Goal: Task Accomplishment & Management: Manage account settings

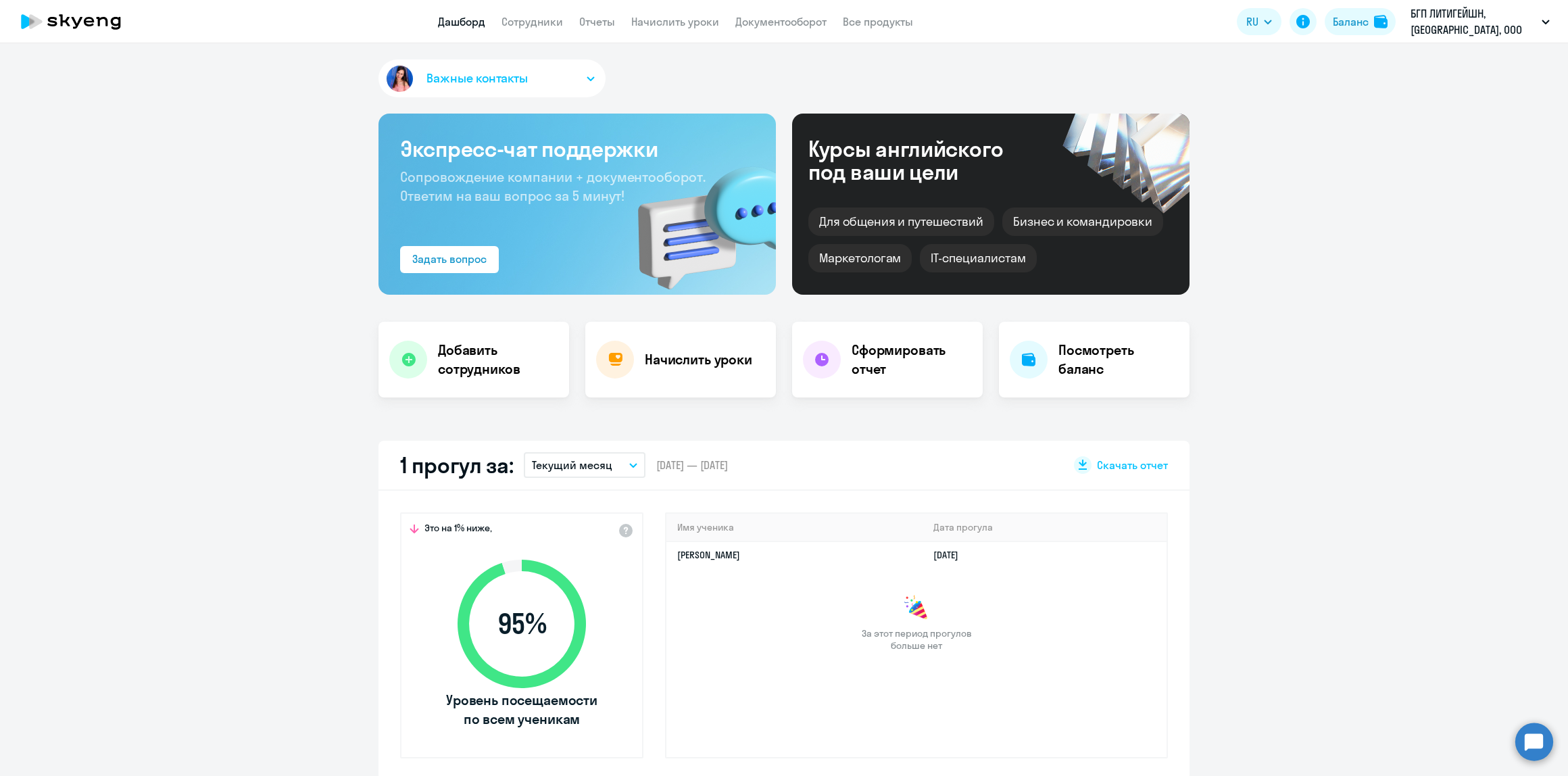
select select "30"
click at [537, 21] on link "Сотрудники" at bounding box center [532, 21] width 62 height 13
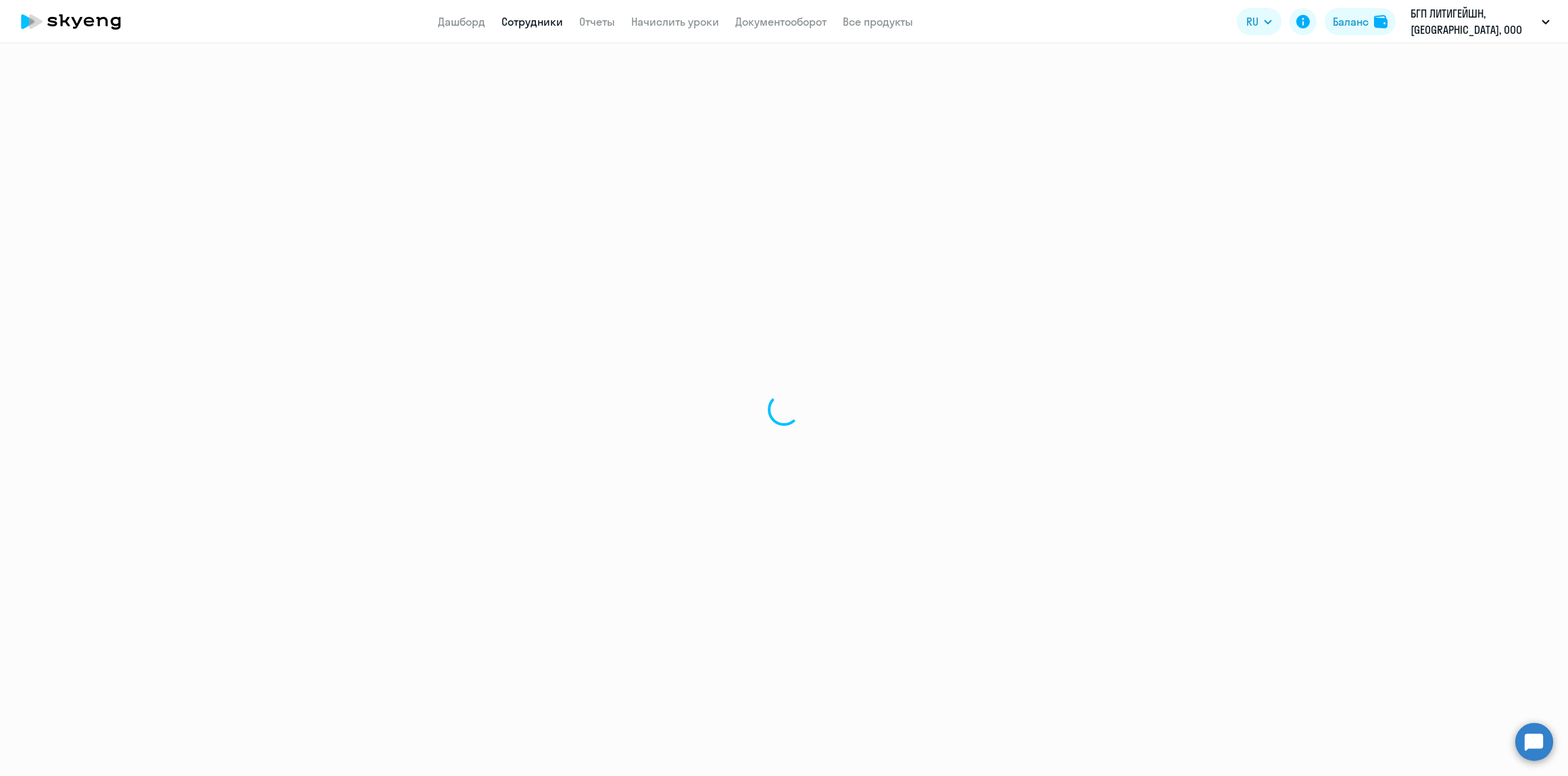
select select "30"
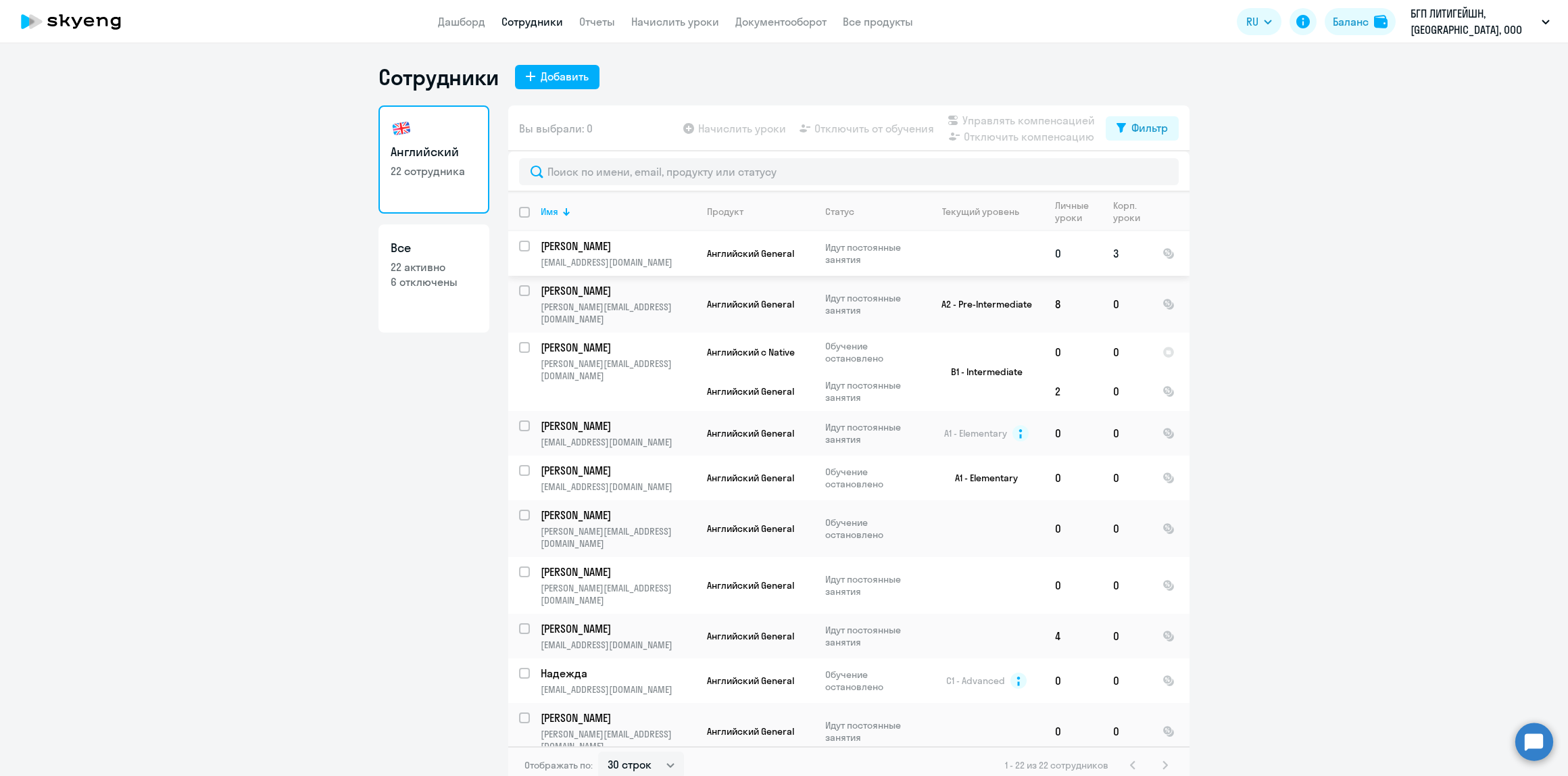
click at [632, 260] on p "[EMAIL_ADDRESS][DOMAIN_NAME]" at bounding box center [618, 262] width 155 height 12
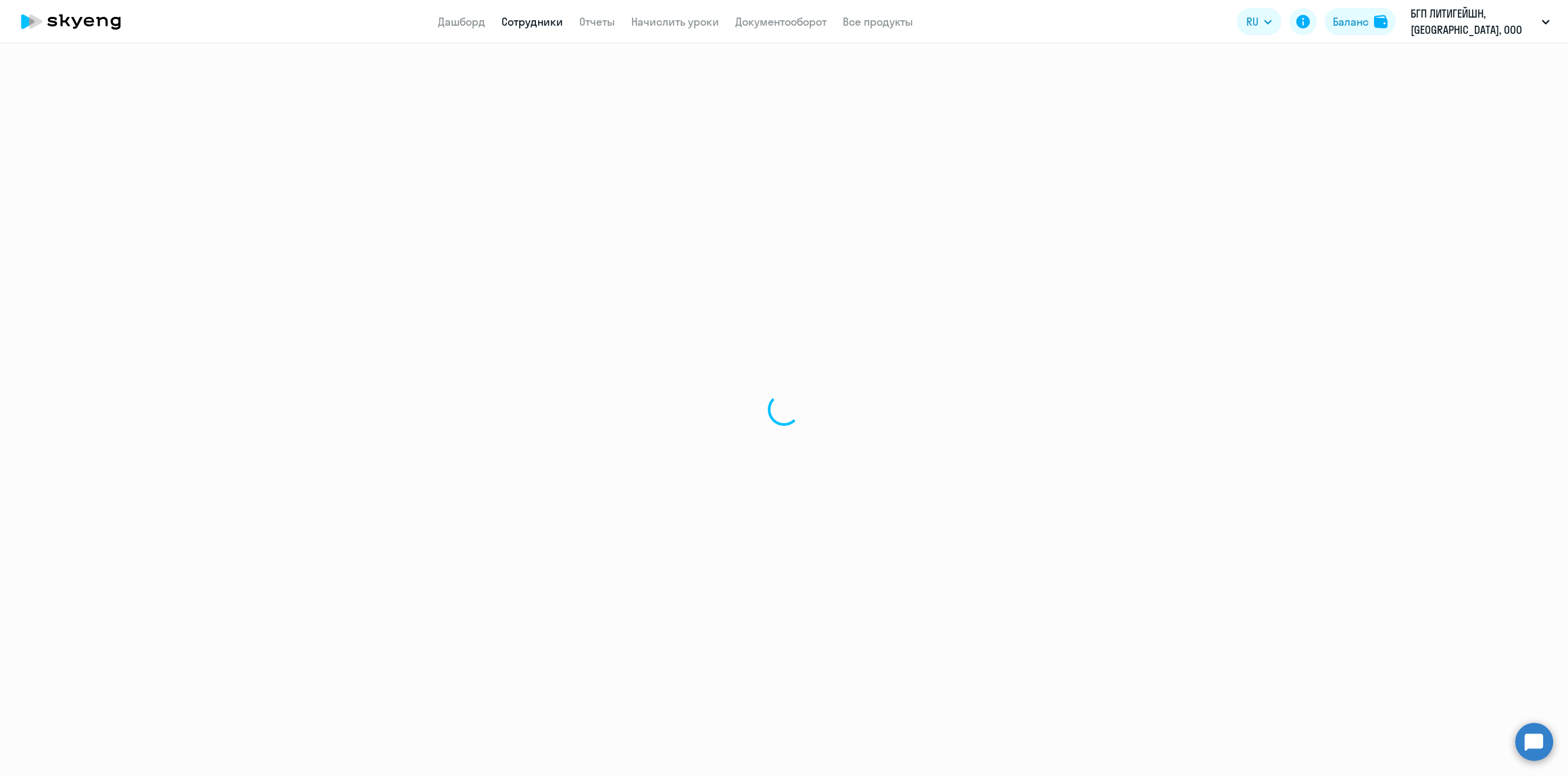
select select "english"
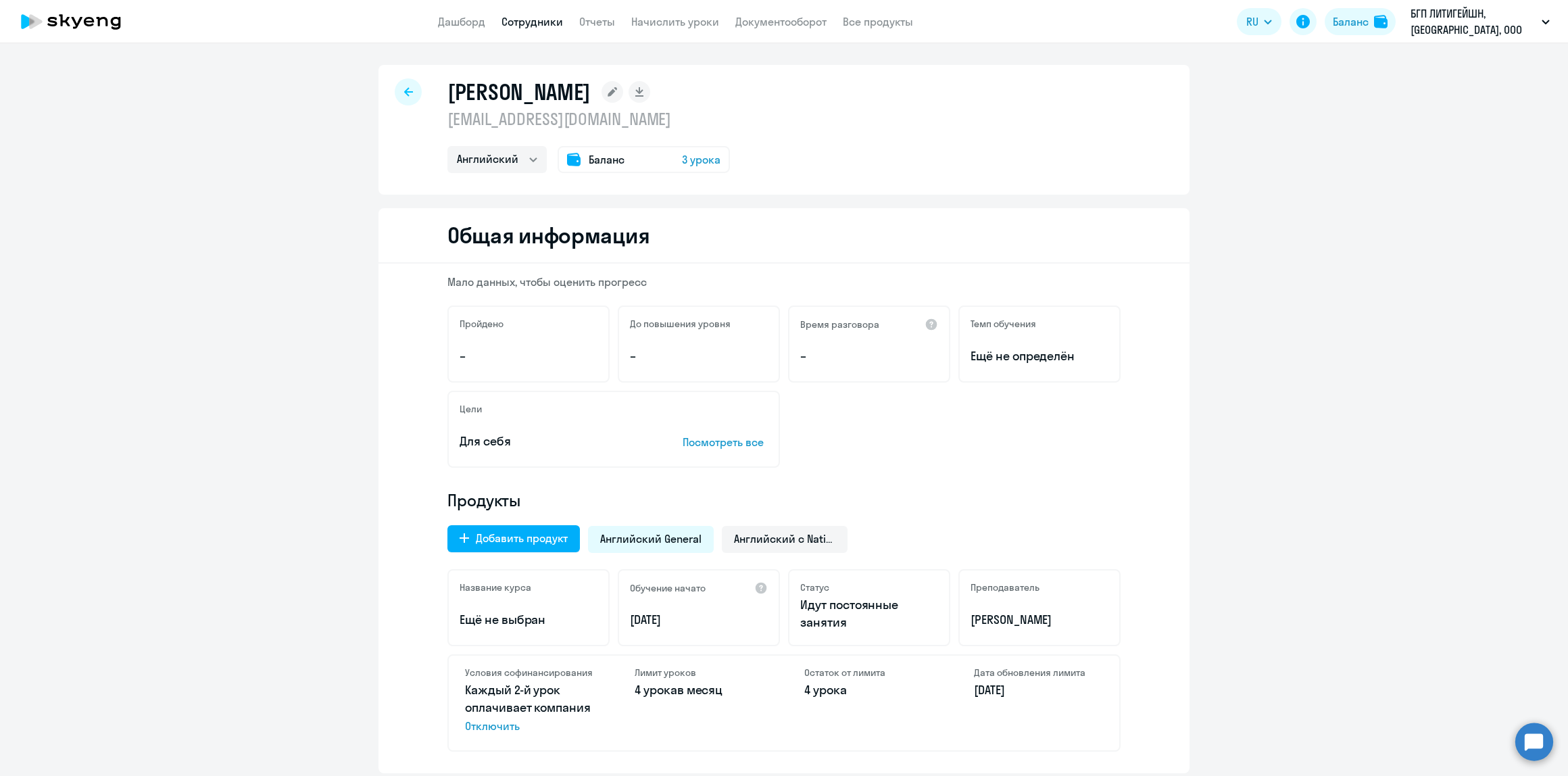
click at [413, 95] on div at bounding box center [408, 92] width 27 height 27
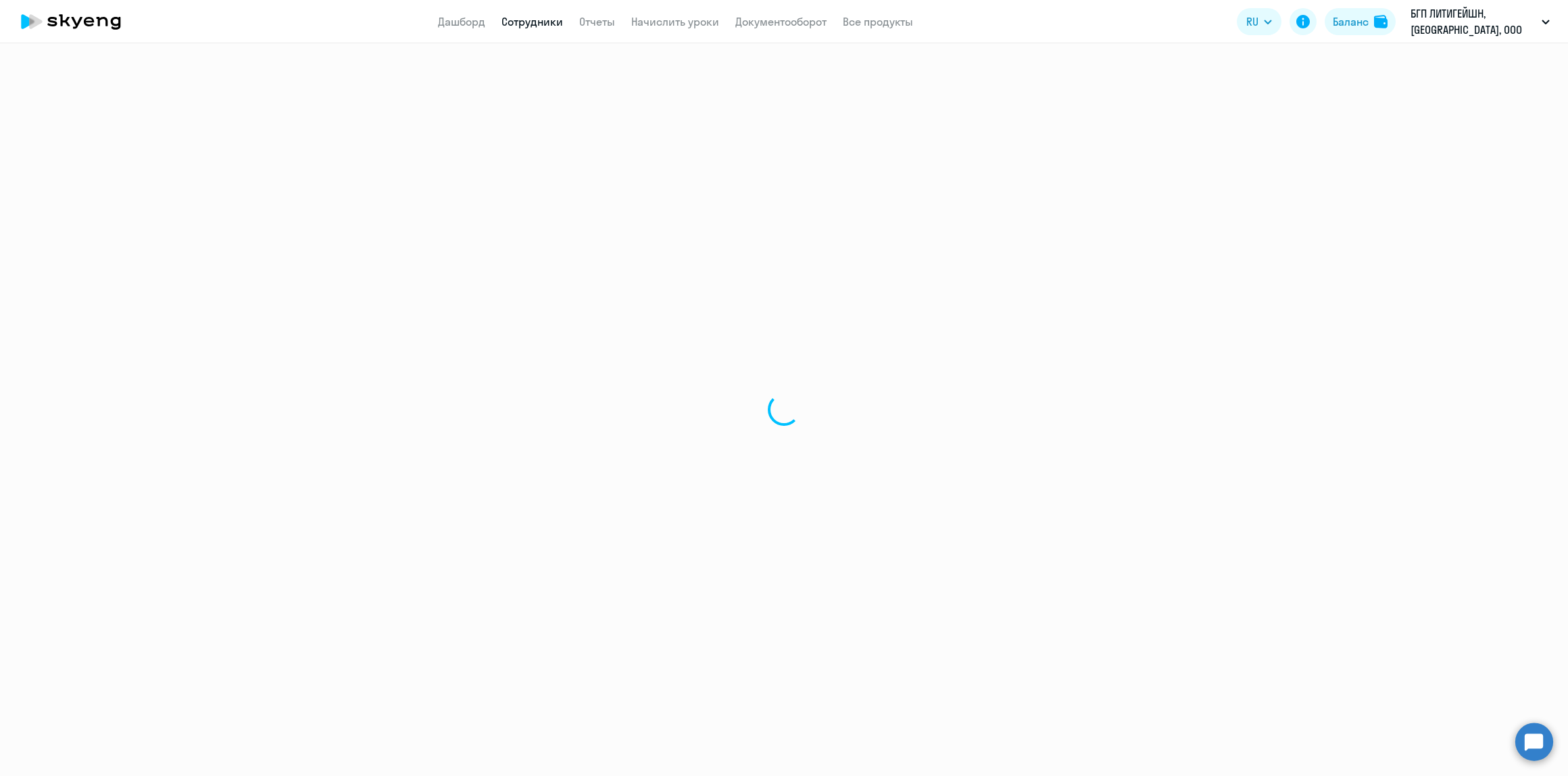
select select "30"
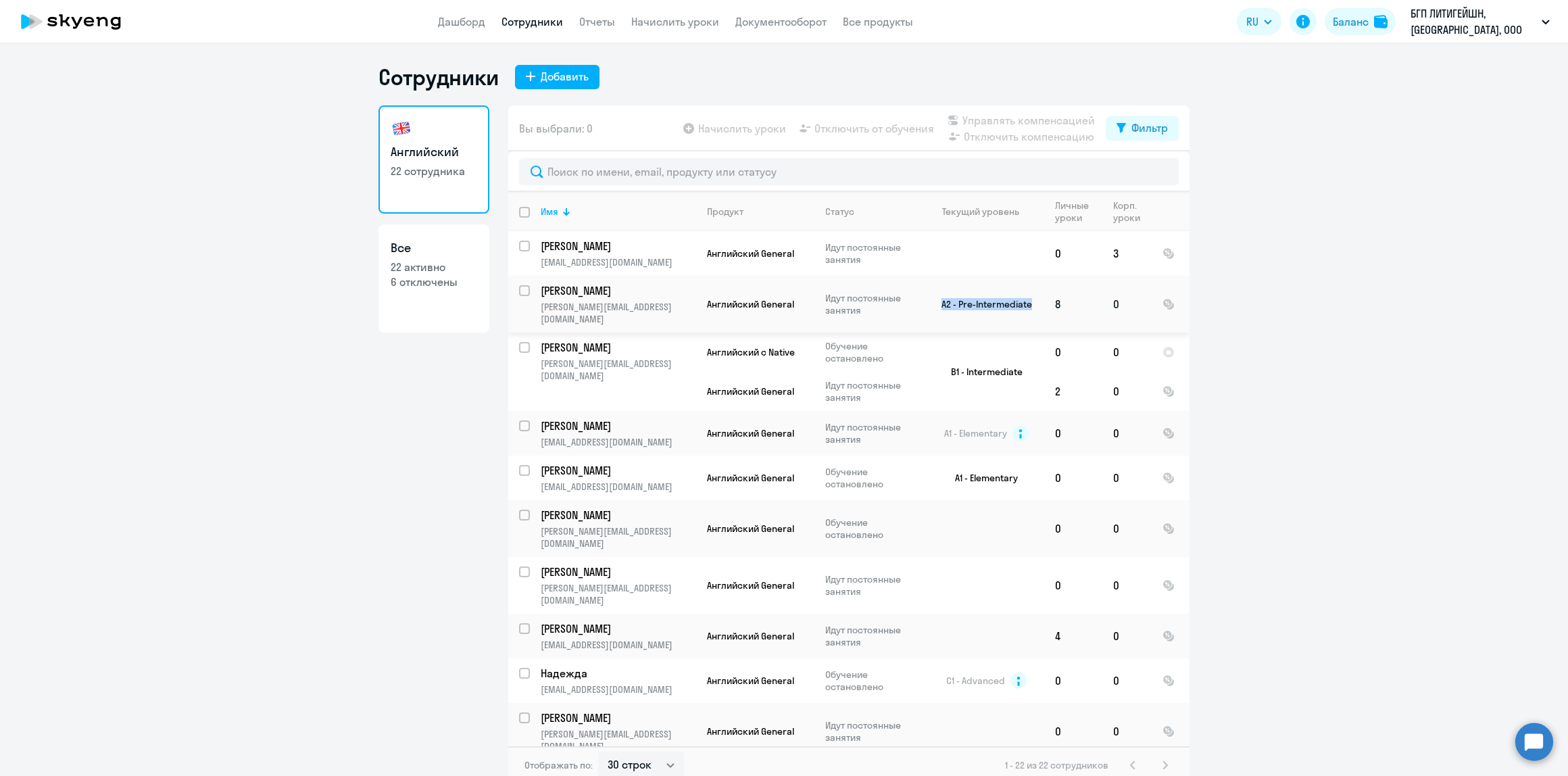
drag, startPoint x: 1032, startPoint y: 299, endPoint x: 928, endPoint y: 299, distance: 104.0
click at [928, 299] on td "A2 - Pre-Intermediate" at bounding box center [981, 305] width 126 height 57
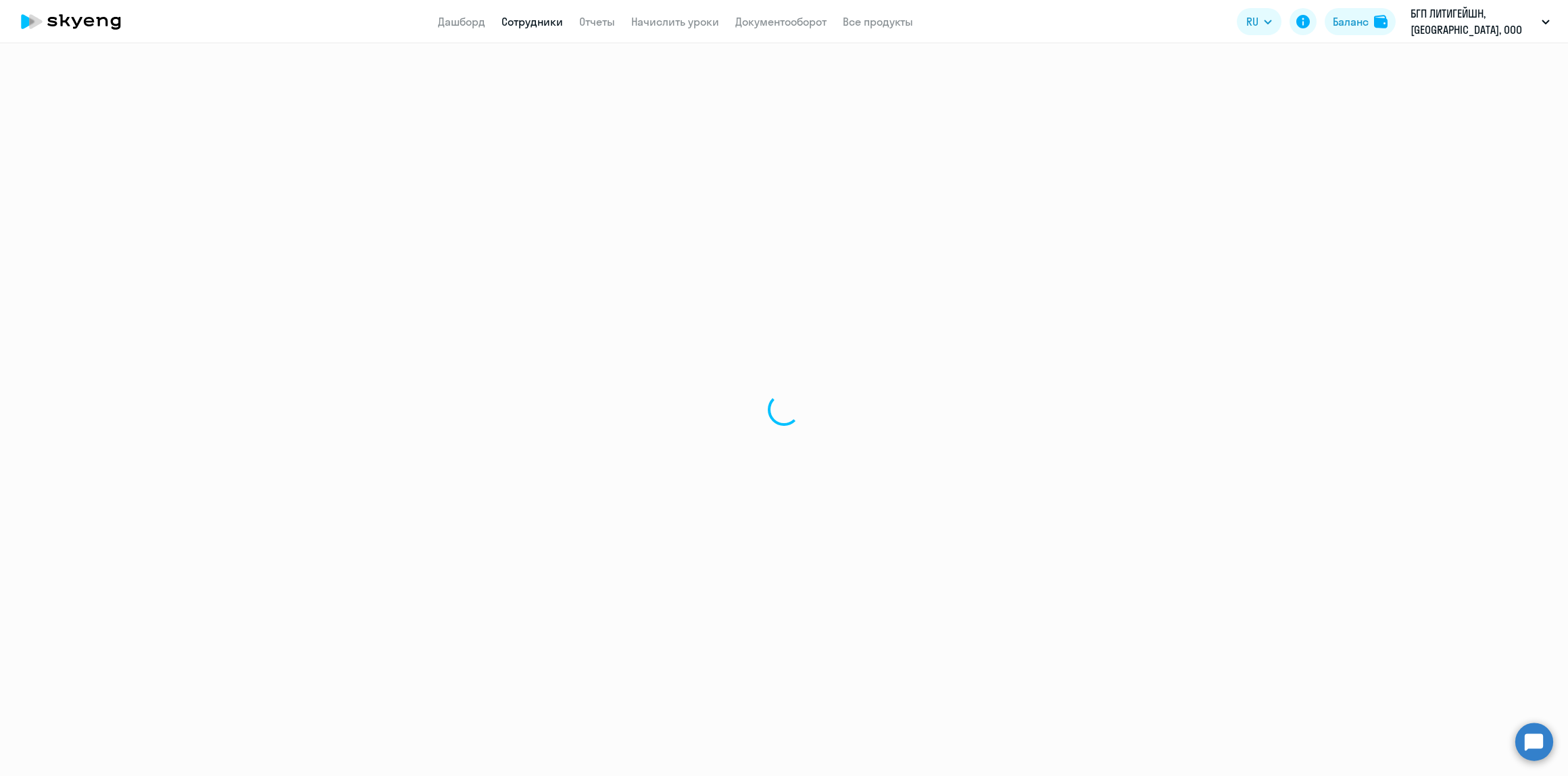
select select "english"
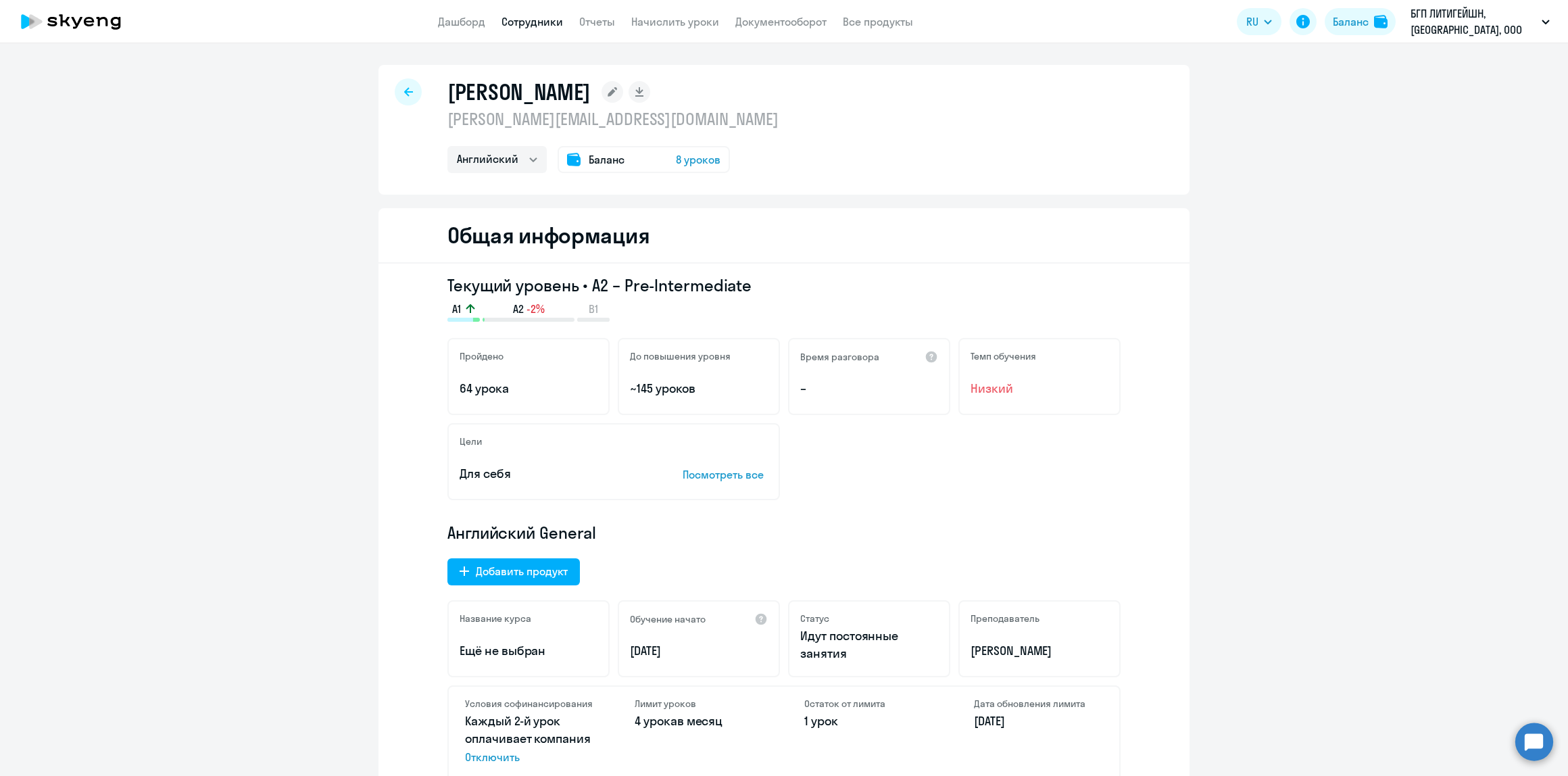
drag, startPoint x: 769, startPoint y: 288, endPoint x: 585, endPoint y: 287, distance: 184.0
click at [585, 287] on h3 "Текущий уровень • A2 – Pre-Intermediate" at bounding box center [784, 285] width 673 height 21
copy h3 "A2 – Pre-Intermediate"
click at [407, 93] on div at bounding box center [408, 92] width 27 height 27
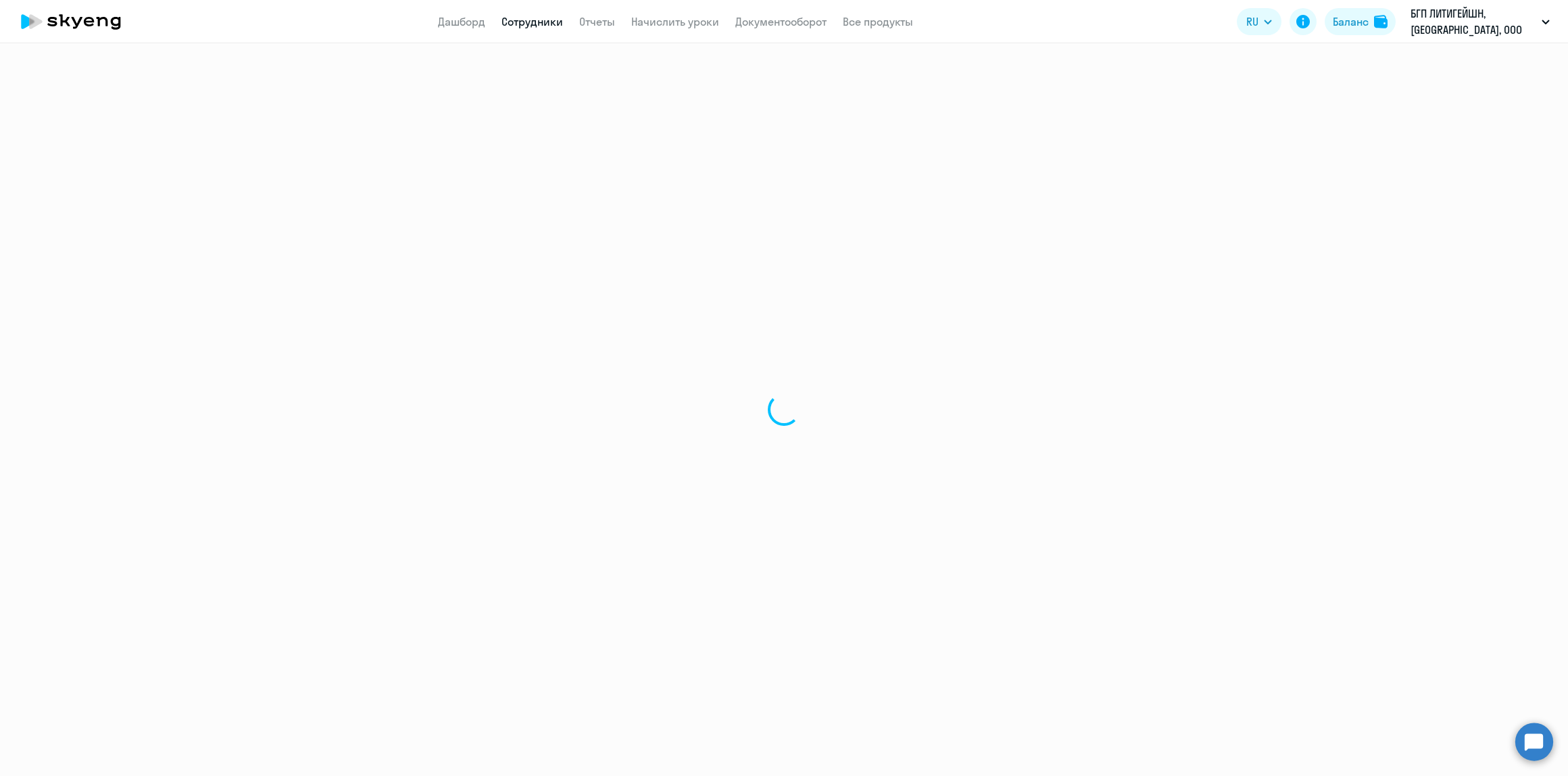
select select "30"
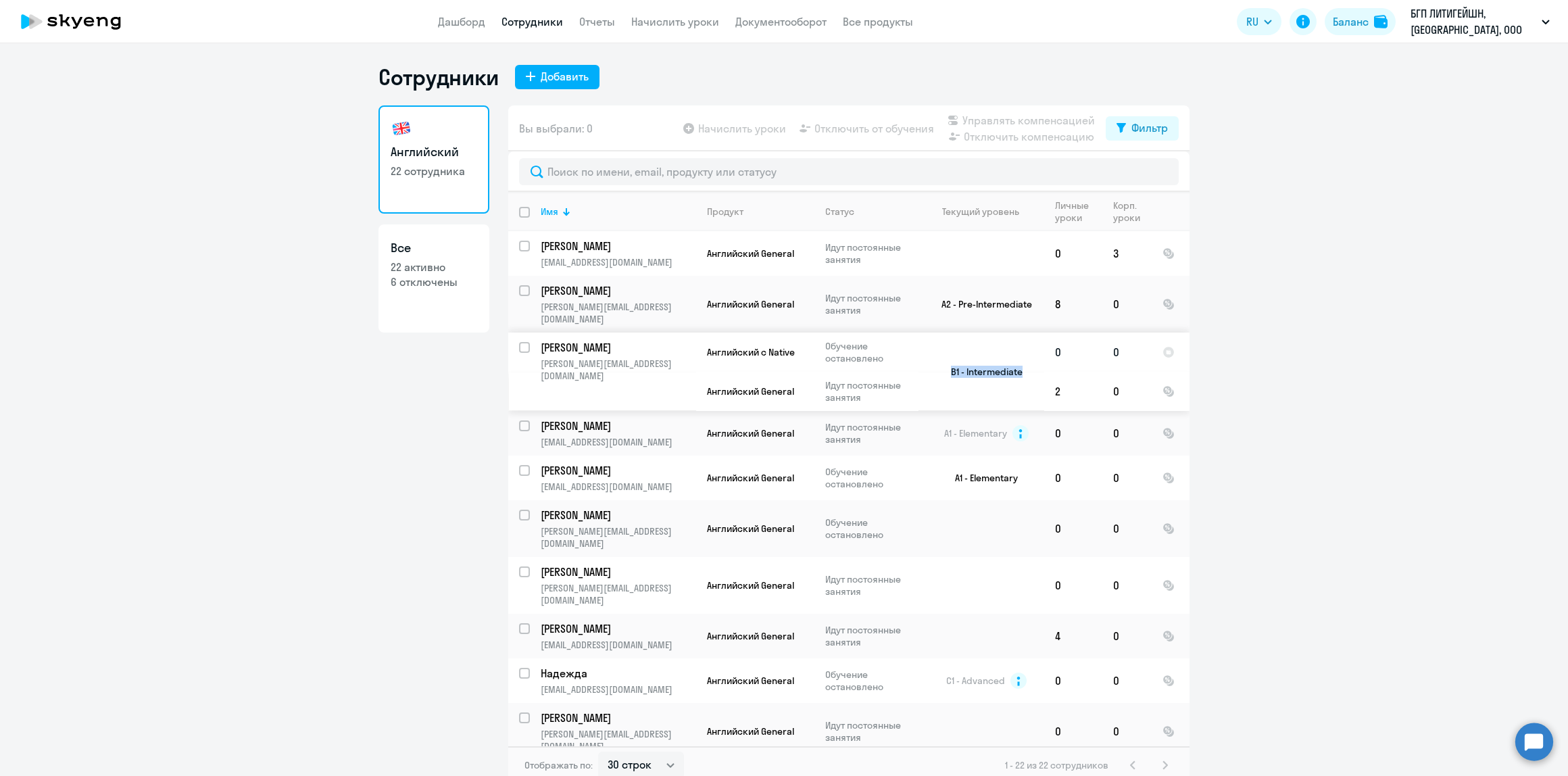
drag, startPoint x: 1028, startPoint y: 358, endPoint x: 945, endPoint y: 357, distance: 83.0
click at [945, 357] on td "B1 - Intermediate" at bounding box center [981, 371] width 126 height 78
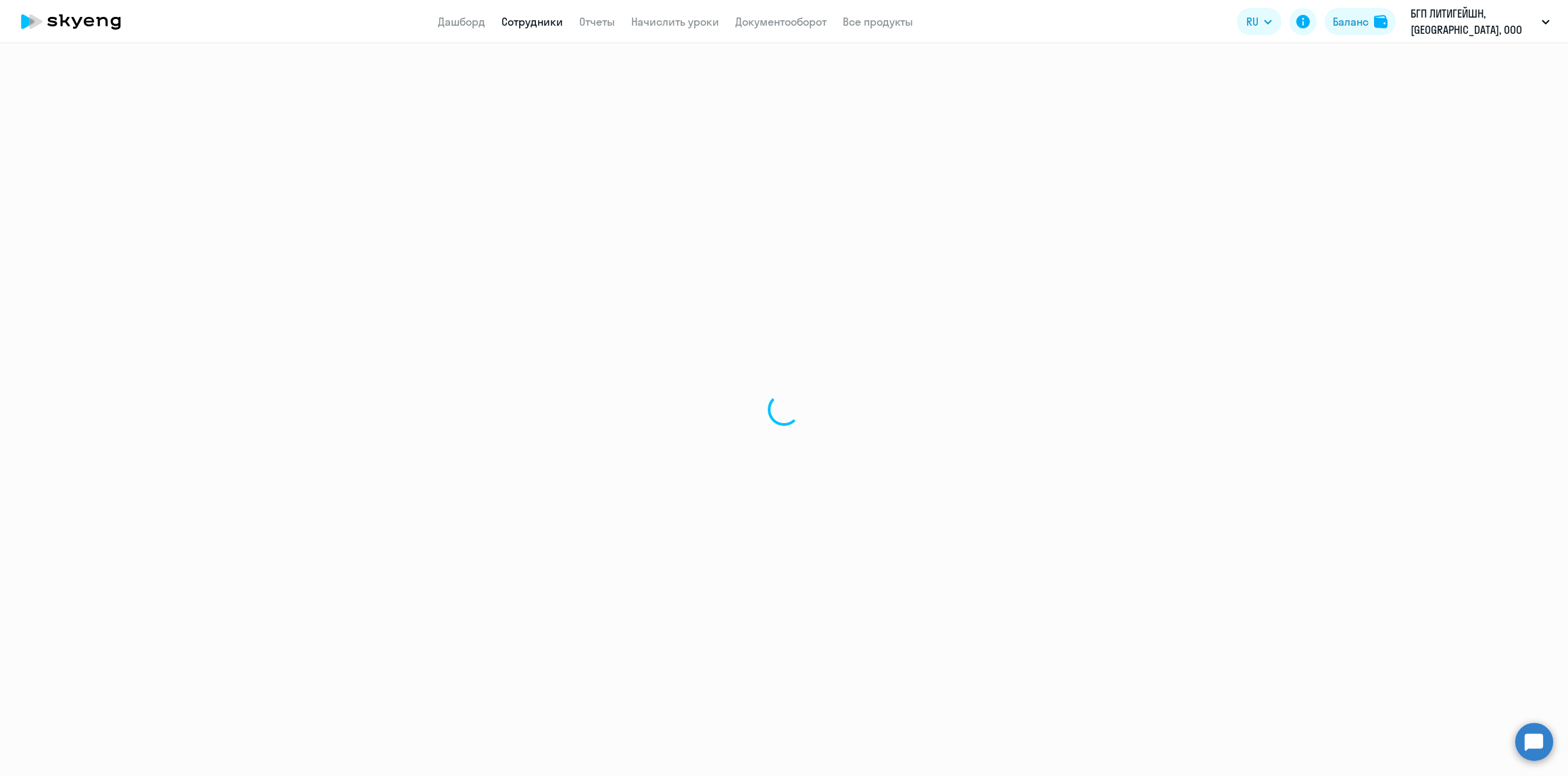
select select "english"
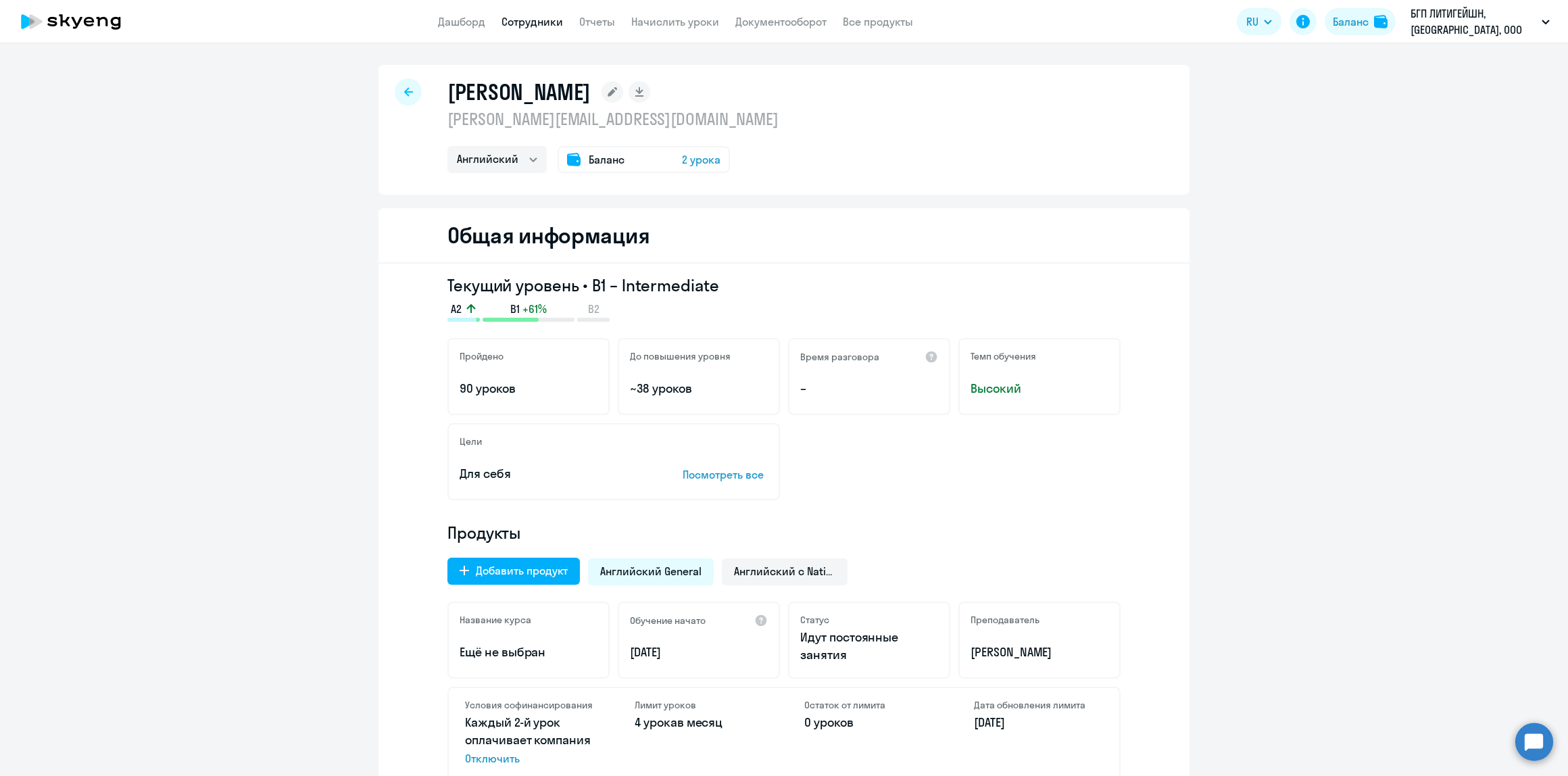
drag, startPoint x: 737, startPoint y: 290, endPoint x: 586, endPoint y: 288, distance: 151.0
click at [586, 288] on h3 "Текущий уровень • B1 – Intermediate" at bounding box center [784, 285] width 673 height 21
copy h3 "B1 – Intermediate"
click at [404, 87] on icon at bounding box center [408, 92] width 9 height 9
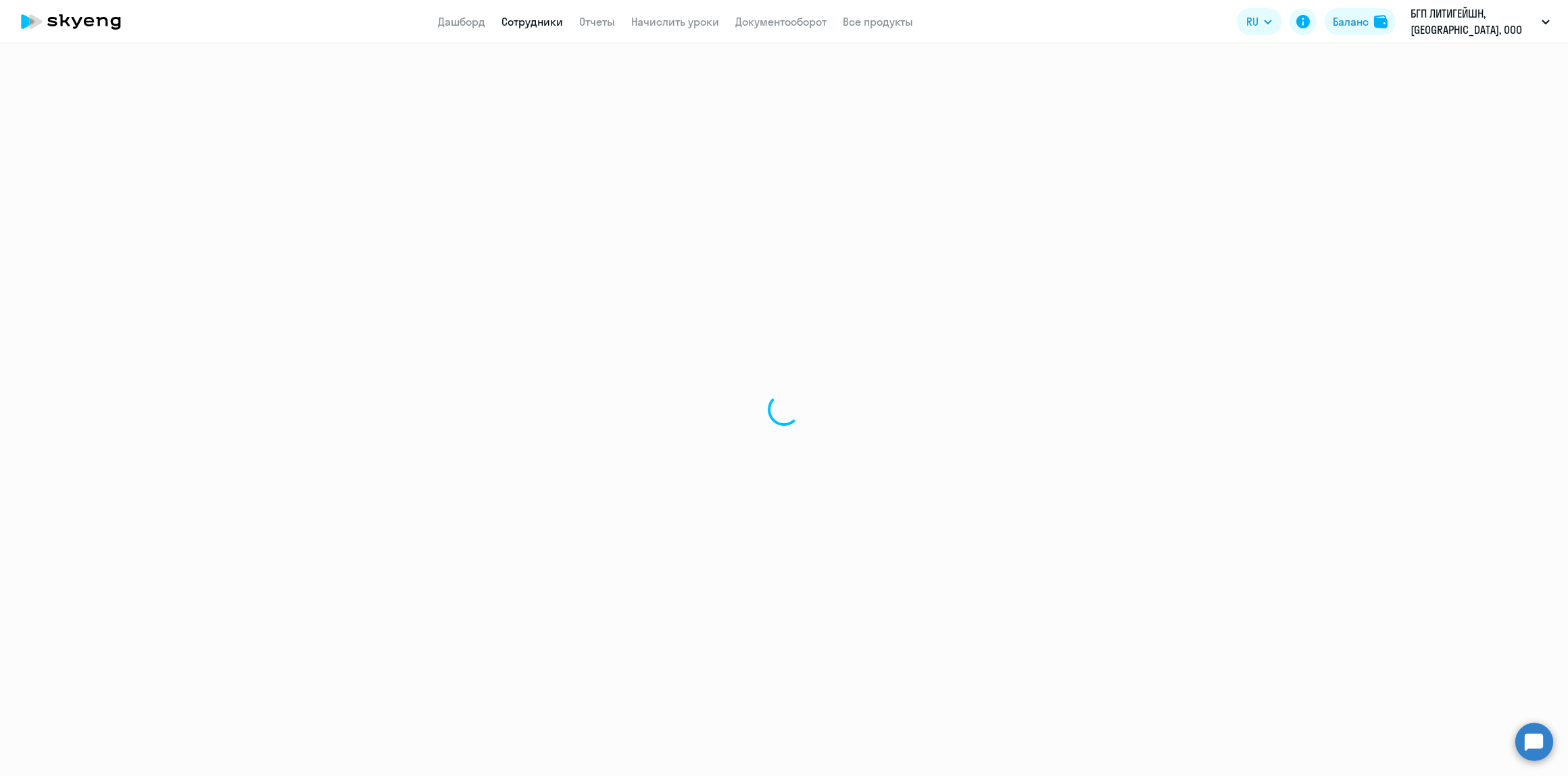
select select "30"
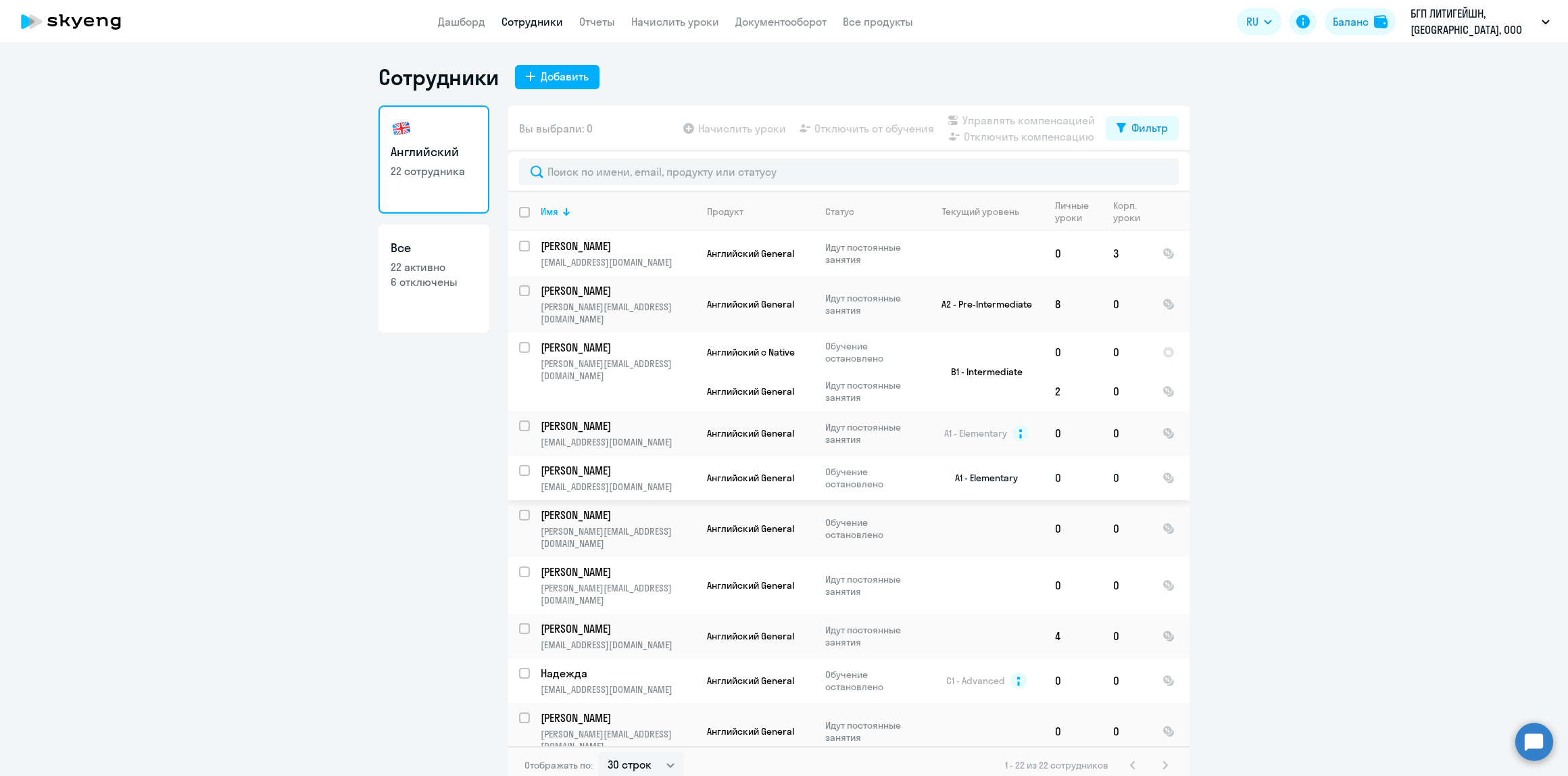
click at [638, 463] on p "[PERSON_NAME]" at bounding box center [616, 470] width 153 height 15
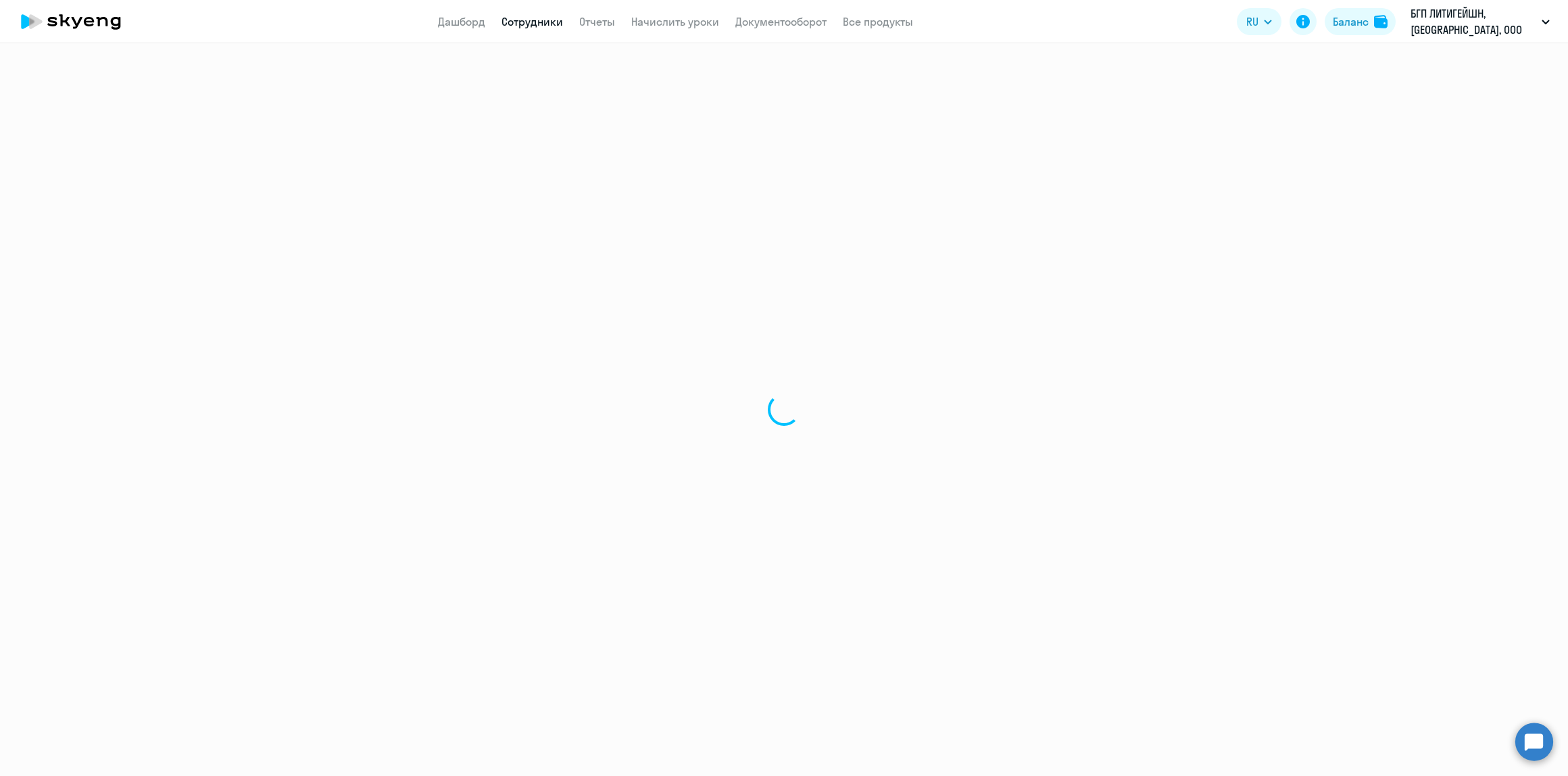
select select "english"
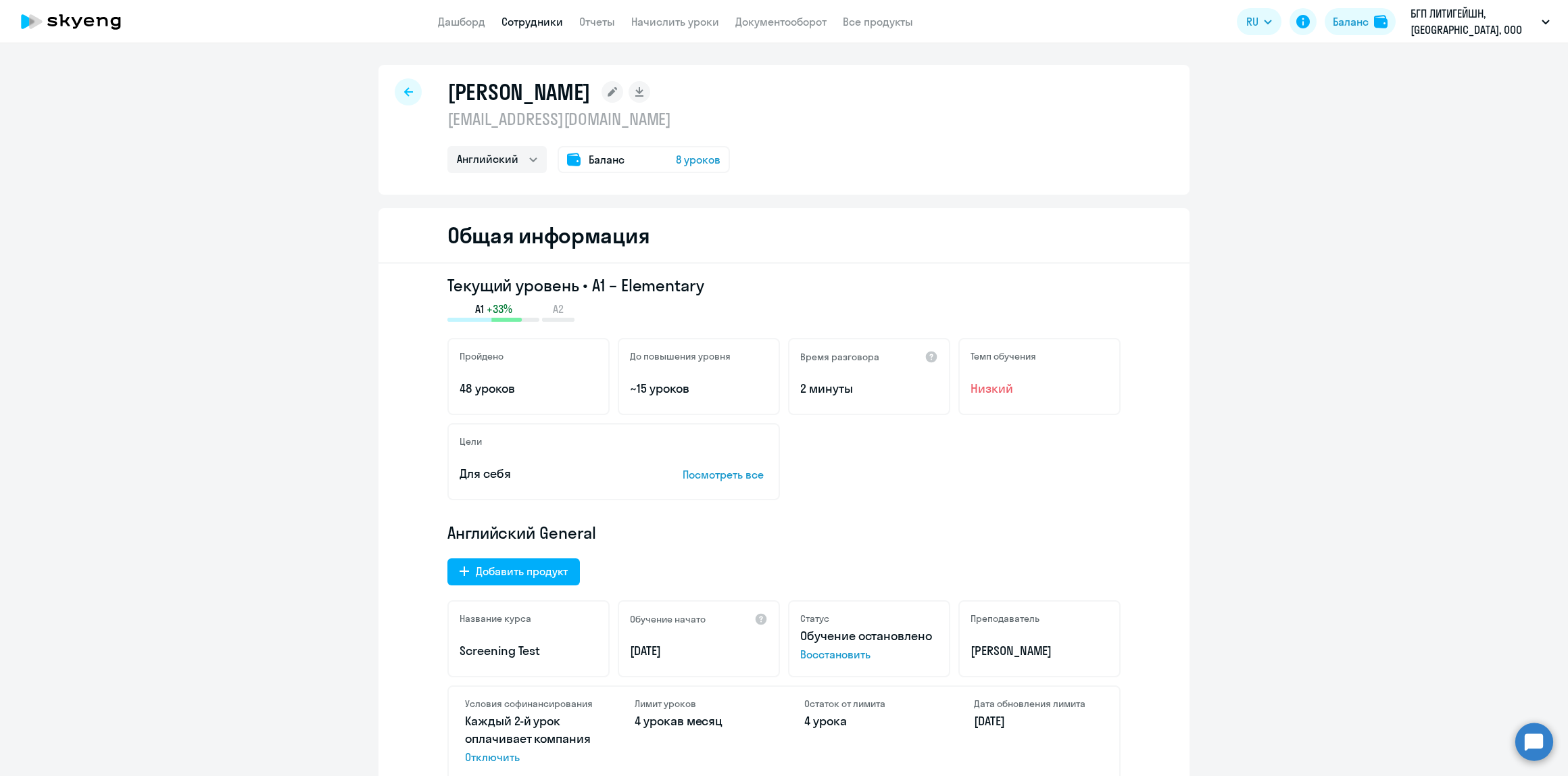
drag, startPoint x: 714, startPoint y: 285, endPoint x: 586, endPoint y: 287, distance: 128.0
click at [586, 287] on h3 "Текущий уровень • A1 – Elementary" at bounding box center [784, 285] width 673 height 21
copy h3 "A1 – Elementary"
click at [400, 103] on div at bounding box center [408, 92] width 27 height 27
select select "30"
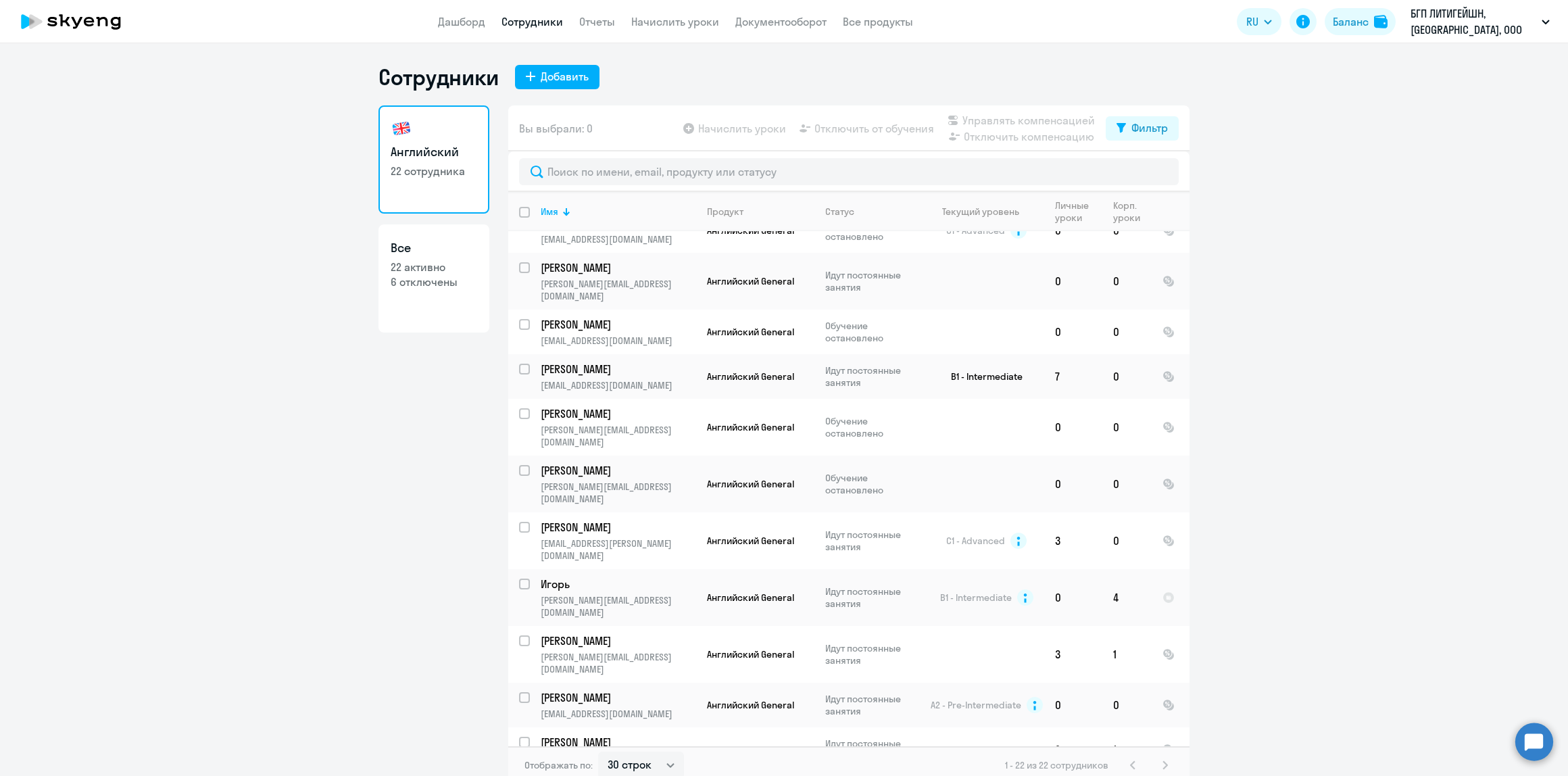
scroll to position [490, 0]
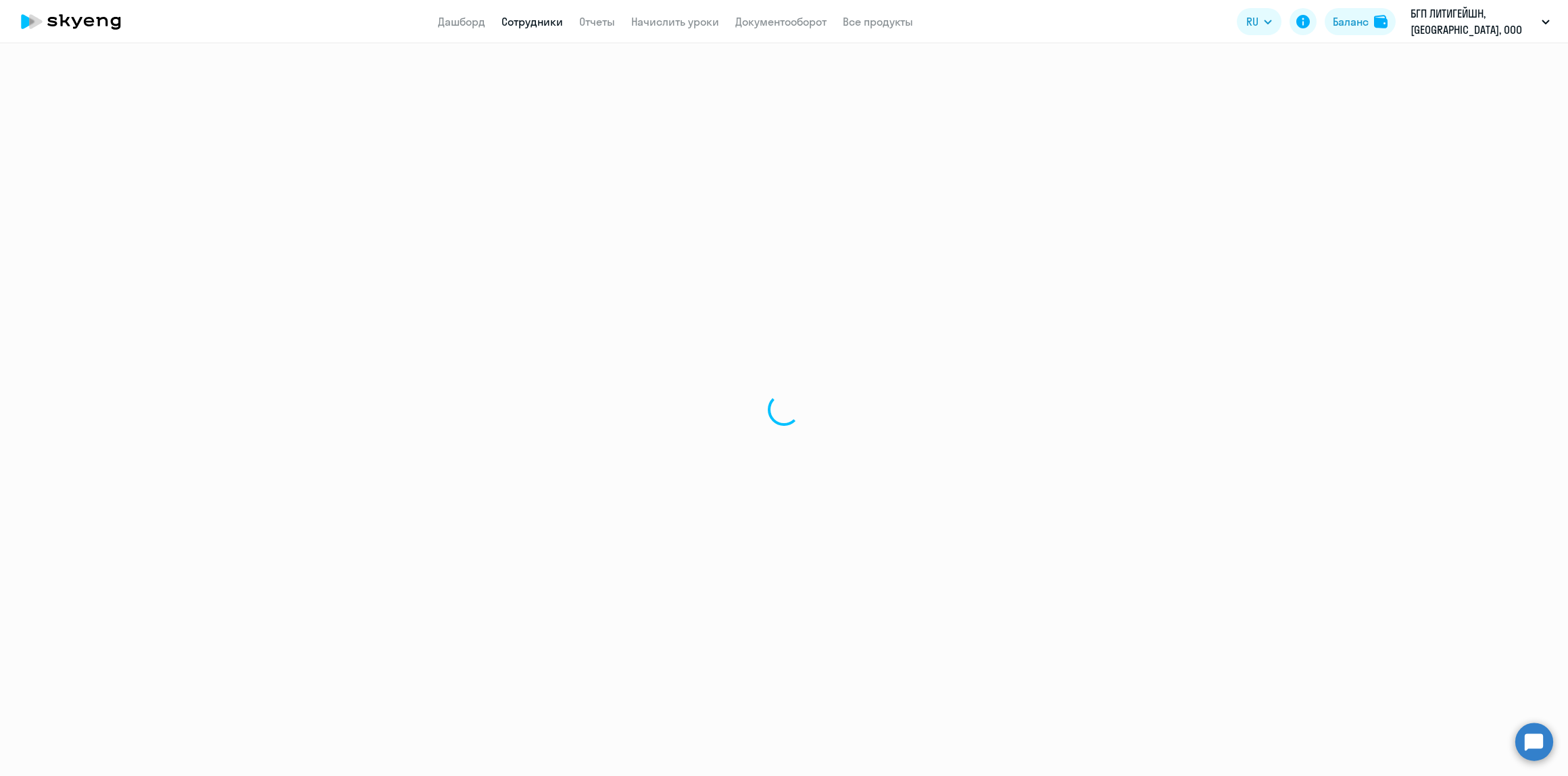
select select "english"
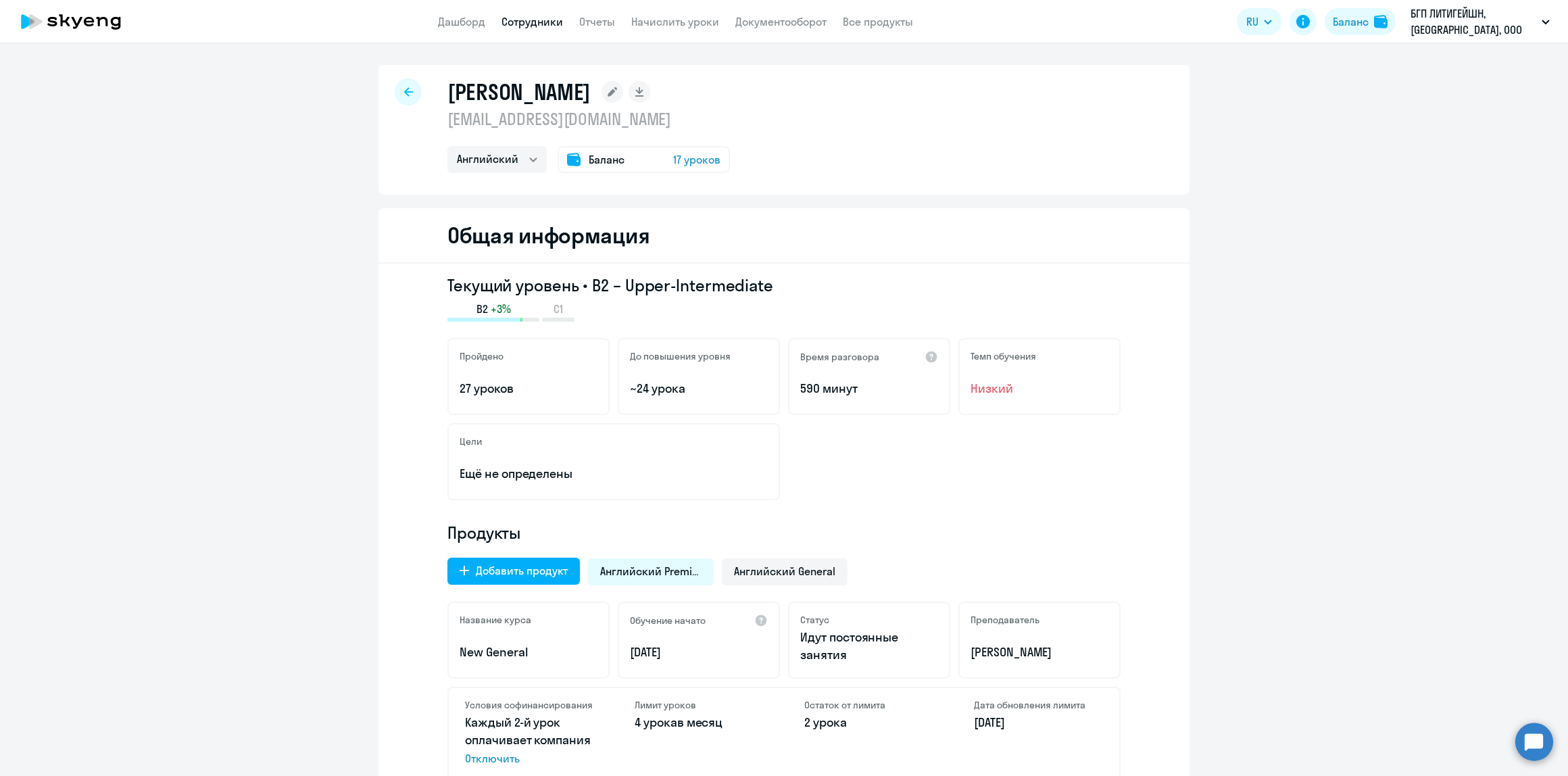
drag, startPoint x: 767, startPoint y: 282, endPoint x: 589, endPoint y: 286, distance: 178.0
click at [589, 286] on h3 "Текущий уровень • B2 – Upper-Intermediate" at bounding box center [784, 285] width 673 height 21
copy h3 "B2 – Upper-Intermediate"
click at [406, 85] on div at bounding box center [408, 92] width 27 height 27
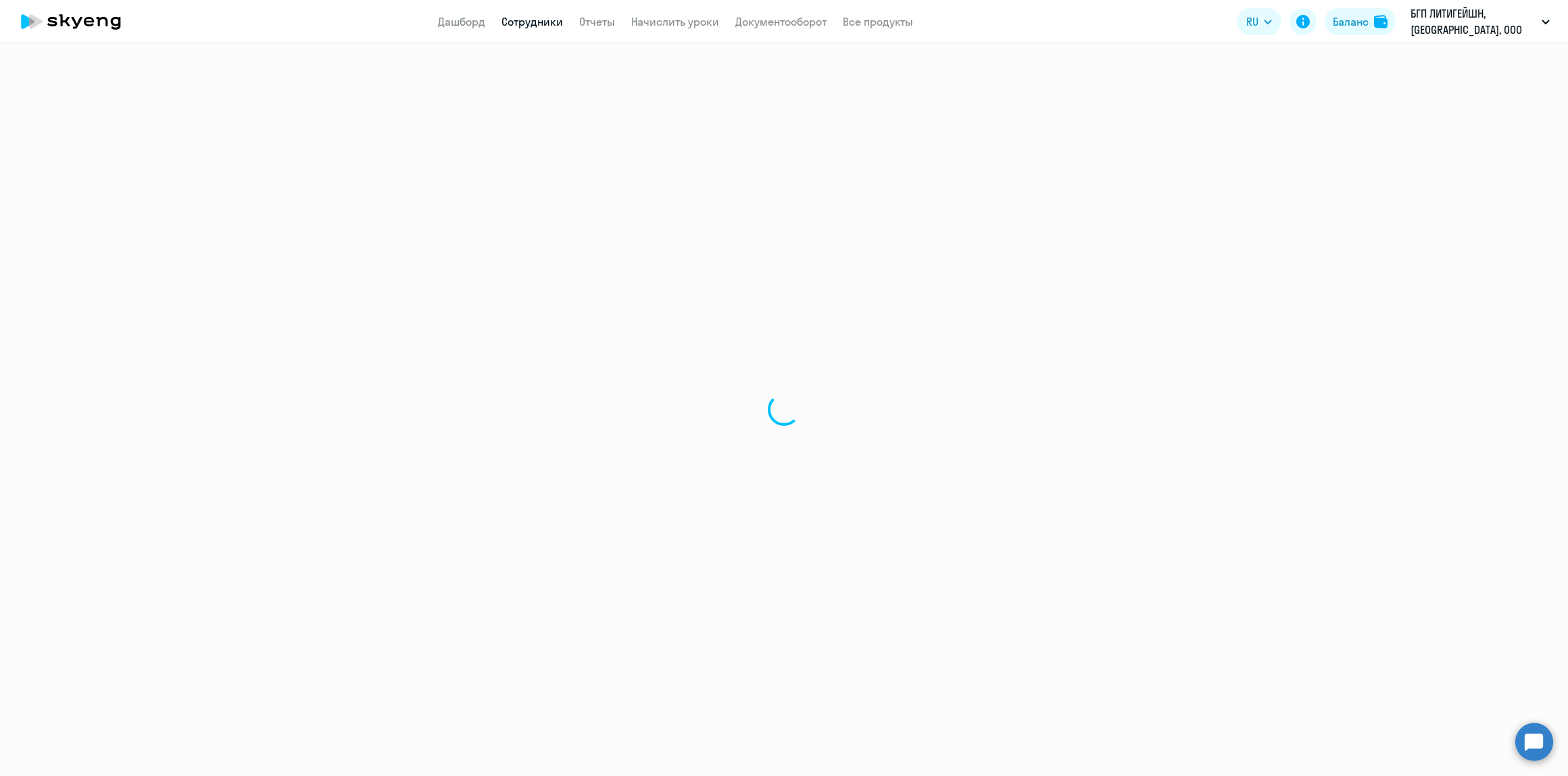
select select "30"
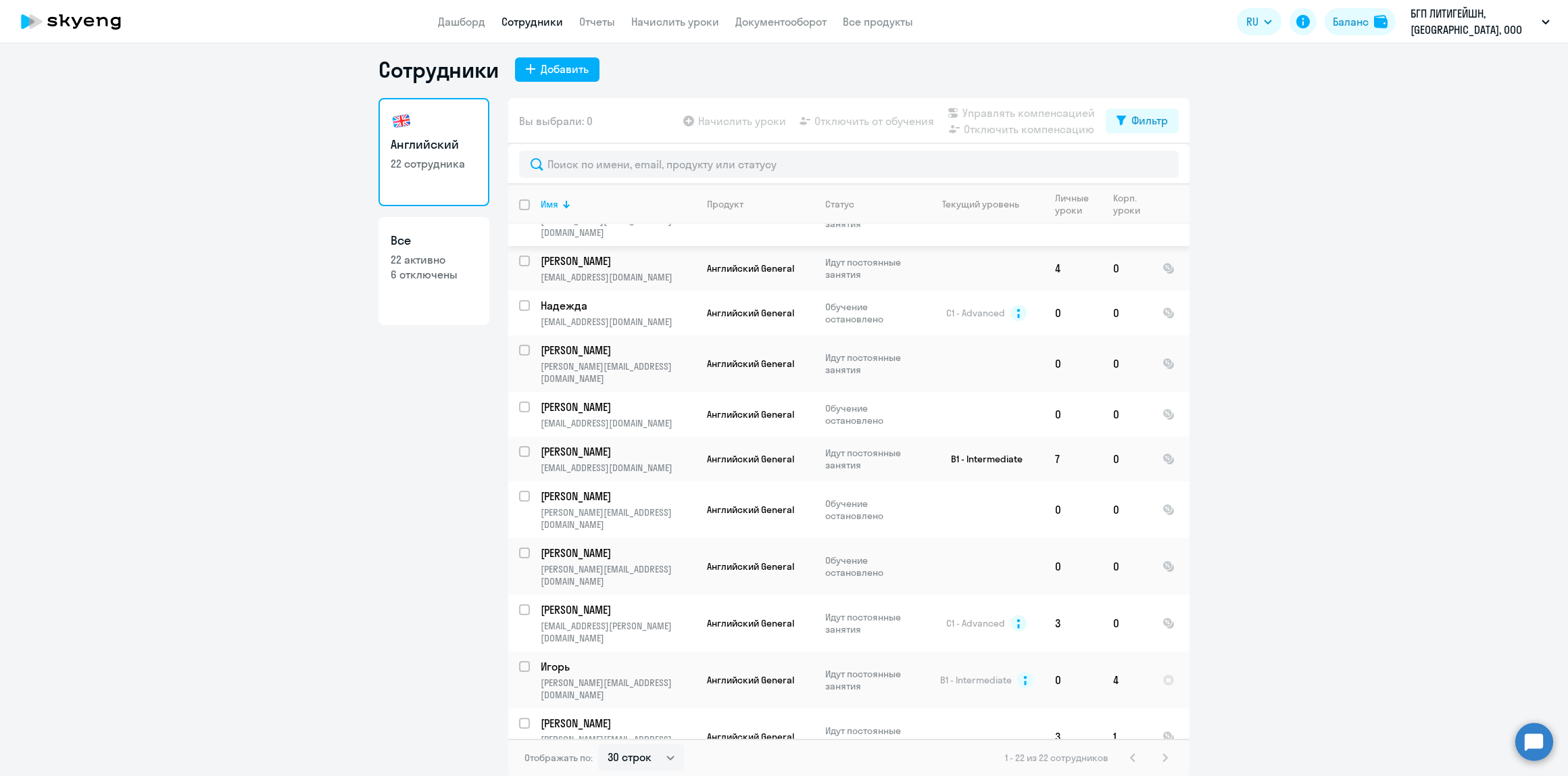
scroll to position [490, 0]
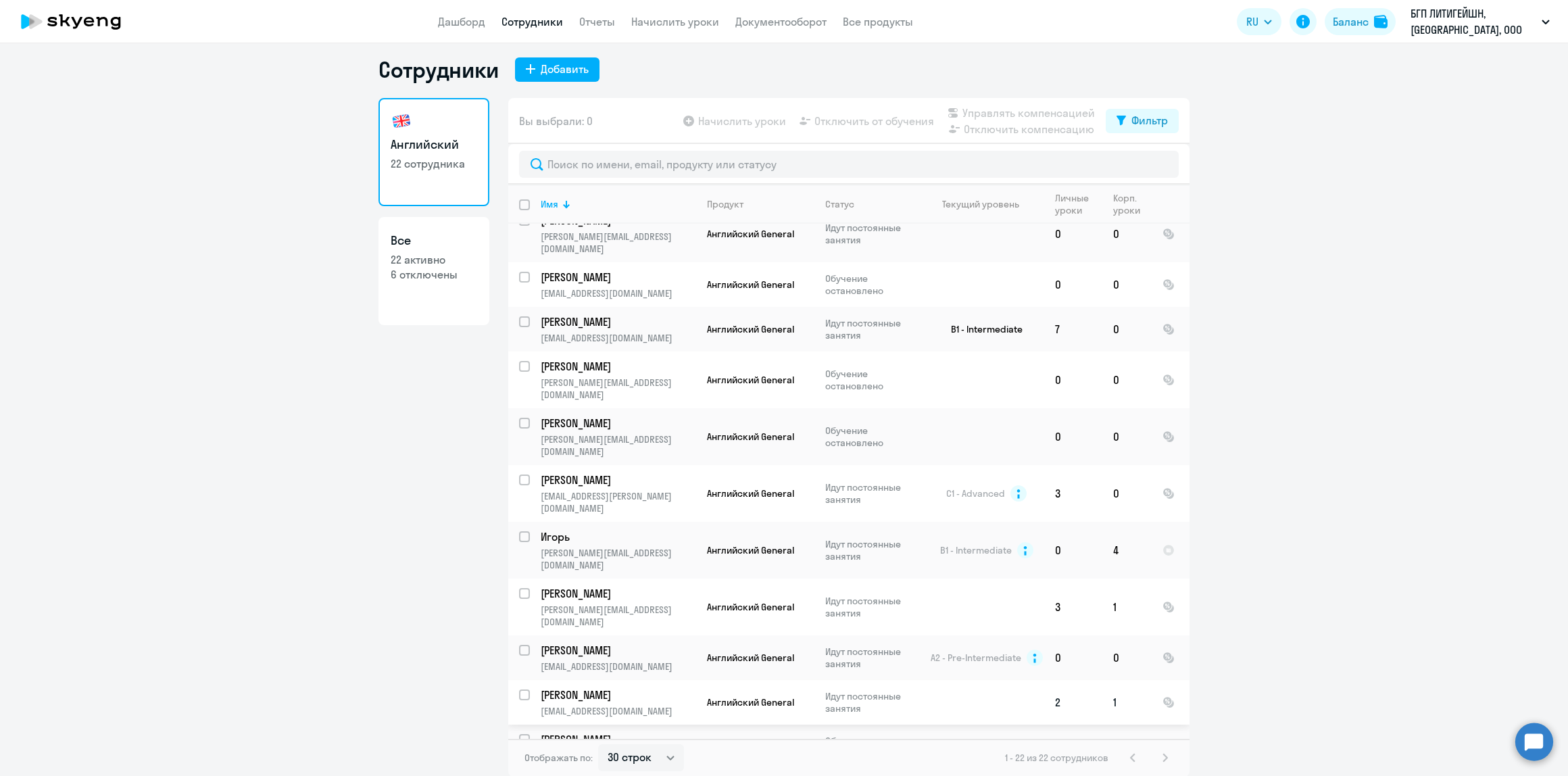
click at [839, 690] on p "Идут постоянные занятия" at bounding box center [871, 702] width 93 height 25
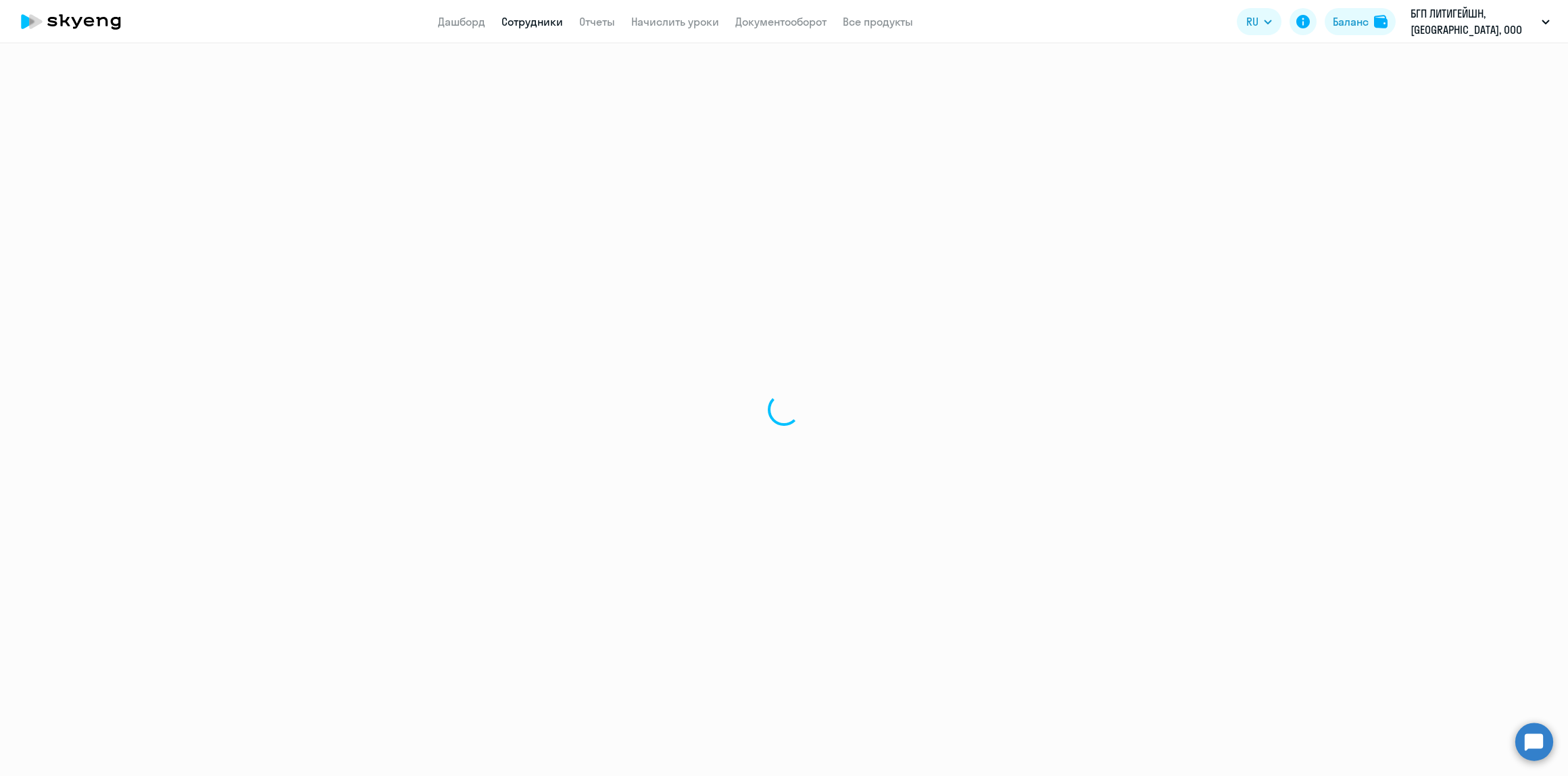
select select "english"
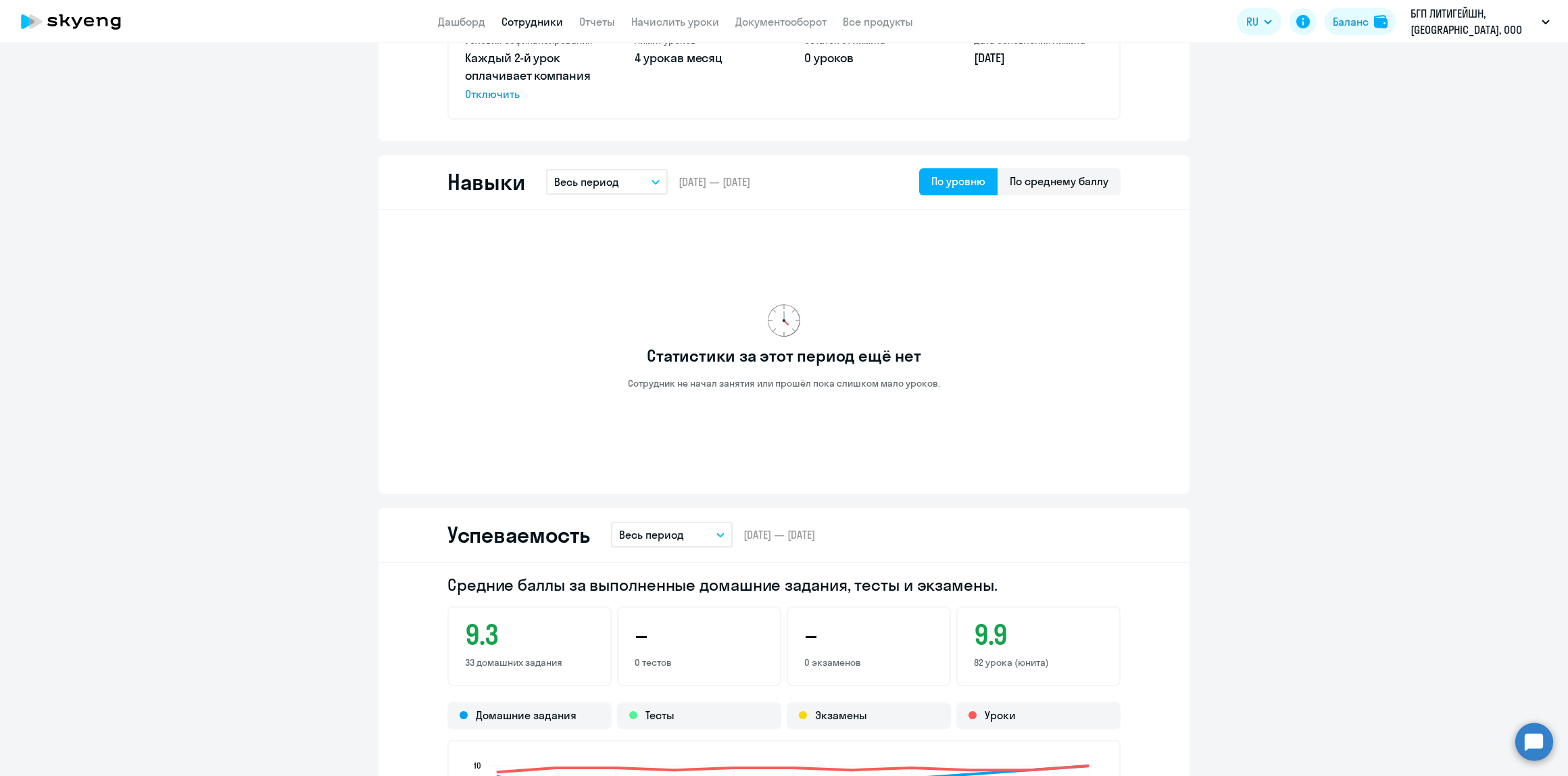
scroll to position [540, 0]
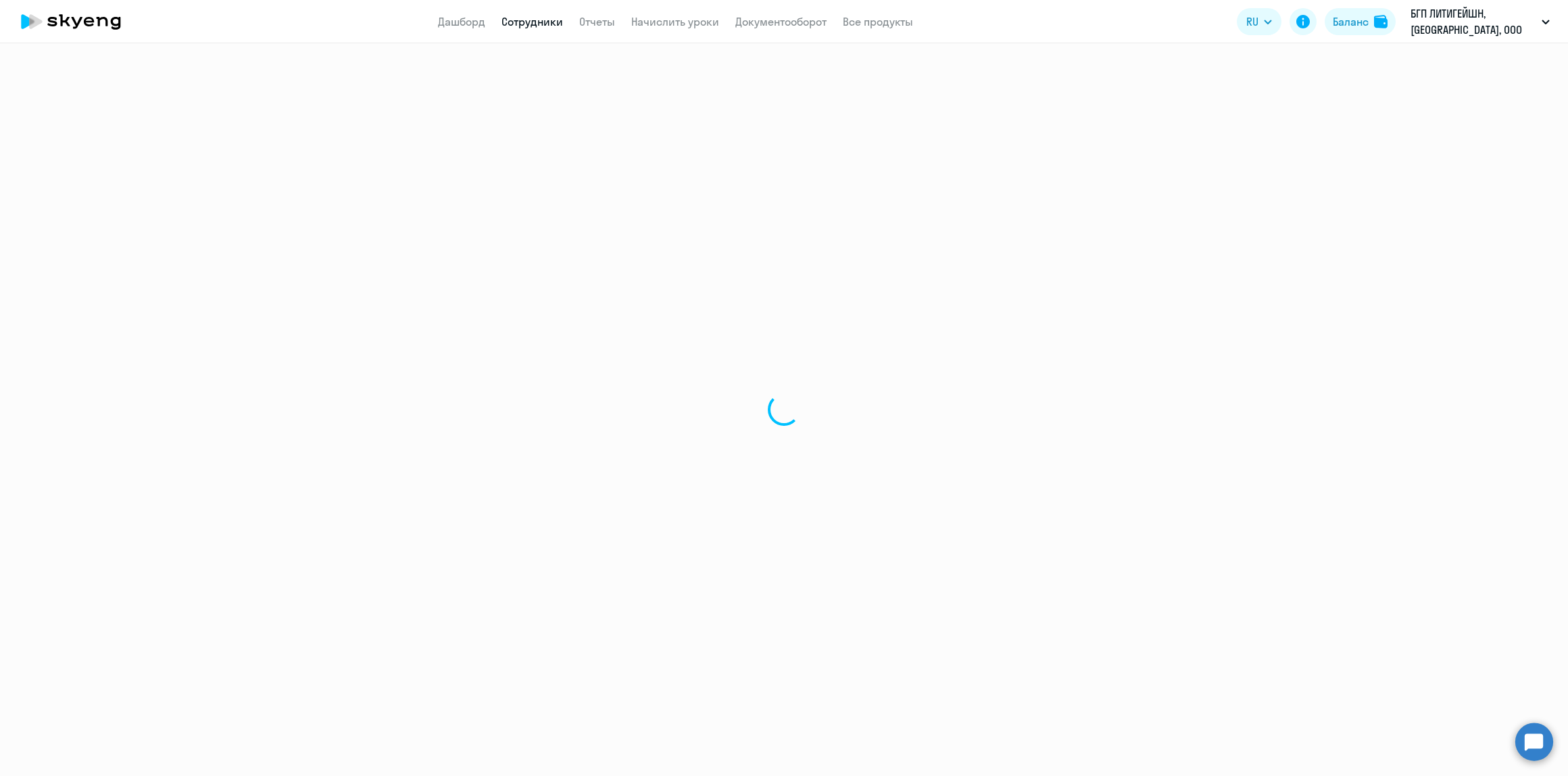
select select "30"
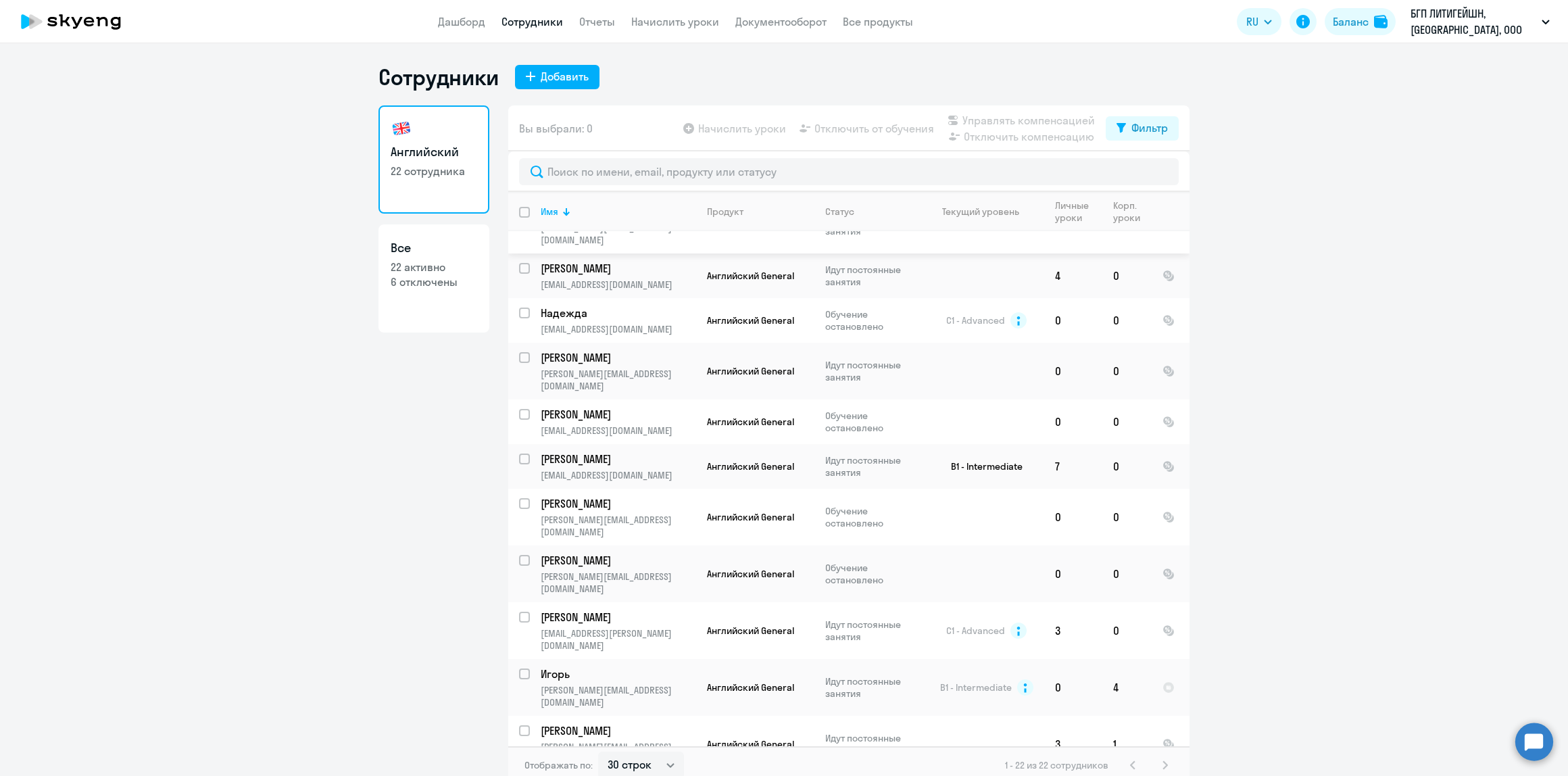
scroll to position [490, 0]
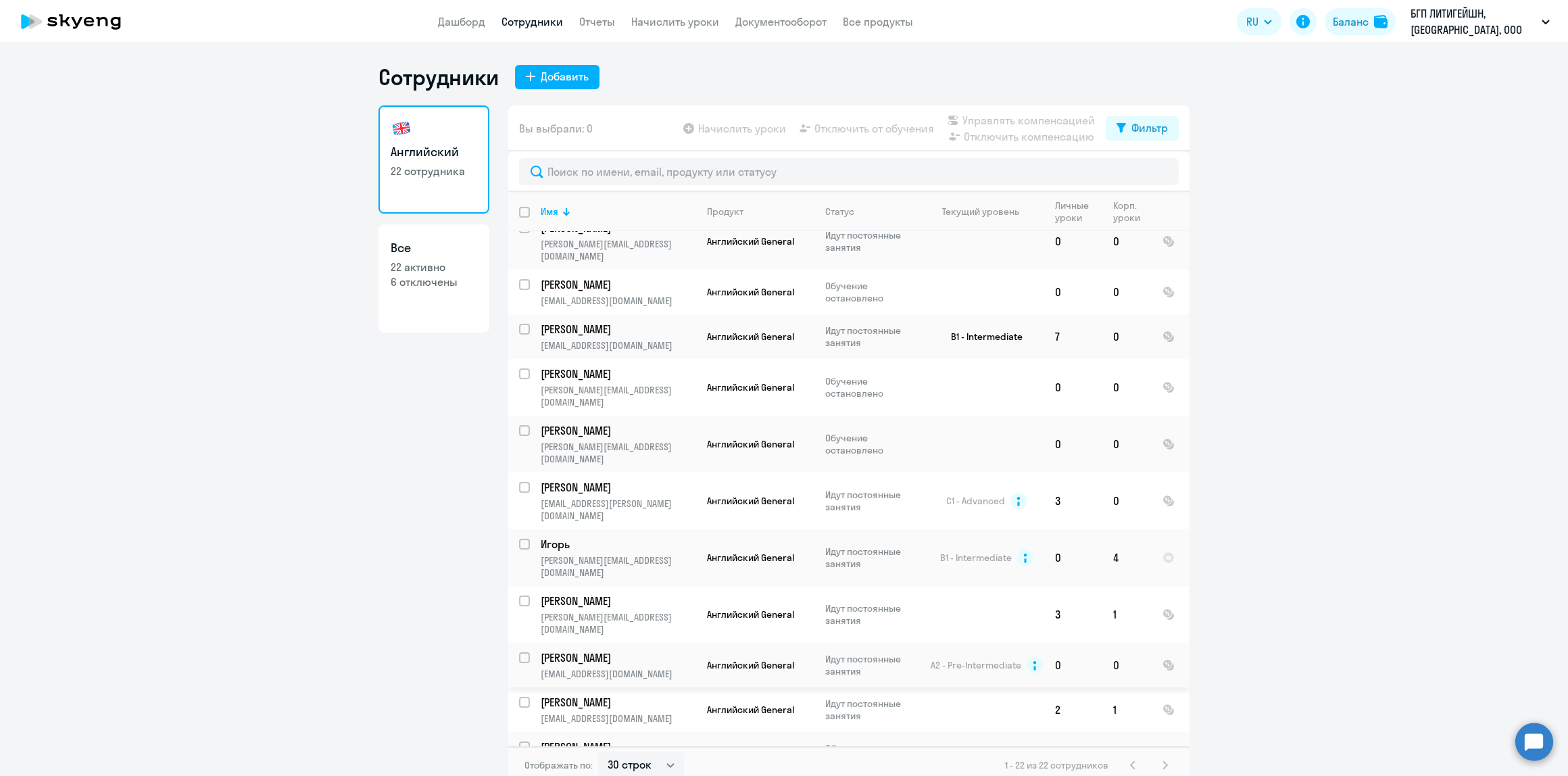
click at [627, 642] on td "[PERSON_NAME] [PERSON_NAME][EMAIL_ADDRESS][DOMAIN_NAME]" at bounding box center [613, 664] width 166 height 44
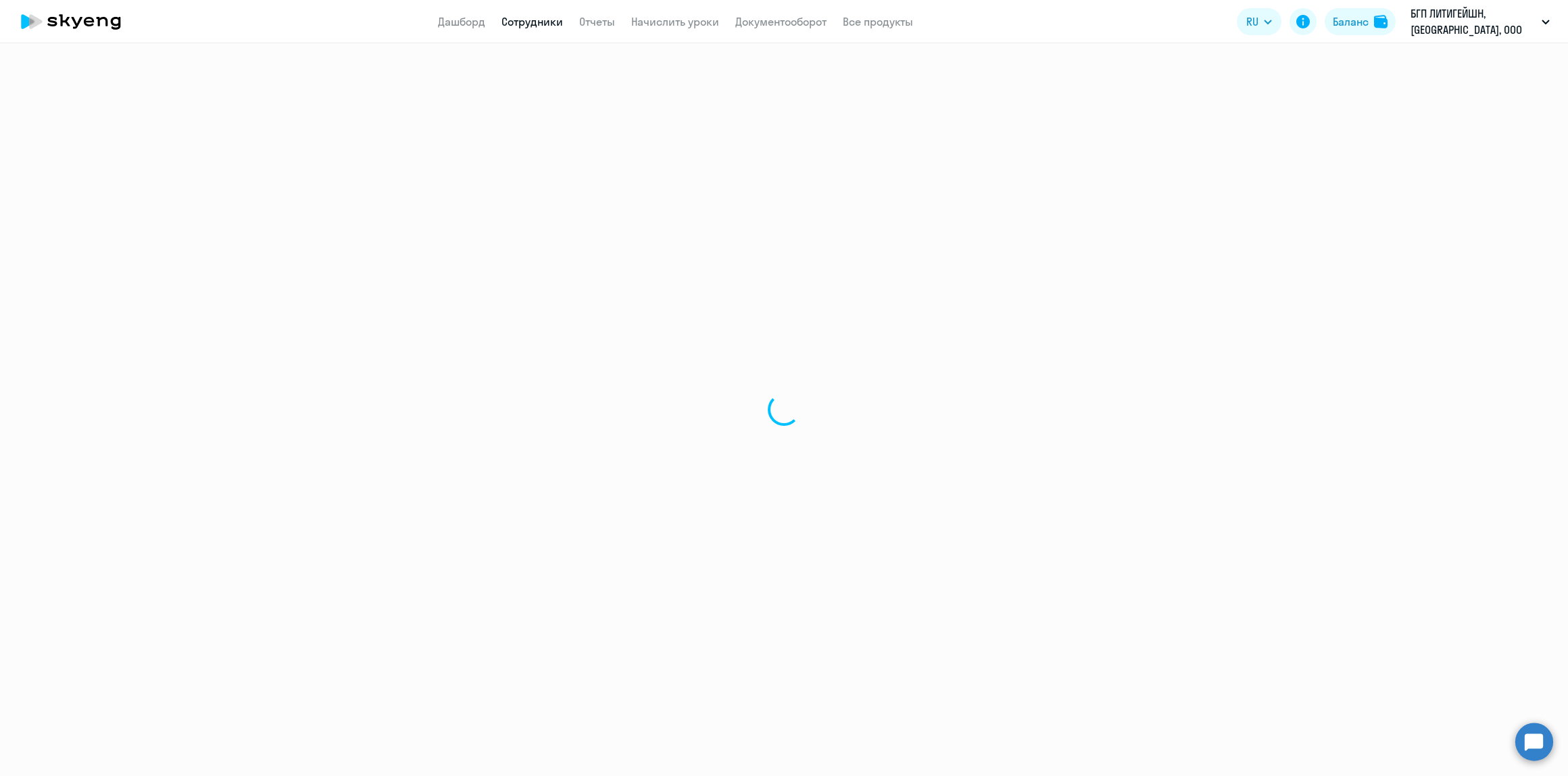
select select "english"
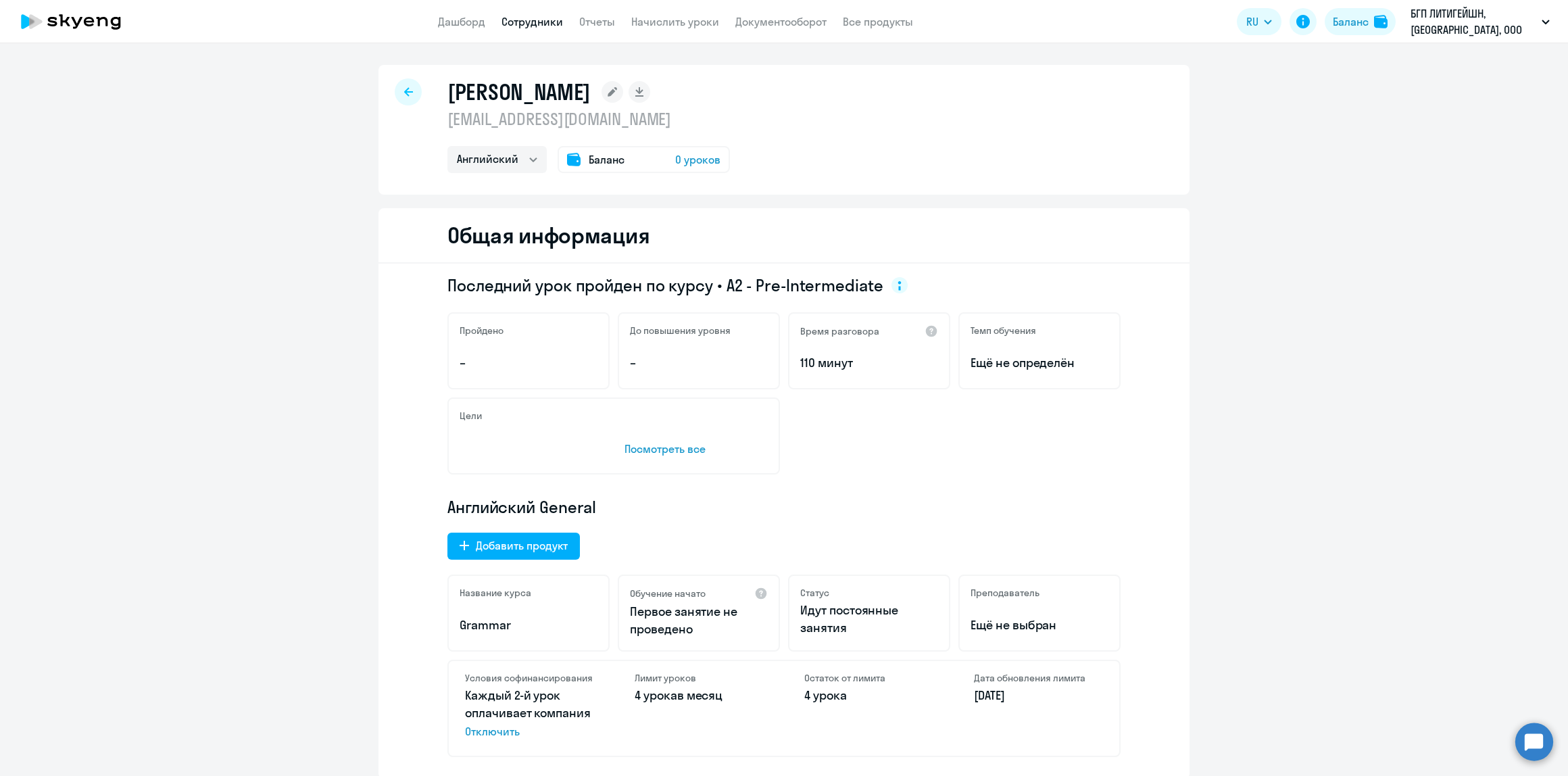
click at [400, 86] on div at bounding box center [408, 92] width 27 height 27
select select "30"
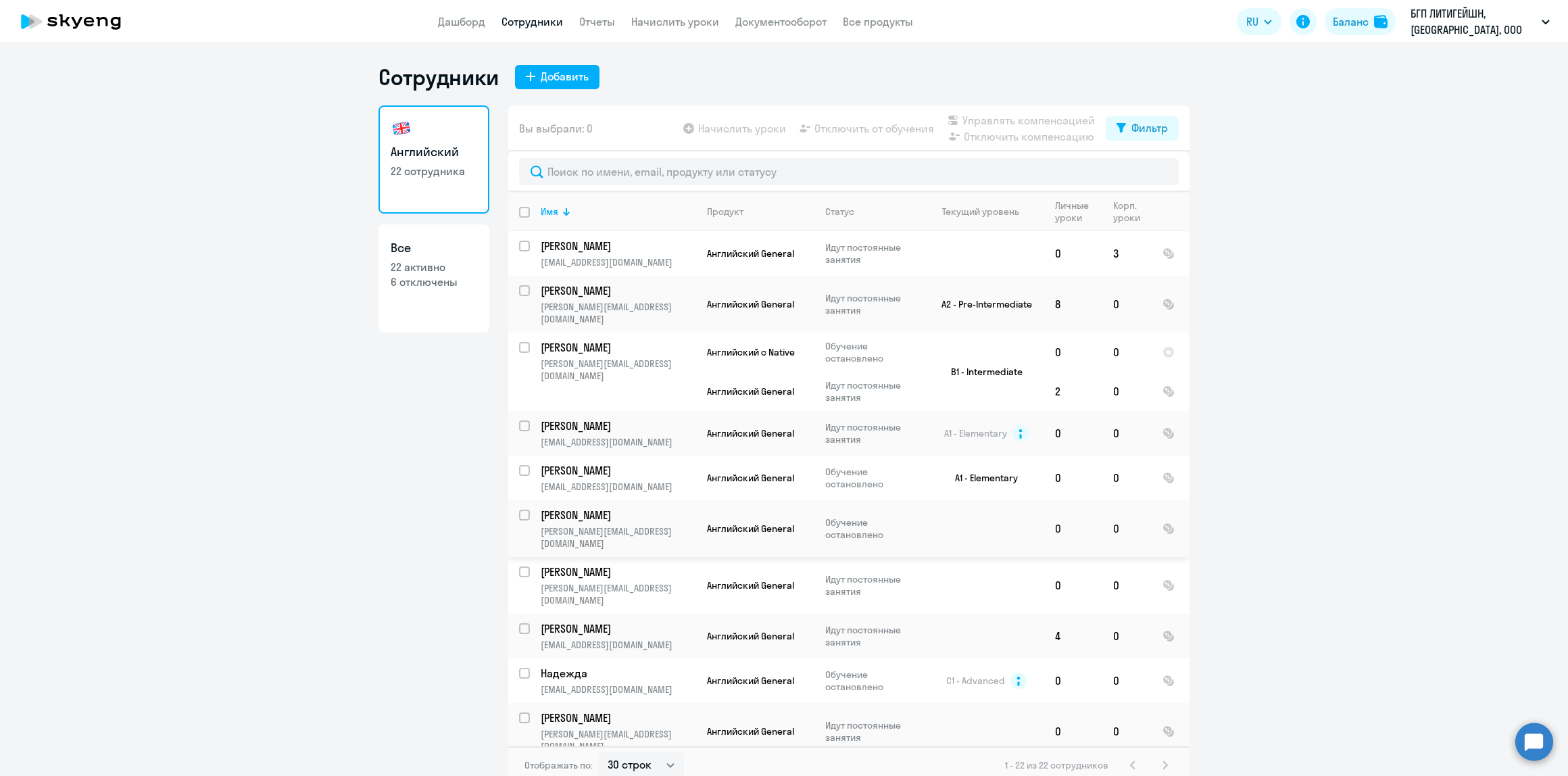
click at [638, 508] on p "[PERSON_NAME]" at bounding box center [616, 515] width 153 height 15
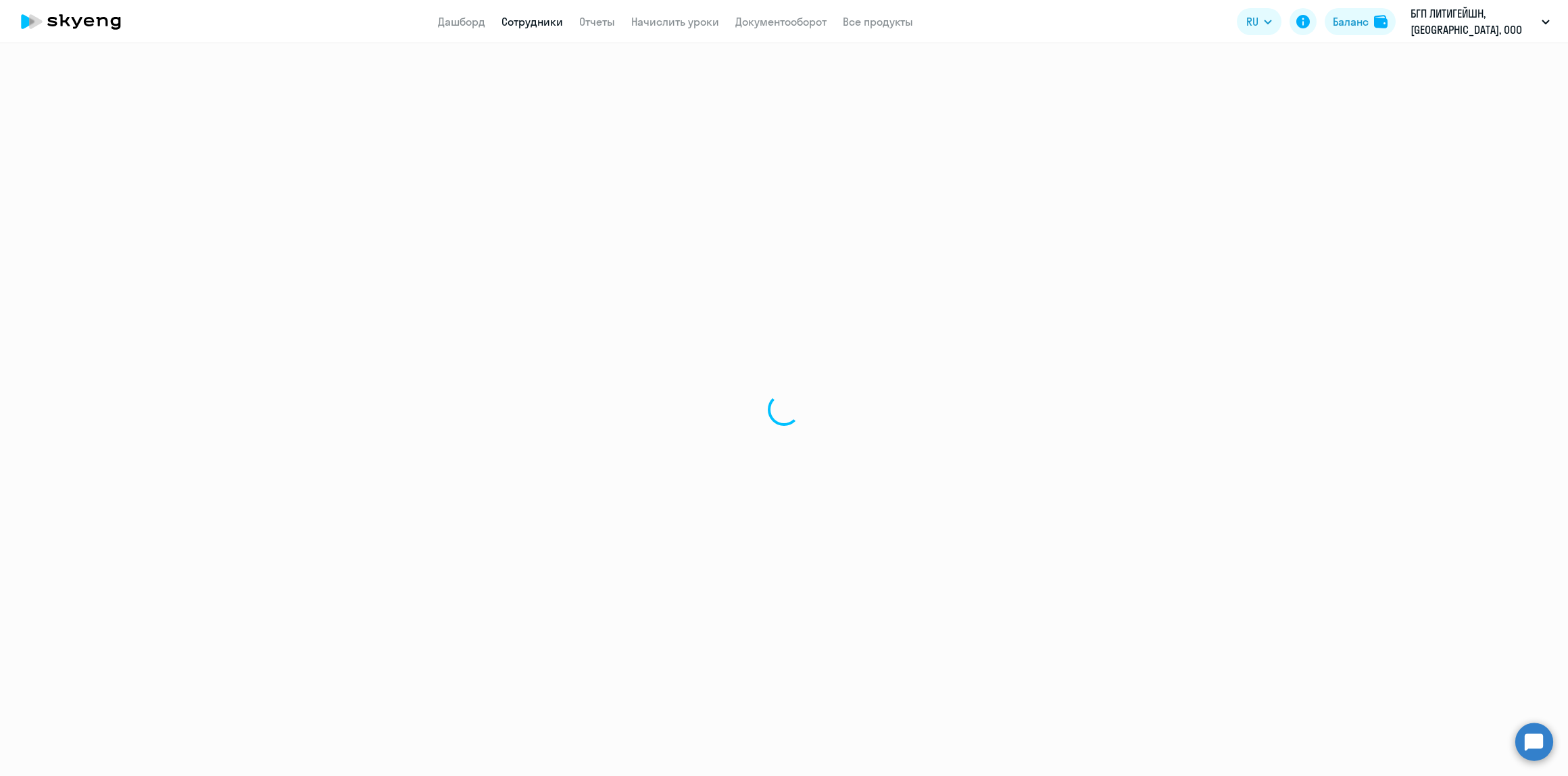
select select "english"
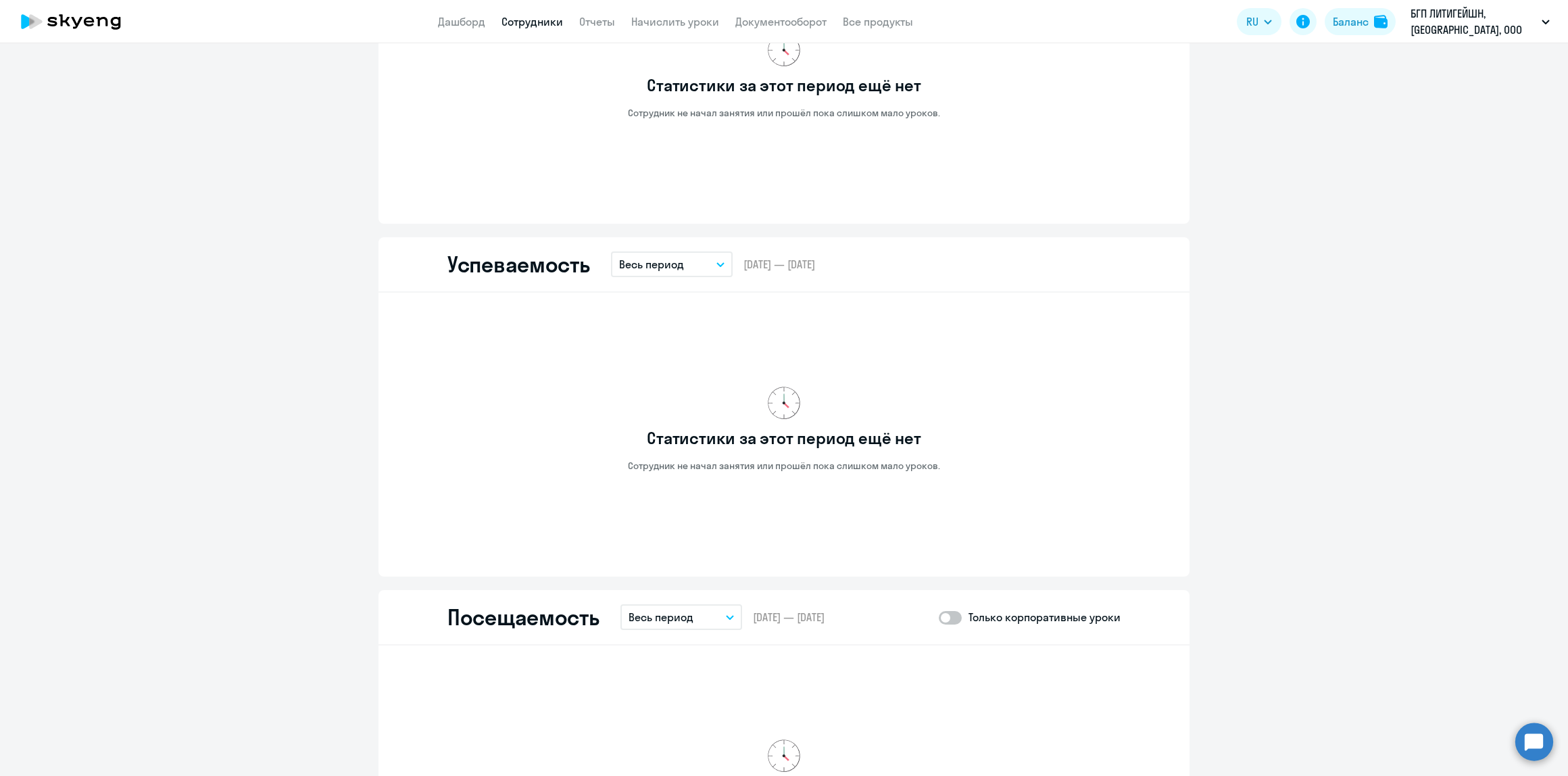
scroll to position [1441, 0]
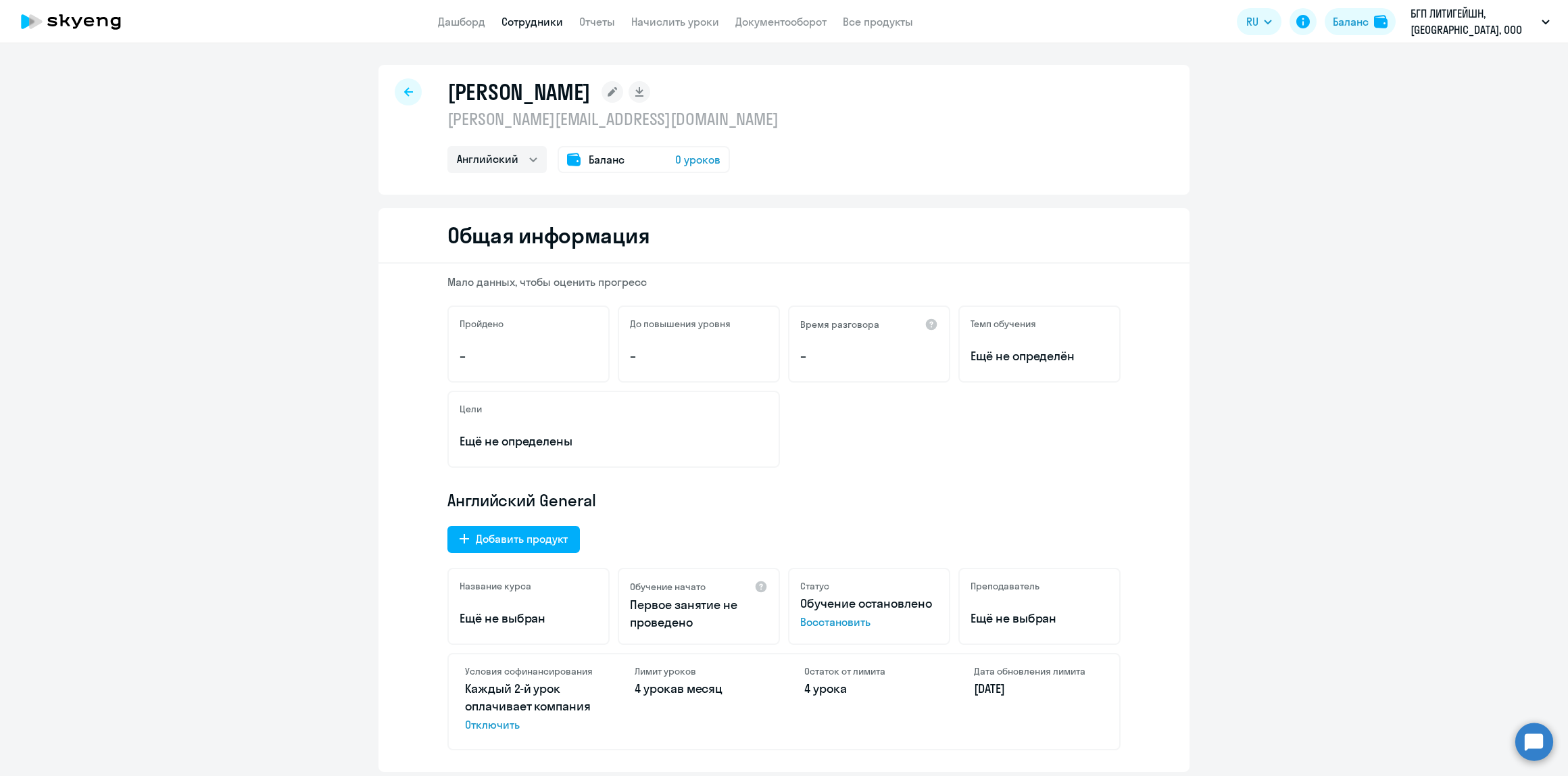
select select "30"
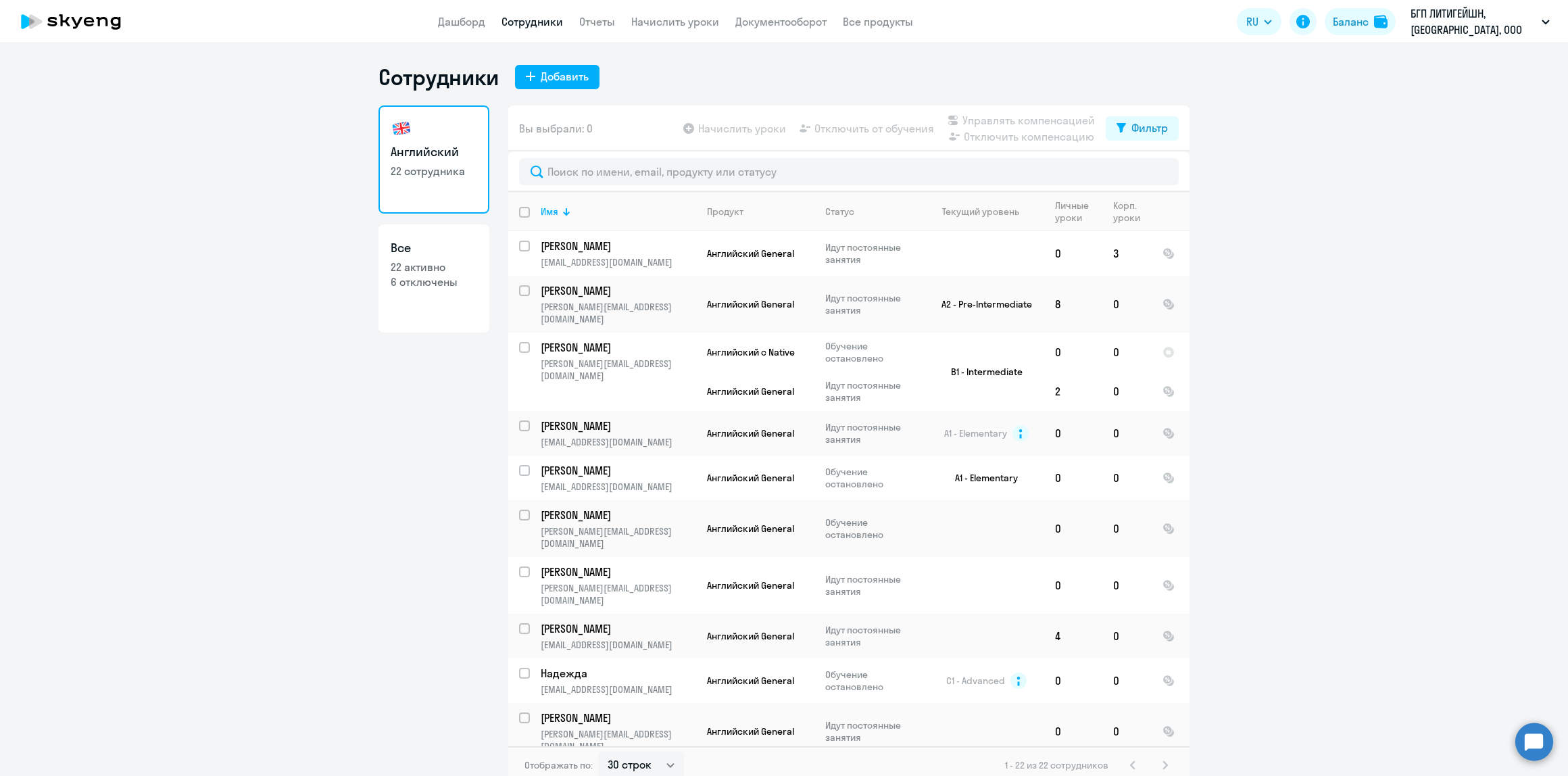
click at [445, 304] on link "Все 22 активно 6 отключены" at bounding box center [434, 278] width 111 height 108
select select "30"
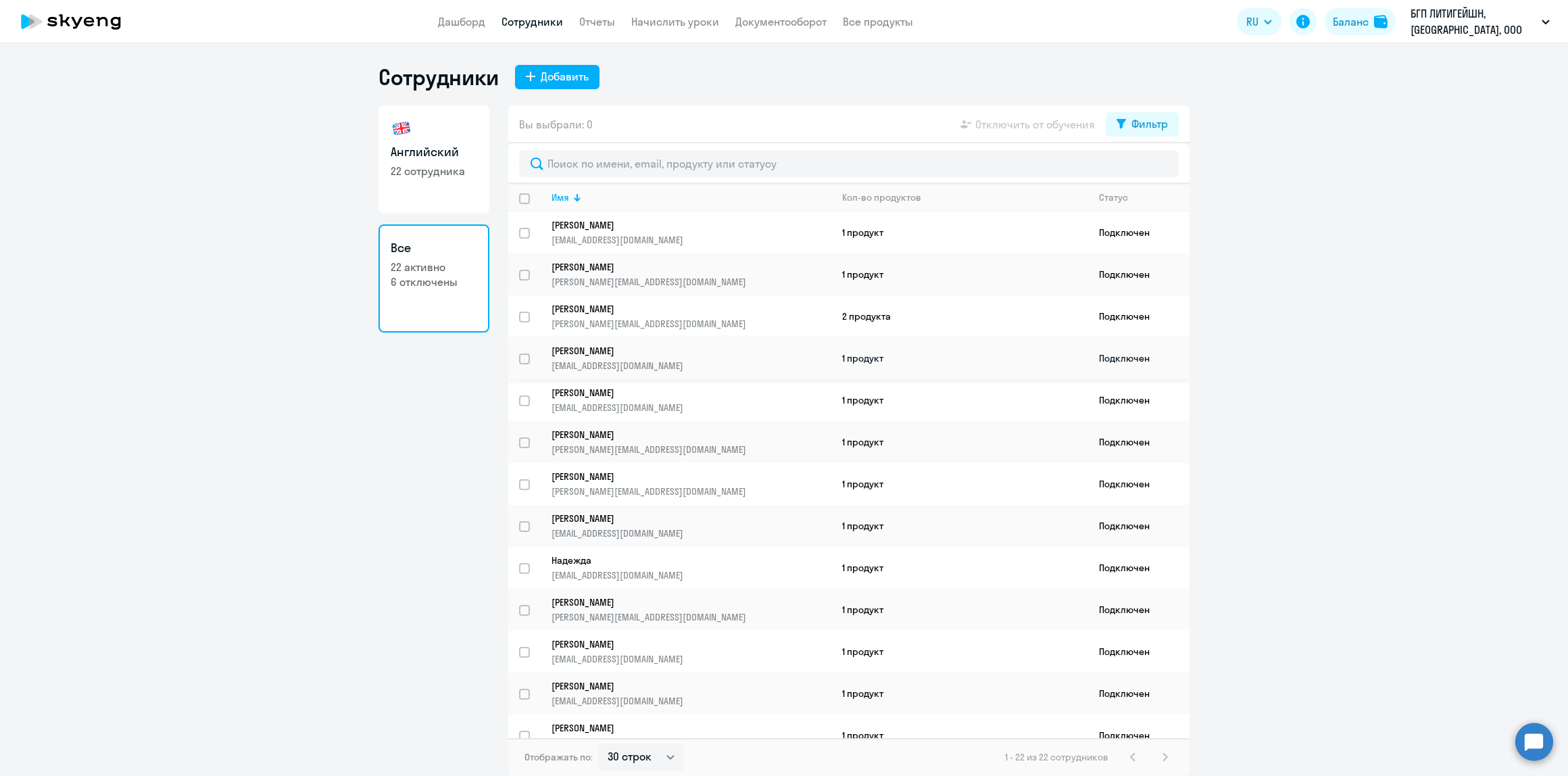
click at [691, 355] on link "[PERSON_NAME] [PERSON_NAME][EMAIL_ADDRESS][DOMAIN_NAME]" at bounding box center [691, 358] width 279 height 27
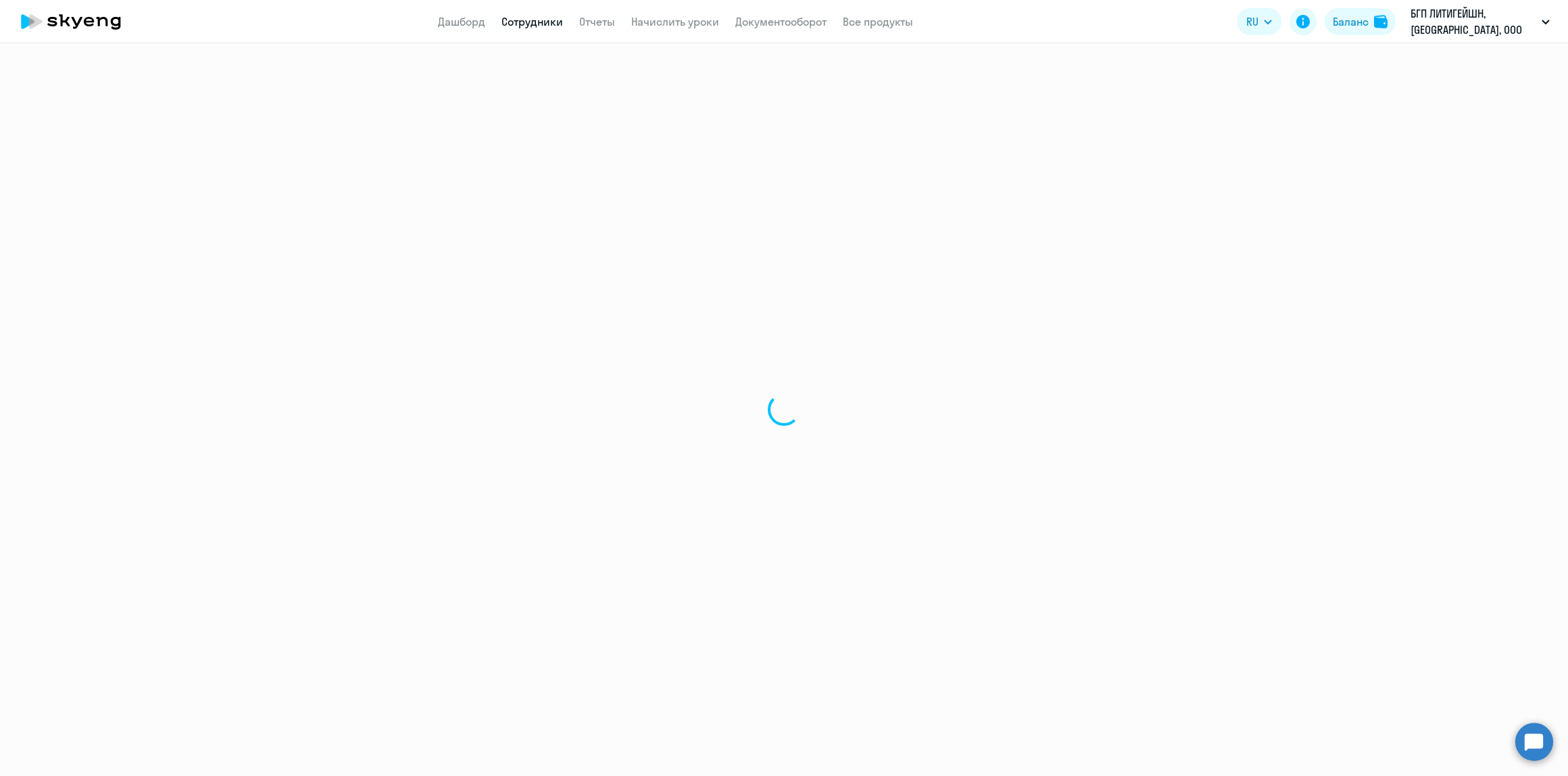
select select "english"
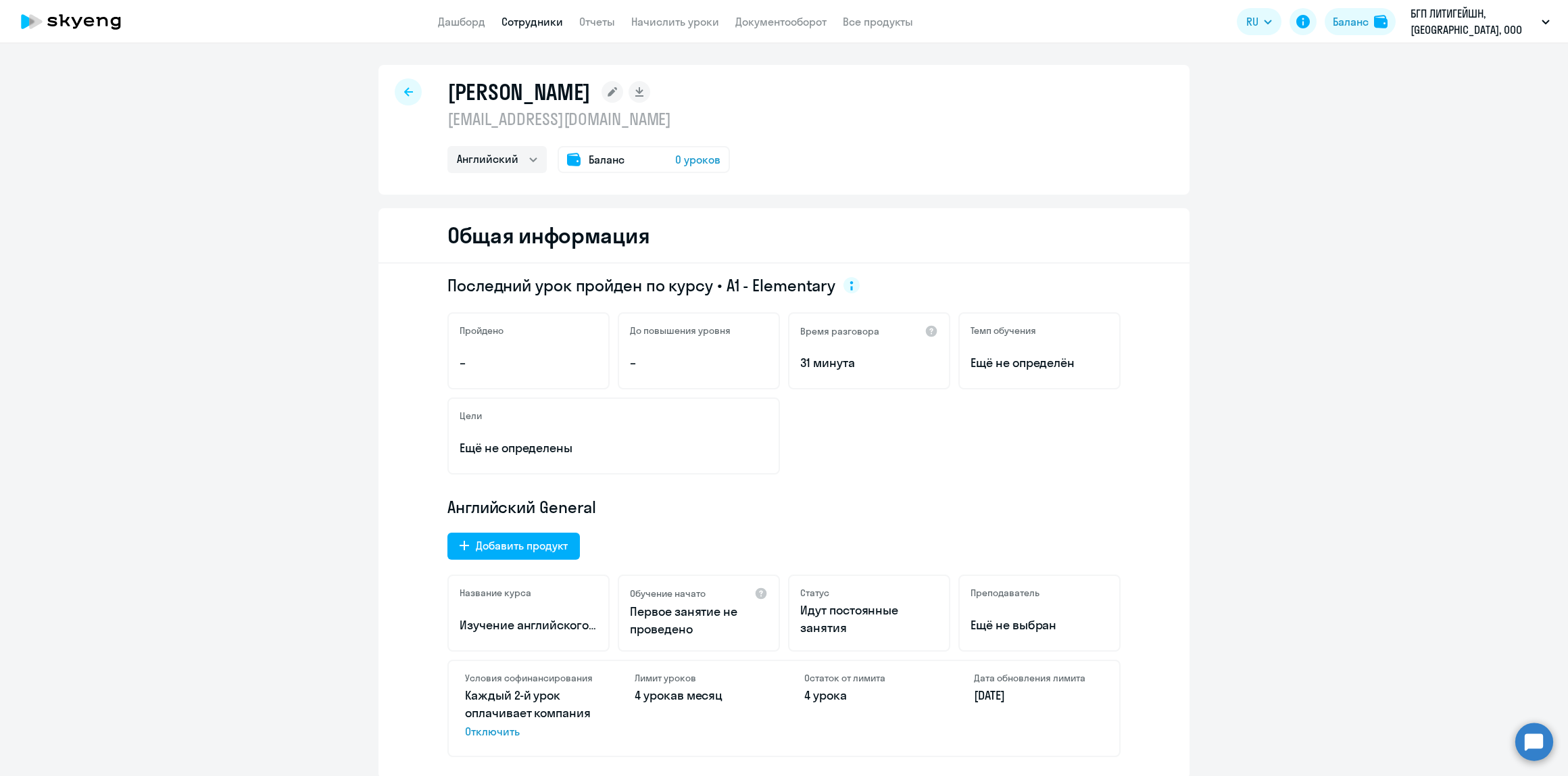
click at [601, 96] on rect at bounding box center [612, 92] width 21 height 21
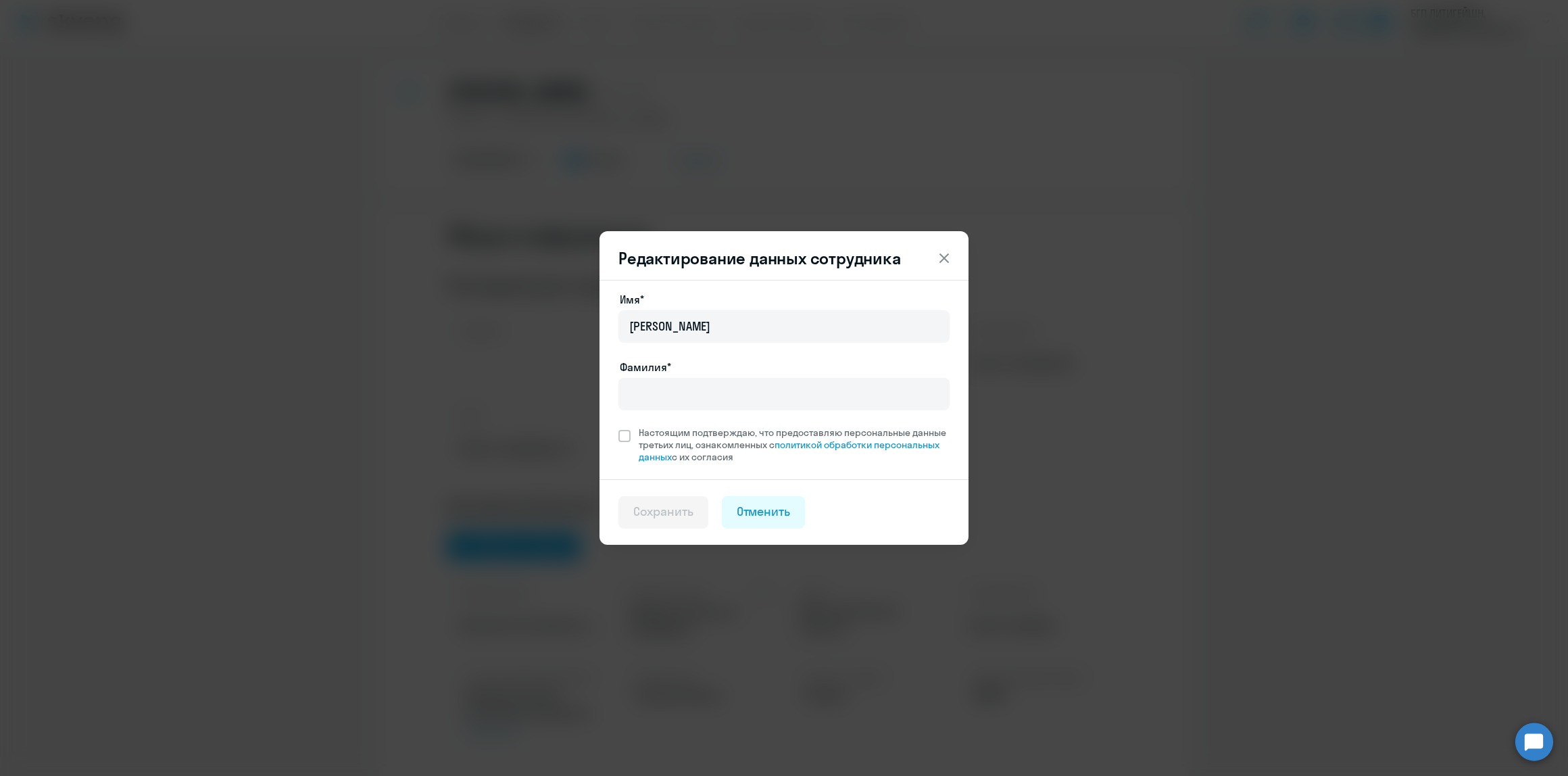
click at [936, 263] on icon at bounding box center [944, 258] width 17 height 17
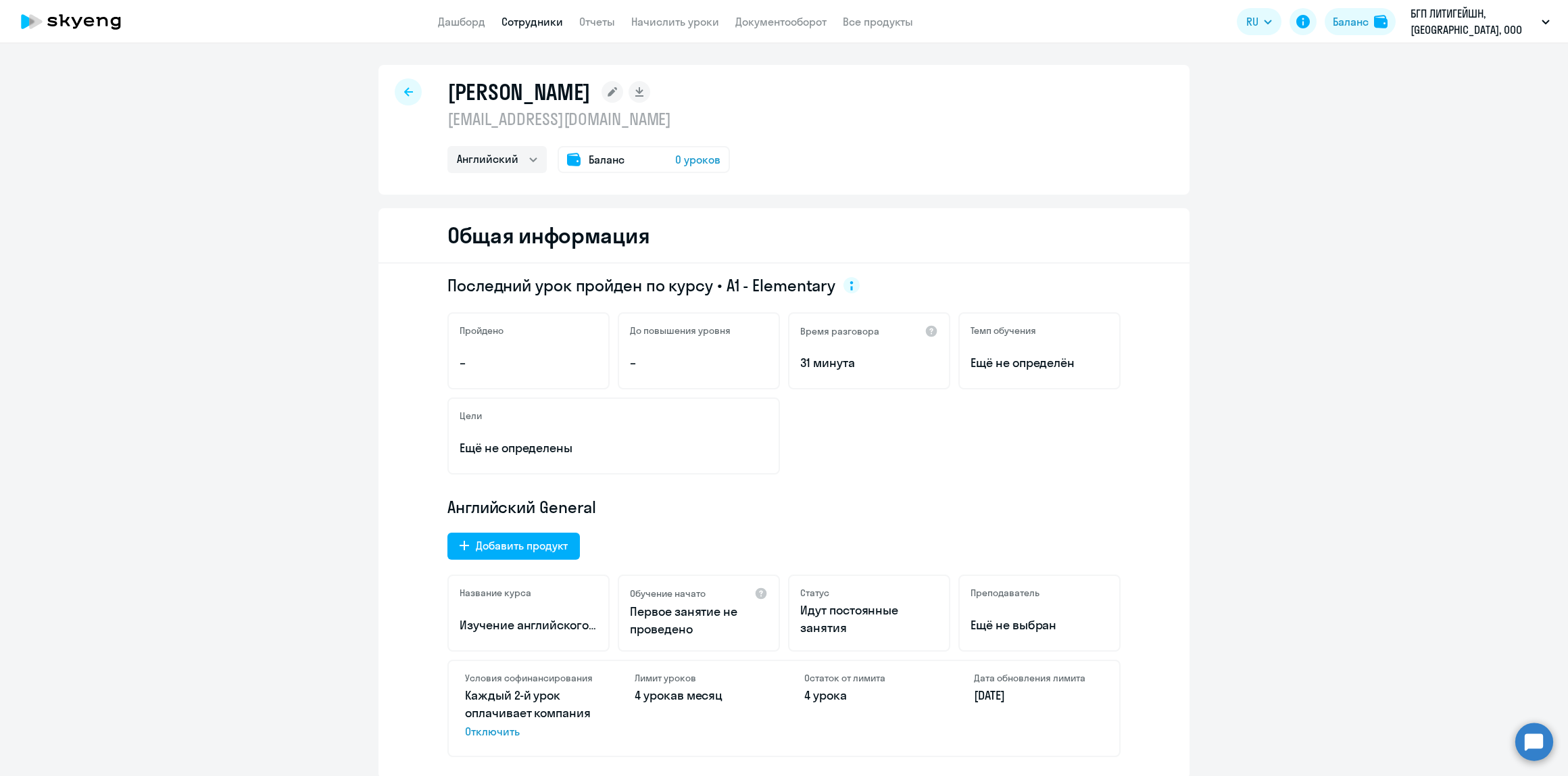
click at [399, 98] on div at bounding box center [408, 92] width 27 height 27
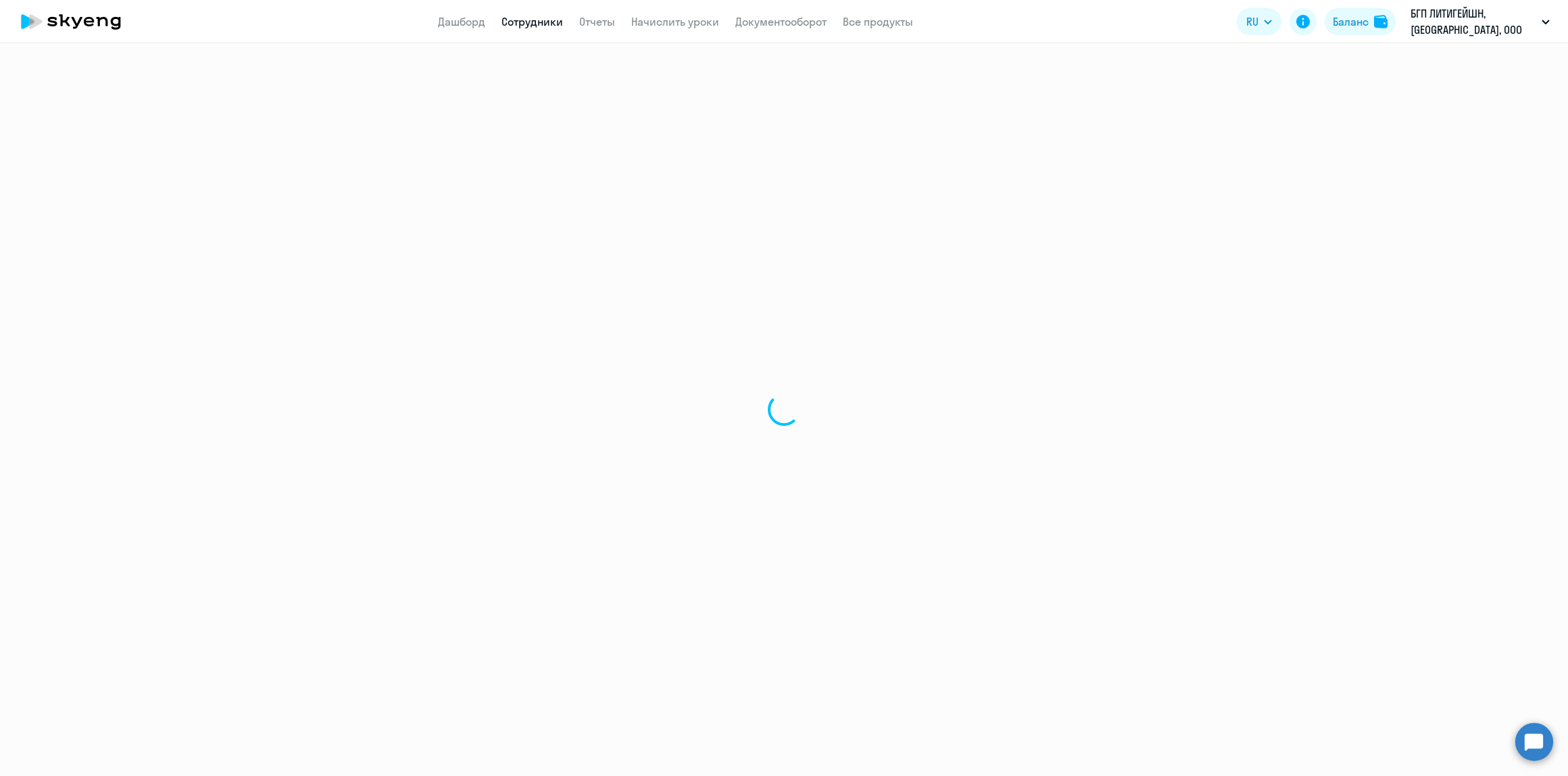
select select "30"
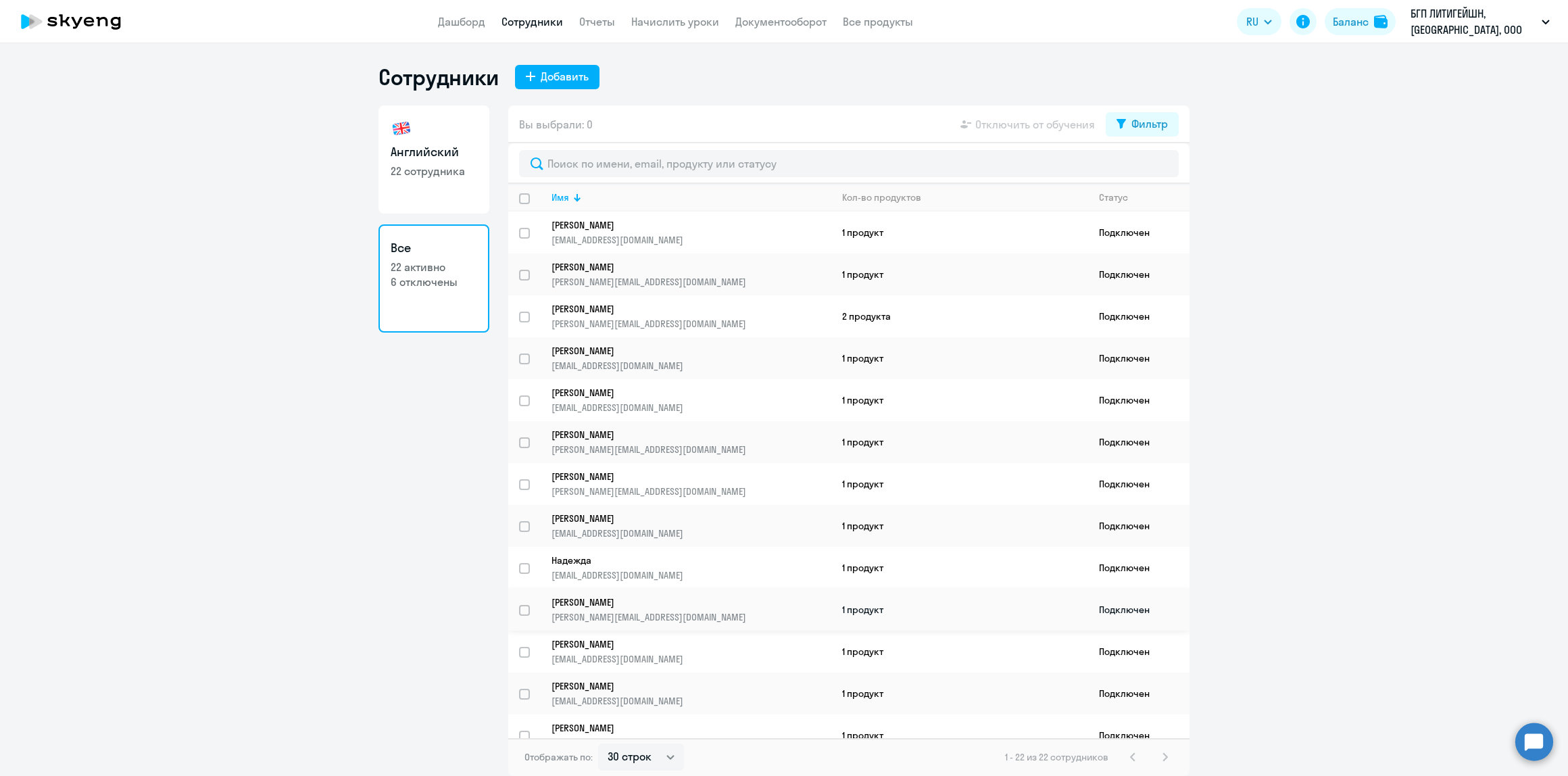
click at [816, 589] on td "[PERSON_NAME] [PERSON_NAME][EMAIL_ADDRESS][DOMAIN_NAME]" at bounding box center [685, 609] width 290 height 42
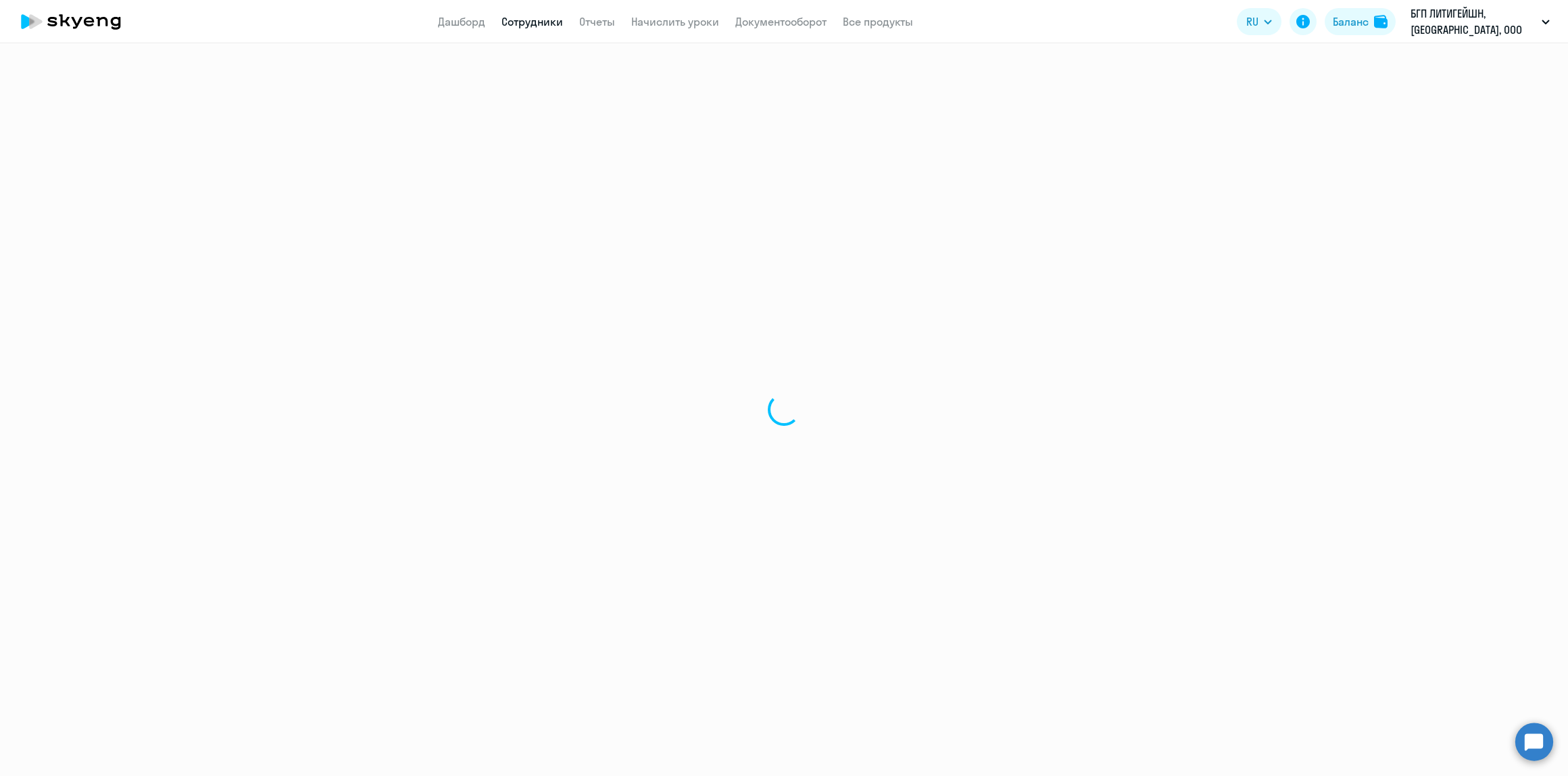
select select "english"
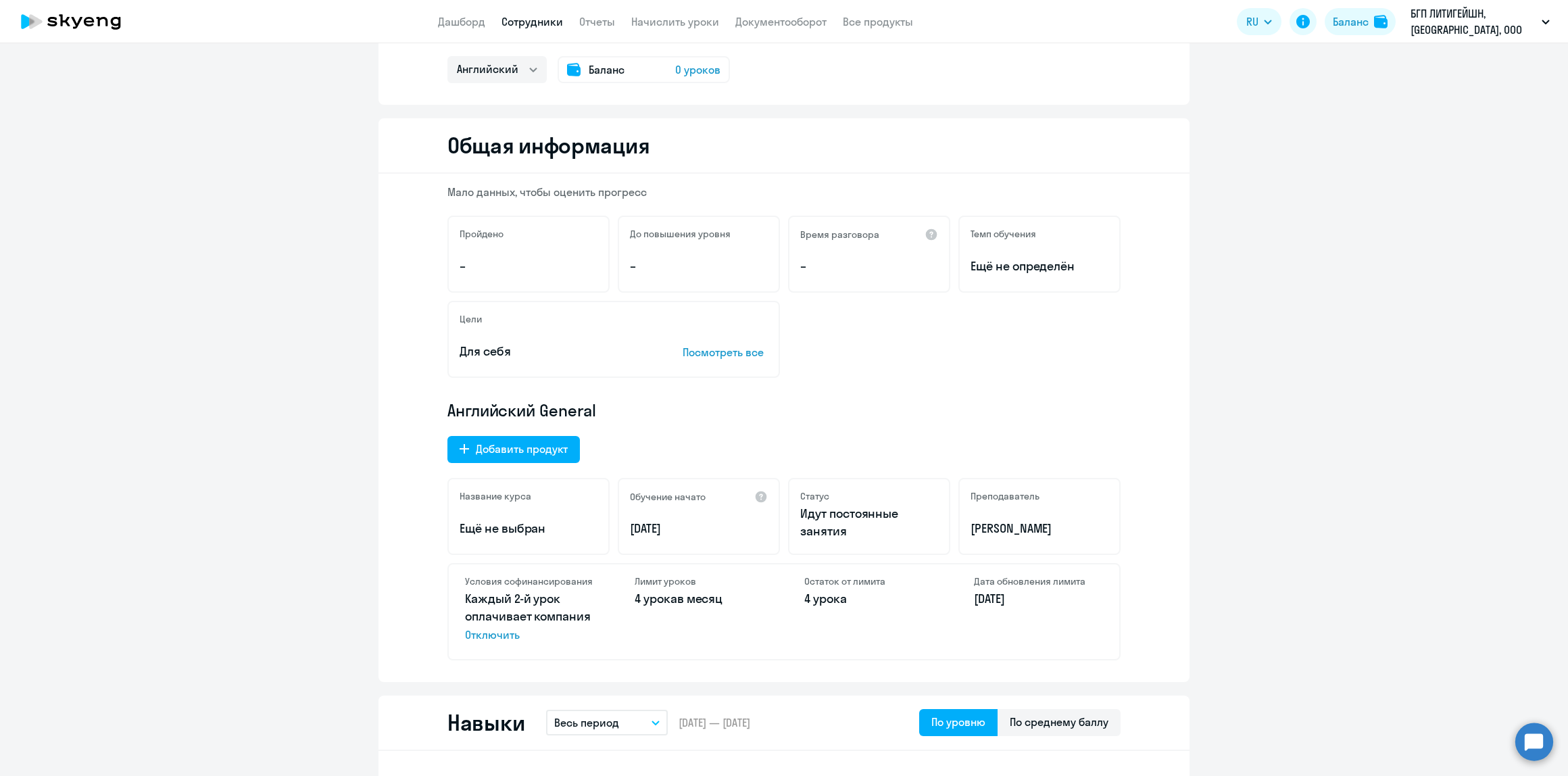
scroll to position [180, 0]
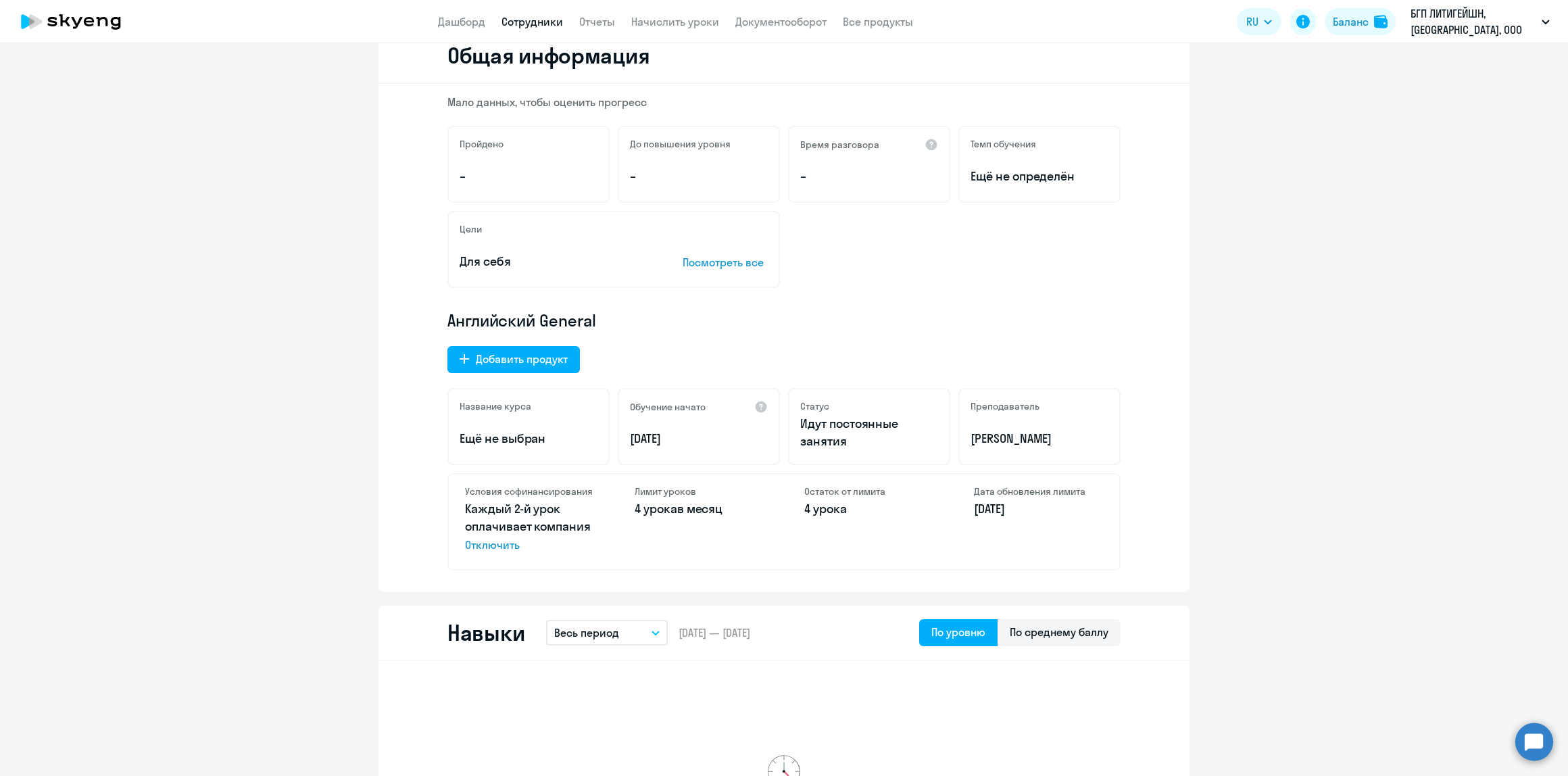
click at [519, 21] on link "Сотрудники" at bounding box center [532, 21] width 62 height 13
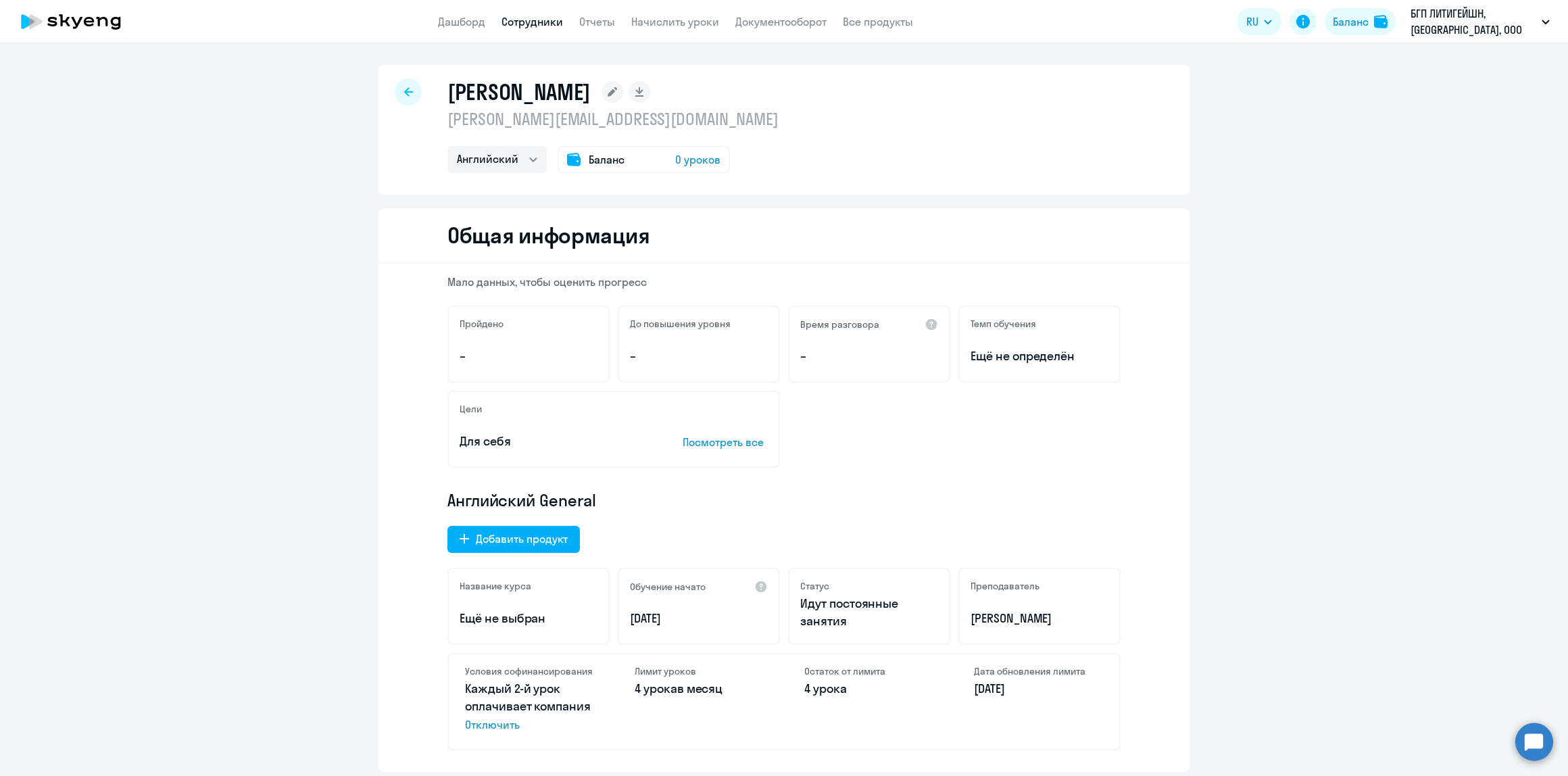
select select "30"
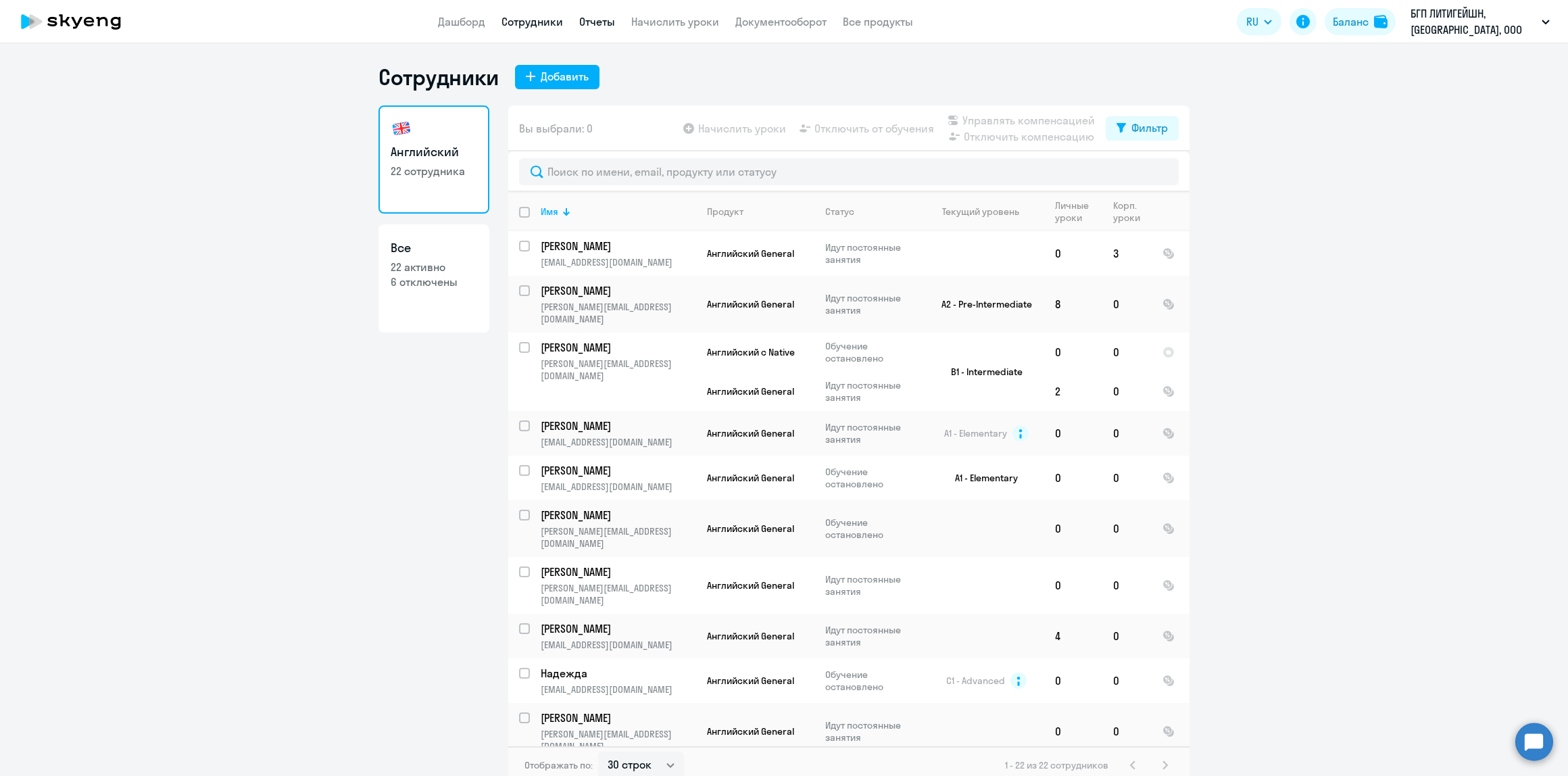
click at [581, 25] on link "Отчеты" at bounding box center [597, 21] width 36 height 13
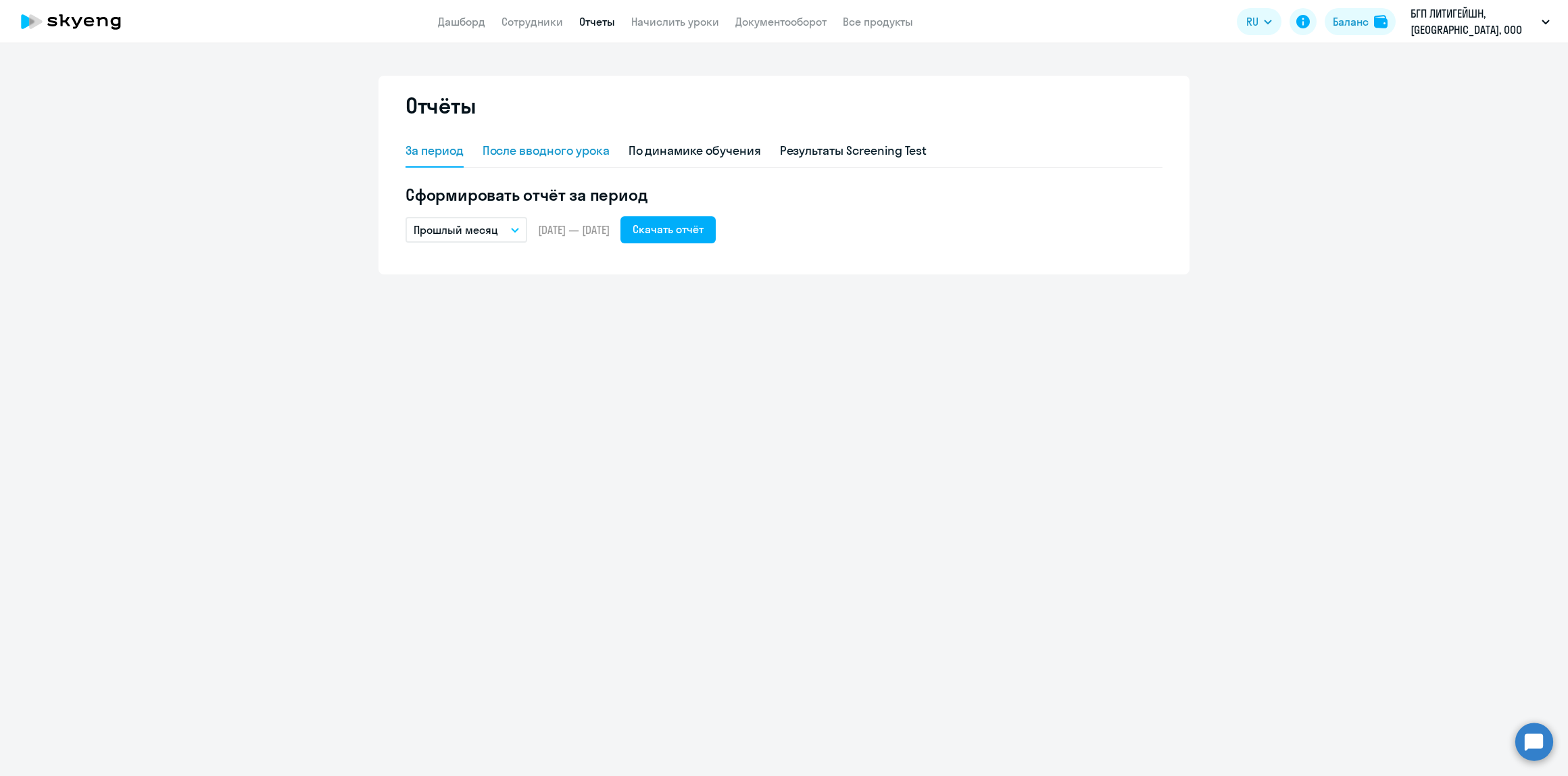
click at [597, 167] on div "После вводного урока" at bounding box center [546, 151] width 127 height 32
select select "10"
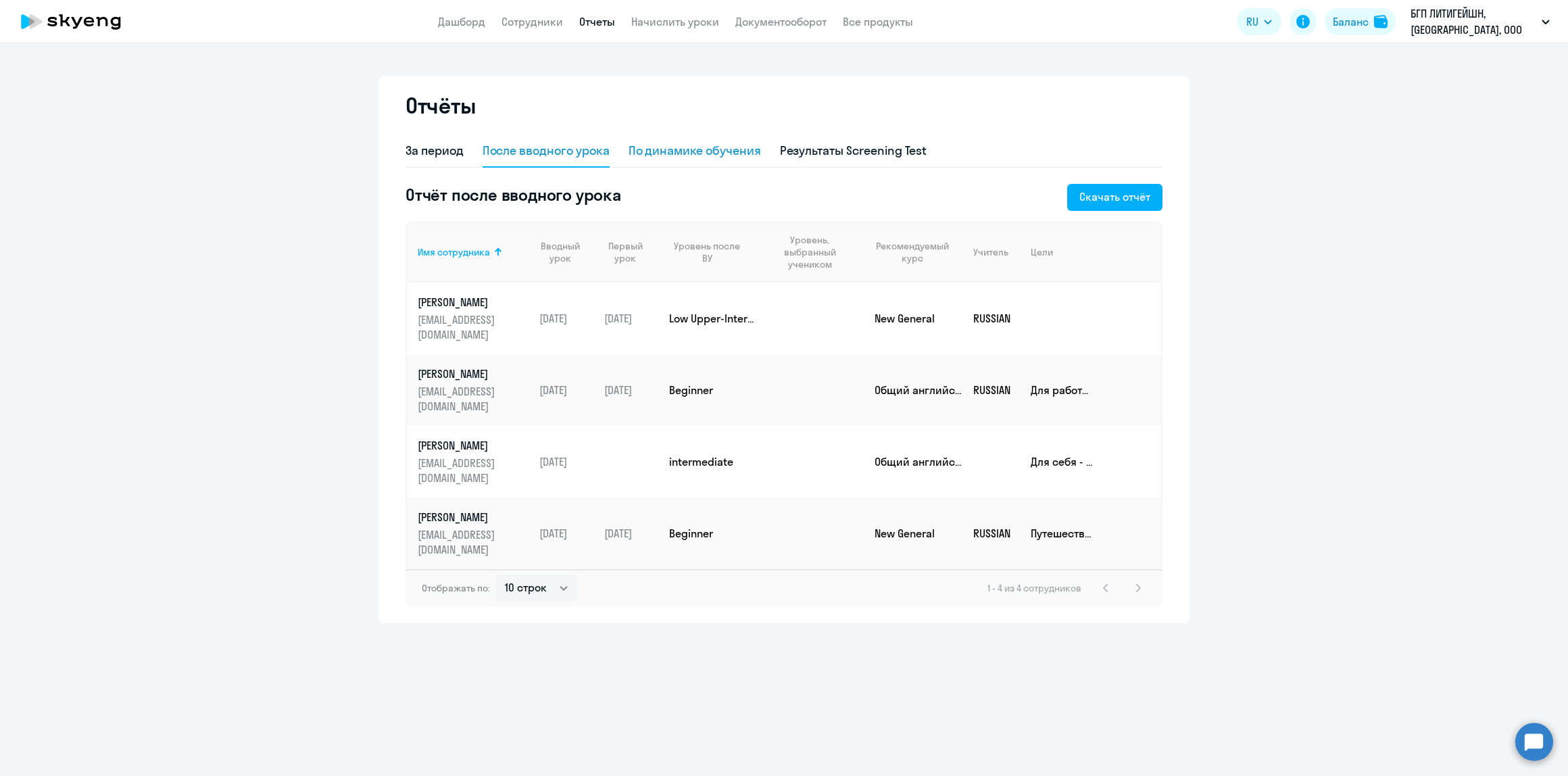
click at [710, 154] on div "По динамике обучения" at bounding box center [695, 150] width 132 height 17
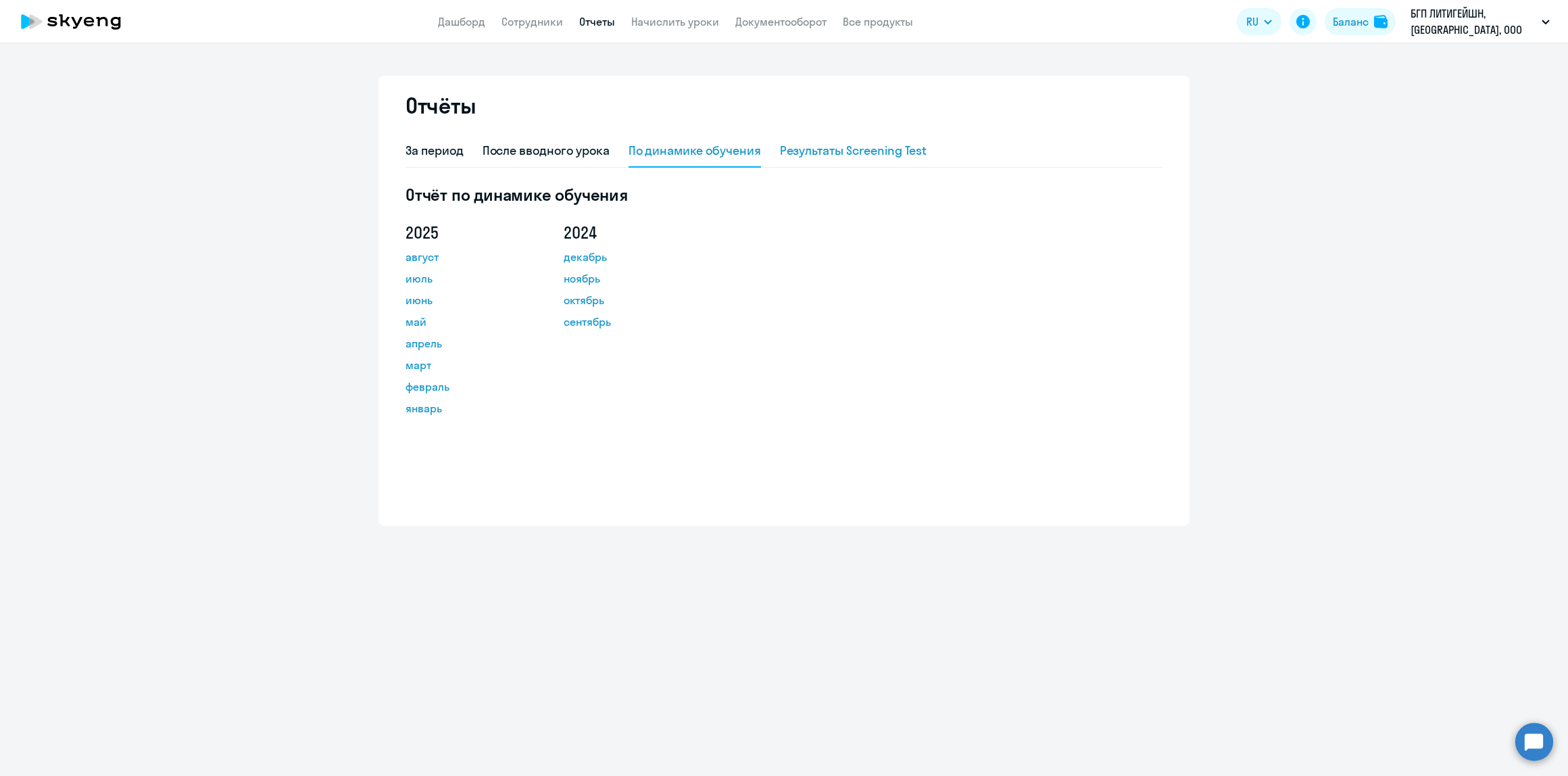
click at [866, 157] on div "Результаты Screening Test" at bounding box center [854, 150] width 147 height 17
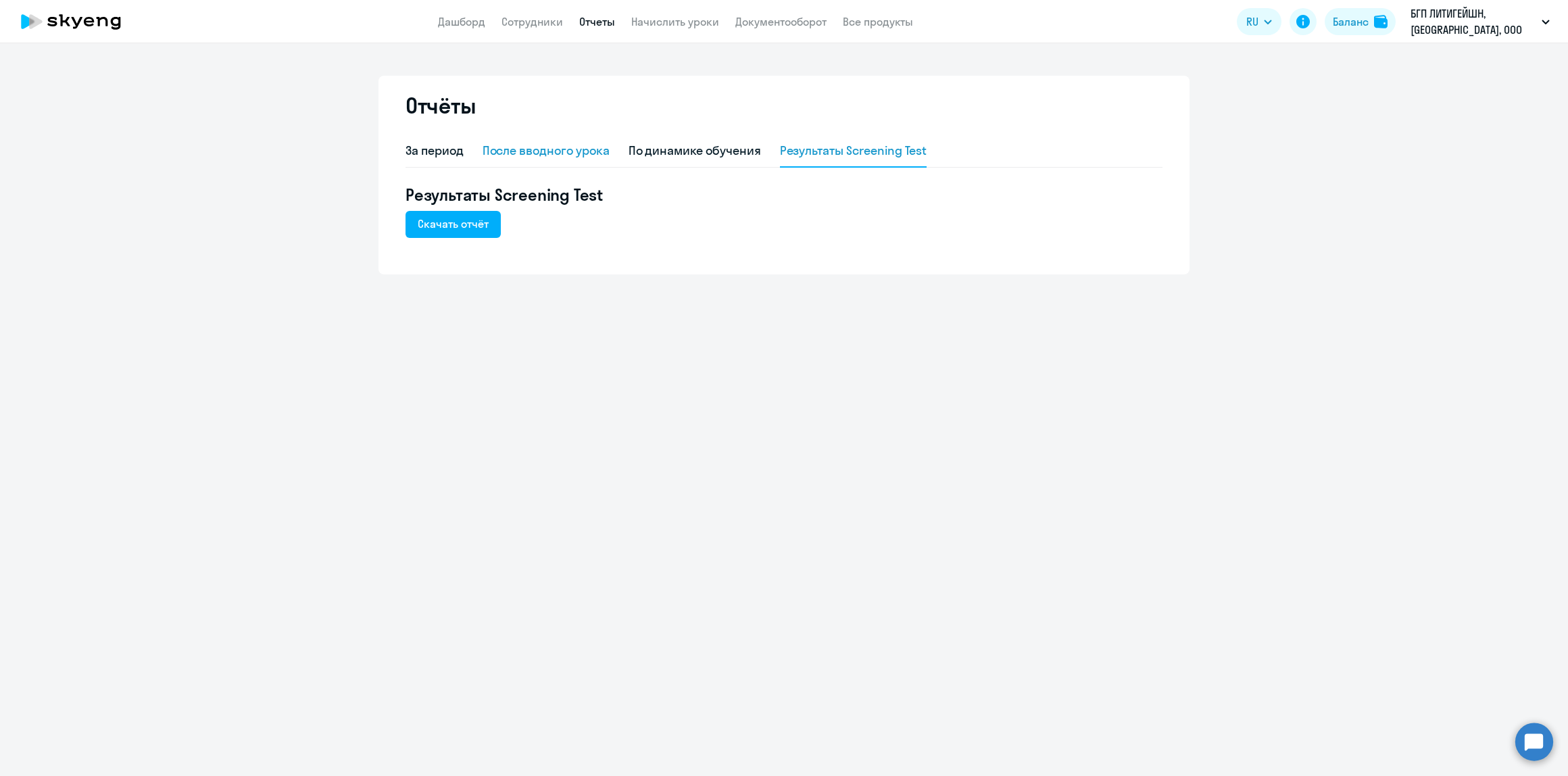
click at [564, 150] on div "После вводного урока" at bounding box center [546, 150] width 127 height 17
select select "10"
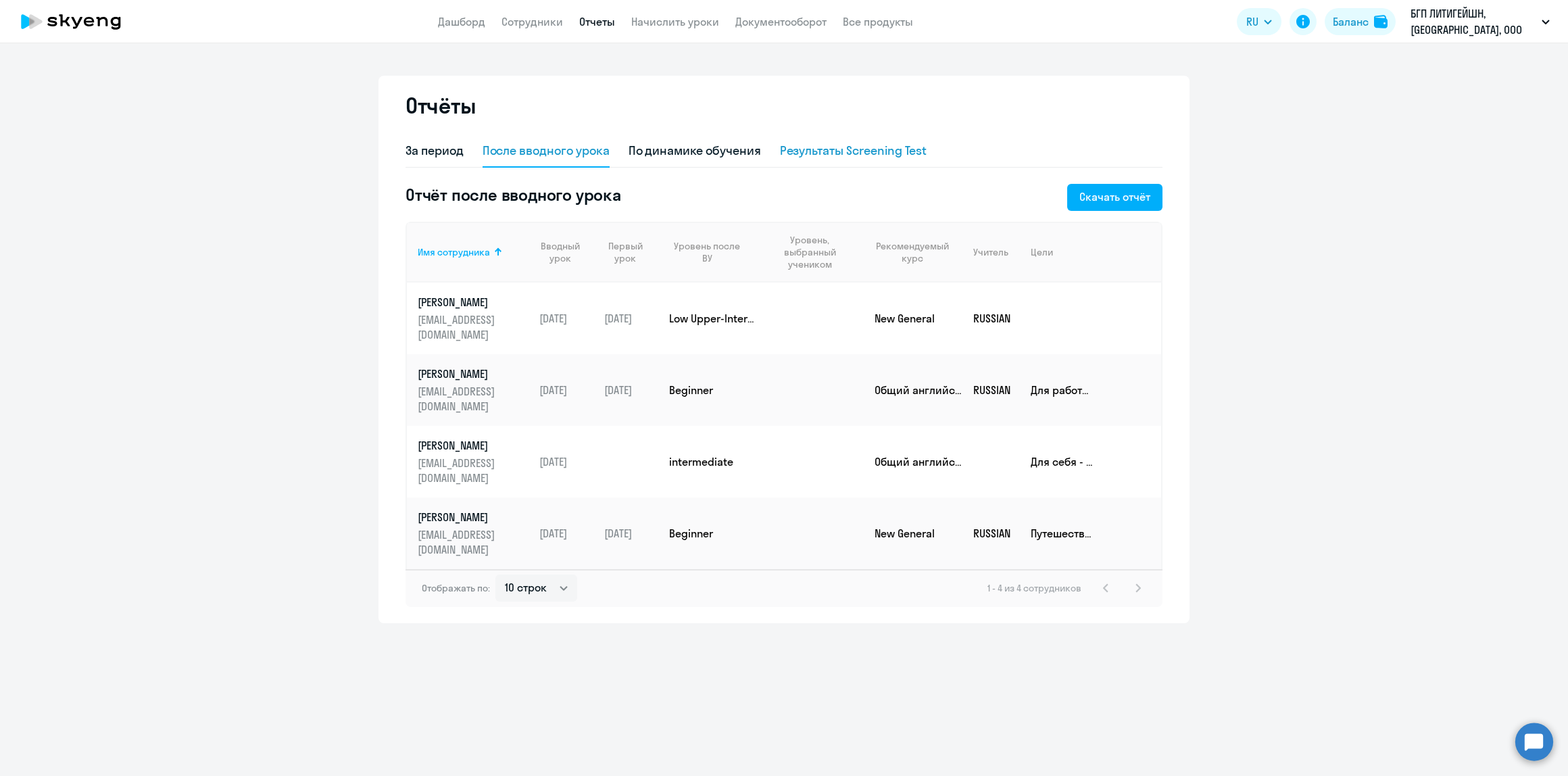
click at [880, 142] on div "Результаты Screening Test" at bounding box center [854, 150] width 147 height 17
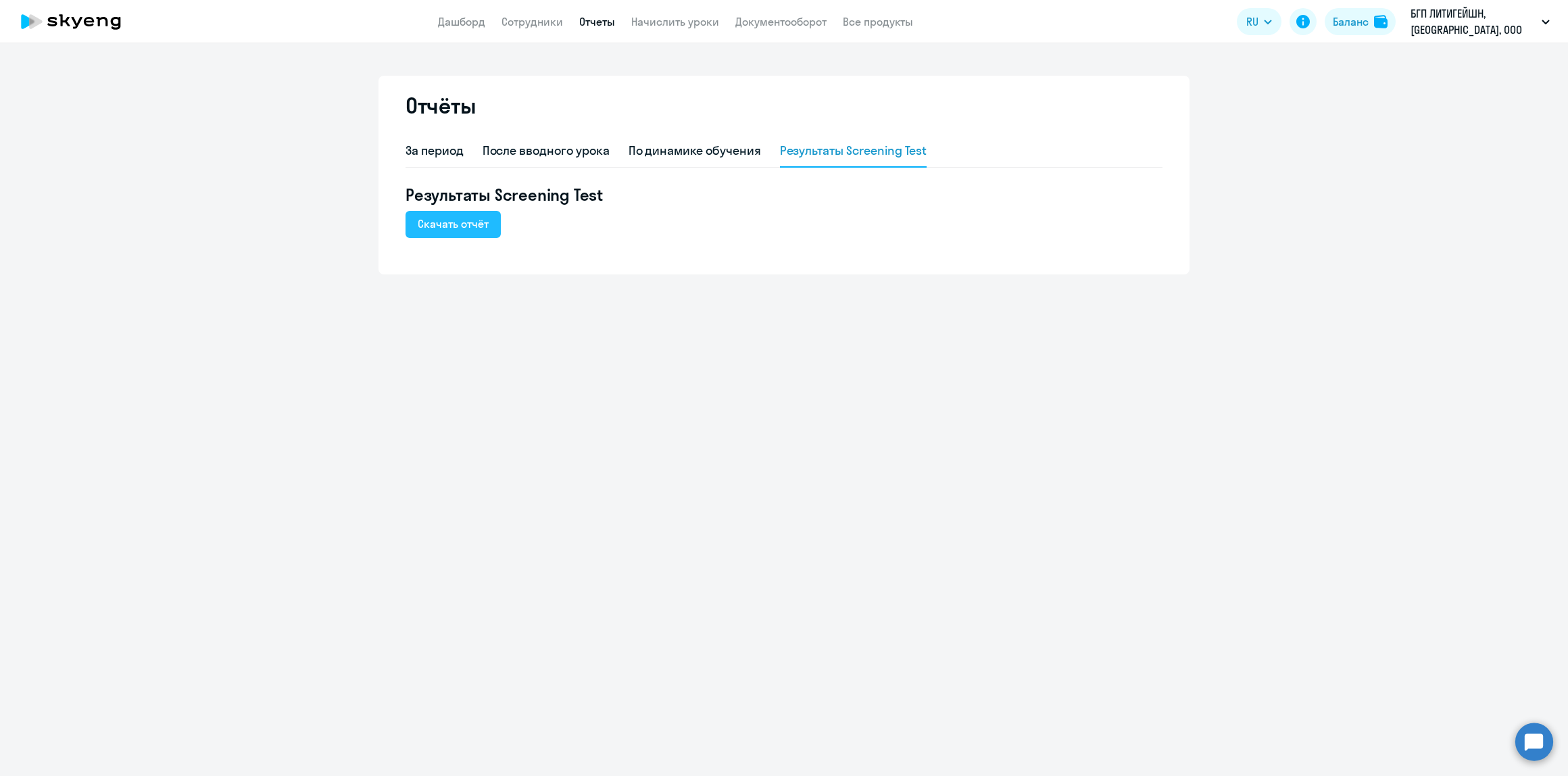
click at [448, 216] on div "Скачать отчёт" at bounding box center [453, 224] width 71 height 17
click at [775, 18] on link "Документооборот" at bounding box center [781, 21] width 91 height 13
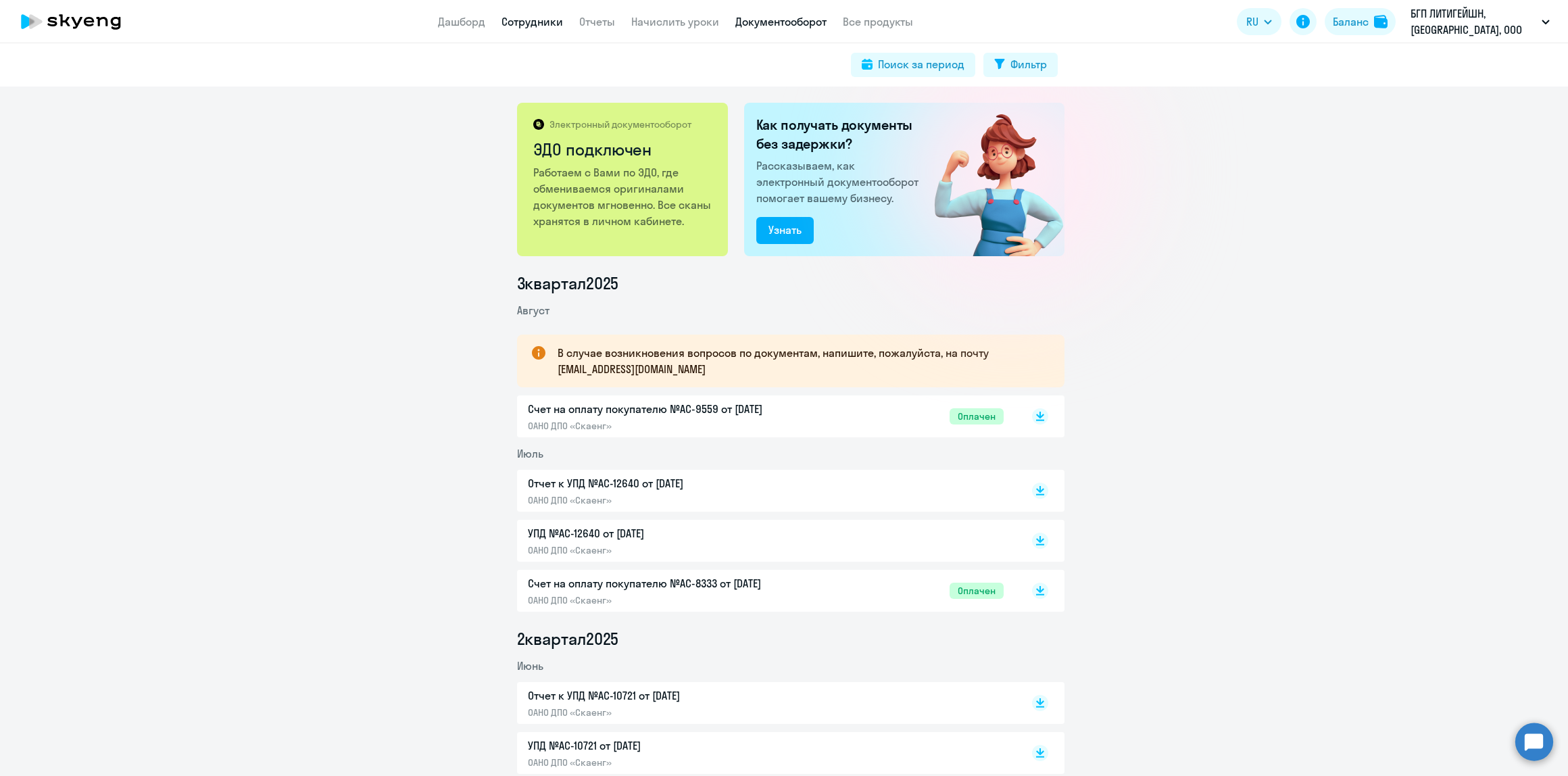
click at [537, 27] on link "Сотрудники" at bounding box center [532, 21] width 62 height 13
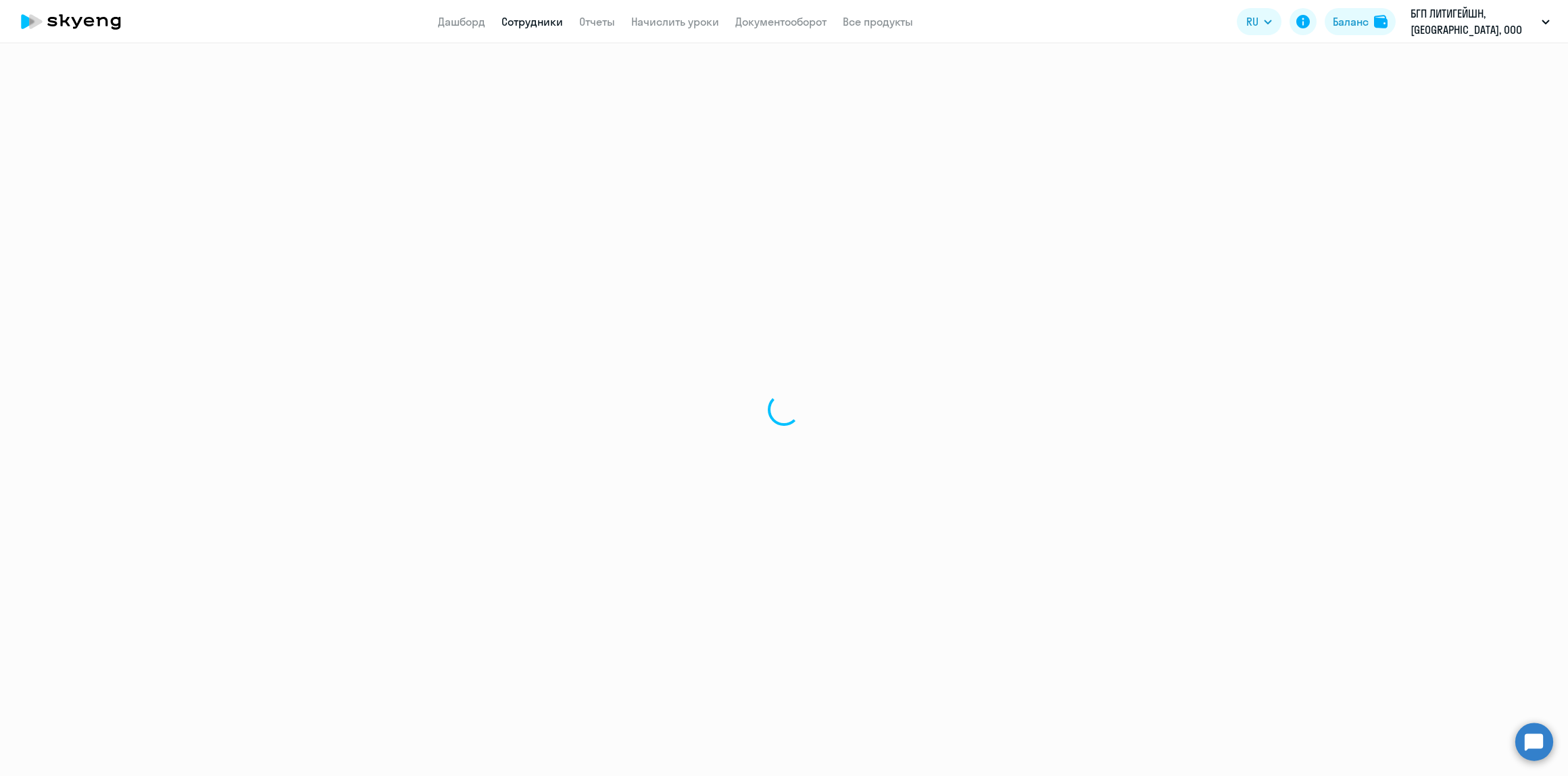
select select "30"
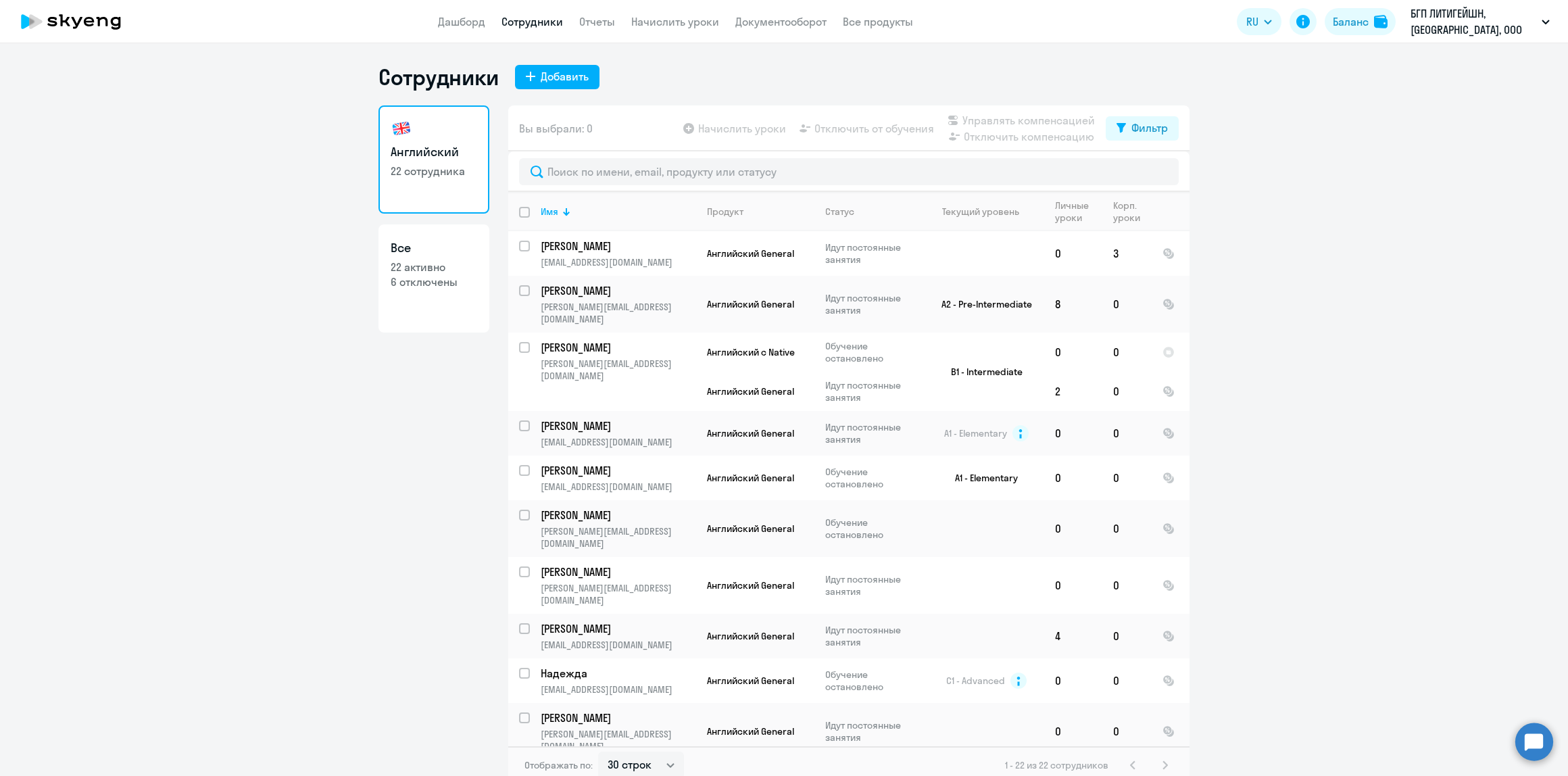
click at [406, 265] on p "22 активно" at bounding box center [434, 267] width 86 height 15
select select "30"
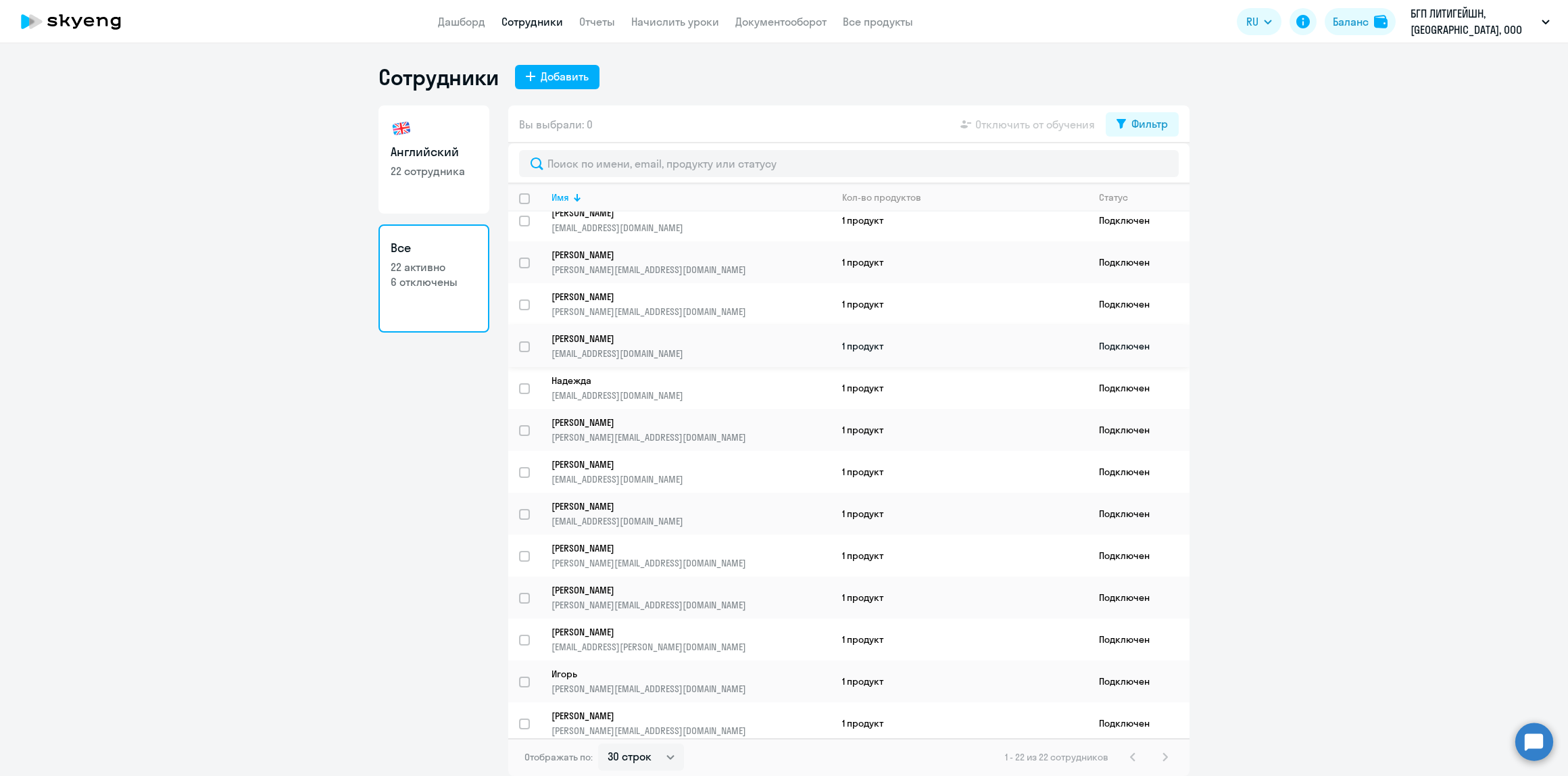
scroll to position [271, 0]
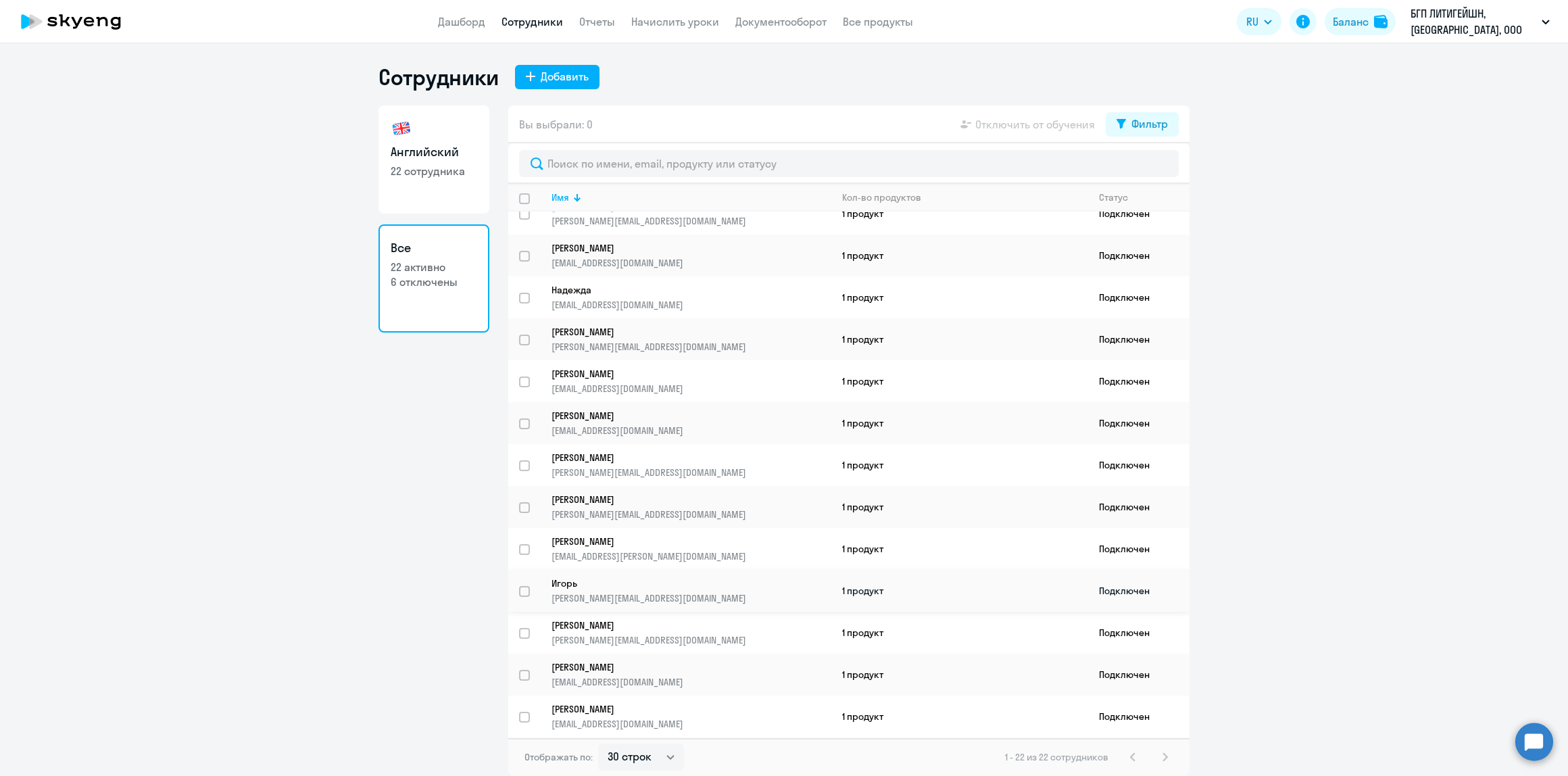
click at [714, 577] on p "Игорь" at bounding box center [682, 583] width 261 height 12
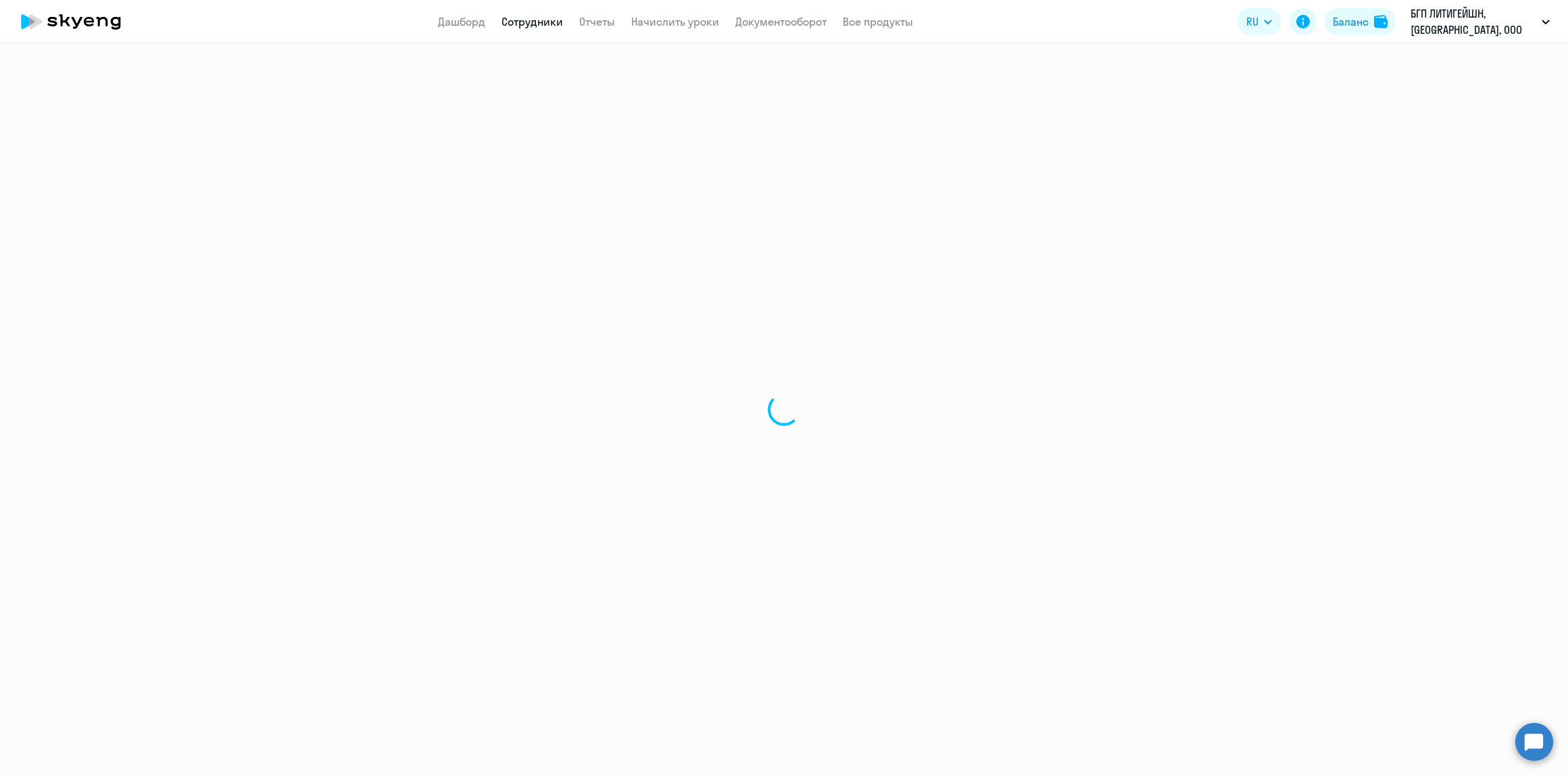
select select "english"
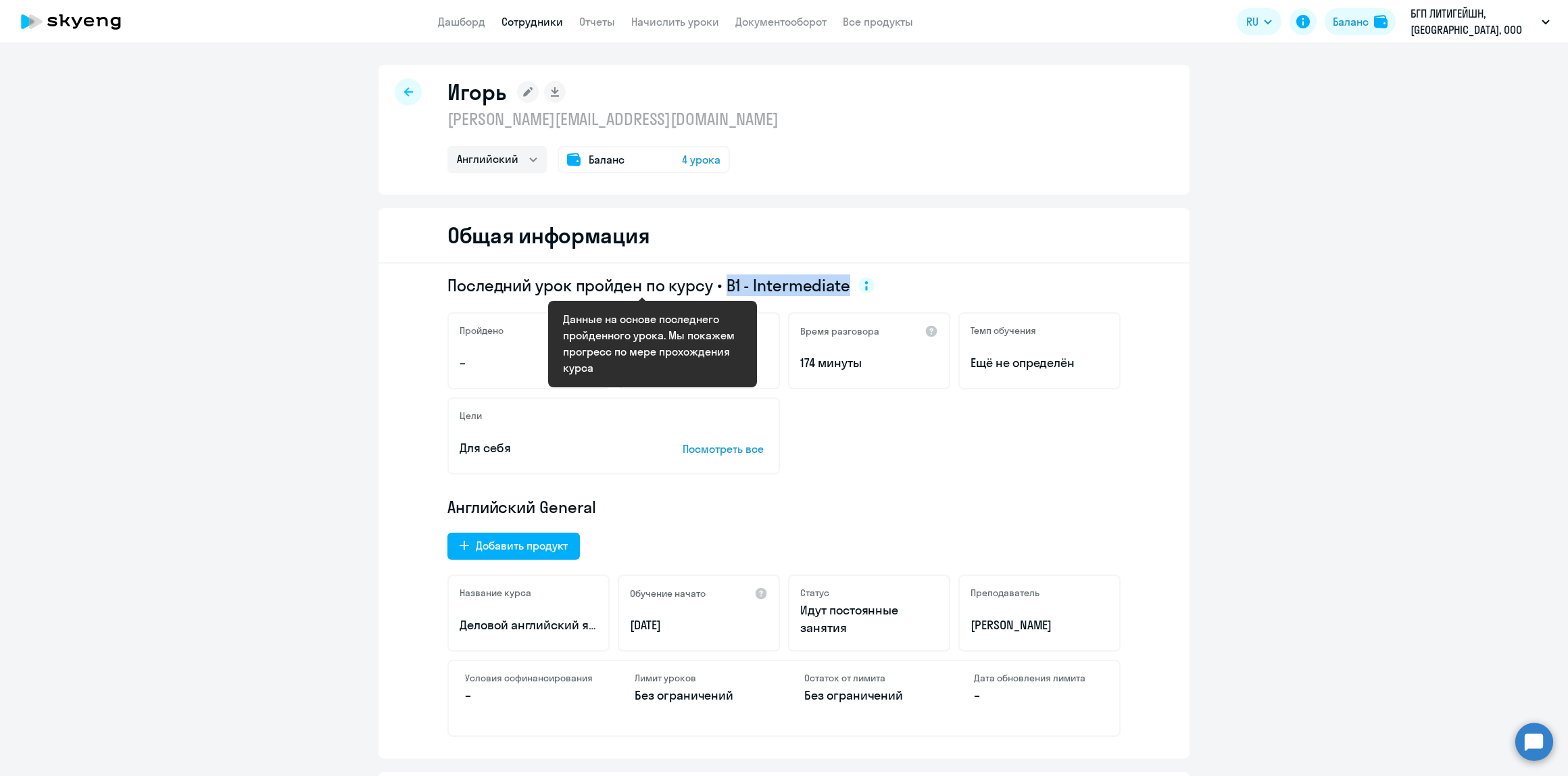
drag, startPoint x: 718, startPoint y: 285, endPoint x: 843, endPoint y: 284, distance: 125.0
click at [843, 284] on span "Последний урок пройден по курсу • B1 - Intermediate" at bounding box center [661, 285] width 427 height 21
copy span "B1 - Intermediate"
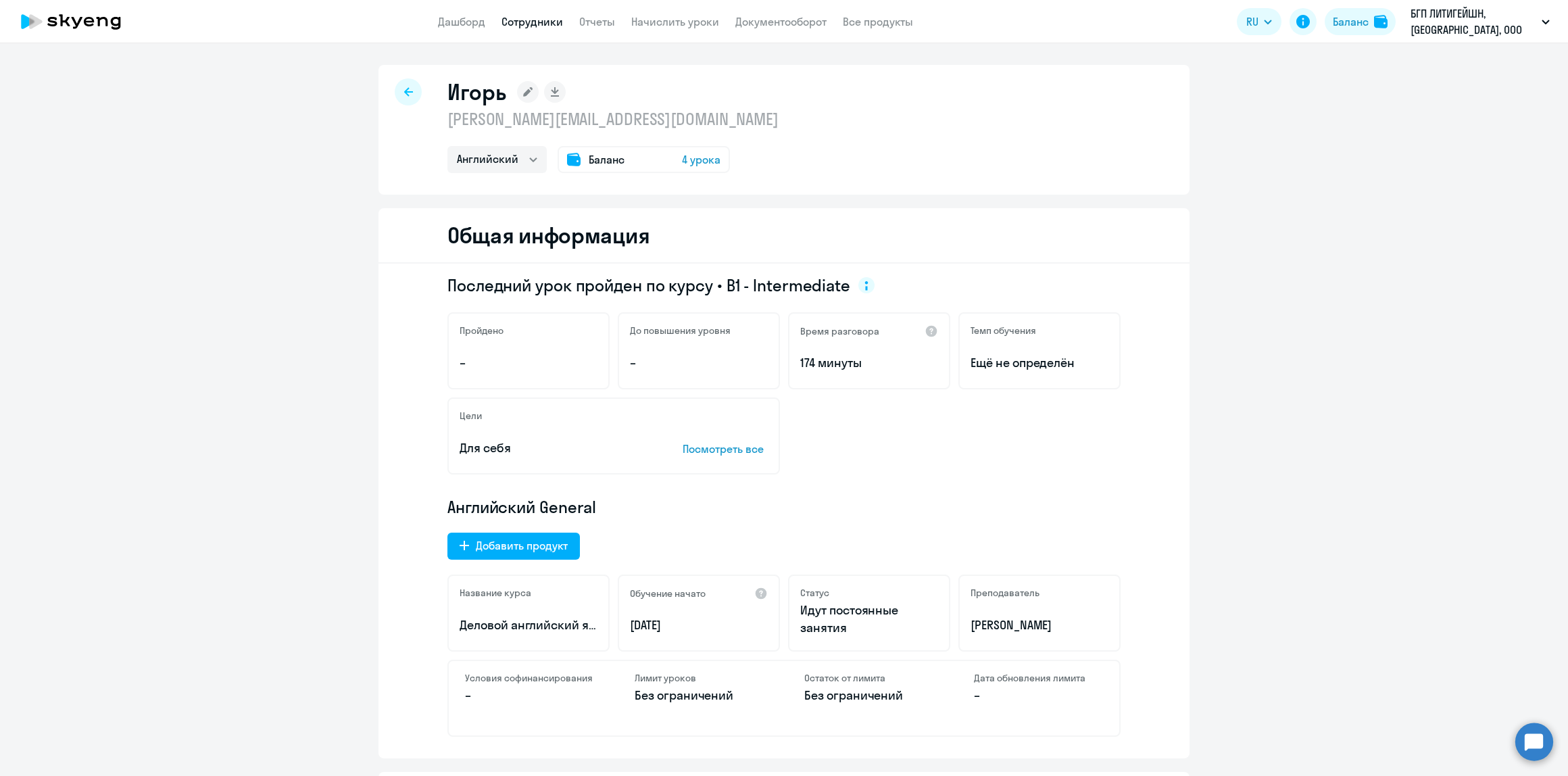
click at [407, 89] on div at bounding box center [408, 92] width 27 height 27
select select "30"
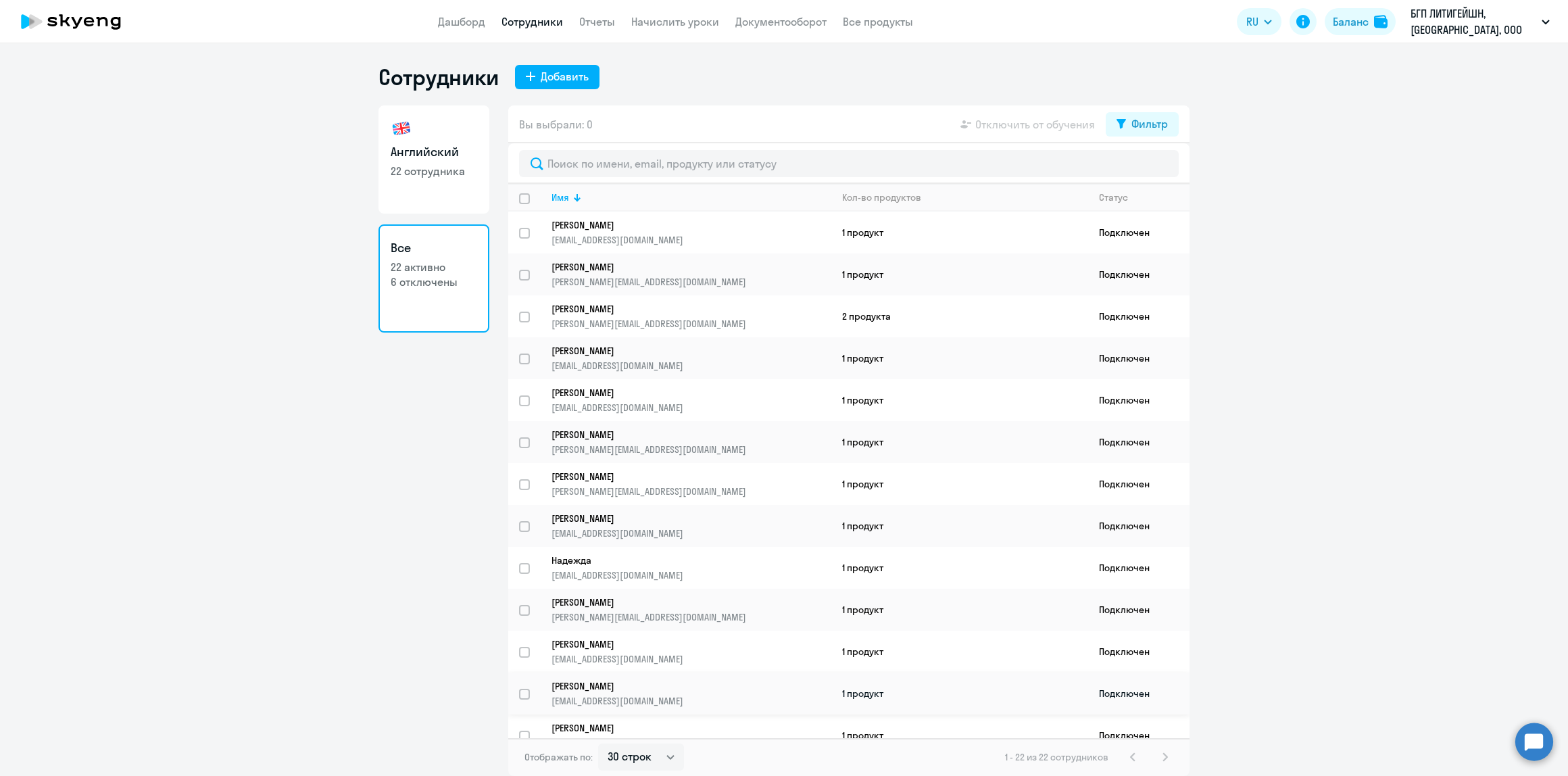
click at [680, 684] on link "[PERSON_NAME] [EMAIL_ADDRESS][DOMAIN_NAME]" at bounding box center [691, 693] width 279 height 27
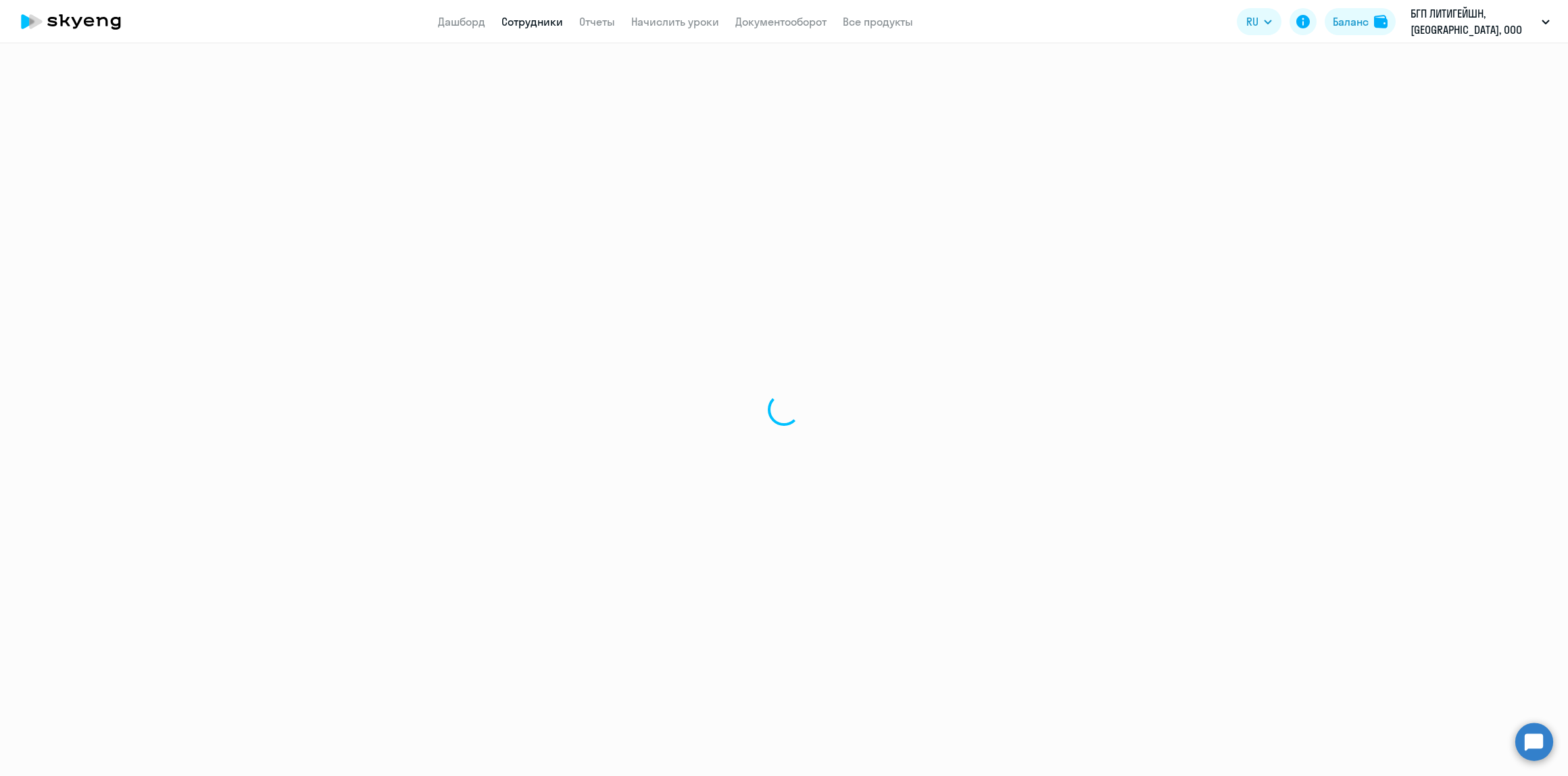
select select "english"
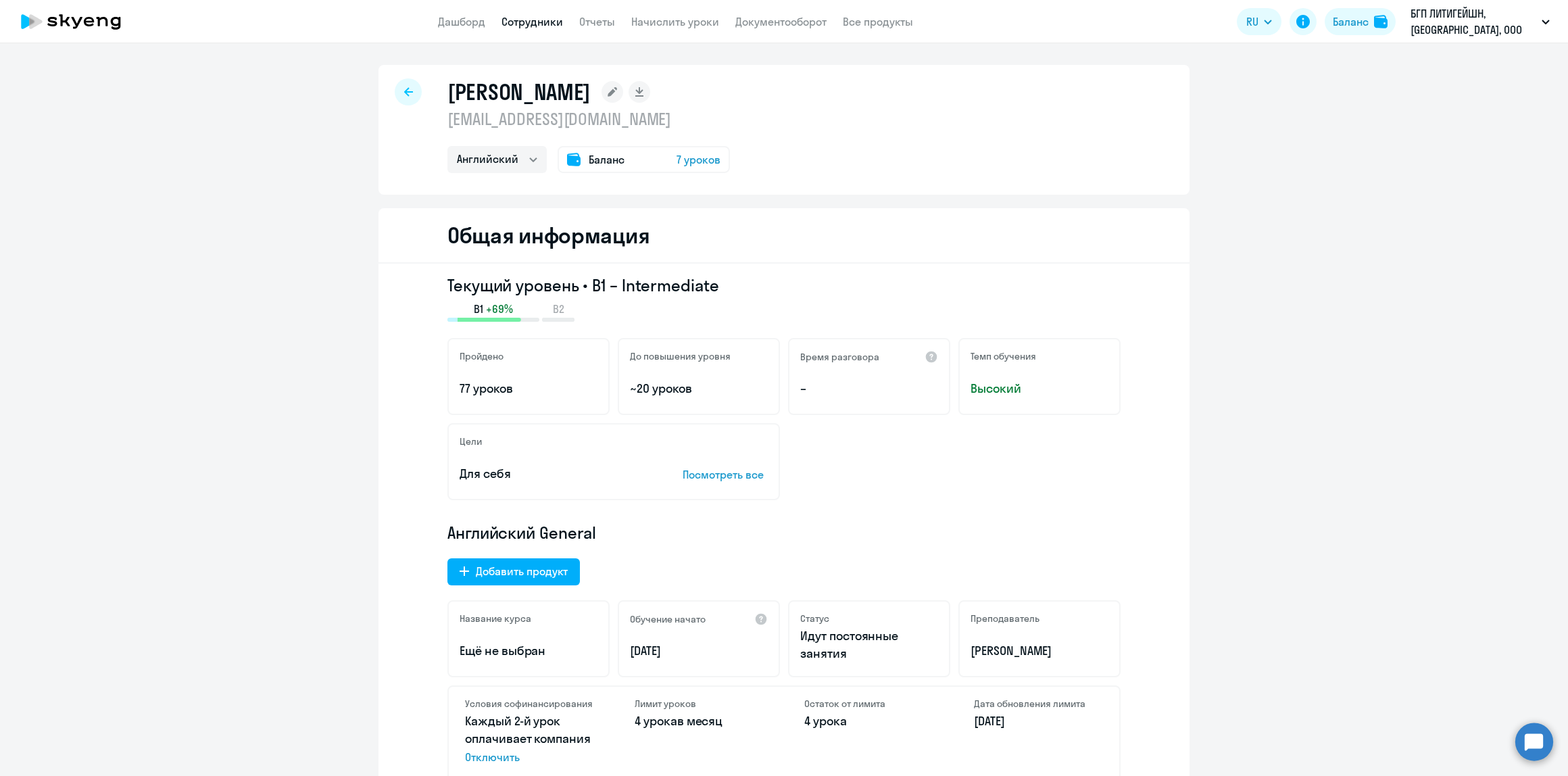
drag, startPoint x: 717, startPoint y: 278, endPoint x: 585, endPoint y: 286, distance: 132.2
click at [585, 286] on h3 "Текущий уровень • B1 – Intermediate" at bounding box center [784, 285] width 673 height 21
copy h3 "B1 – Intermediate"
click at [404, 95] on icon at bounding box center [408, 92] width 9 height 9
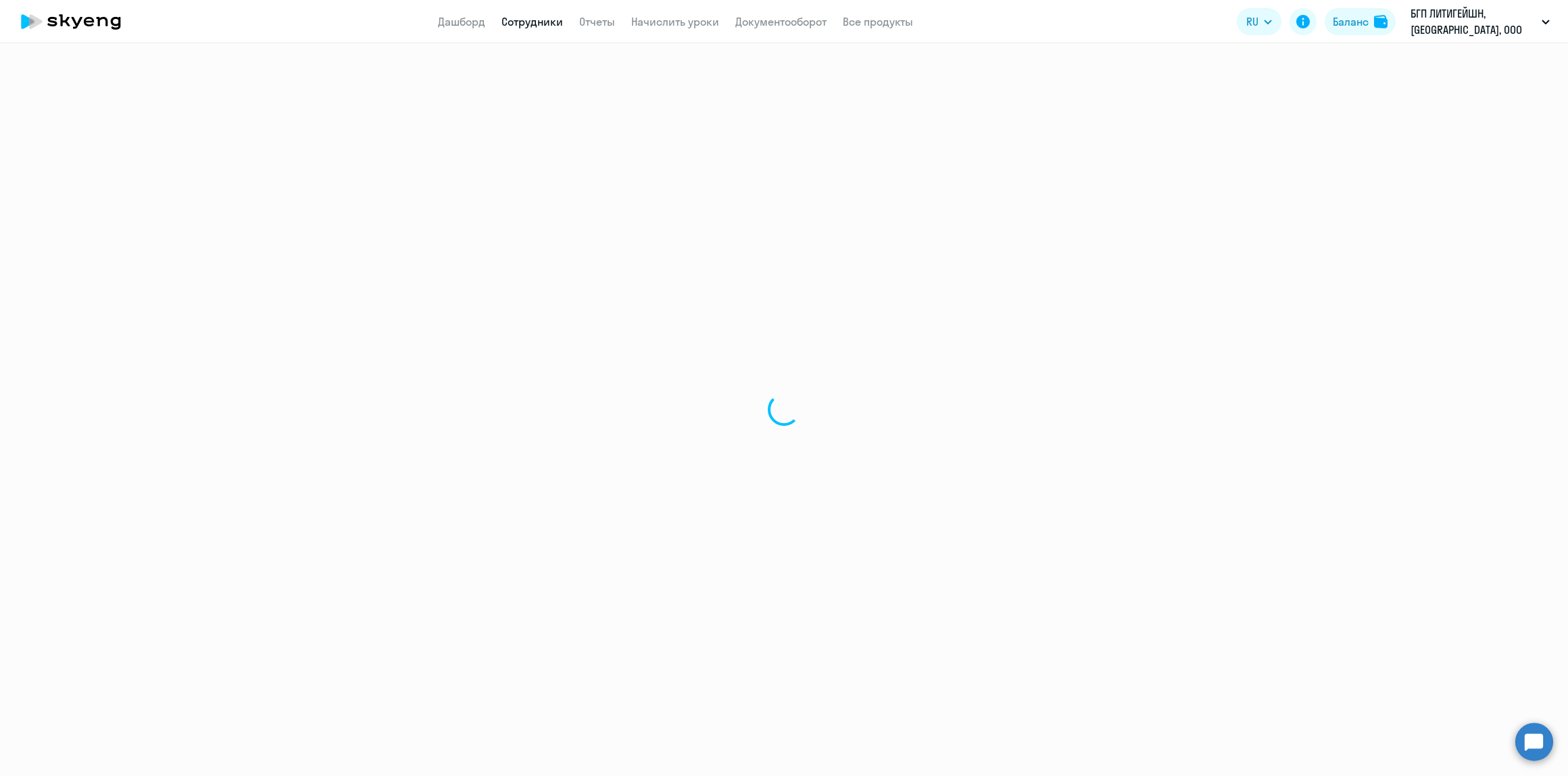
select select "30"
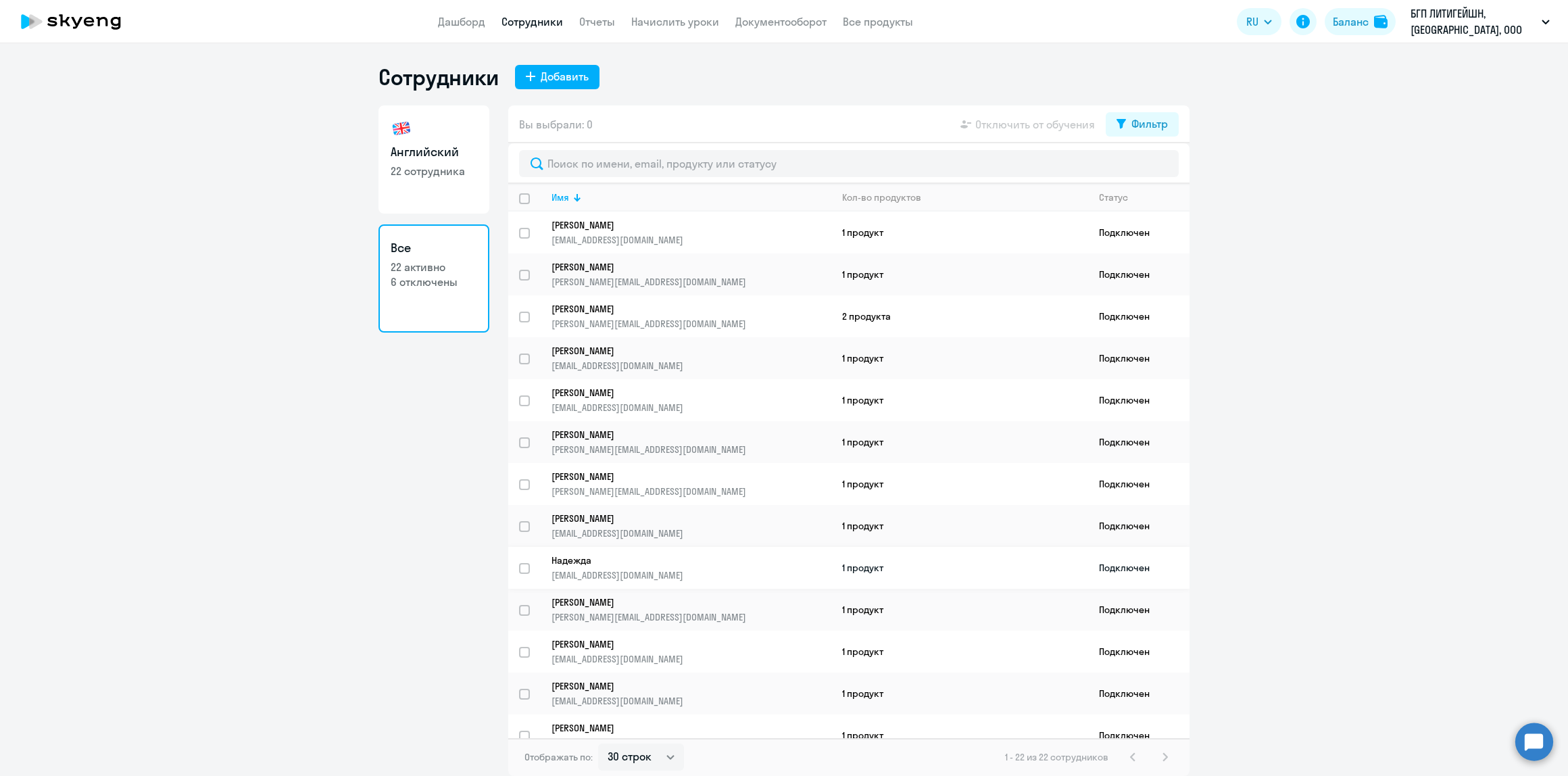
click at [717, 569] on p "[EMAIL_ADDRESS][DOMAIN_NAME]" at bounding box center [691, 574] width 279 height 12
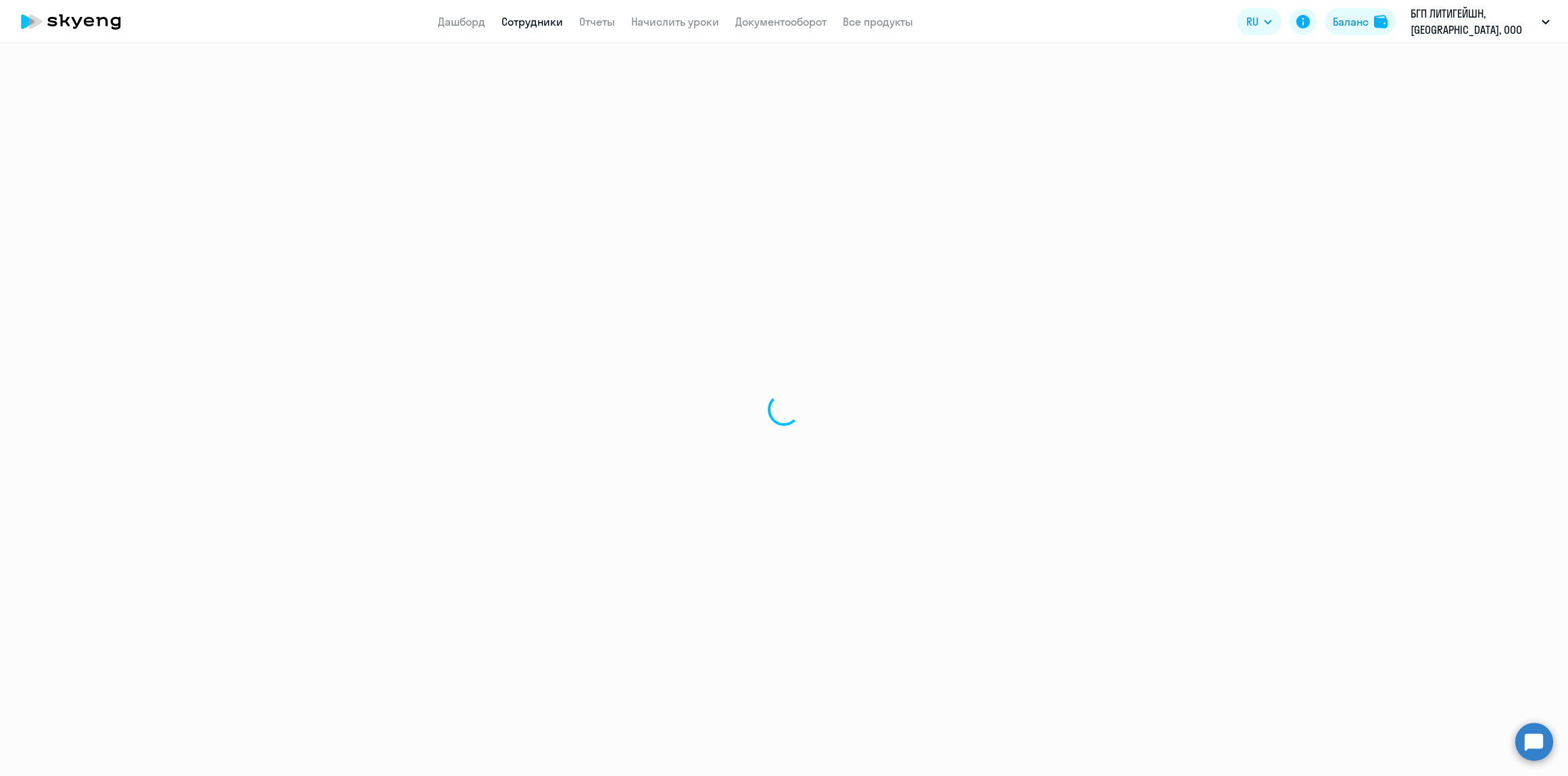
select select "english"
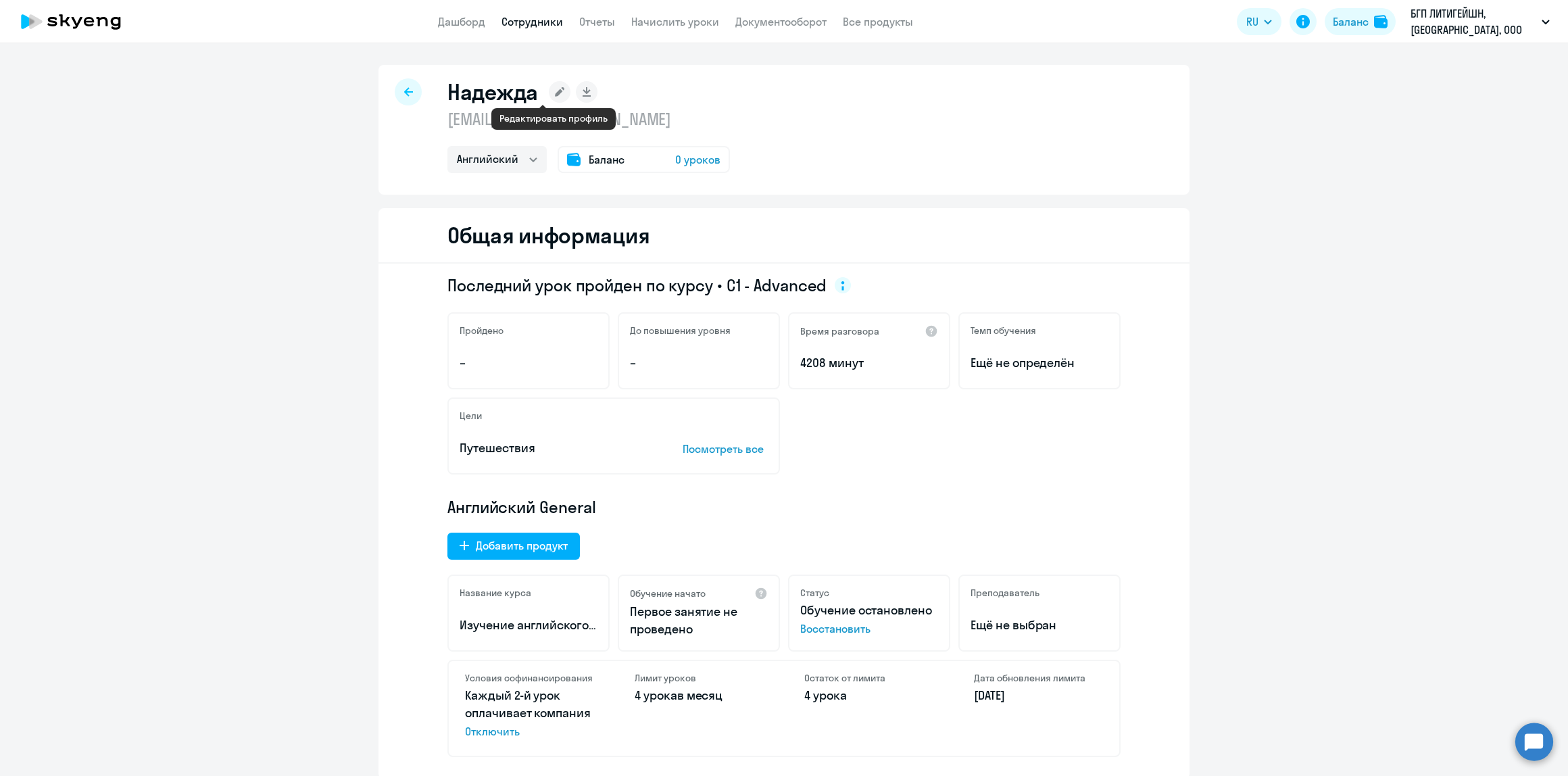
click at [549, 99] on rect at bounding box center [559, 92] width 21 height 21
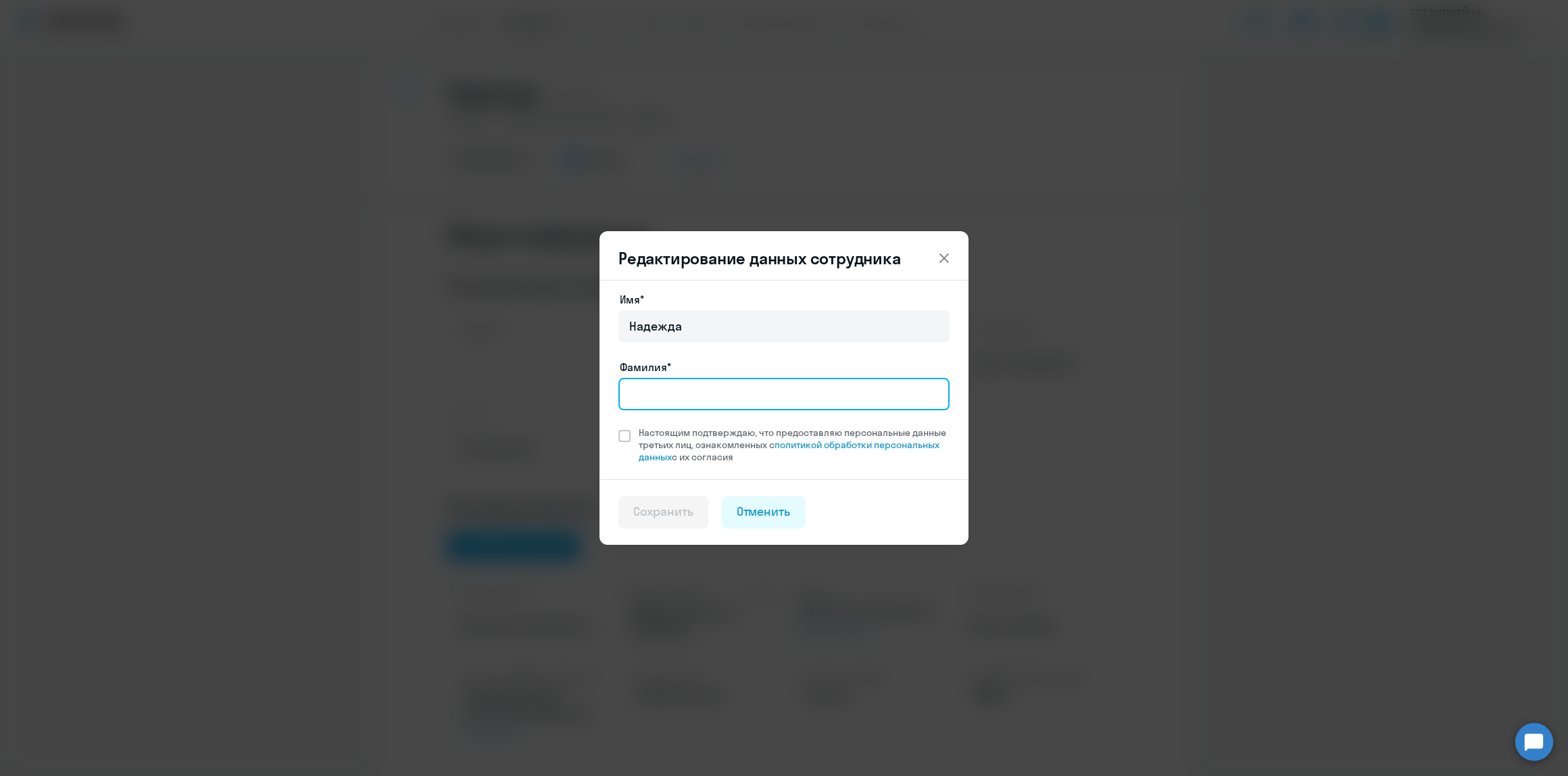
click at [714, 389] on input "Фамилия*" at bounding box center [784, 394] width 331 height 32
type input "[PERSON_NAME]"
click at [624, 439] on span at bounding box center [624, 435] width 12 height 12
click at [619, 426] on input "Настоящим подтверждаю, что предоставляю персональные данные третьих лиц, ознако…" at bounding box center [618, 426] width 1 height 1
checkbox input "true"
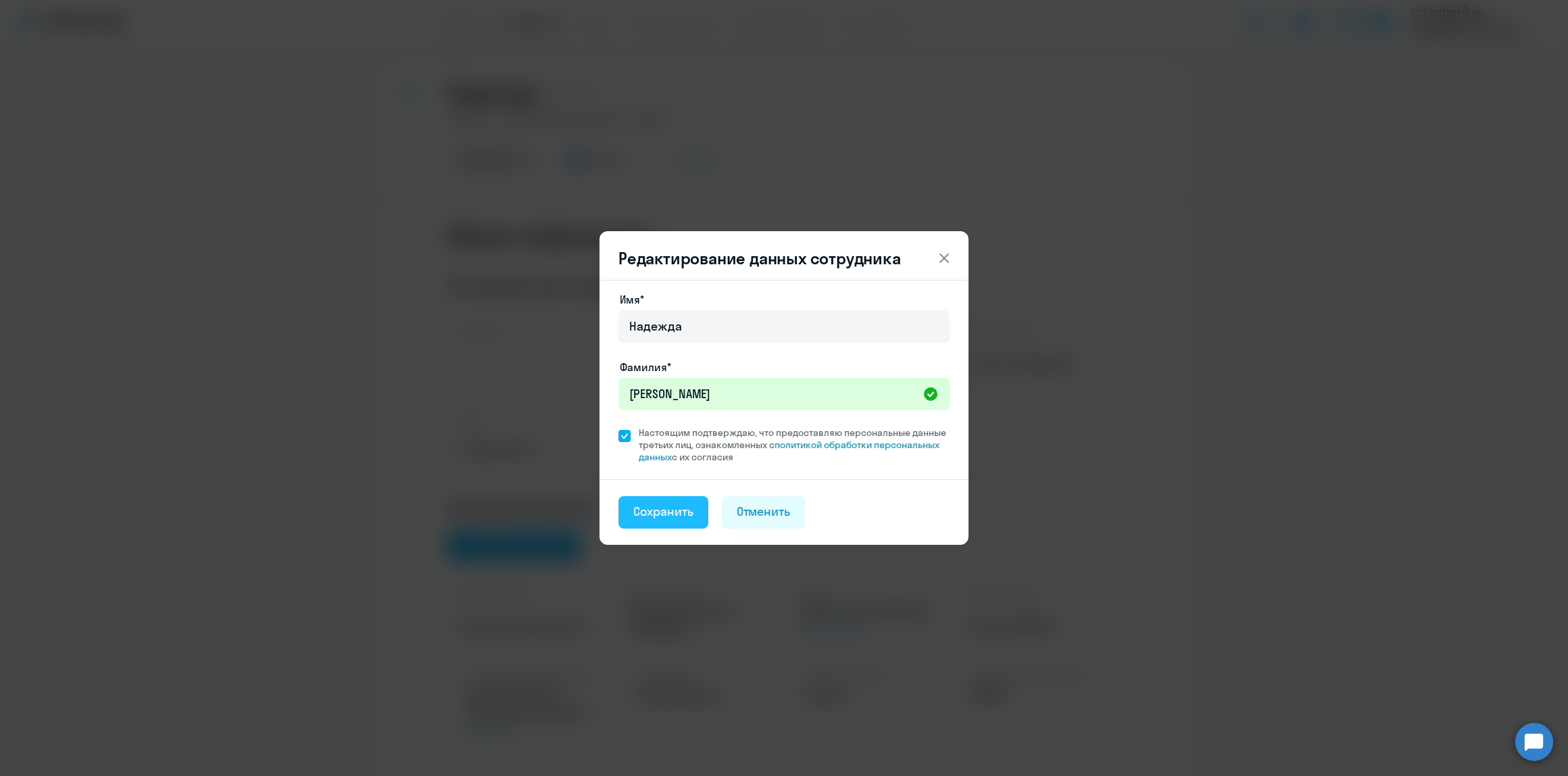
click at [650, 521] on button "Сохранить" at bounding box center [664, 512] width 90 height 32
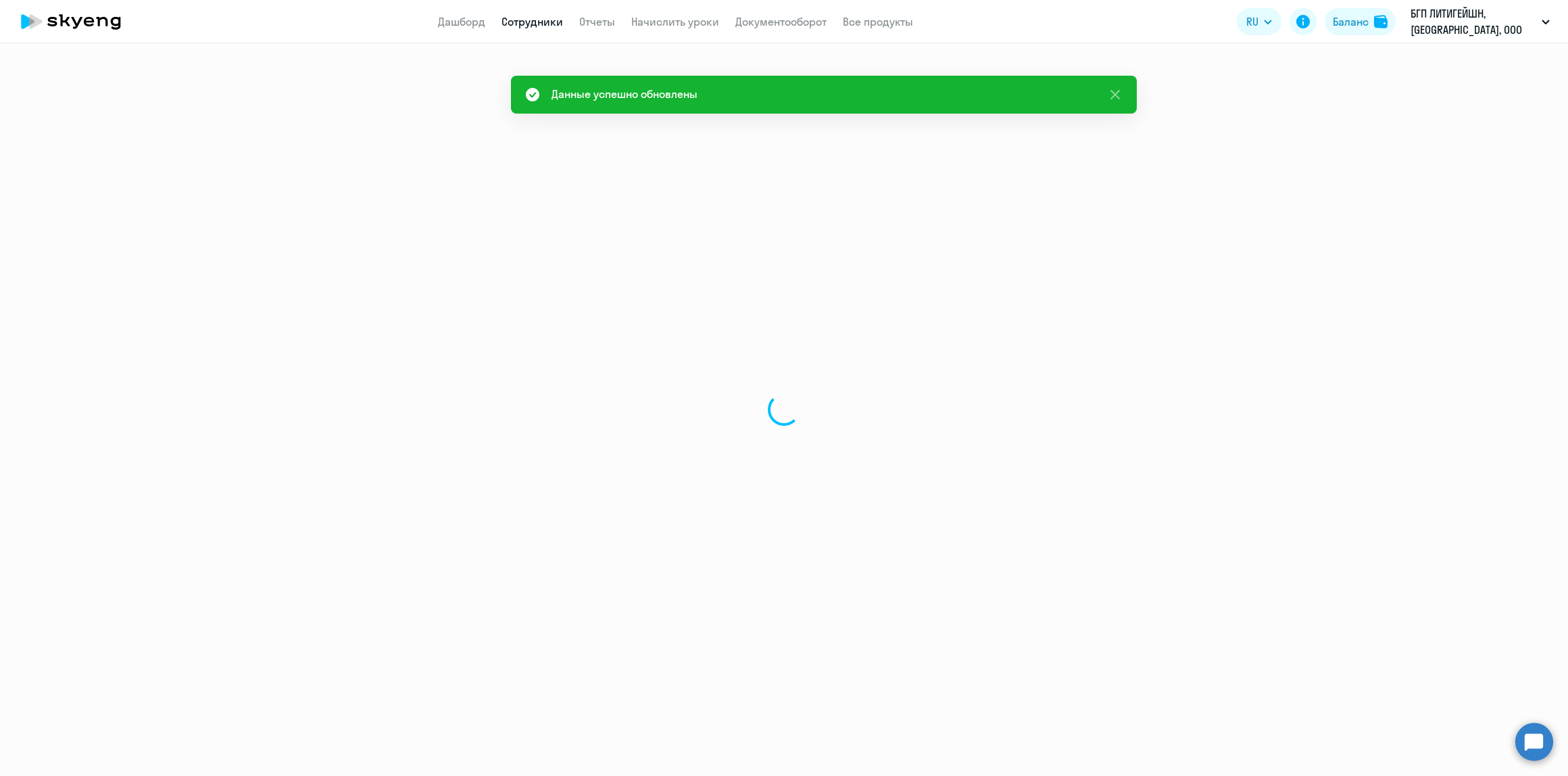
select select "english"
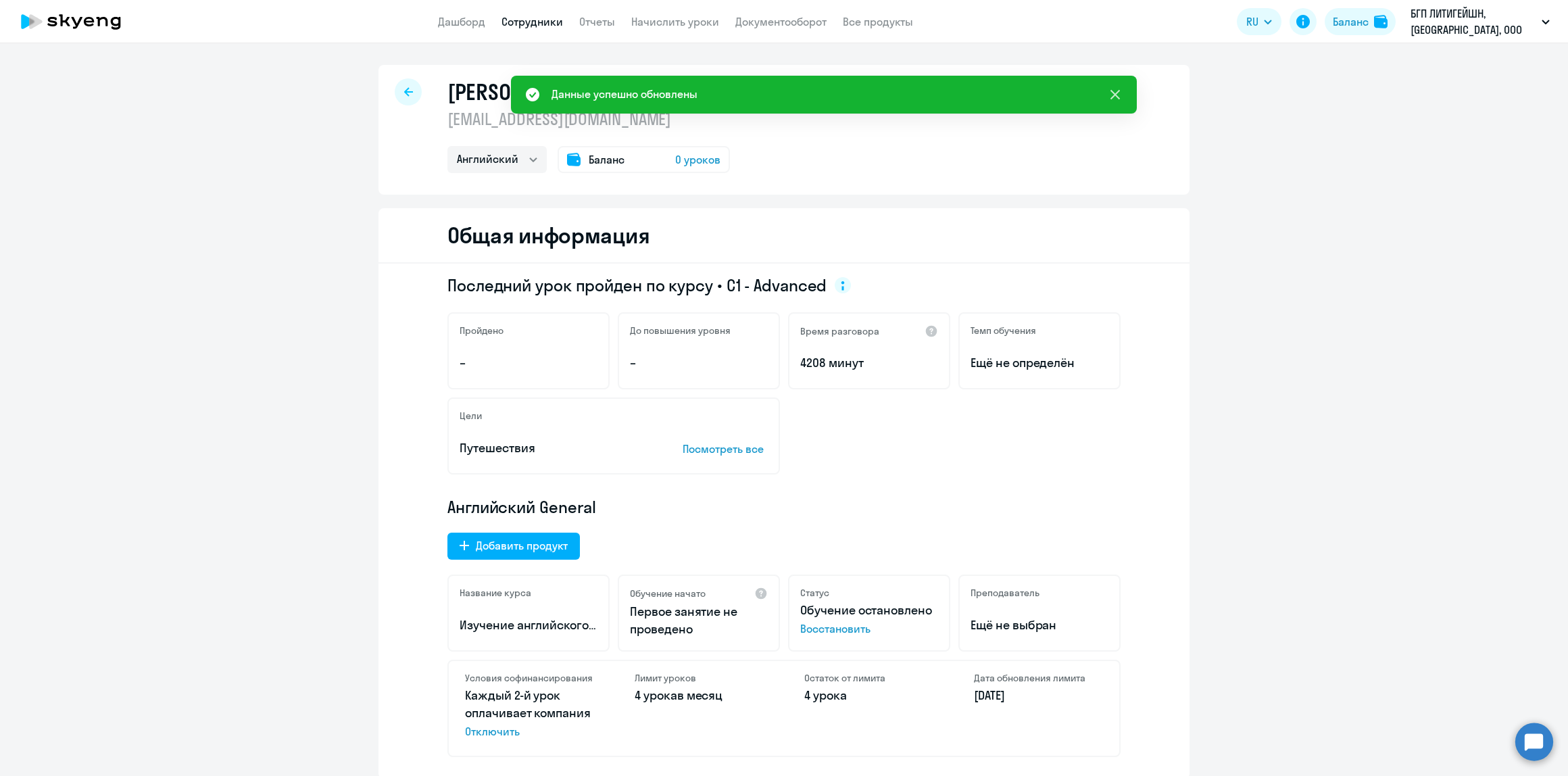
click at [1116, 95] on icon at bounding box center [1115, 94] width 17 height 17
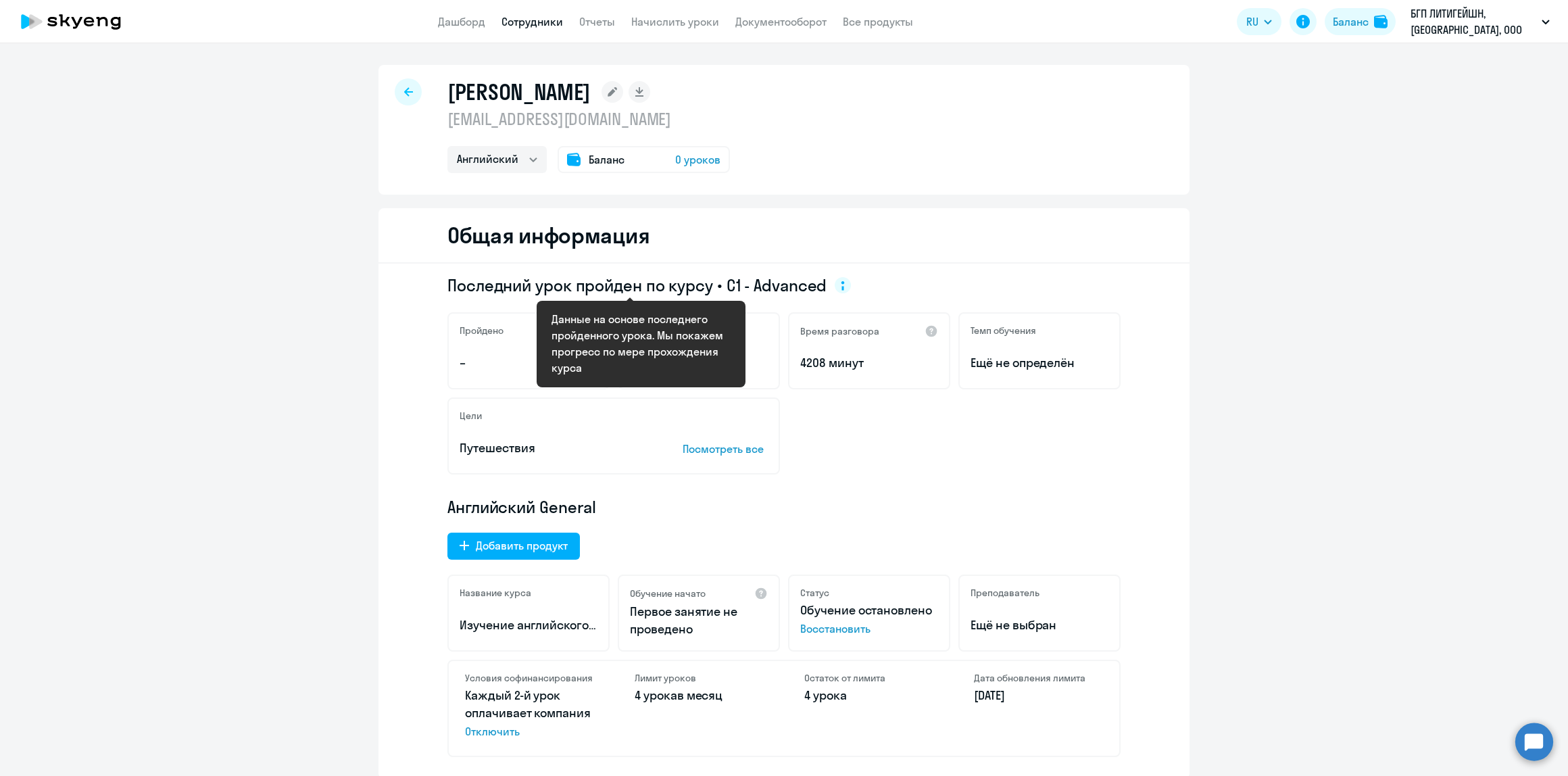
drag, startPoint x: 822, startPoint y: 287, endPoint x: 720, endPoint y: 284, distance: 102.0
click at [720, 284] on span "Последний урок пройден по курсу • C1 - Advanced" at bounding box center [650, 285] width 403 height 21
copy span "C1 - Advanced"
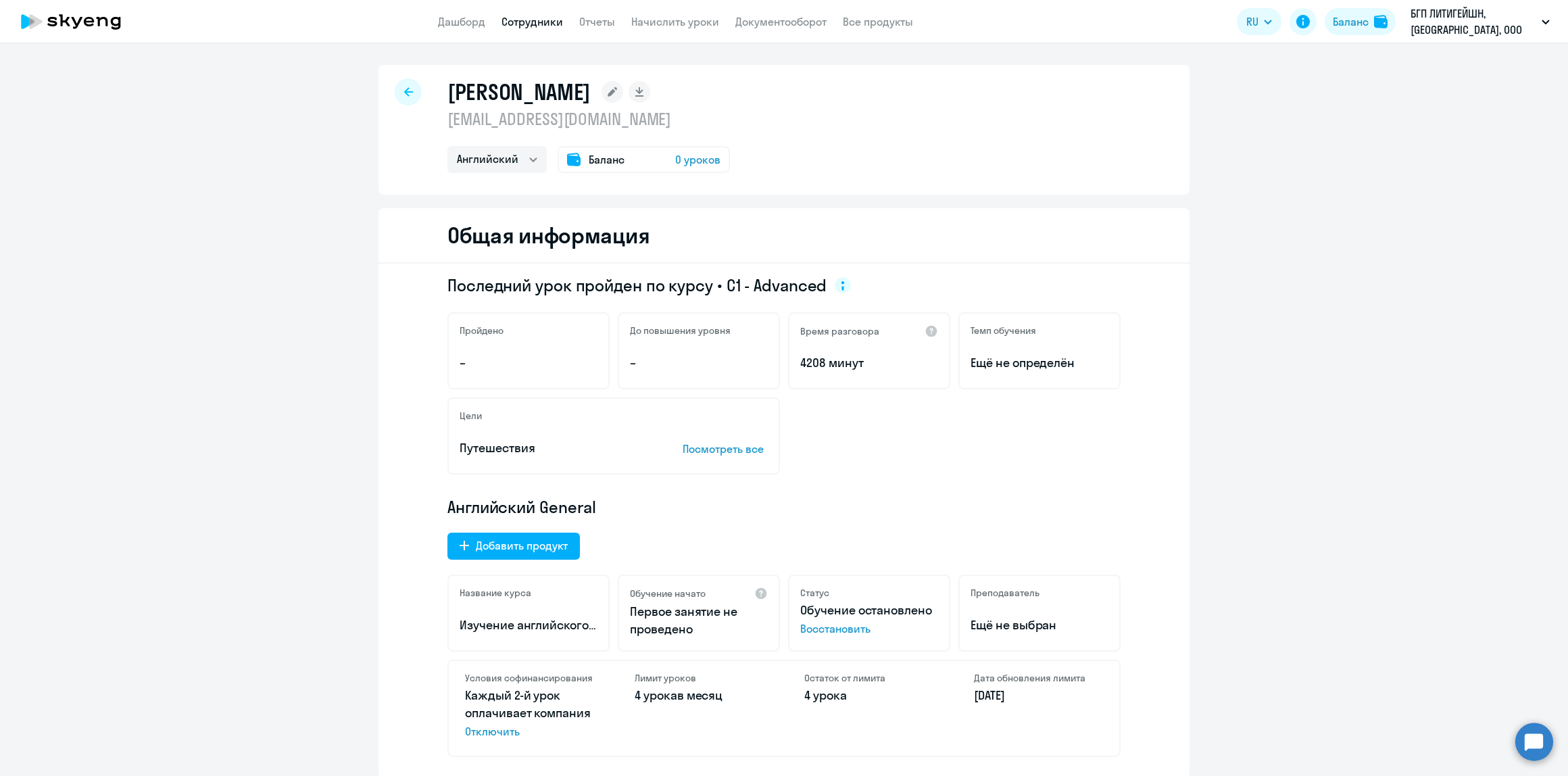
click at [400, 82] on div at bounding box center [408, 92] width 27 height 27
select select "30"
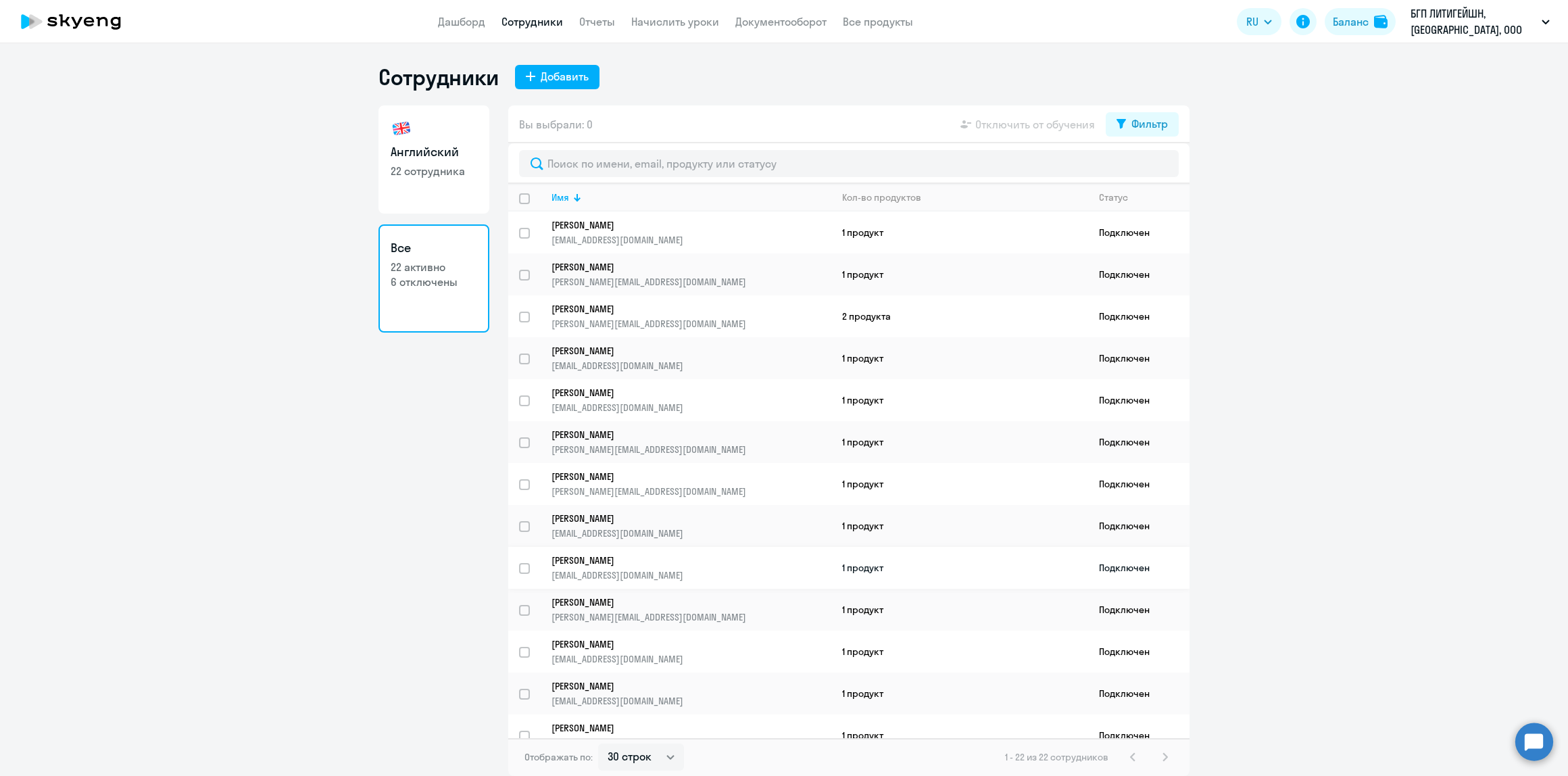
click at [657, 569] on p "[EMAIL_ADDRESS][DOMAIN_NAME]" at bounding box center [691, 574] width 279 height 12
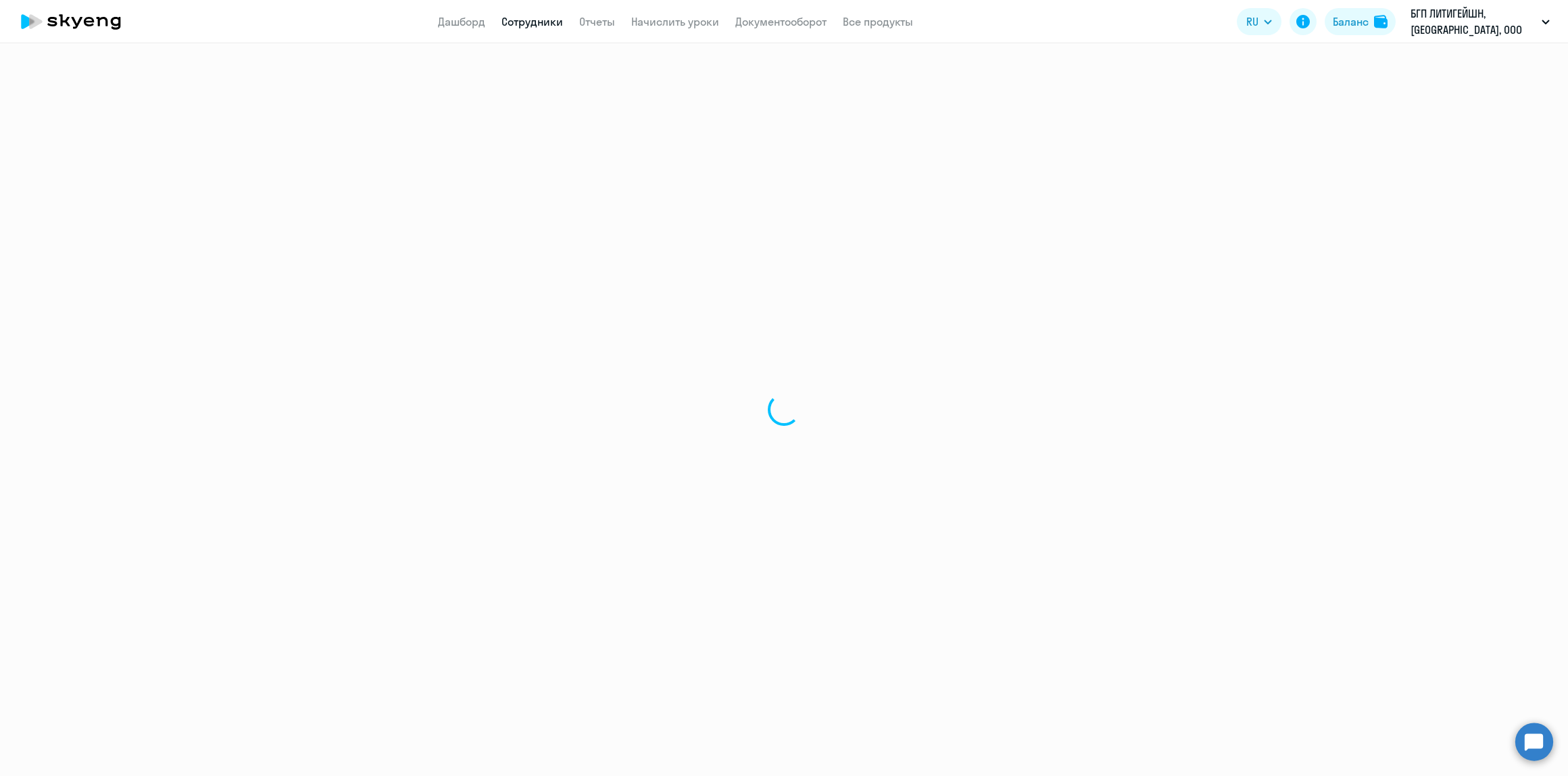
select select "english"
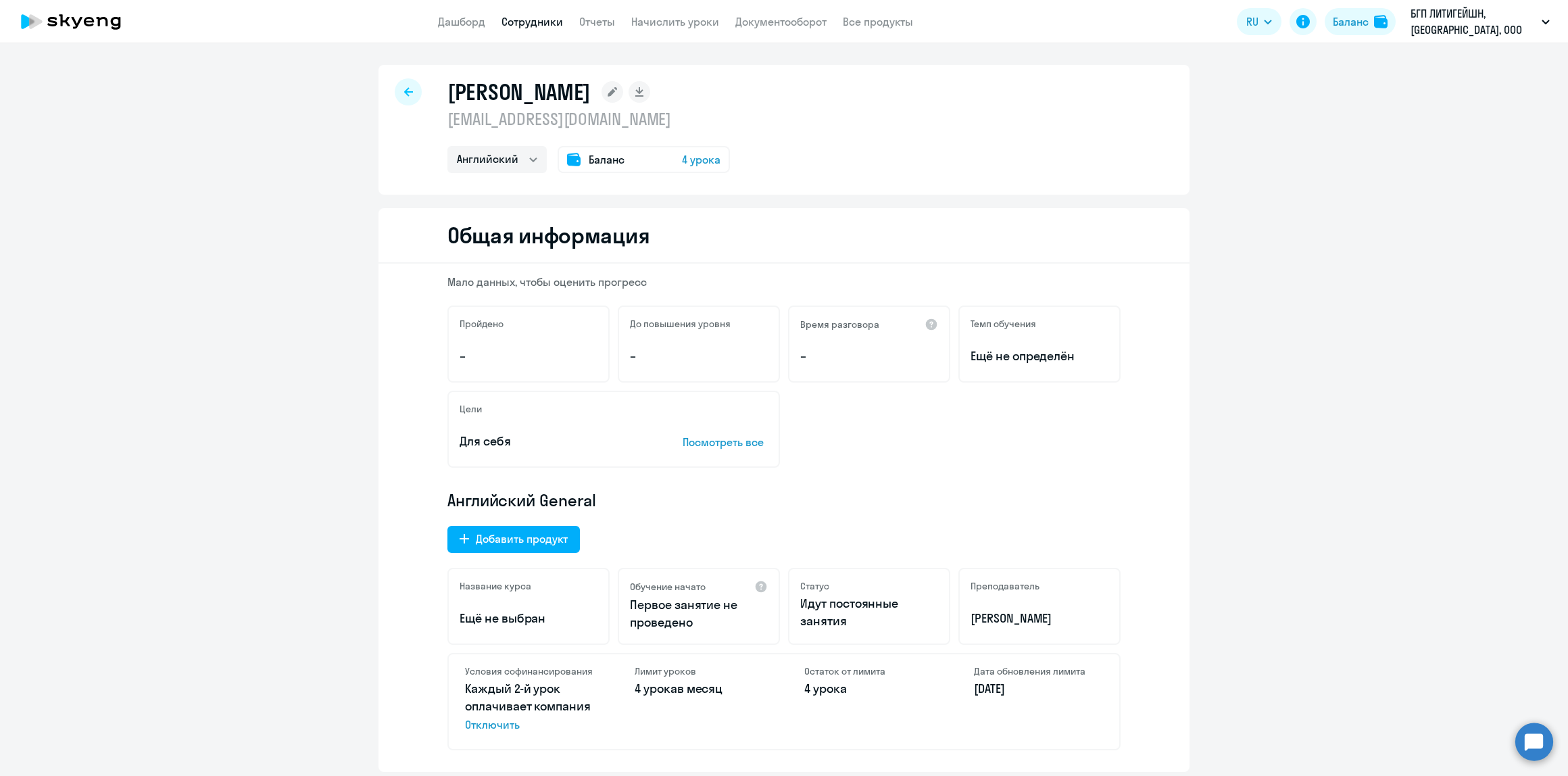
click at [455, 119] on p "[EMAIL_ADDRESS][DOMAIN_NAME]" at bounding box center [589, 119] width 282 height 21
click at [601, 100] on rect at bounding box center [612, 92] width 21 height 21
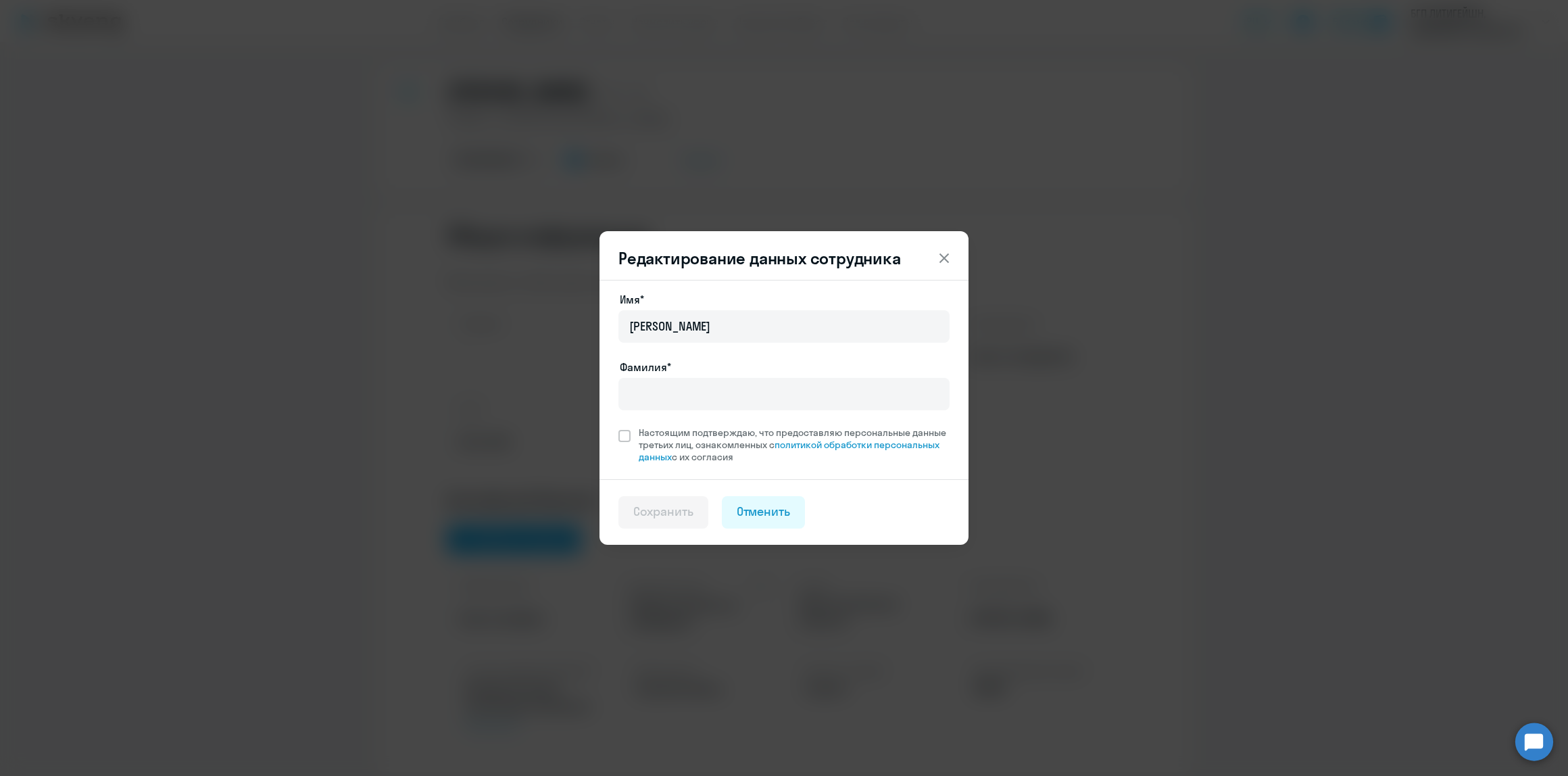
click at [948, 259] on icon at bounding box center [944, 258] width 17 height 17
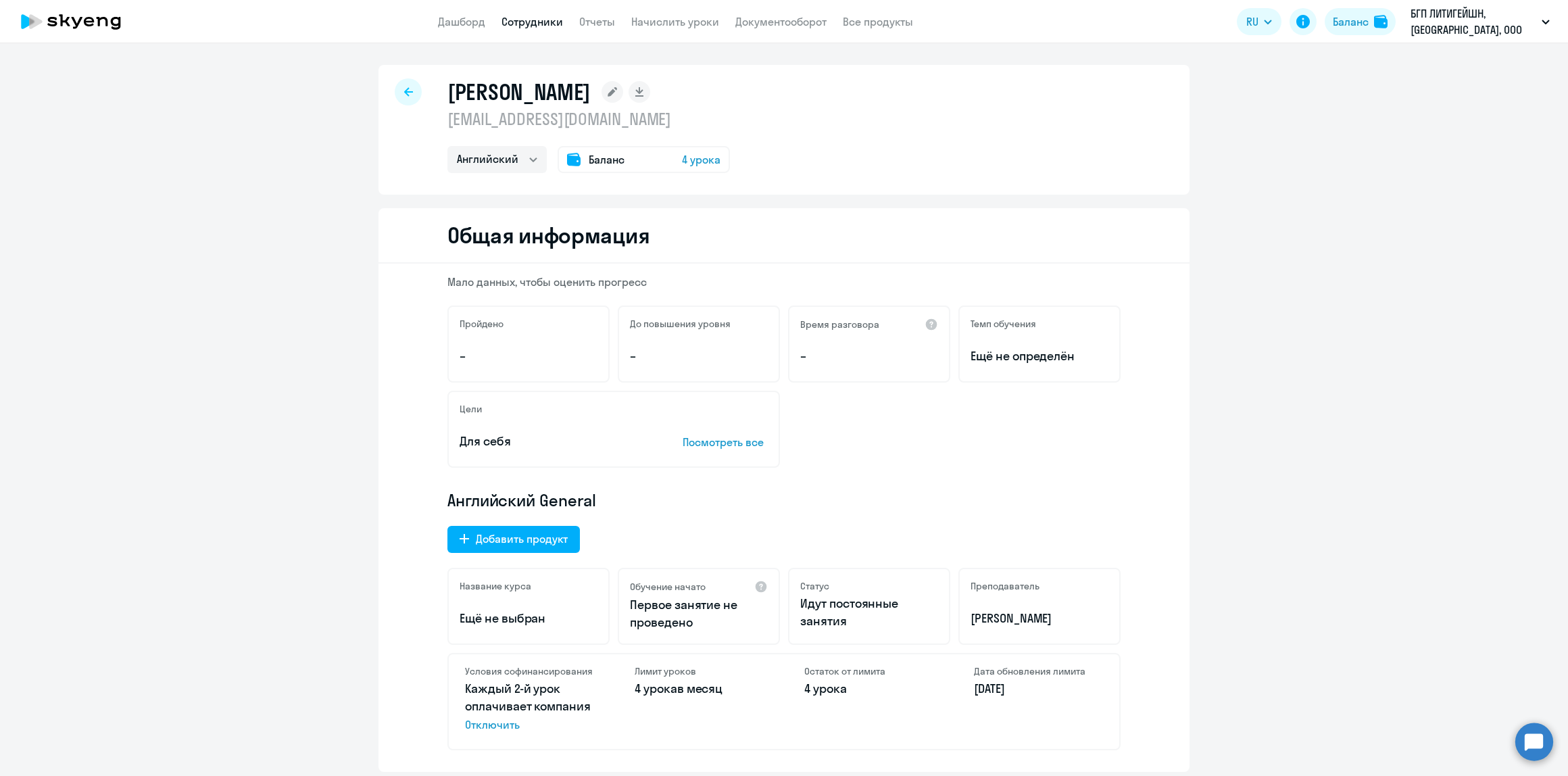
click at [404, 93] on icon at bounding box center [408, 92] width 9 height 9
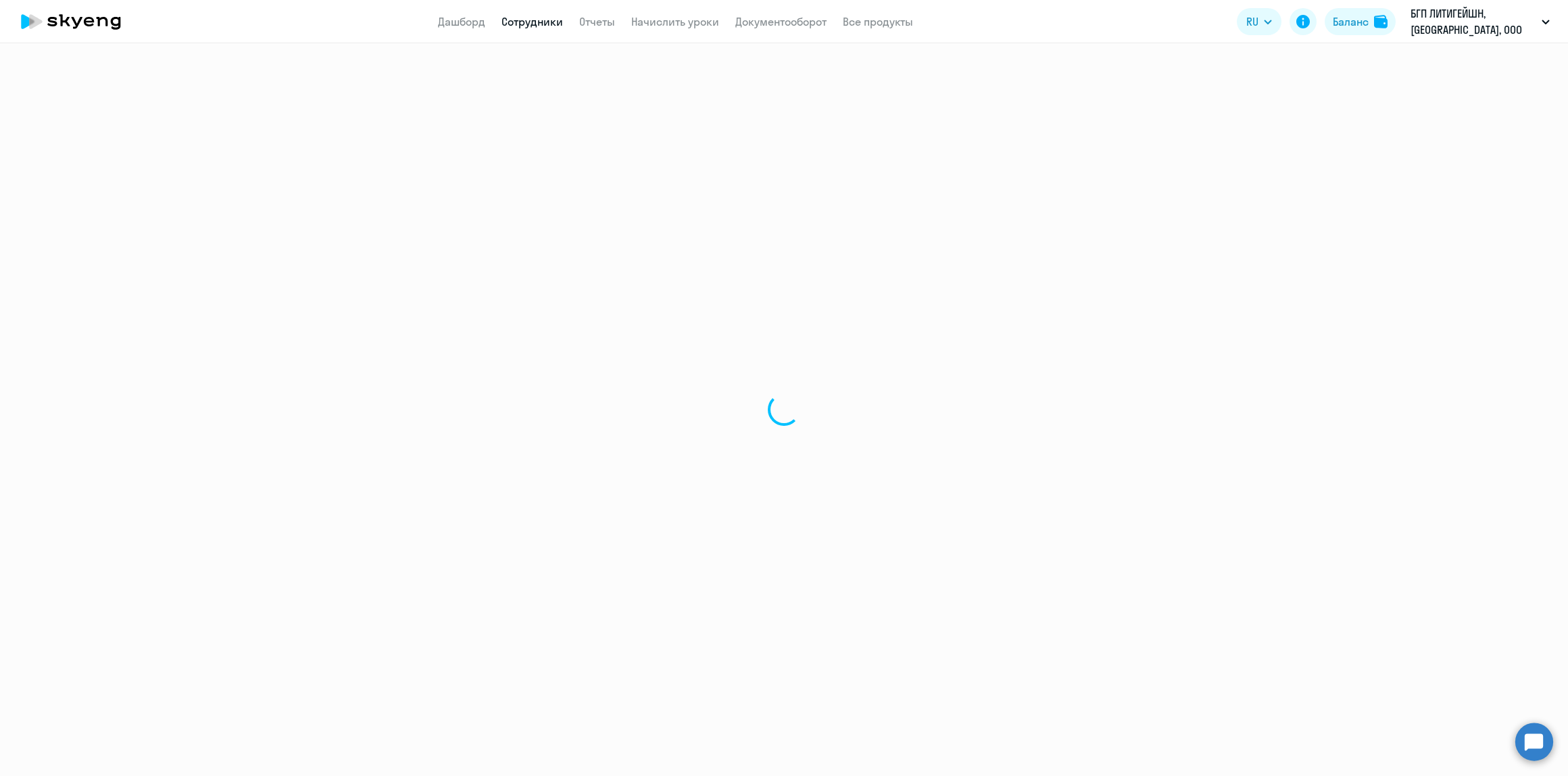
select select "30"
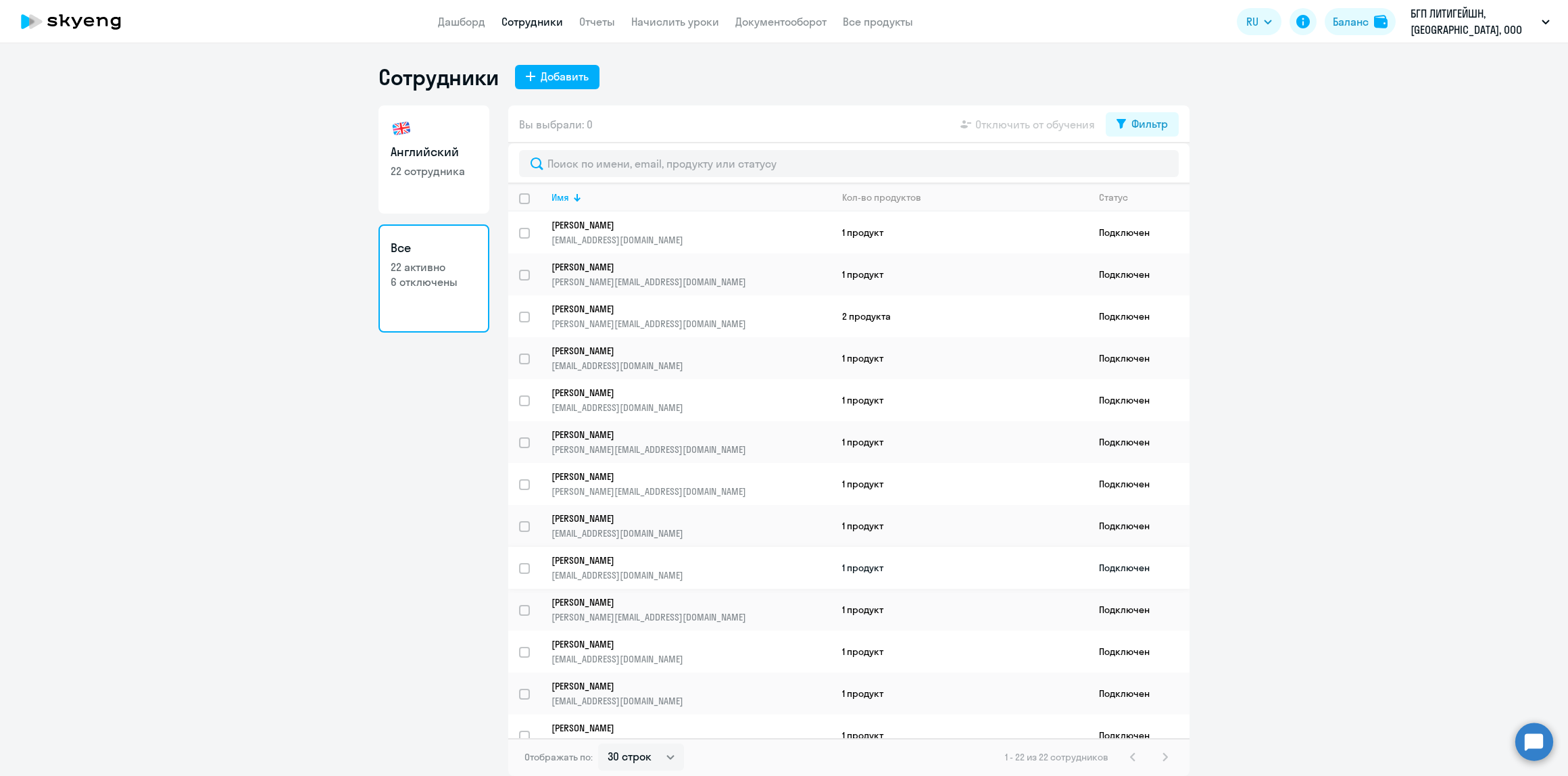
scroll to position [90, 0]
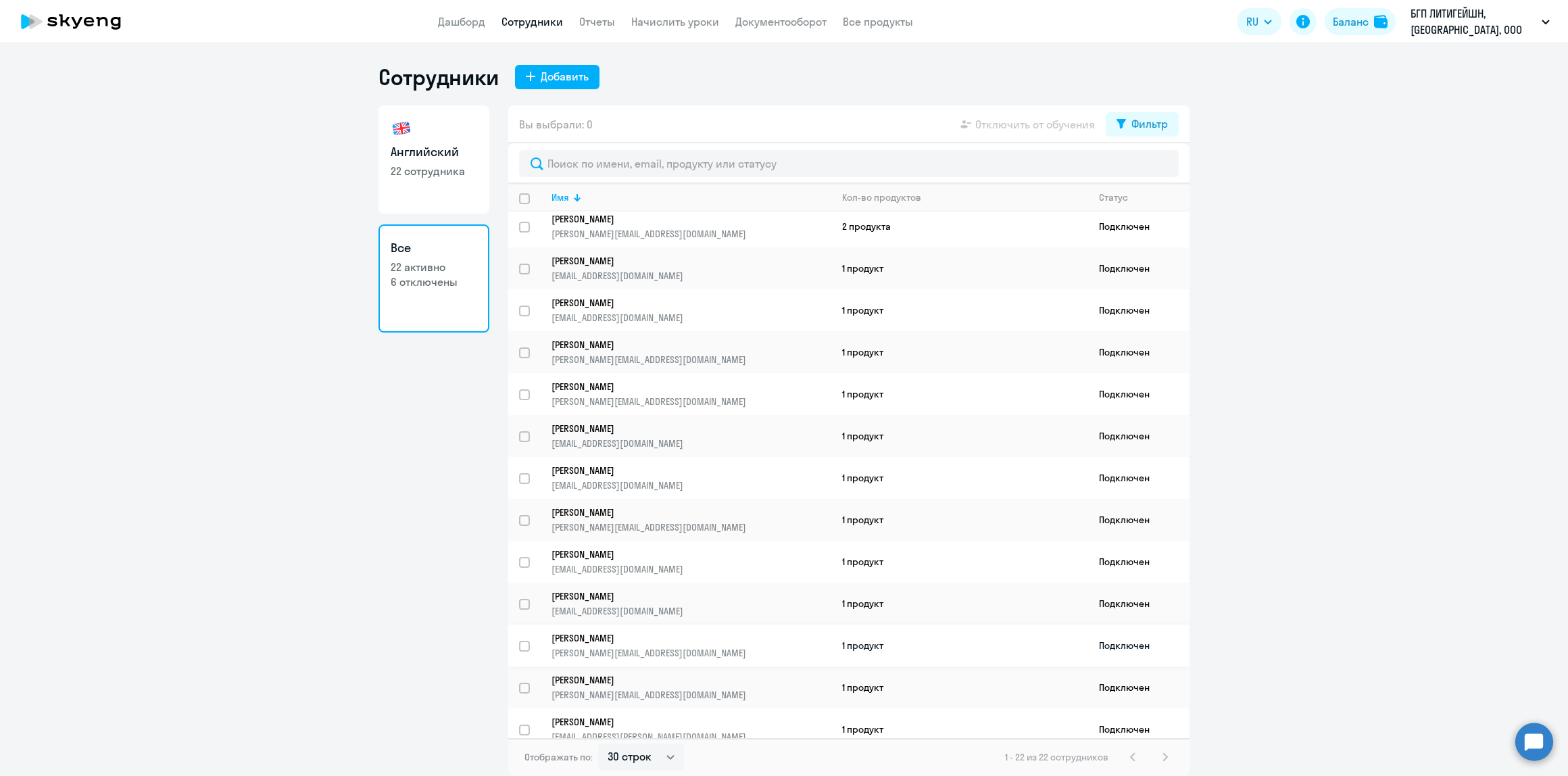
click at [629, 647] on p "[PERSON_NAME][EMAIL_ADDRESS][DOMAIN_NAME]" at bounding box center [691, 653] width 279 height 12
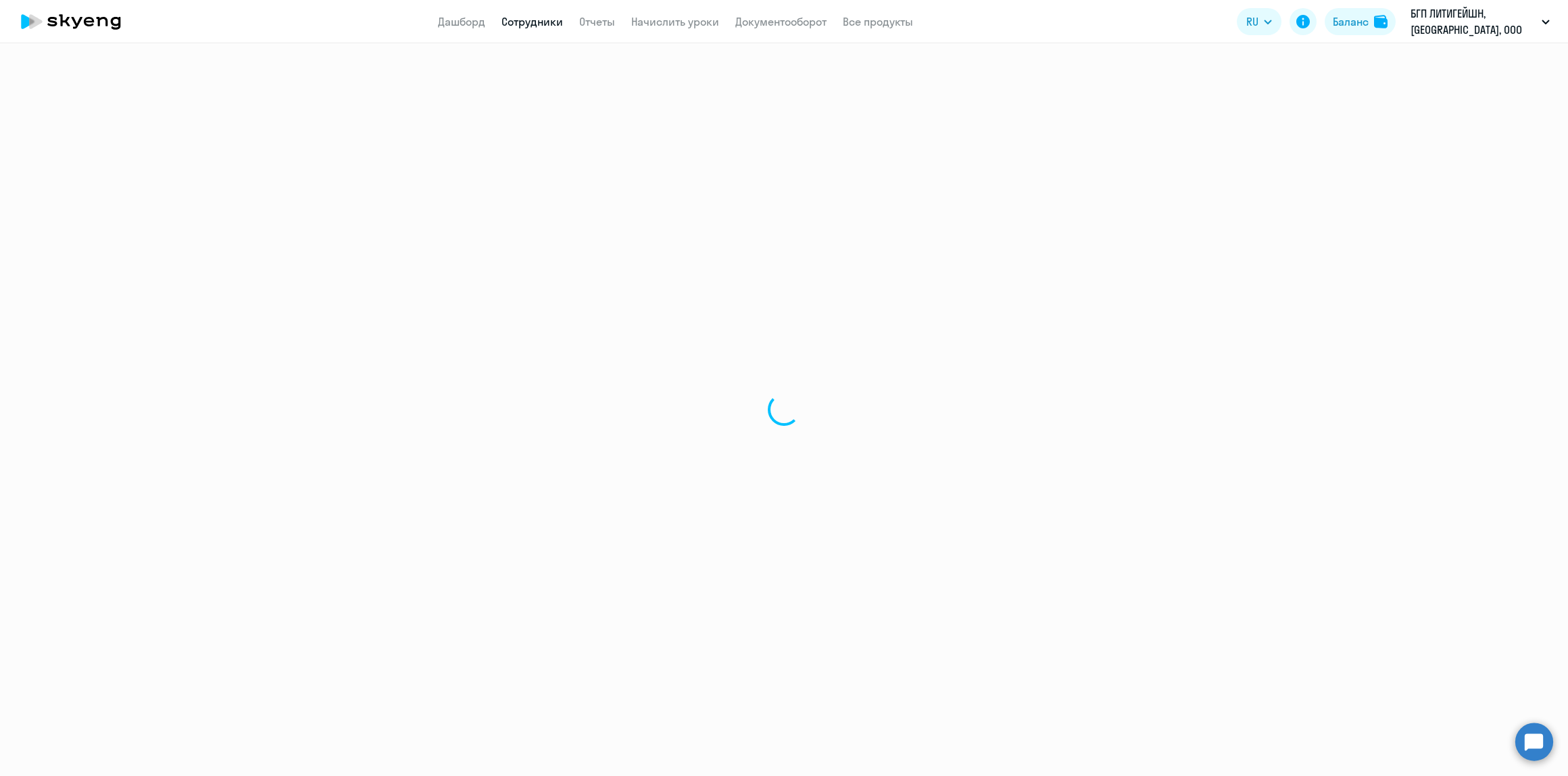
select select "english"
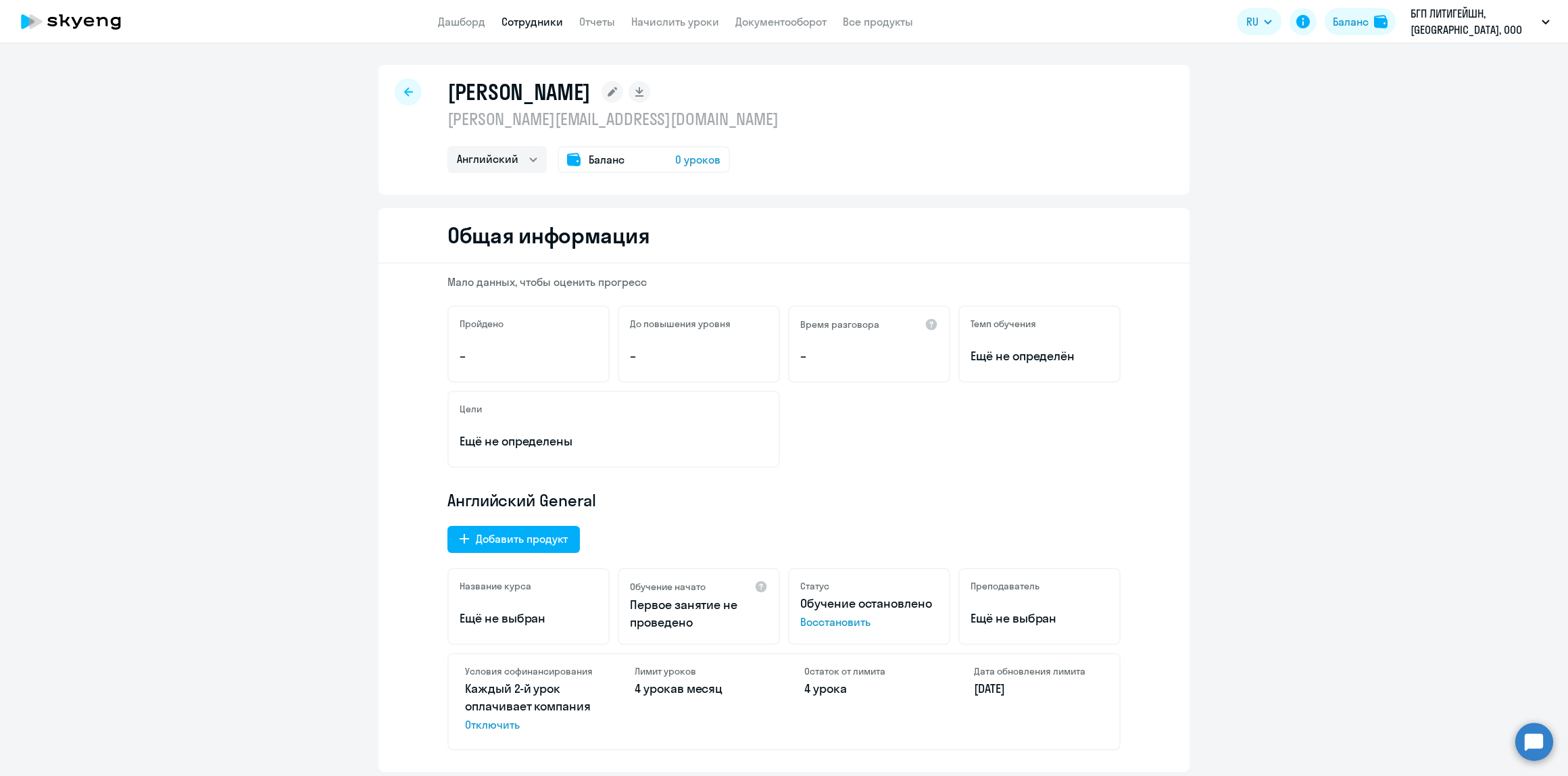
click at [395, 89] on div at bounding box center [408, 92] width 27 height 27
select select "30"
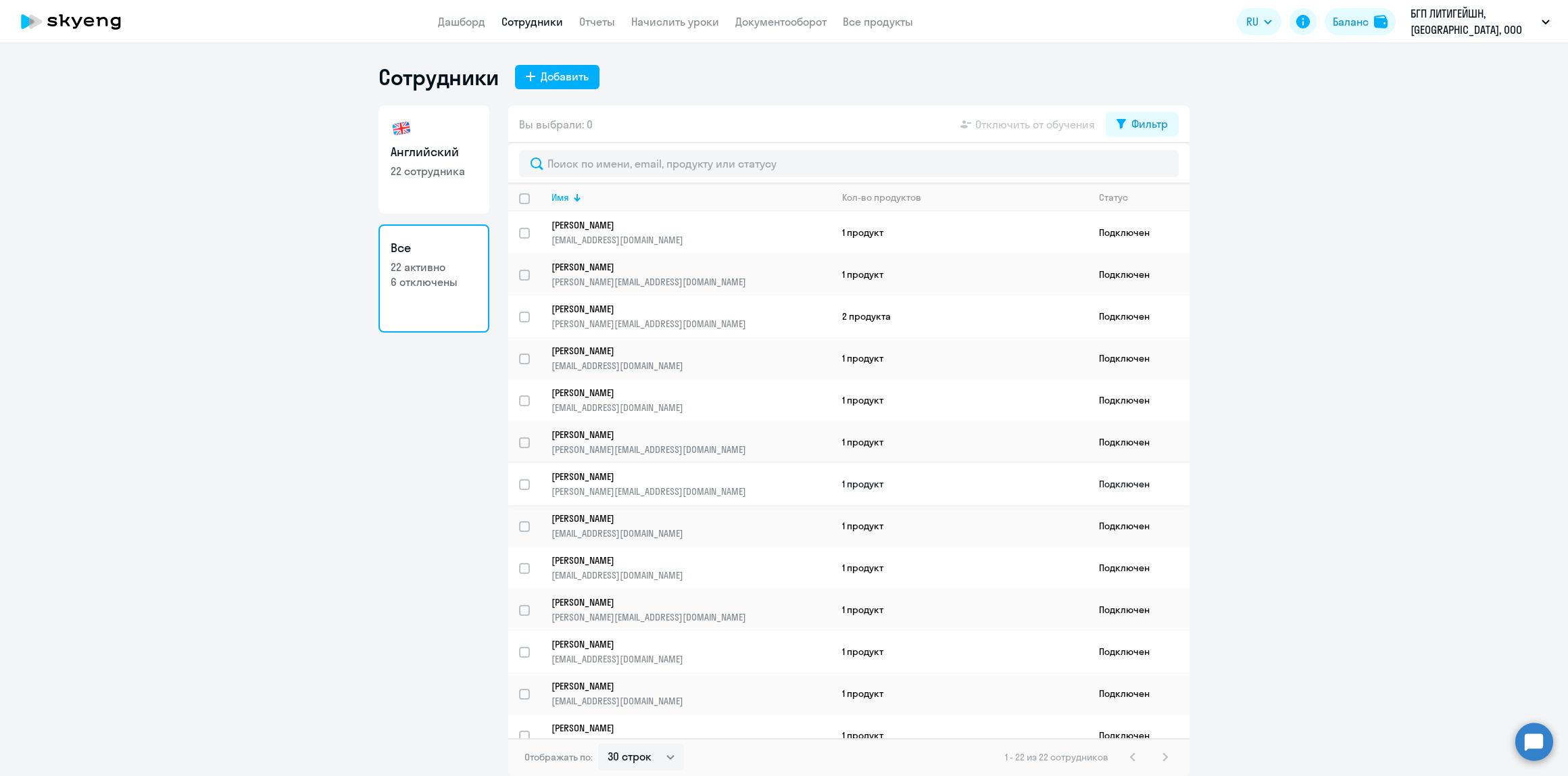
click at [657, 471] on p "[PERSON_NAME]" at bounding box center [682, 476] width 261 height 12
select select "english"
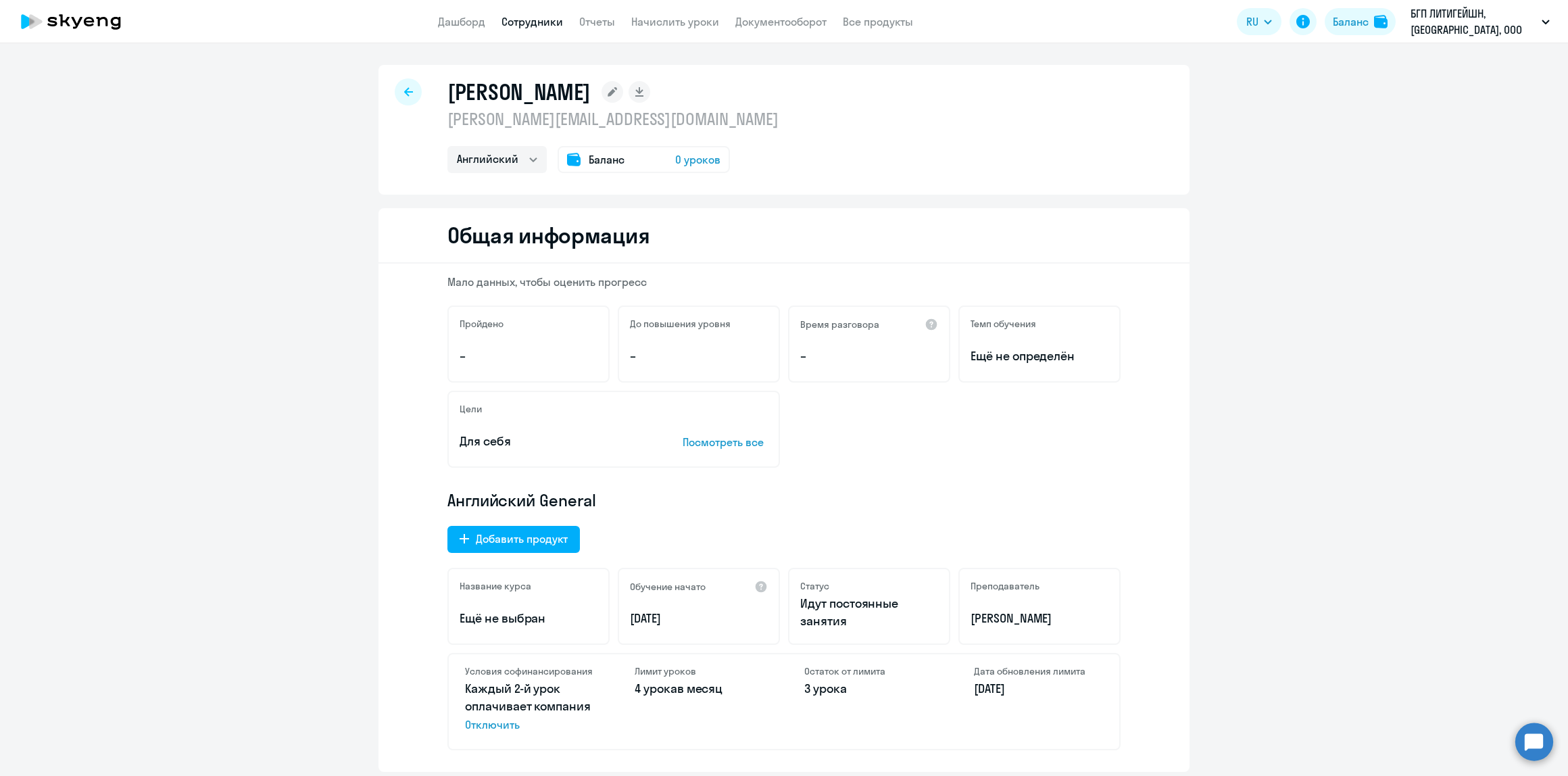
click at [395, 89] on div at bounding box center [408, 92] width 27 height 27
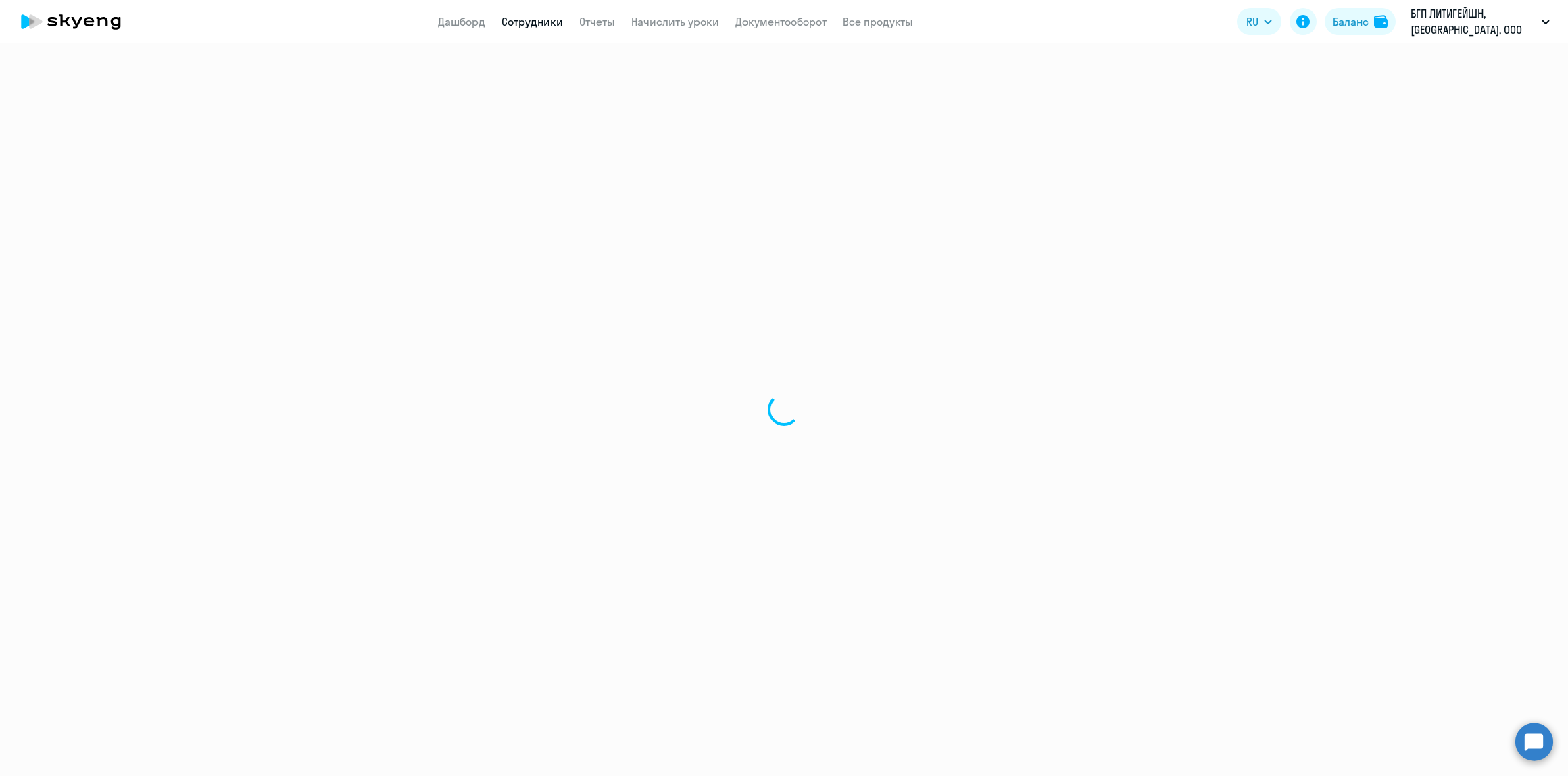
select select "30"
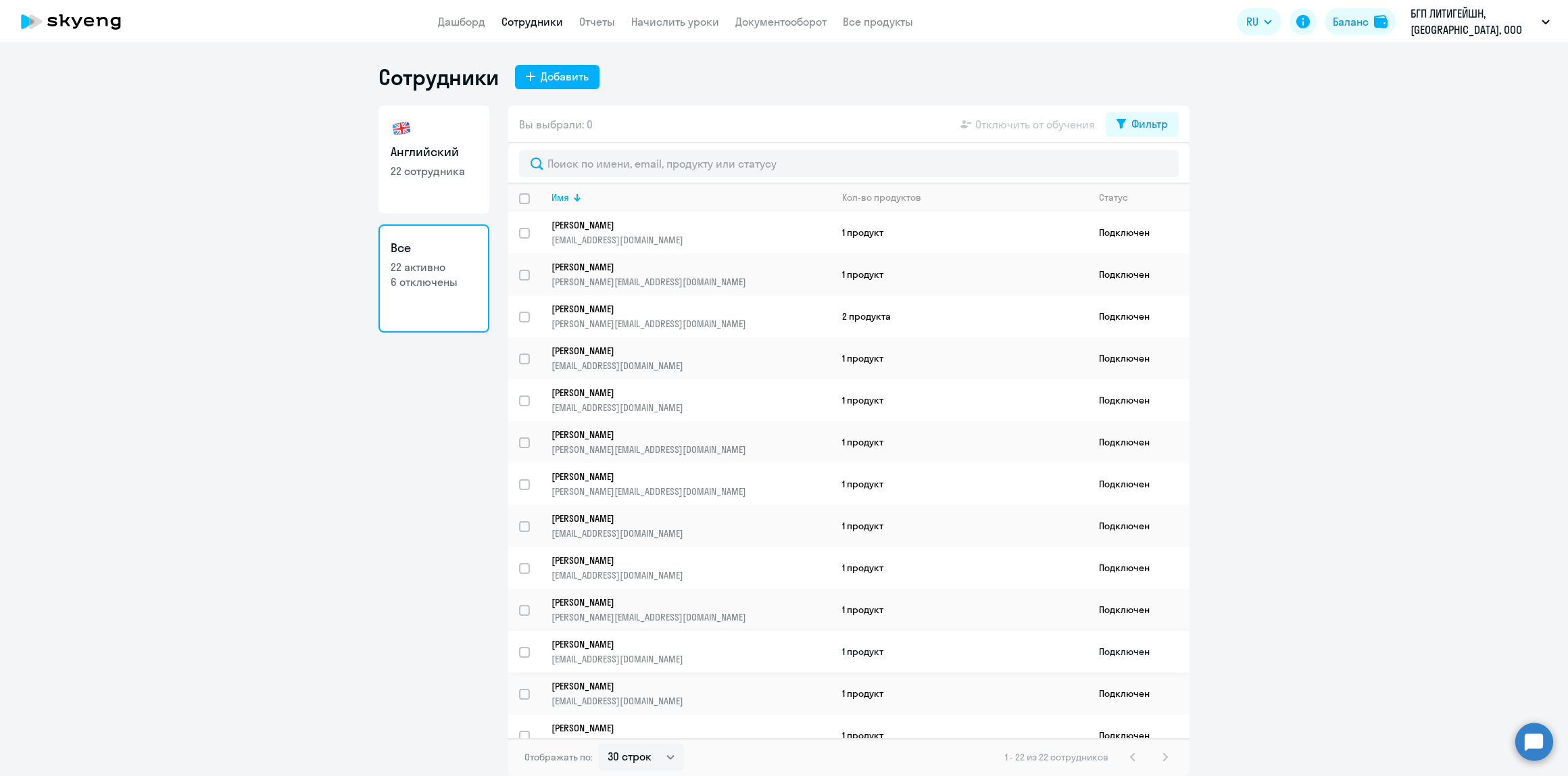
click at [710, 639] on p "[PERSON_NAME]" at bounding box center [682, 644] width 261 height 12
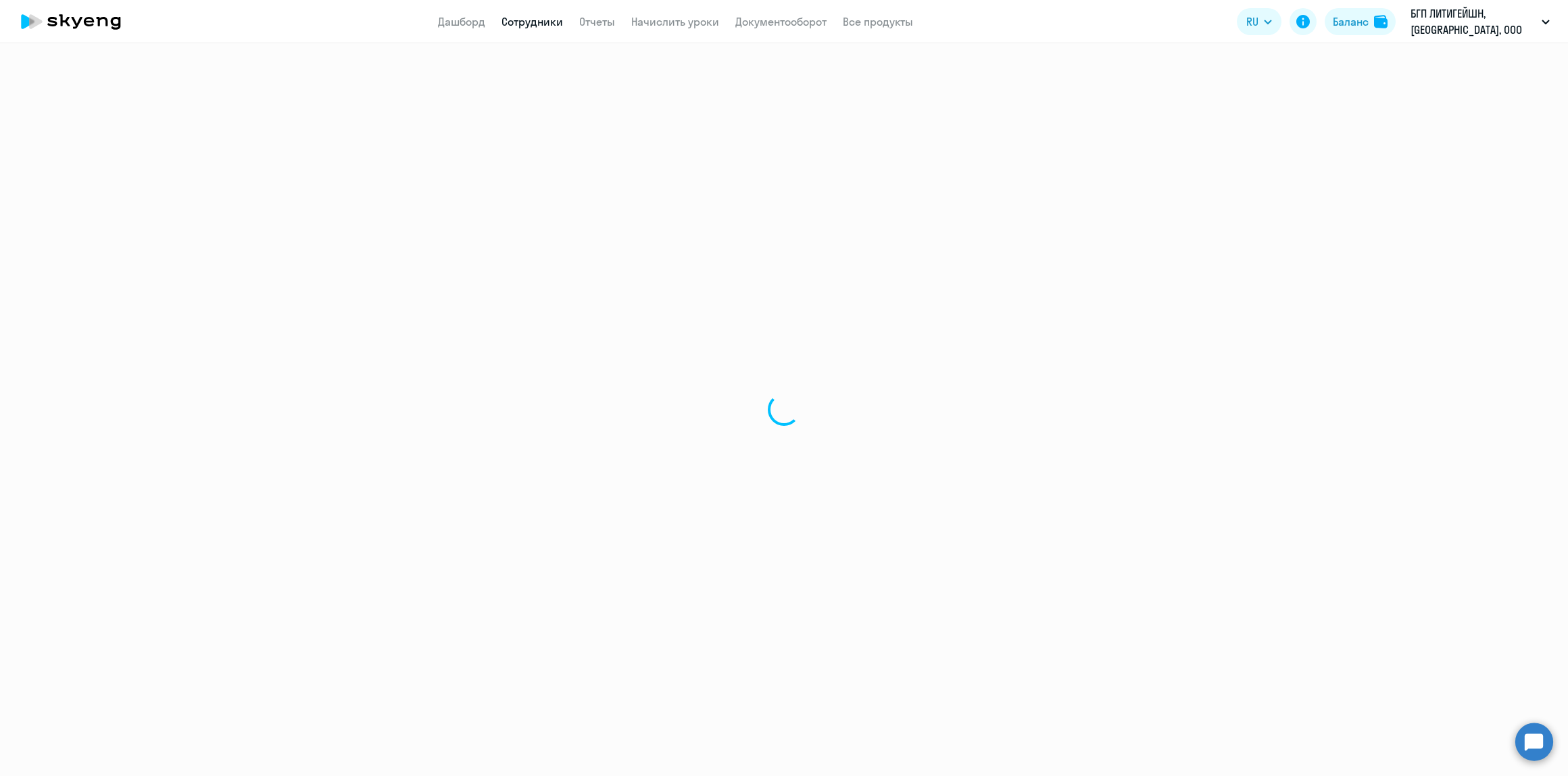
select select "english"
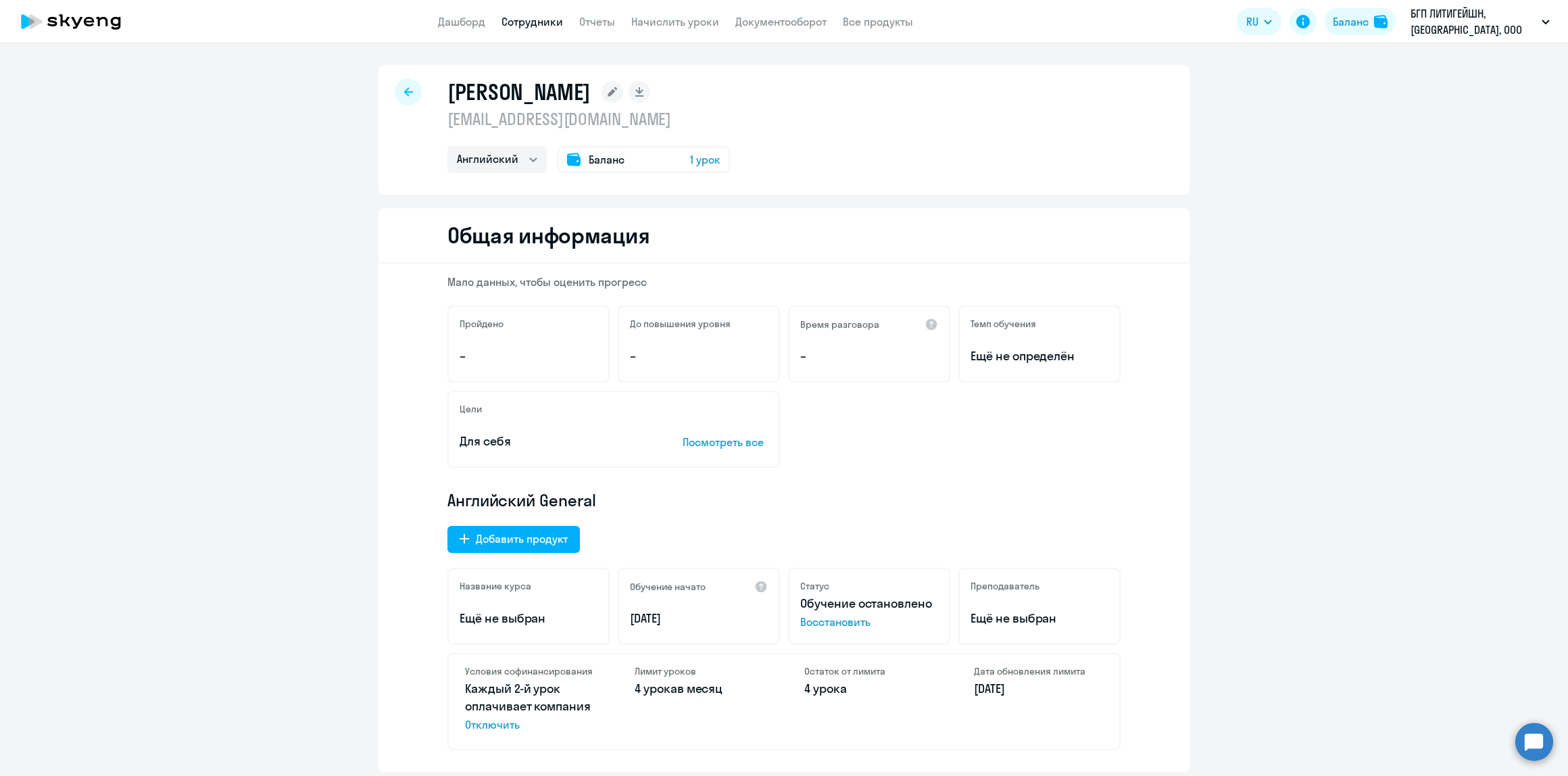
click at [601, 89] on rect at bounding box center [612, 92] width 21 height 21
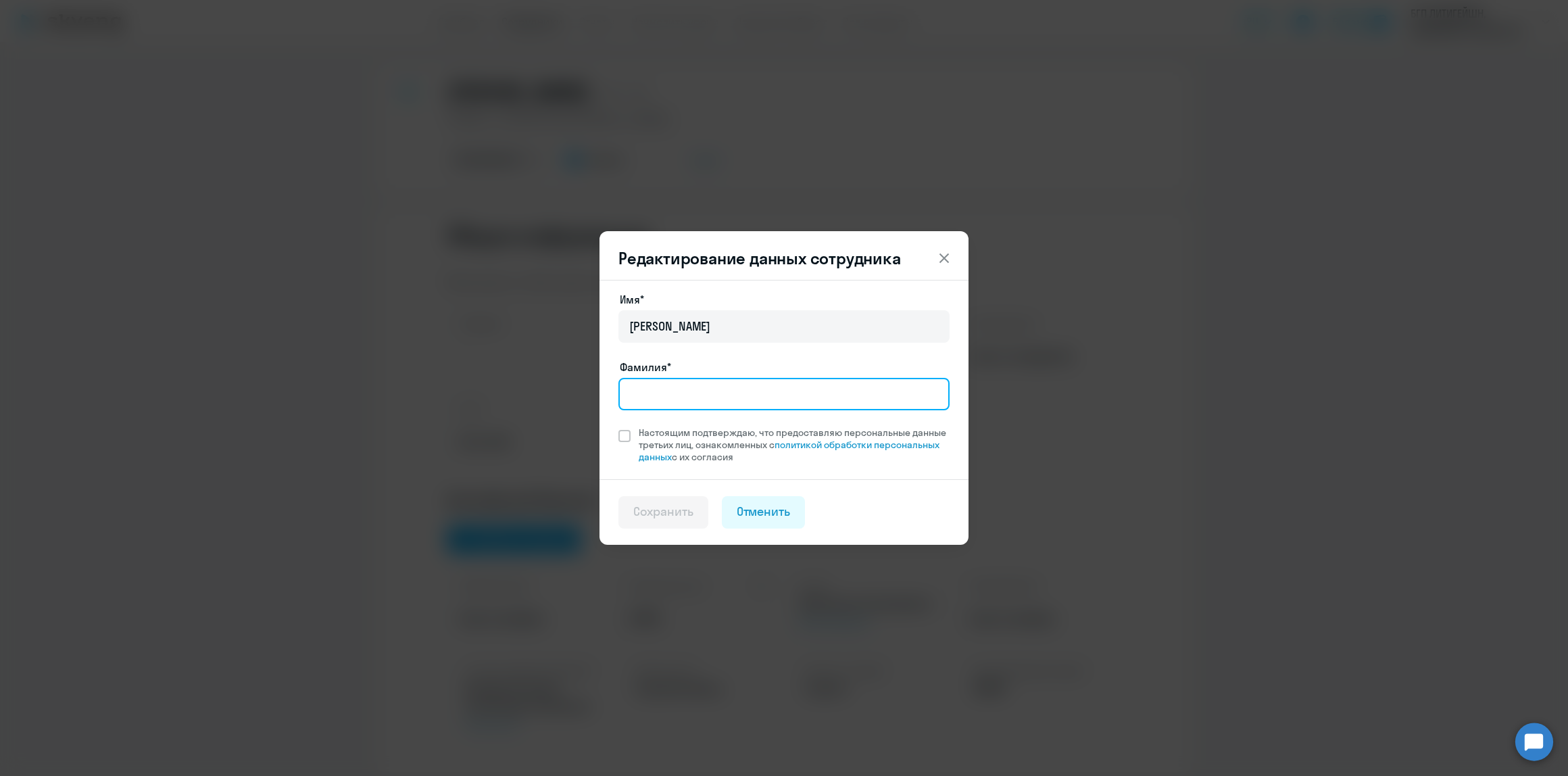
click at [671, 396] on input "Фамилия*" at bounding box center [784, 394] width 331 height 32
type input "[PERSON_NAME]"
click at [625, 434] on span at bounding box center [624, 435] width 12 height 12
click at [619, 426] on input "Настоящим подтверждаю, что предоставляю персональные данные третьих лиц, ознако…" at bounding box center [618, 426] width 1 height 1
checkbox input "true"
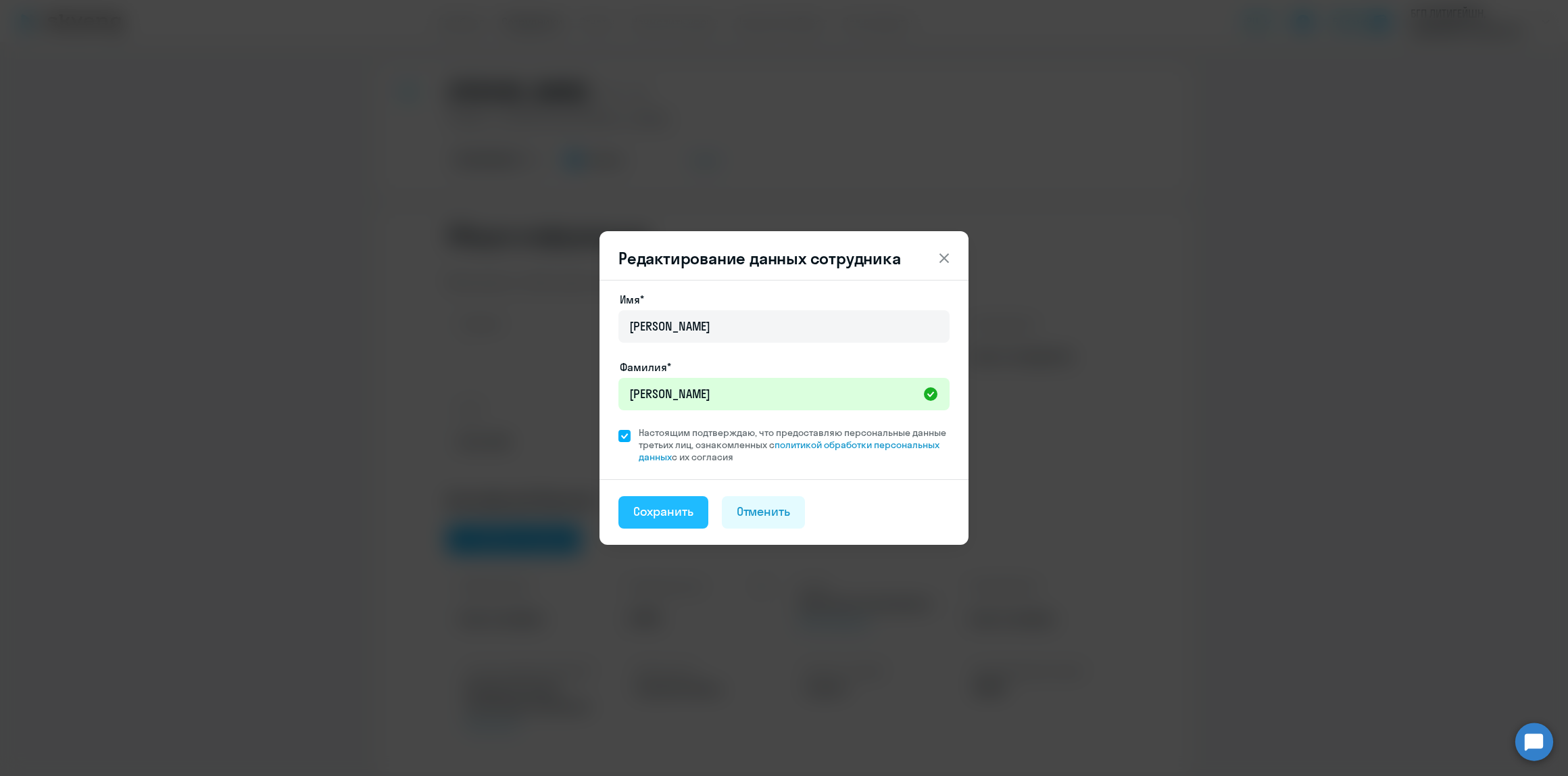
click at [654, 513] on div "Сохранить" at bounding box center [664, 512] width 60 height 17
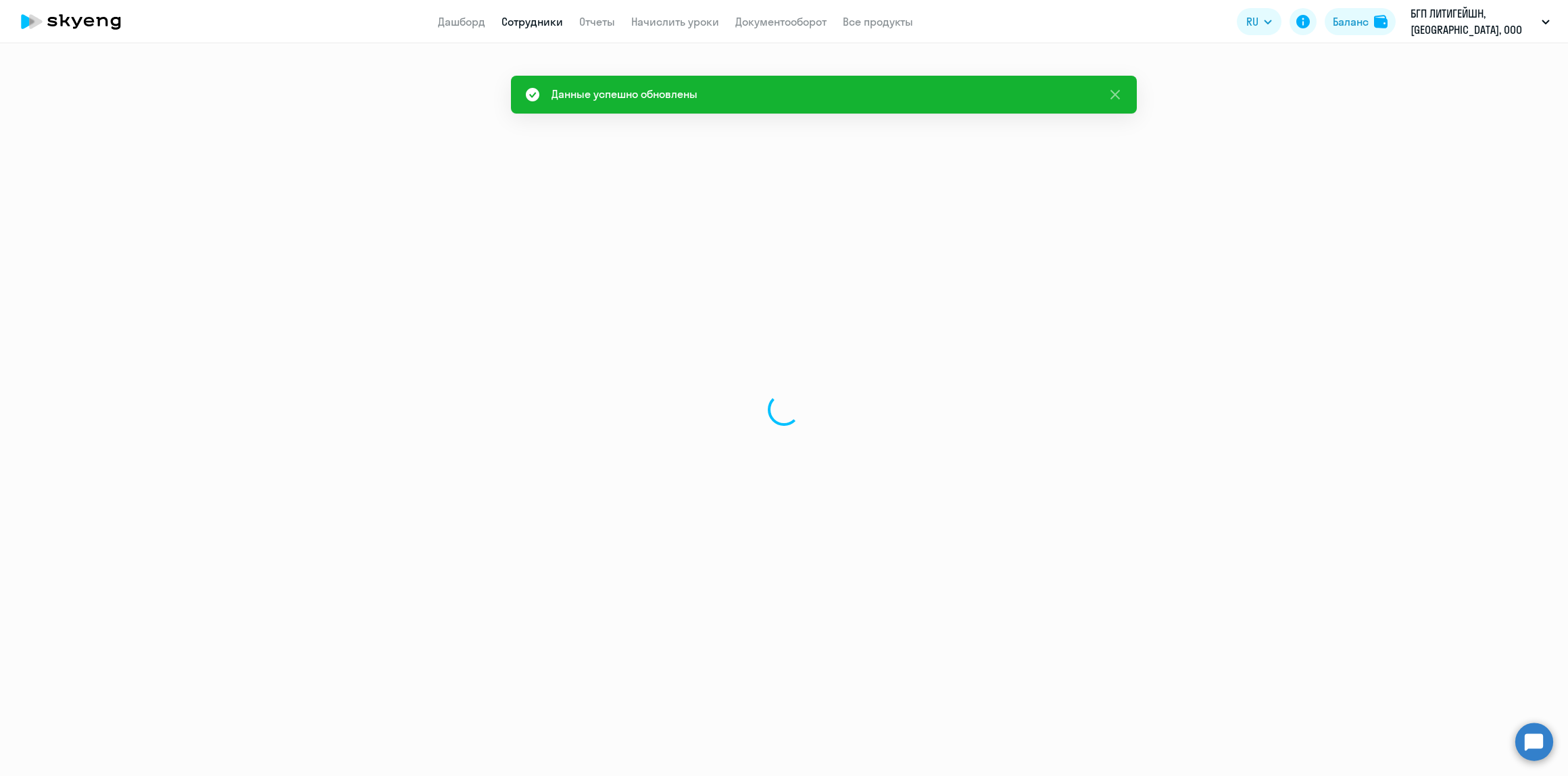
select select "english"
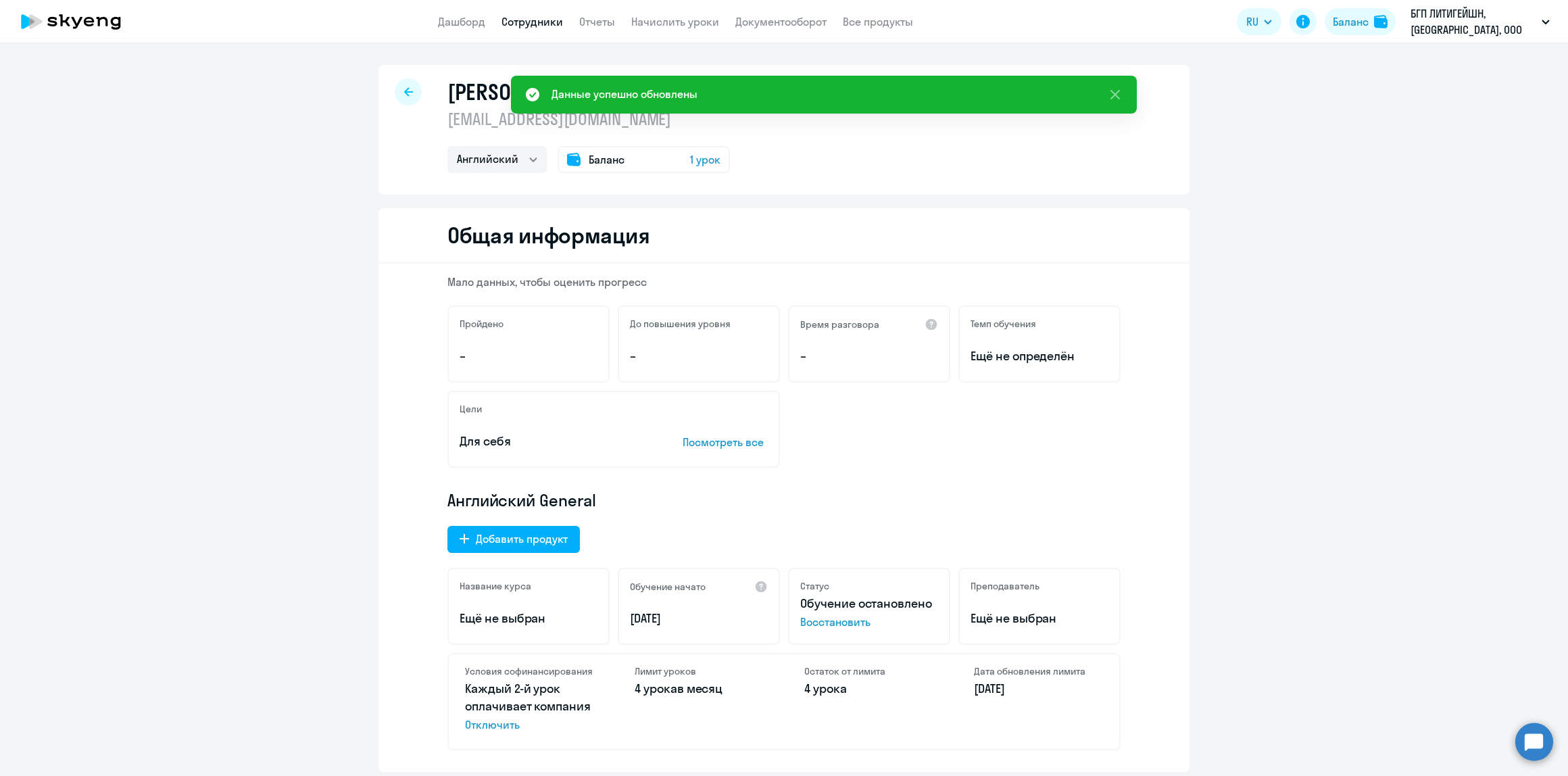
click at [395, 92] on div at bounding box center [408, 92] width 27 height 27
select select "30"
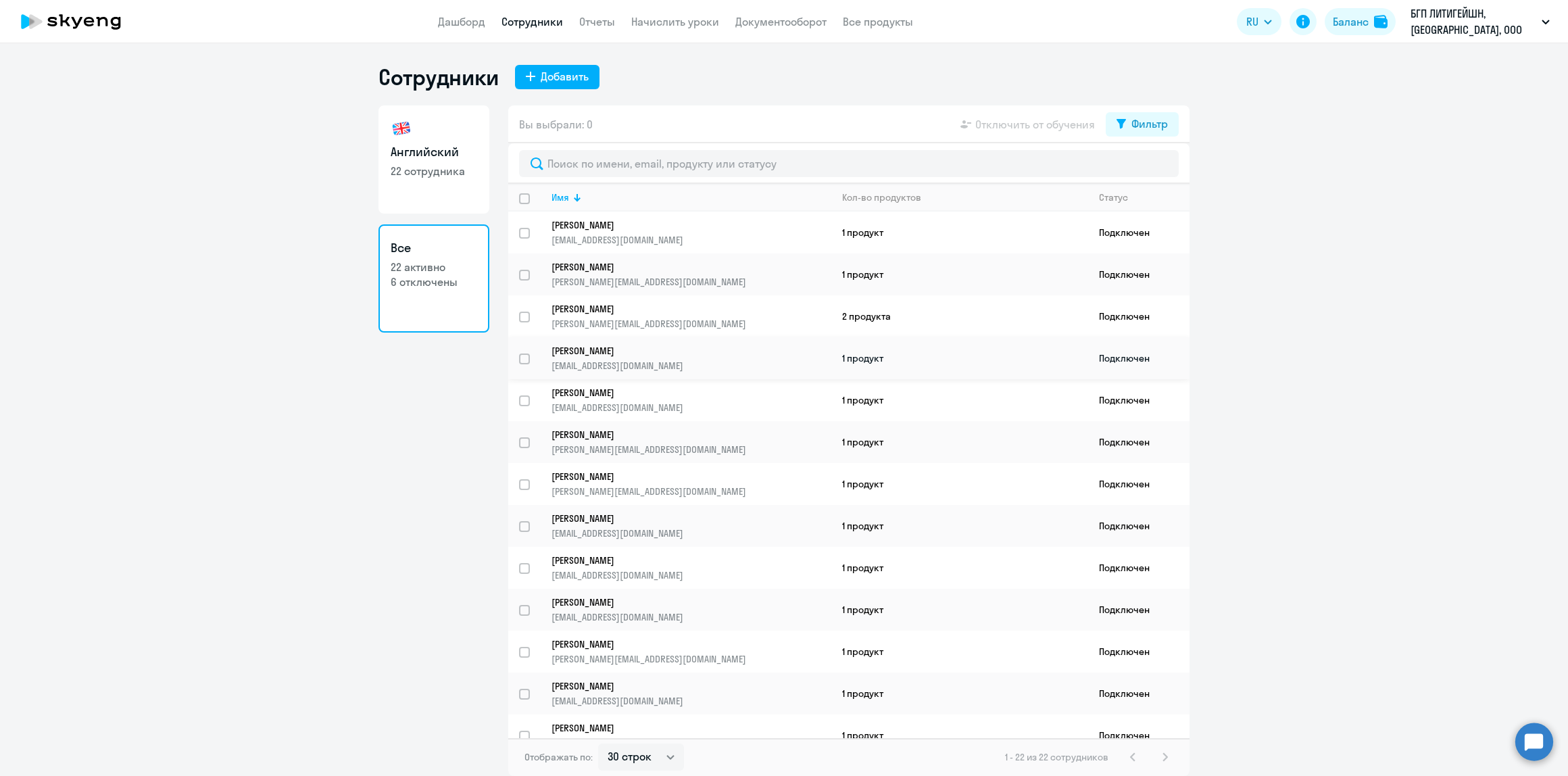
click at [662, 363] on p "[EMAIL_ADDRESS][DOMAIN_NAME]" at bounding box center [691, 365] width 279 height 12
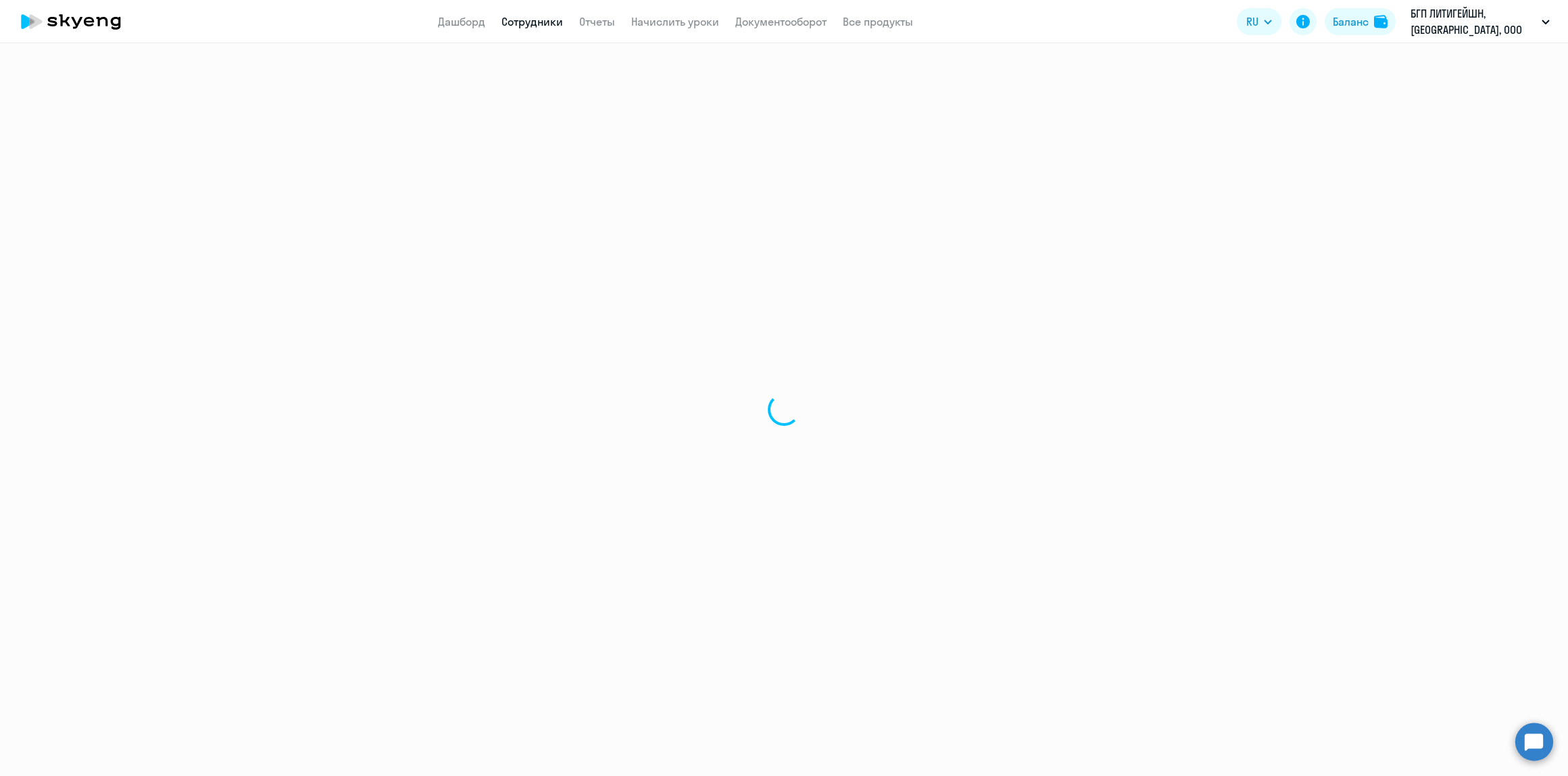
select select "english"
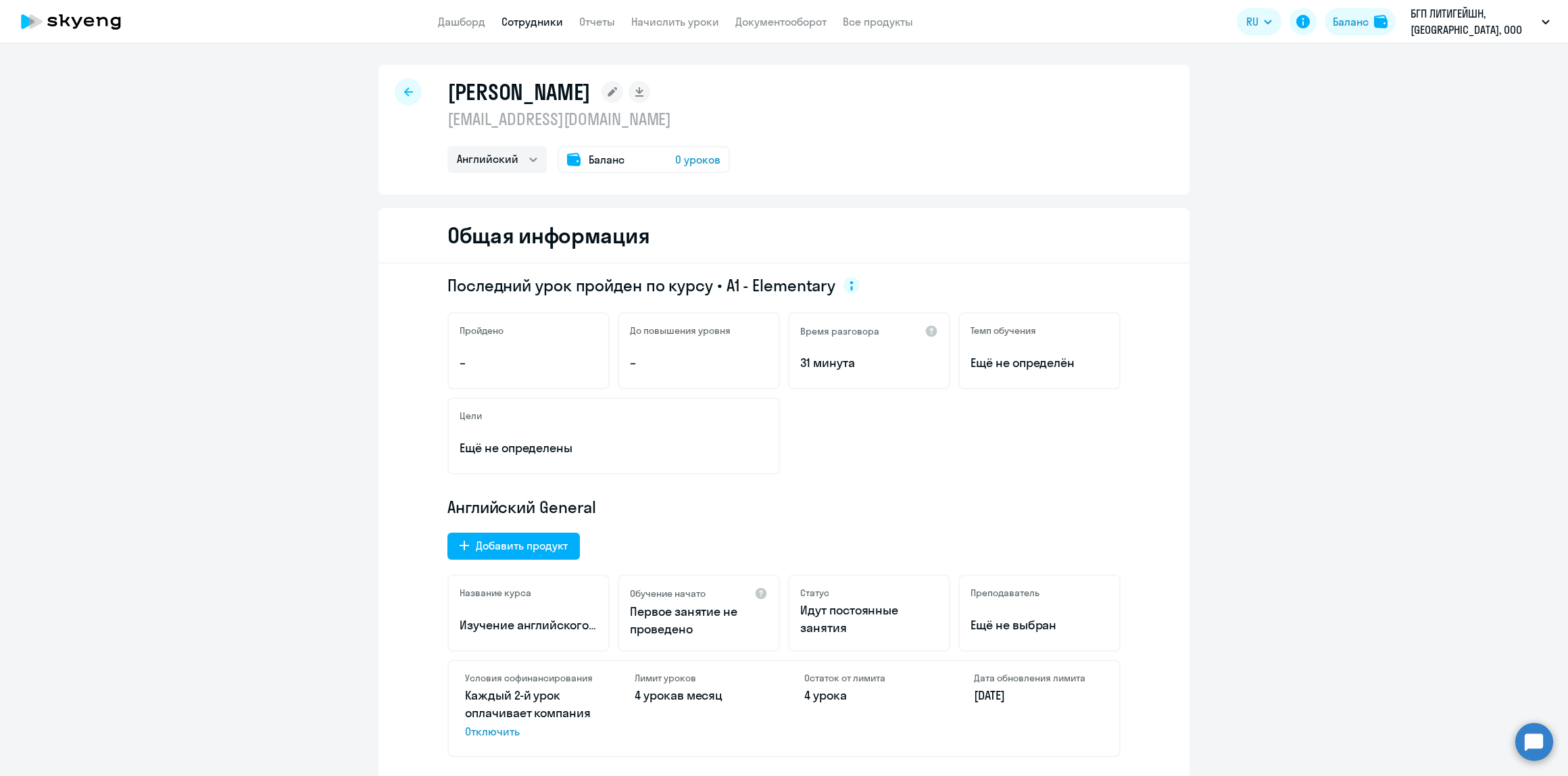
click at [608, 91] on icon at bounding box center [612, 92] width 9 height 9
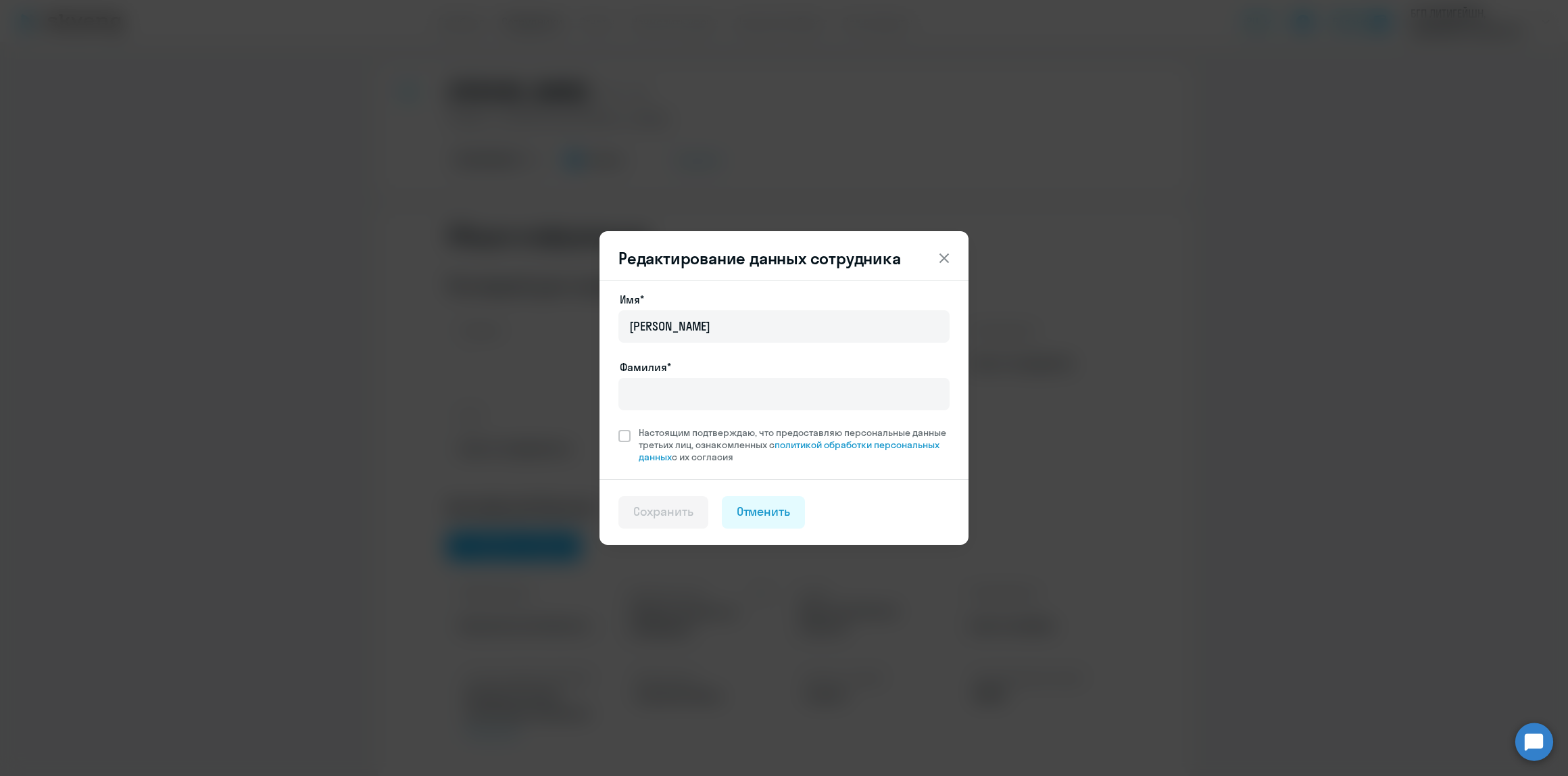
click at [940, 260] on icon at bounding box center [944, 258] width 17 height 17
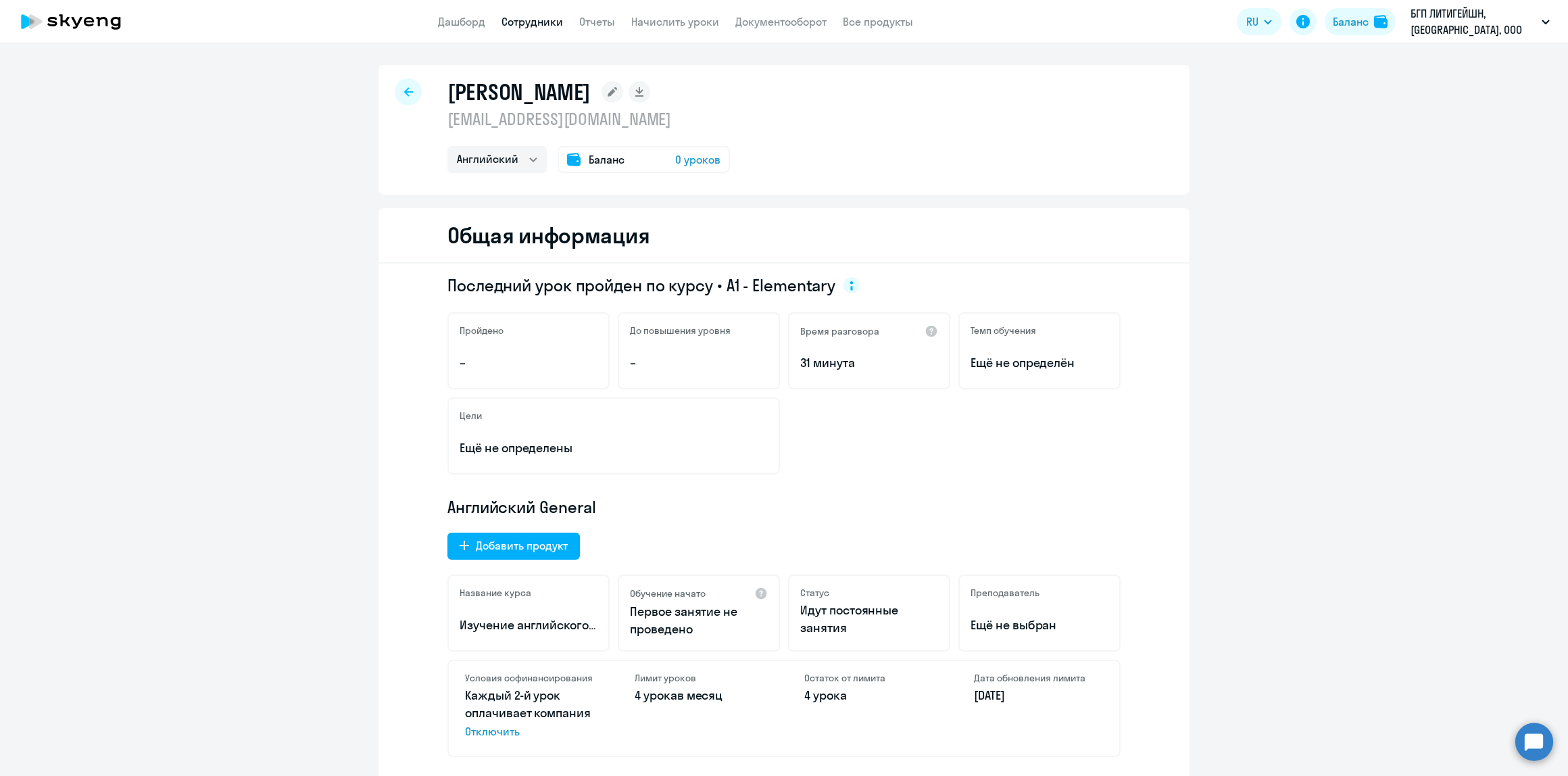
drag, startPoint x: 443, startPoint y: 119, endPoint x: 612, endPoint y: 120, distance: 169.0
click at [612, 120] on p "[EMAIL_ADDRESS][DOMAIN_NAME]" at bounding box center [589, 119] width 282 height 21
copy p "[EMAIL_ADDRESS][DOMAIN_NAME]"
click at [378, 385] on div "Последний урок пройден по курсу • A1 - Elementary Пройдено – До повышения уровн…" at bounding box center [783, 520] width 811 height 515
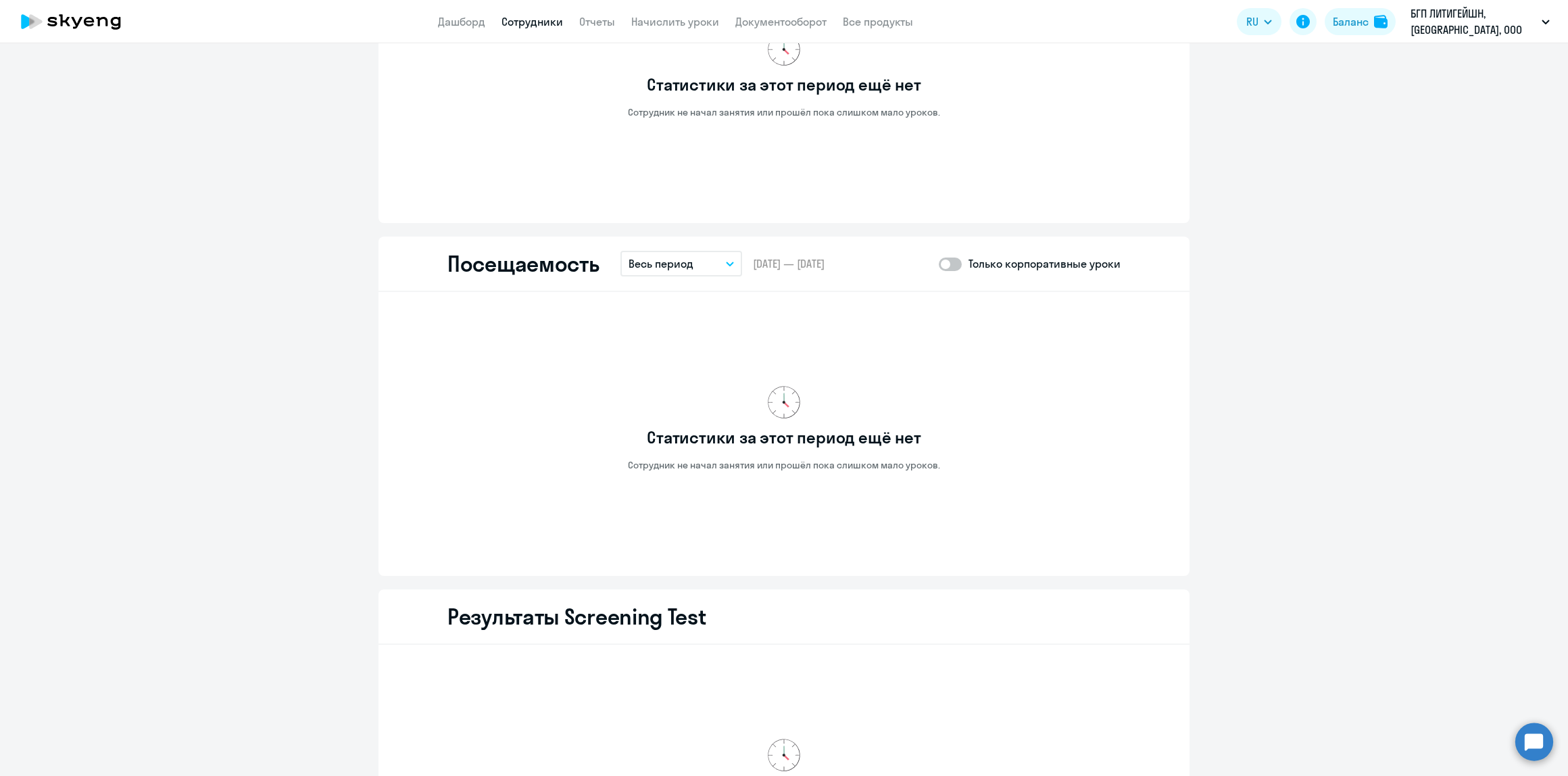
scroll to position [1508, 0]
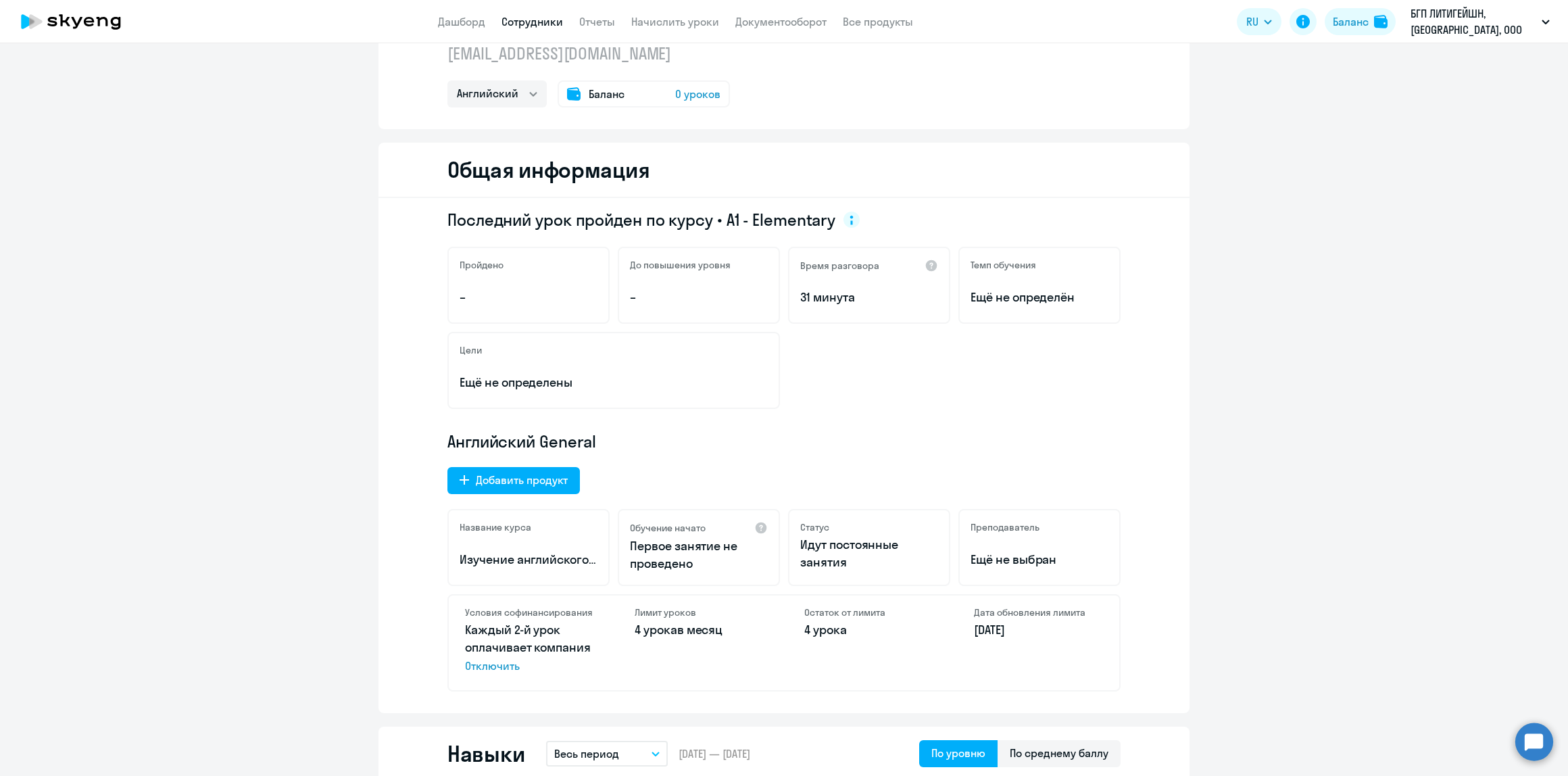
scroll to position [0, 0]
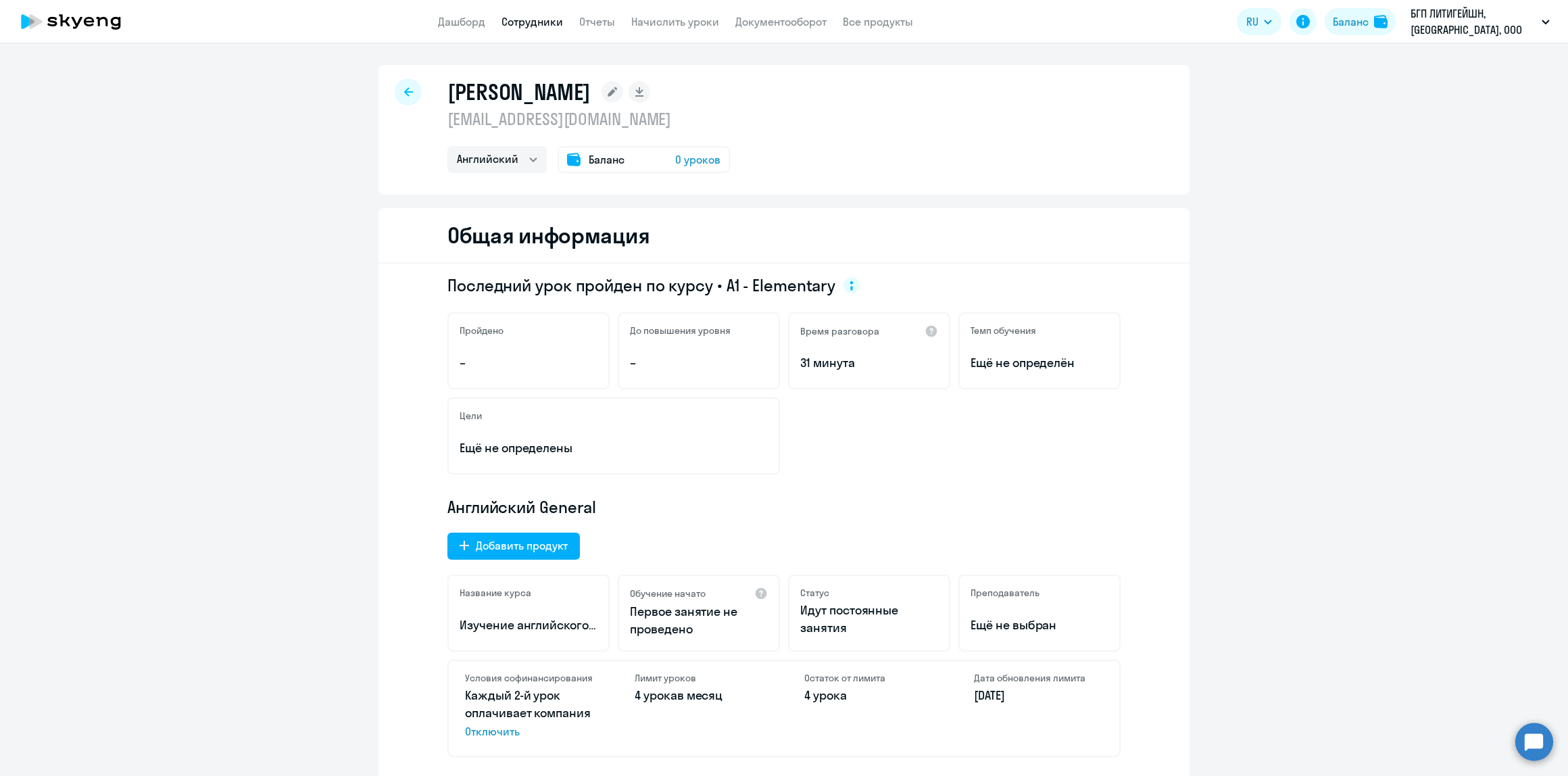
click at [395, 90] on div at bounding box center [408, 92] width 27 height 27
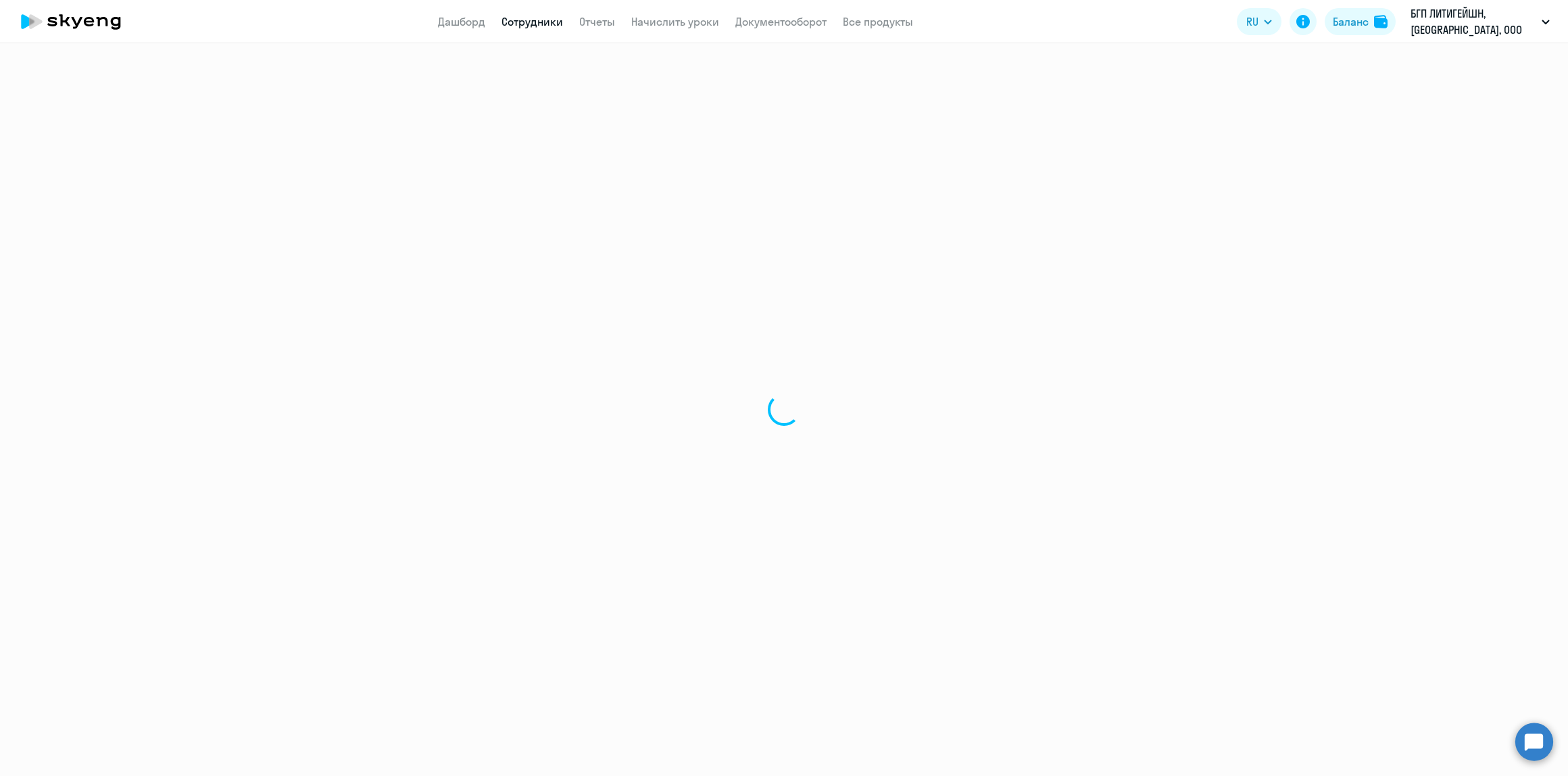
select select "30"
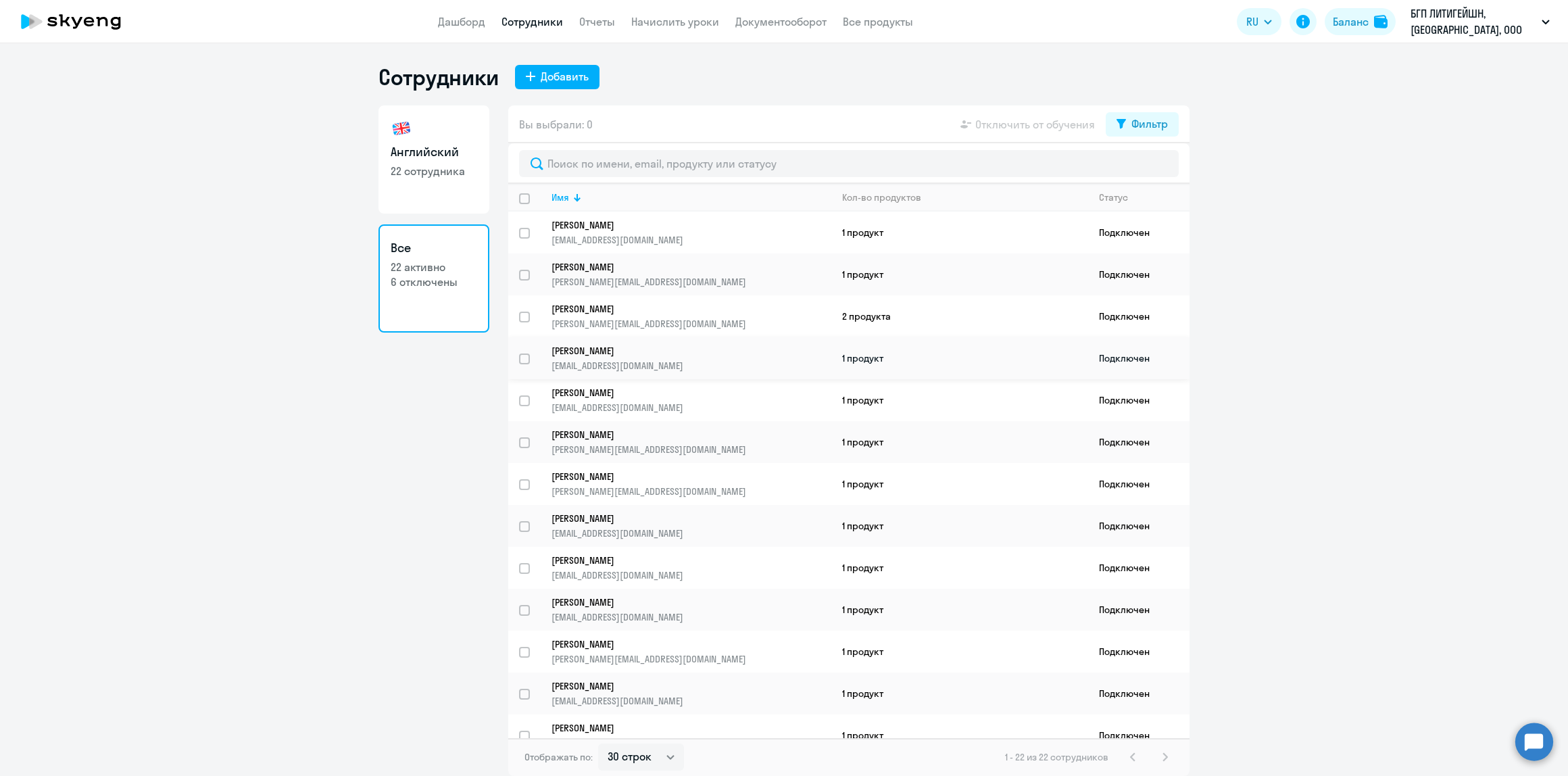
click at [629, 360] on p "[EMAIL_ADDRESS][DOMAIN_NAME]" at bounding box center [691, 365] width 279 height 12
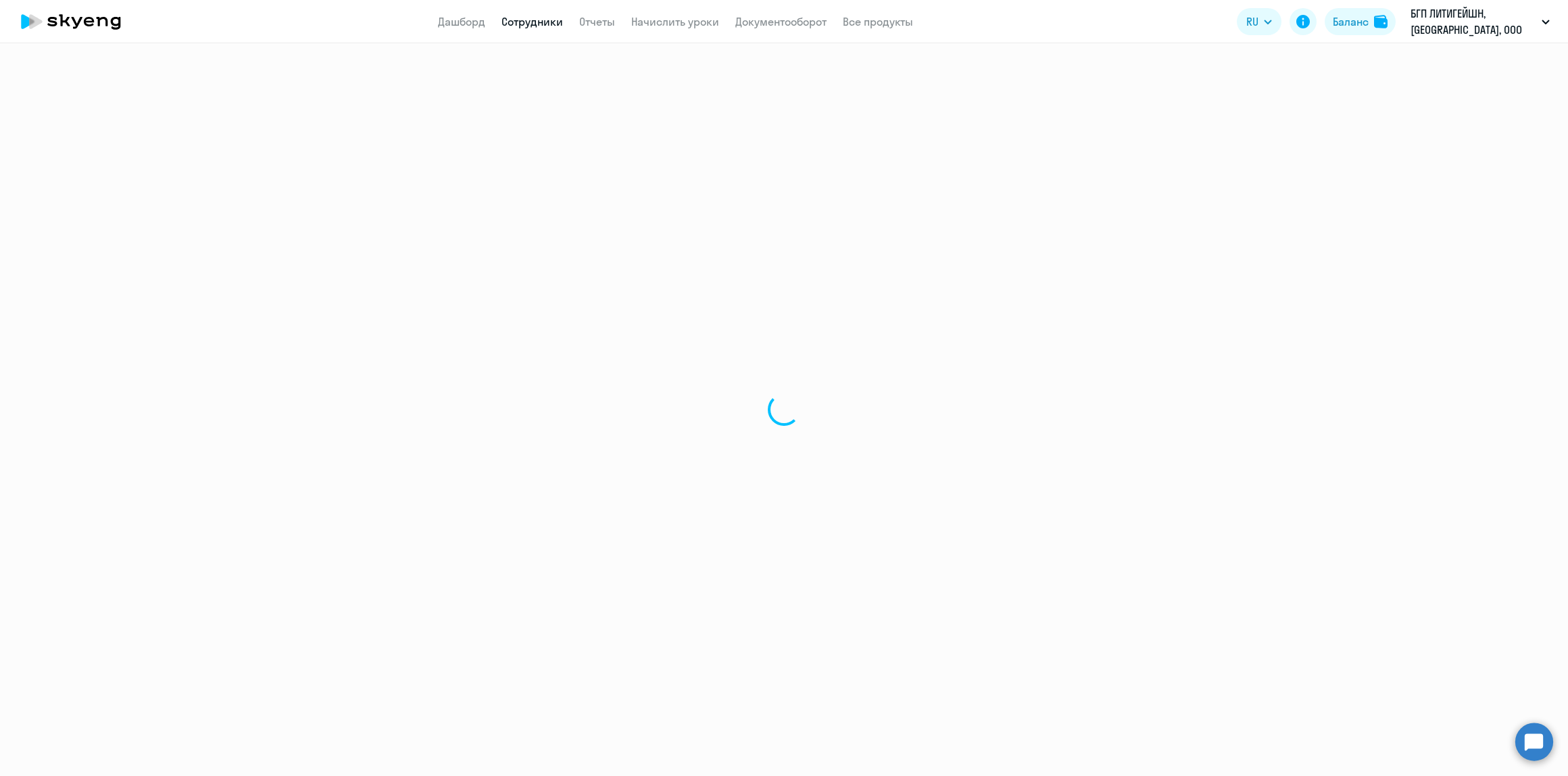
select select "english"
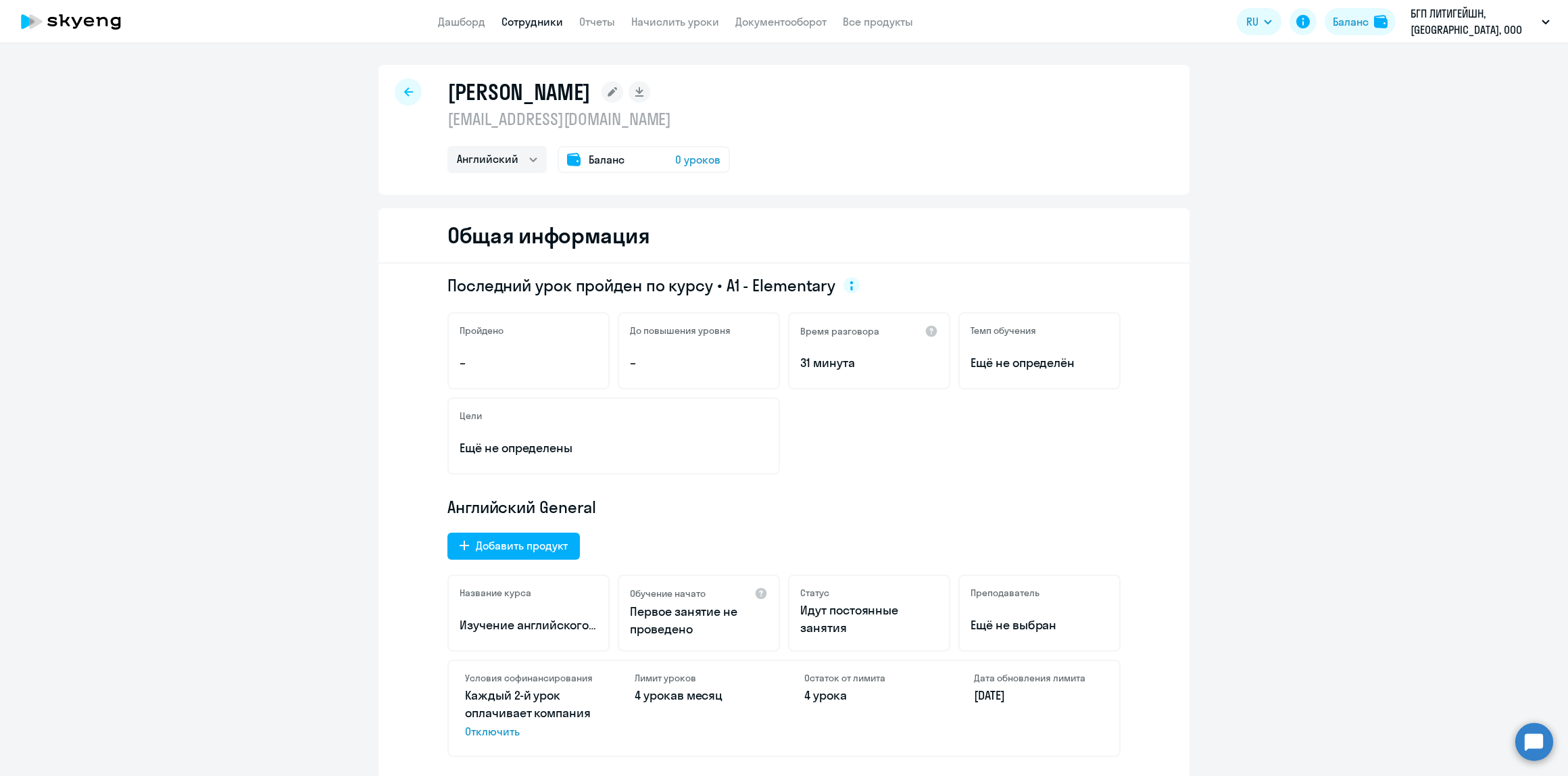
click at [525, 93] on div "[PERSON_NAME]" at bounding box center [589, 92] width 282 height 27
click at [601, 95] on rect at bounding box center [612, 92] width 21 height 21
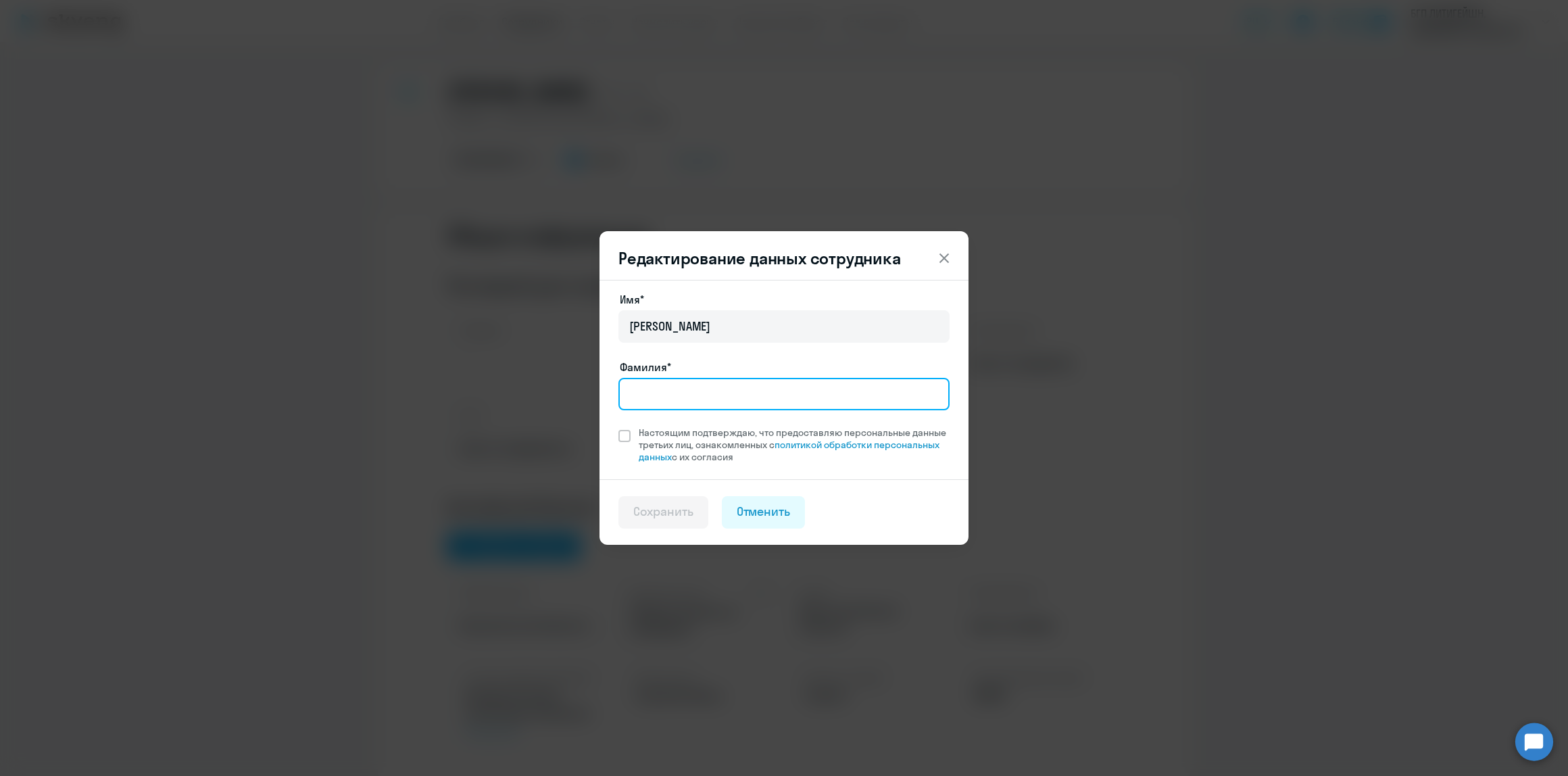
click at [712, 379] on input "Фамилия*" at bounding box center [784, 394] width 331 height 32
type input "[PERSON_NAME]"
drag, startPoint x: 615, startPoint y: 434, endPoint x: 619, endPoint y: 454, distance: 20.4
click at [615, 434] on div "Имя* [PERSON_NAME]* [PERSON_NAME] подтверждаю, что предоставляю персональные да…" at bounding box center [784, 380] width 369 height 199
click at [620, 436] on span at bounding box center [624, 435] width 12 height 12
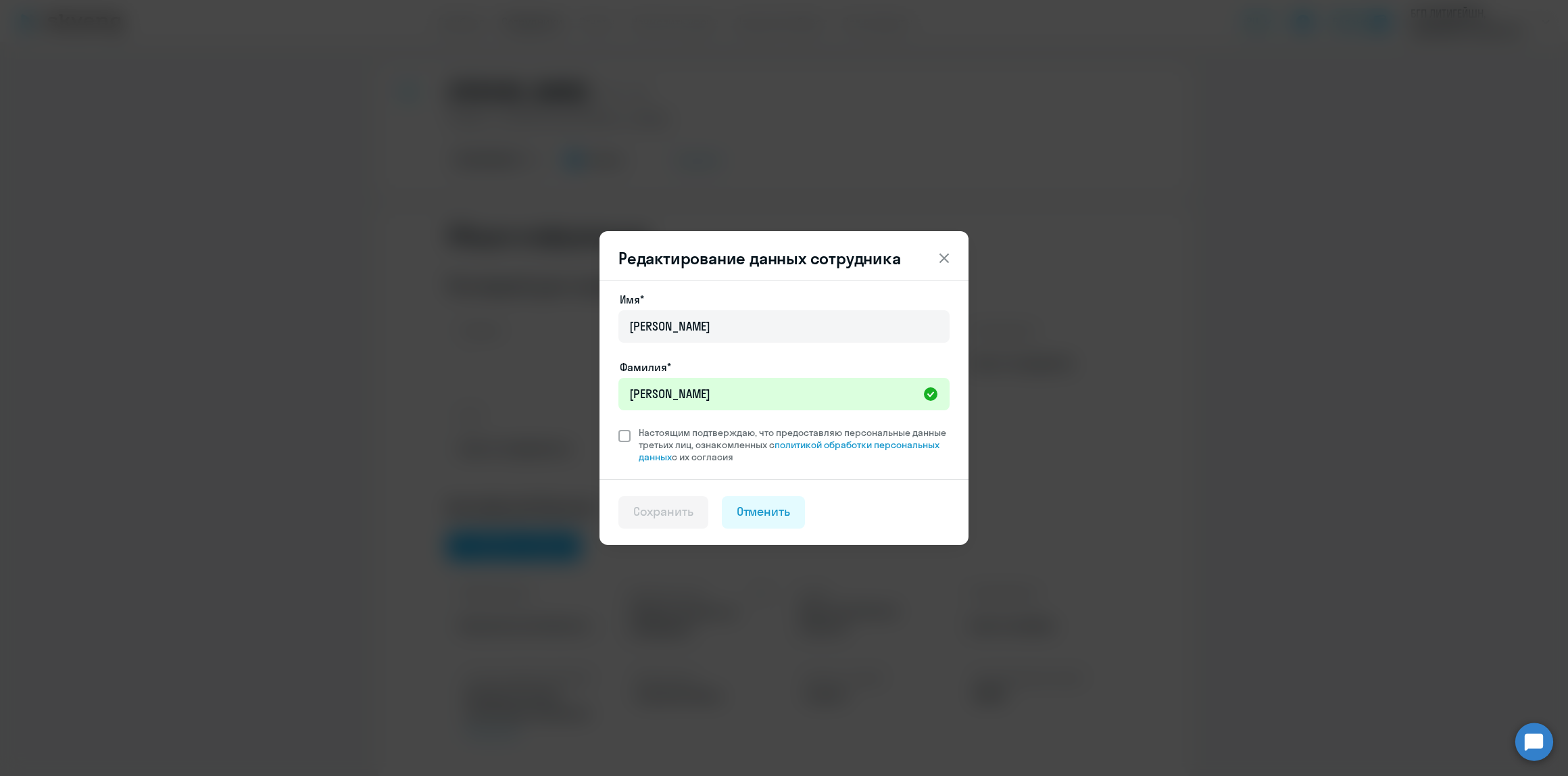
click at [619, 426] on input "Настоящим подтверждаю, что предоставляю персональные данные третьих лиц, ознако…" at bounding box center [618, 426] width 1 height 1
checkbox input "true"
click at [635, 508] on div "Сохранить" at bounding box center [664, 512] width 60 height 17
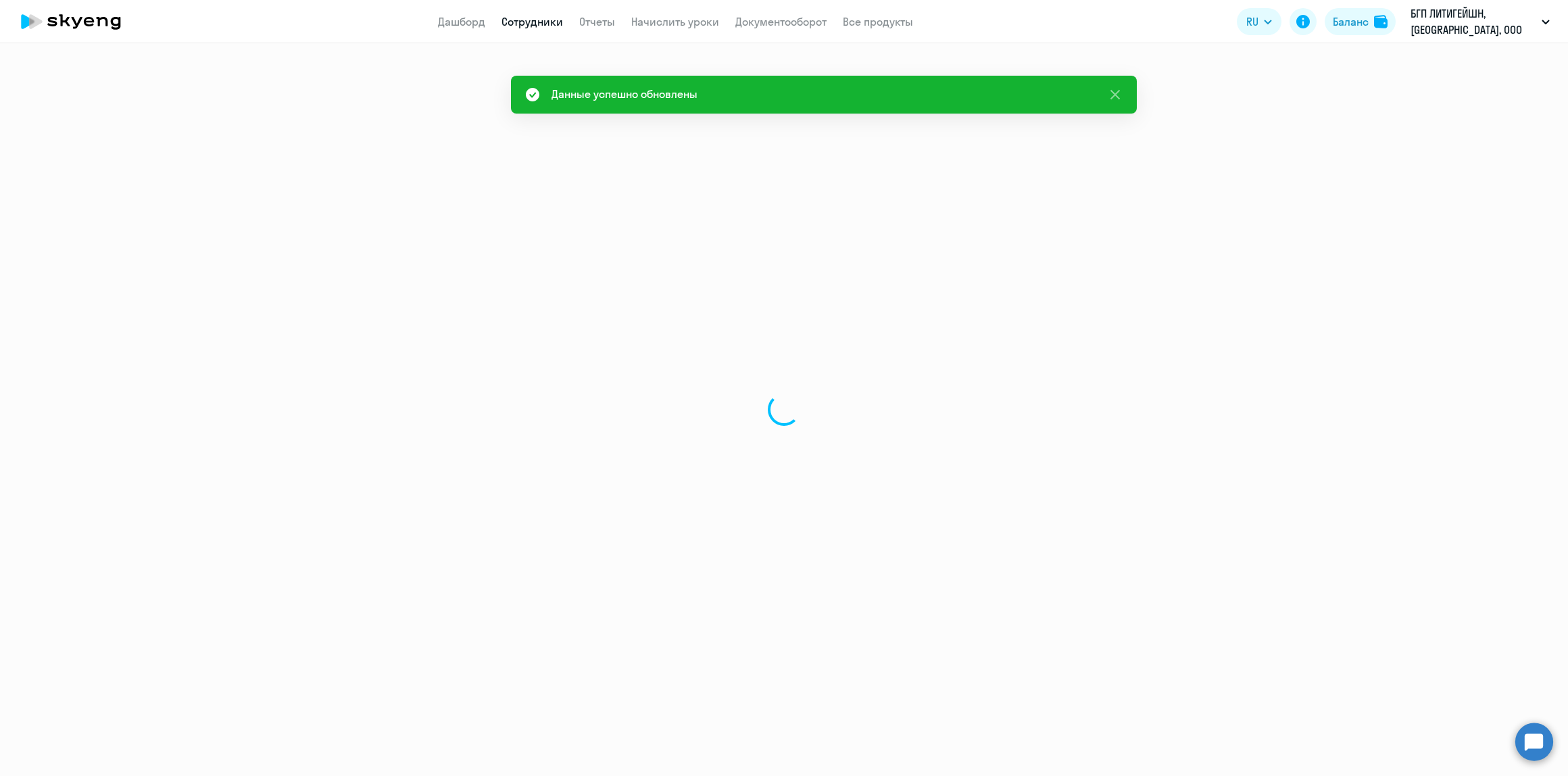
select select "english"
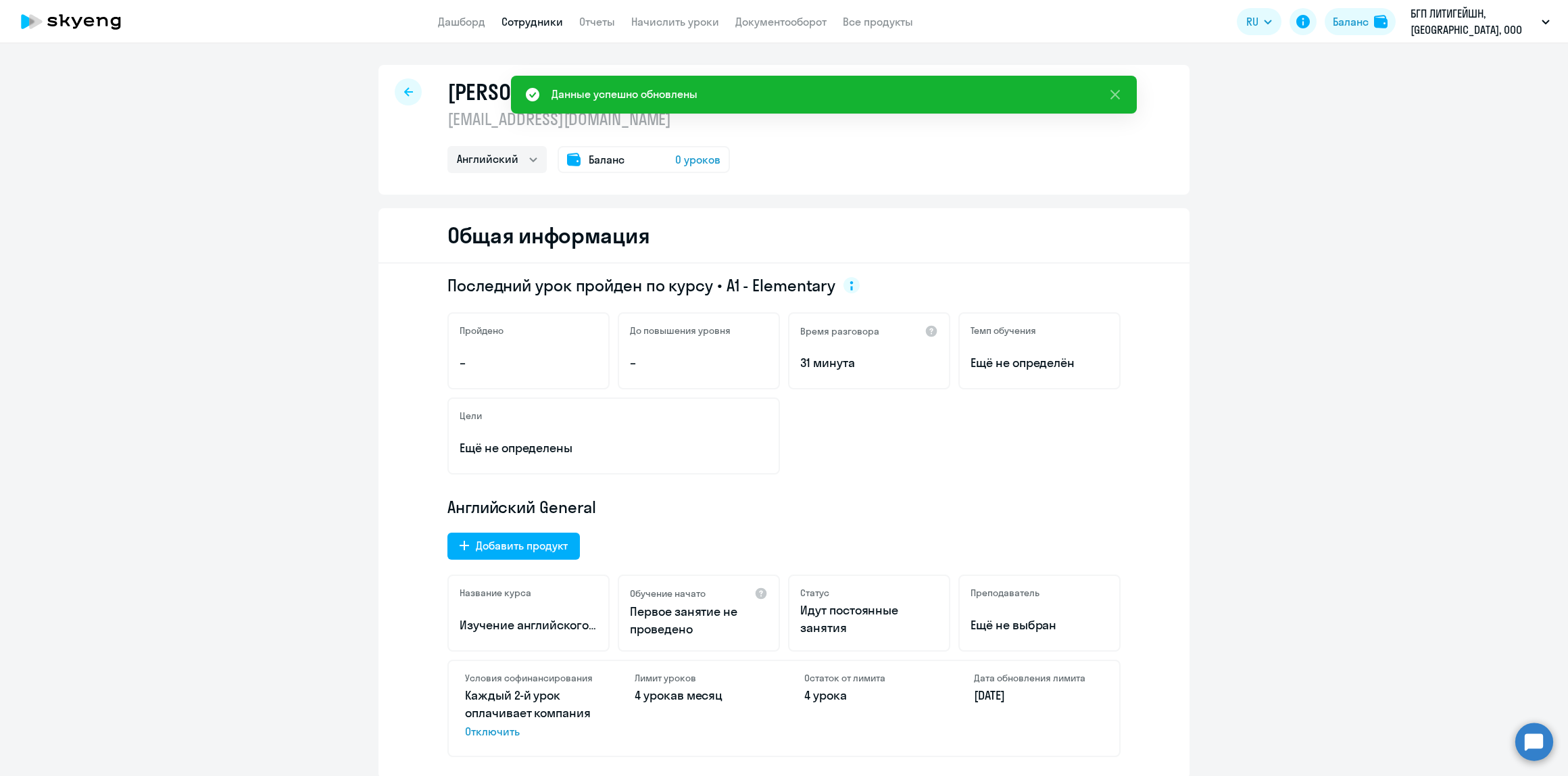
click at [399, 85] on div at bounding box center [408, 92] width 27 height 27
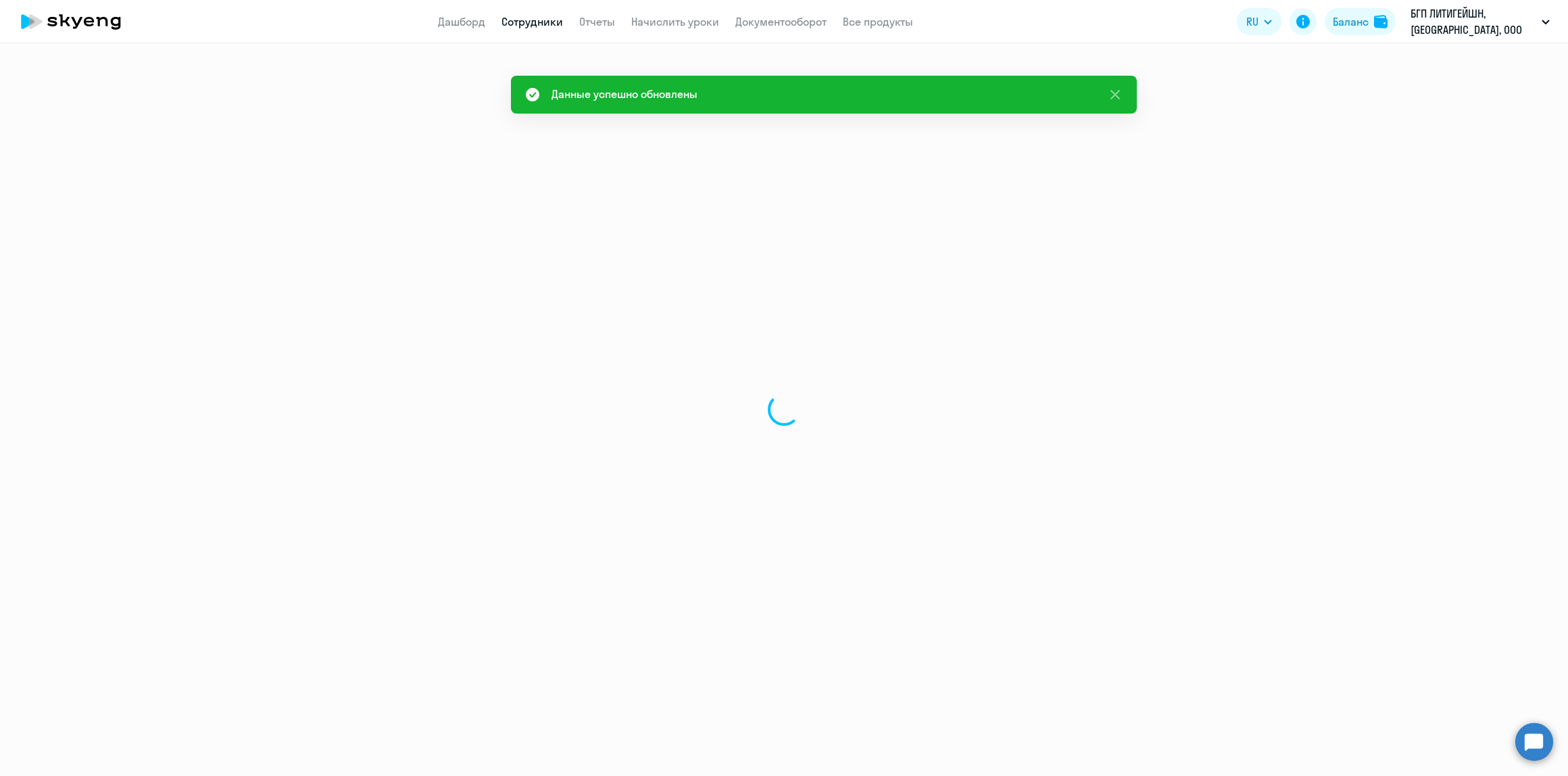
select select "30"
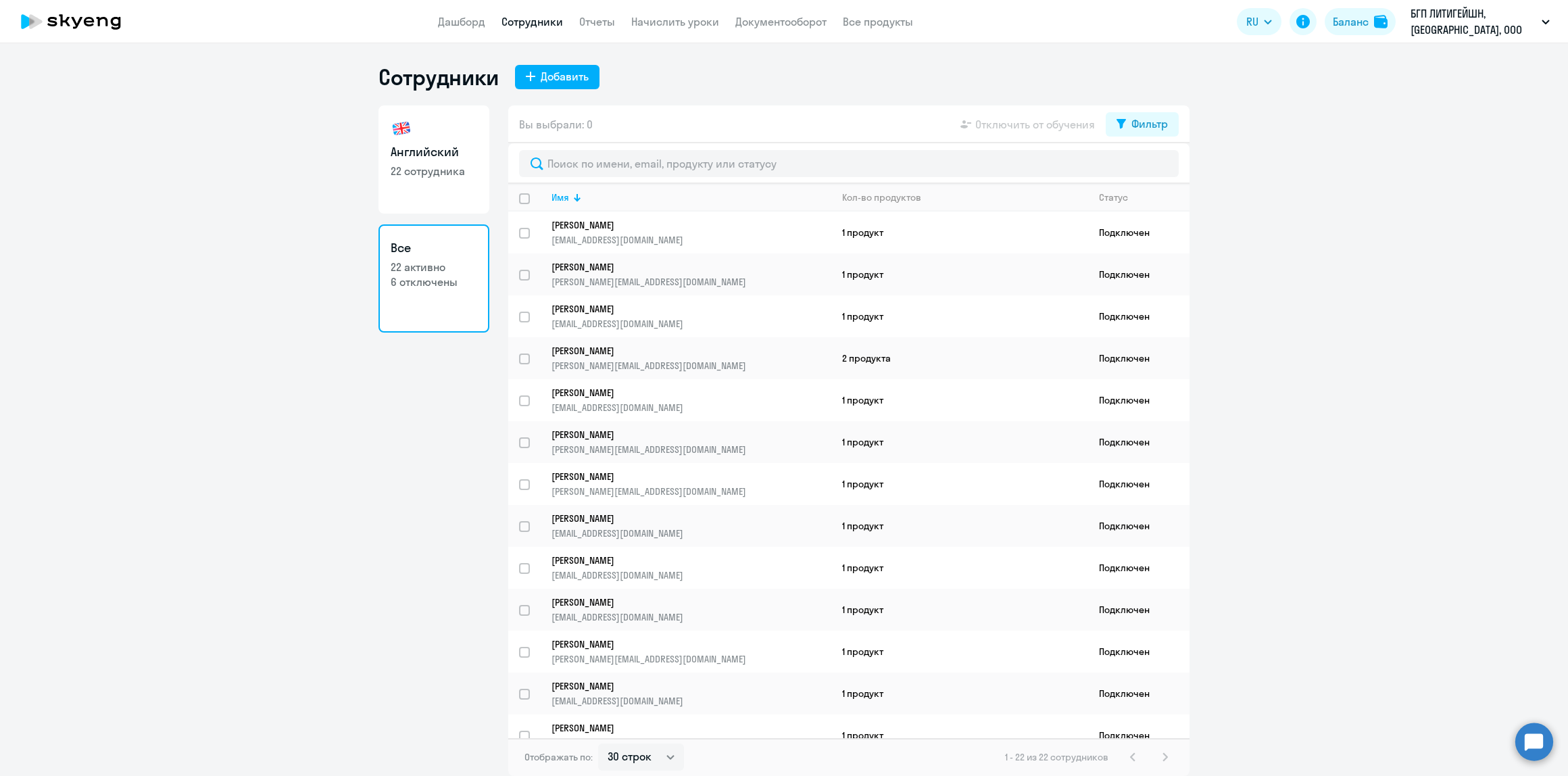
click at [436, 207] on link "Английский 22 сотрудника" at bounding box center [434, 159] width 111 height 108
select select "30"
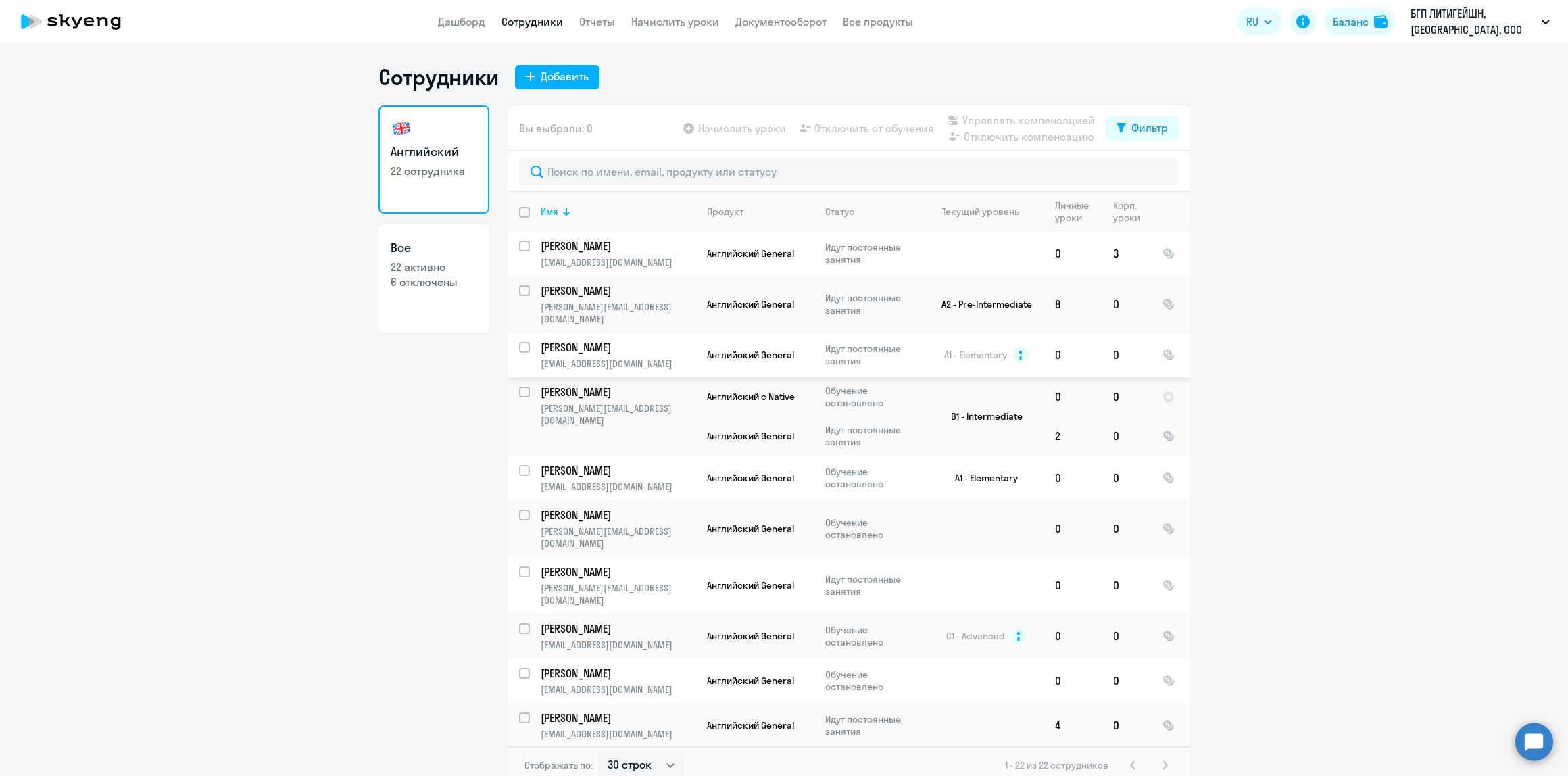
click at [521, 342] on input "select row 12633514" at bounding box center [532, 355] width 27 height 27
click at [1036, 137] on span "Отключить компенсацию" at bounding box center [1028, 136] width 131 height 17
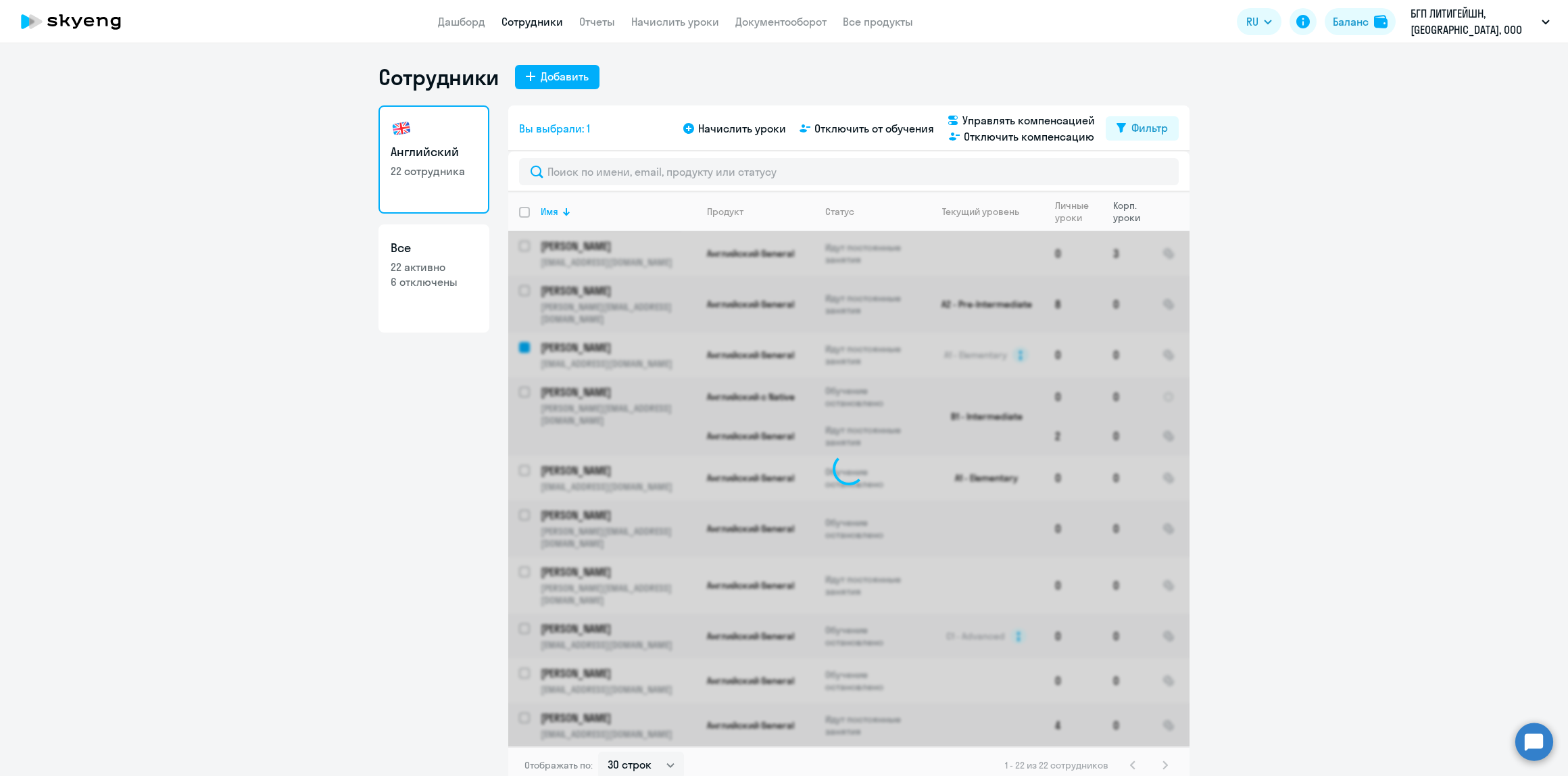
checkbox input "false"
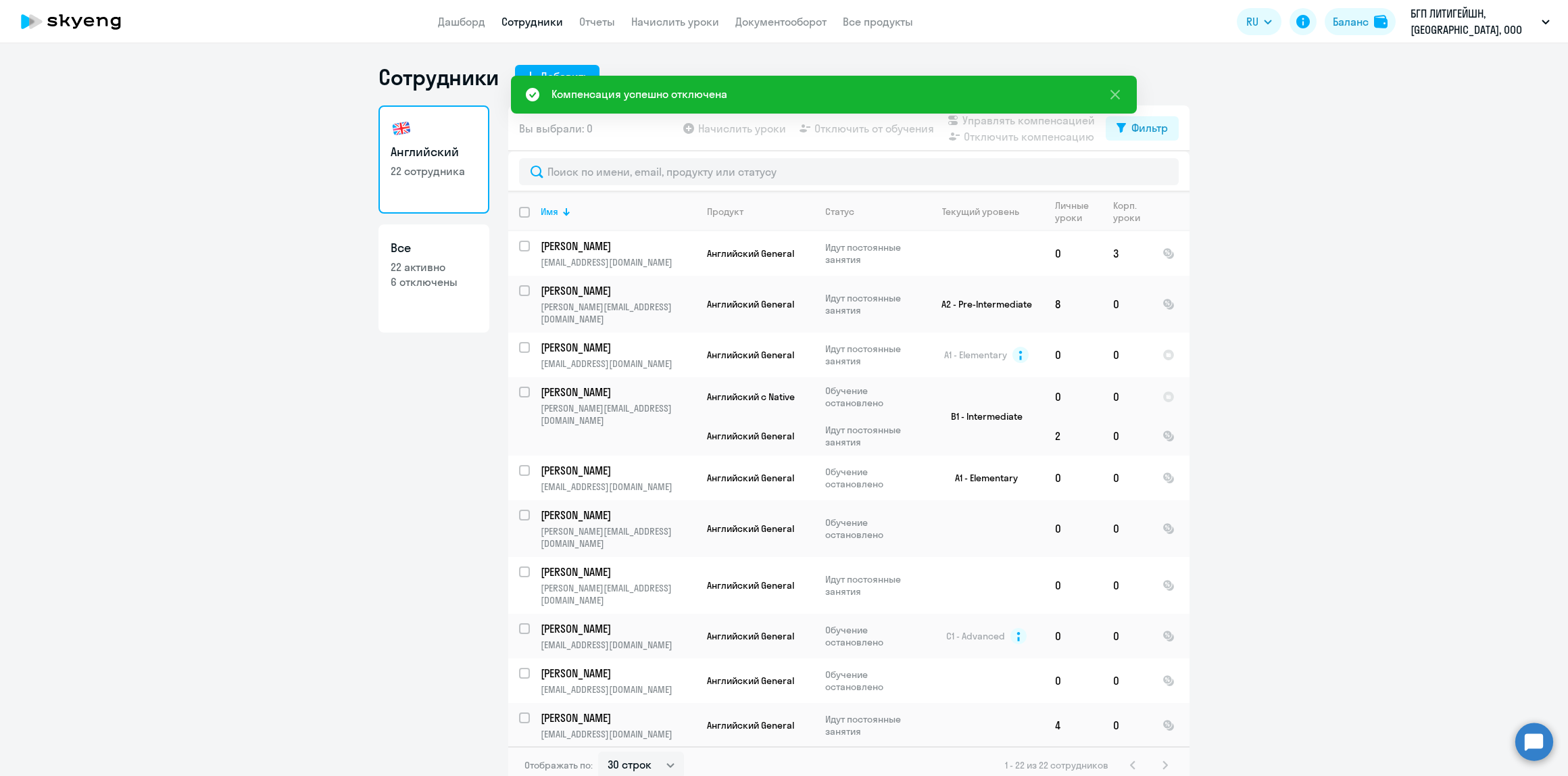
click at [301, 420] on ng-component "Сотрудники Добавить Английский 22 сотрудника Все 22 активно 6 отключены Вы выбр…" at bounding box center [784, 423] width 1568 height 721
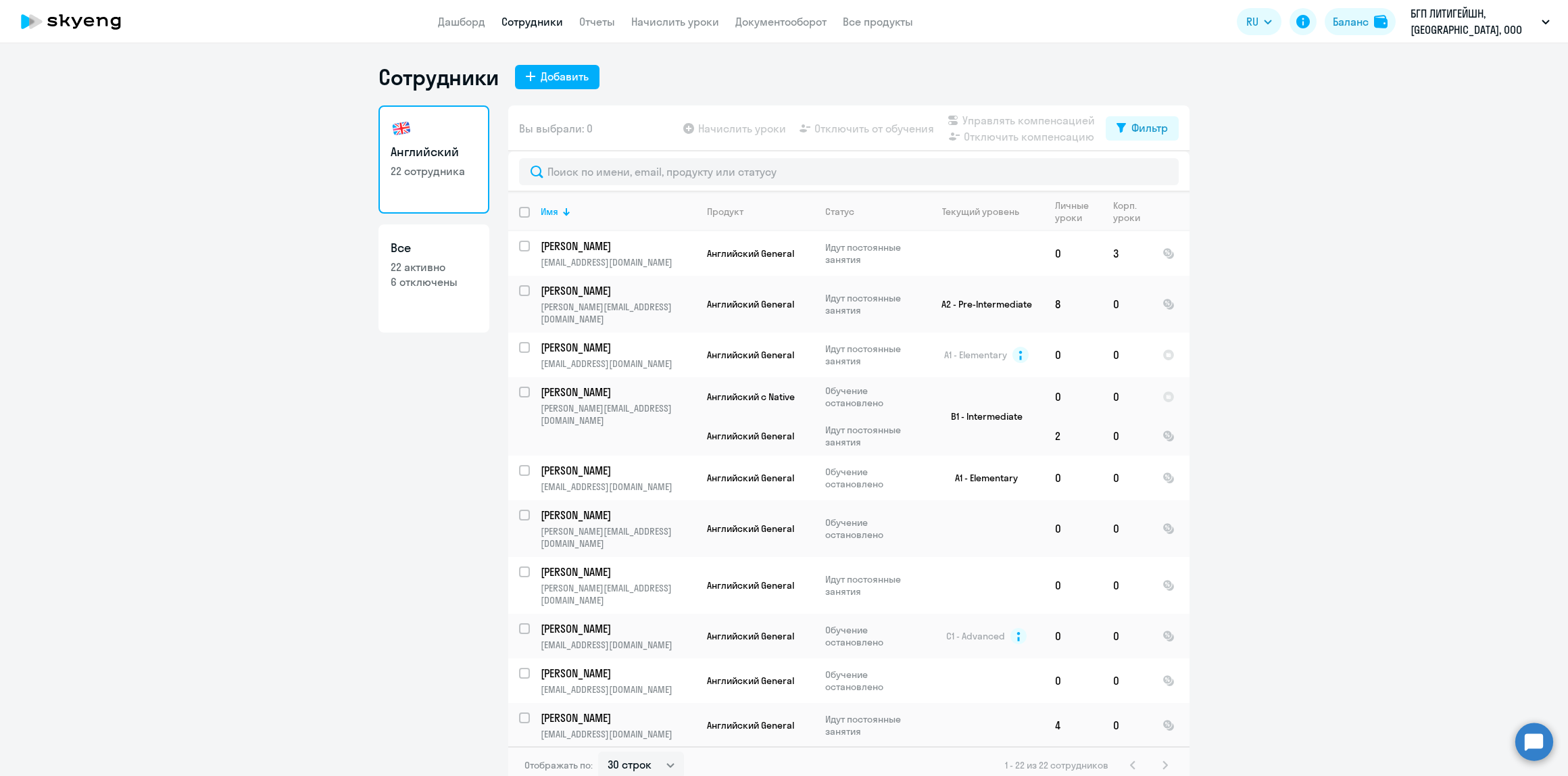
click at [1358, 406] on ng-component "Сотрудники Добавить Английский 22 сотрудника Все 22 активно 6 отключены Вы выбр…" at bounding box center [784, 423] width 1568 height 721
click at [600, 728] on p "[EMAIL_ADDRESS][DOMAIN_NAME]" at bounding box center [618, 733] width 155 height 12
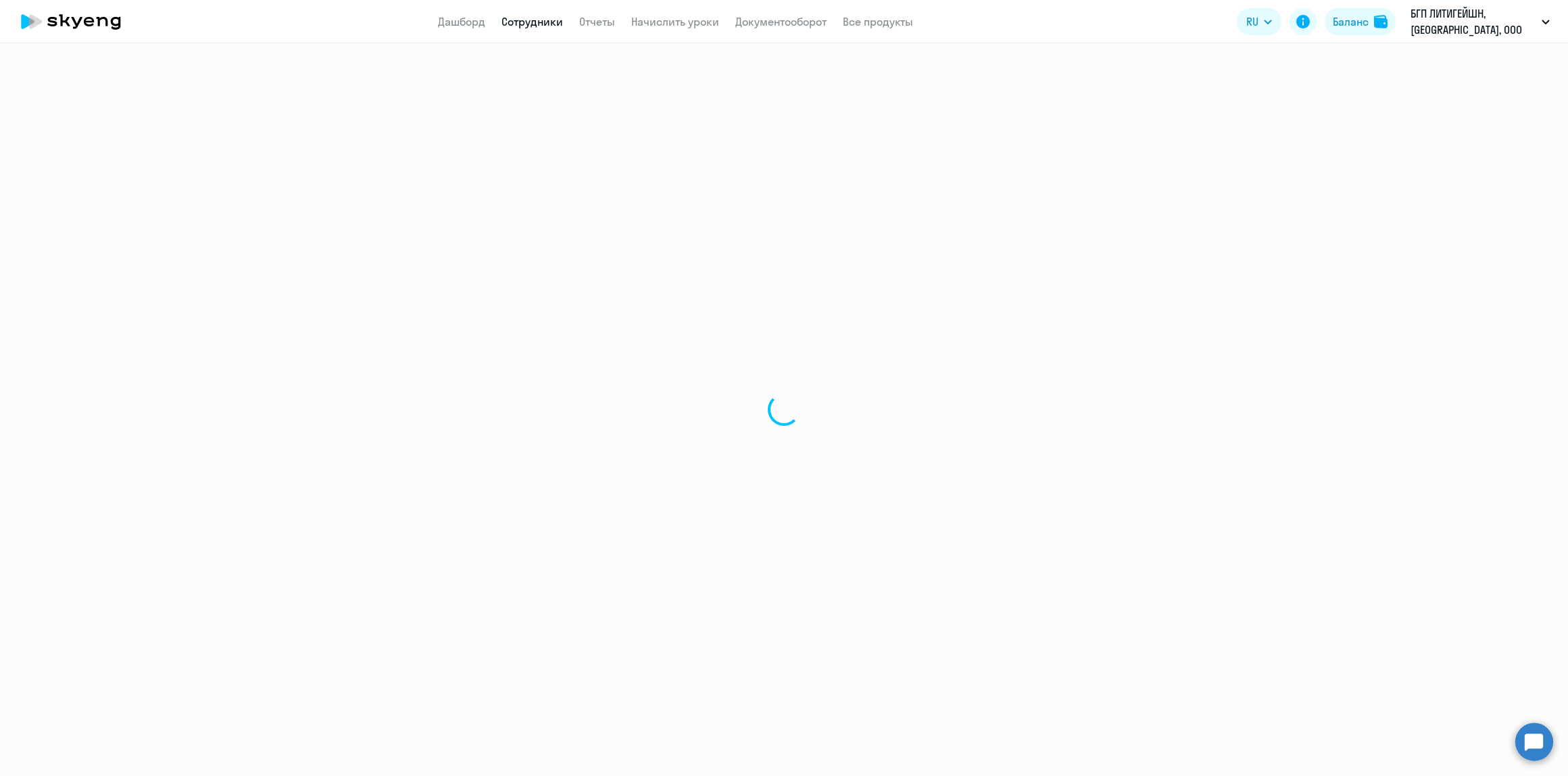
select select "english"
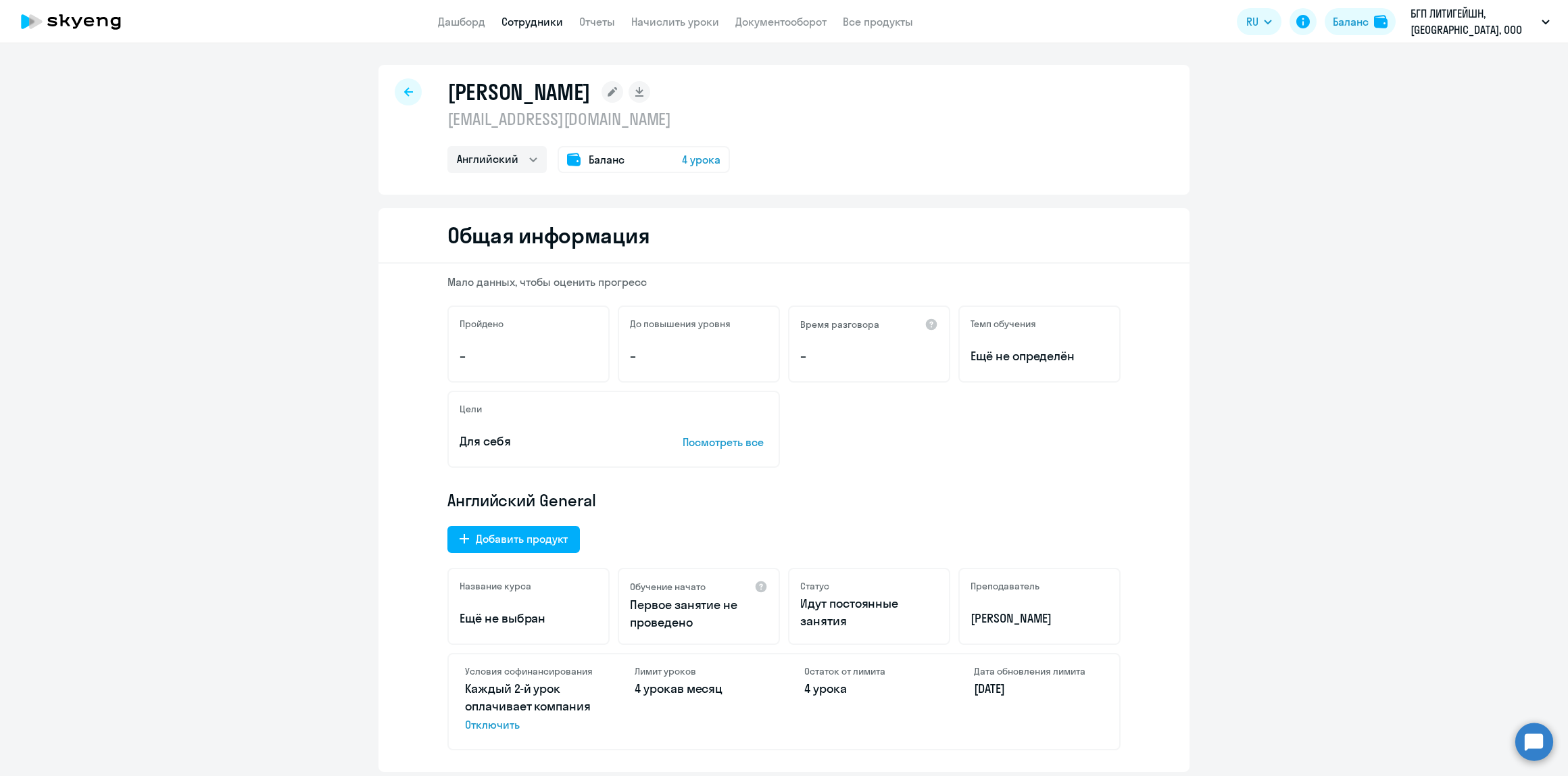
drag, startPoint x: 516, startPoint y: 123, endPoint x: 437, endPoint y: 123, distance: 79.0
click at [437, 123] on div "[PERSON_NAME] [EMAIL_ADDRESS][DOMAIN_NAME] Английский Баланс 4 урока" at bounding box center [783, 130] width 811 height 130
click at [404, 96] on icon at bounding box center [408, 92] width 9 height 9
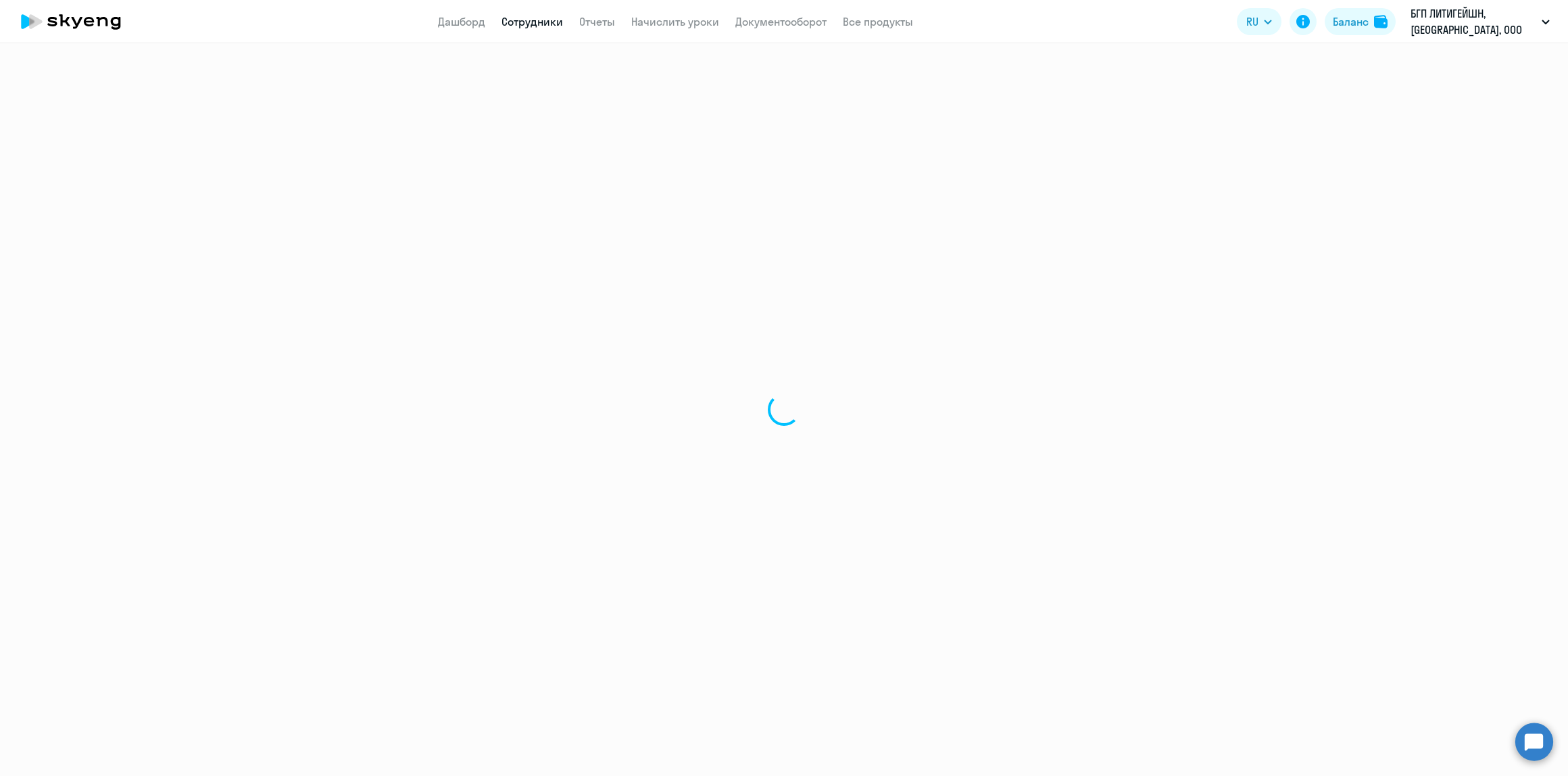
select select "30"
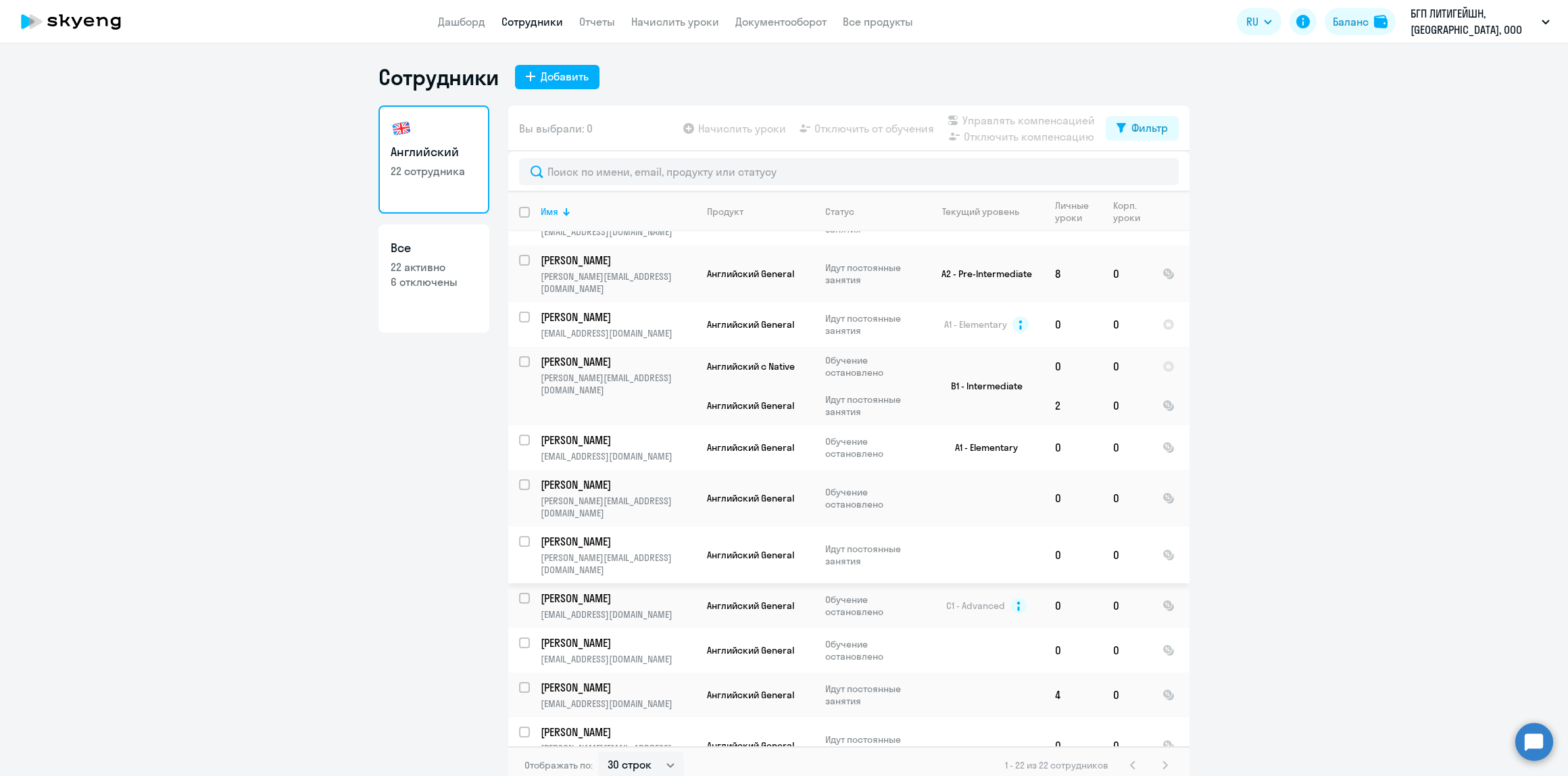
scroll to position [490, 0]
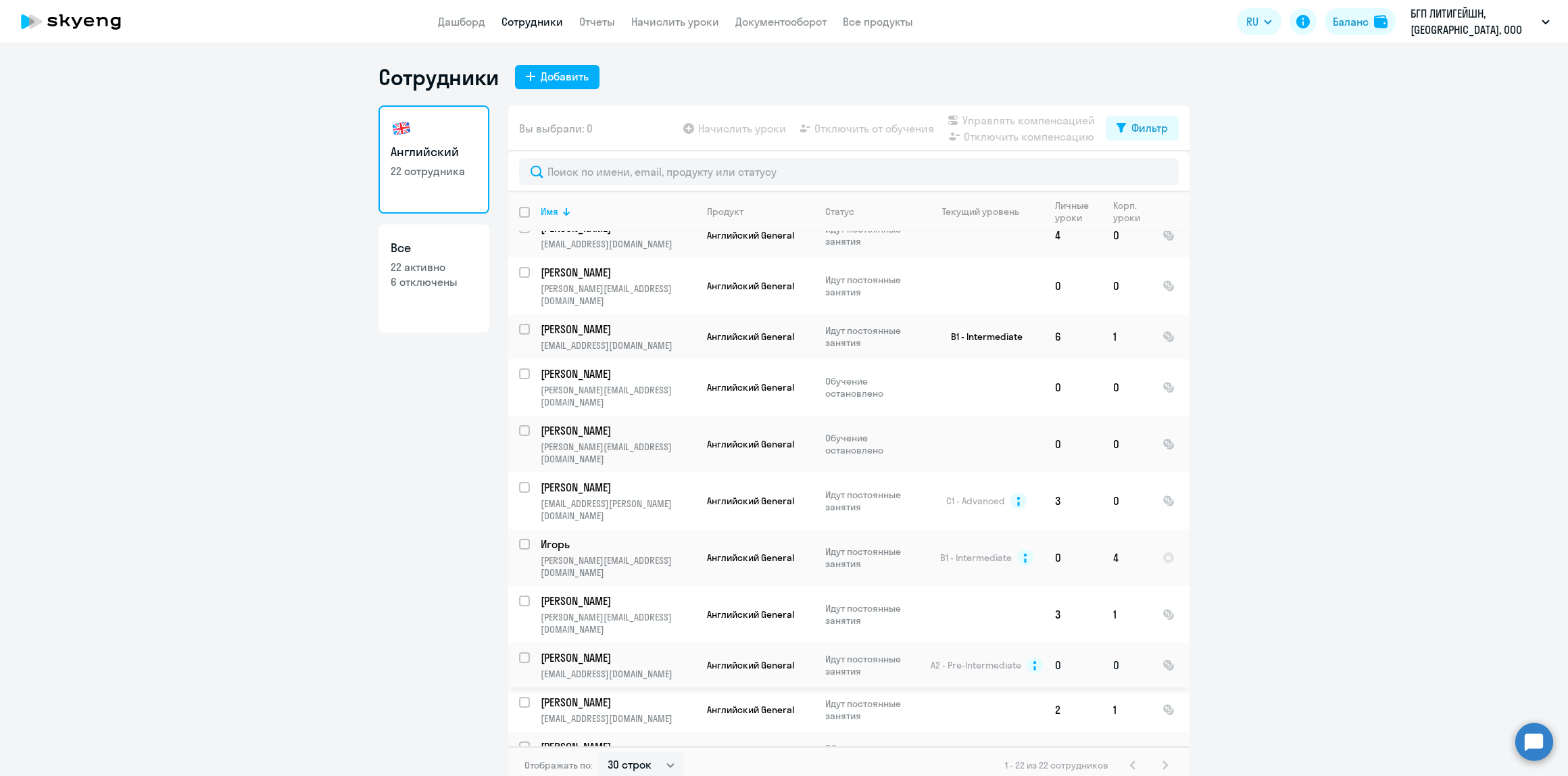
click at [593, 668] on p "[EMAIL_ADDRESS][DOMAIN_NAME]" at bounding box center [618, 673] width 155 height 12
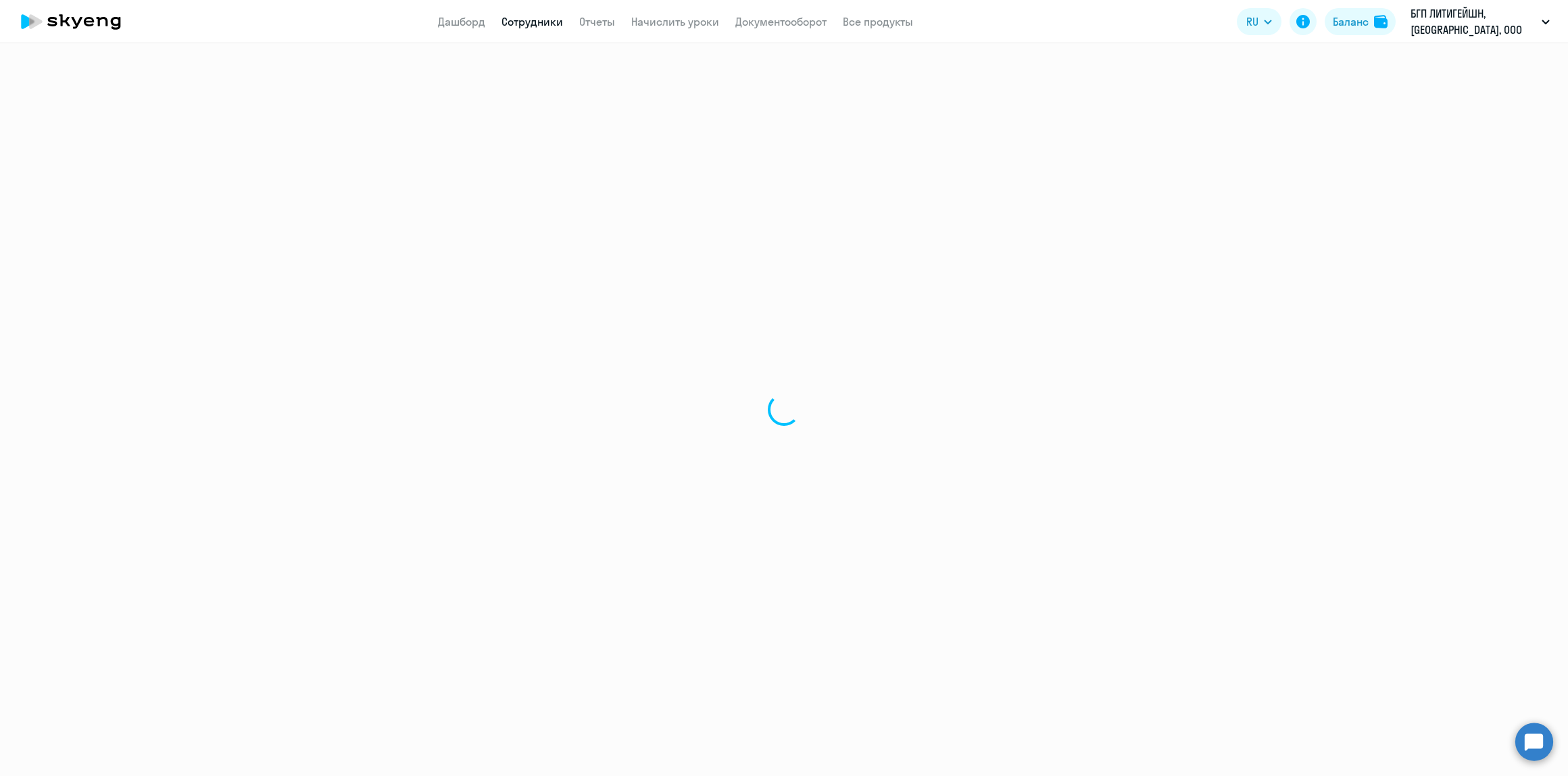
select select "english"
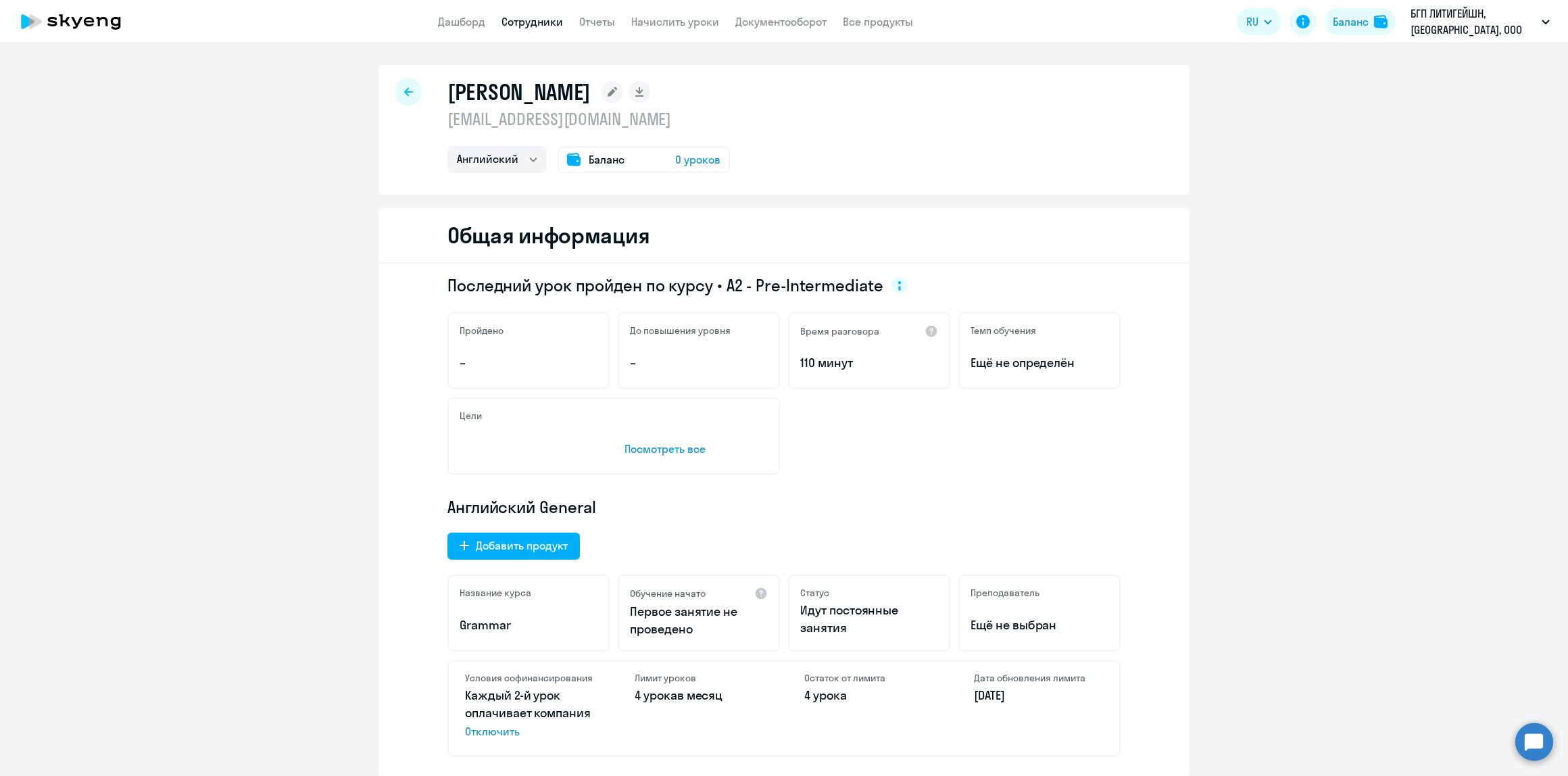
drag, startPoint x: 609, startPoint y: 123, endPoint x: 443, endPoint y: 128, distance: 166.1
click at [448, 128] on p "[EMAIL_ADDRESS][DOMAIN_NAME]" at bounding box center [589, 119] width 282 height 21
copy p "[EMAIL_ADDRESS][DOMAIN_NAME]"
click at [1538, 739] on circle at bounding box center [1534, 741] width 38 height 38
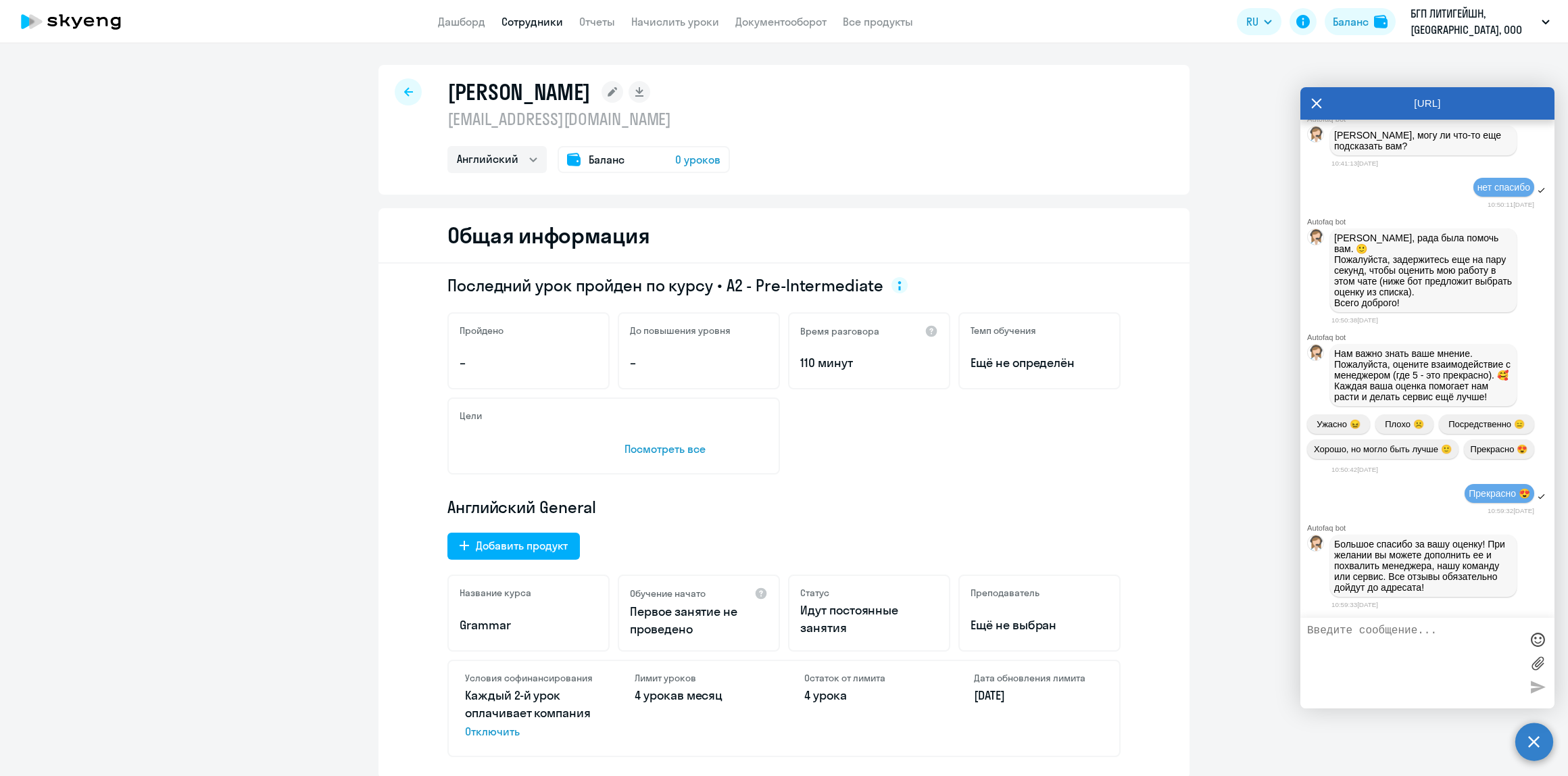
click at [1418, 649] on textarea at bounding box center [1414, 662] width 214 height 77
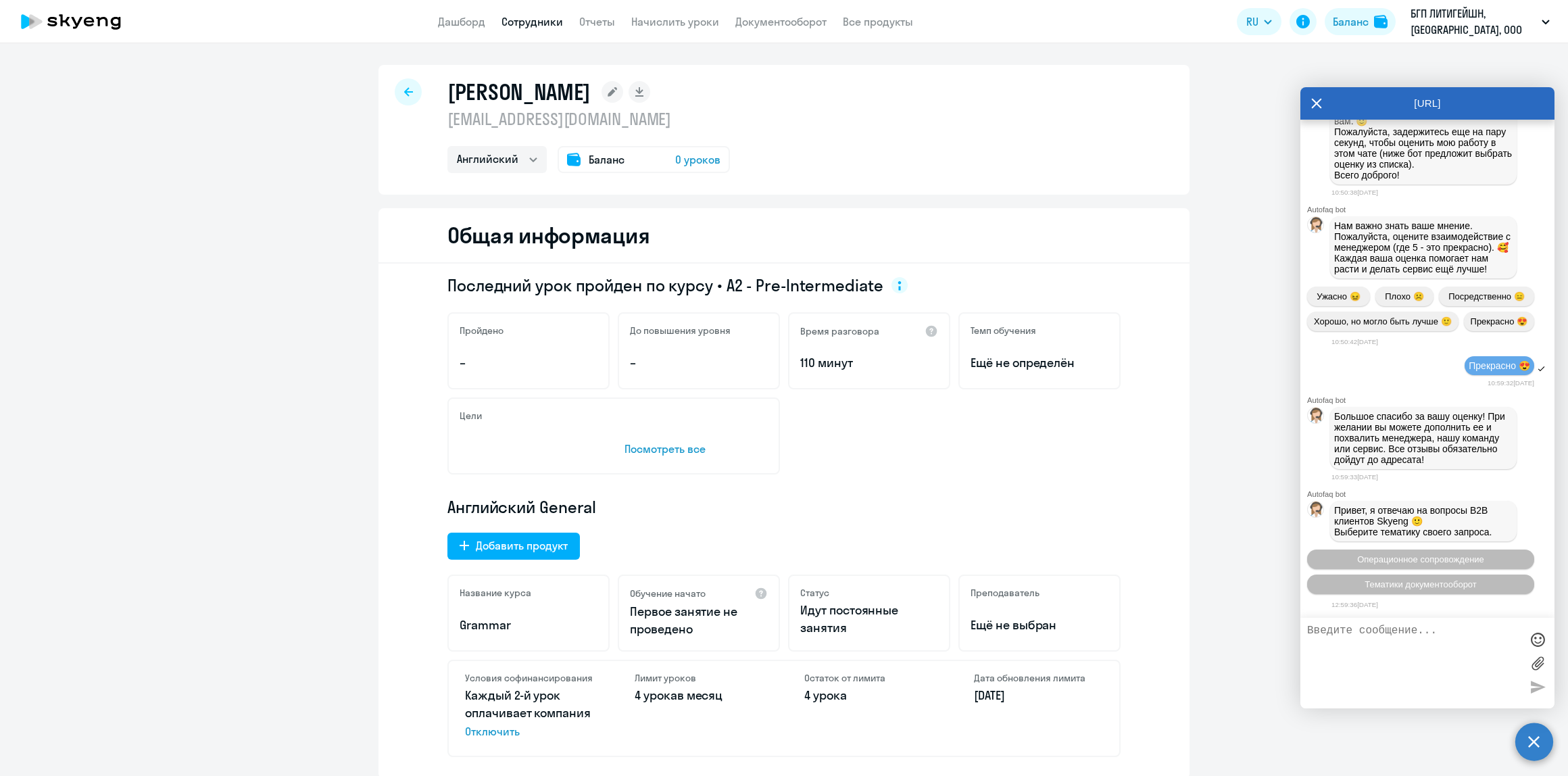
scroll to position [6778, 0]
click at [1478, 566] on button "Операционное сопровождение" at bounding box center [1420, 559] width 227 height 20
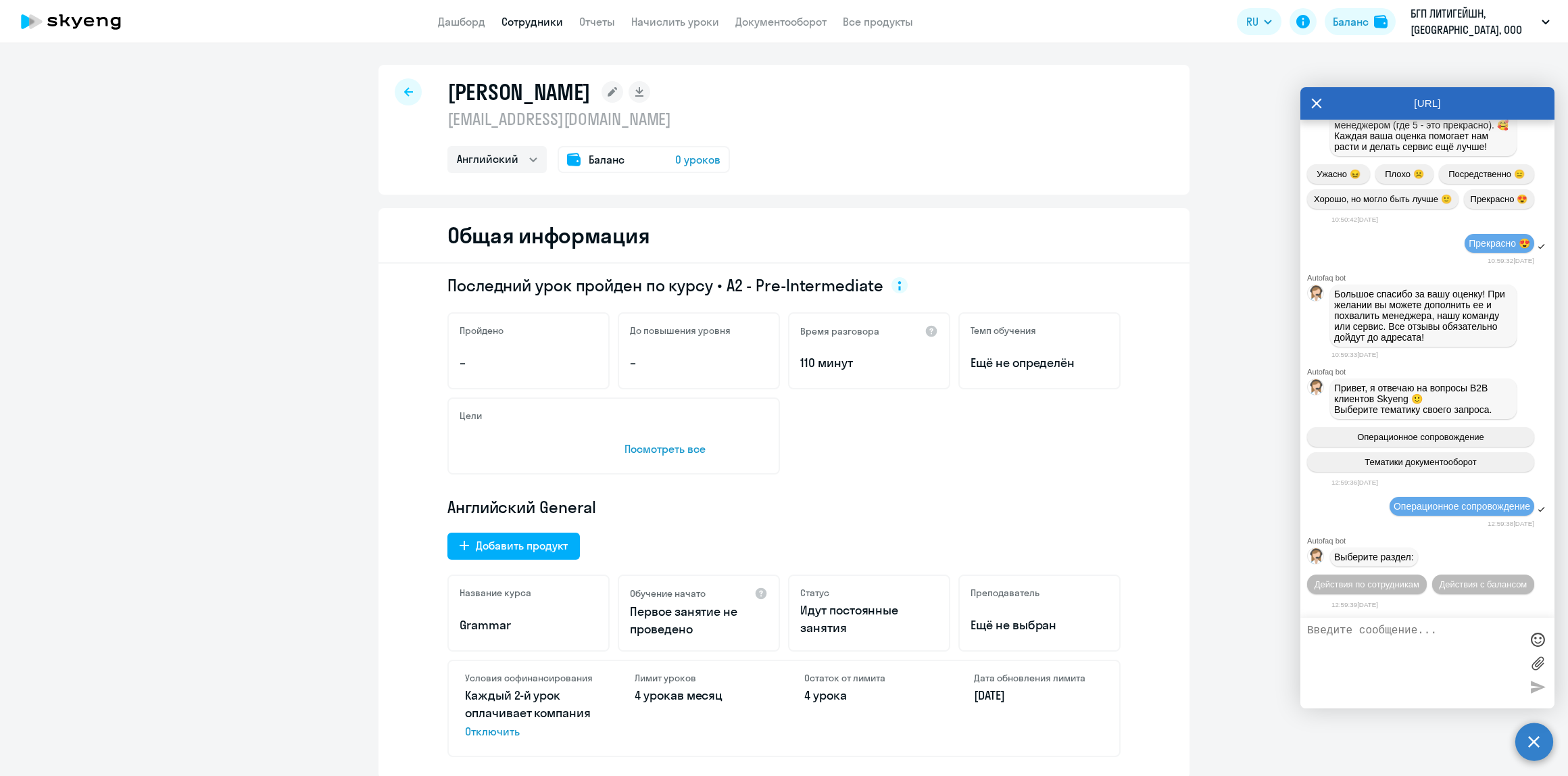
scroll to position [6925, 0]
click at [1419, 579] on span "Действия по сотрудникам" at bounding box center [1367, 584] width 104 height 10
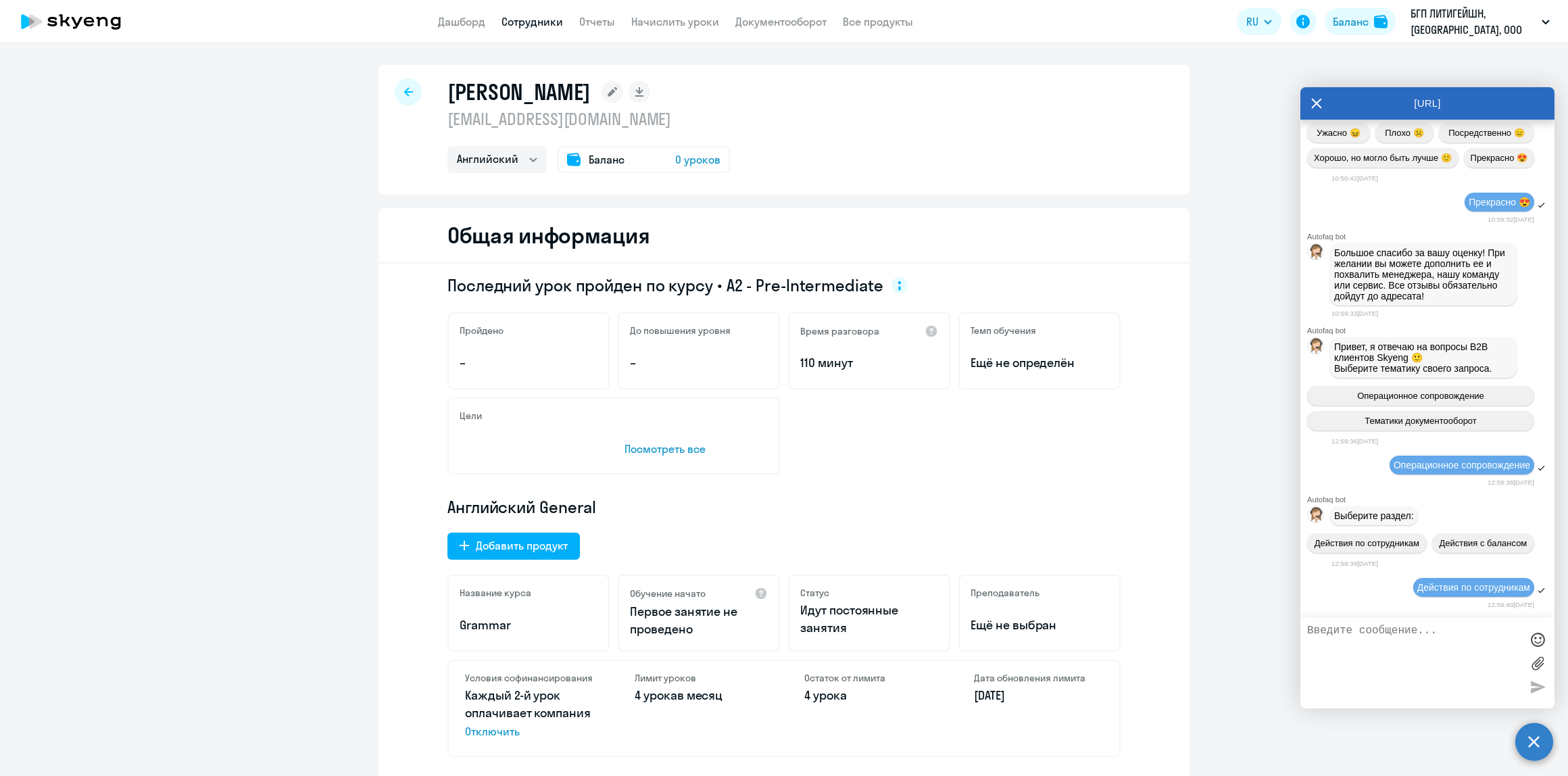
scroll to position [7125, 0]
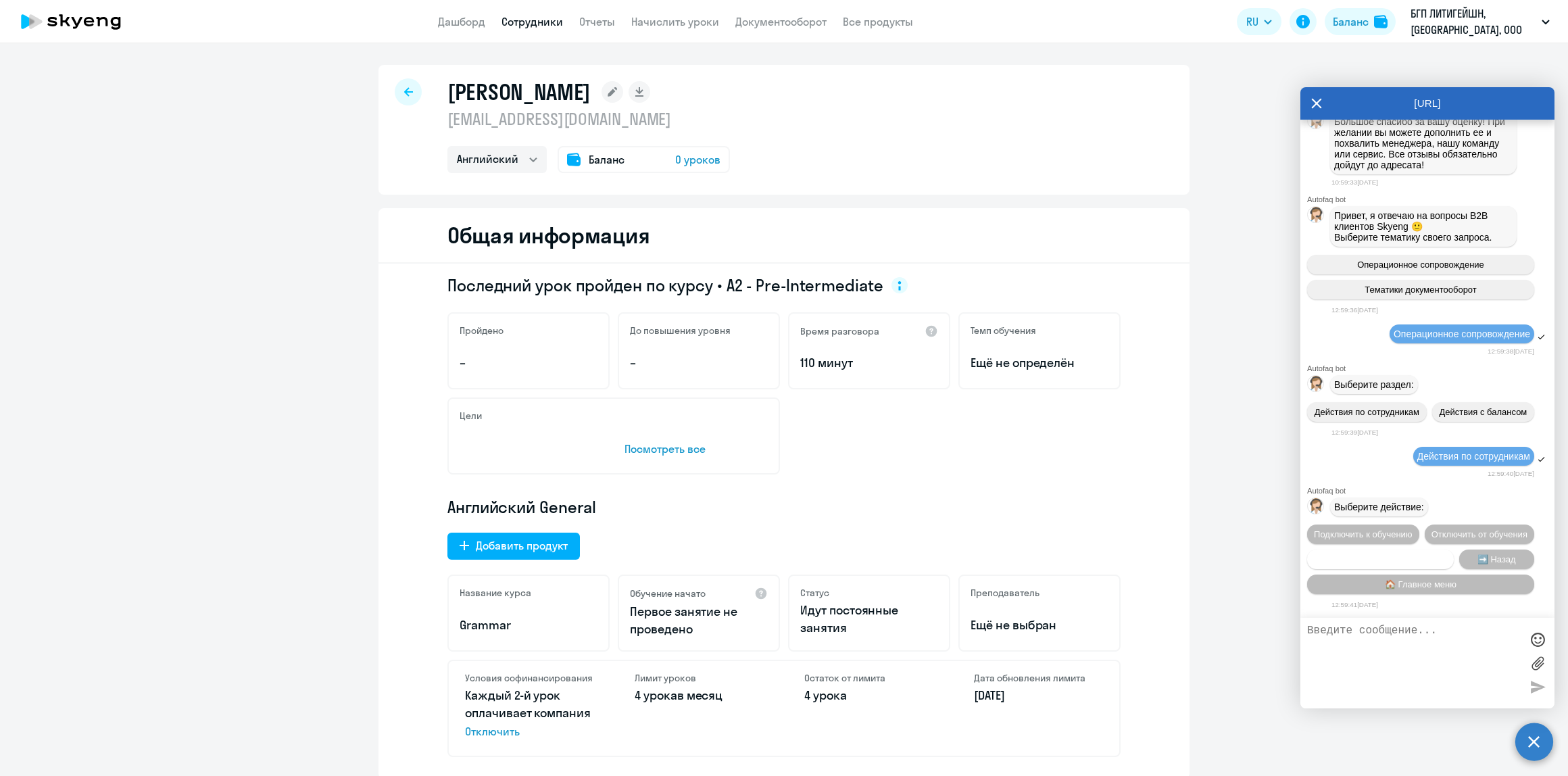
click at [1427, 555] on span "Сотруднику нужна помощь" at bounding box center [1380, 559] width 109 height 10
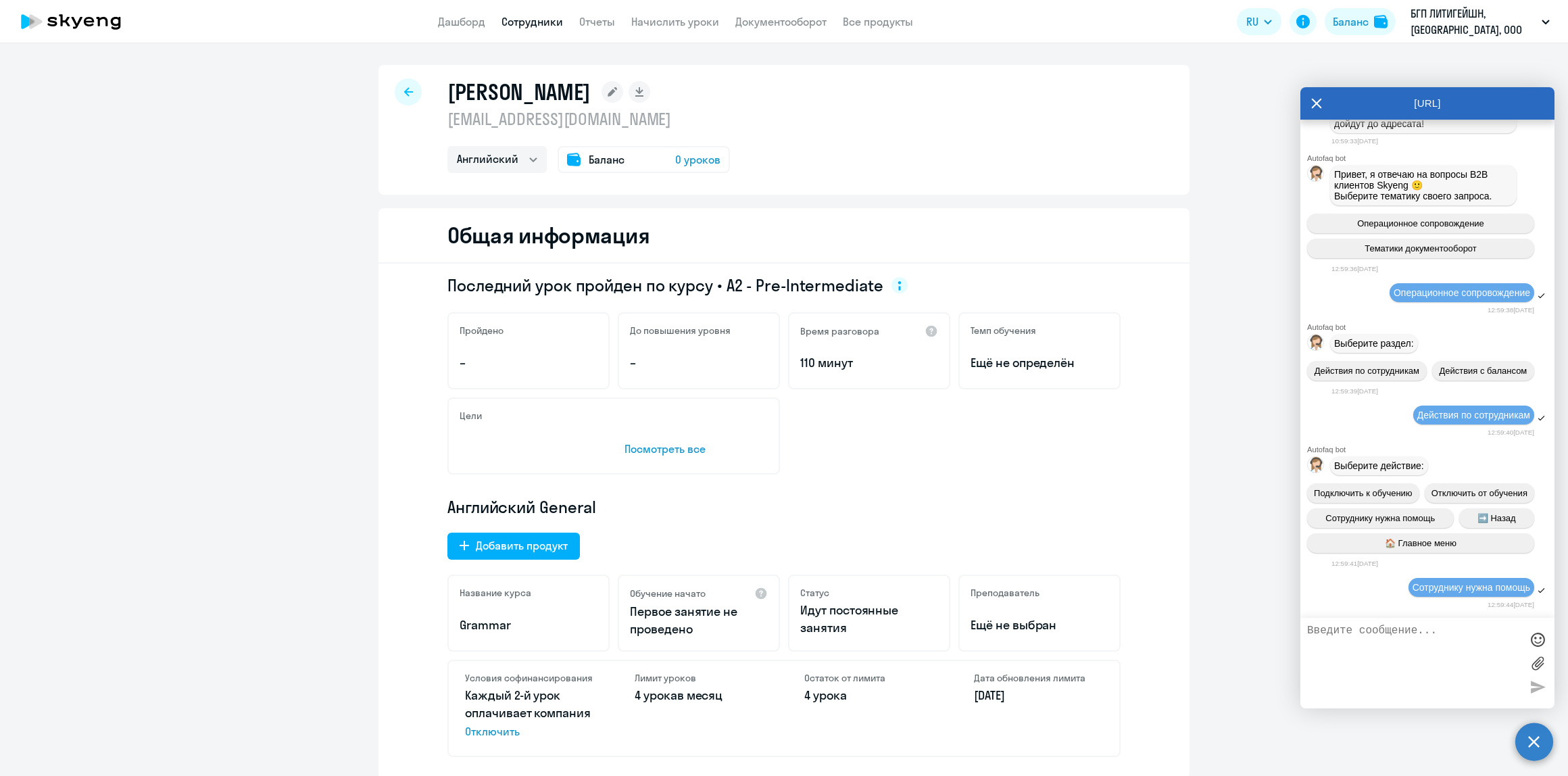
click at [1417, 661] on textarea at bounding box center [1414, 662] width 214 height 77
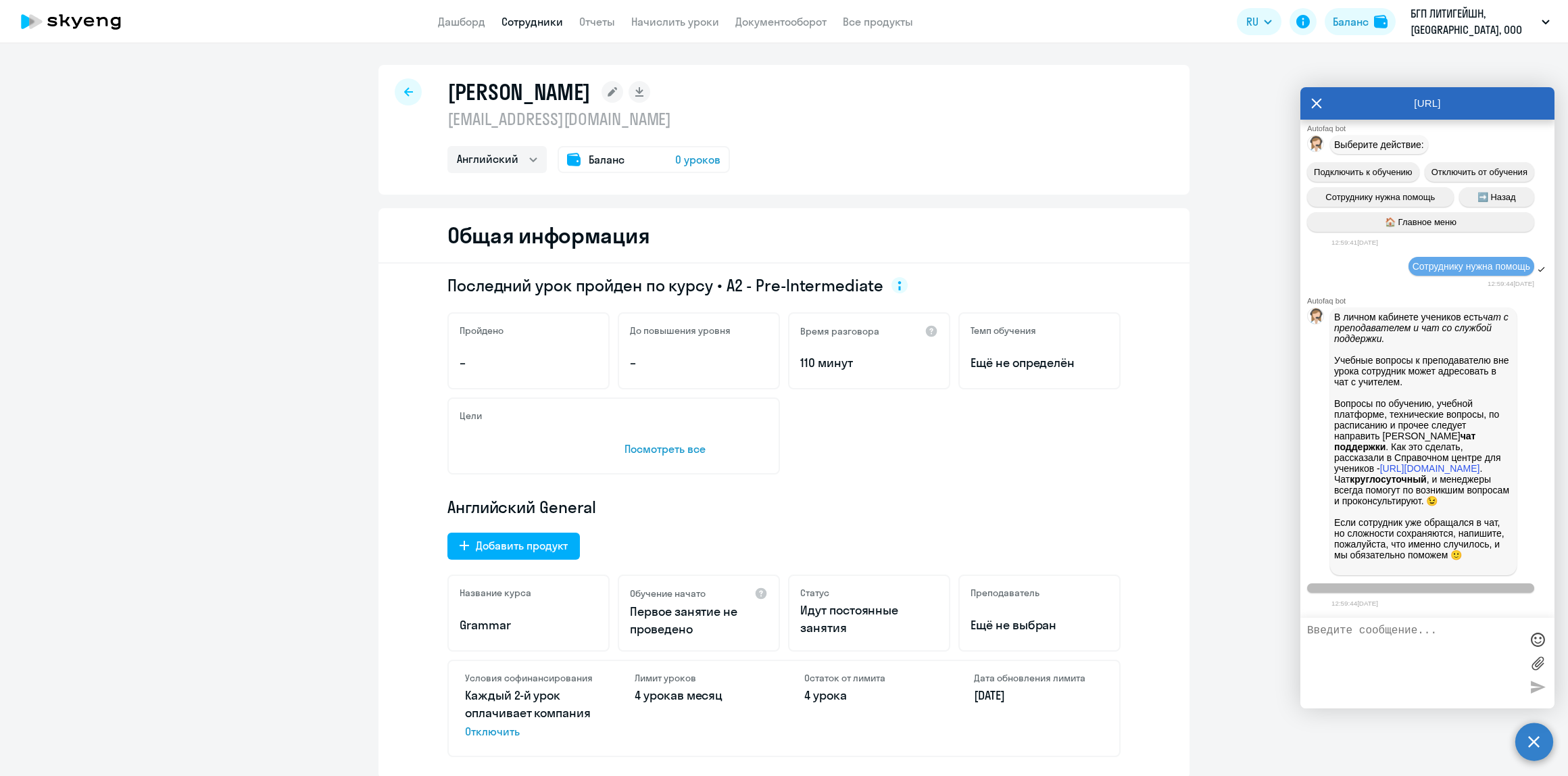
scroll to position [7575, 0]
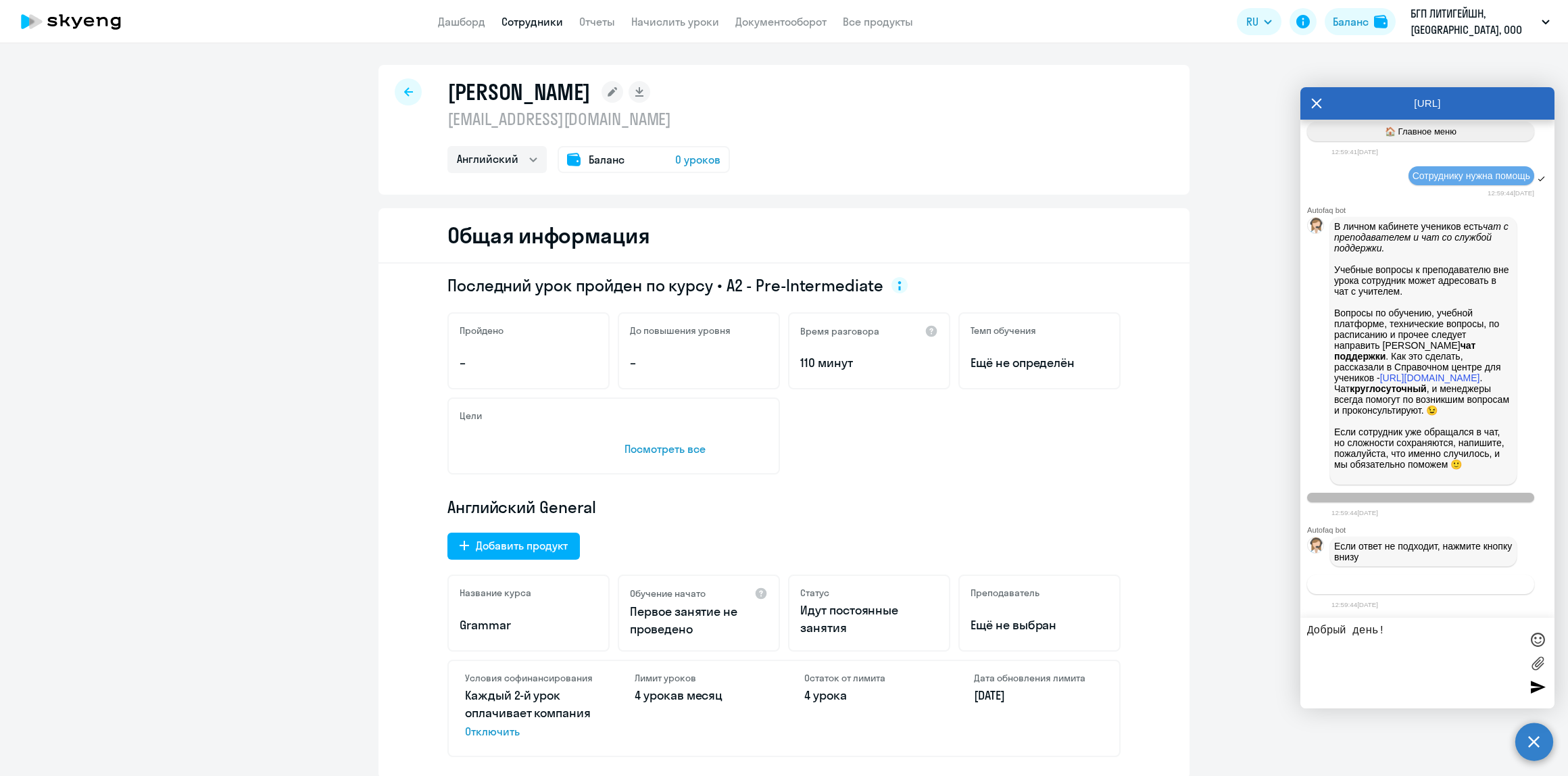
click at [1421, 588] on span "Связаться с менеджером" at bounding box center [1420, 584] width 104 height 10
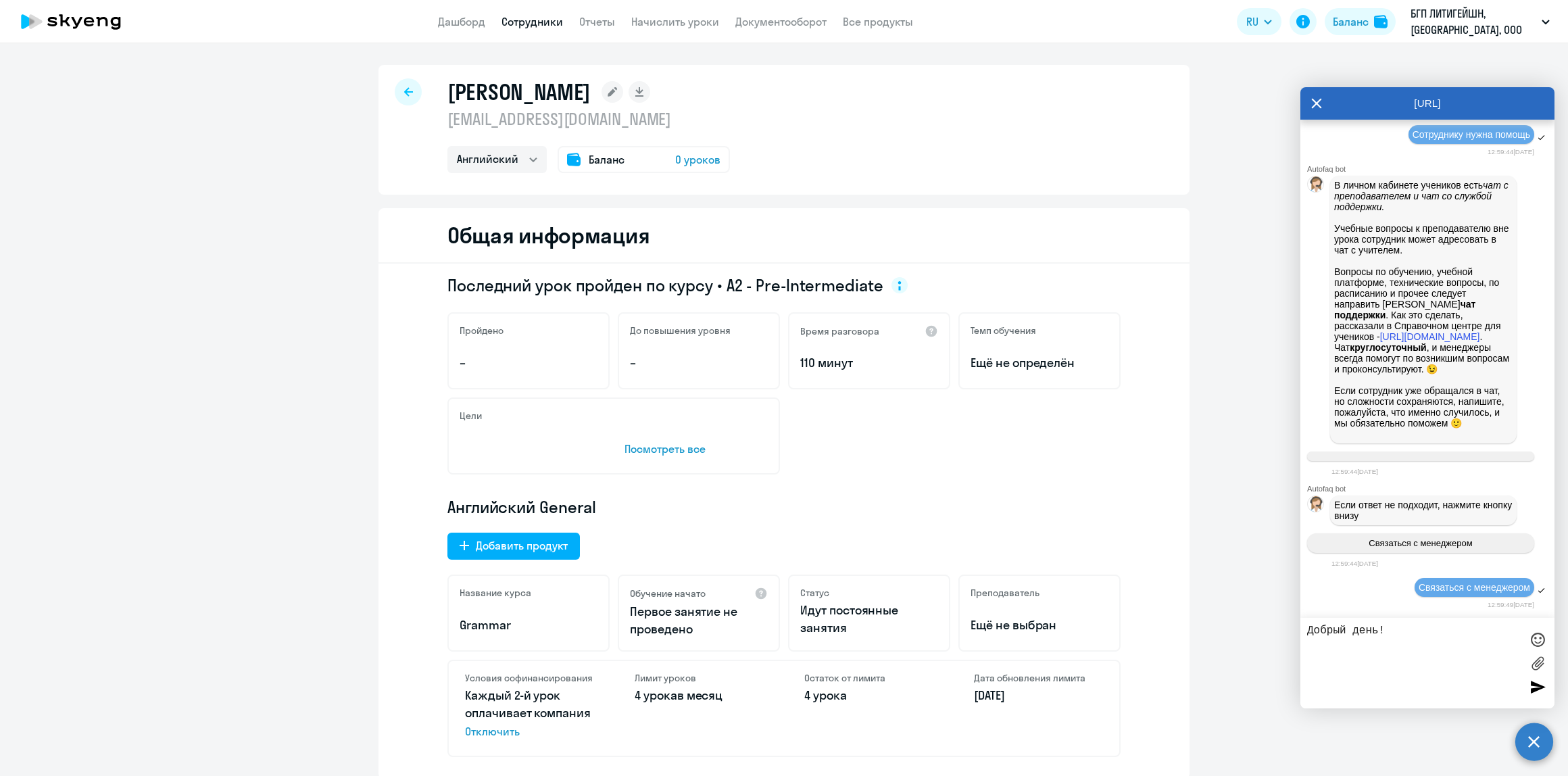
click at [1428, 644] on textarea "Добрый день!" at bounding box center [1414, 662] width 214 height 77
paste textarea "[EMAIL_ADDRESS][DOMAIN_NAME]"
type textarea "Добрый день! подскажите, пожалуйста, какой телефон привязан к номеру [EMAIL_ADD…"
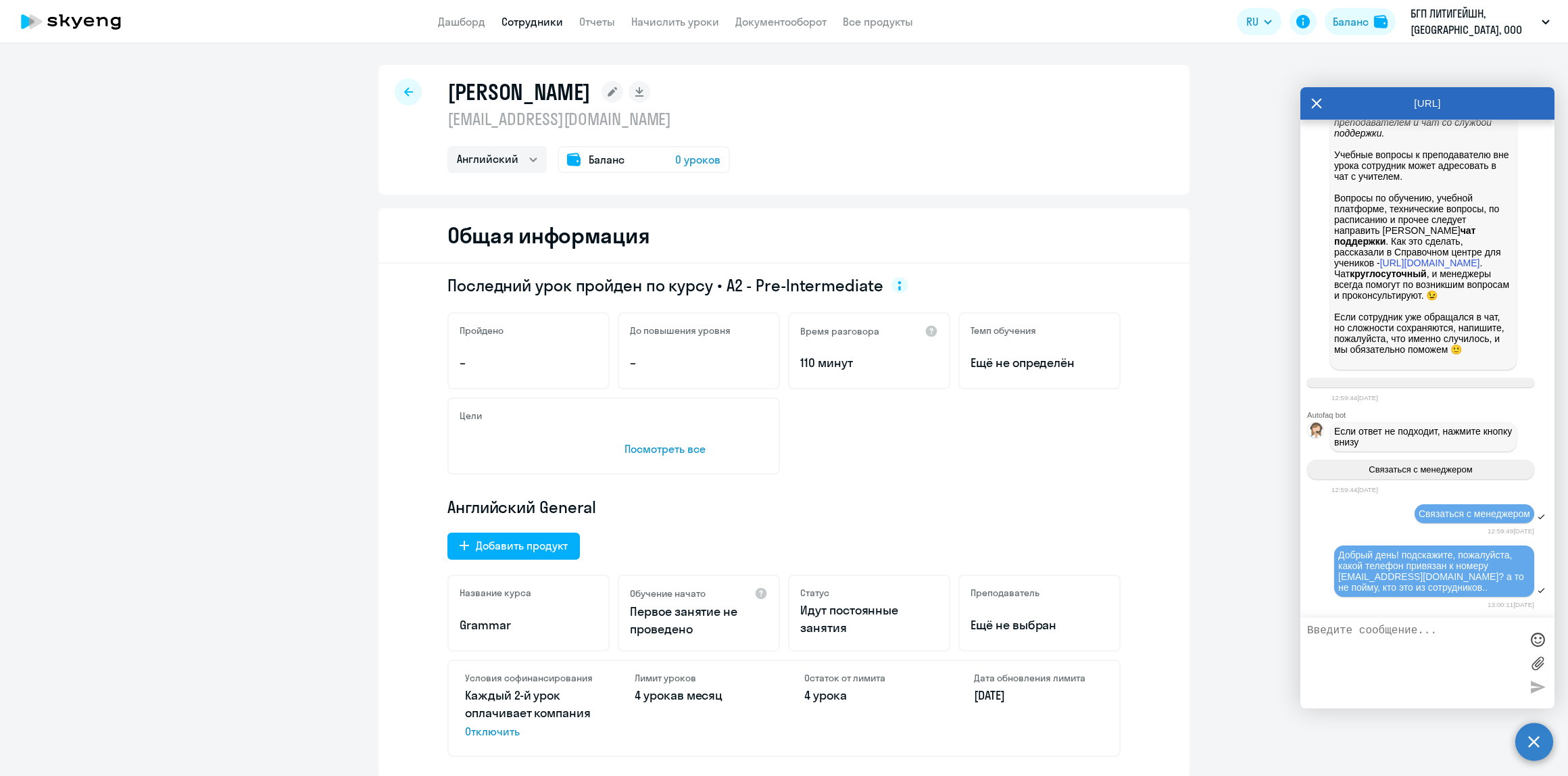
click at [414, 95] on div at bounding box center [408, 92] width 27 height 27
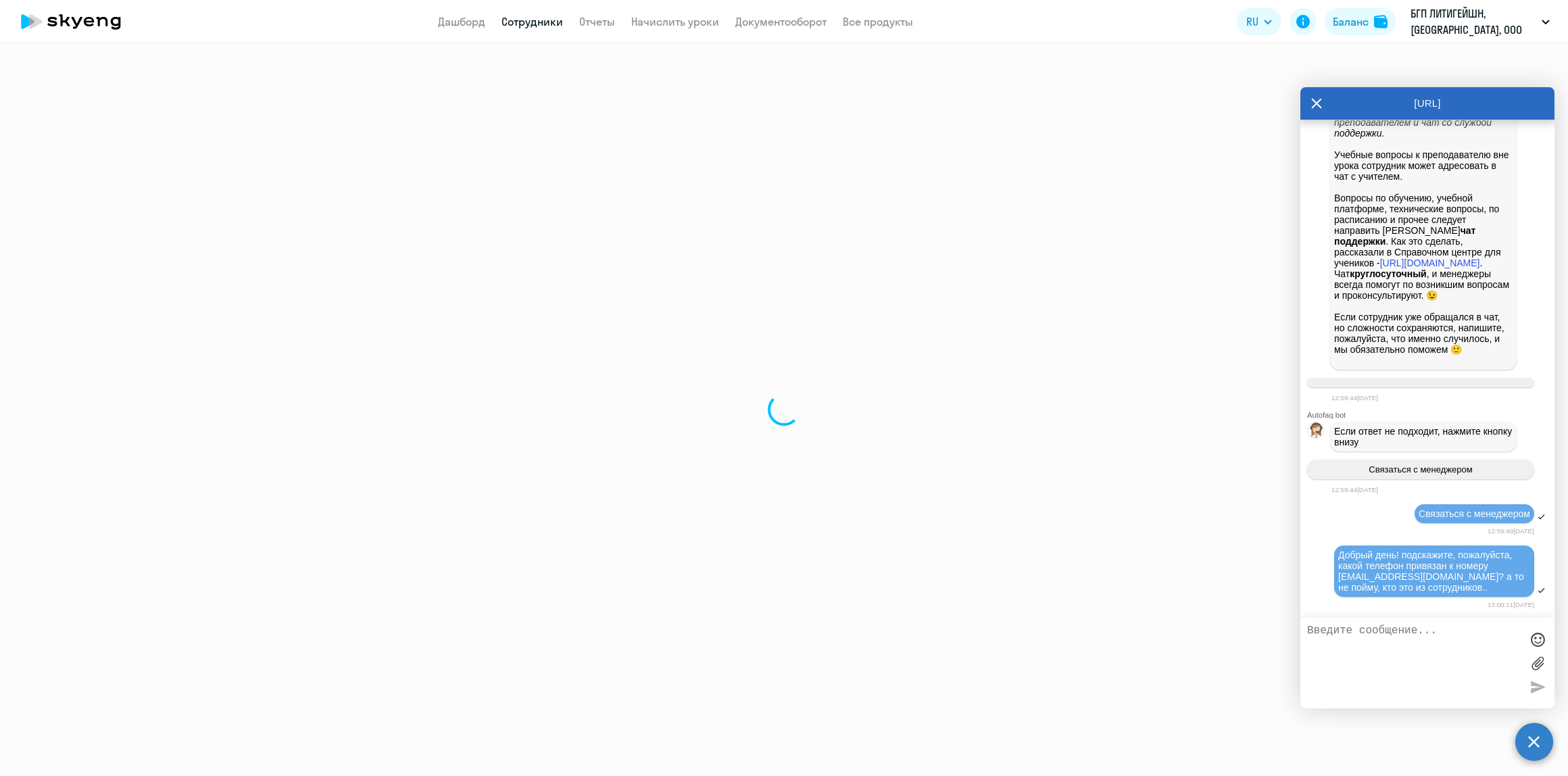
select select "30"
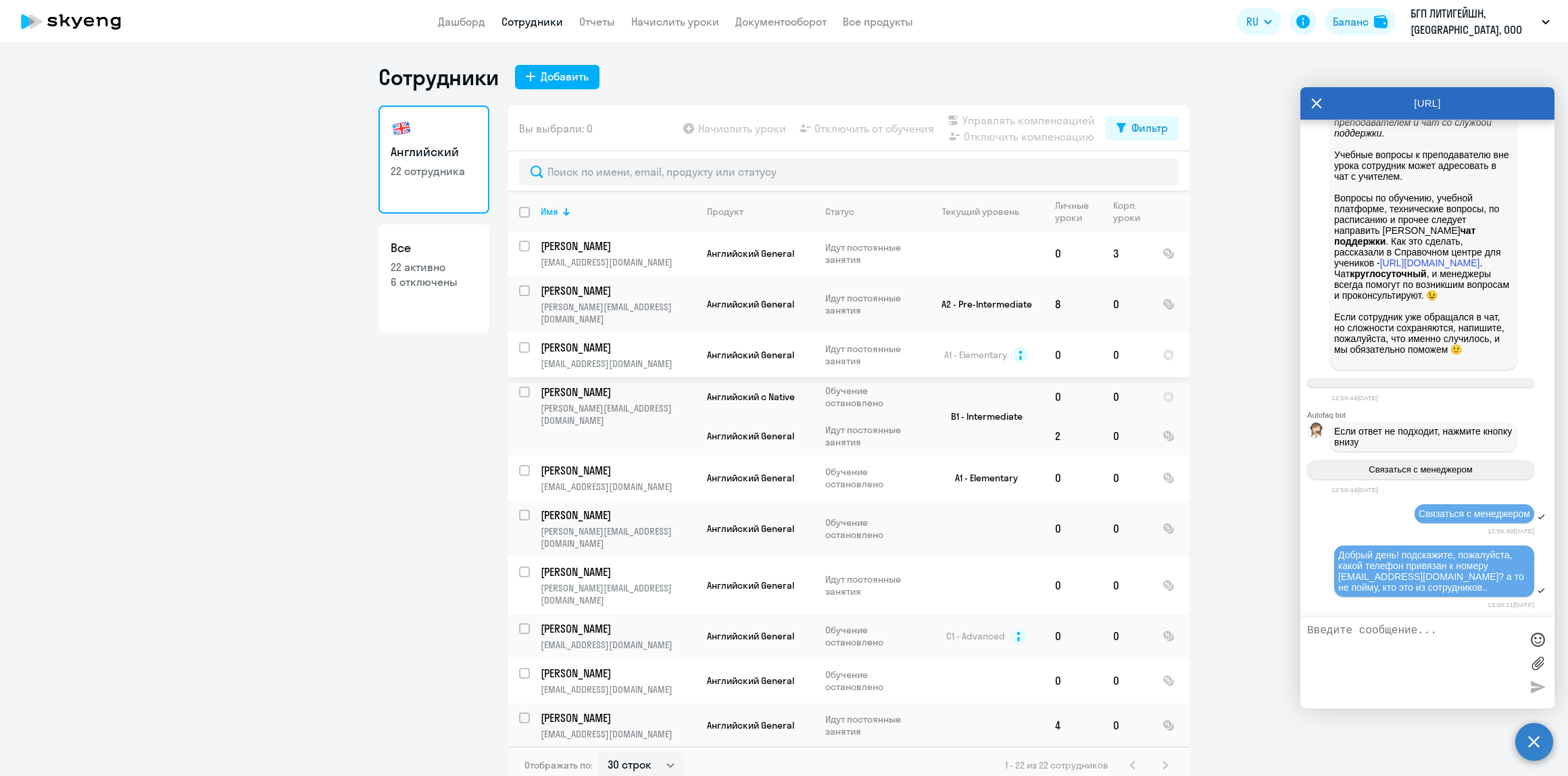
click at [519, 342] on input "select row 12633514" at bounding box center [532, 355] width 27 height 27
checkbox input "true"
click at [404, 264] on p "22 активно" at bounding box center [434, 267] width 86 height 15
select select "30"
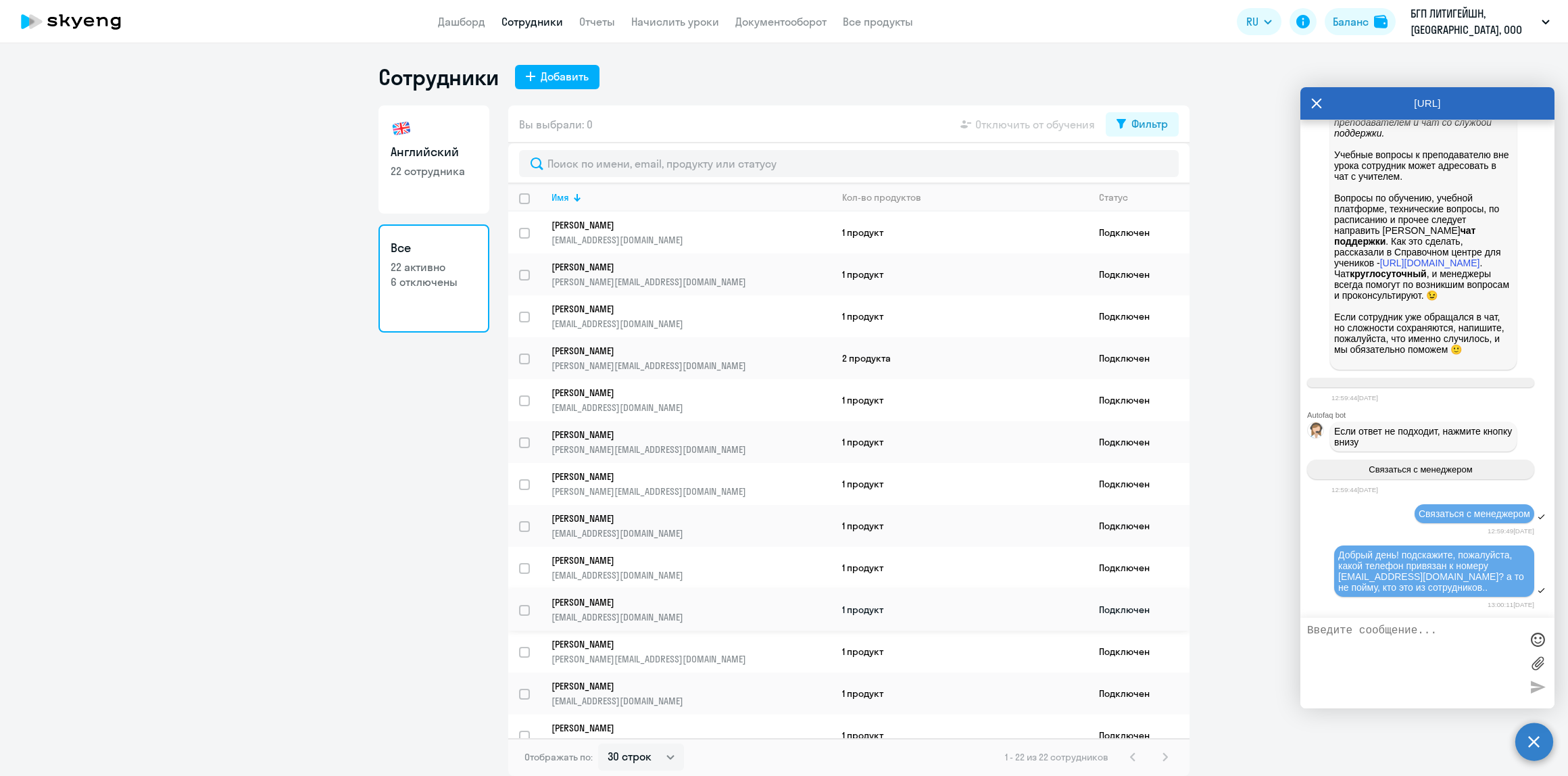
click at [596, 611] on p "[EMAIL_ADDRESS][DOMAIN_NAME]" at bounding box center [691, 616] width 279 height 12
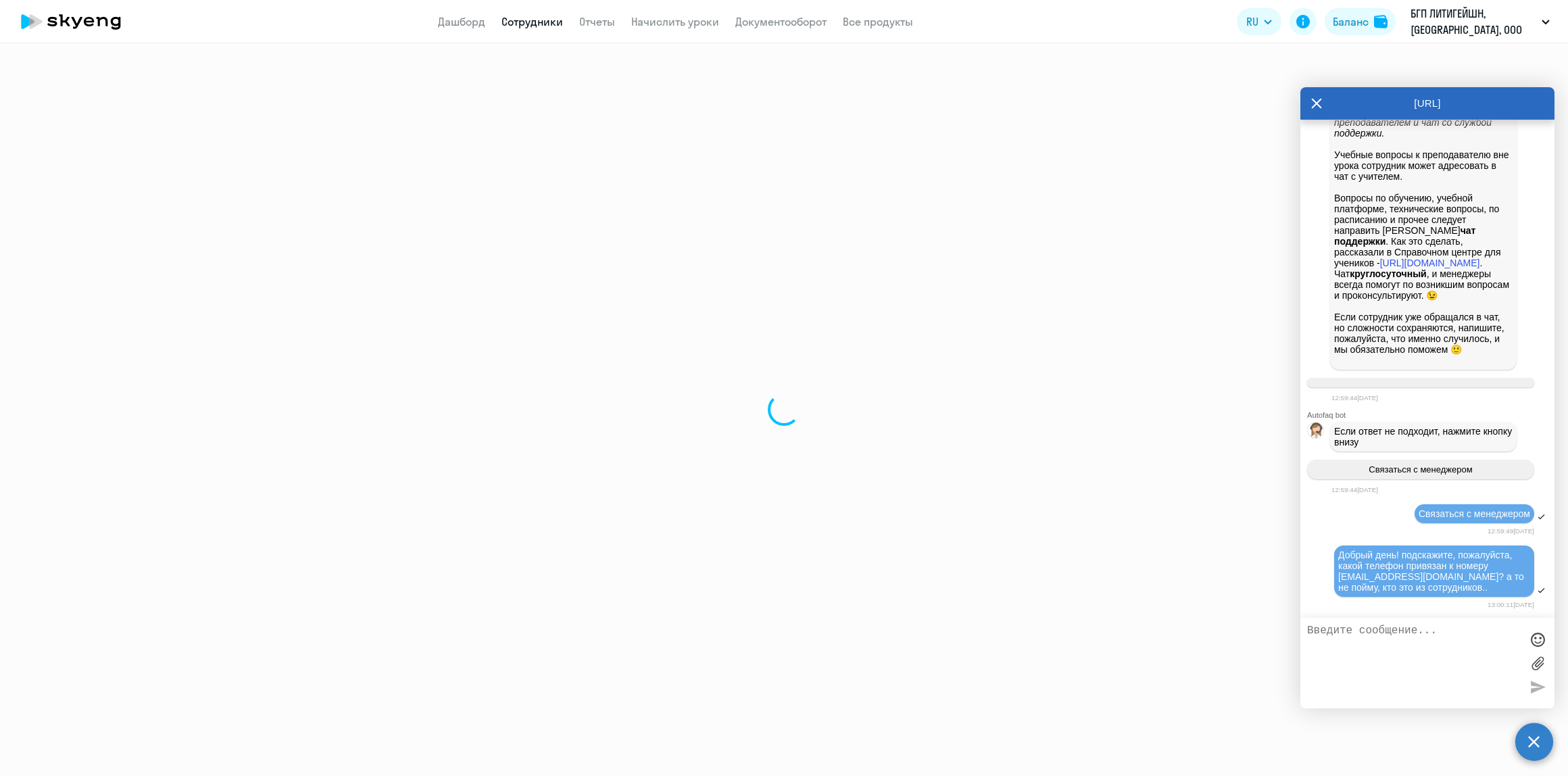
select select "english"
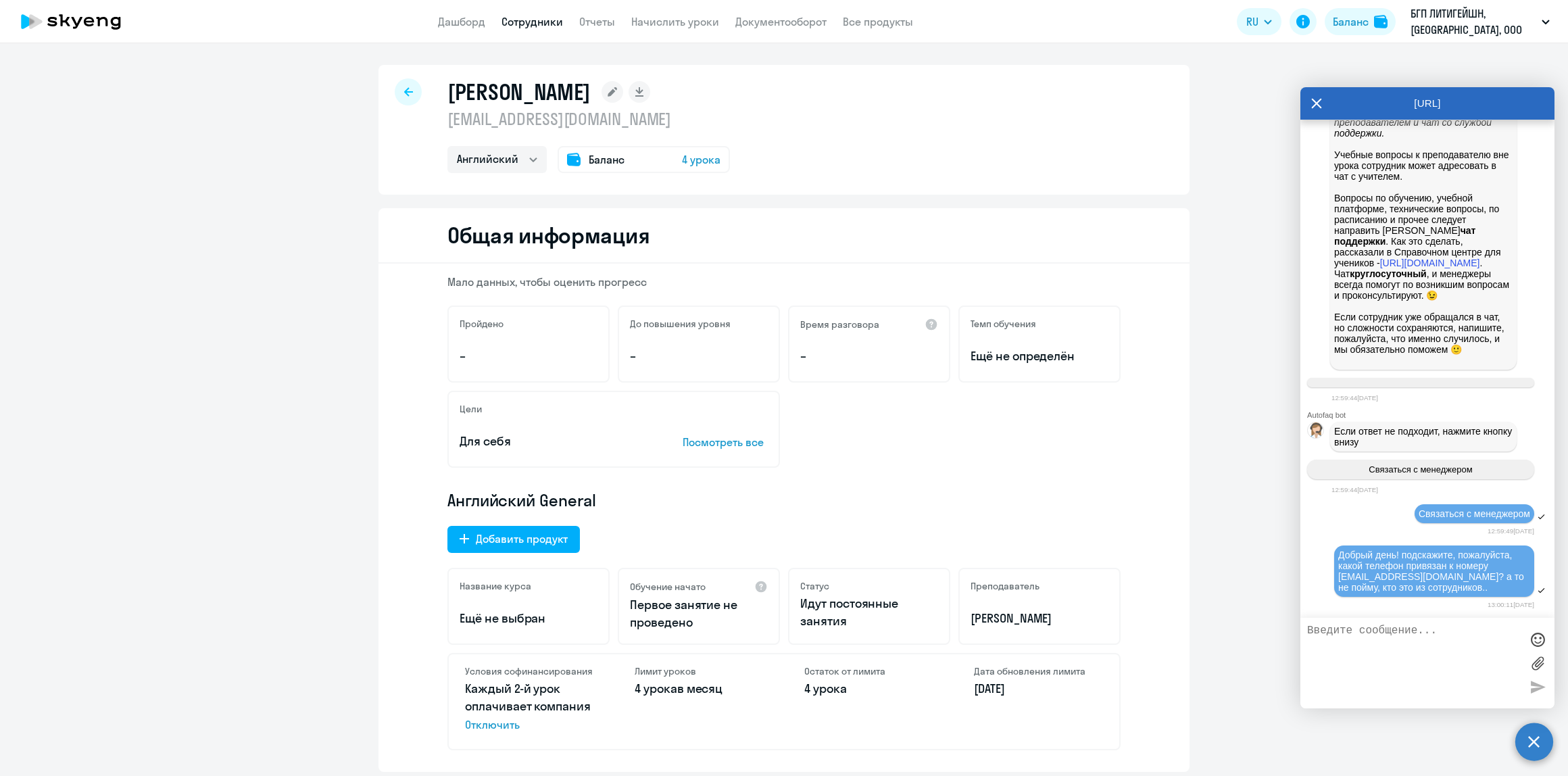
drag, startPoint x: 566, startPoint y: 123, endPoint x: 426, endPoint y: 123, distance: 140.0
click at [426, 123] on div "[PERSON_NAME] [EMAIL_ADDRESS][DOMAIN_NAME] Английский Баланс 4 урока" at bounding box center [783, 130] width 811 height 130
copy p "[EMAIL_ADDRESS][DOMAIN_NAME]"
click at [1440, 630] on textarea at bounding box center [1414, 662] width 214 height 77
paste textarea "[EMAIL_ADDRESS][DOMAIN_NAME]"
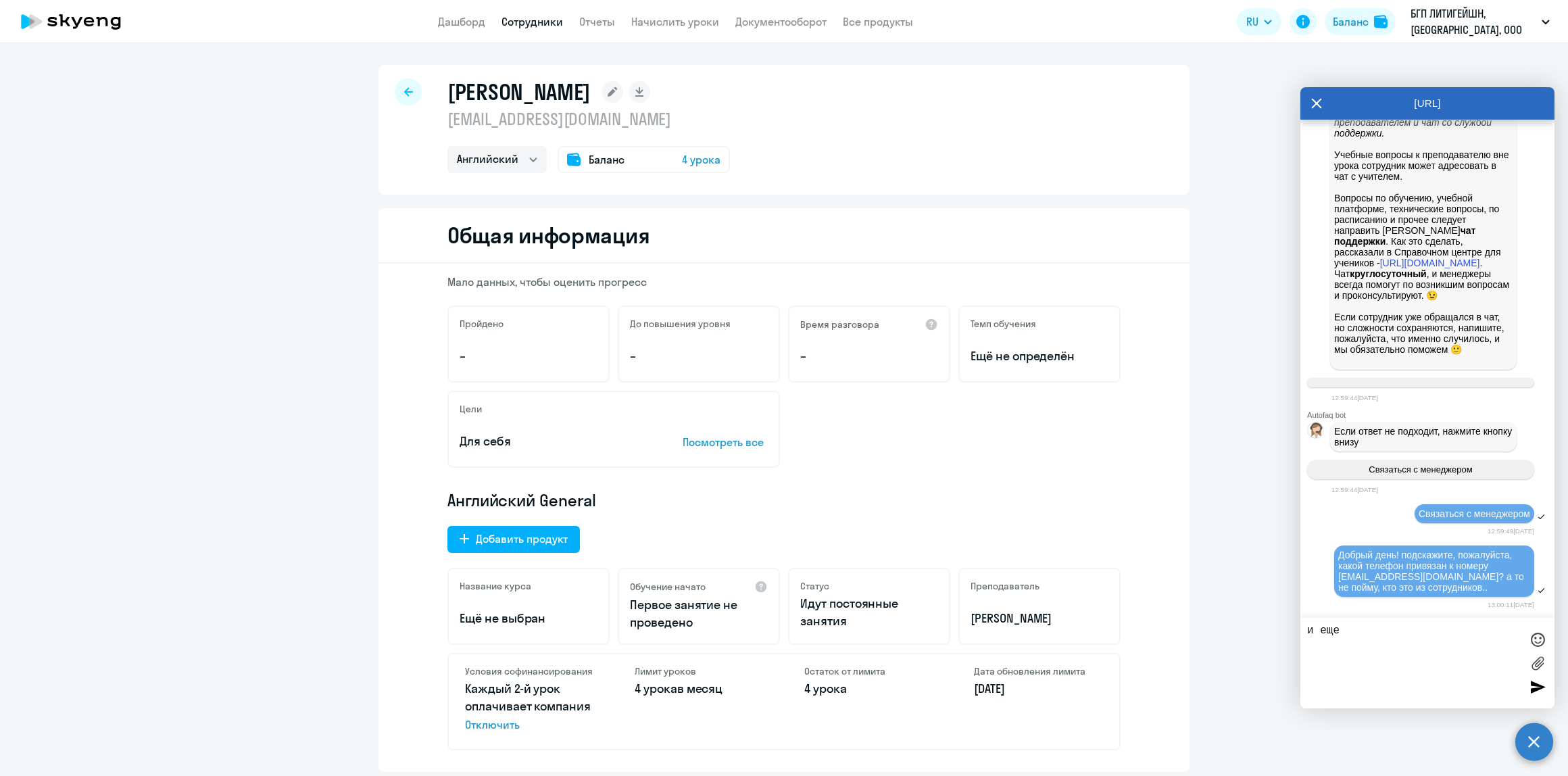
type textarea "и еще [EMAIL_ADDRESS][DOMAIN_NAME]"
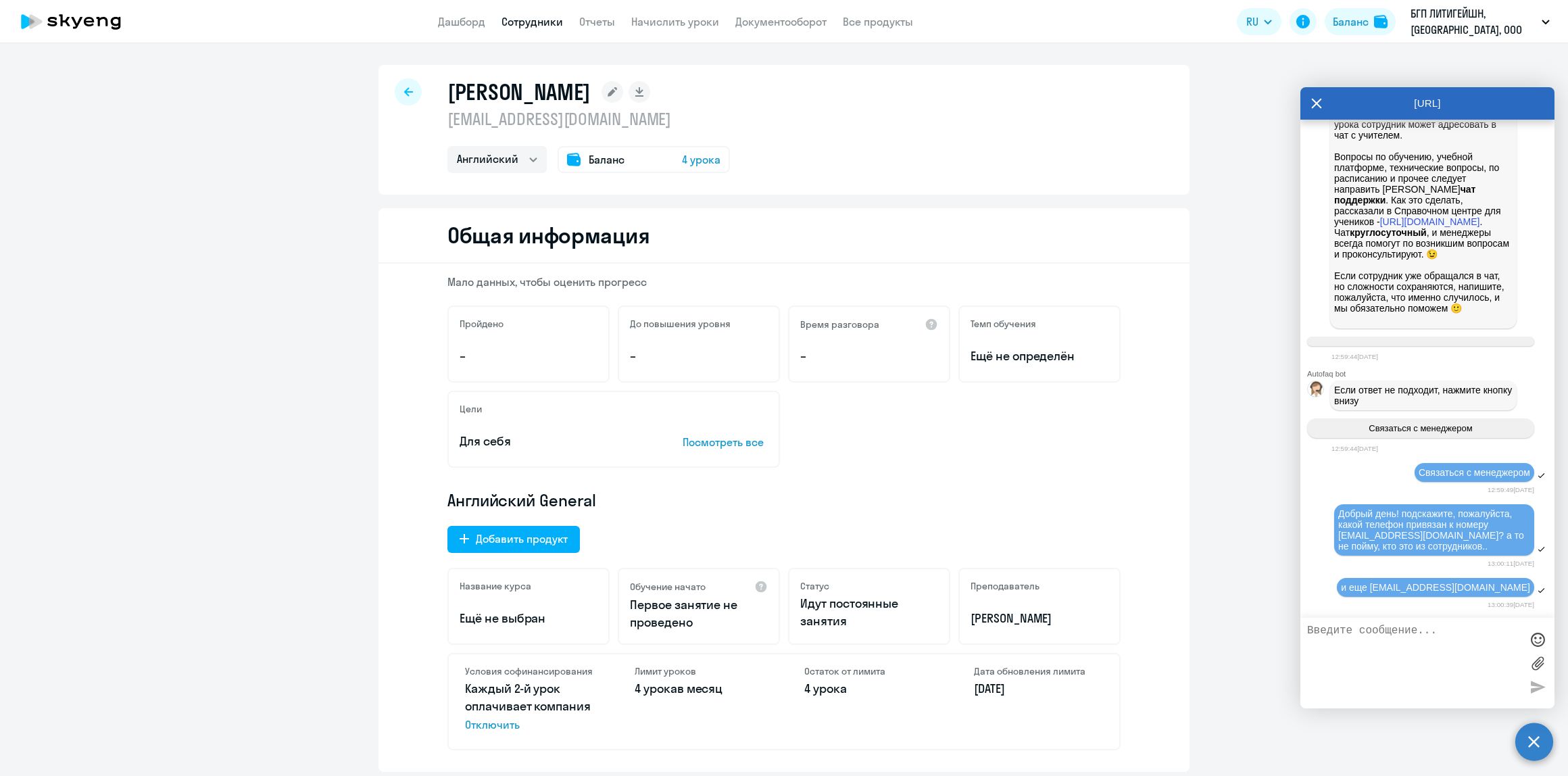
click at [395, 101] on div at bounding box center [408, 92] width 27 height 27
select select "30"
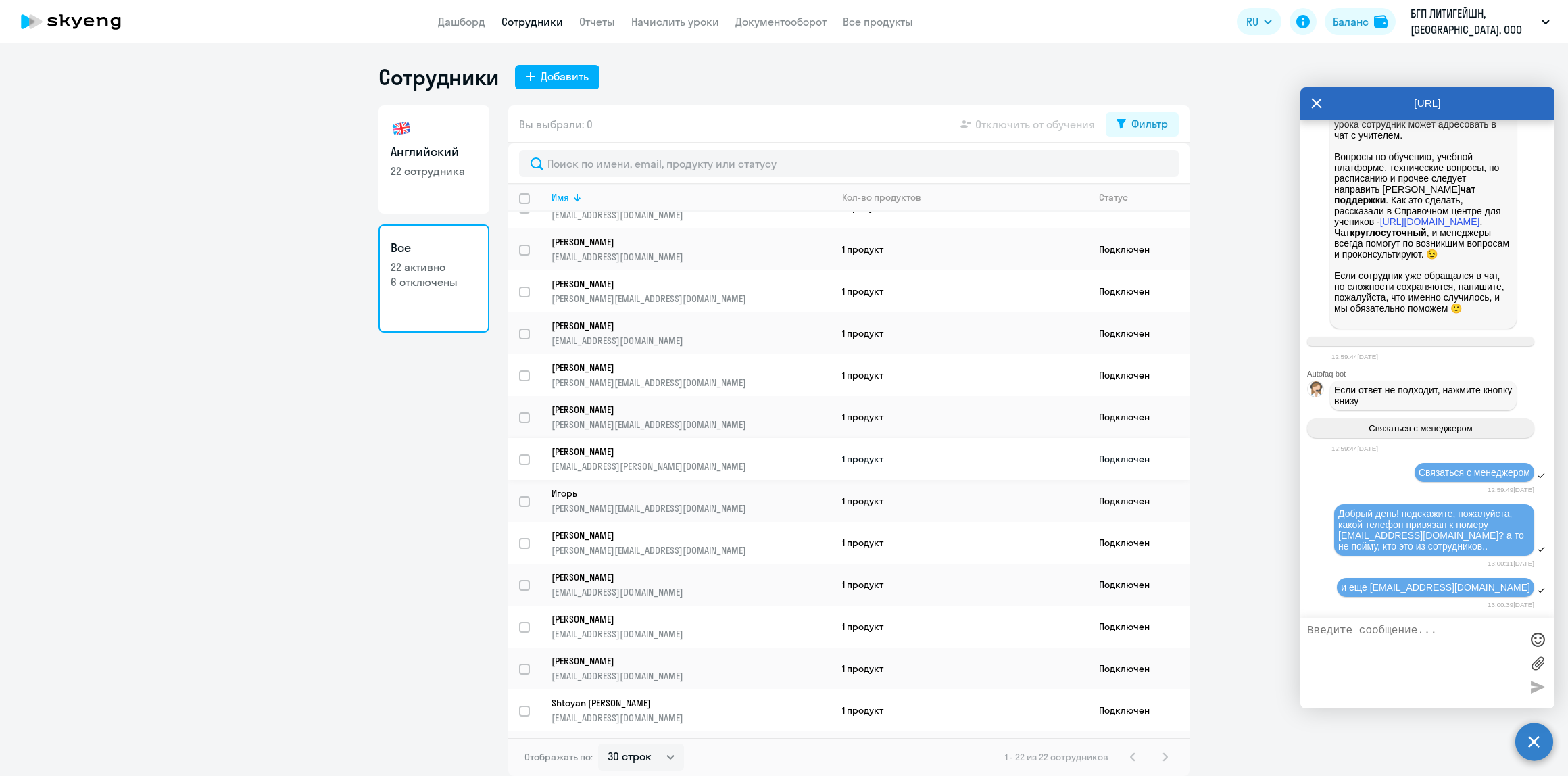
scroll to position [378, 0]
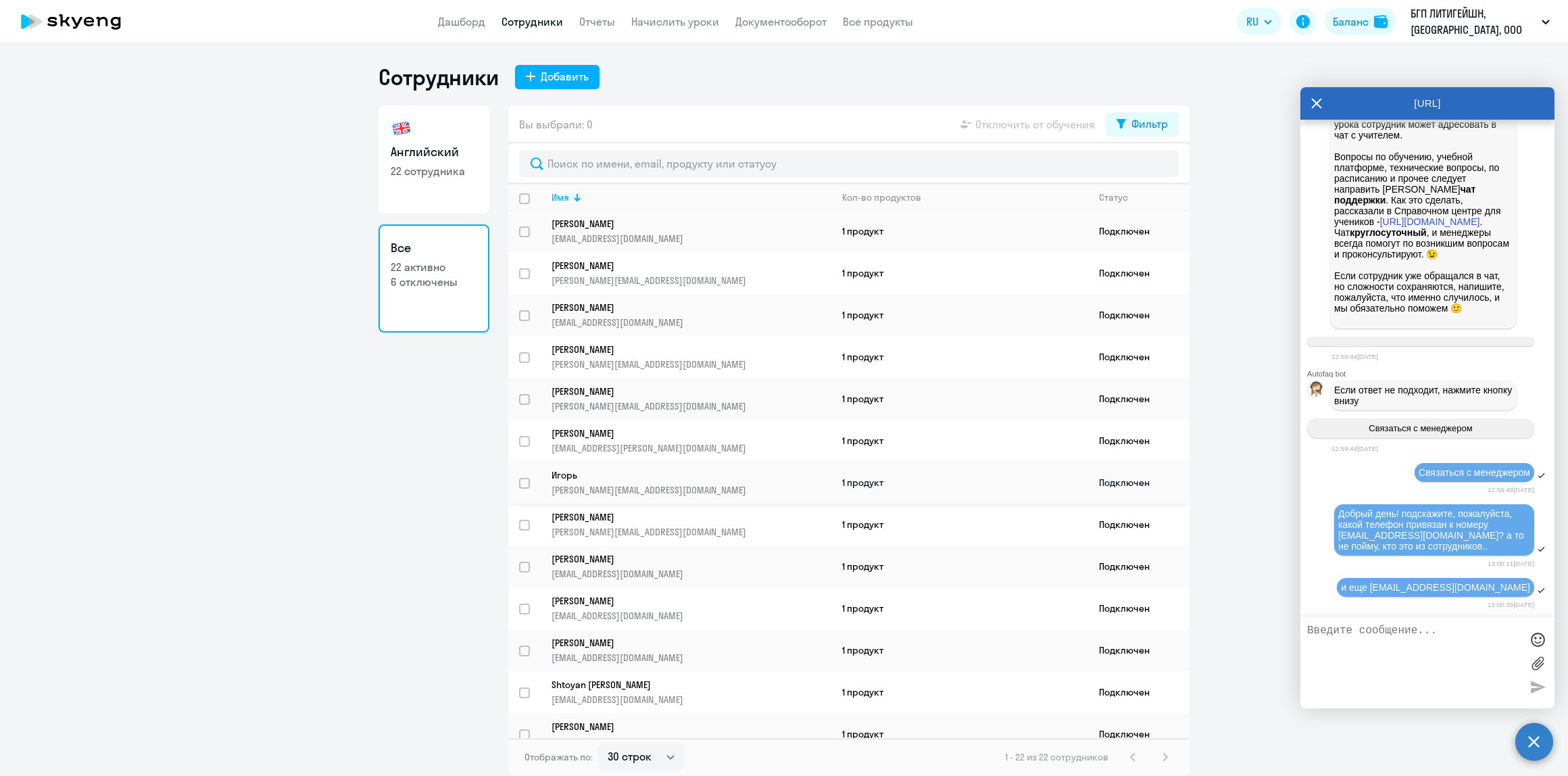
click at [641, 471] on link "Игорь [EMAIL_ADDRESS][DOMAIN_NAME]" at bounding box center [691, 483] width 279 height 27
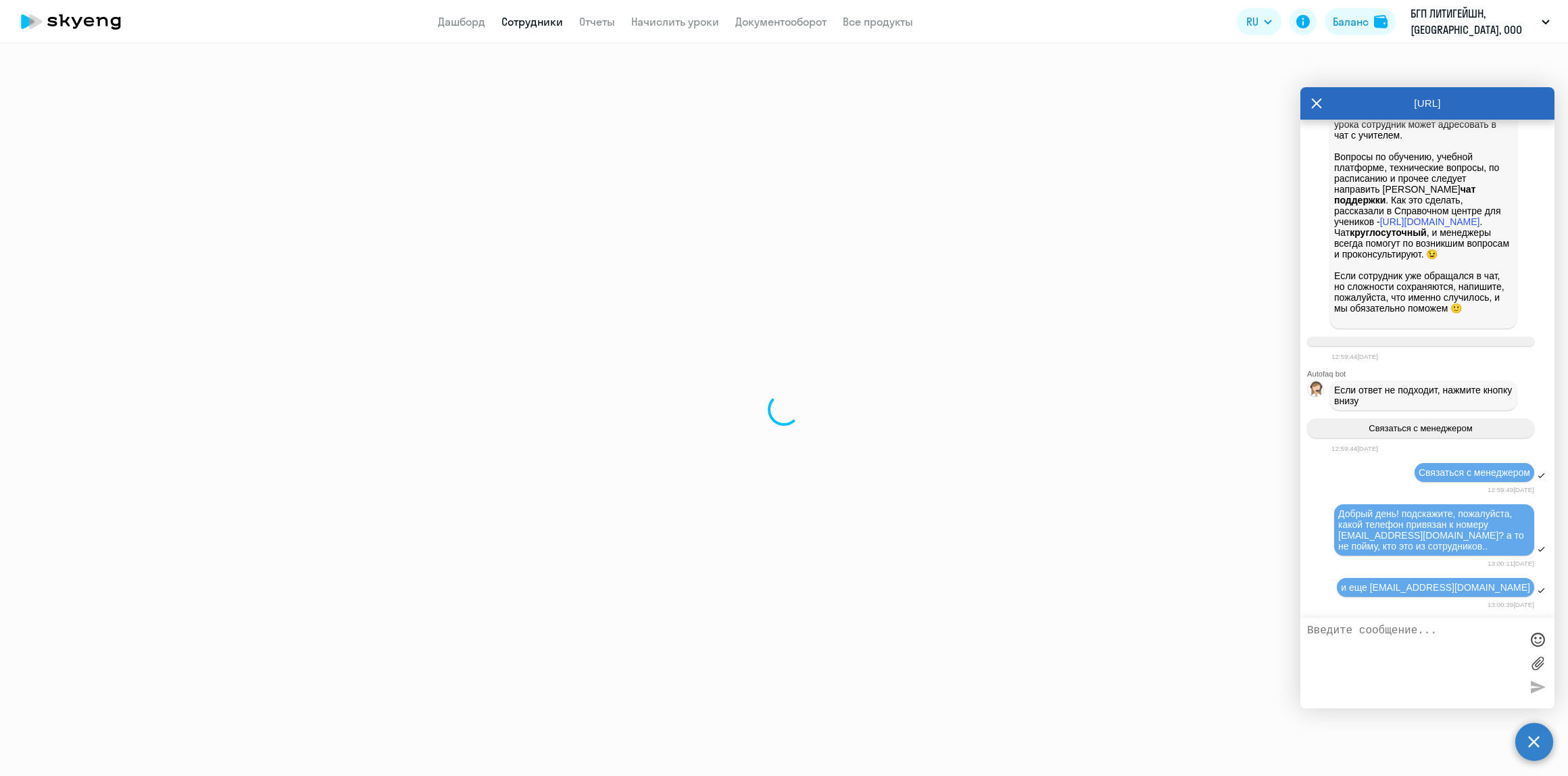
select select "english"
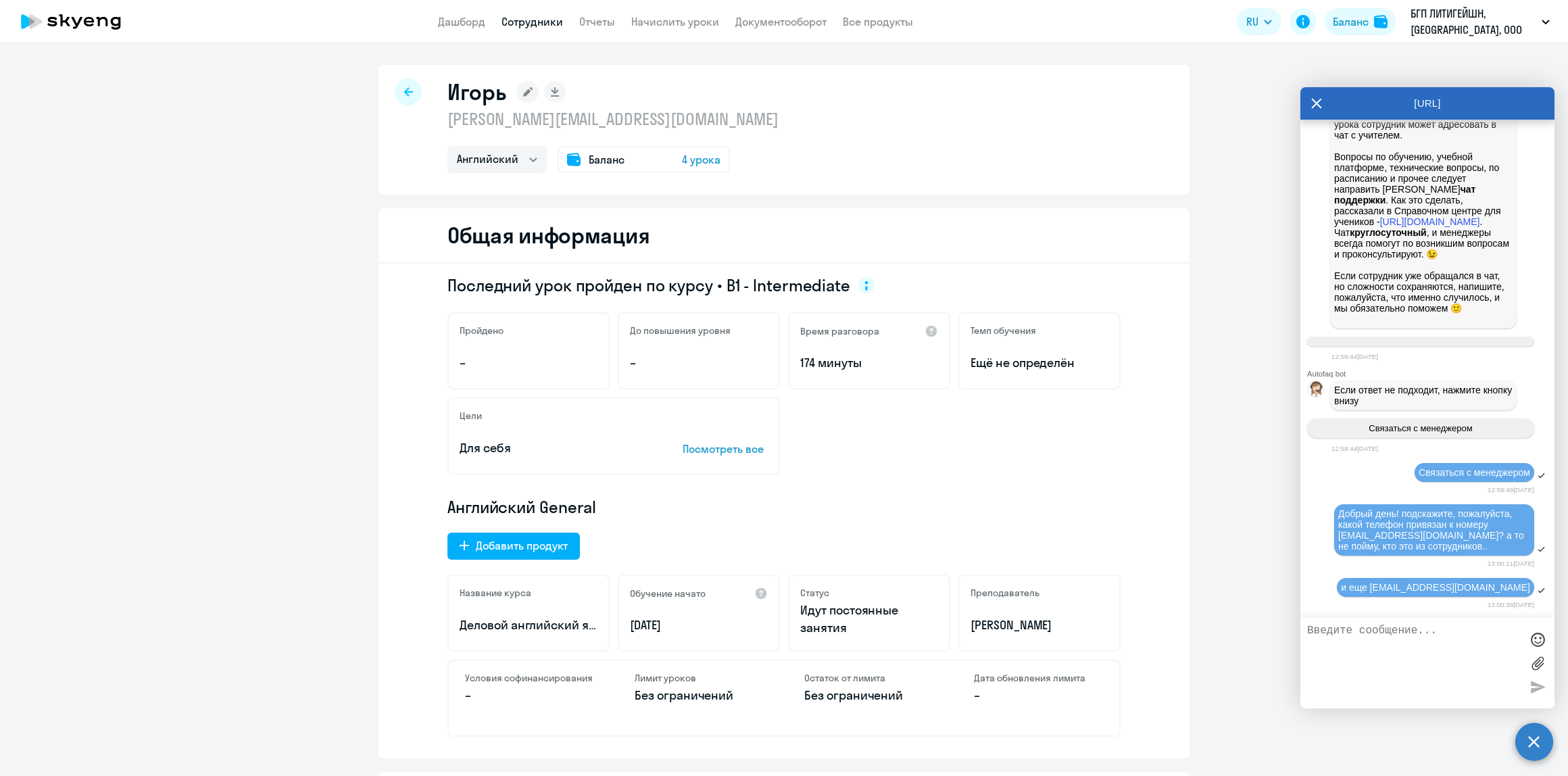
click at [517, 89] on rect at bounding box center [528, 92] width 21 height 21
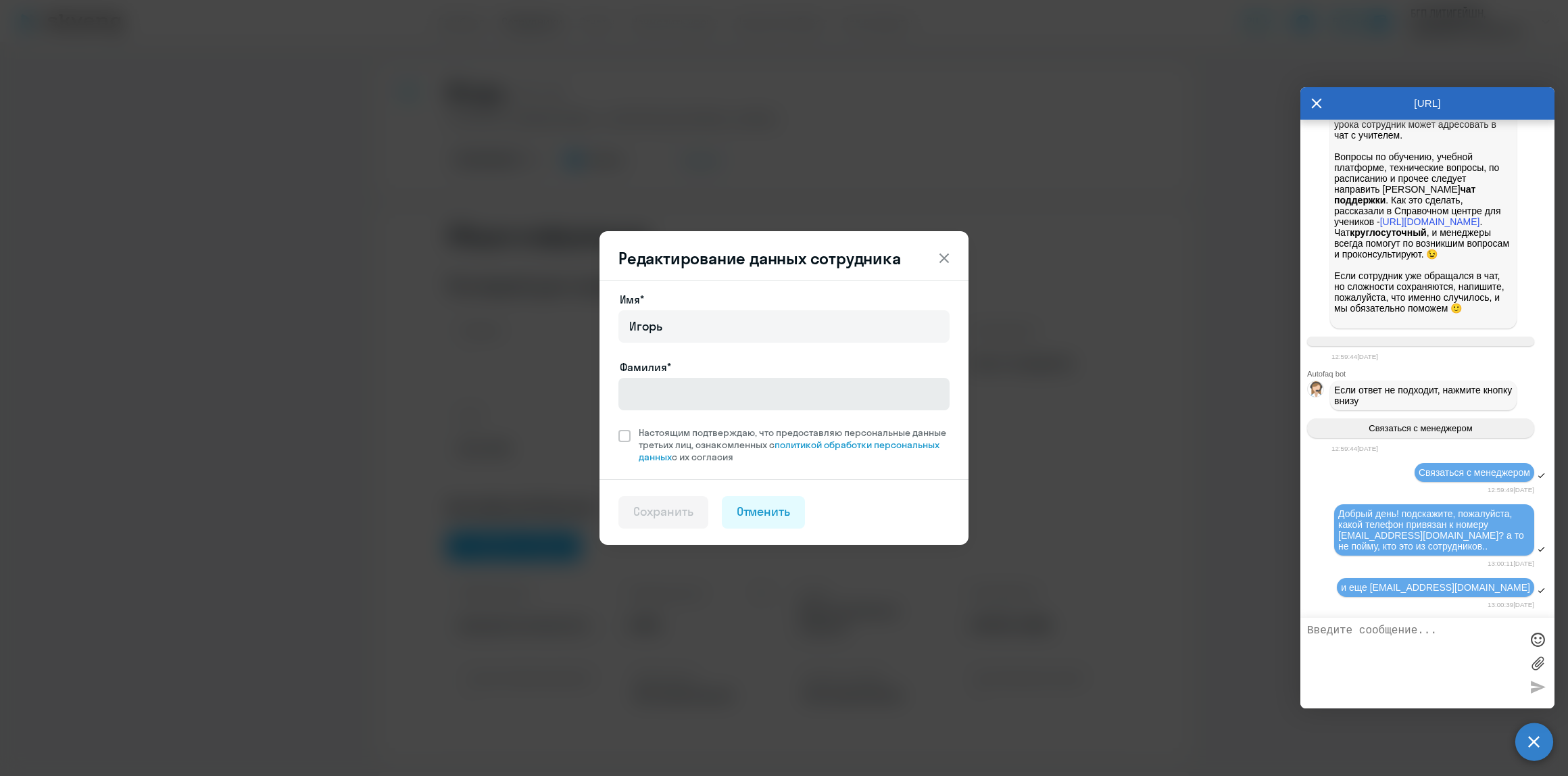
click at [698, 411] on div at bounding box center [784, 413] width 331 height 6
click at [696, 399] on input "Фамилия*" at bounding box center [784, 394] width 331 height 32
type input "[PERSON_NAME]"
click at [630, 433] on label "Настоящим подтверждаю, что предоставляю персональные данные третьих лиц, ознако…" at bounding box center [784, 445] width 331 height 36
click at [622, 433] on span at bounding box center [624, 435] width 12 height 12
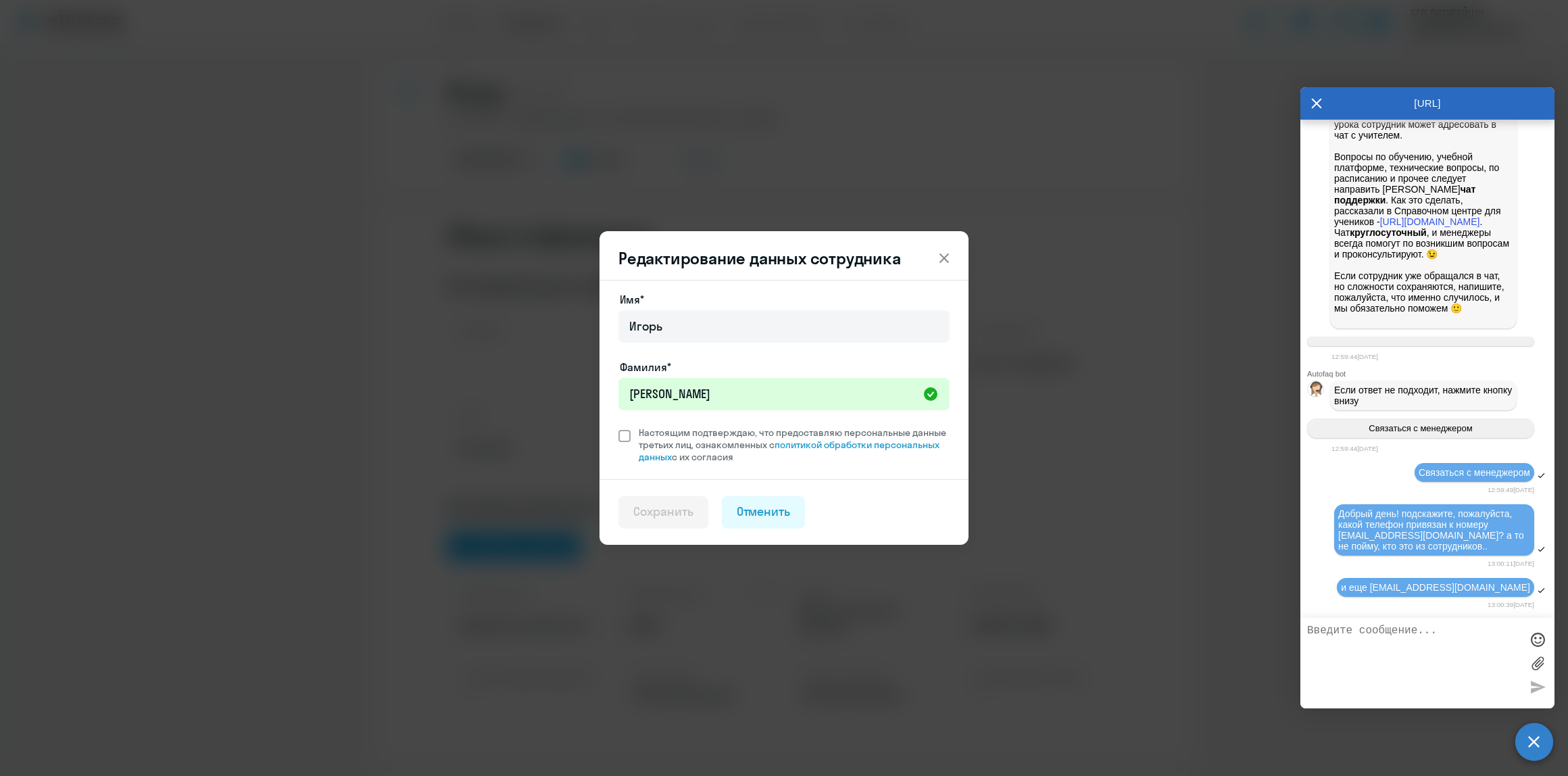
click at [619, 426] on input "Настоящим подтверждаю, что предоставляю персональные данные третьих лиц, ознако…" at bounding box center [618, 426] width 1 height 1
checkbox input "true"
click at [651, 521] on button "Сохранить" at bounding box center [664, 512] width 90 height 32
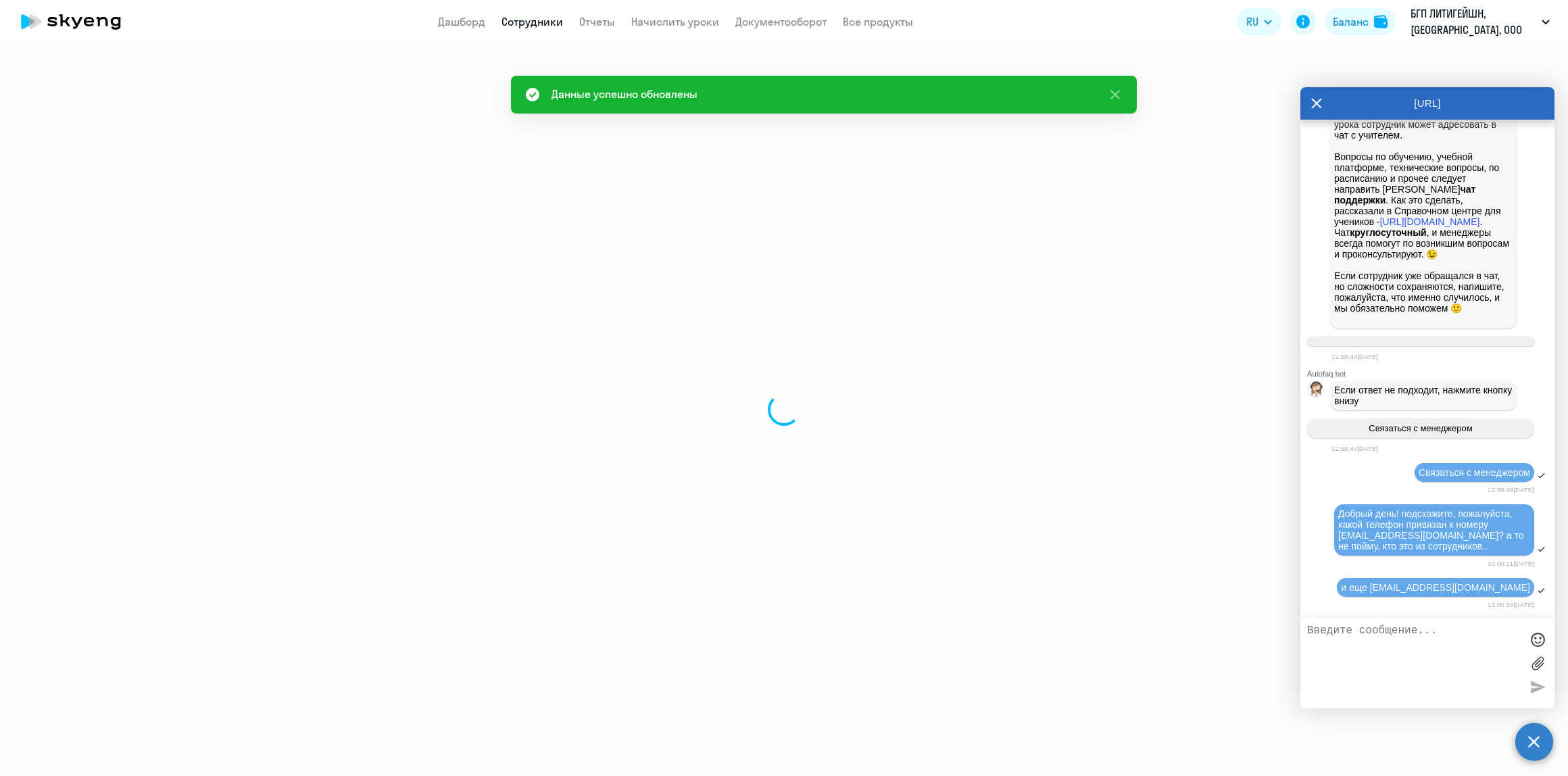
select select "english"
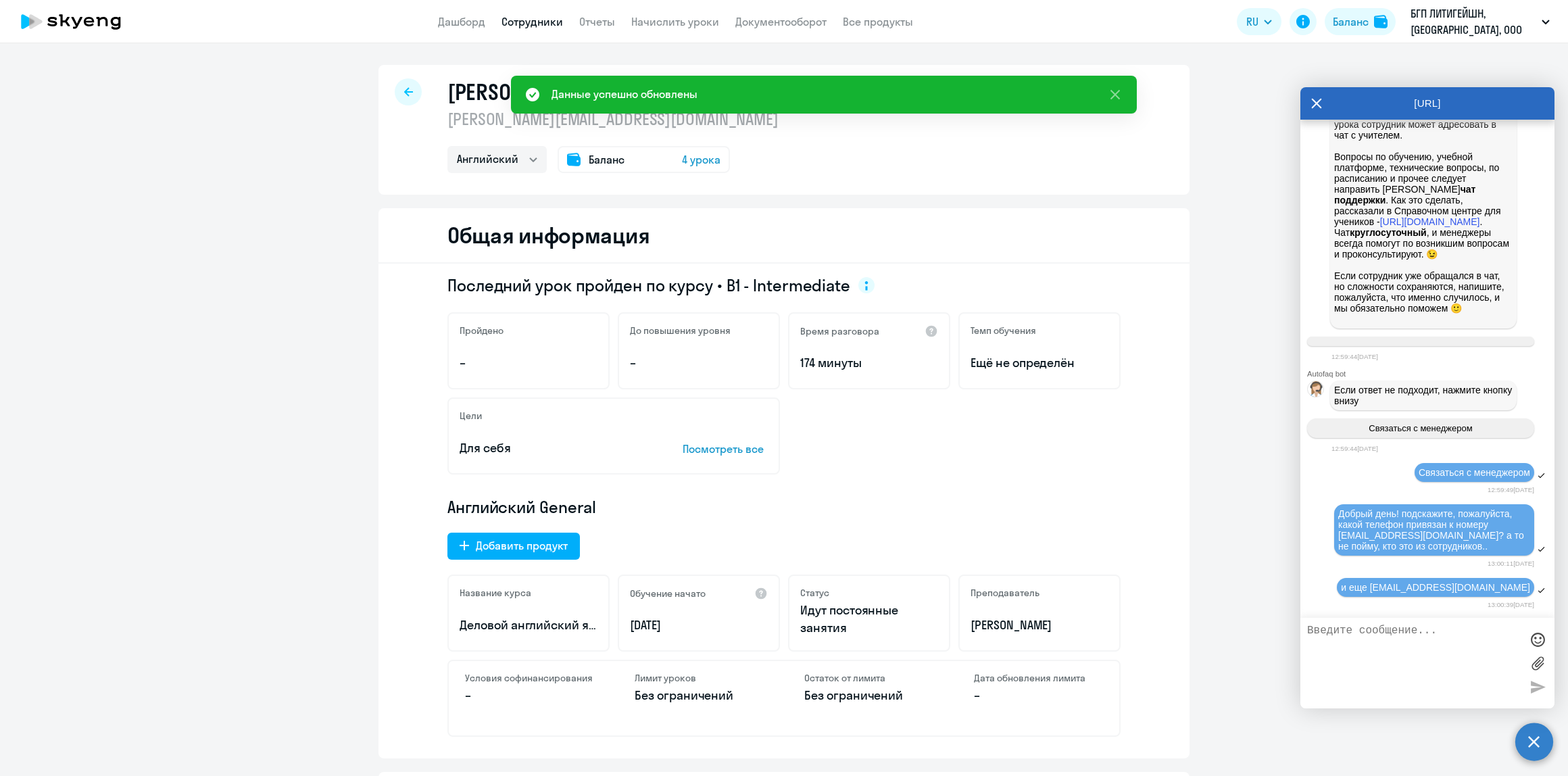
click at [404, 91] on icon at bounding box center [408, 91] width 9 height 9
select select "30"
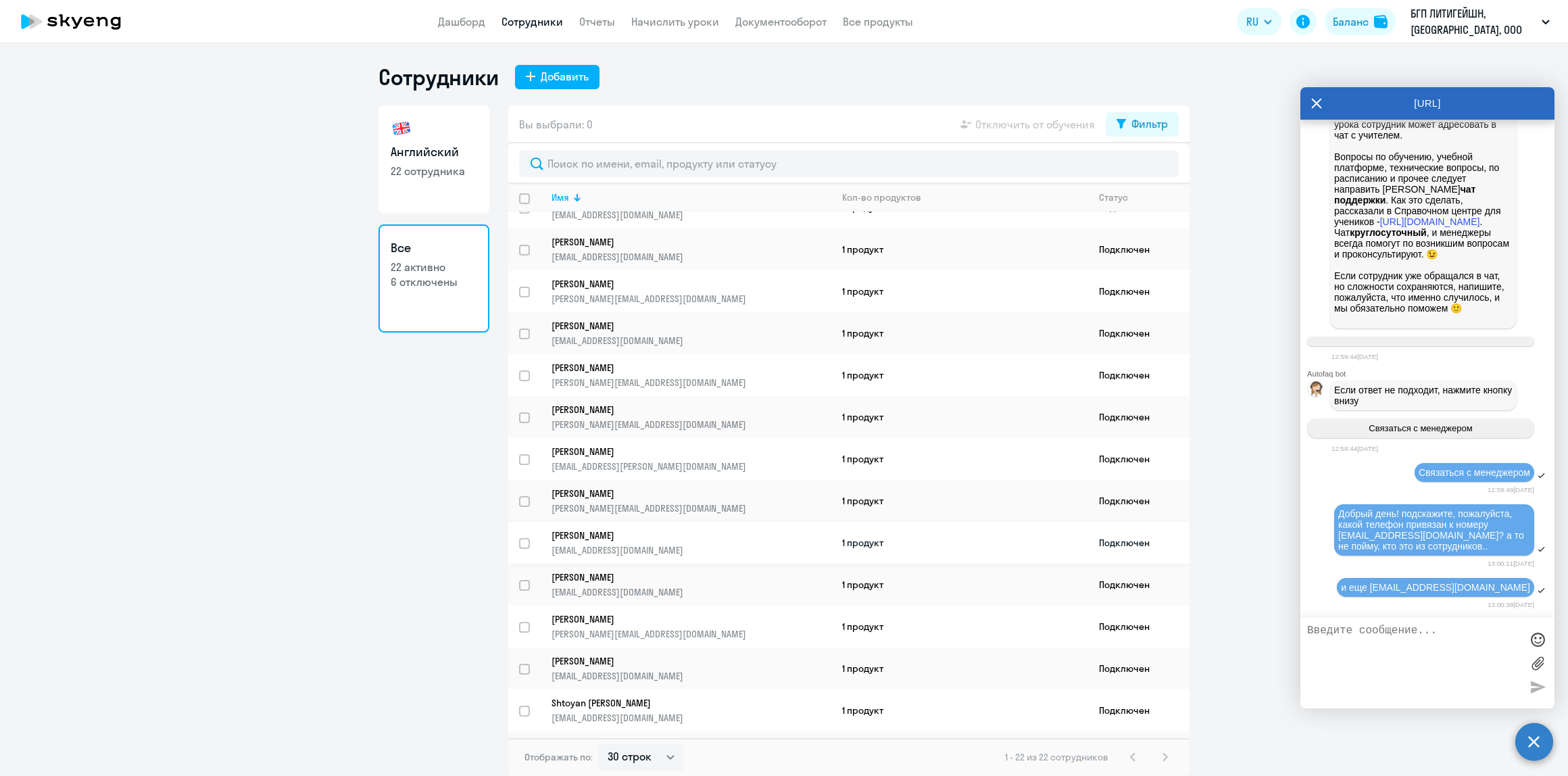
scroll to position [378, 0]
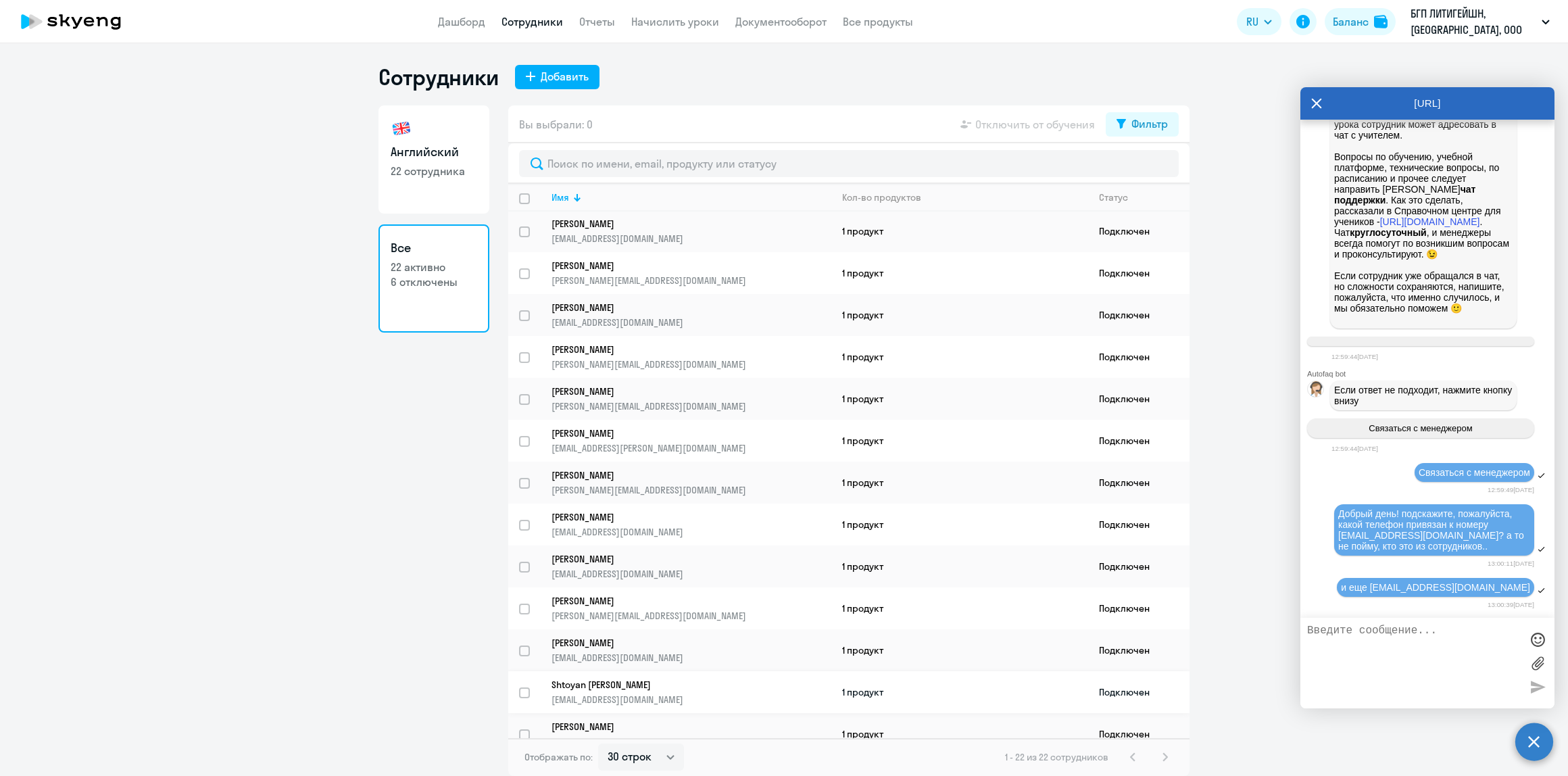
click at [695, 679] on p "Shtoyan [PERSON_NAME]" at bounding box center [682, 684] width 261 height 12
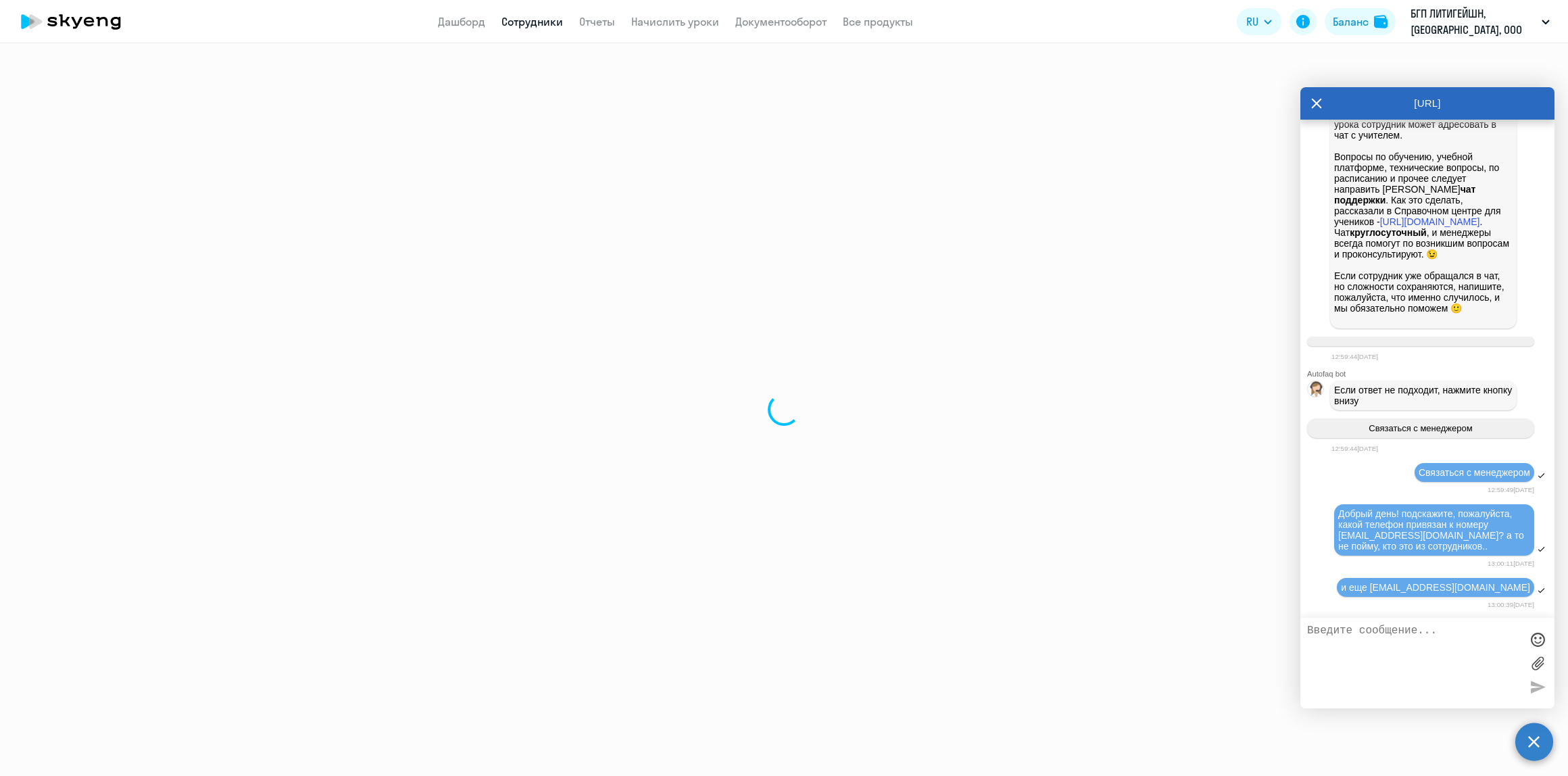
select select "english"
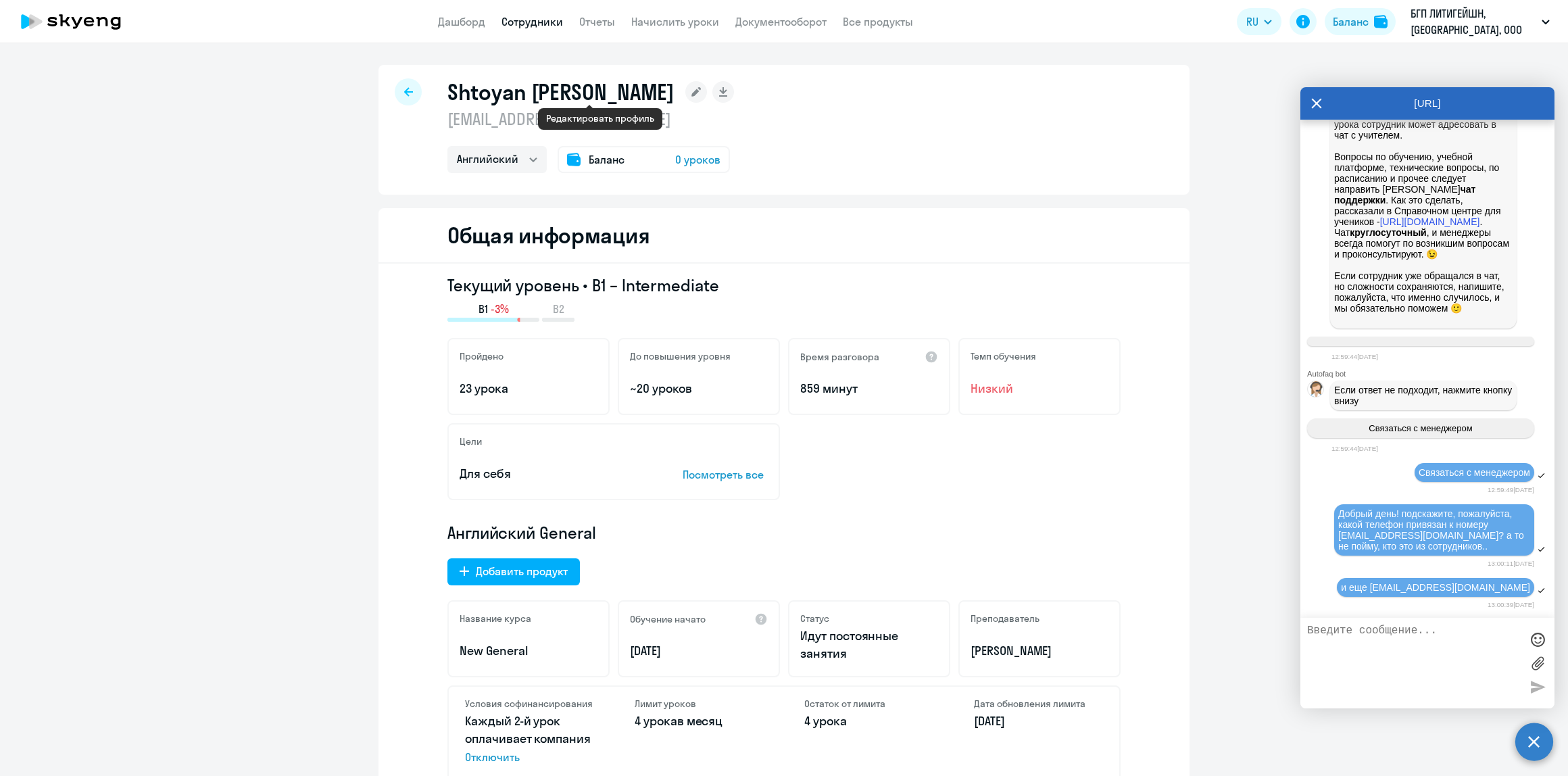
click at [685, 92] on rect at bounding box center [695, 92] width 21 height 21
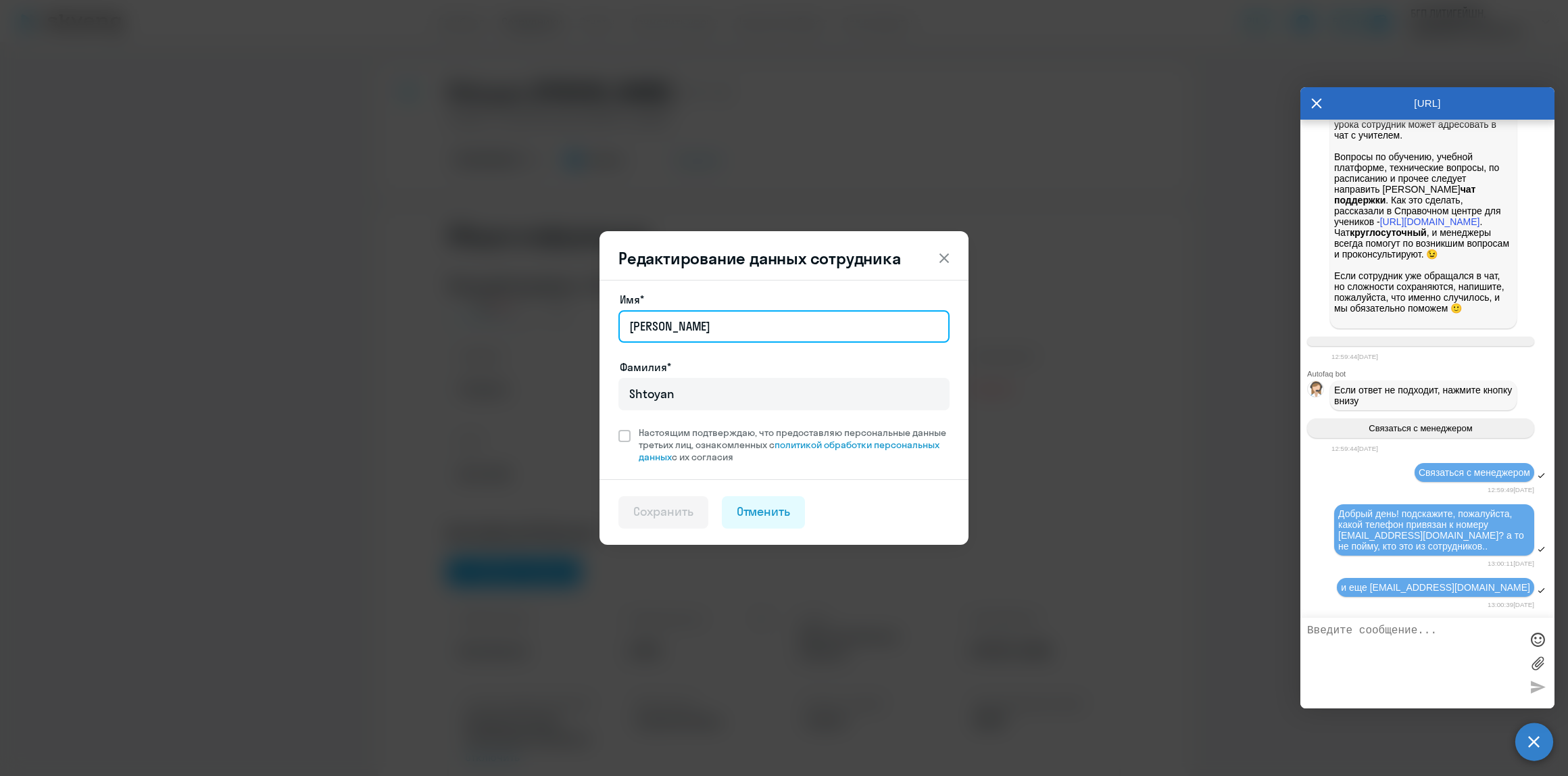
click at [698, 319] on input "[PERSON_NAME]" at bounding box center [784, 326] width 331 height 32
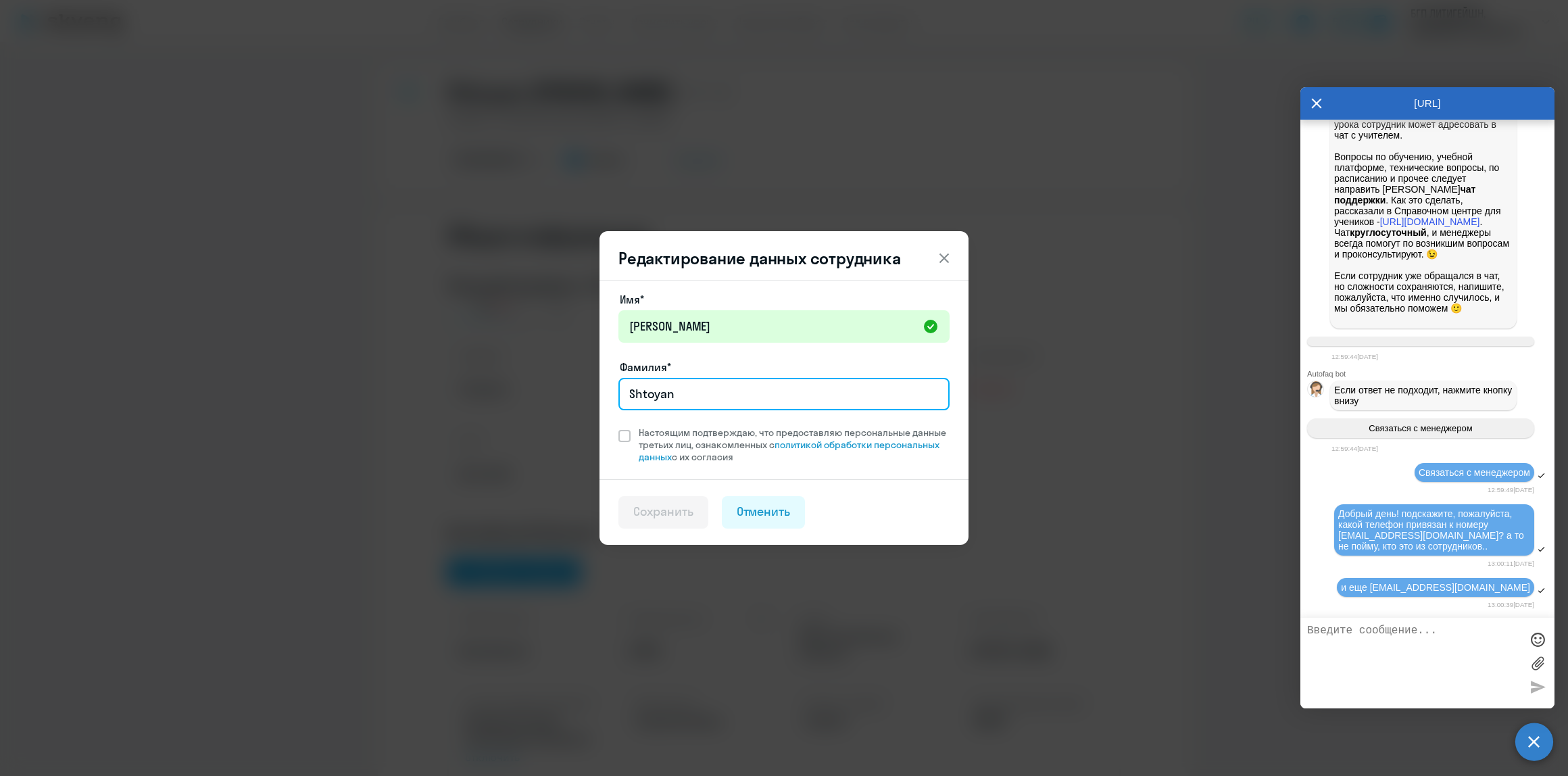
click at [718, 406] on input "Shtoyan" at bounding box center [784, 394] width 331 height 32
type input "Штоян"
click at [624, 434] on span at bounding box center [624, 435] width 12 height 12
click at [619, 426] on input "Настоящим подтверждаю, что предоставляю персональные данные третьих лиц, ознако…" at bounding box center [618, 426] width 1 height 1
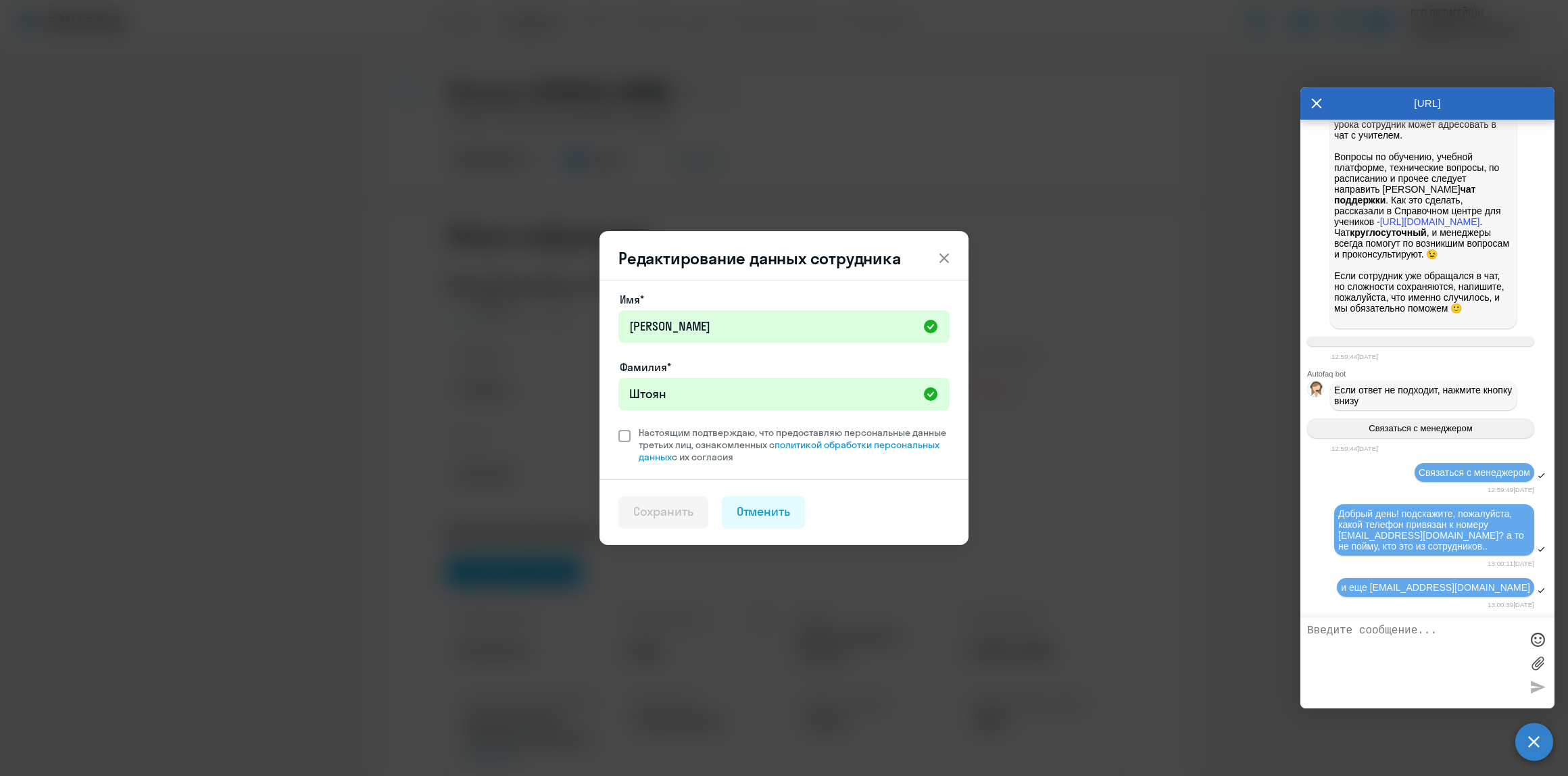
checkbox input "true"
click at [649, 532] on footer "Сохранить Отменить" at bounding box center [784, 512] width 369 height 66
click at [650, 524] on button "Сохранить" at bounding box center [664, 512] width 90 height 32
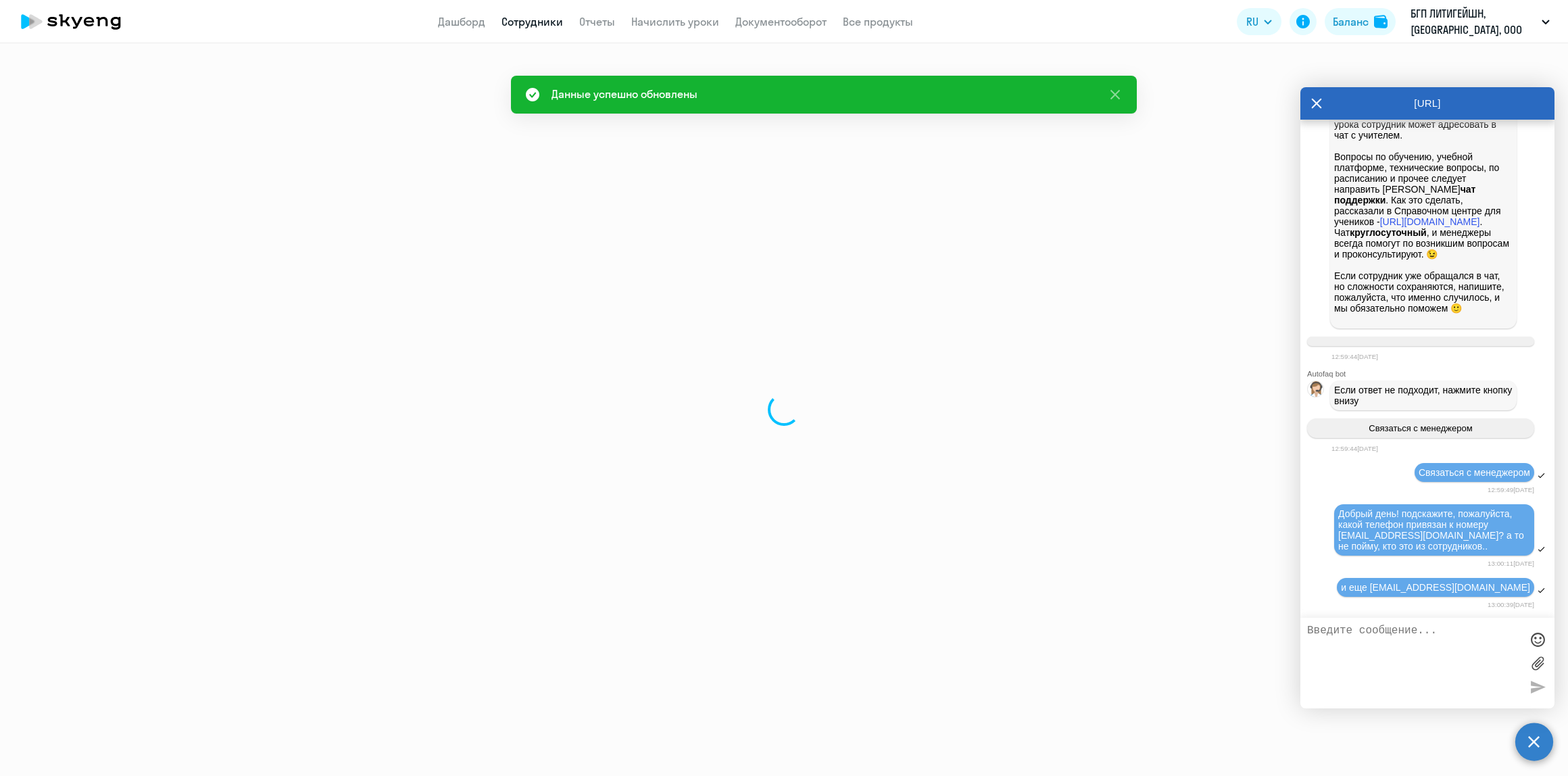
select select "english"
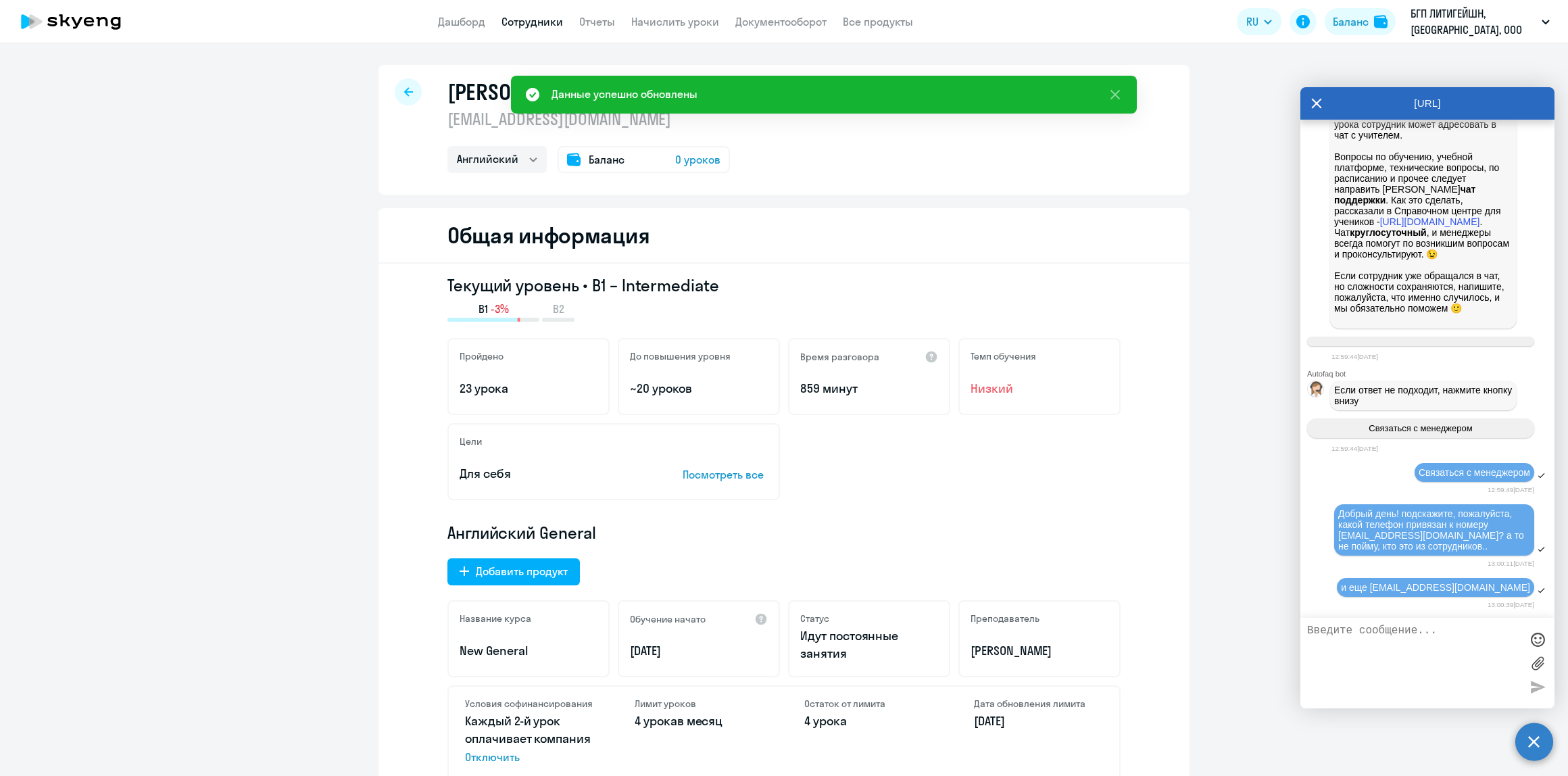
click at [404, 92] on icon at bounding box center [408, 91] width 9 height 9
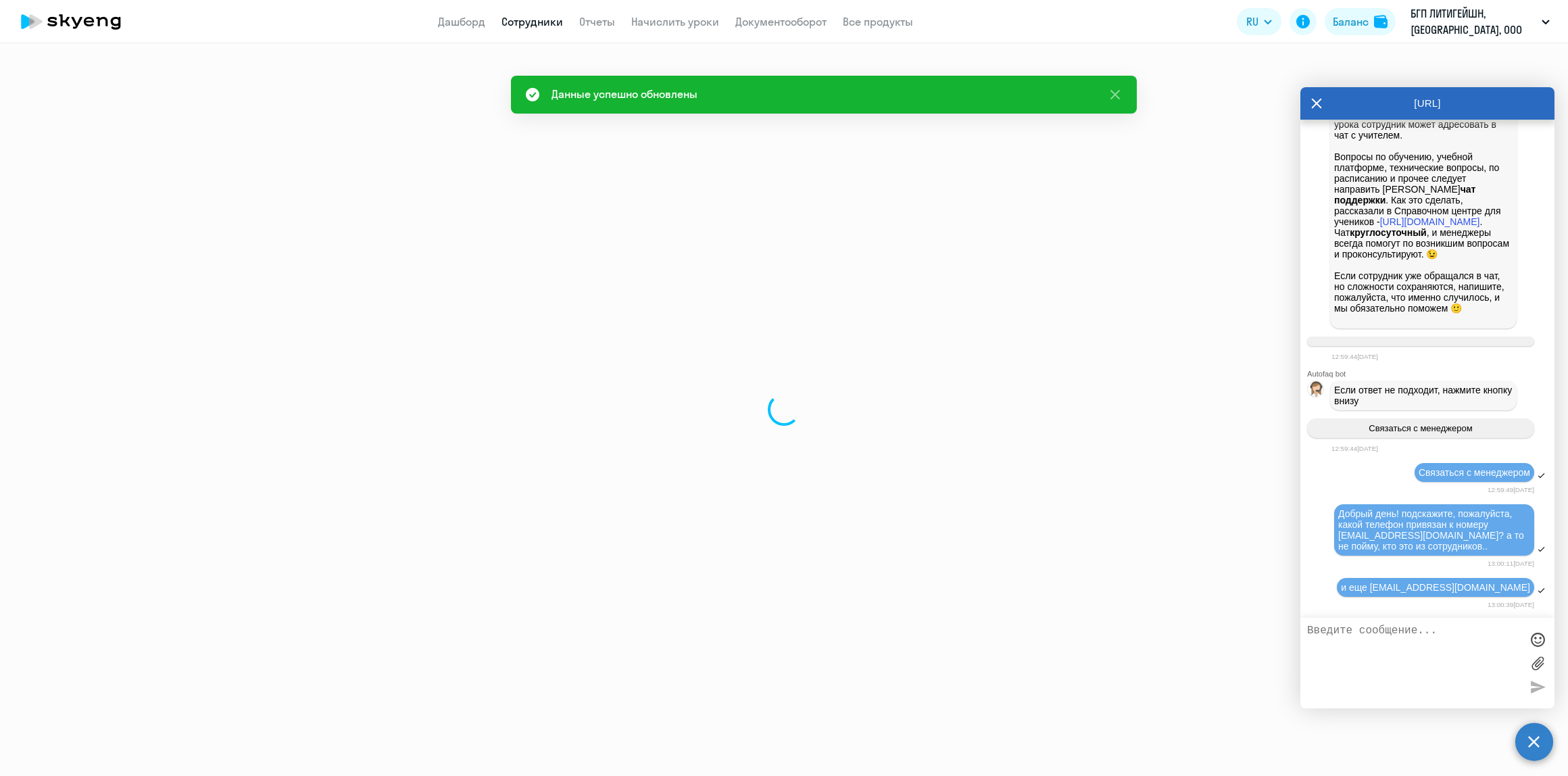
select select "30"
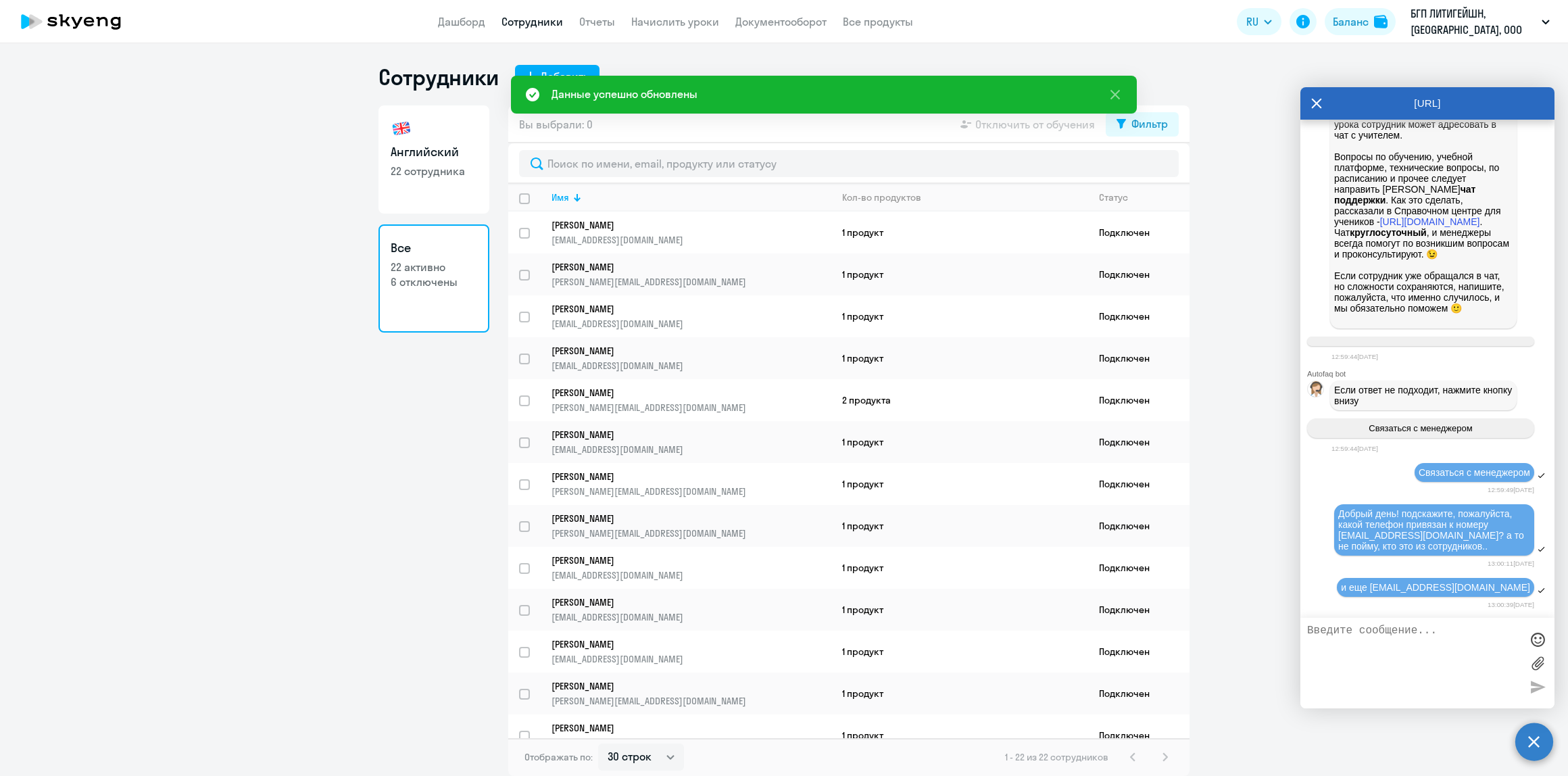
click at [419, 275] on p "6 отключены" at bounding box center [434, 282] width 86 height 15
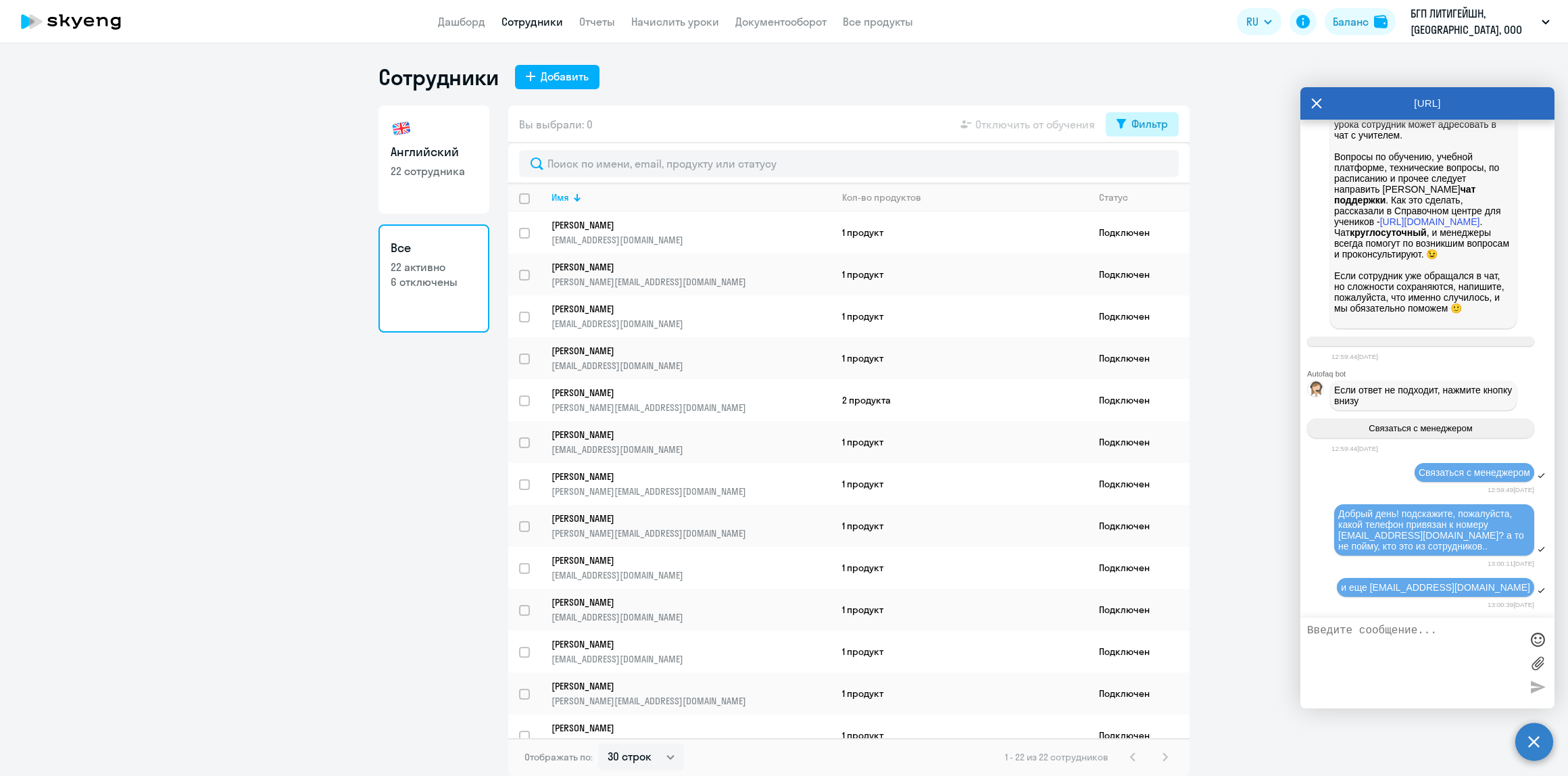
click at [1154, 123] on div "Фильтр" at bounding box center [1149, 123] width 36 height 17
click at [1156, 167] on span at bounding box center [1156, 168] width 23 height 13
click at [1145, 167] on input "checkbox" at bounding box center [1144, 167] width 1 height 1
click at [1153, 169] on span at bounding box center [1156, 168] width 23 height 13
click at [1145, 168] on input "checkbox" at bounding box center [1144, 167] width 1 height 1
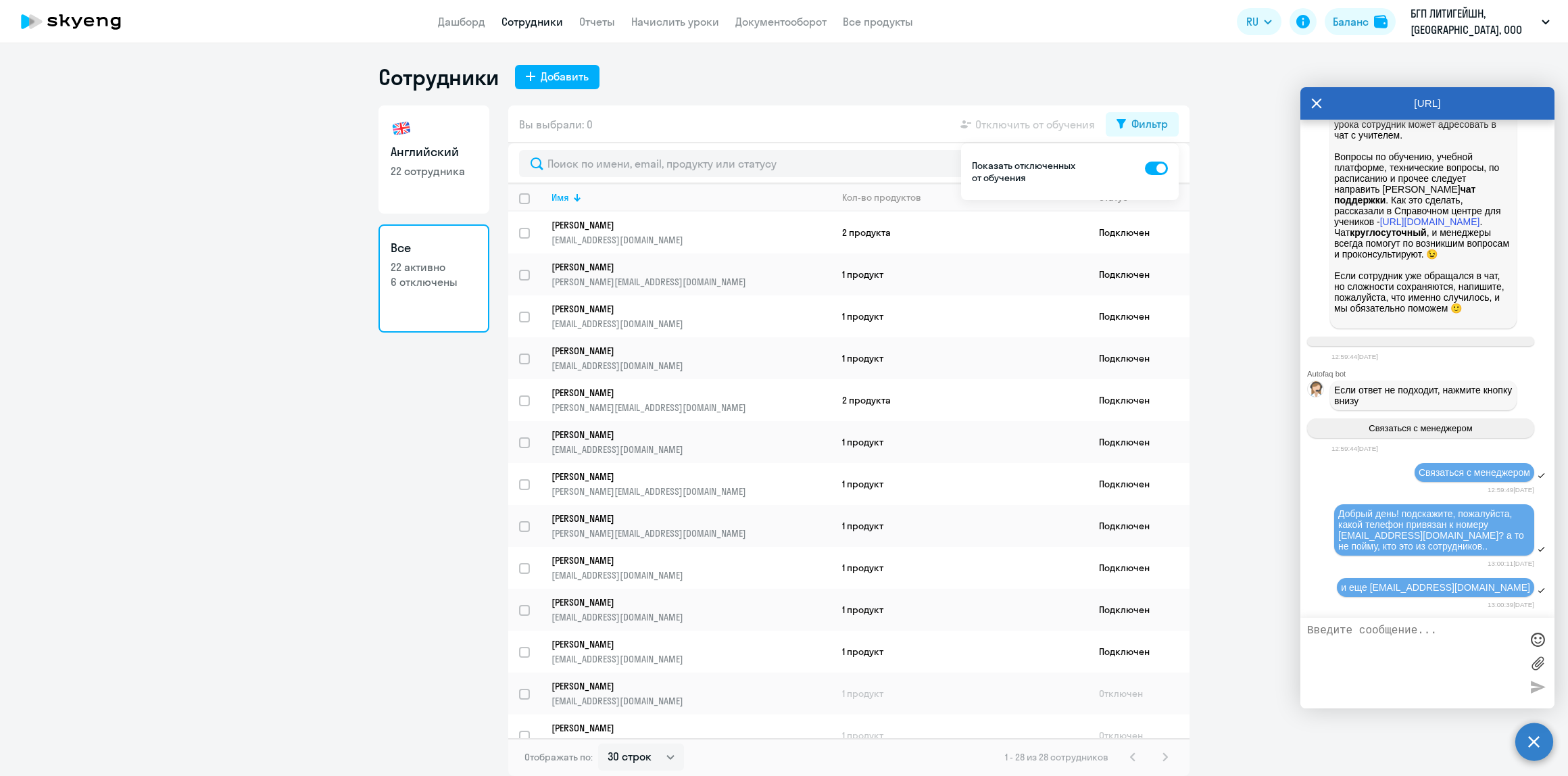
checkbox input "false"
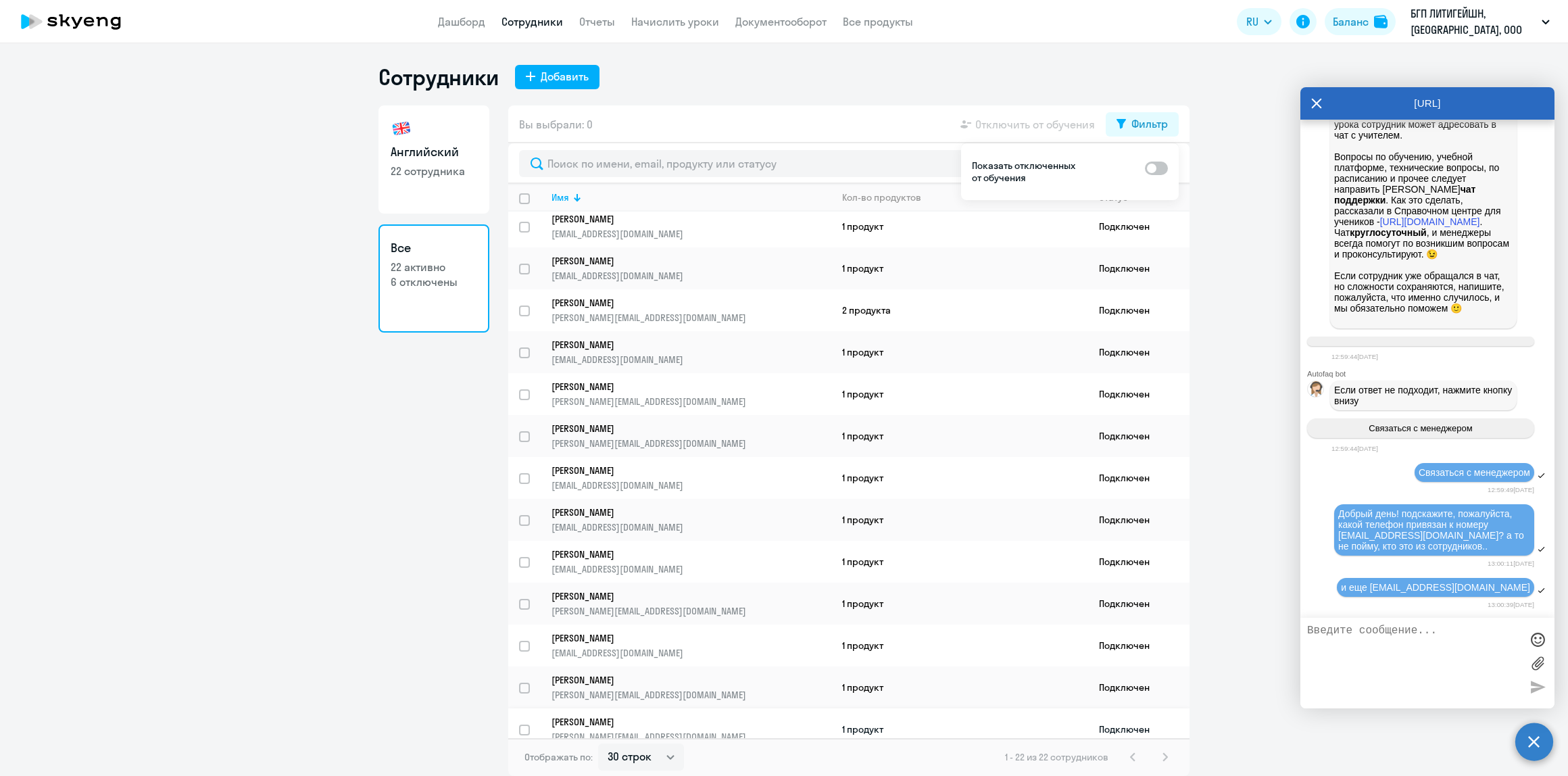
click at [674, 731] on p "[PERSON_NAME][EMAIL_ADDRESS][DOMAIN_NAME]" at bounding box center [691, 736] width 279 height 12
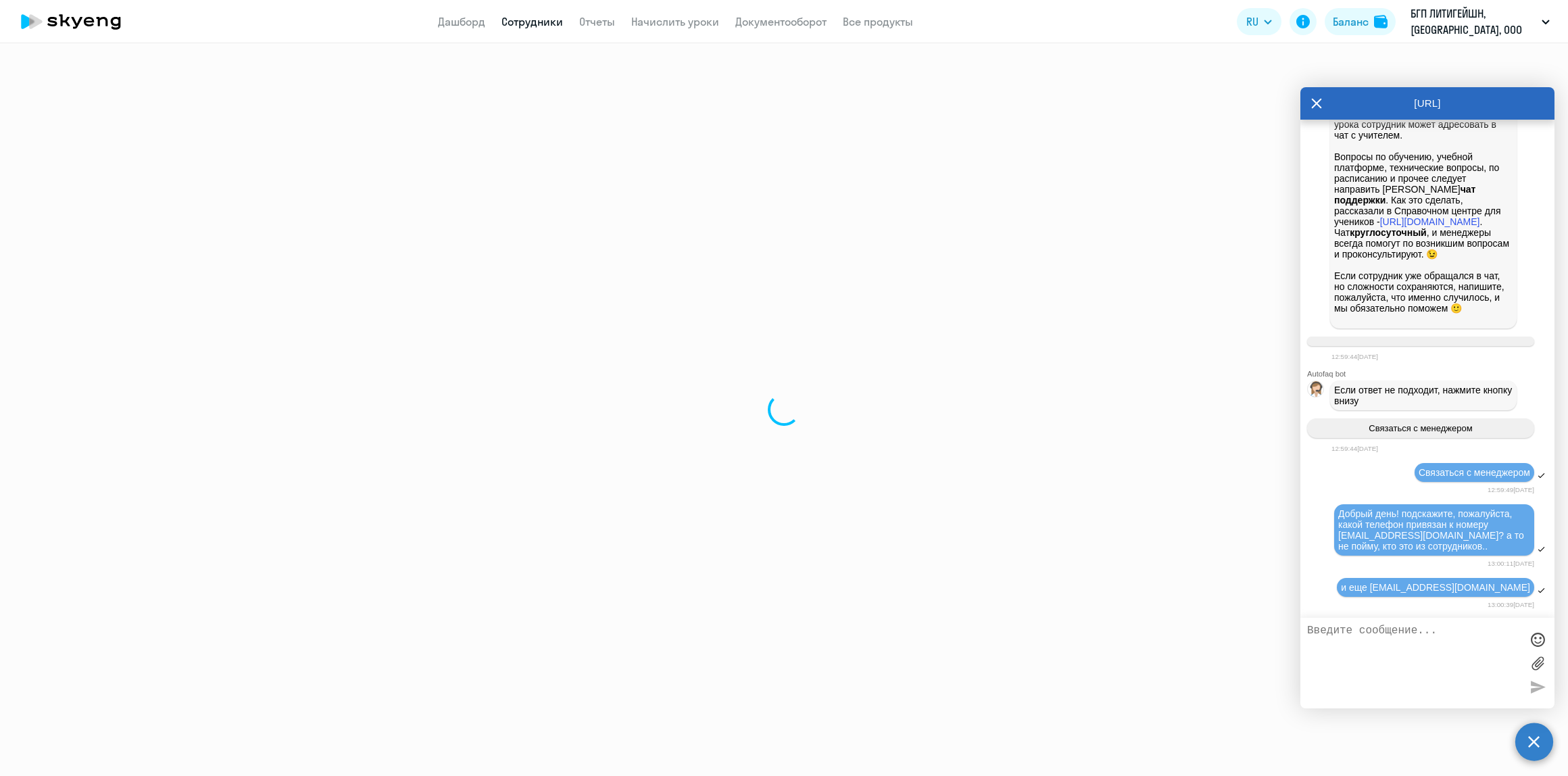
select select "english"
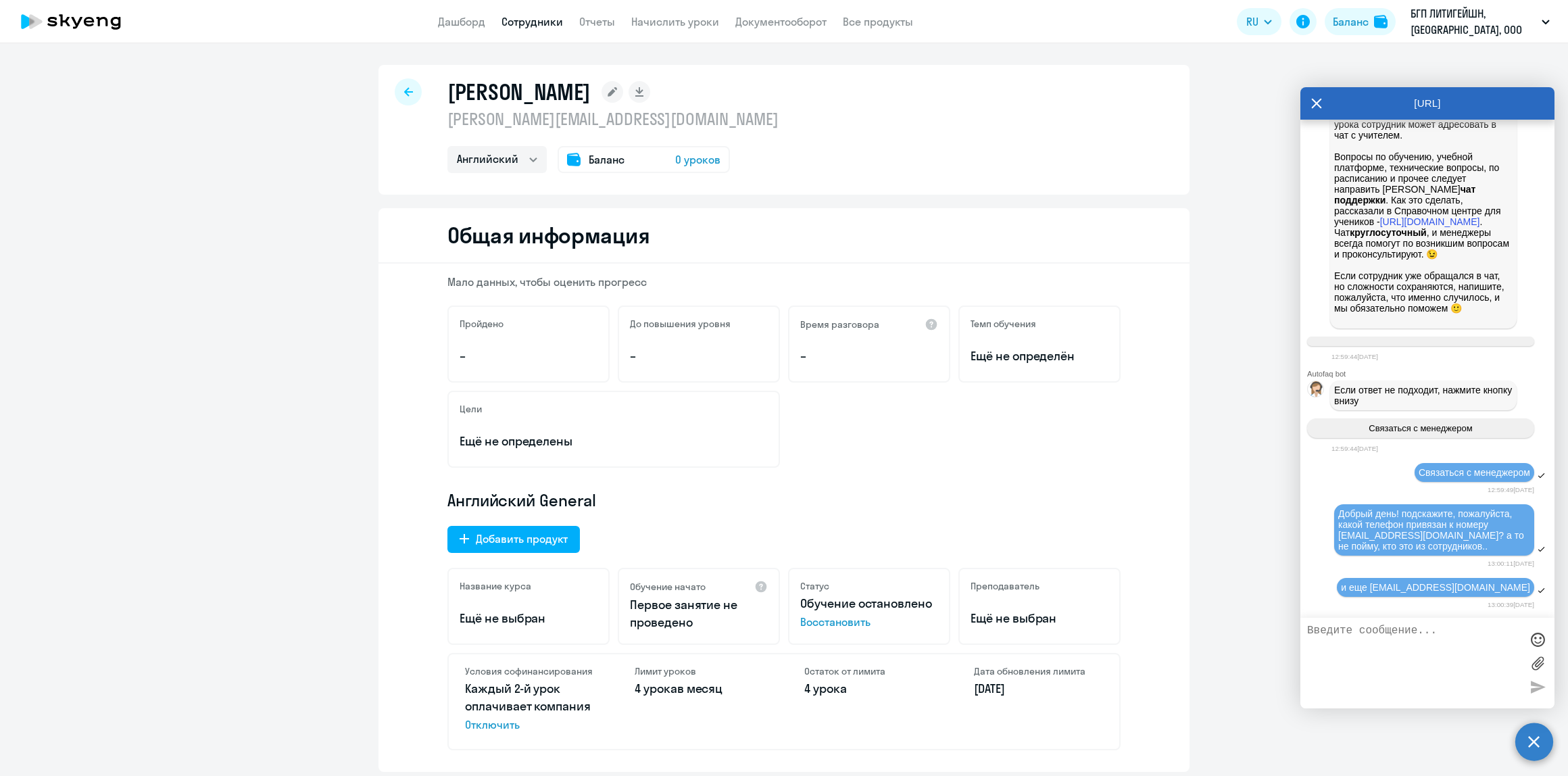
click at [397, 97] on div at bounding box center [408, 92] width 27 height 27
select select "30"
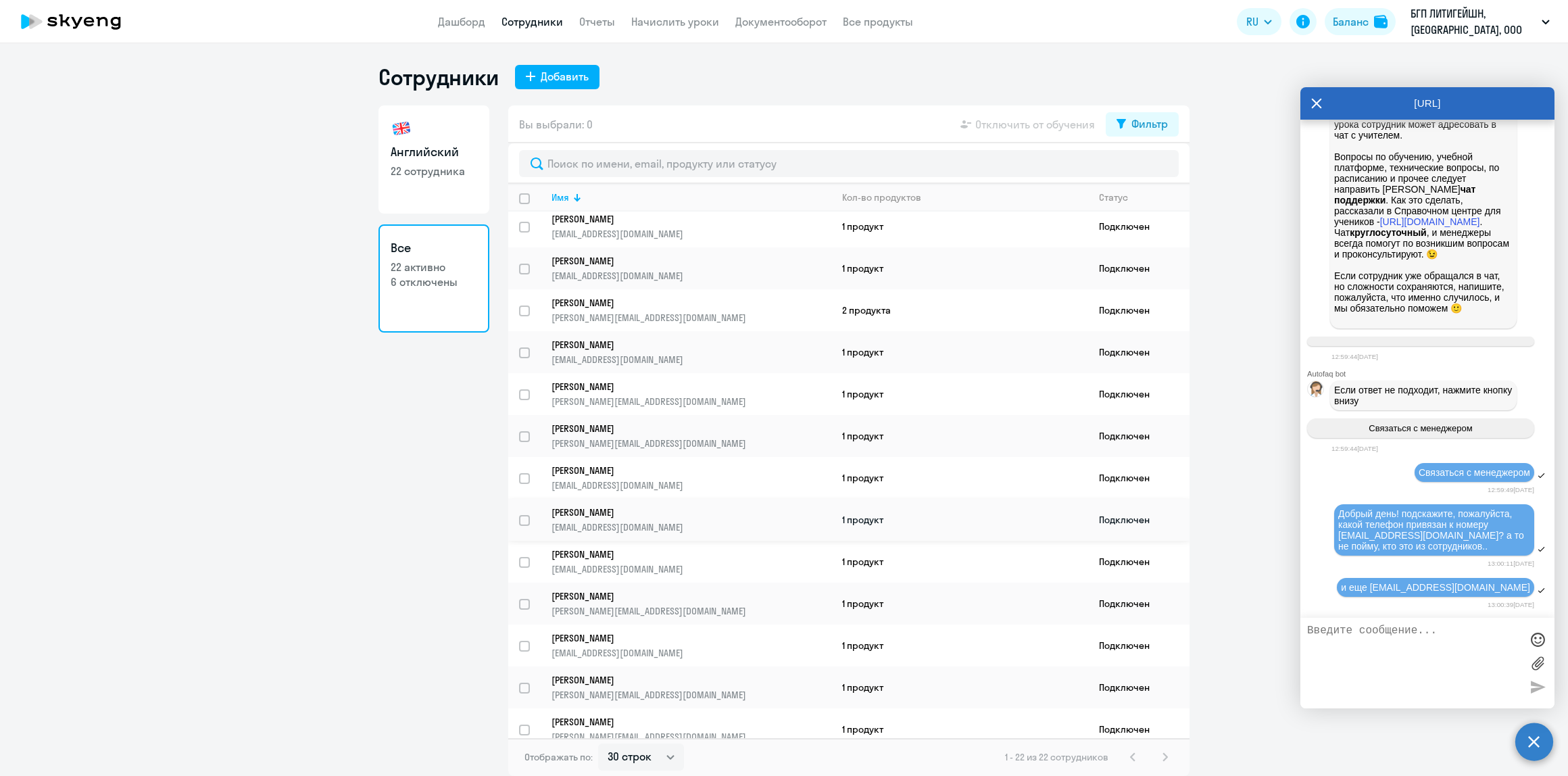
scroll to position [180, 0]
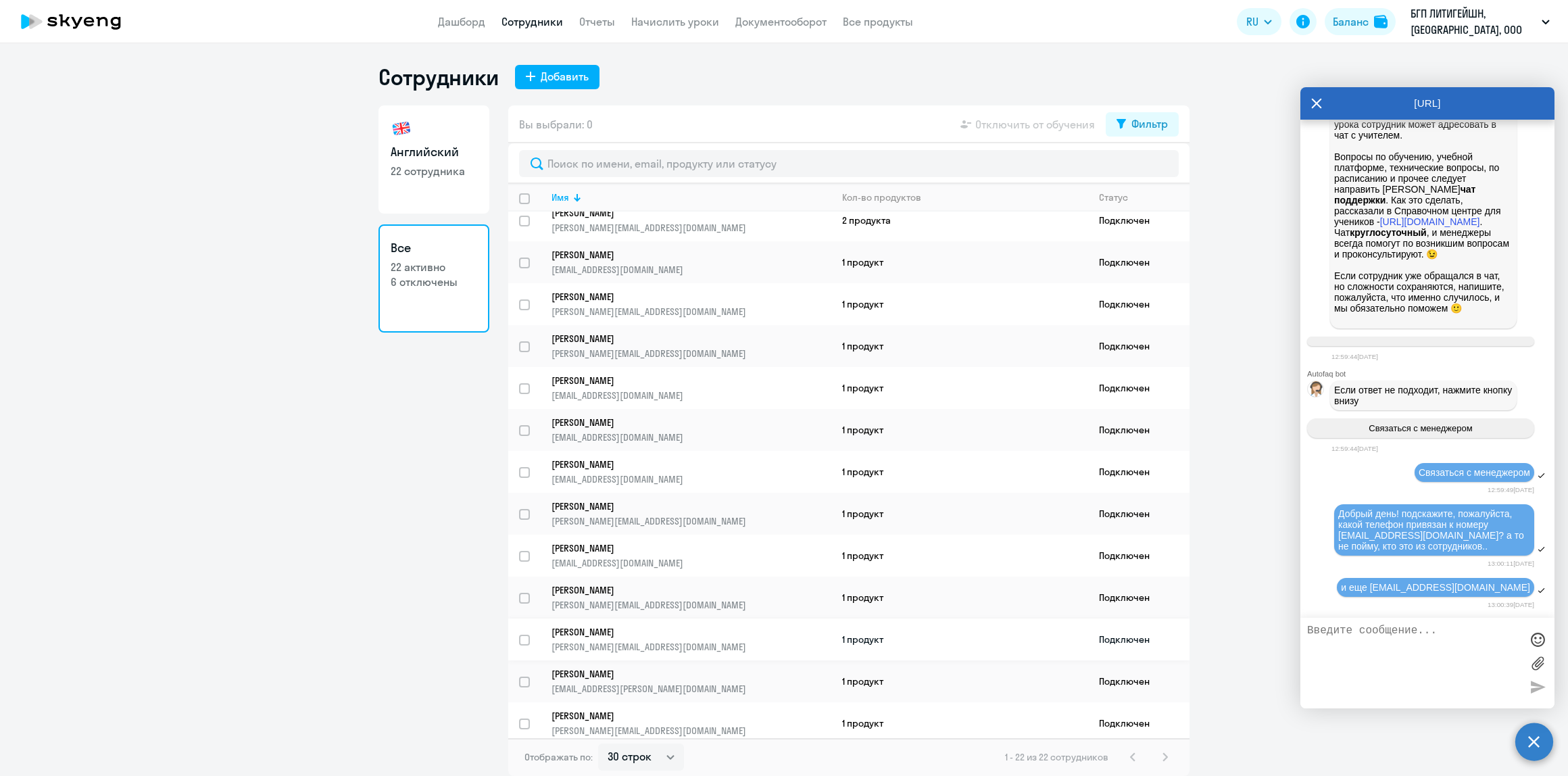
click at [522, 634] on input "select row 38605509" at bounding box center [532, 648] width 27 height 27
checkbox input "true"
click at [1002, 123] on span "Отключить от обучения" at bounding box center [1035, 124] width 119 height 17
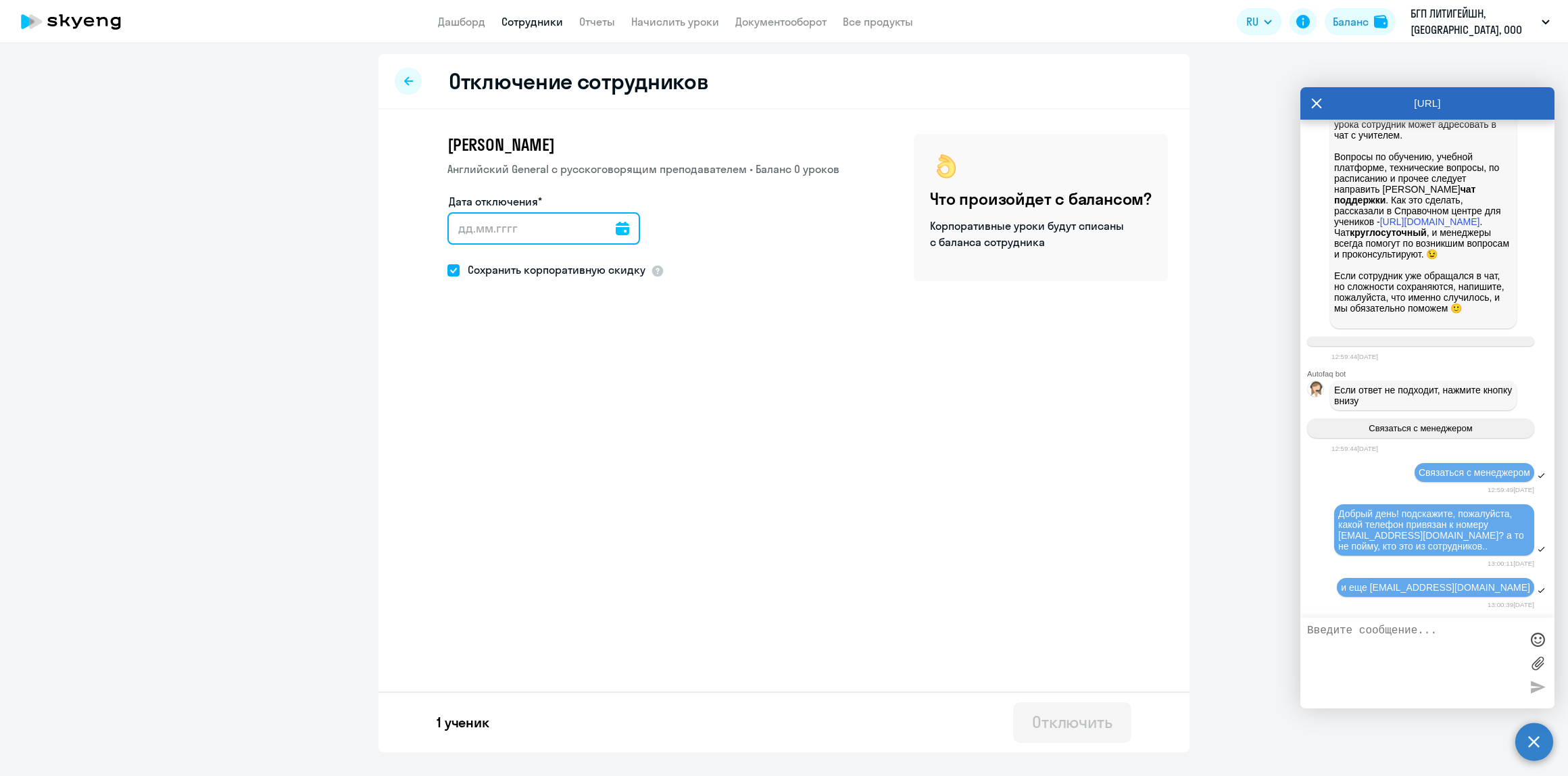
click at [604, 225] on input "Дата отключения*" at bounding box center [543, 228] width 192 height 32
click at [616, 229] on icon at bounding box center [622, 228] width 13 height 13
click at [525, 441] on span "27" at bounding box center [520, 439] width 25 height 25
type input "[DATE]"
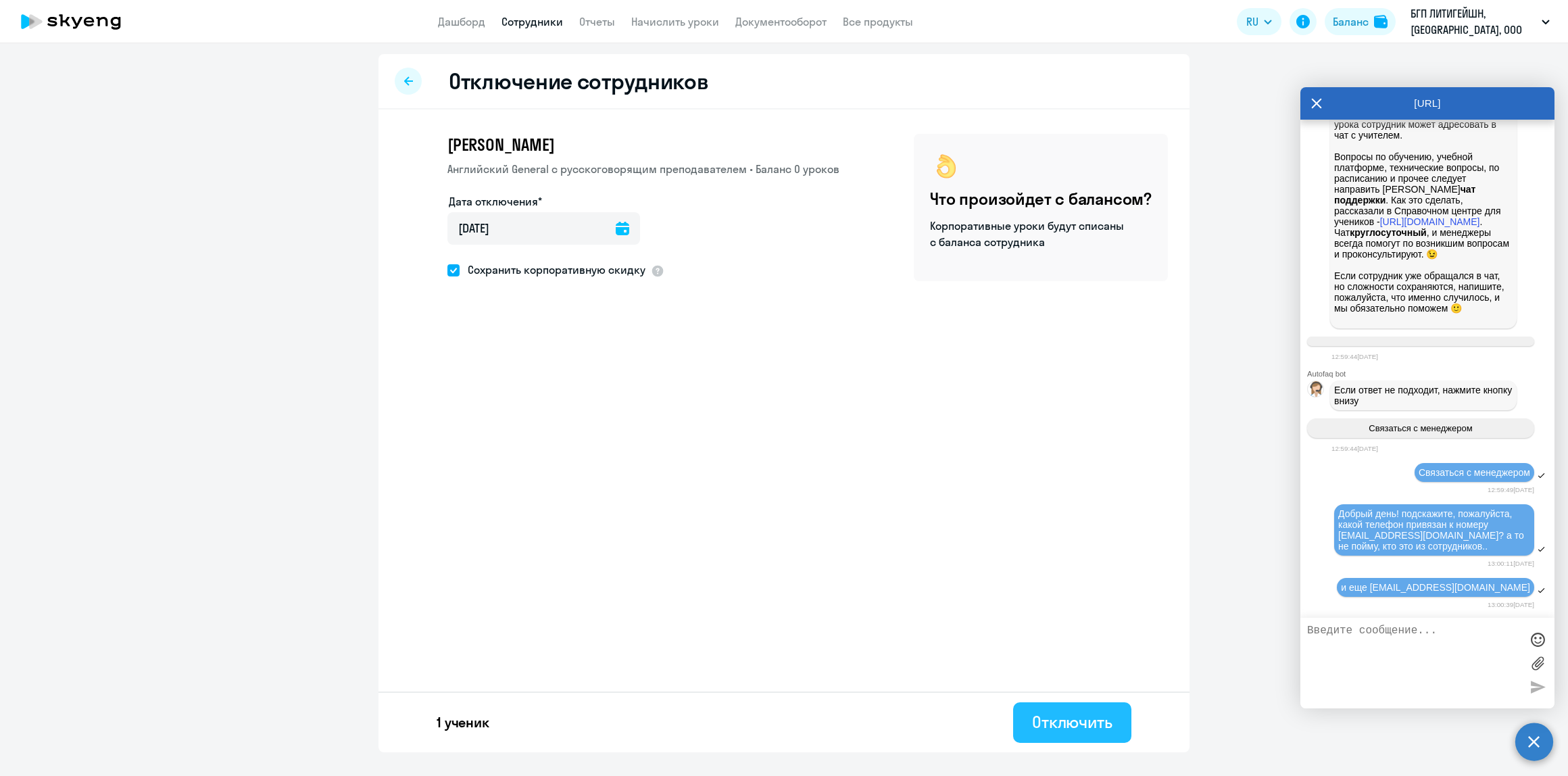
click at [1107, 730] on div "Отключить" at bounding box center [1073, 721] width 81 height 21
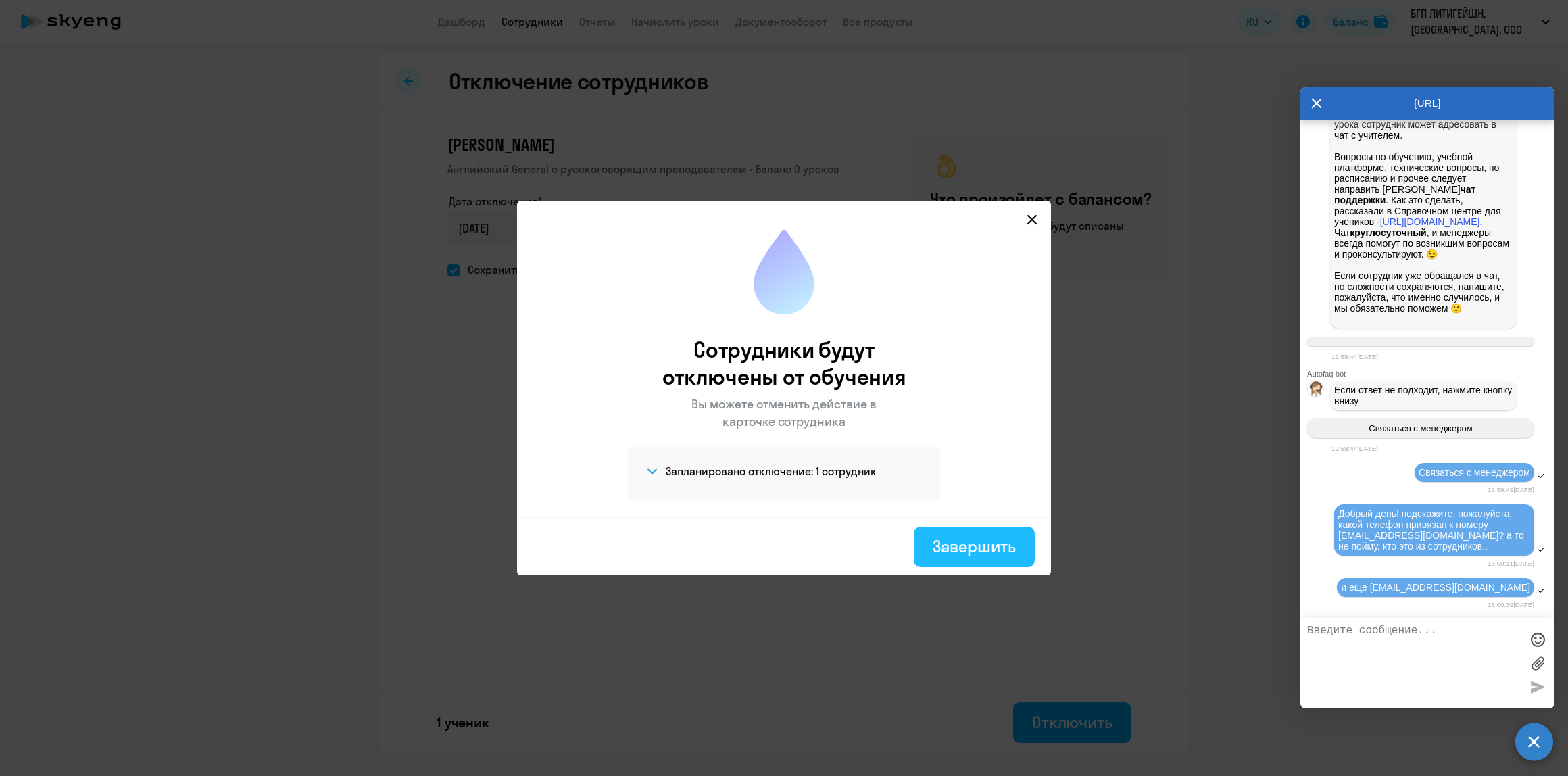
click at [986, 555] on div "Завершить" at bounding box center [974, 546] width 83 height 21
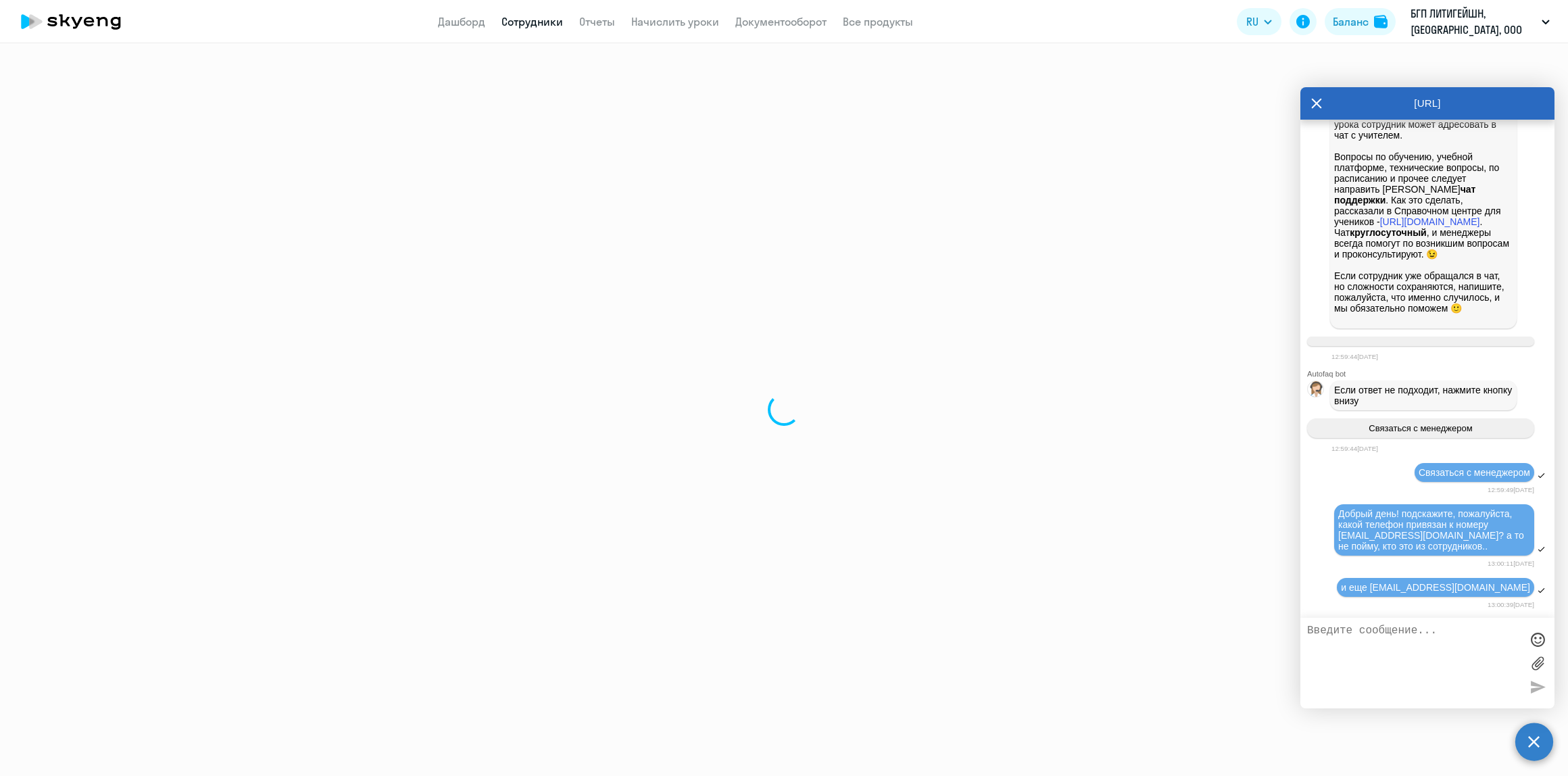
select select "30"
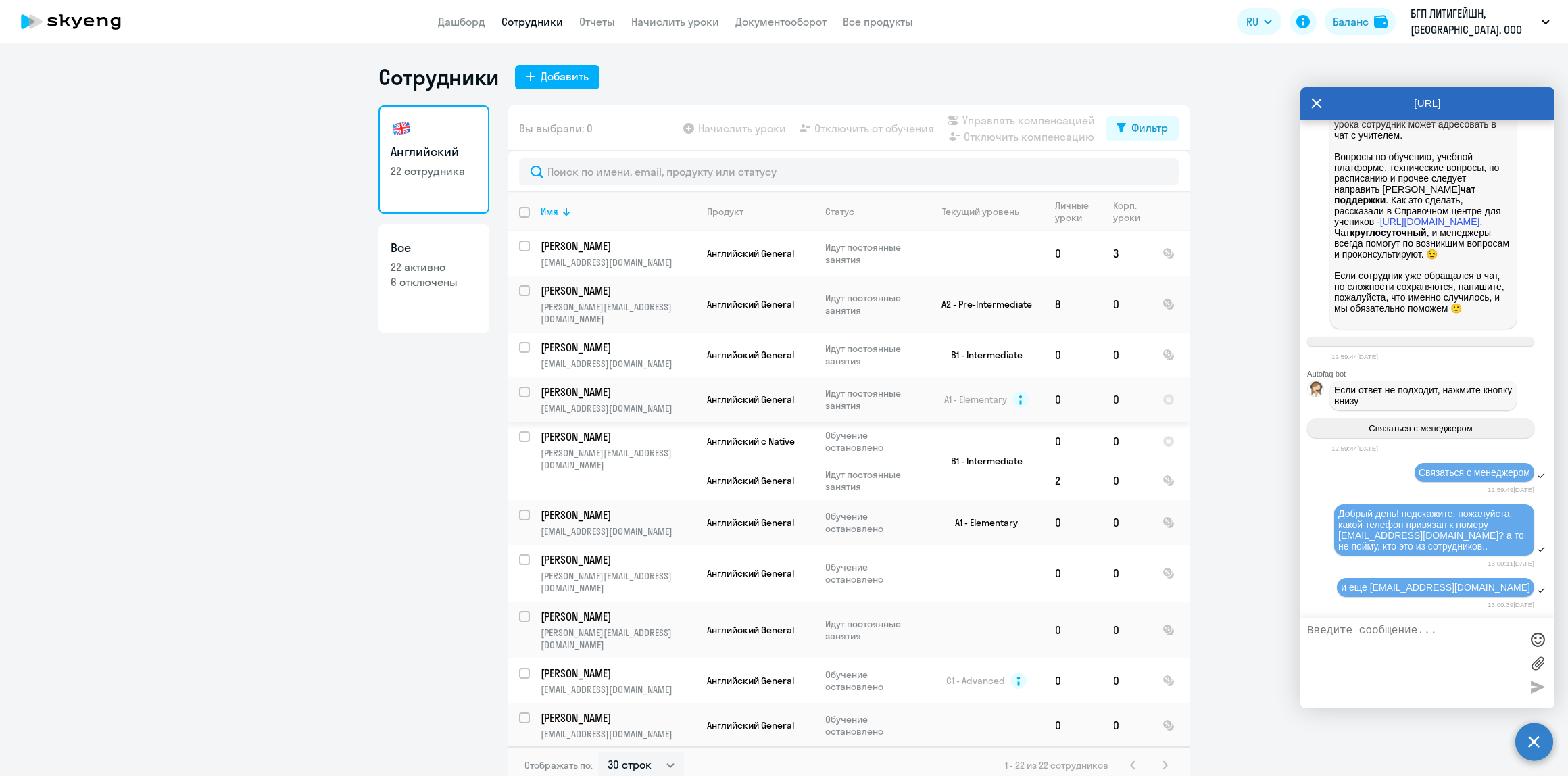
click at [522, 387] on input "select row 12633514" at bounding box center [532, 400] width 27 height 27
checkbox input "true"
click at [887, 130] on span "Отключить от обучения" at bounding box center [874, 128] width 119 height 17
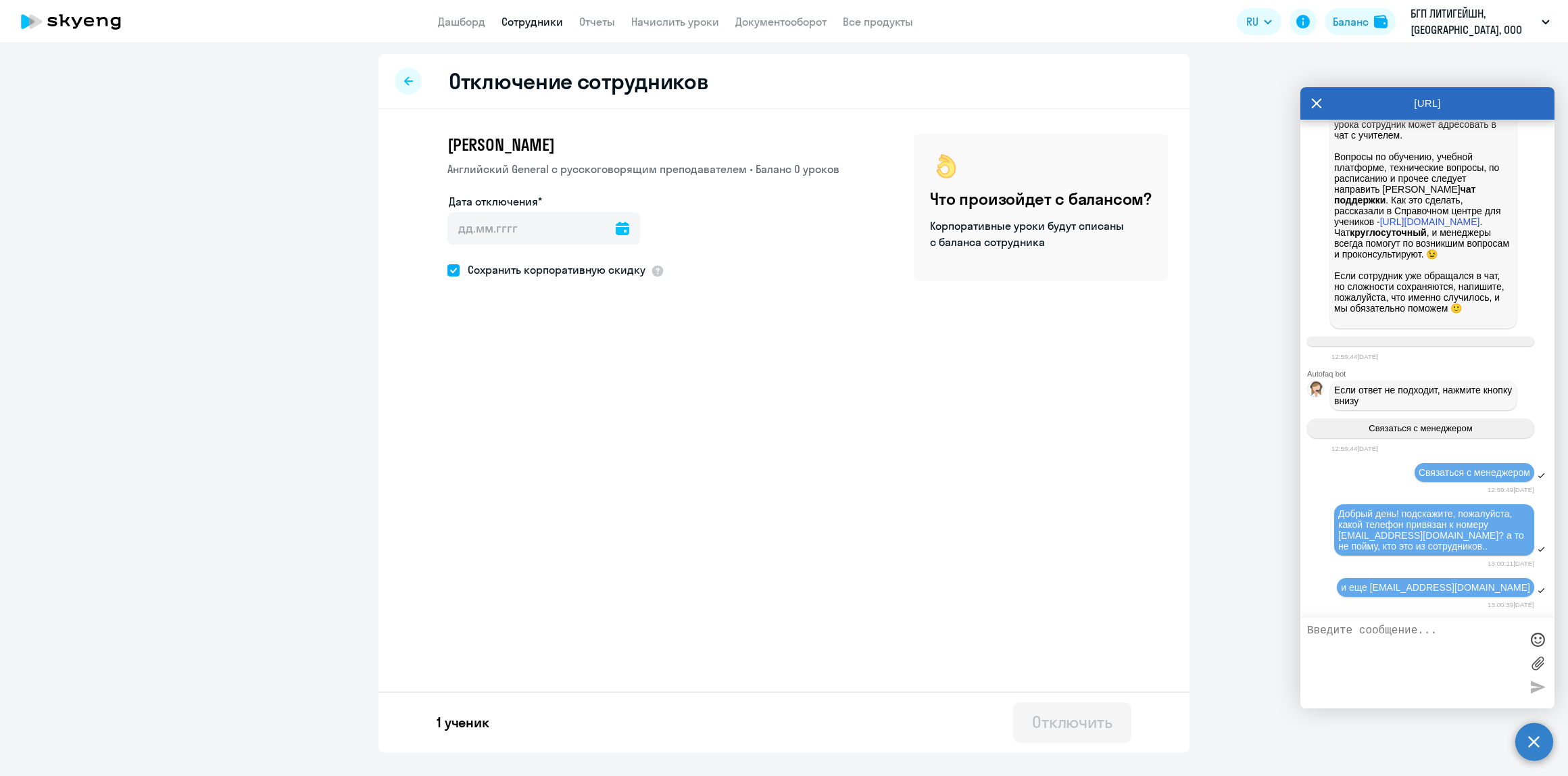
click at [615, 229] on icon at bounding box center [622, 228] width 13 height 13
click at [525, 441] on span "27" at bounding box center [520, 439] width 25 height 25
type input "[DATE]"
click at [1087, 720] on div "Отключить" at bounding box center [1073, 721] width 81 height 21
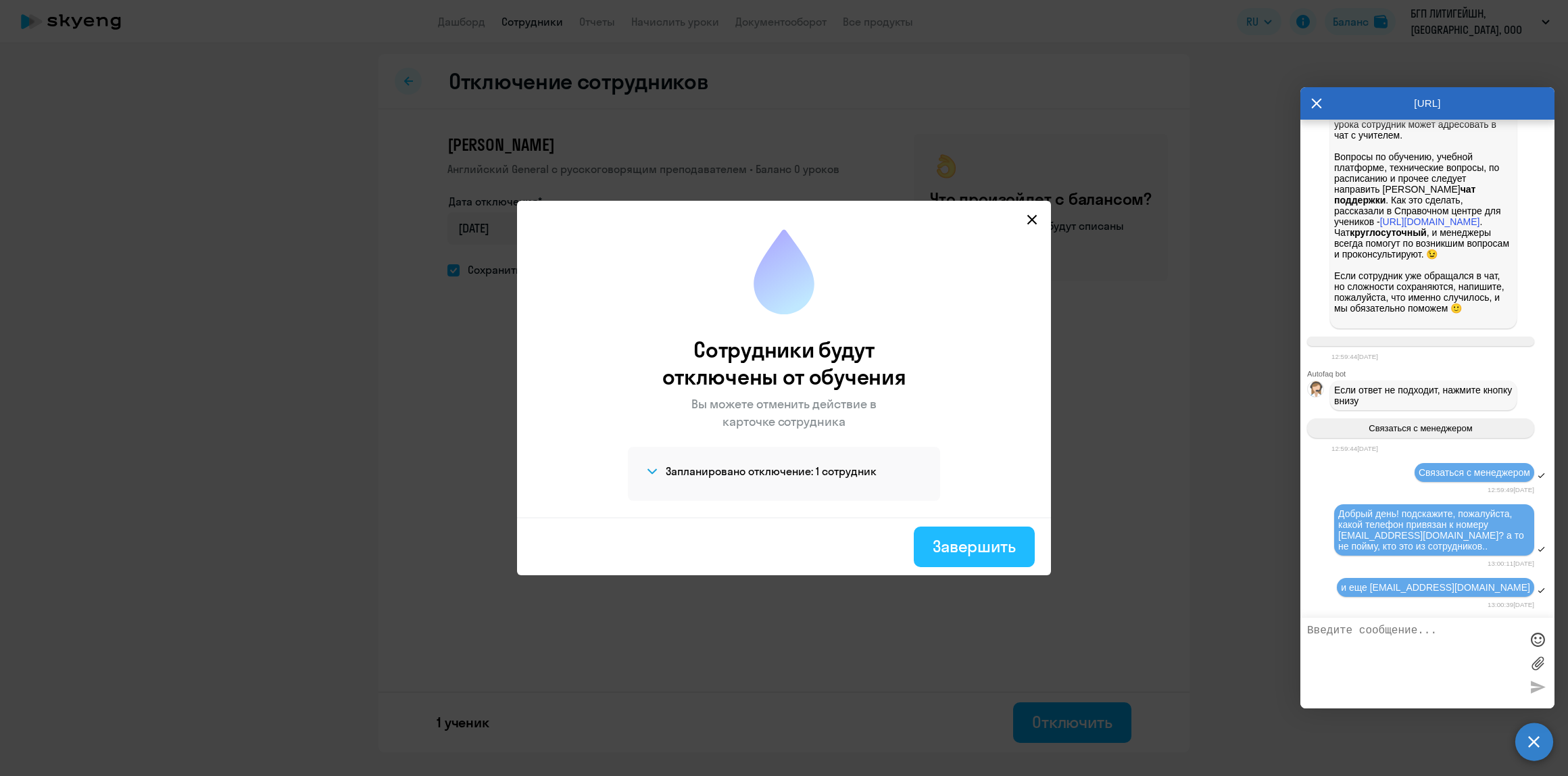
click at [973, 566] on button "Завершить" at bounding box center [974, 547] width 121 height 40
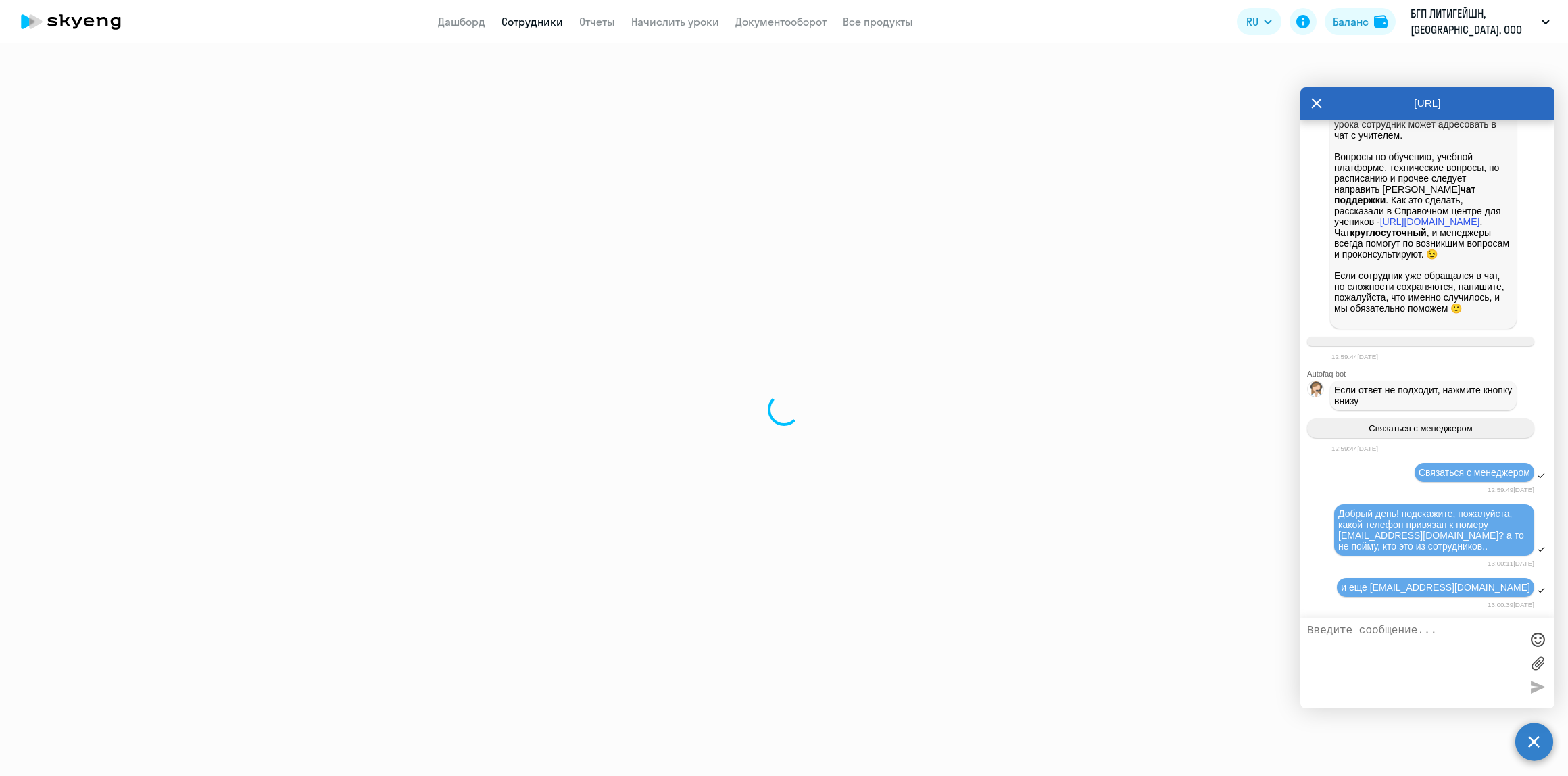
select select "30"
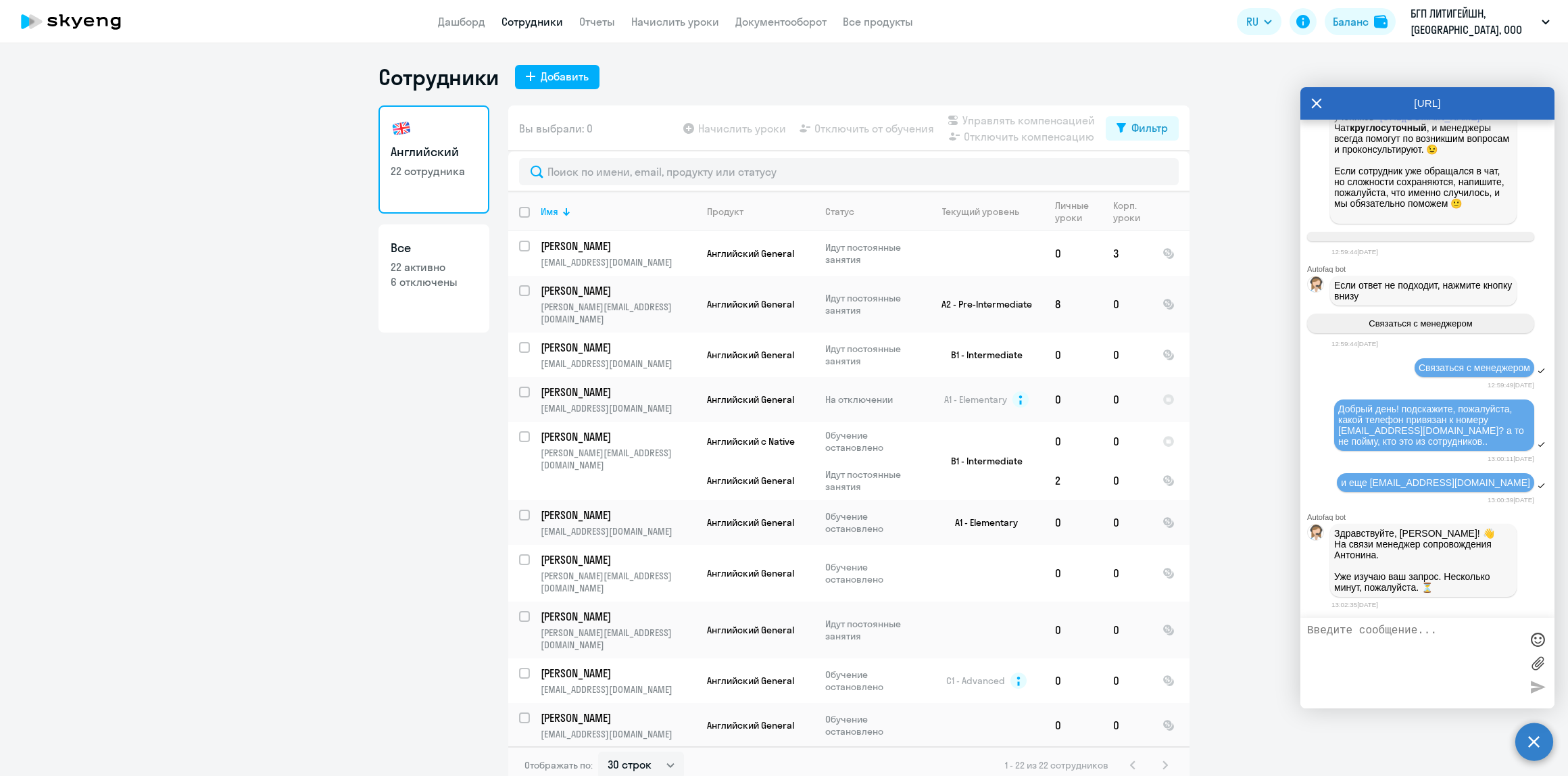
click at [1148, 115] on div "Вы выбрали: 0 Начислить уроки Отключить от обучения Управлять компенсацией Откл…" at bounding box center [848, 128] width 681 height 46
click at [1146, 119] on div "Фильтр" at bounding box center [1149, 127] width 36 height 17
click at [1147, 164] on label at bounding box center [1150, 172] width 23 height 17
click at [1139, 171] on input "checkbox" at bounding box center [1138, 171] width 1 height 1
checkbox input "true"
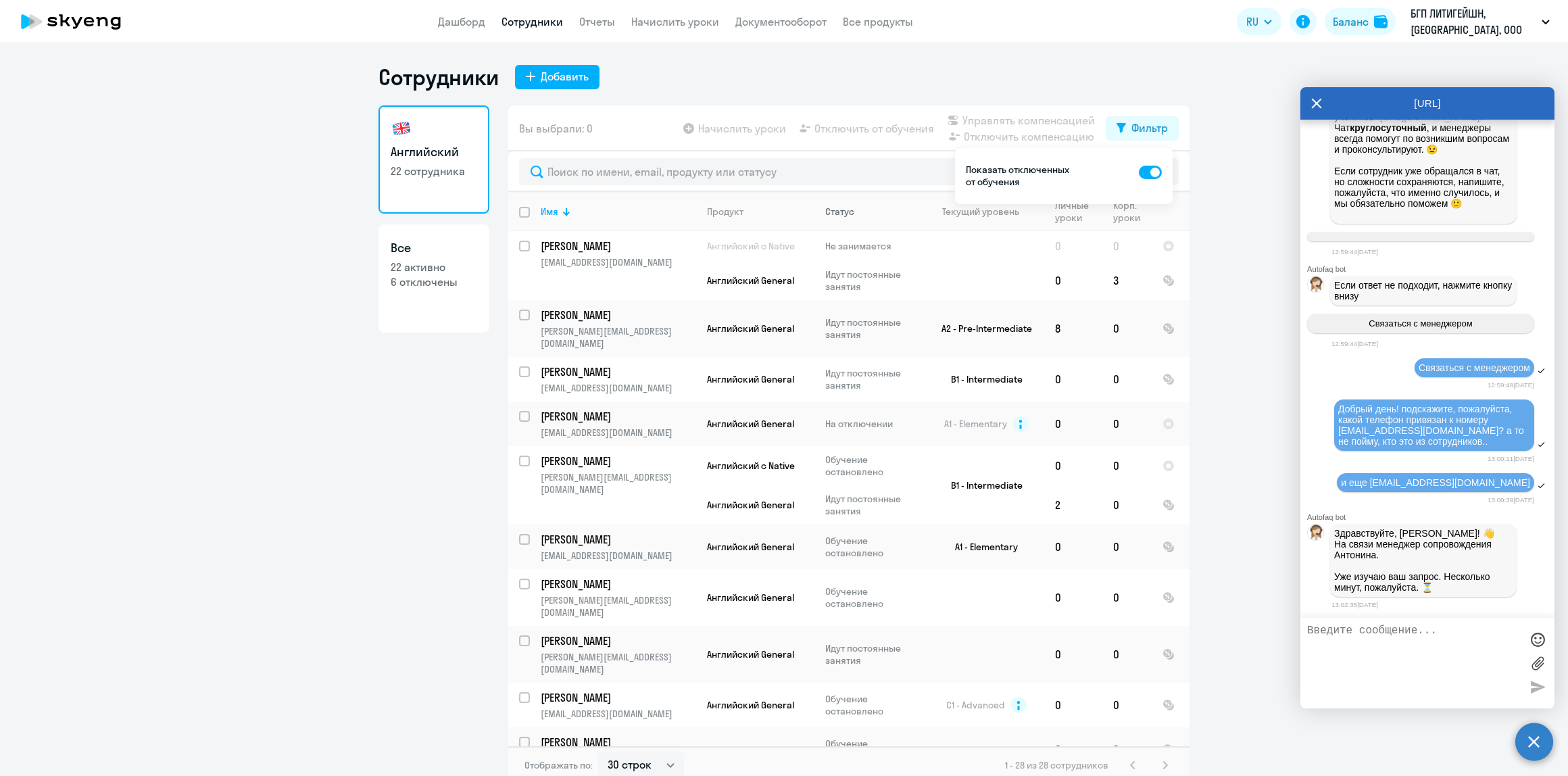
click at [845, 211] on div "Статус" at bounding box center [839, 211] width 29 height 12
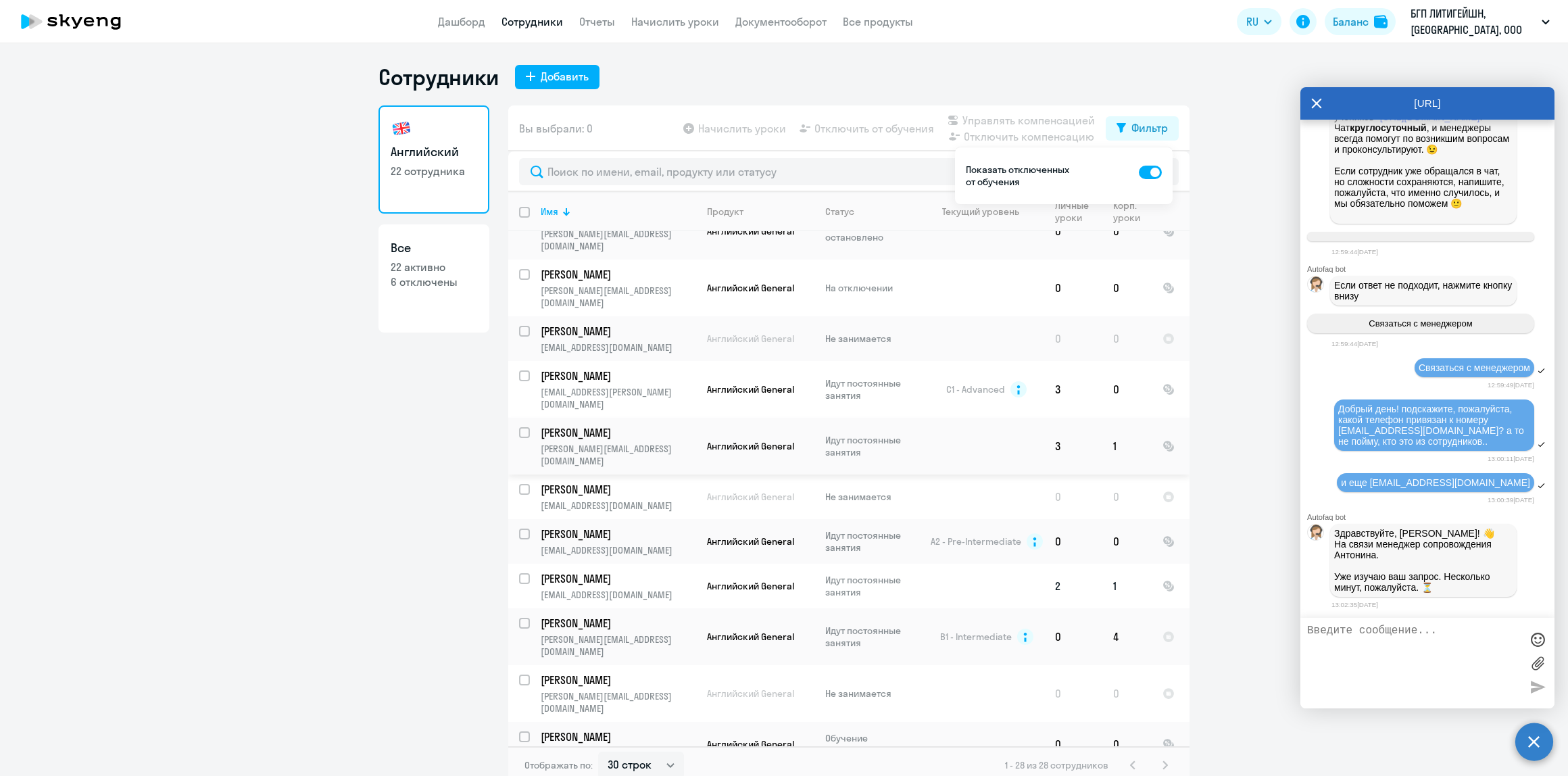
scroll to position [7, 0]
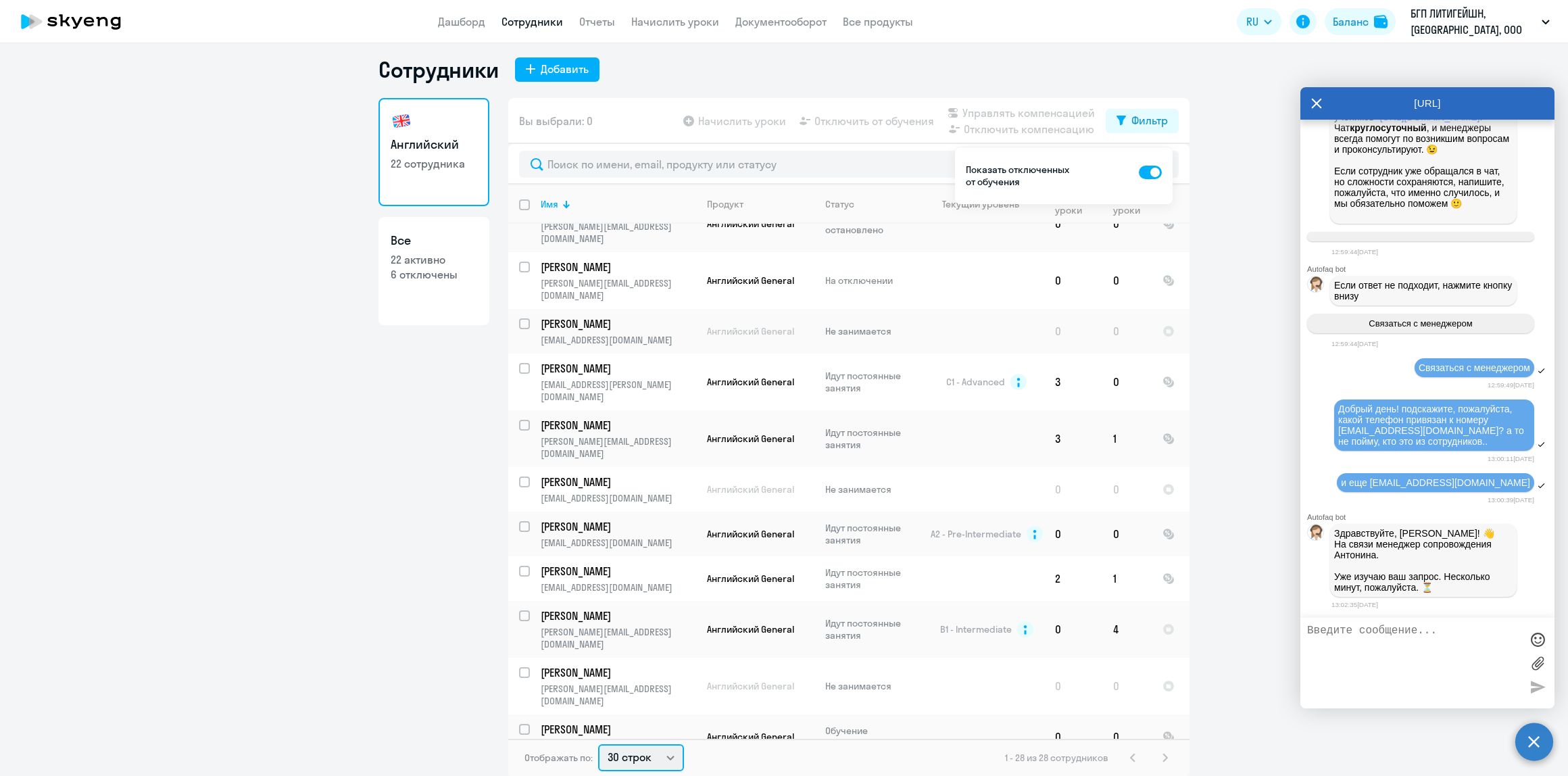
click at [654, 754] on select "30 строк 50 строк 100 строк" at bounding box center [641, 758] width 86 height 27
select select "100"
click at [598, 744] on select "30 строк 50 строк 100 строк" at bounding box center [641, 758] width 86 height 27
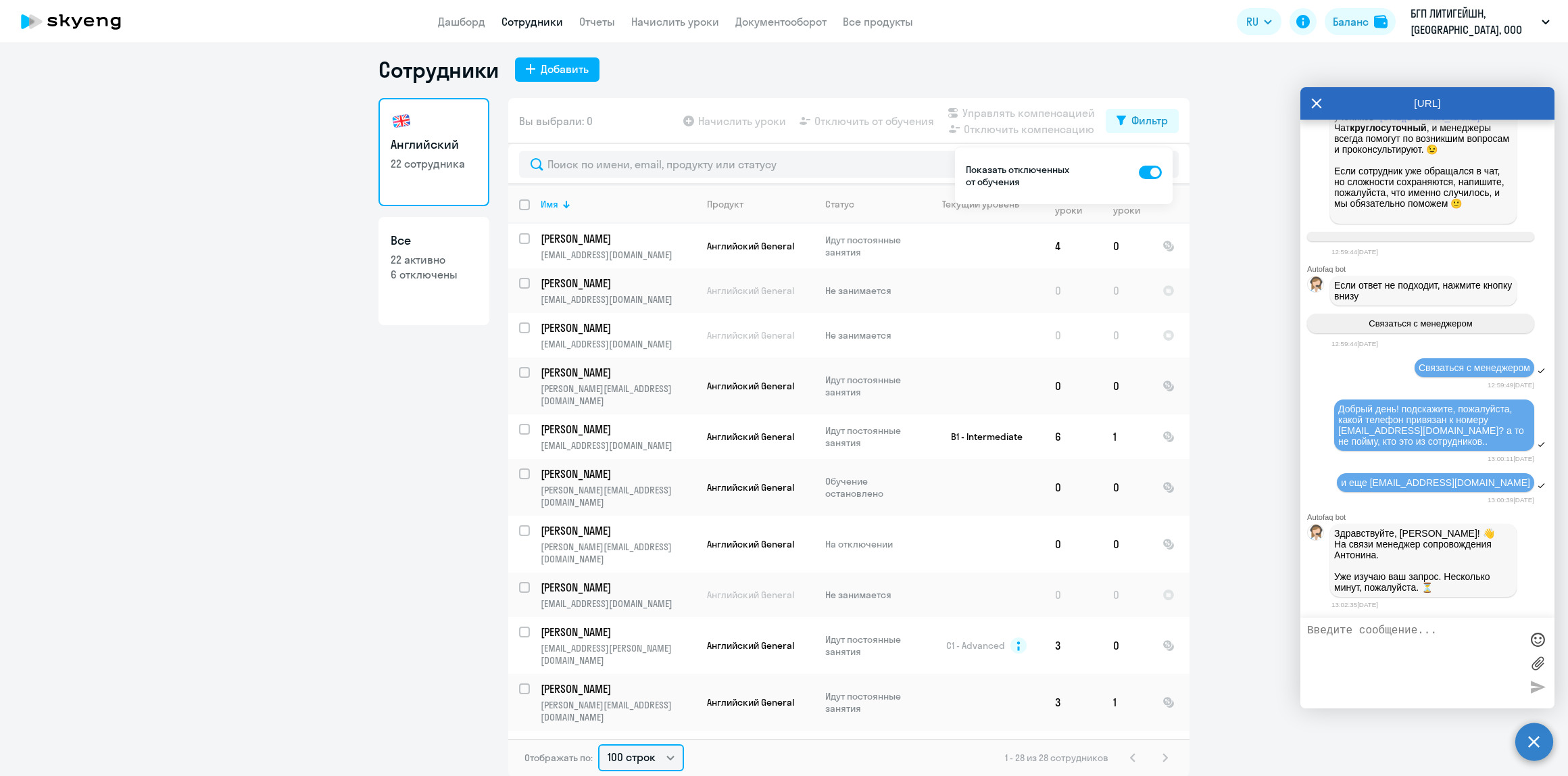
scroll to position [804, 0]
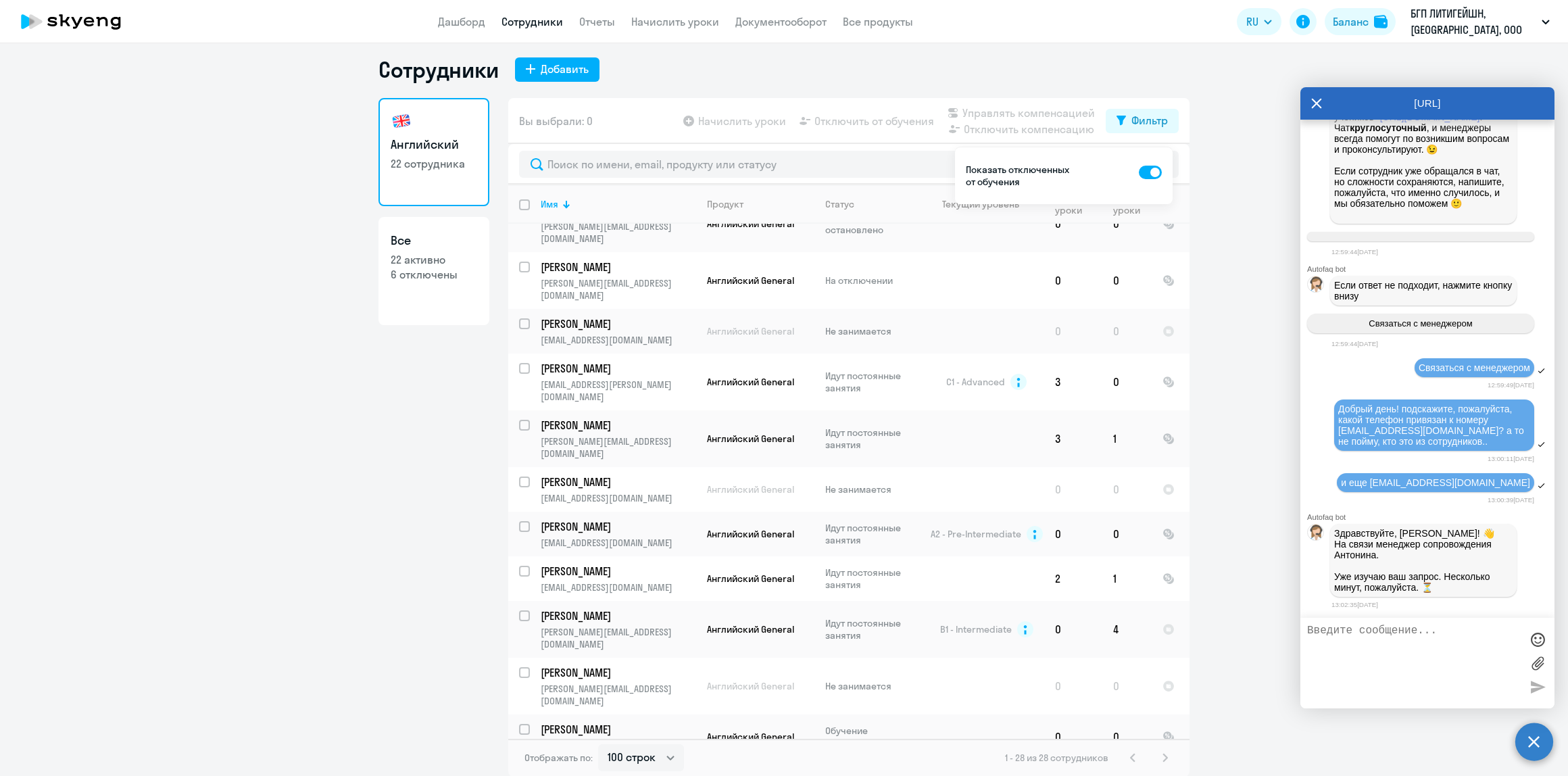
click at [511, 758] on div at bounding box center [525, 774] width 32 height 32
checkbox input "true"
click at [830, 113] on span "Отключить от обучения" at bounding box center [874, 121] width 119 height 17
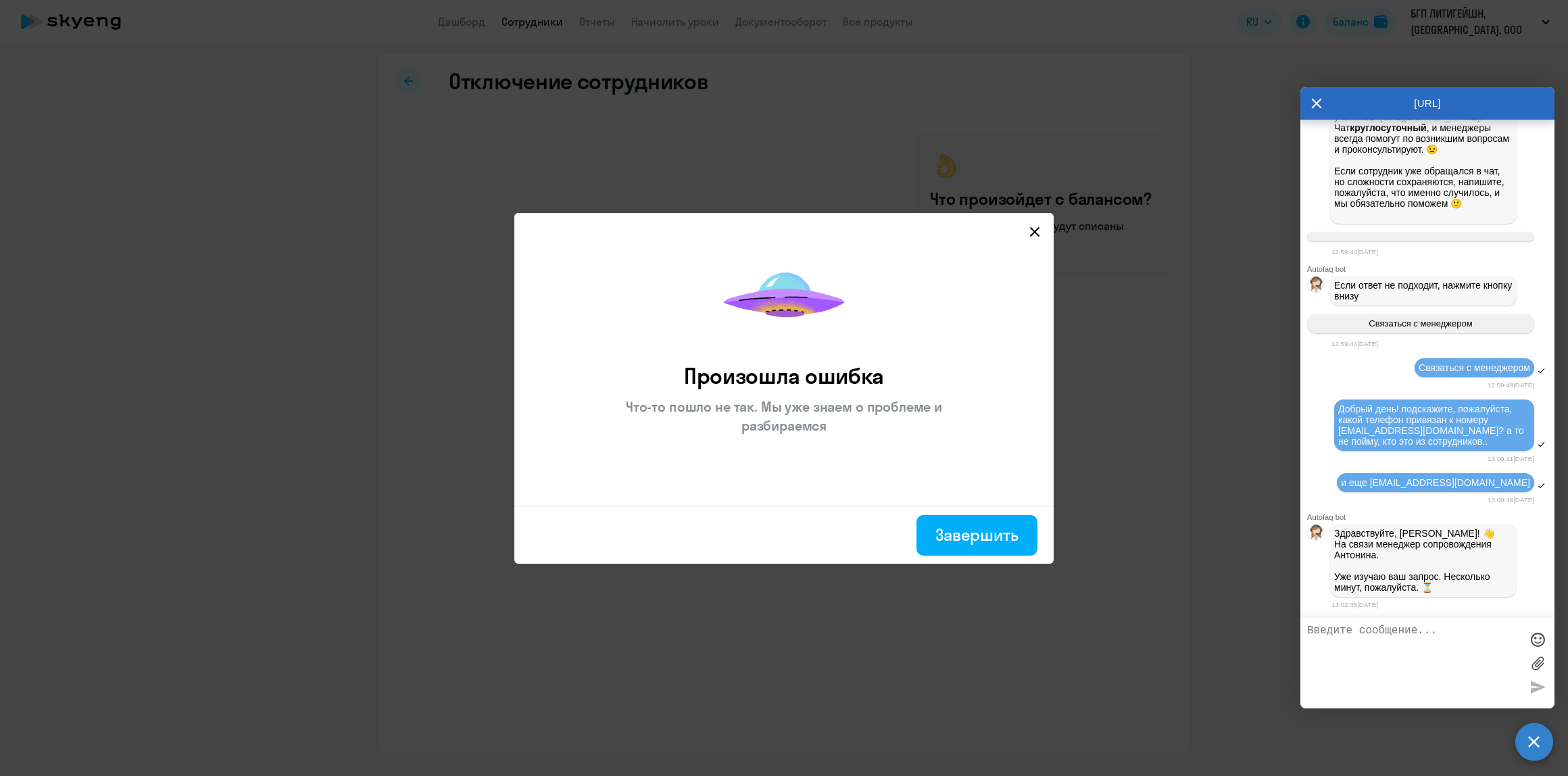
click at [1039, 226] on icon at bounding box center [1035, 232] width 11 height 11
select select "30"
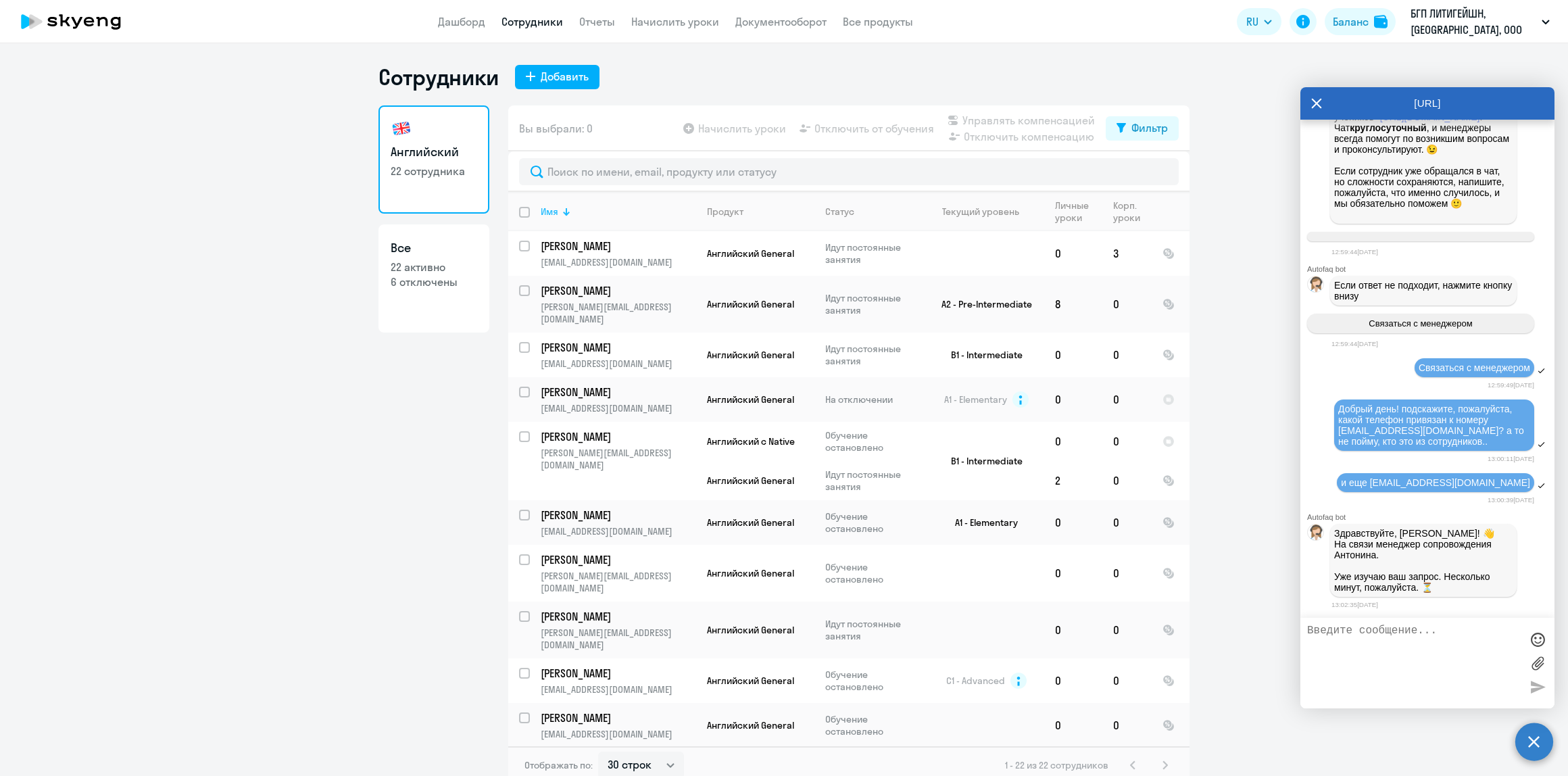
click at [563, 214] on div at bounding box center [565, 213] width 4 height 4
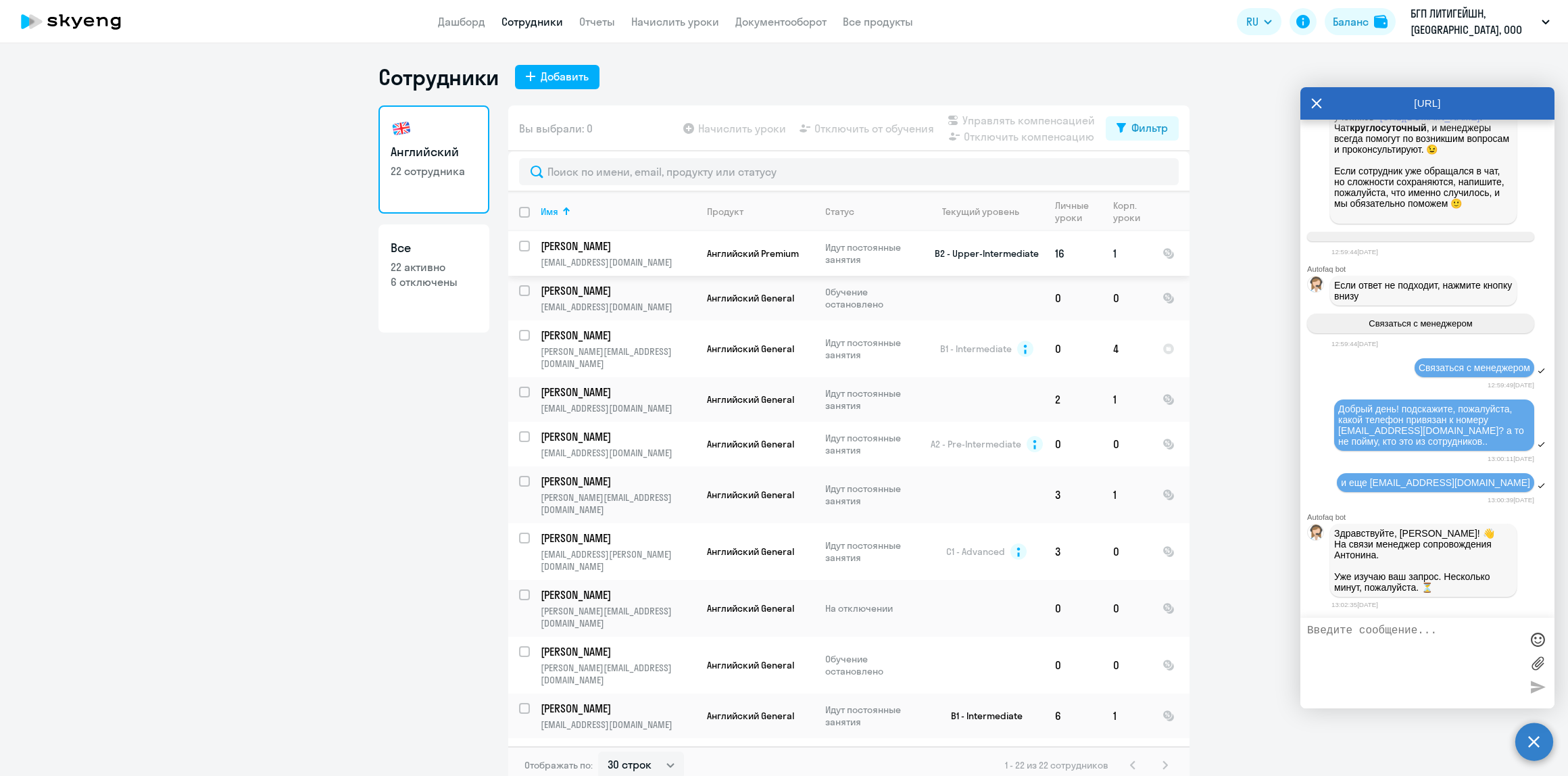
click at [613, 248] on p "[PERSON_NAME]" at bounding box center [616, 246] width 153 height 15
select select "english"
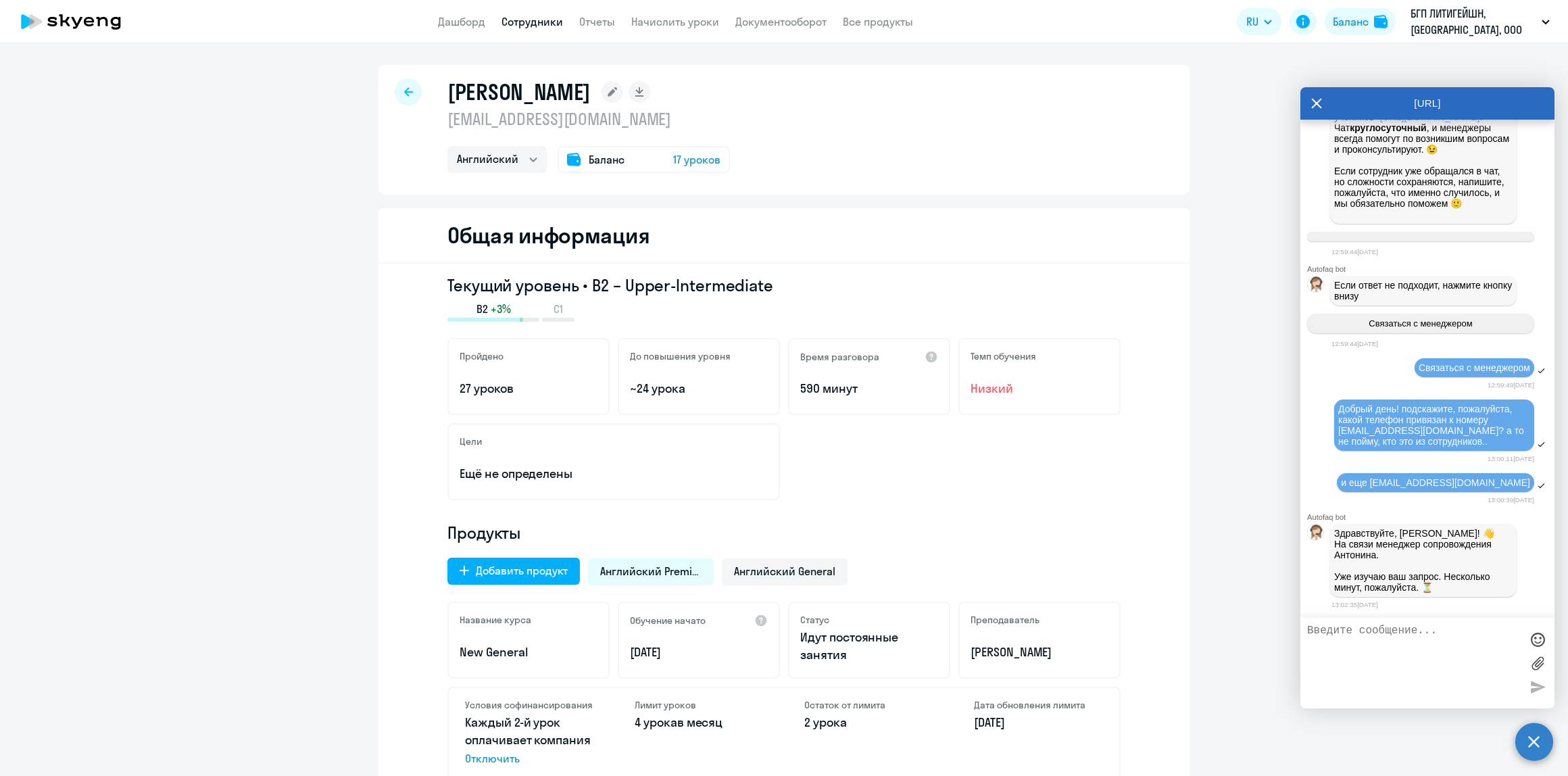
click at [623, 93] on rect at bounding box center [612, 92] width 21 height 21
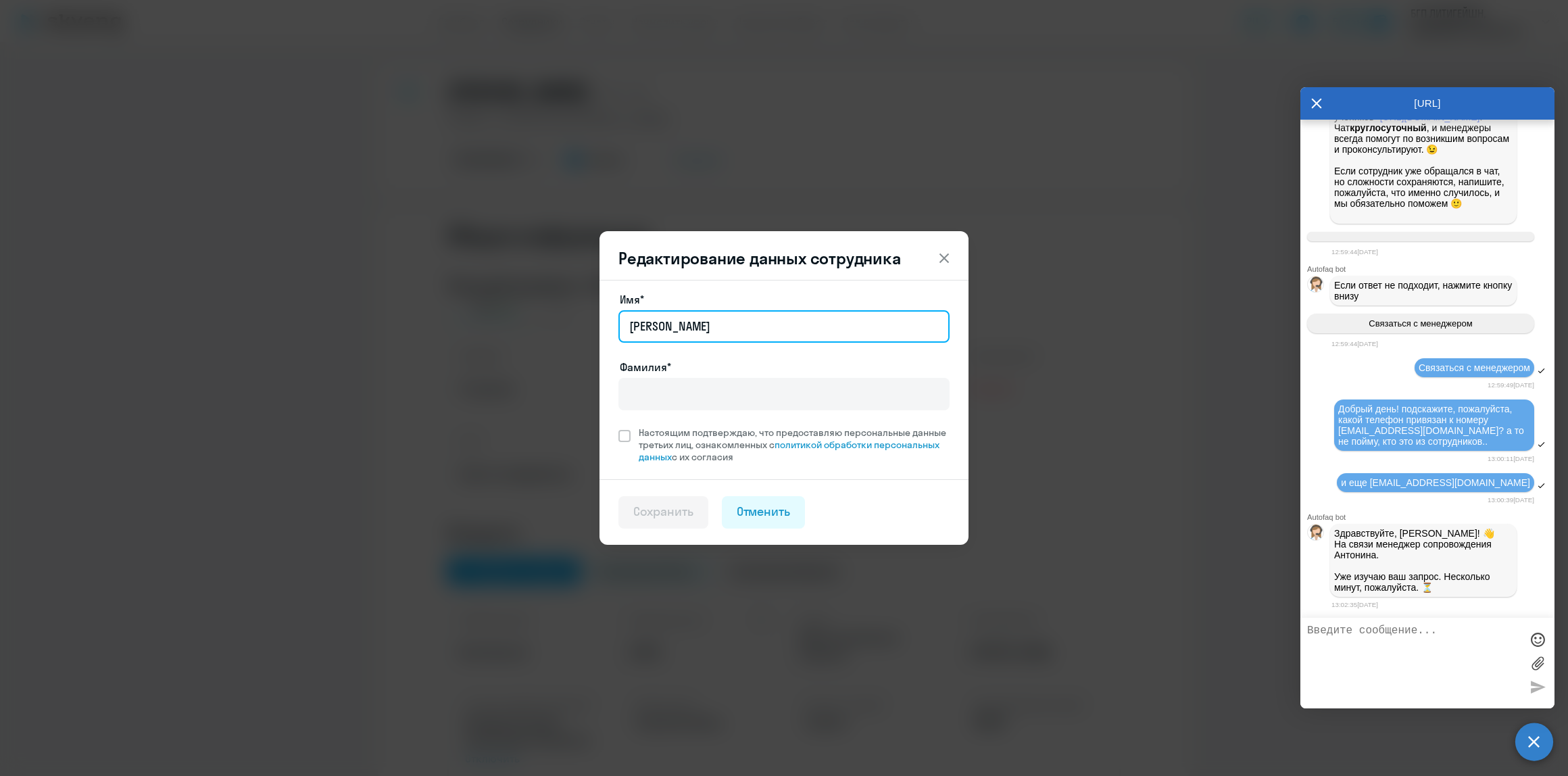
drag, startPoint x: 786, startPoint y: 320, endPoint x: 535, endPoint y: 323, distance: 251.0
click at [535, 323] on div "Редактирование данных сотрудника Имя* [PERSON_NAME]* Настоящим подтверждаю, что…" at bounding box center [784, 388] width 654 height 378
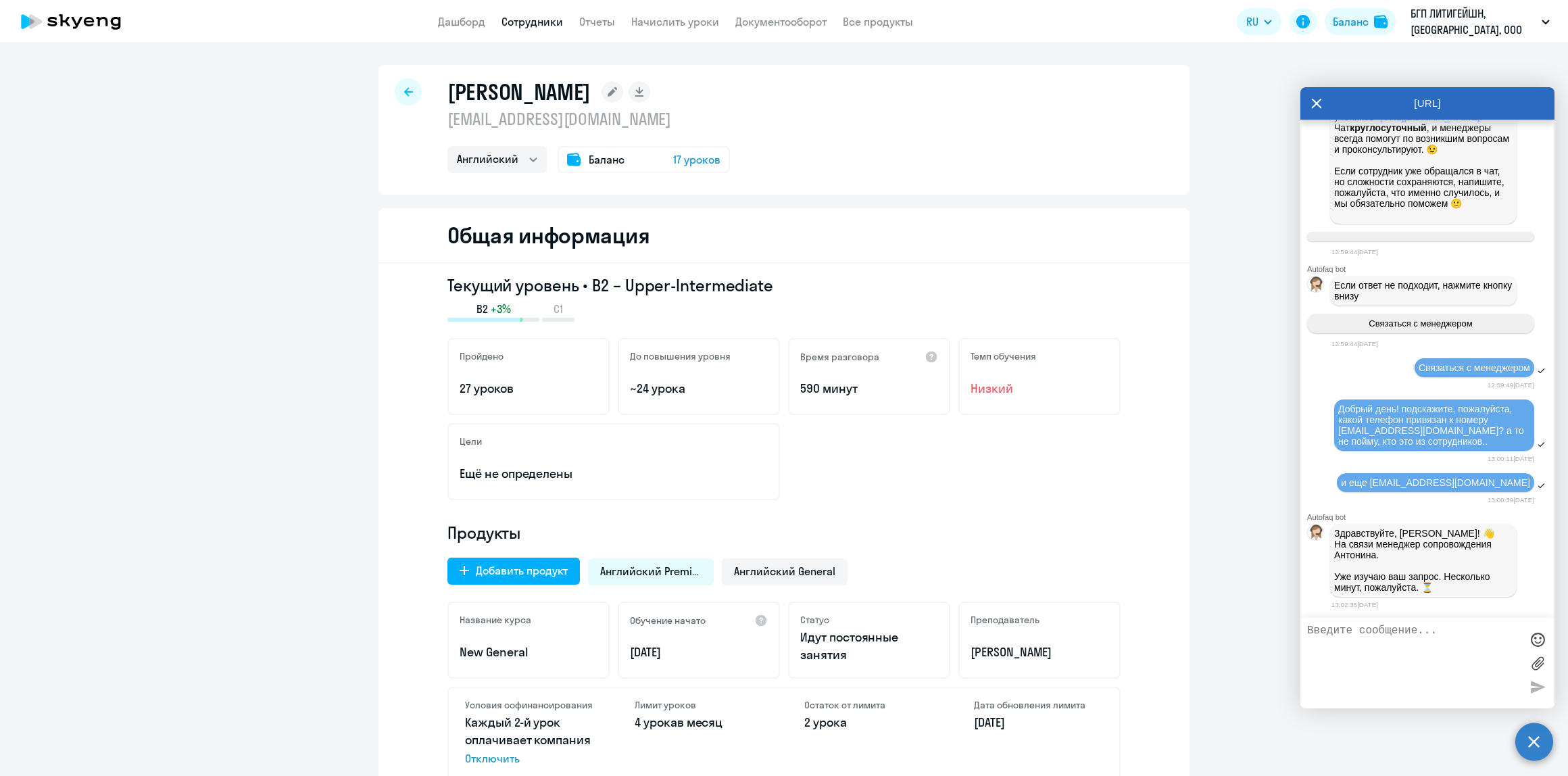
click at [623, 97] on rect at bounding box center [612, 92] width 21 height 21
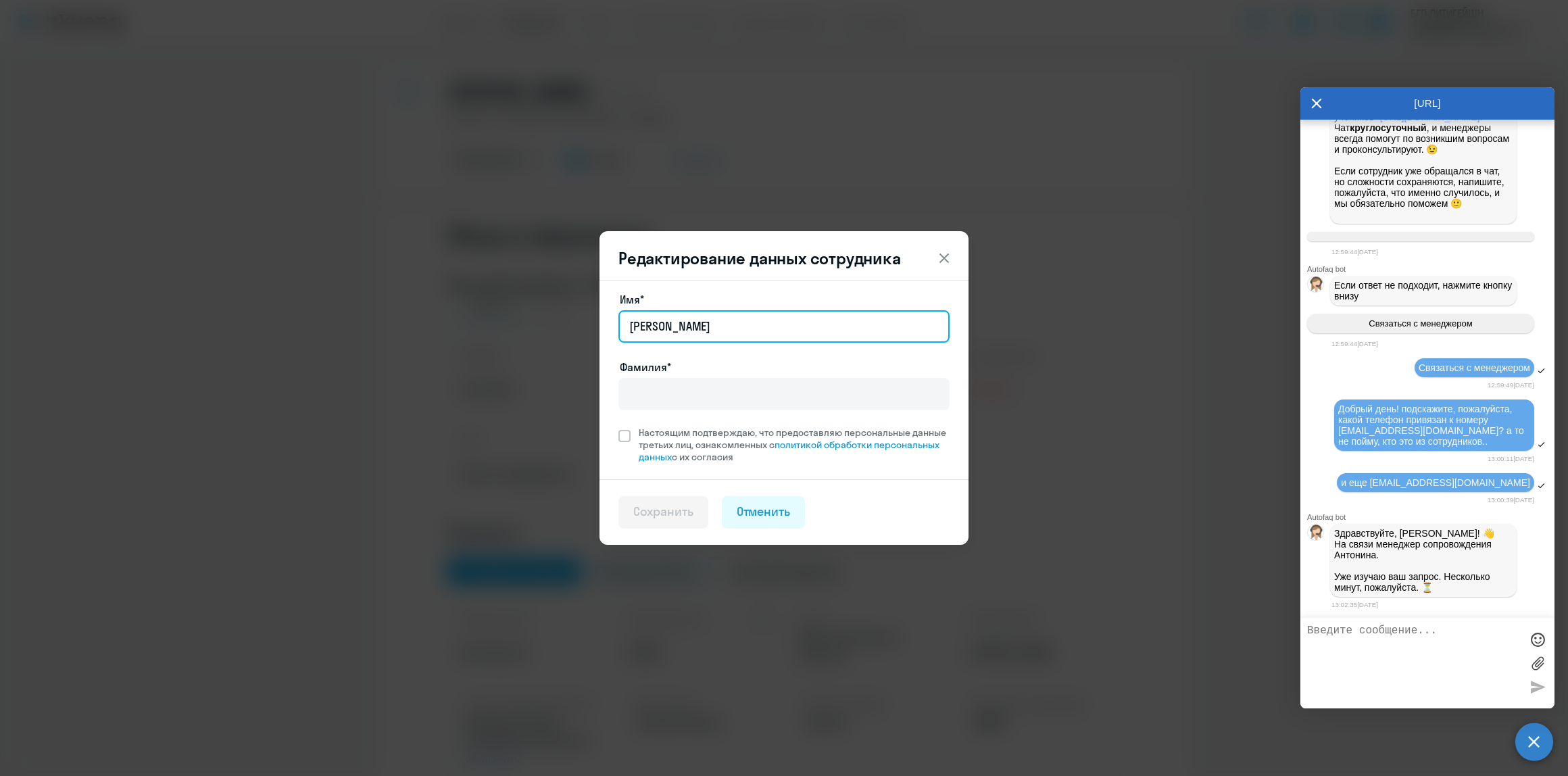
drag, startPoint x: 788, startPoint y: 323, endPoint x: 606, endPoint y: 326, distance: 182.0
click at [606, 326] on div "Имя* [PERSON_NAME]* Настоящим подтверждаю, что предоставляю персональные данные…" at bounding box center [784, 380] width 369 height 199
type input "[PERSON_NAME]"
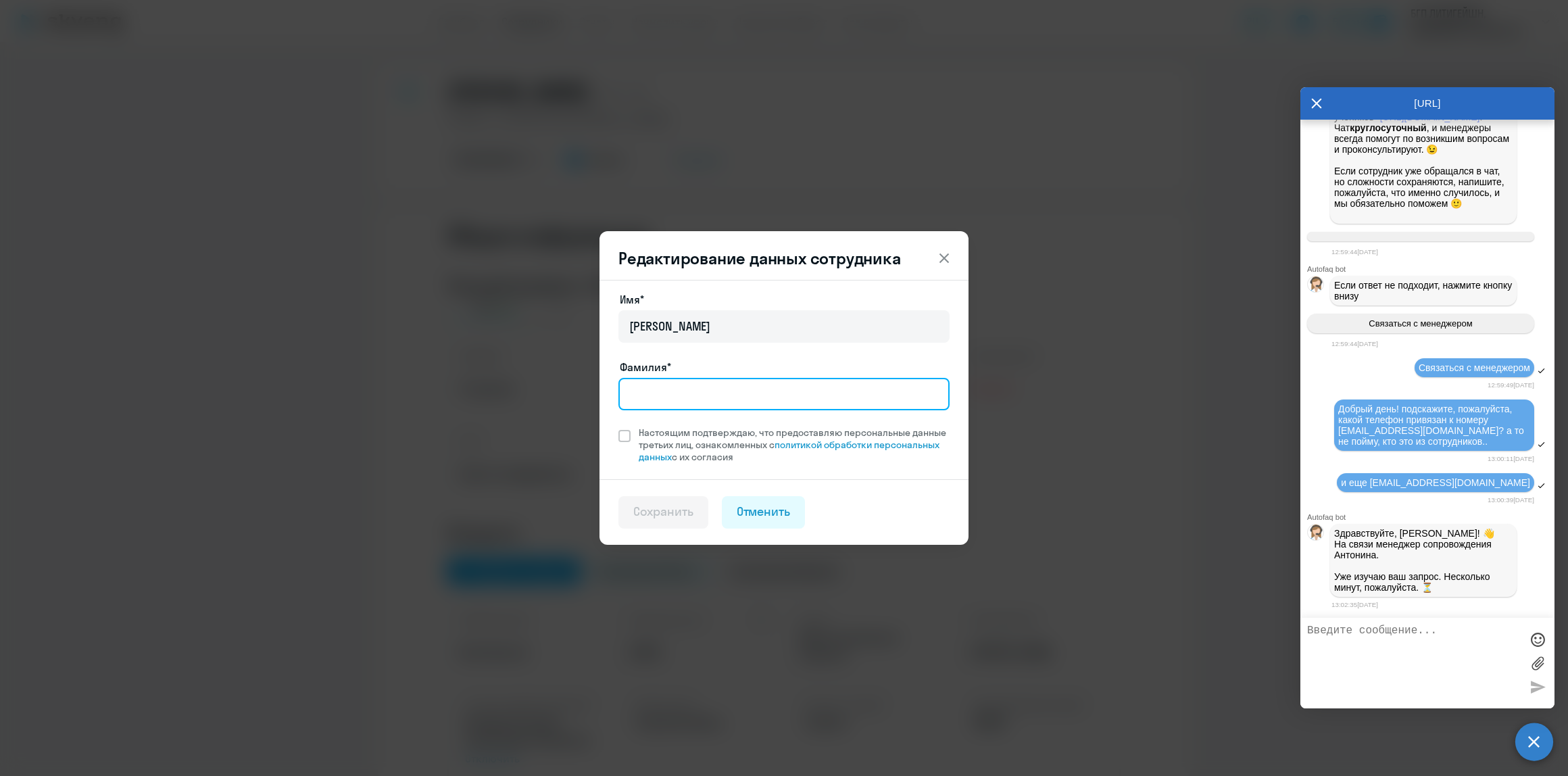
click at [735, 399] on input "Фамилия*" at bounding box center [784, 394] width 331 height 32
type input "[PERSON_NAME]"
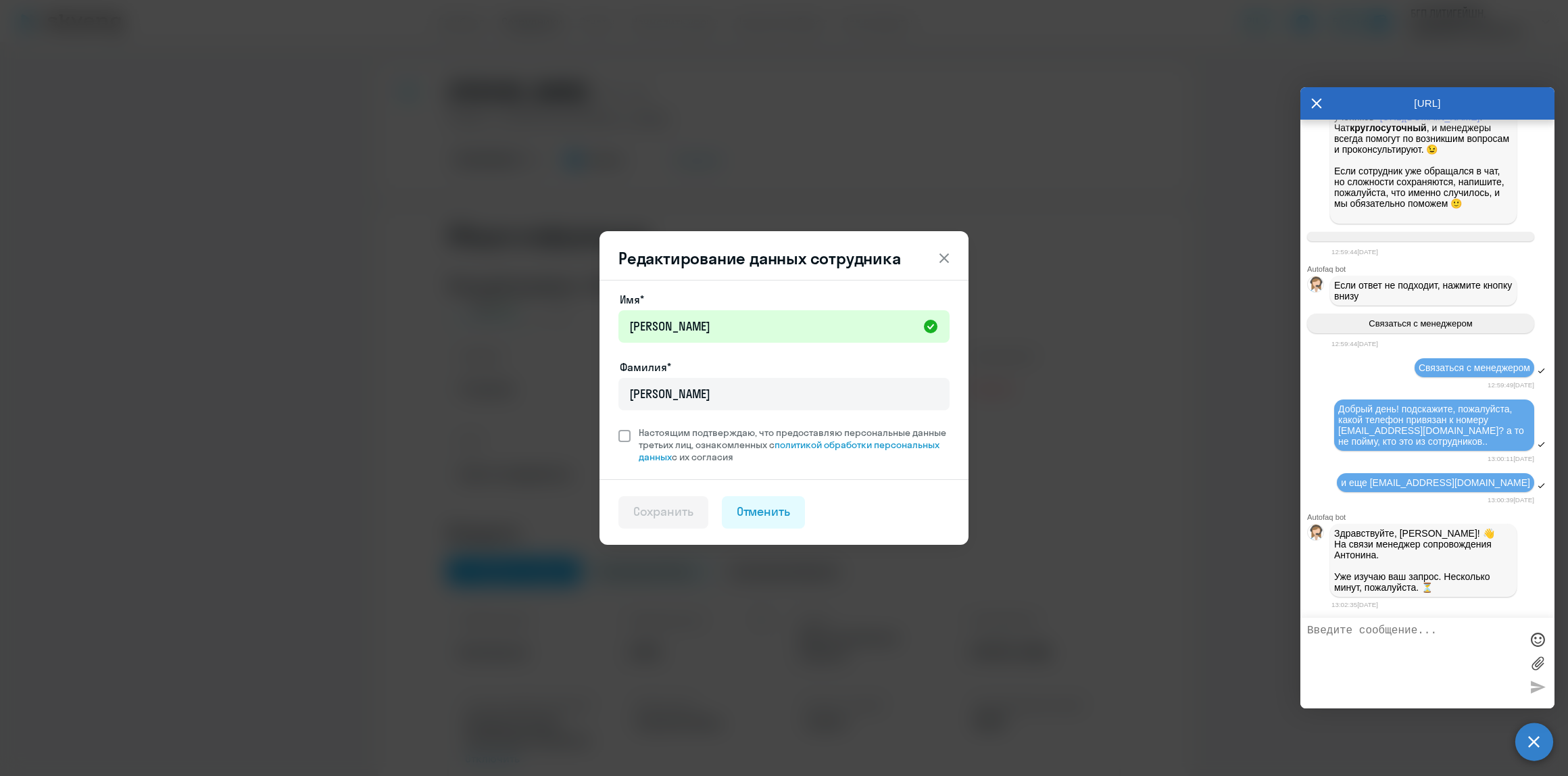
click at [629, 438] on span at bounding box center [624, 435] width 12 height 12
click at [619, 426] on input "Настоящим подтверждаю, что предоставляю персональные данные третьих лиц, ознако…" at bounding box center [618, 426] width 1 height 1
checkbox input "true"
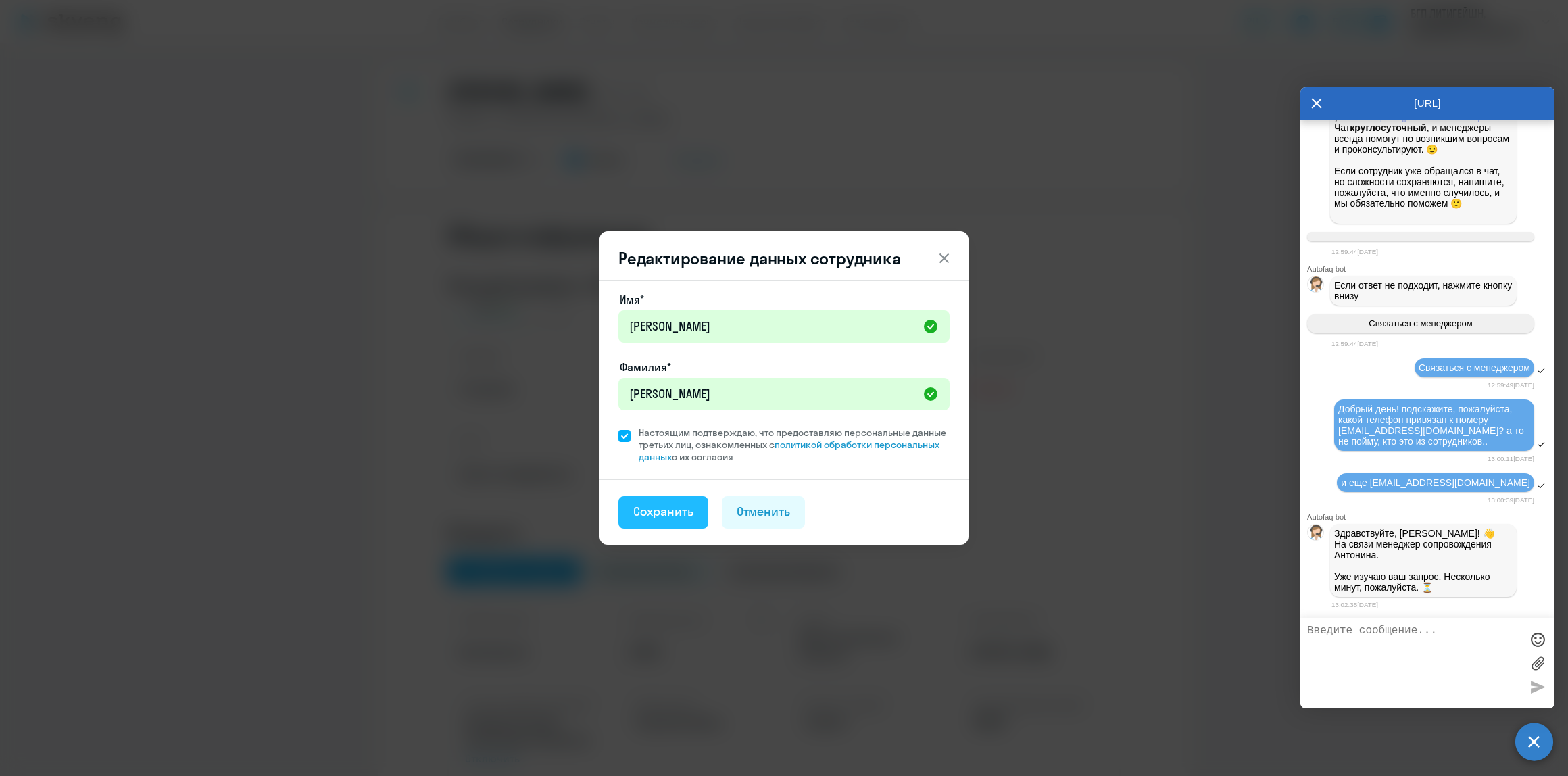
click at [638, 505] on div "Сохранить" at bounding box center [664, 512] width 60 height 17
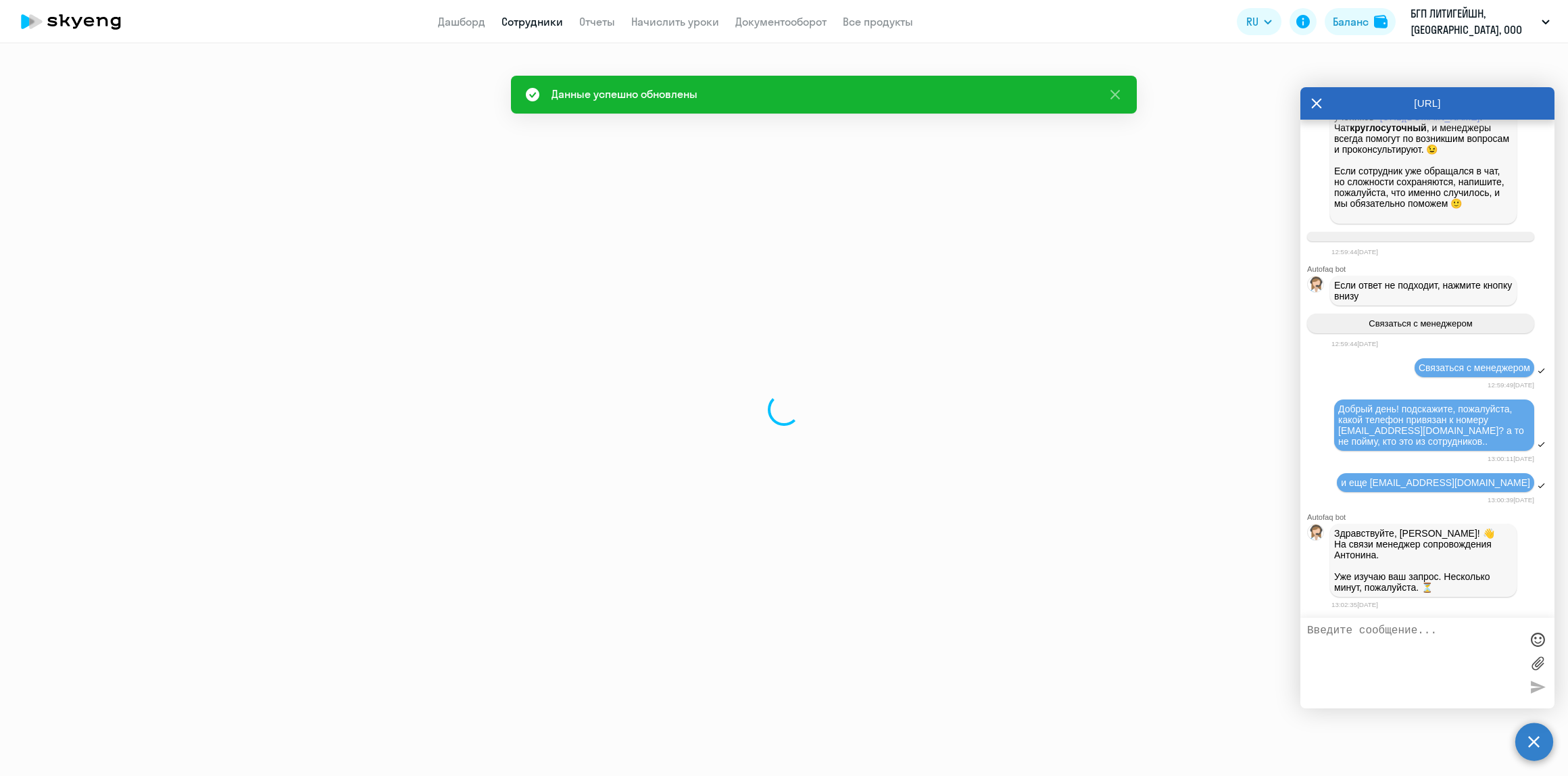
select select "english"
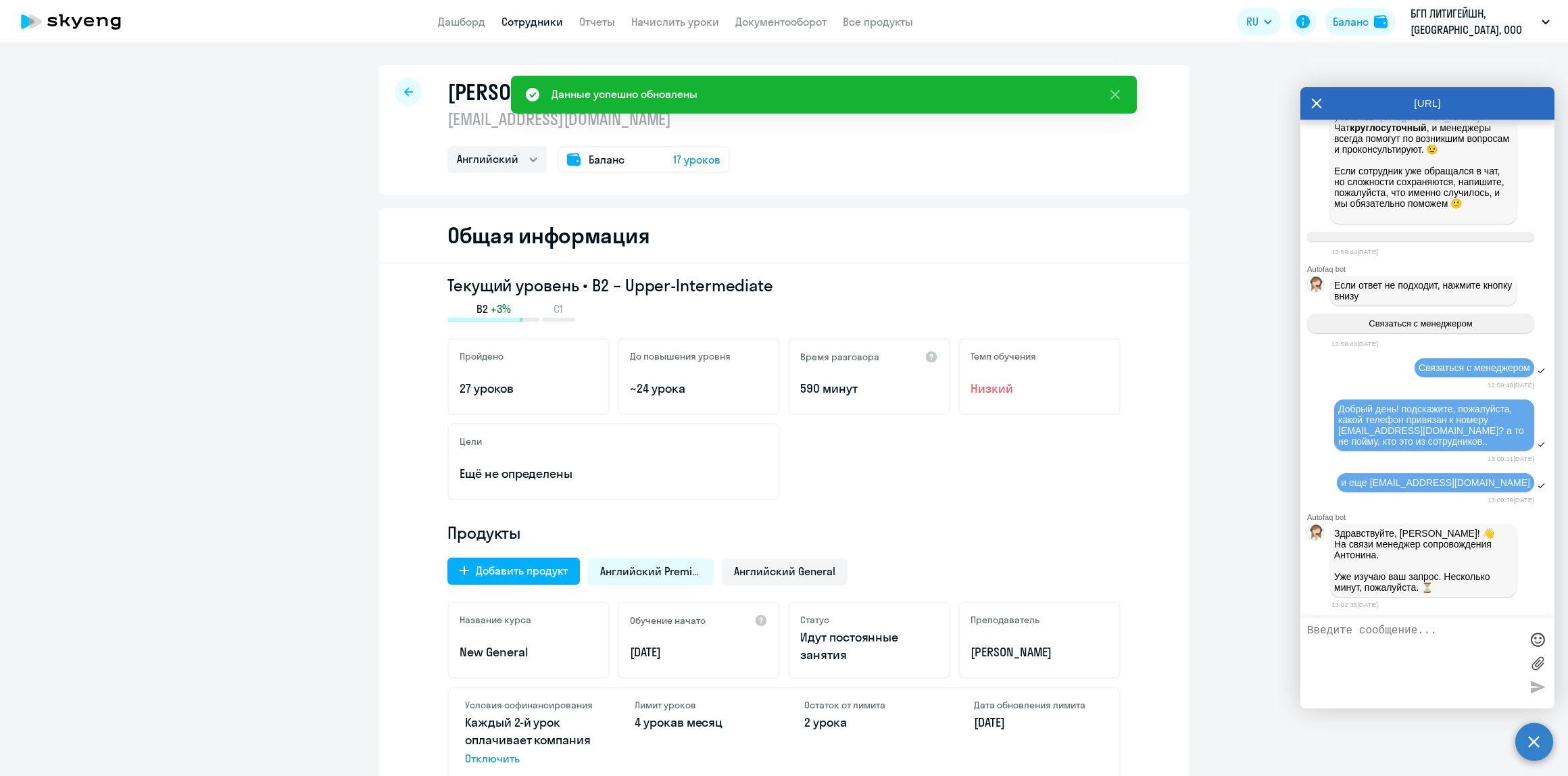
click at [395, 90] on div at bounding box center [408, 92] width 27 height 27
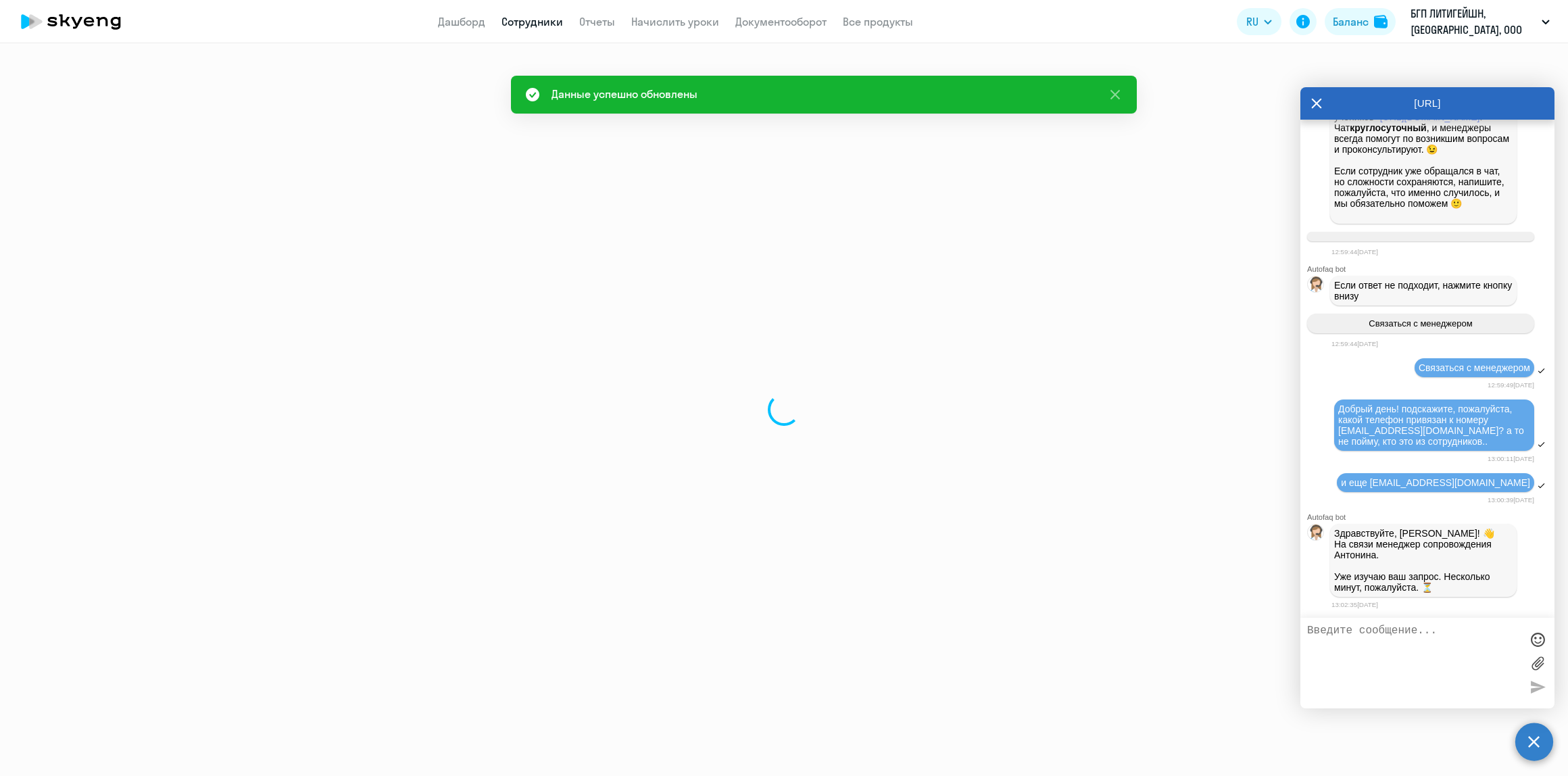
select select "30"
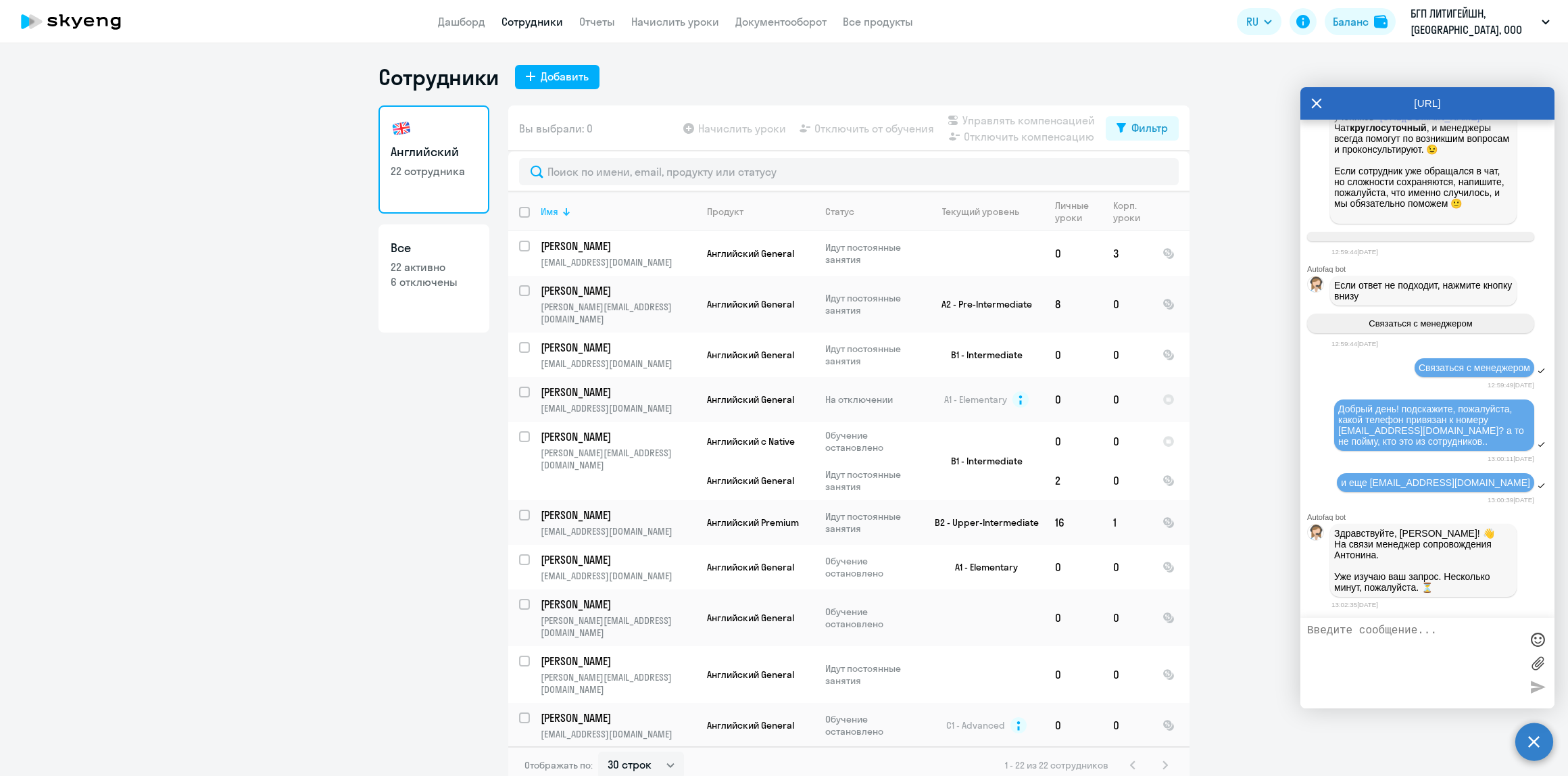
click at [549, 213] on div "Имя" at bounding box center [549, 211] width 17 height 12
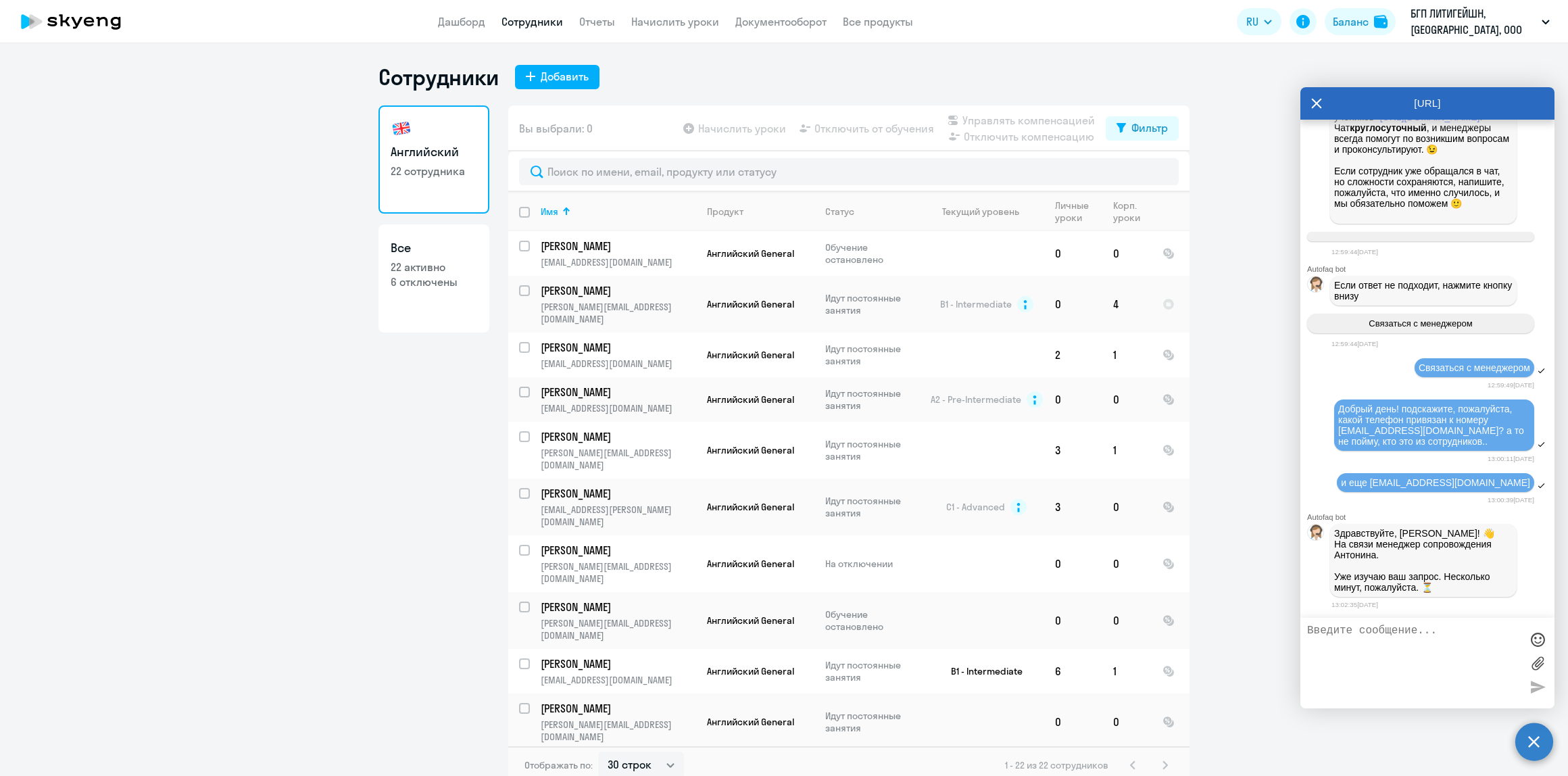
click at [426, 522] on div "Английский 22 сотрудника Все 22 активно 6 отключены" at bounding box center [434, 441] width 111 height 671
click at [360, 599] on ng-component "Сотрудники Добавить Английский 22 сотрудника Все 22 активно 6 отключены Вы выбр…" at bounding box center [784, 423] width 1568 height 721
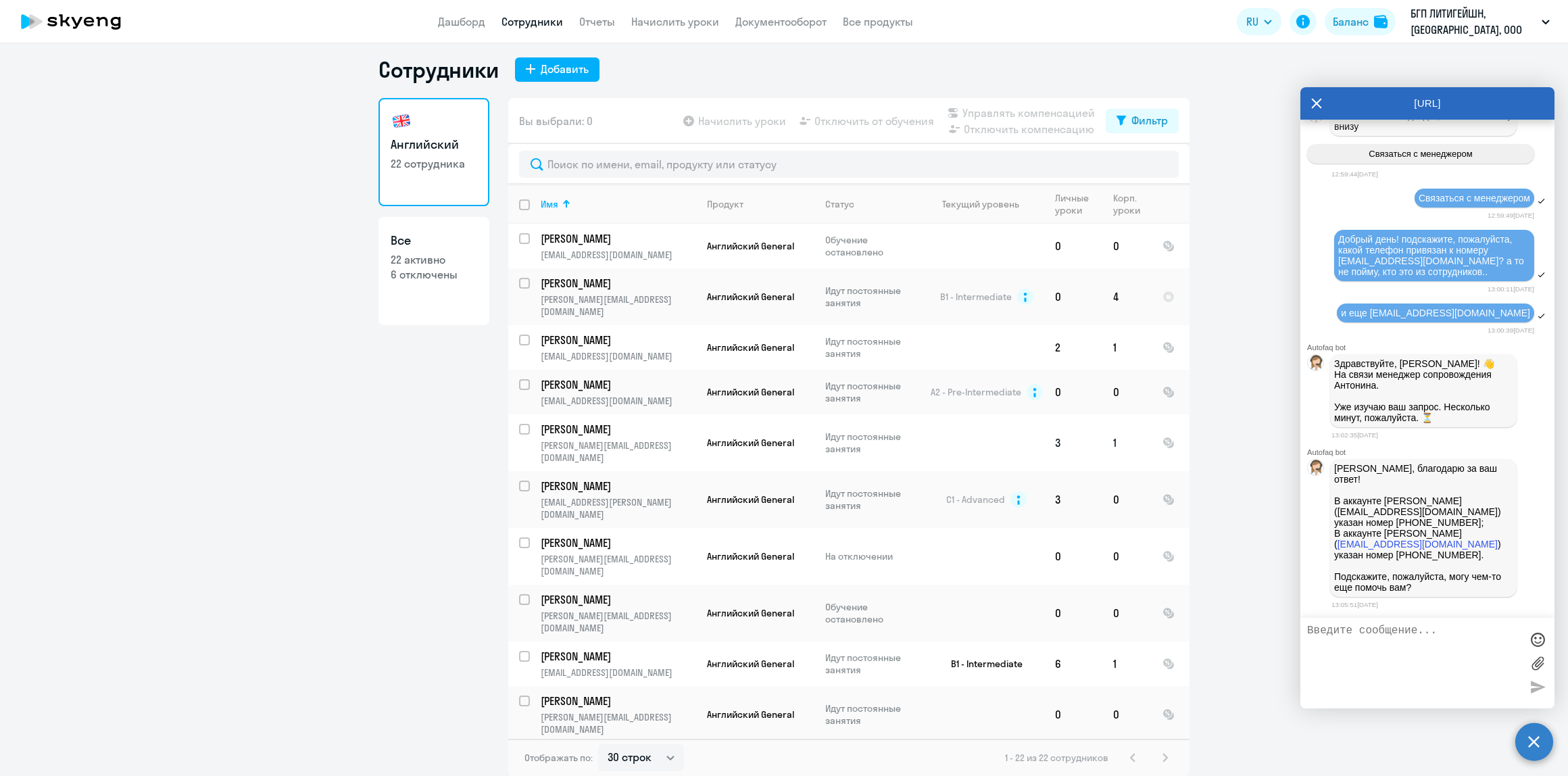
scroll to position [7985, 0]
click at [1358, 529] on p "[PERSON_NAME], благодарю за ваш ответ! В аккаунте [PERSON_NAME] ([EMAIL_ADDRESS…" at bounding box center [1424, 528] width 179 height 130
click at [1372, 558] on p "[PERSON_NAME], благодарю за ваш ответ! В аккаунте [PERSON_NAME] ([EMAIL_ADDRESS…" at bounding box center [1424, 528] width 179 height 130
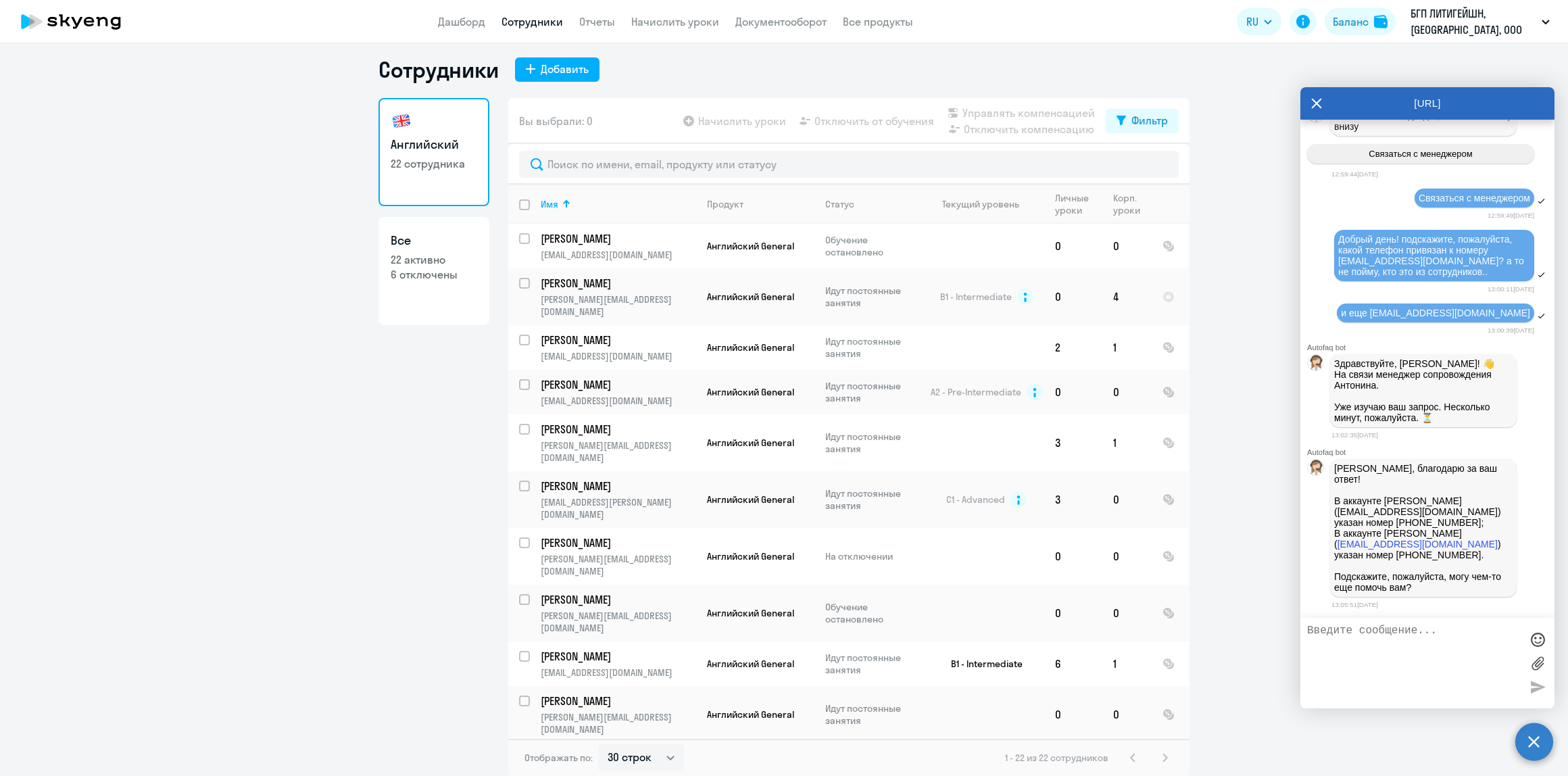
click at [402, 626] on div "Английский 22 сотрудника Все 22 активно 6 отключены" at bounding box center [434, 433] width 111 height 671
click at [580, 743] on td "[PERSON_NAME] [PERSON_NAME][EMAIL_ADDRESS][DOMAIN_NAME]" at bounding box center [613, 765] width 166 height 44
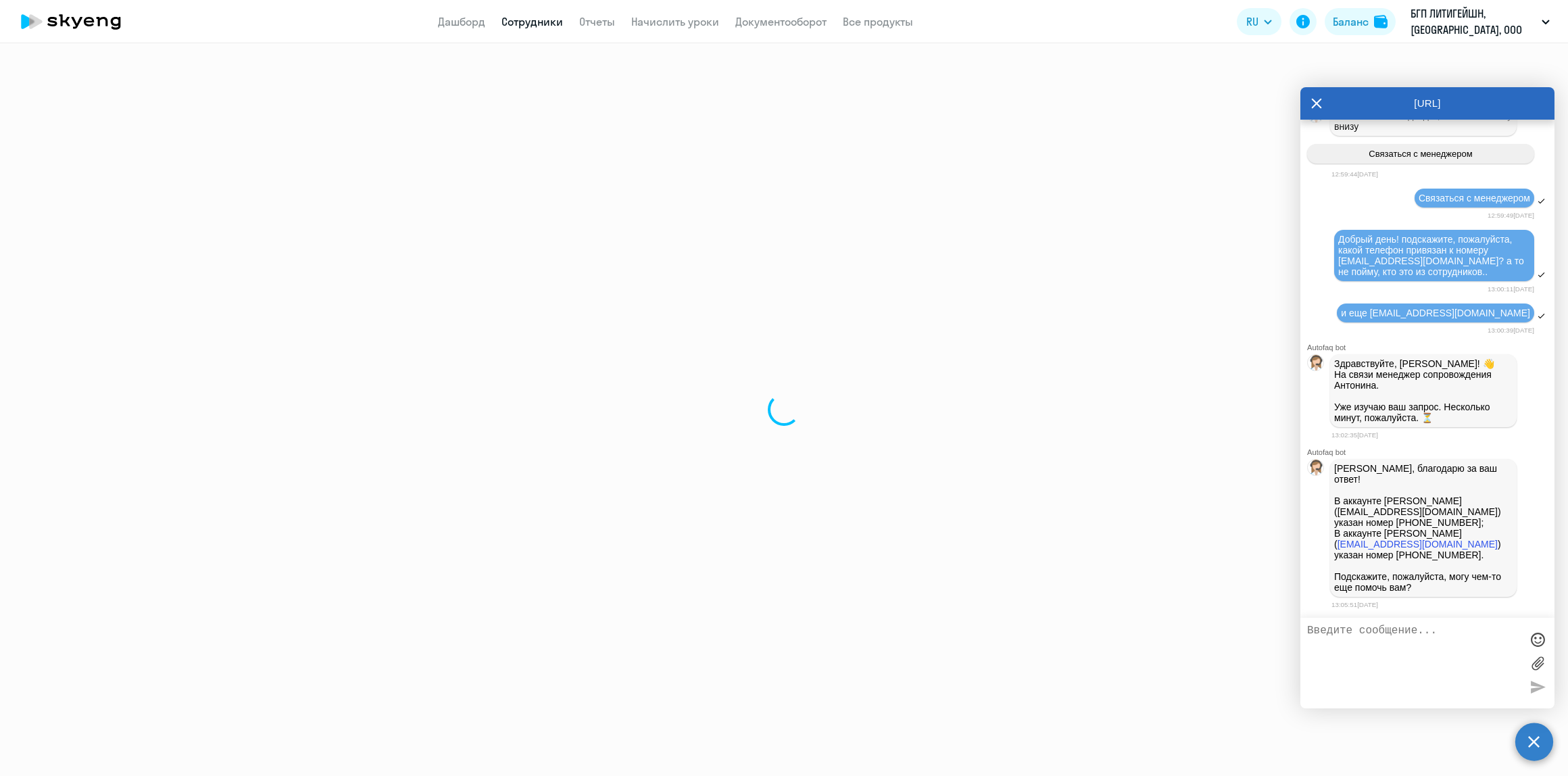
select select "english"
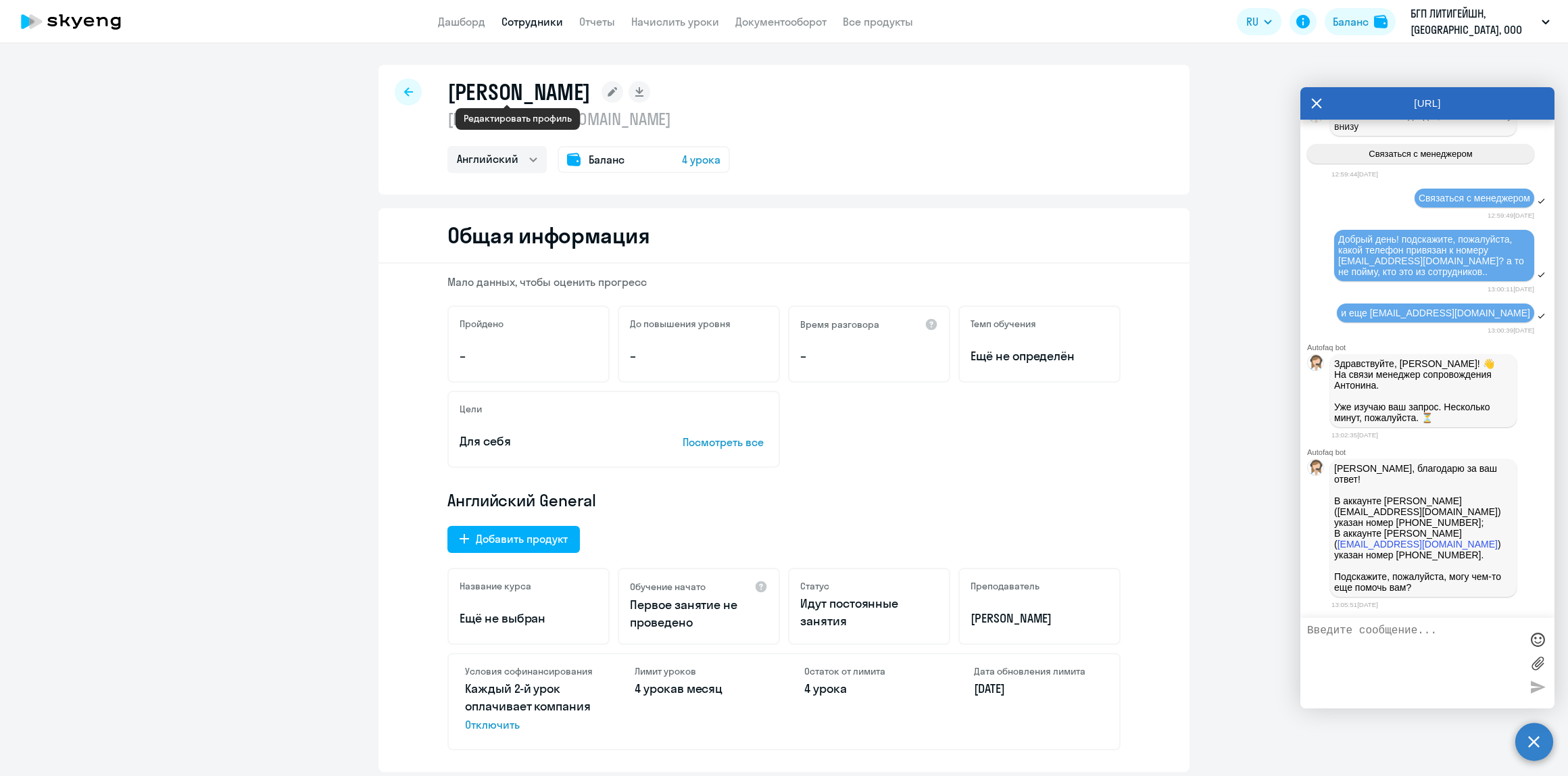
click at [601, 98] on rect at bounding box center [612, 92] width 21 height 21
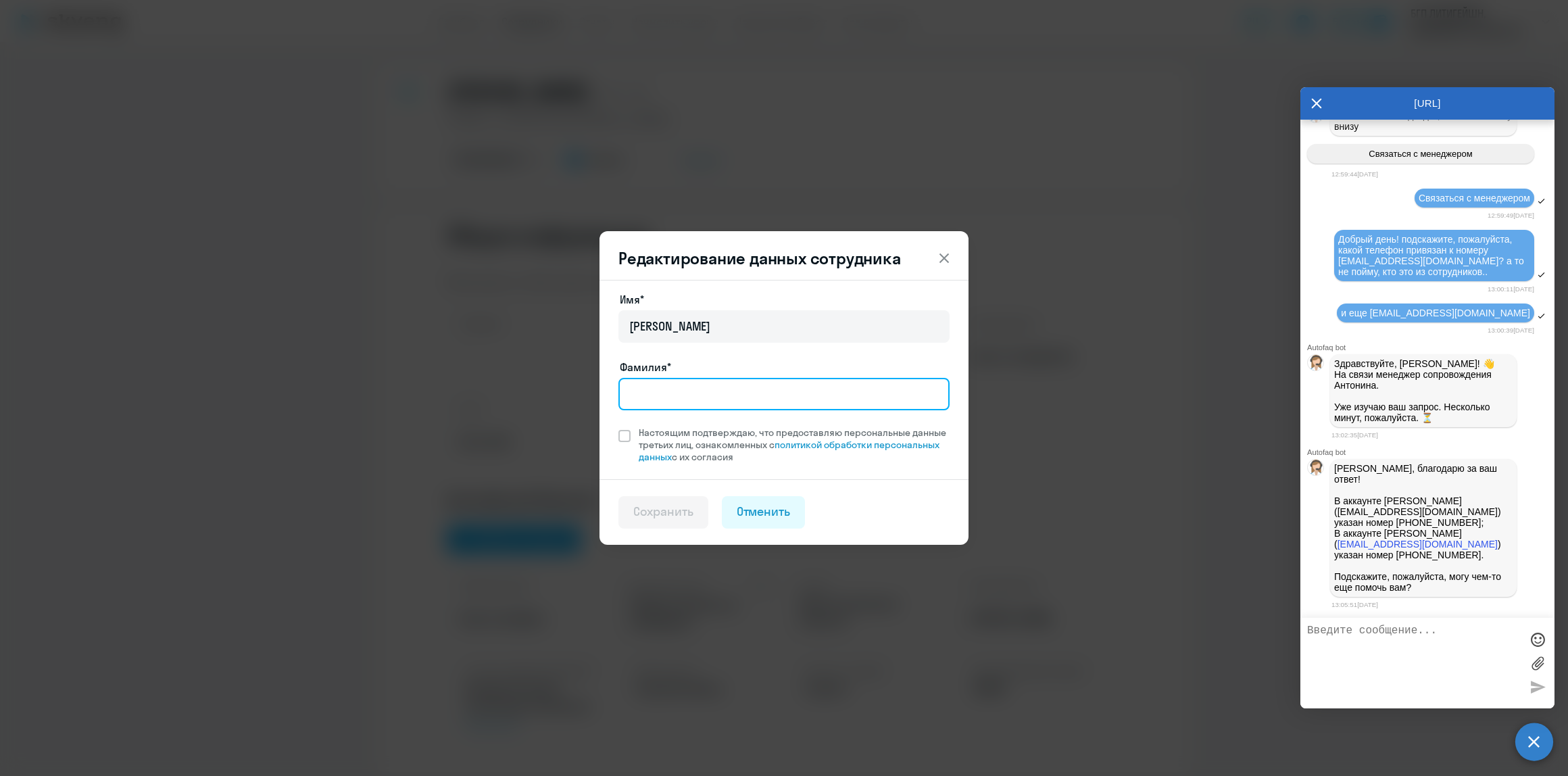
click at [680, 397] on input "Фамилия*" at bounding box center [784, 394] width 331 height 32
type input "[PERSON_NAME]"
click at [622, 433] on span at bounding box center [624, 435] width 12 height 12
click at [619, 426] on input "Настоящим подтверждаю, что предоставляю персональные данные третьих лиц, ознако…" at bounding box center [618, 426] width 1 height 1
checkbox input "true"
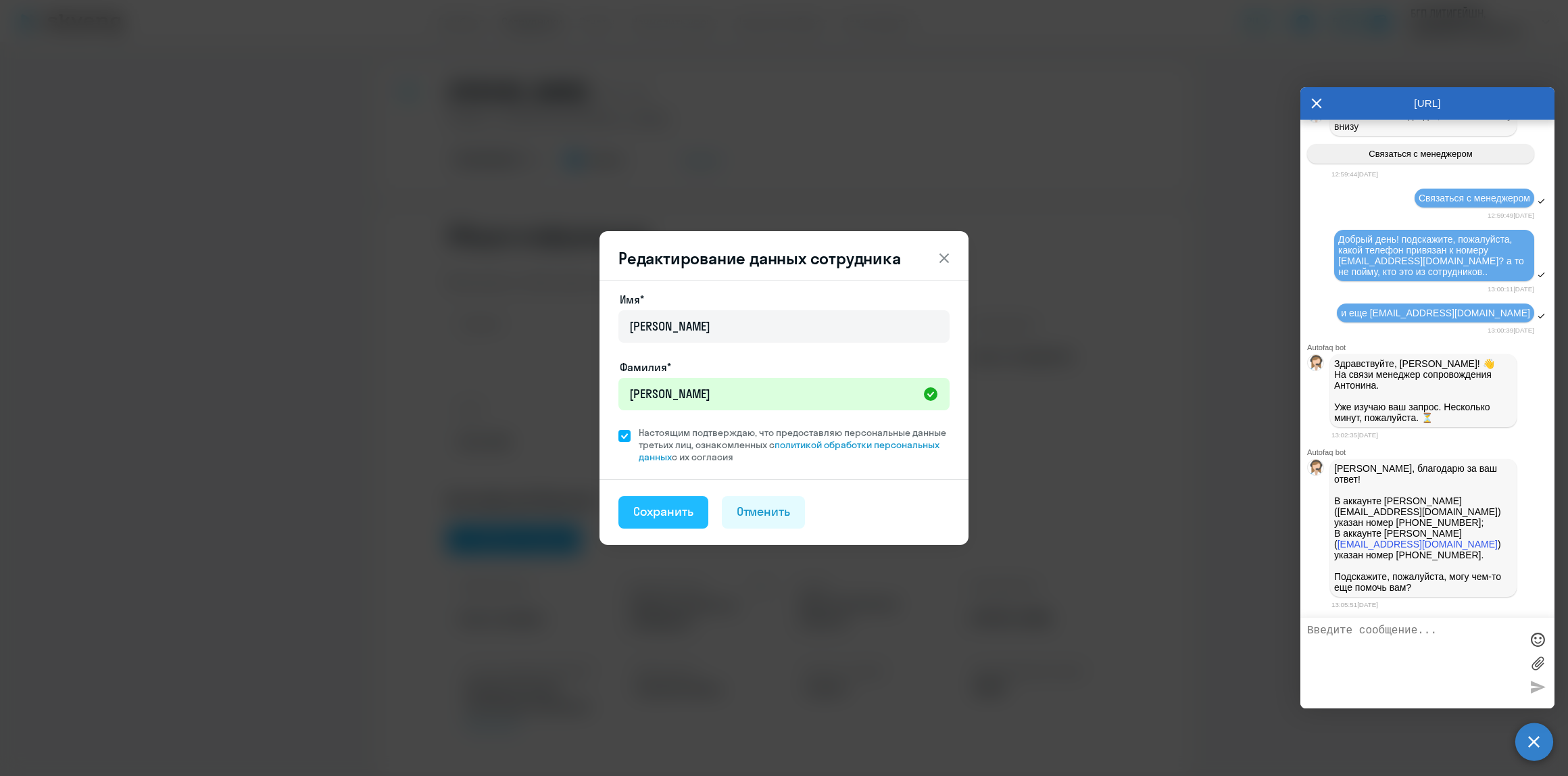
click at [663, 507] on div "Сохранить" at bounding box center [664, 512] width 60 height 17
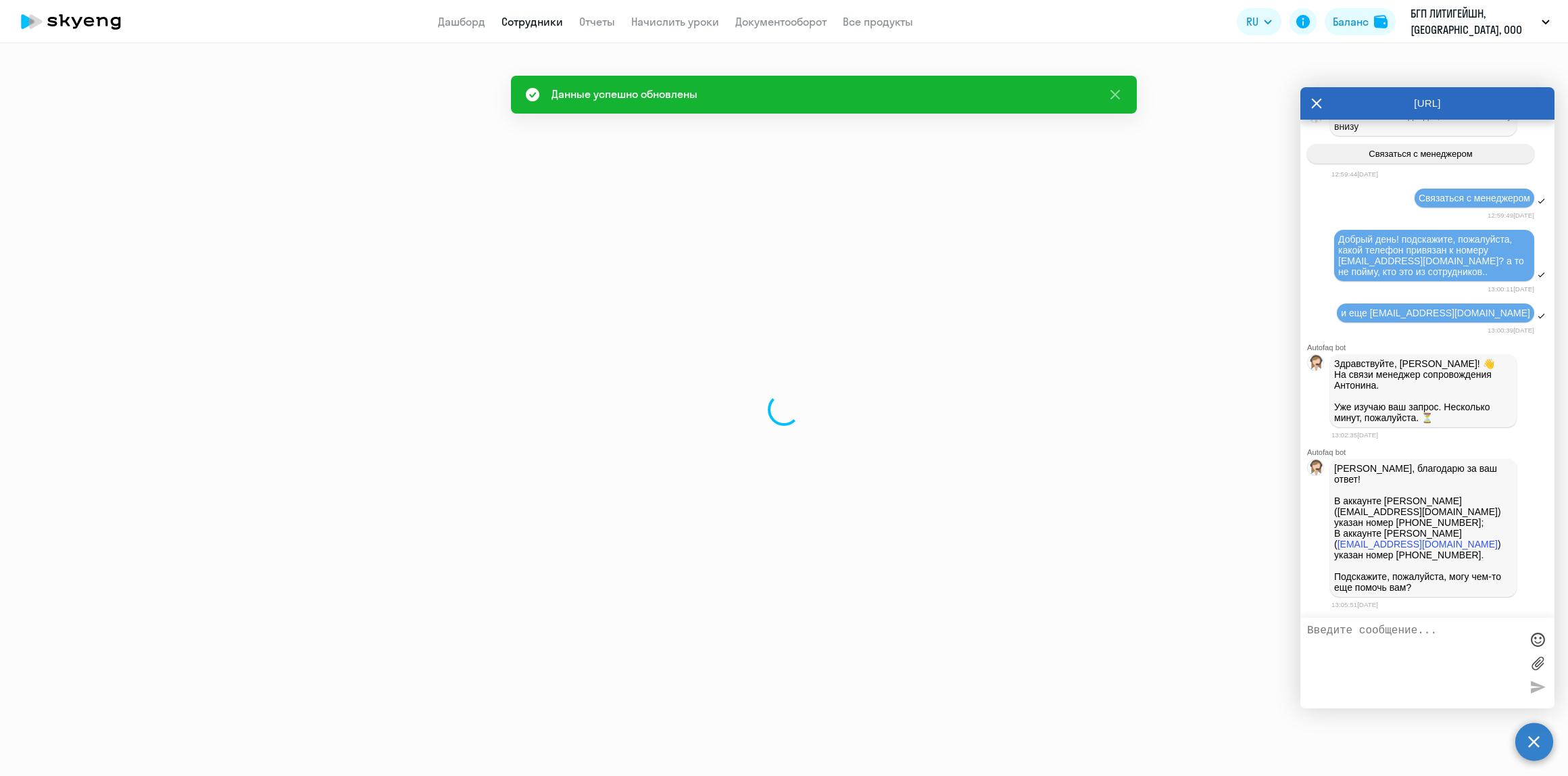
select select "english"
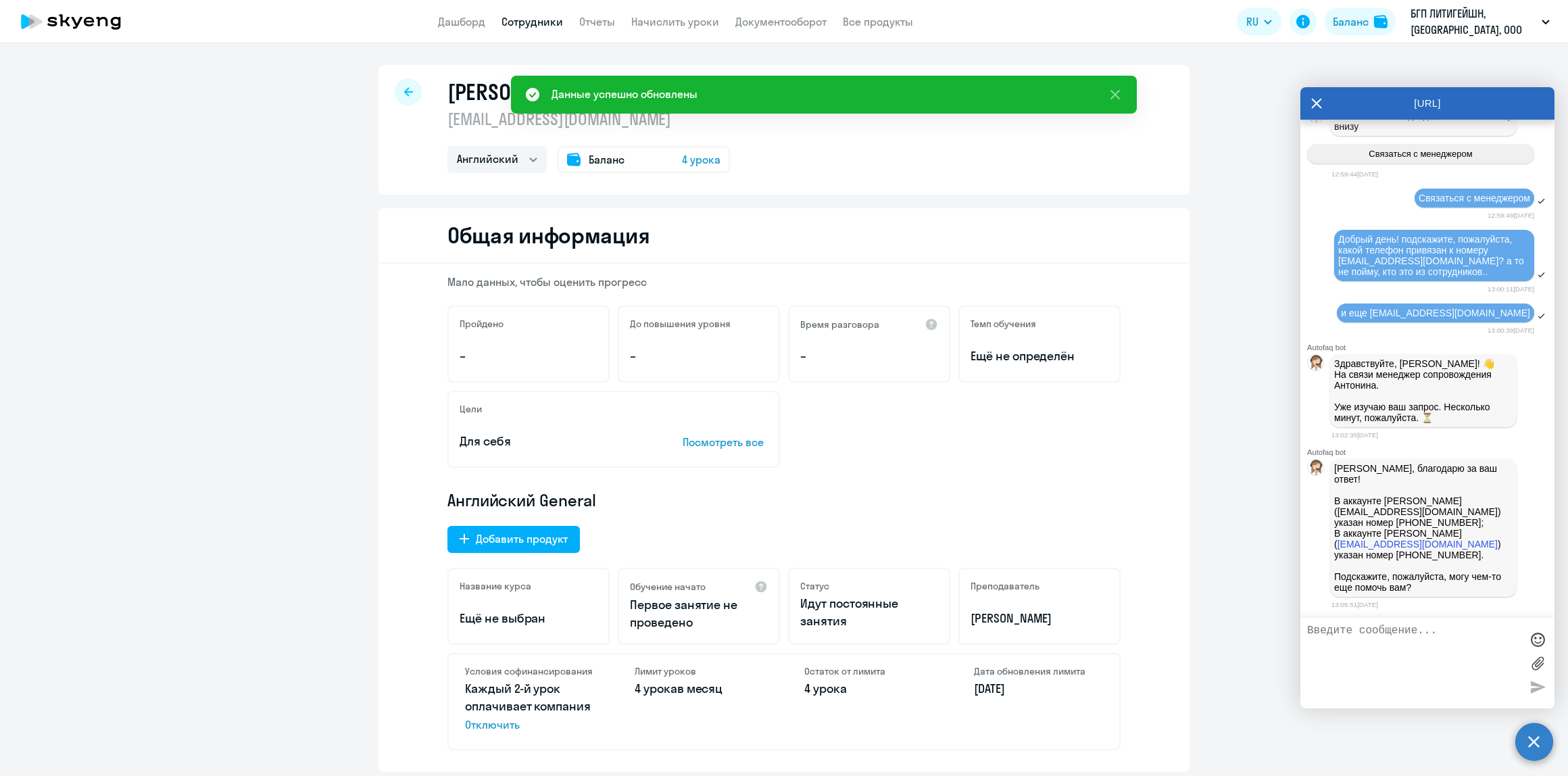
click at [404, 93] on icon at bounding box center [408, 92] width 9 height 9
select select "30"
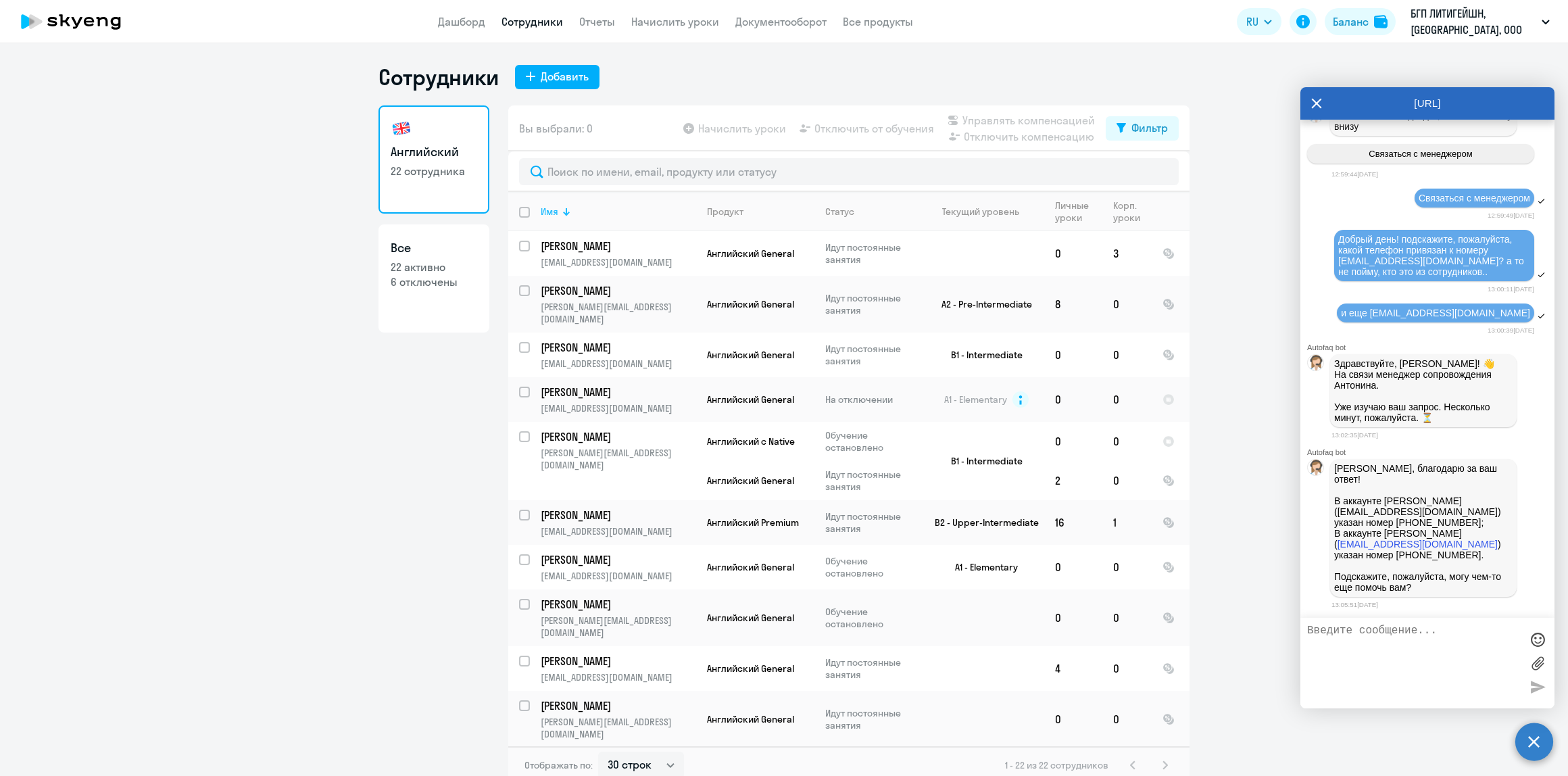
click at [564, 218] on th "Имя" at bounding box center [613, 212] width 166 height 40
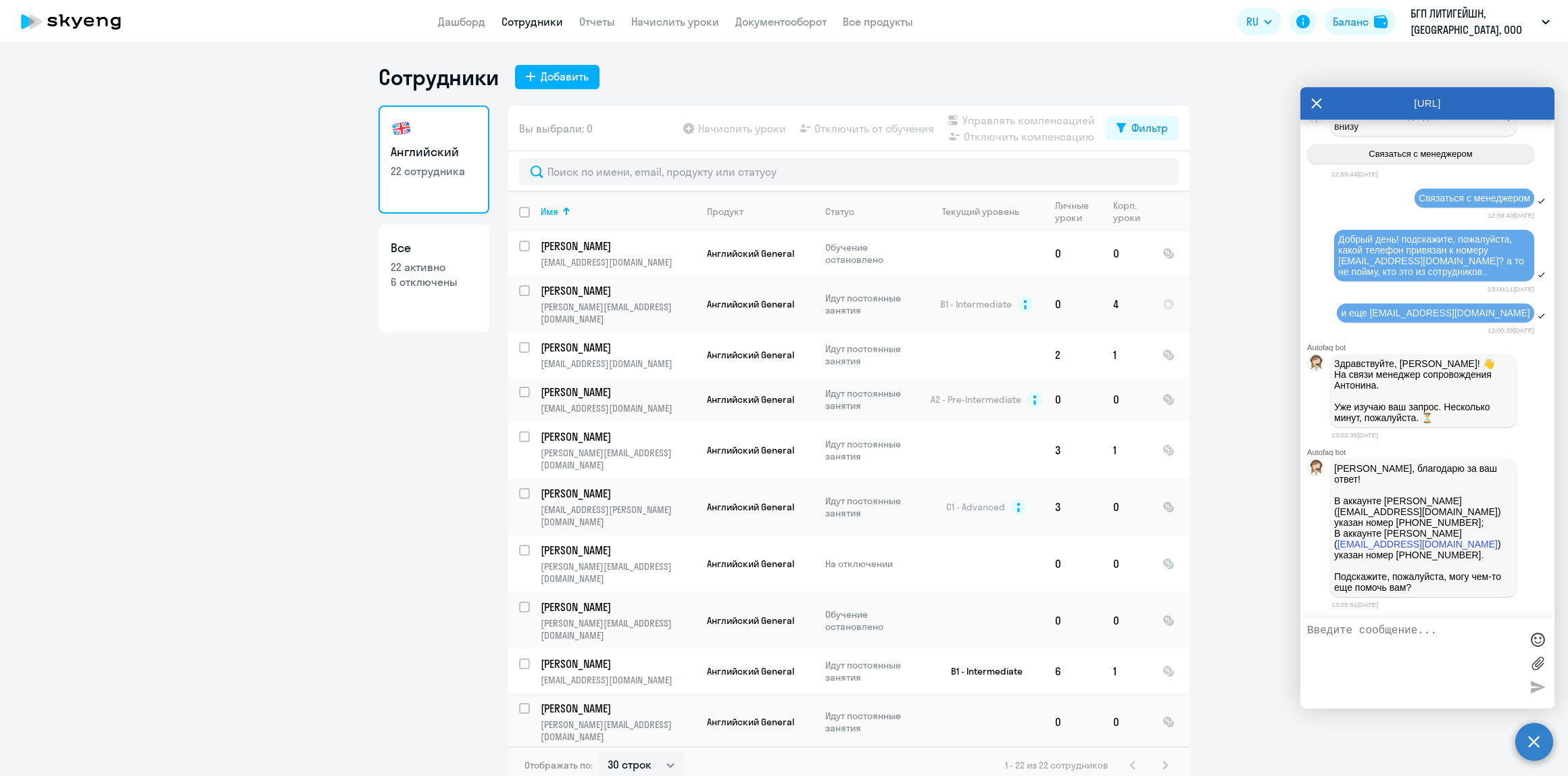
click at [1380, 531] on p "[PERSON_NAME], благодарю за ваш ответ! В аккаунте [PERSON_NAME] ([EMAIL_ADDRESS…" at bounding box center [1424, 528] width 179 height 130
click at [333, 587] on ng-component "Сотрудники Добавить Английский 22 сотрудника Все 22 активно 6 отключены Вы выбр…" at bounding box center [784, 423] width 1568 height 721
click at [519, 387] on input "select row 13658744" at bounding box center [532, 400] width 27 height 27
checkbox input "true"
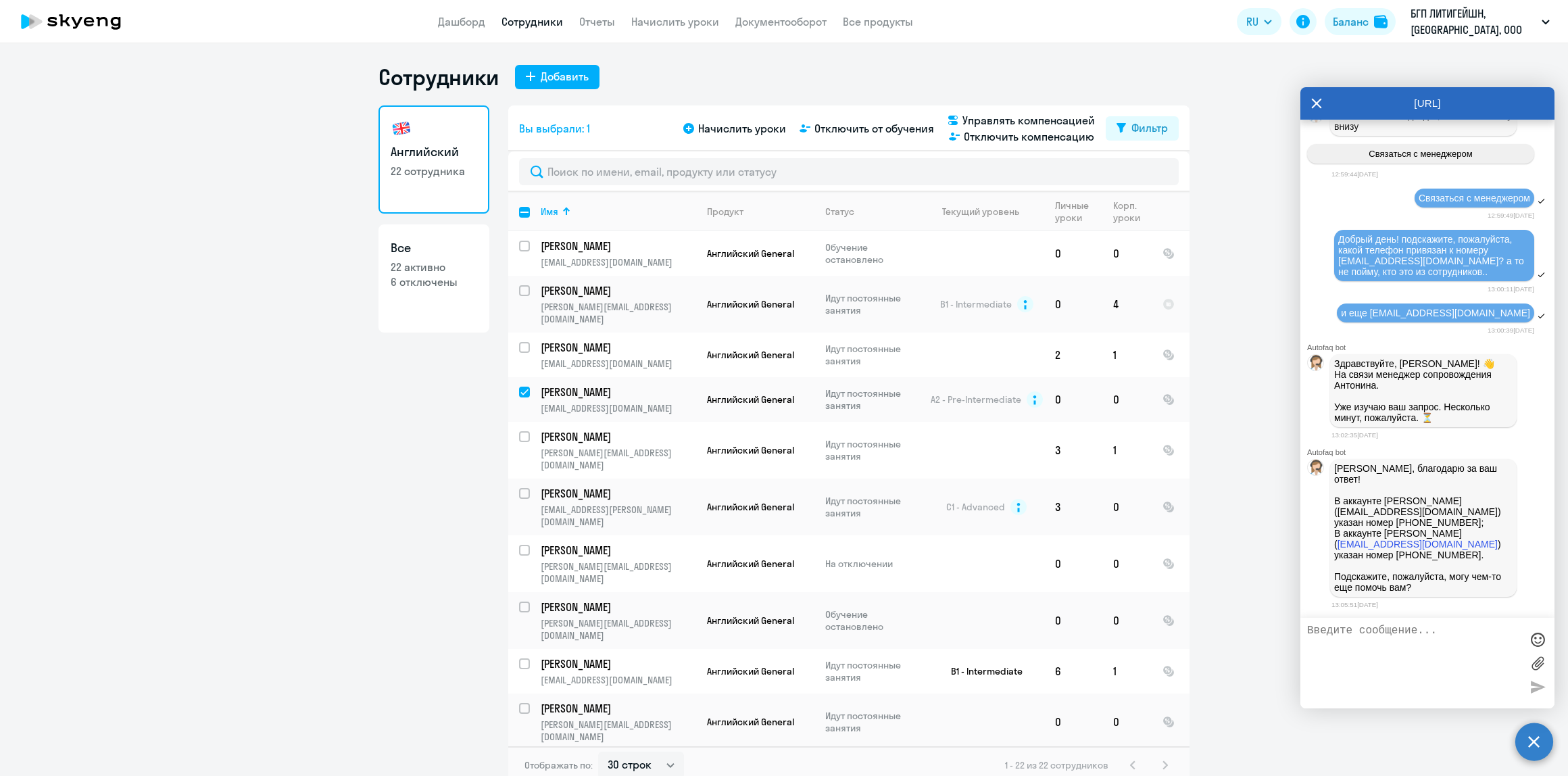
click at [1420, 679] on textarea at bounding box center [1414, 662] width 214 height 77
click at [565, 384] on p "[PERSON_NAME]" at bounding box center [616, 392] width 153 height 15
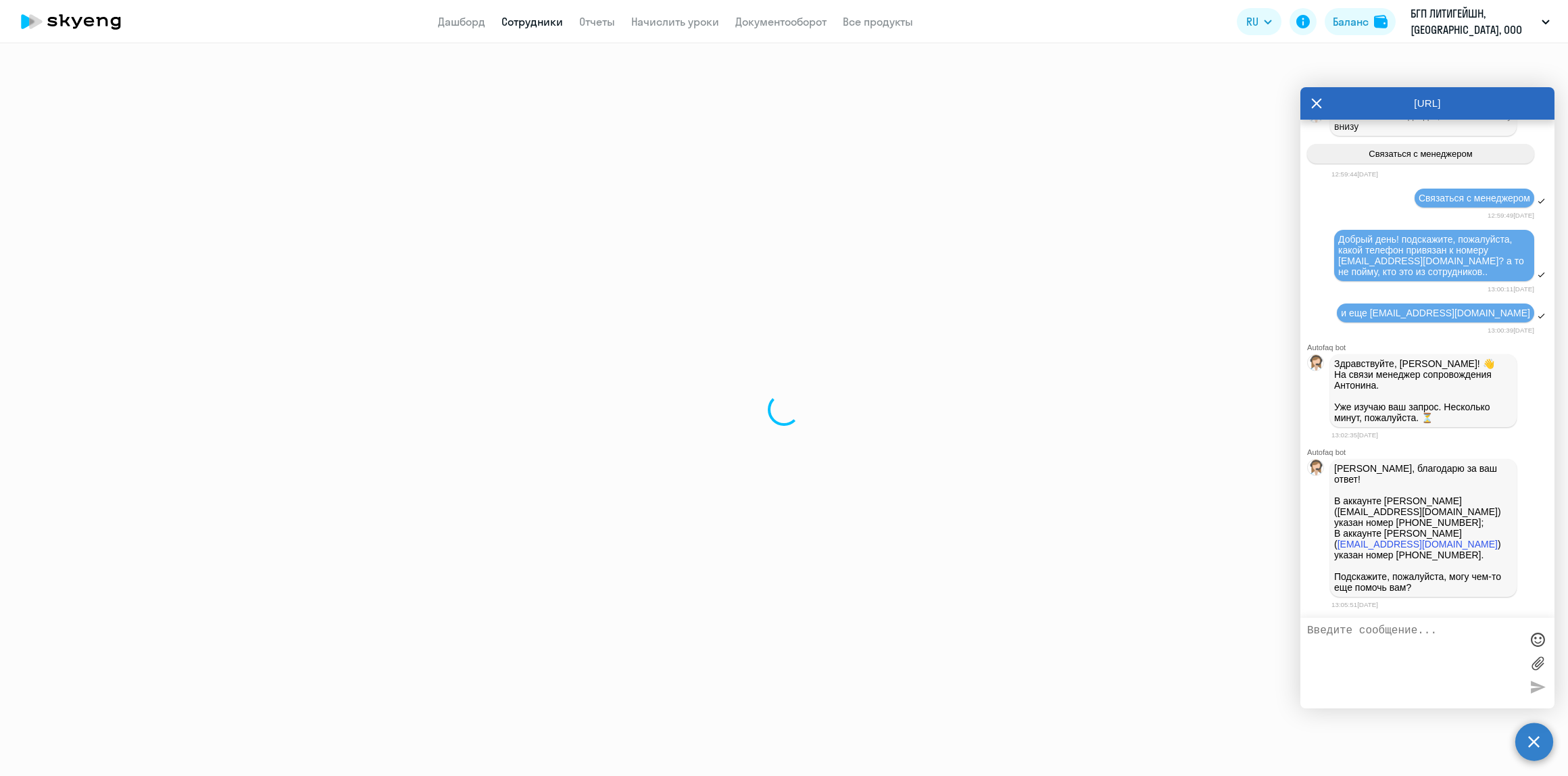
select select "english"
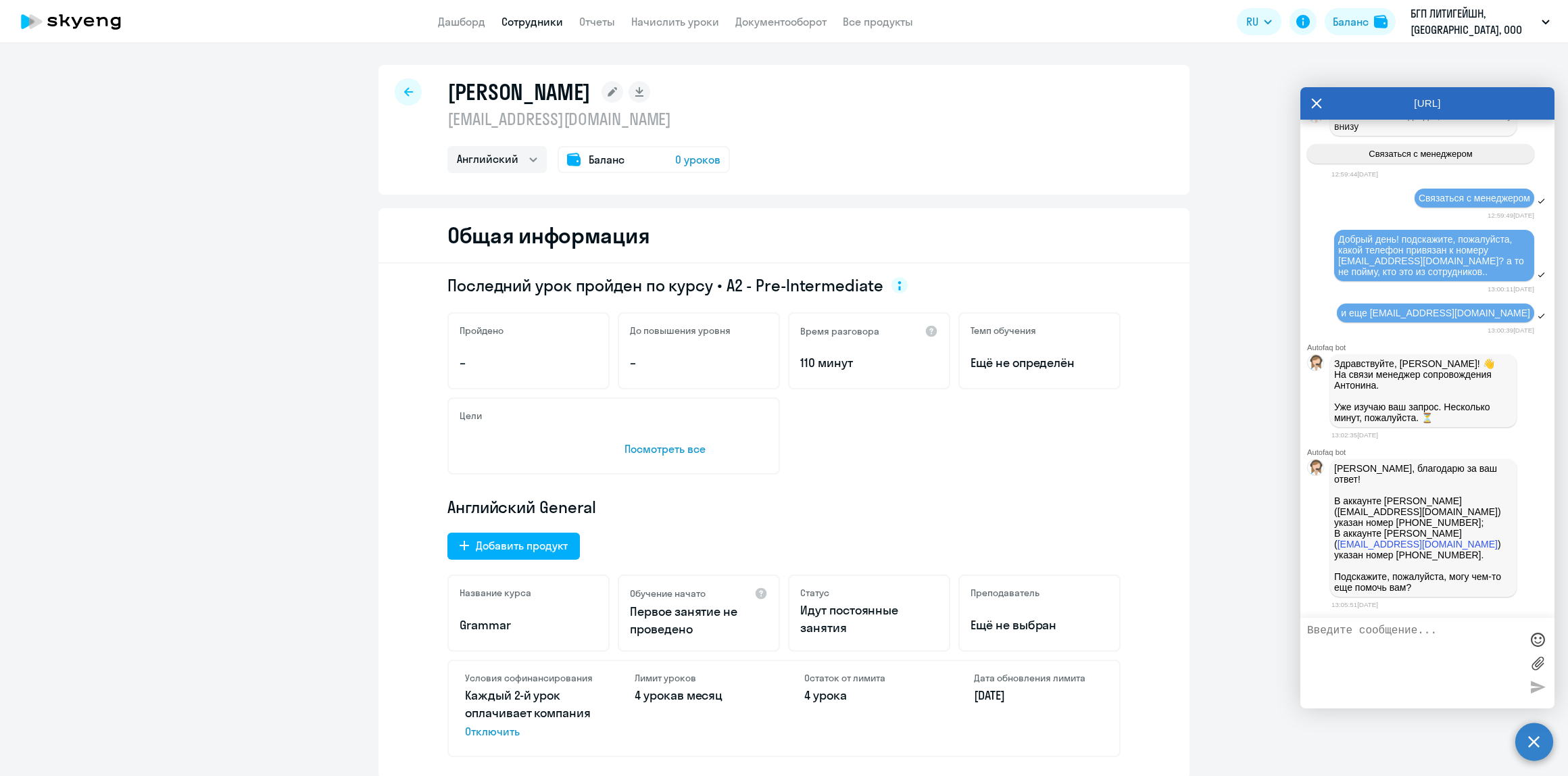
click at [1435, 505] on p "[PERSON_NAME], благодарю за ваш ответ! В аккаунте [PERSON_NAME] ([EMAIL_ADDRESS…" at bounding box center [1424, 528] width 179 height 130
click at [1464, 552] on p "[PERSON_NAME], благодарю за ваш ответ! В аккаунте [PERSON_NAME] ([EMAIL_ADDRESS…" at bounding box center [1424, 528] width 179 height 130
drag, startPoint x: 1384, startPoint y: 508, endPoint x: 1470, endPoint y: 505, distance: 86.1
click at [1470, 505] on p "[PERSON_NAME], благодарю за ваш ответ! В аккаунте [PERSON_NAME] ([EMAIL_ADDRESS…" at bounding box center [1424, 528] width 179 height 130
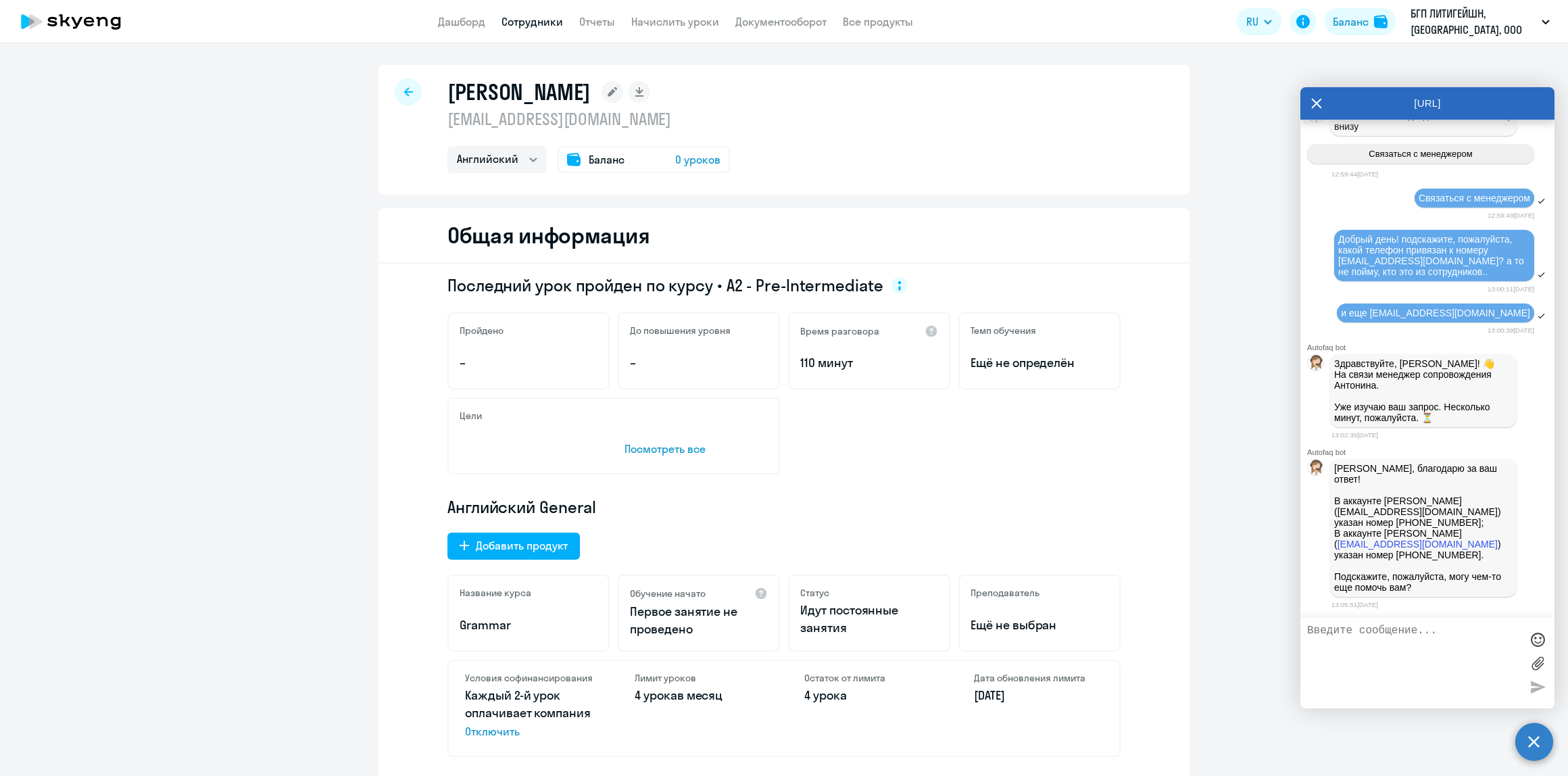
click at [1369, 528] on p "[PERSON_NAME], благодарю за ваш ответ! В аккаунте [PERSON_NAME] ([EMAIL_ADDRESS…" at bounding box center [1424, 528] width 179 height 130
click at [397, 495] on div "Последний урок пройден по курсу • A2 - Pre-Intermediate Пройдено – До повышения…" at bounding box center [783, 520] width 811 height 515
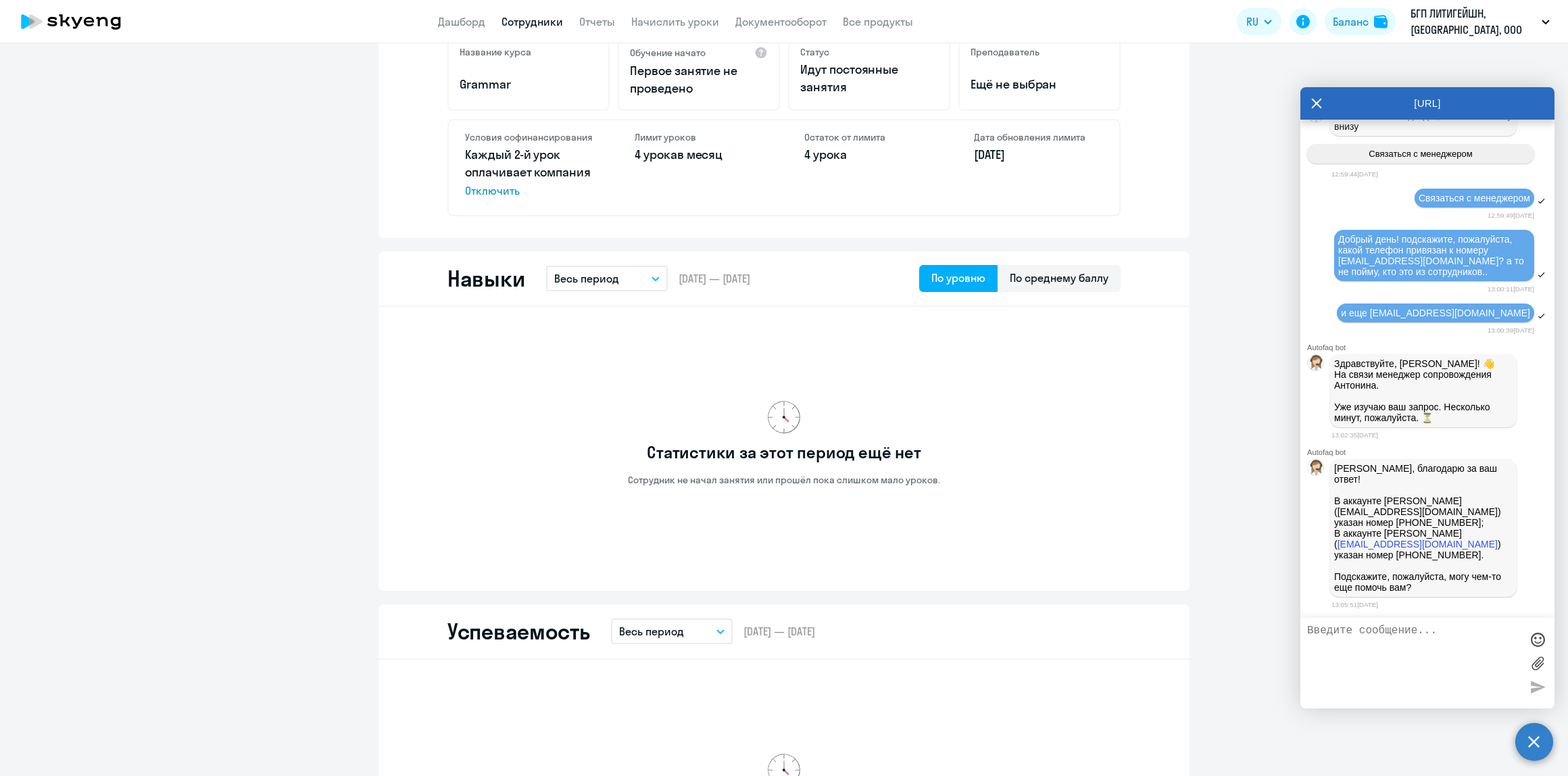
scroll to position [90, 0]
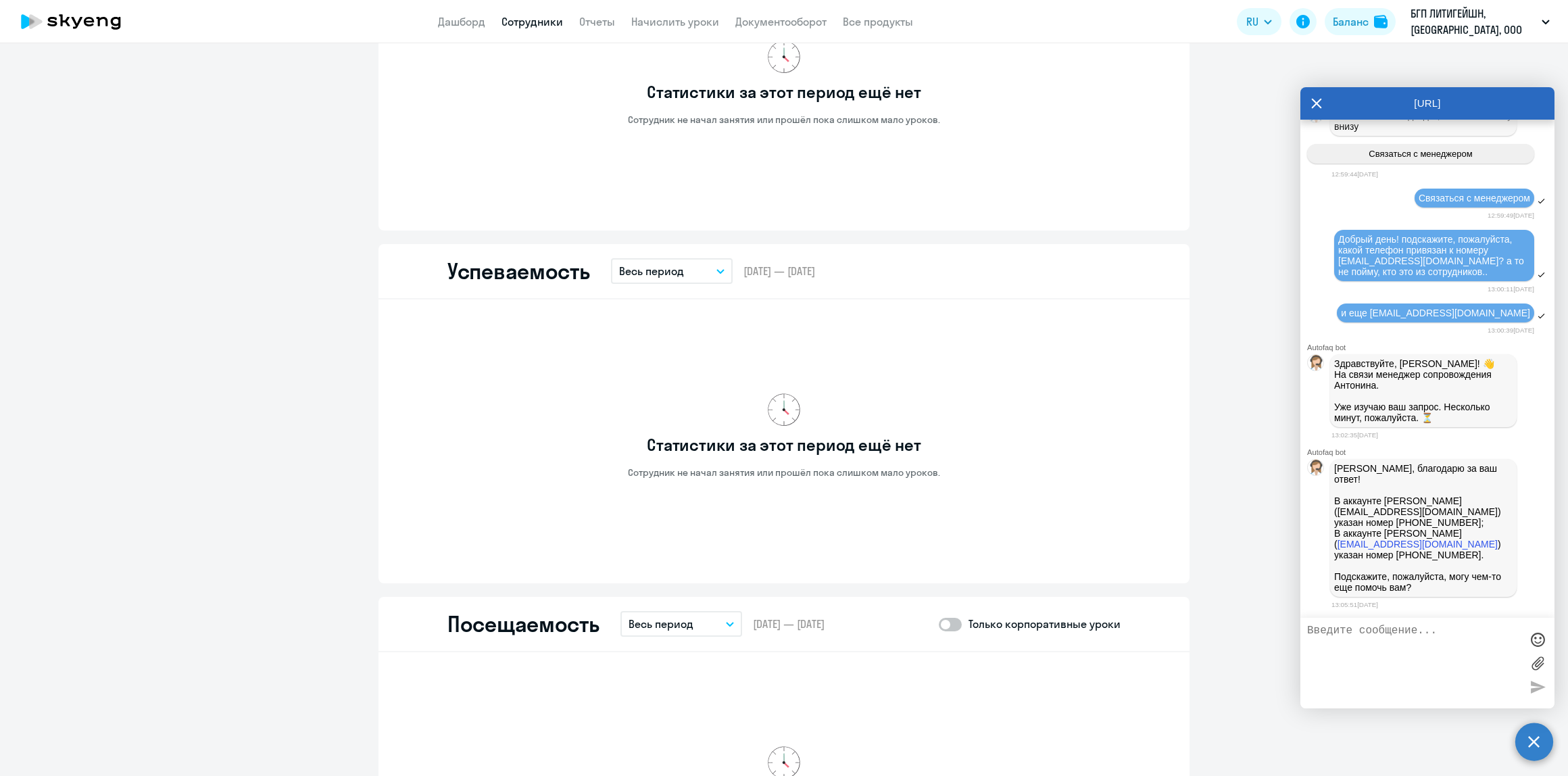
scroll to position [990, 0]
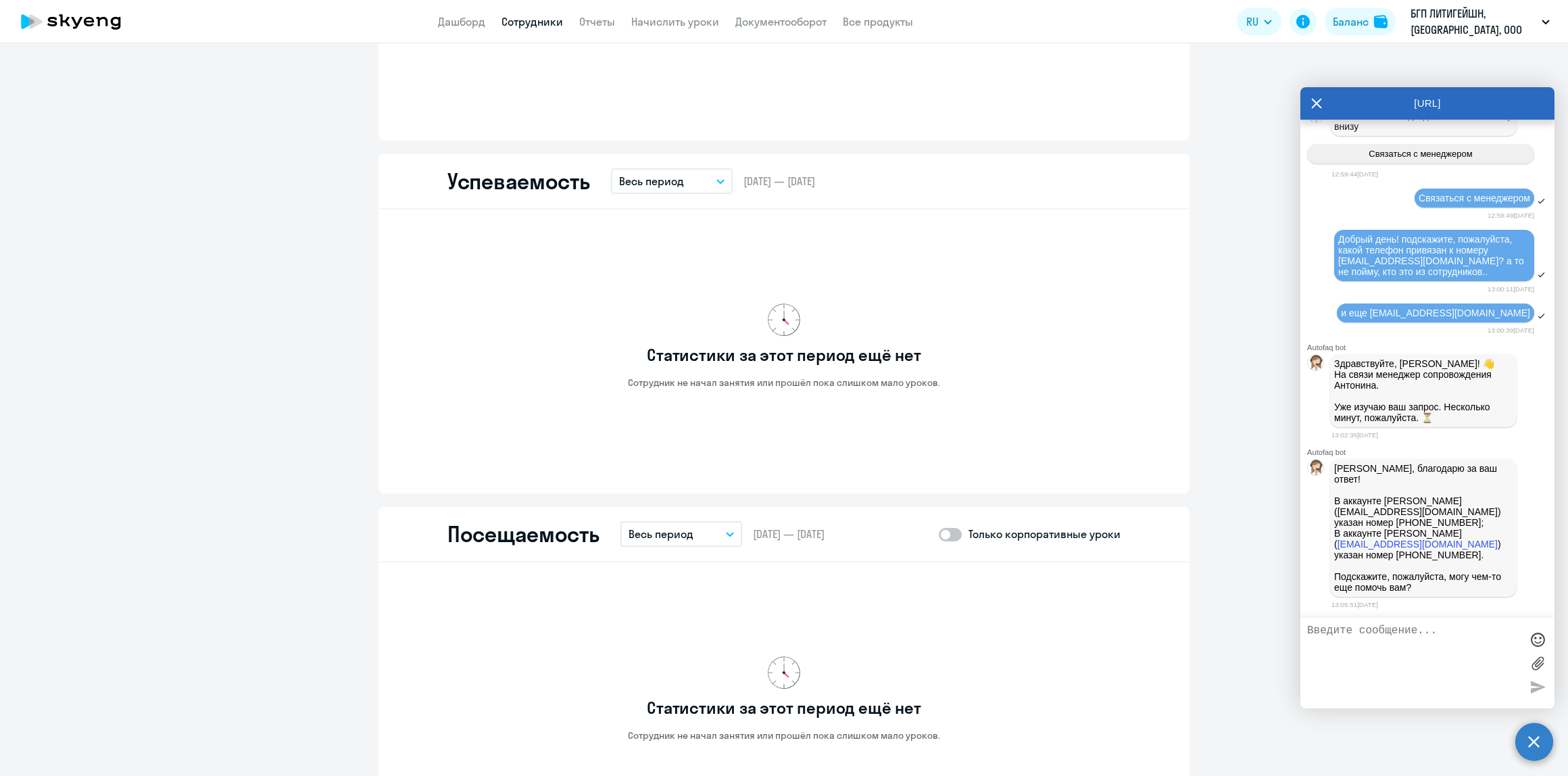
click at [713, 170] on button "Весь период" at bounding box center [672, 181] width 122 height 25
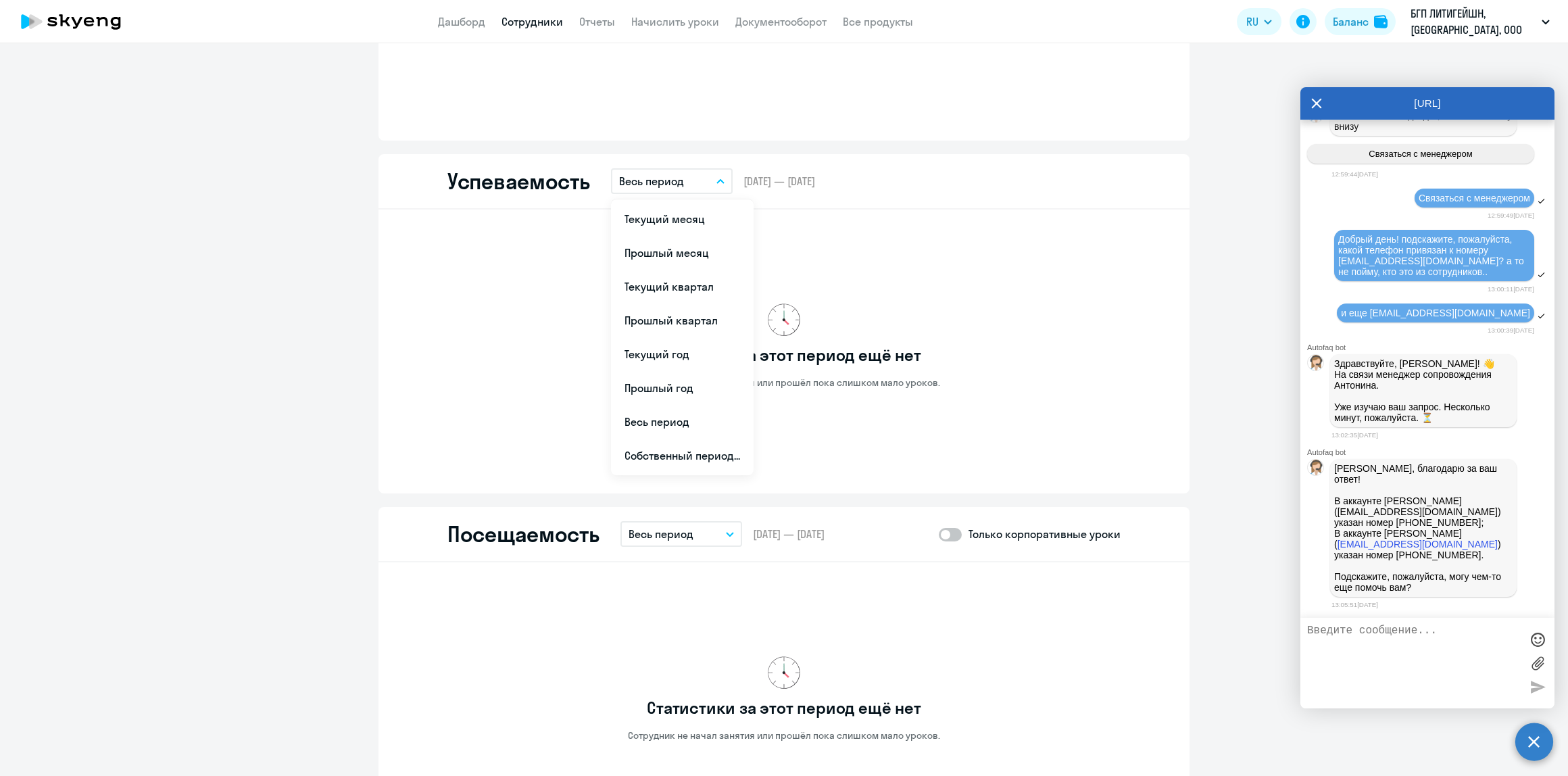
click at [1022, 339] on div "Статистики за этот период ещё нет Сотрудник не начал занятия или прошёл пока сл…" at bounding box center [784, 346] width 673 height 252
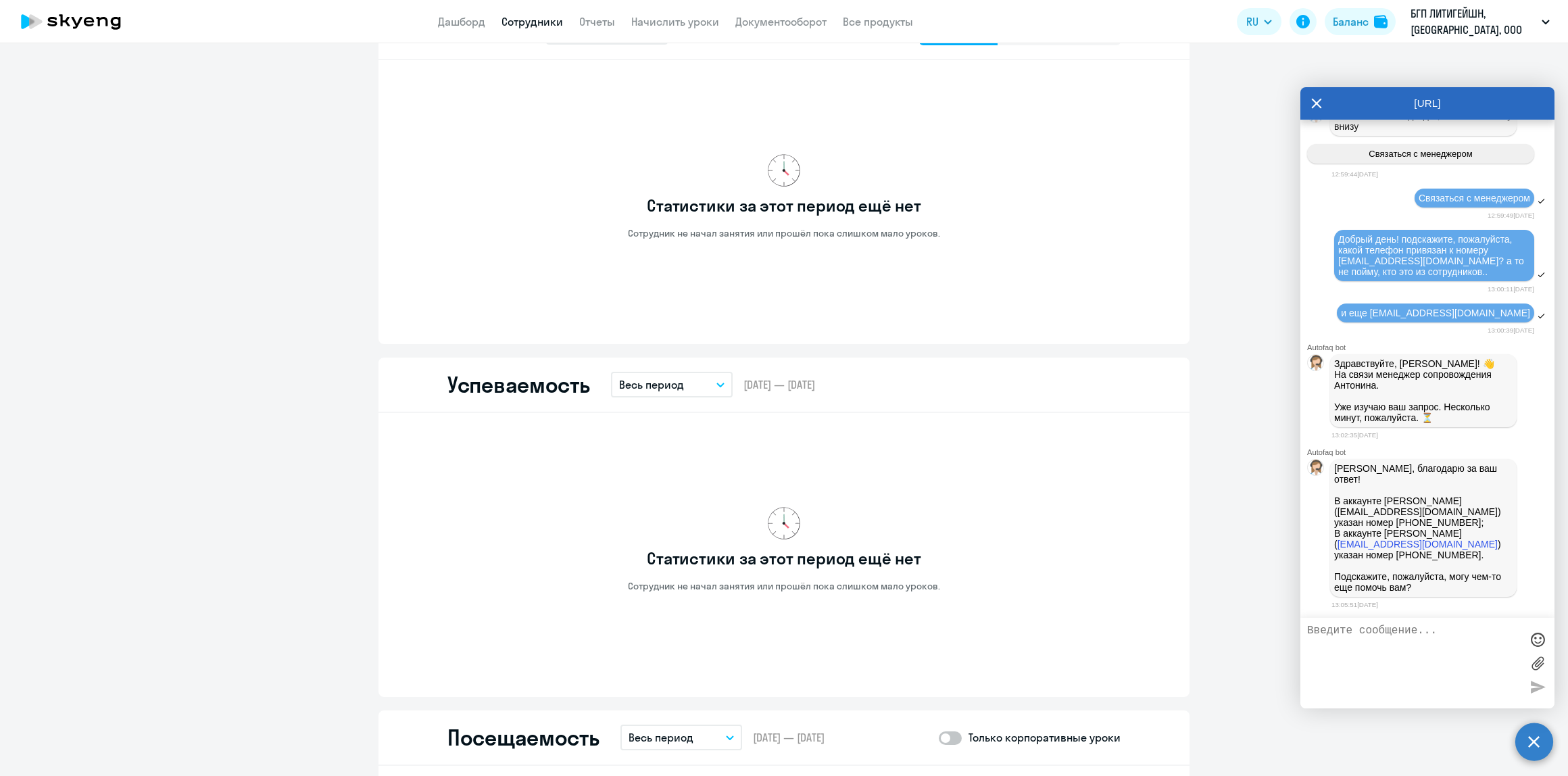
scroll to position [0, 0]
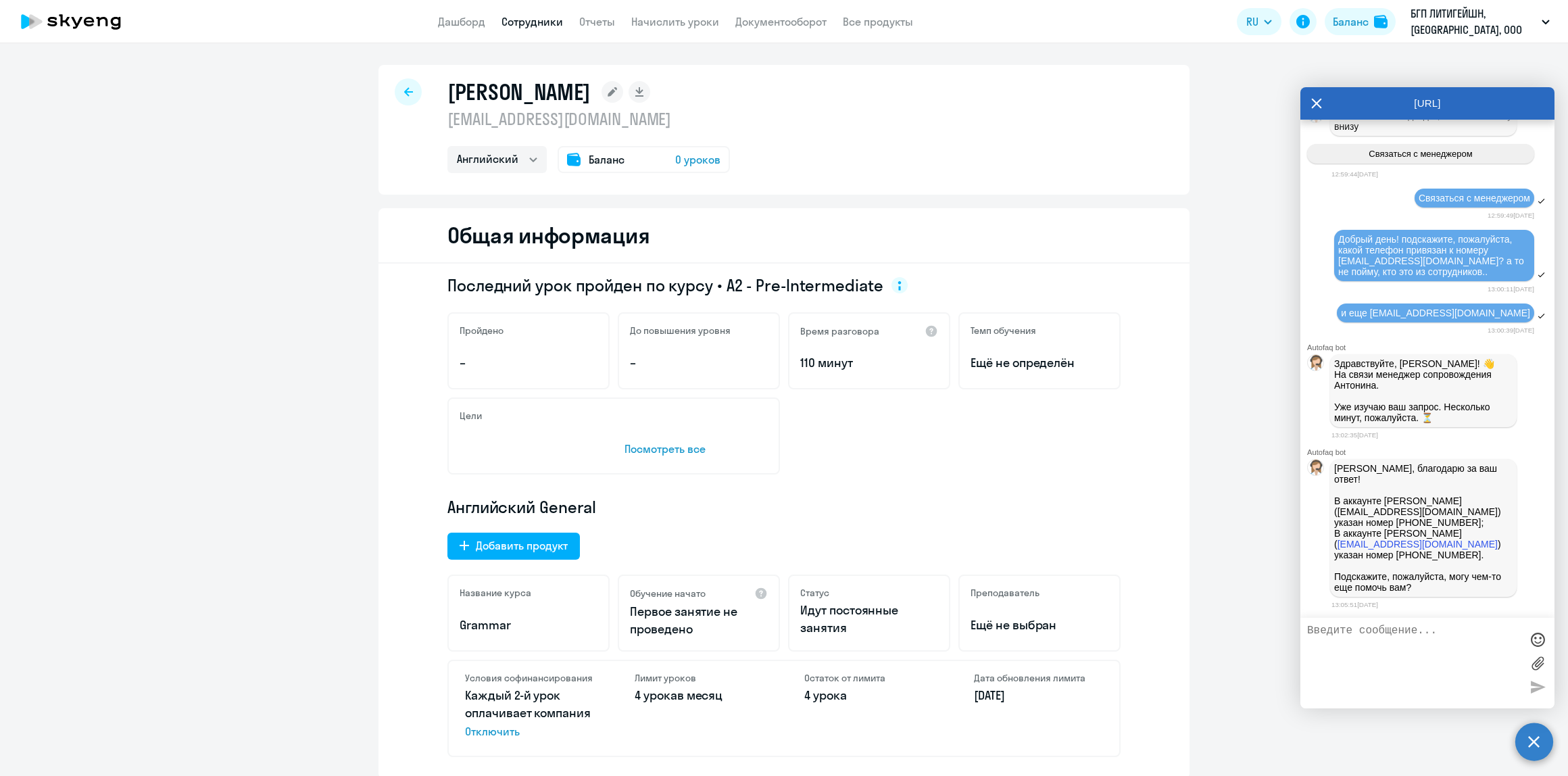
click at [677, 162] on span "0 уроков" at bounding box center [698, 159] width 45 height 17
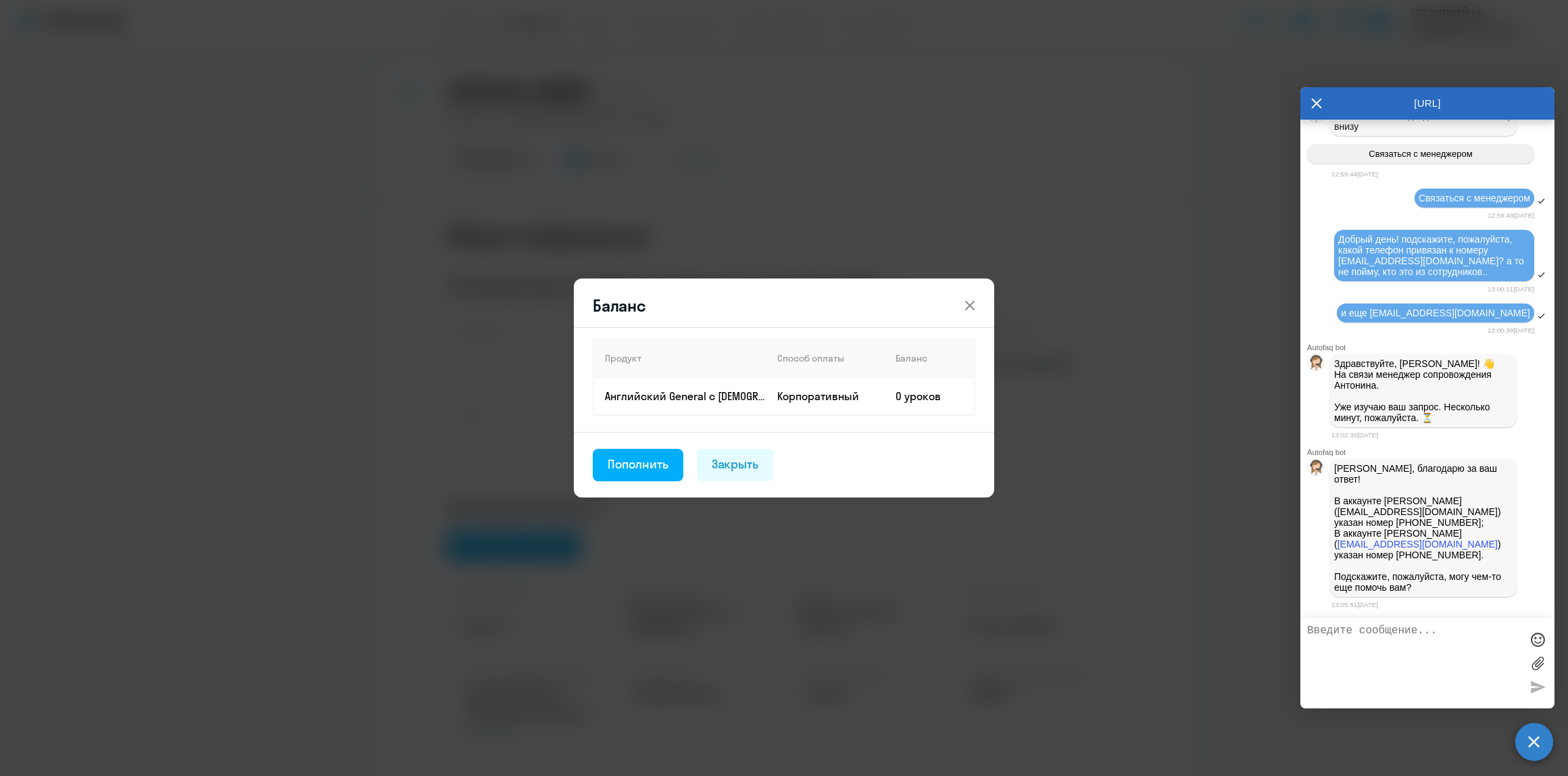
click at [973, 305] on icon at bounding box center [970, 305] width 17 height 17
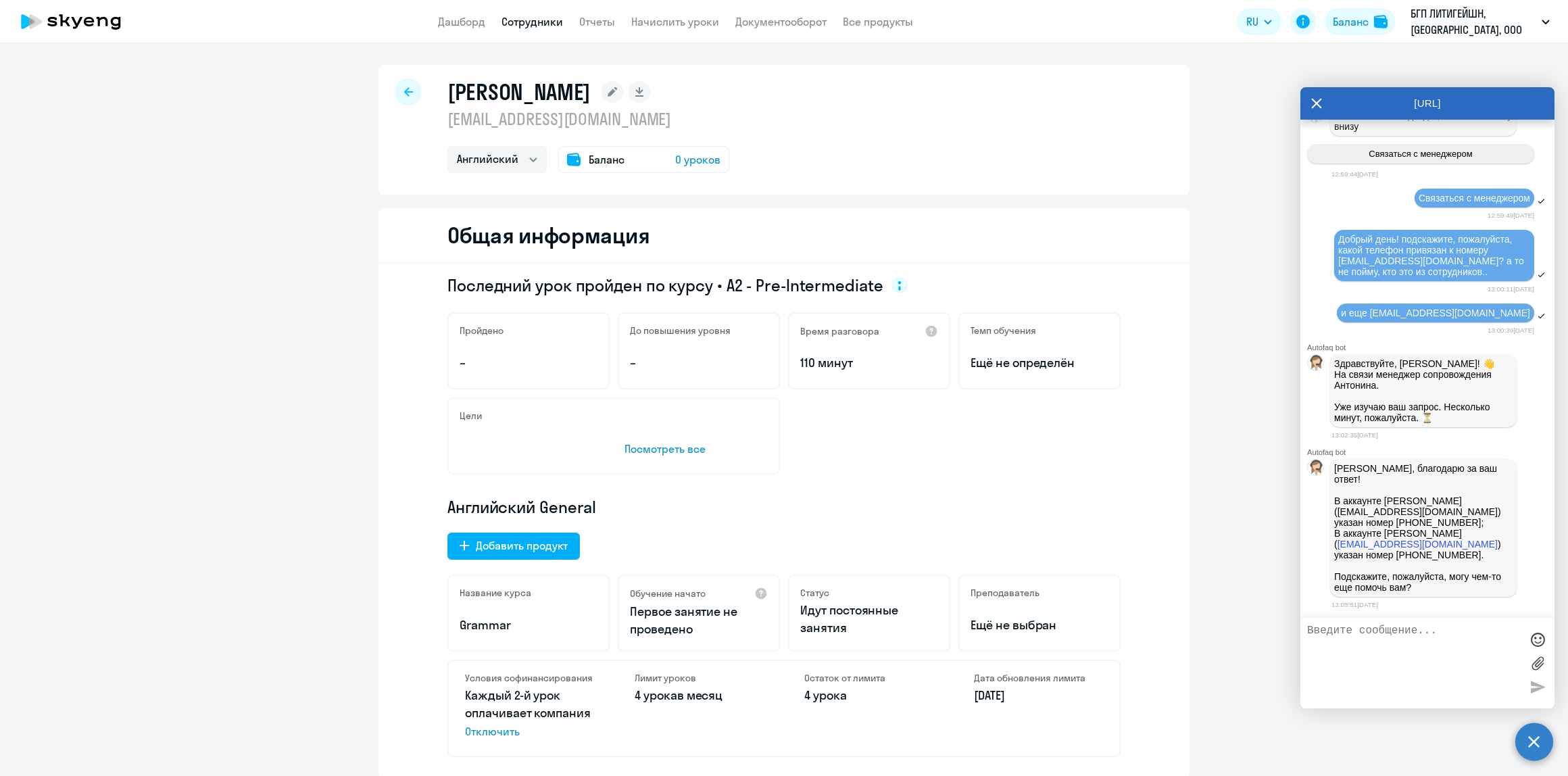
click at [1404, 640] on textarea at bounding box center [1414, 662] width 214 height 77
type textarea "спасибо!"
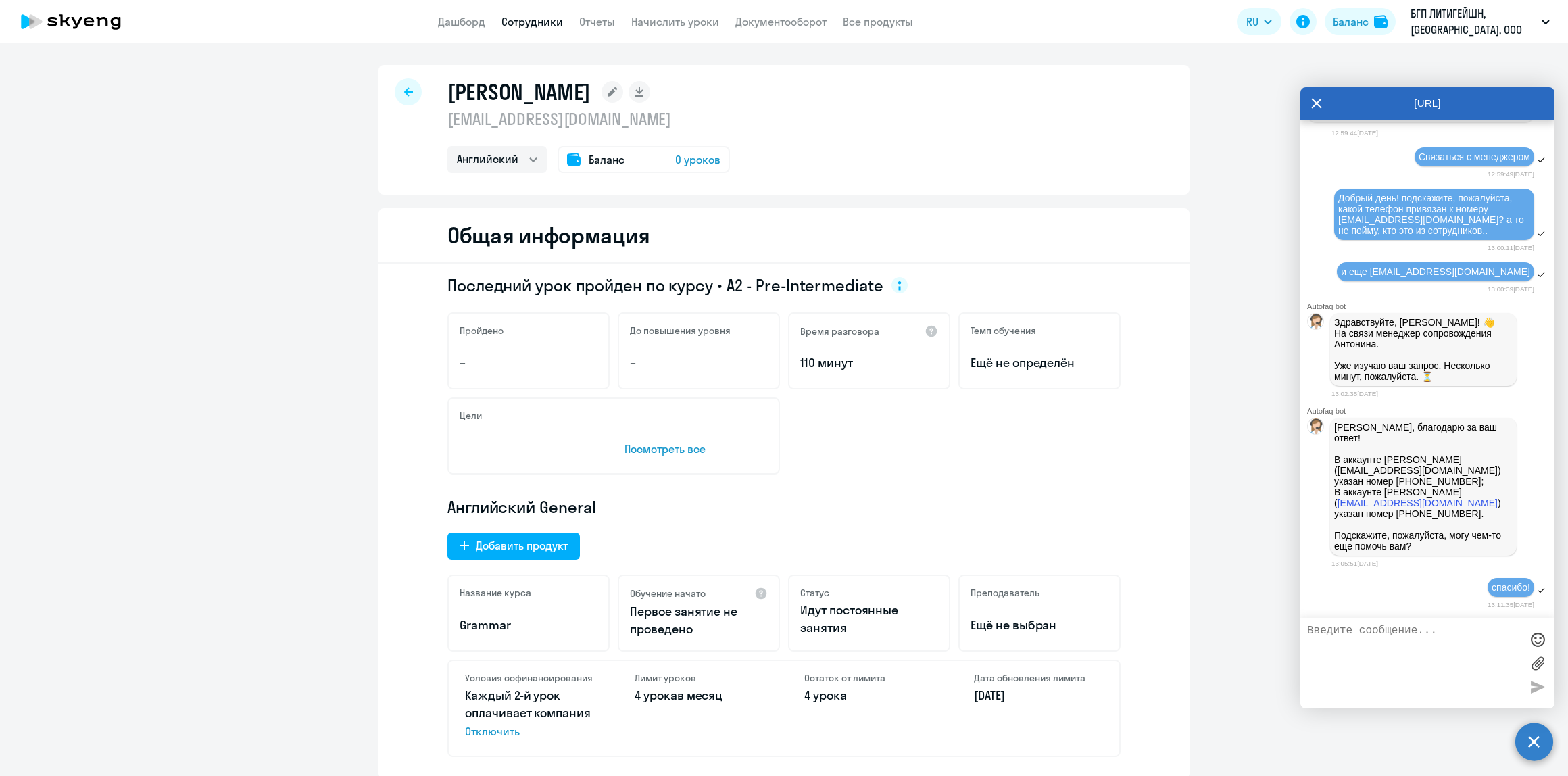
scroll to position [8026, 0]
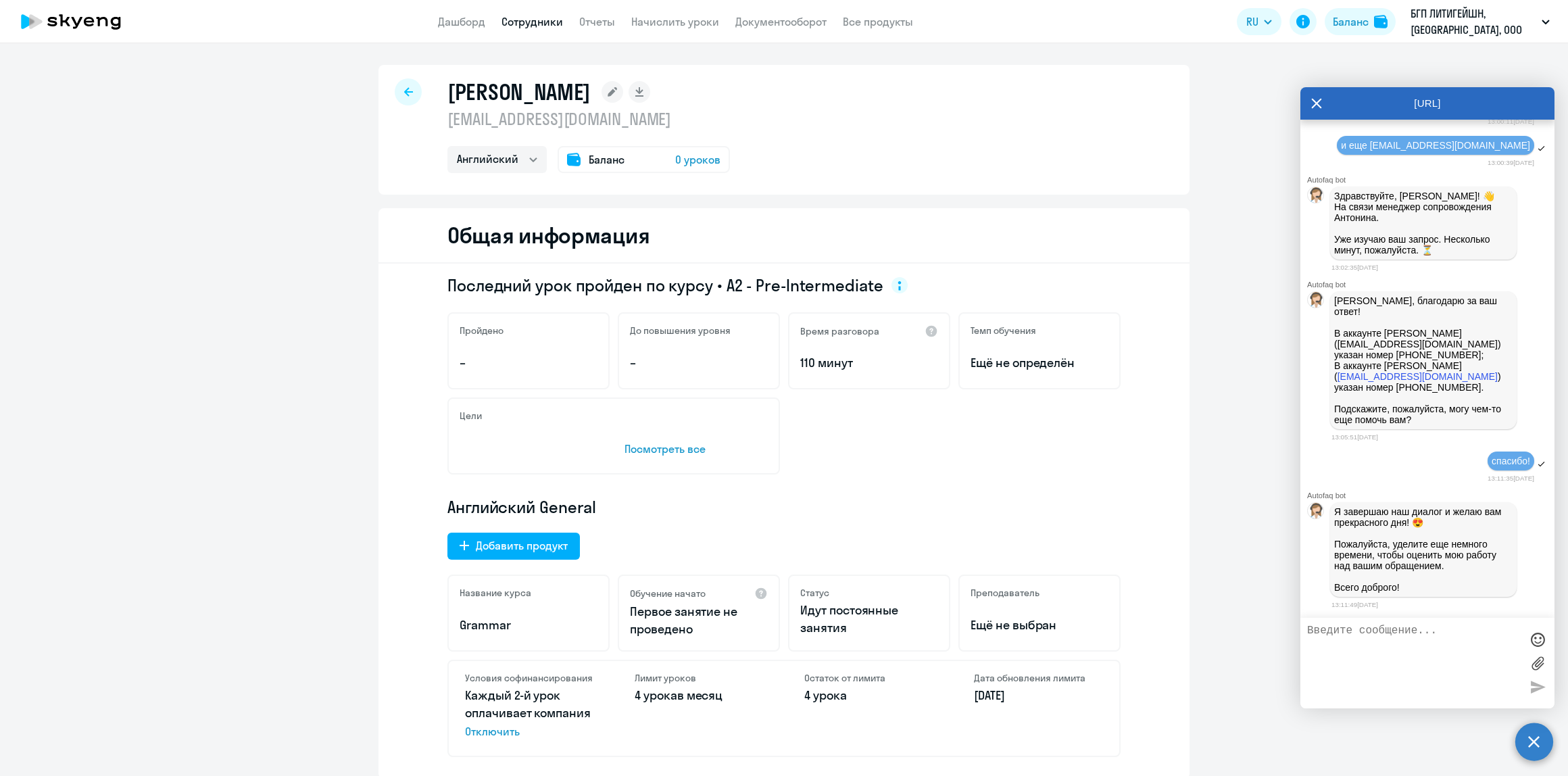
scroll to position [8341, 0]
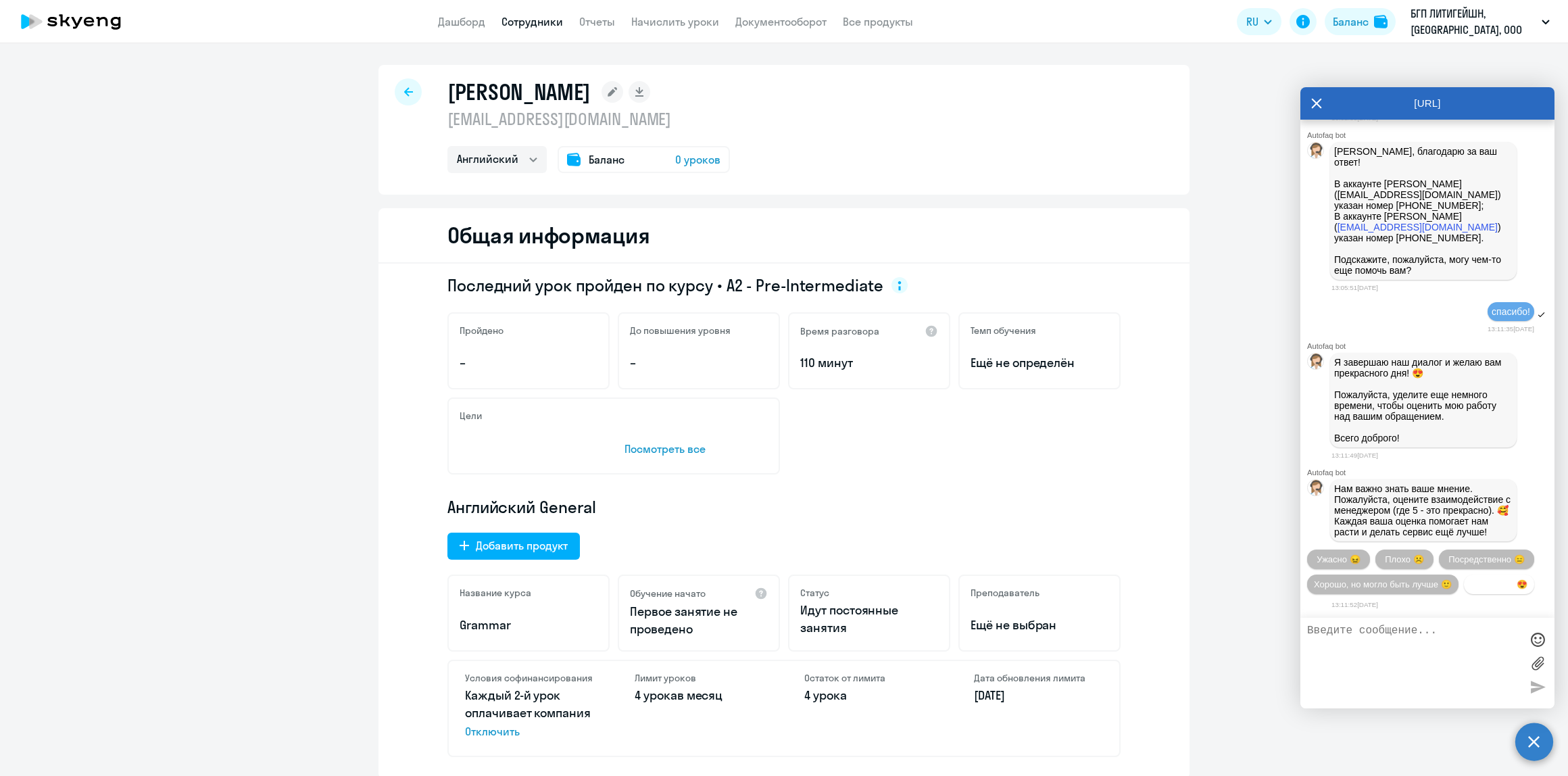
click at [1464, 592] on button "Прекрасно 😍" at bounding box center [1499, 584] width 70 height 20
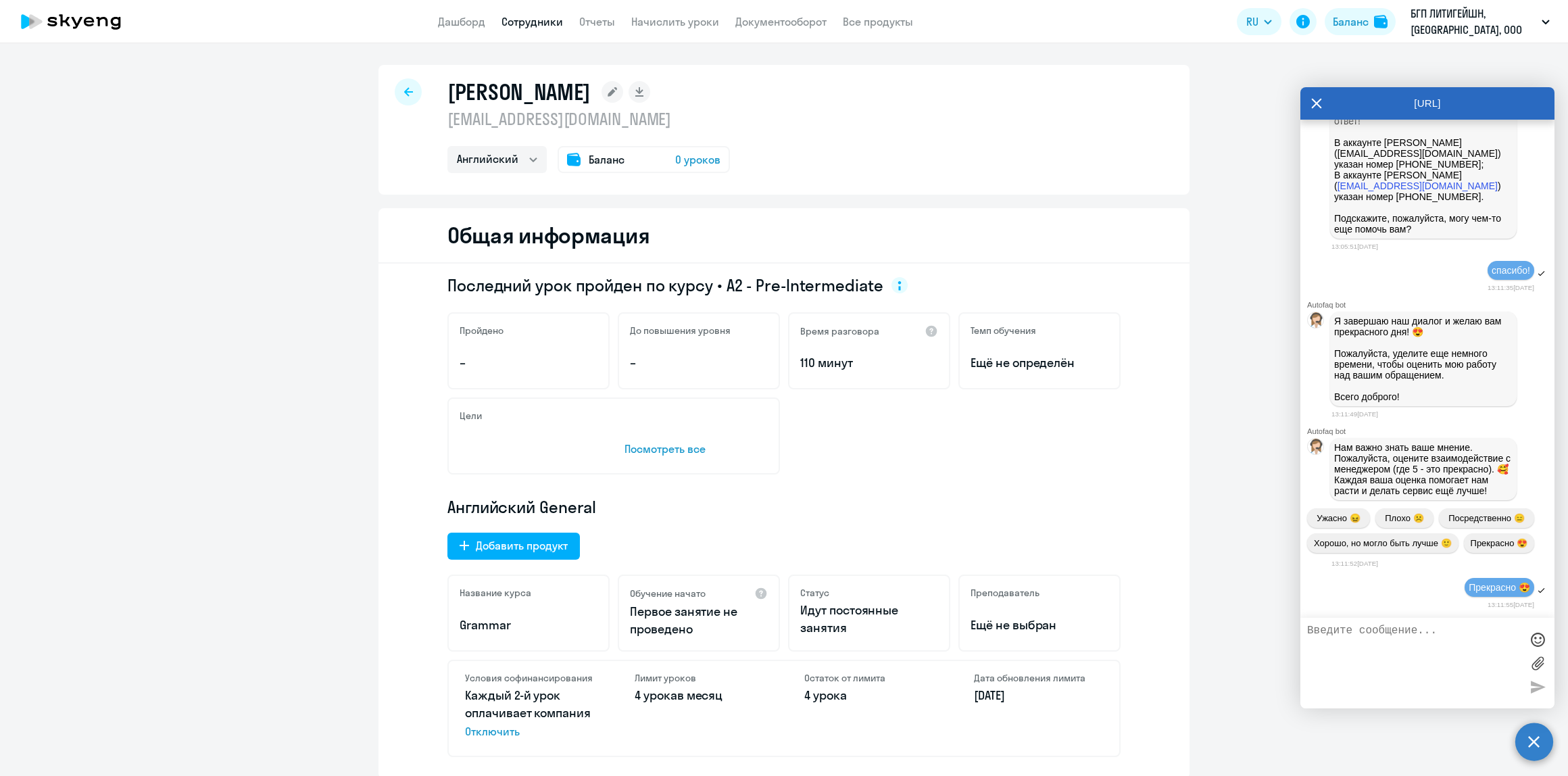
scroll to position [8475, 0]
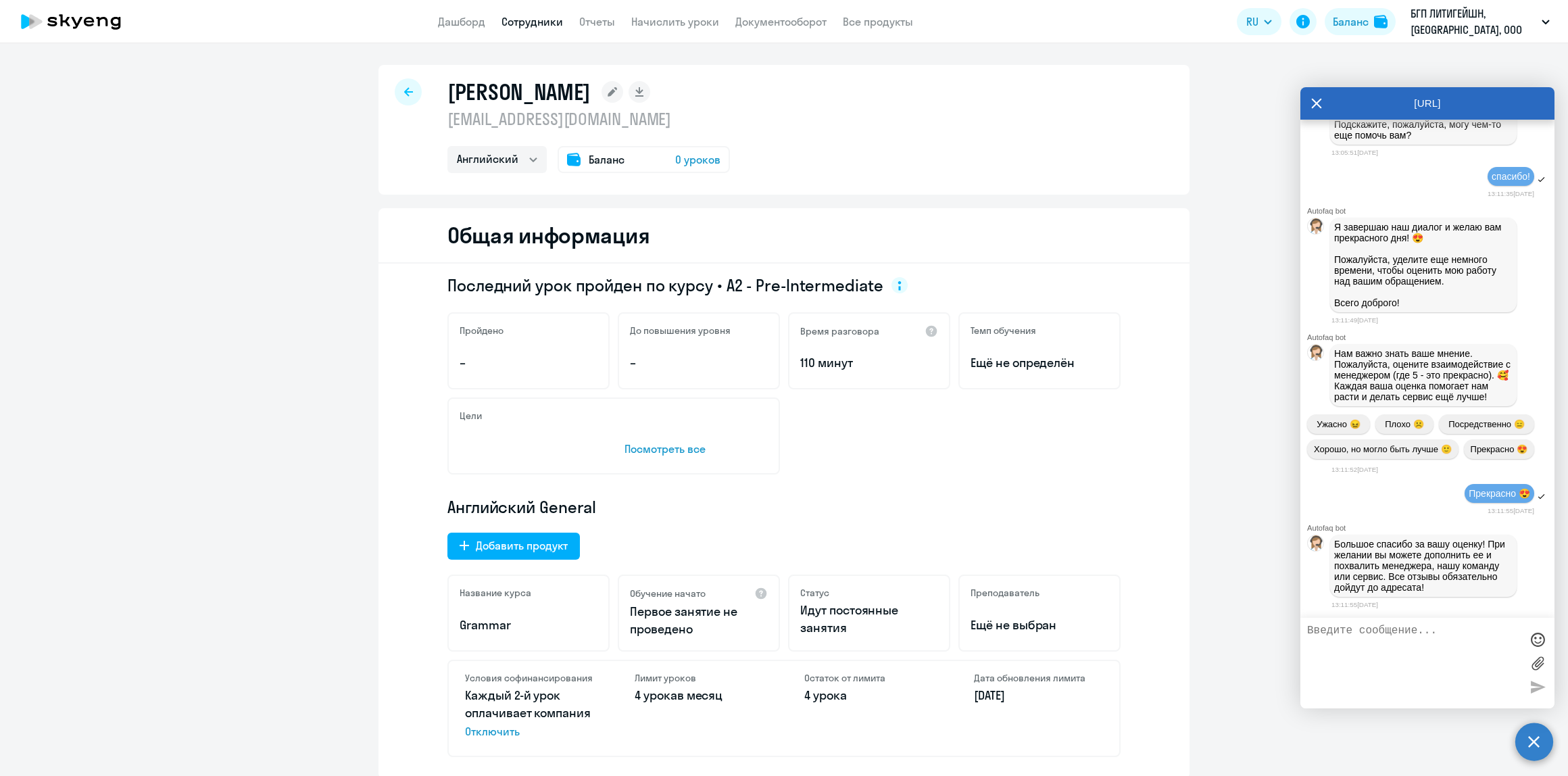
drag, startPoint x: 380, startPoint y: 166, endPoint x: 411, endPoint y: 120, distance: 55.5
click at [380, 166] on div "[PERSON_NAME] [EMAIL_ADDRESS][DOMAIN_NAME] Английский Баланс 0 уроков" at bounding box center [783, 130] width 811 height 130
drag, startPoint x: 492, startPoint y: 95, endPoint x: 589, endPoint y: 95, distance: 97.0
click at [589, 95] on h1 "[PERSON_NAME]" at bounding box center [519, 92] width 143 height 27
click at [538, 99] on h1 "[PERSON_NAME]" at bounding box center [519, 92] width 143 height 27
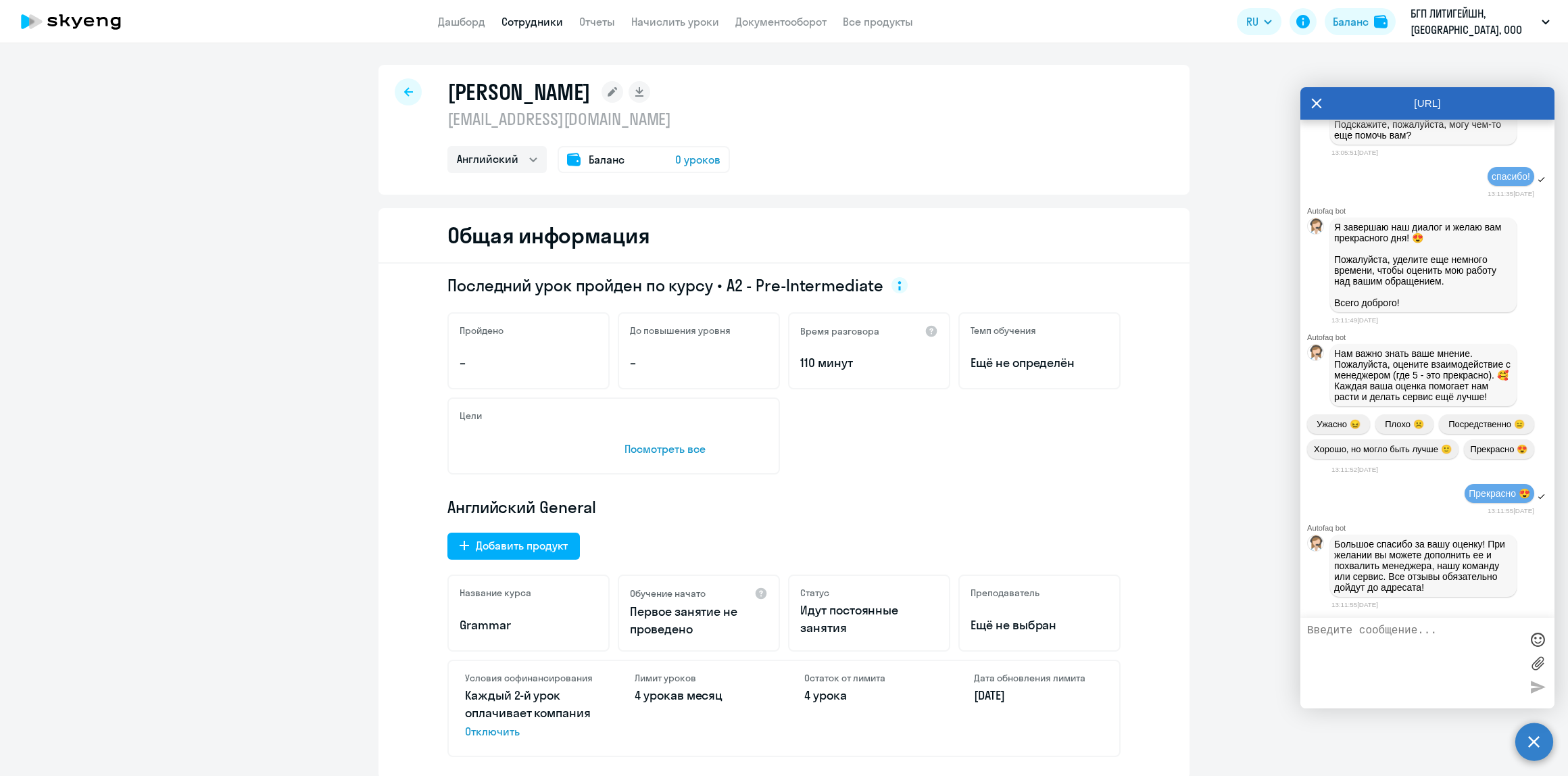
click at [538, 99] on h1 "[PERSON_NAME]" at bounding box center [519, 92] width 143 height 27
click at [404, 92] on icon at bounding box center [408, 91] width 9 height 9
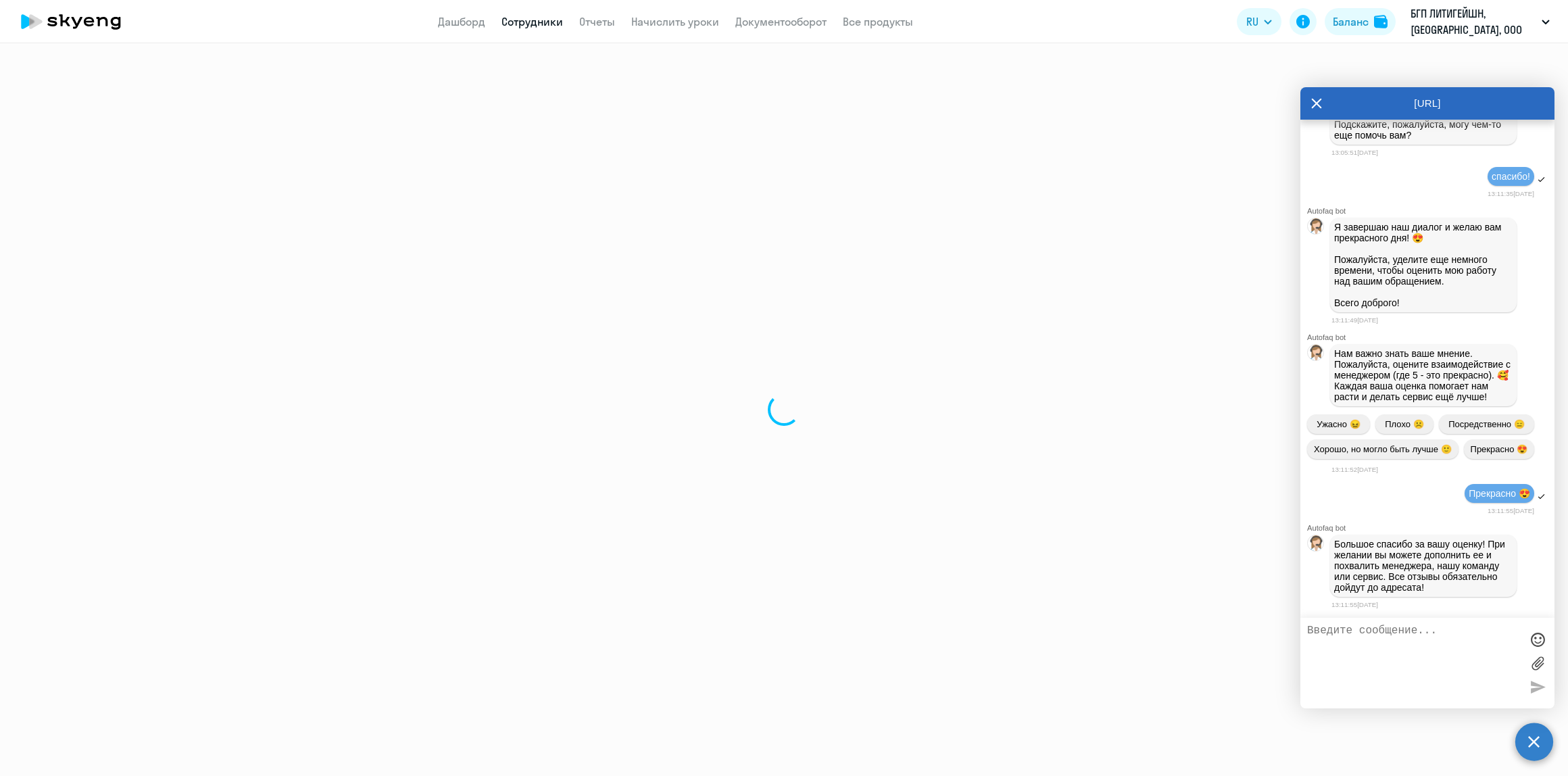
select select "30"
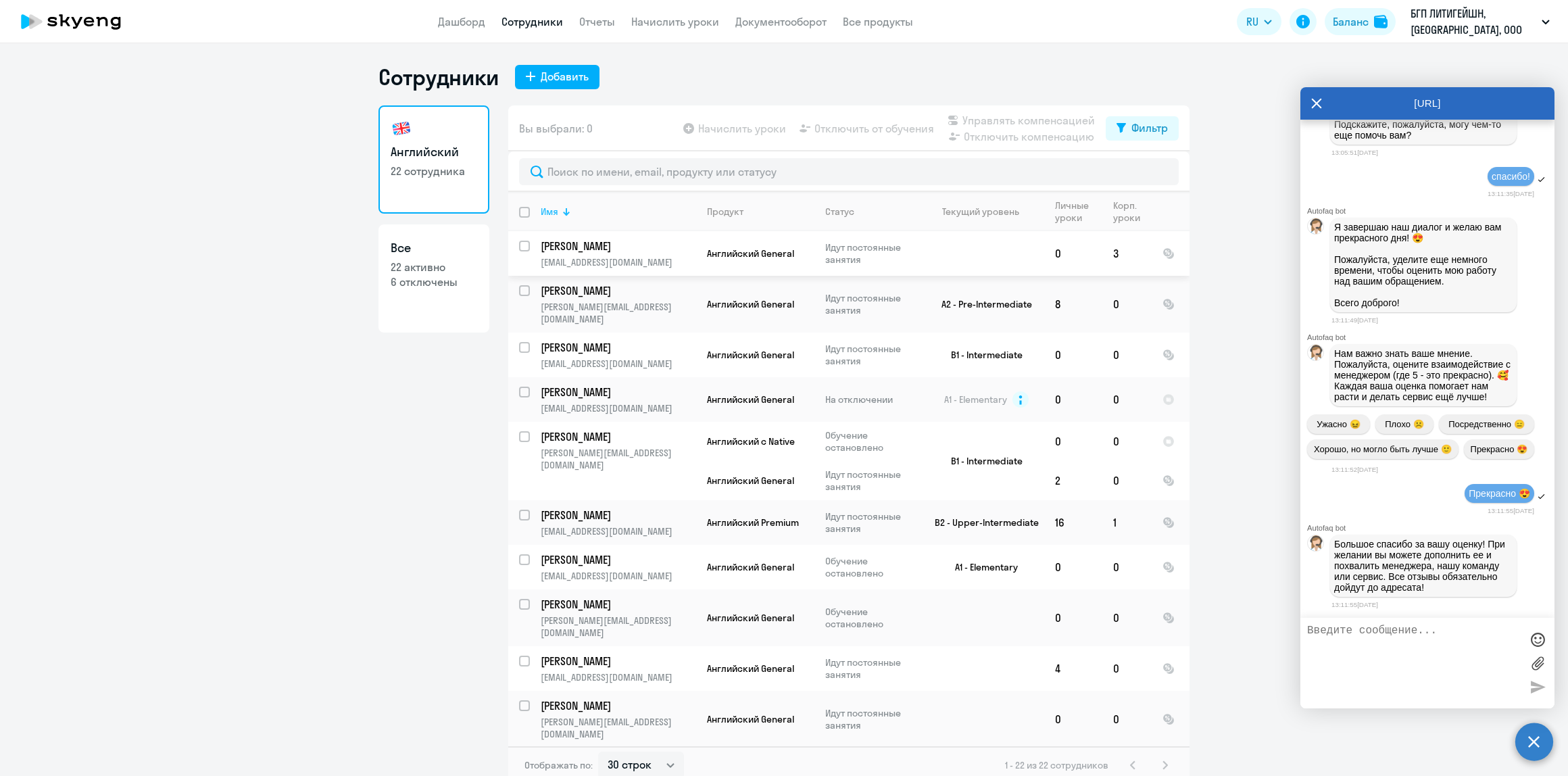
click at [559, 203] on th "Имя" at bounding box center [613, 212] width 166 height 40
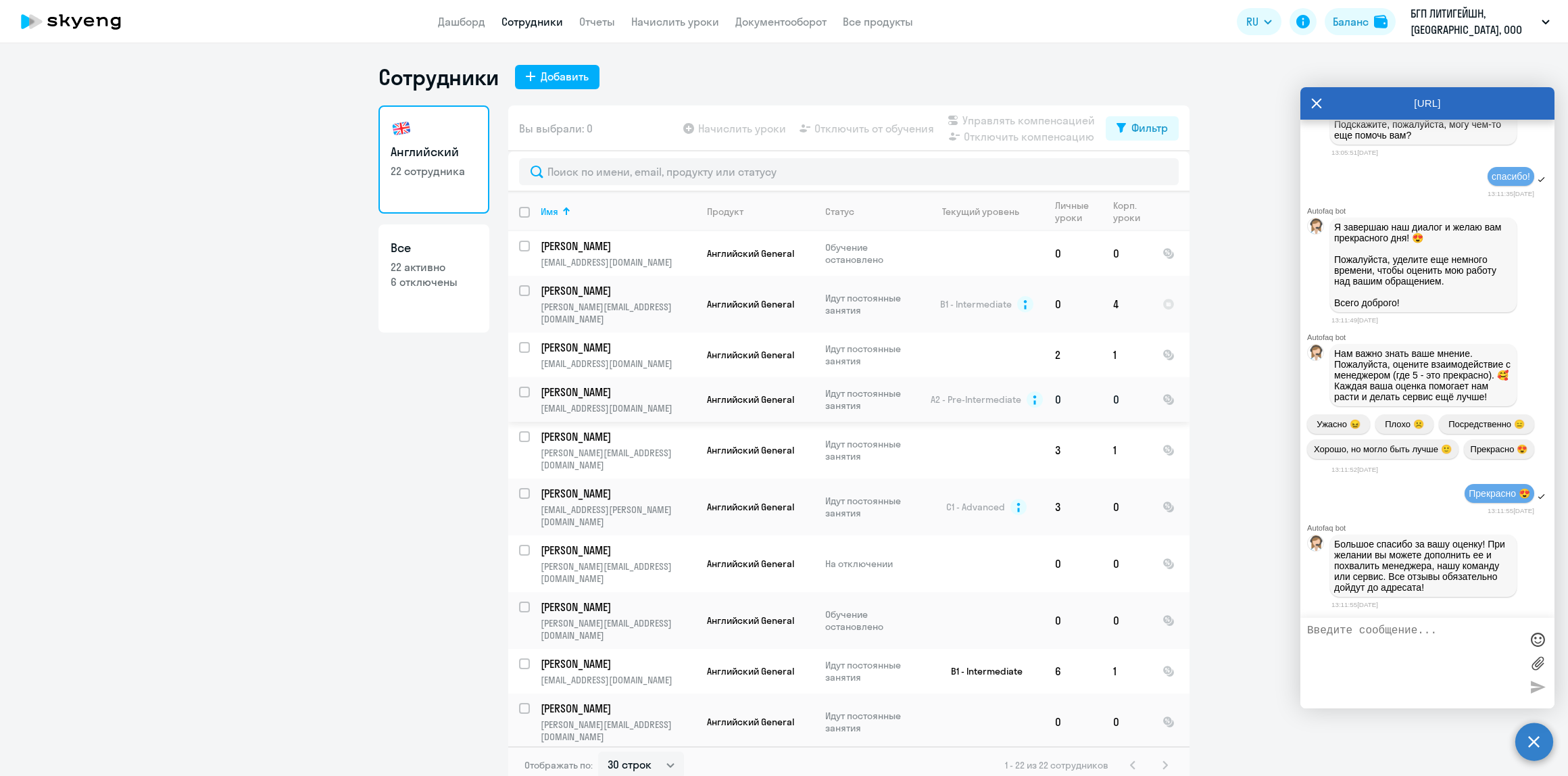
click at [519, 387] on input "select row 13658744" at bounding box center [532, 400] width 27 height 27
click at [1021, 142] on span "Отключить компенсацию" at bounding box center [1028, 136] width 131 height 17
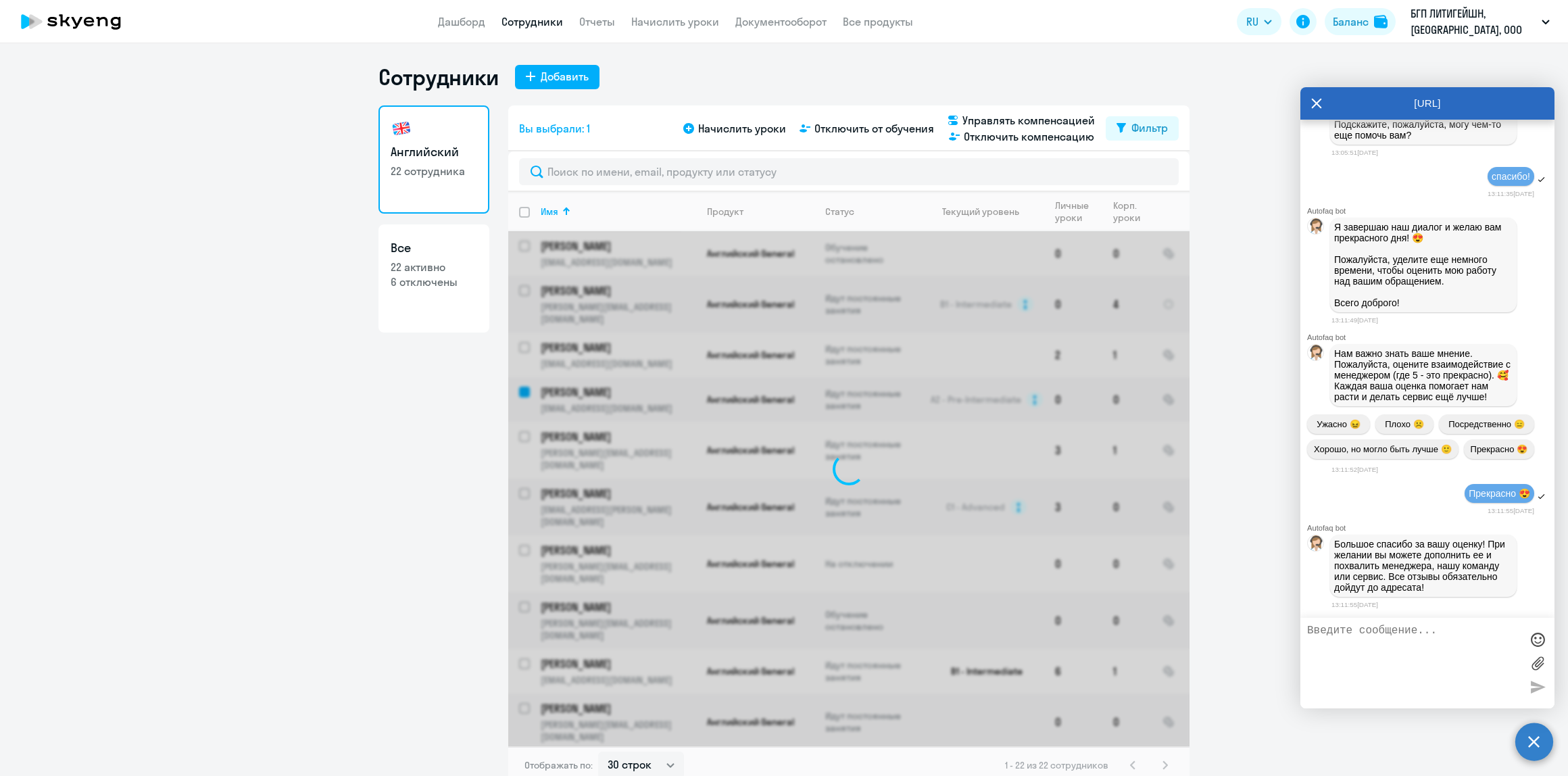
checkbox input "false"
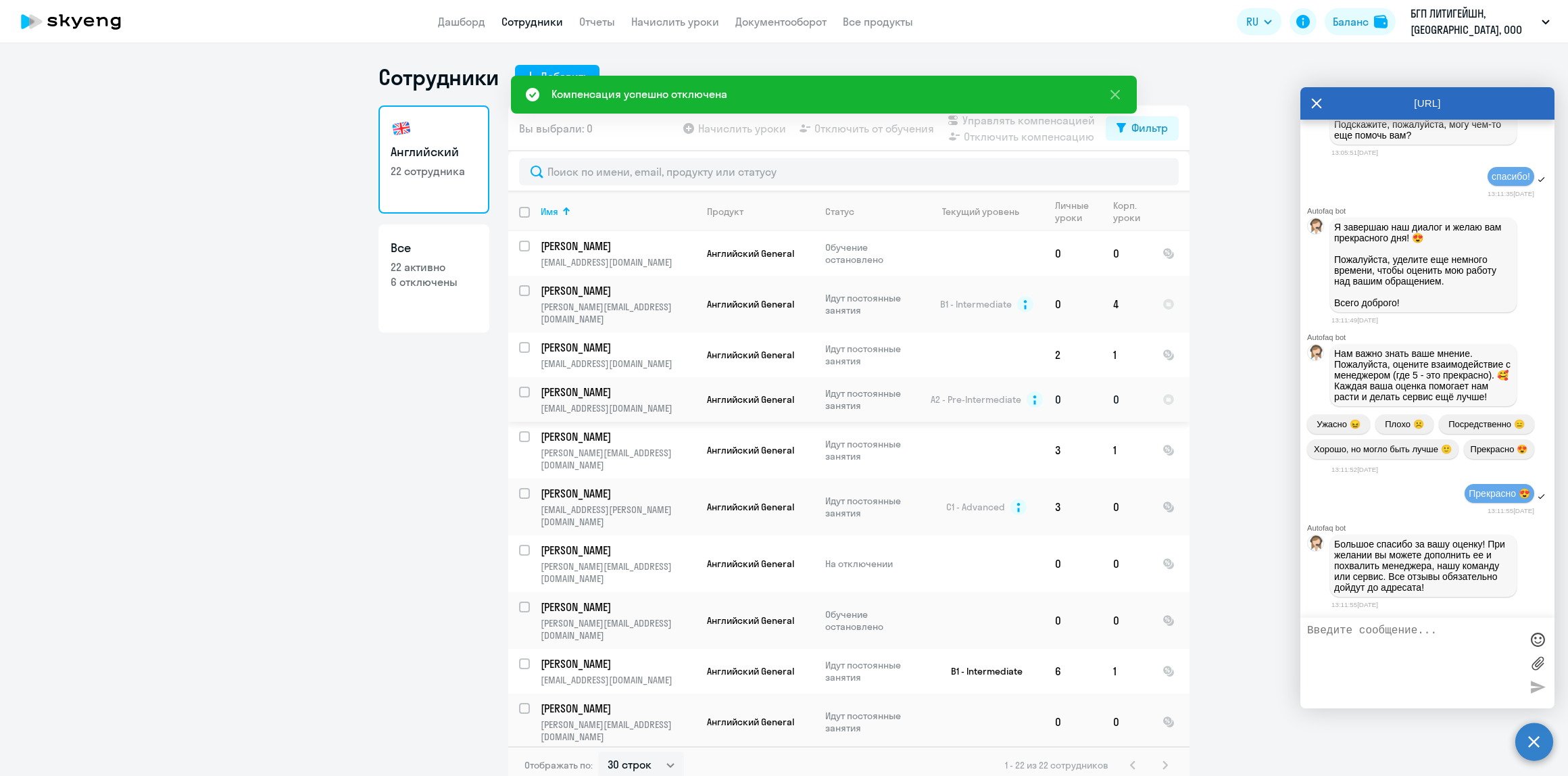
click at [519, 387] on input "select row 13658744" at bounding box center [532, 400] width 27 height 27
checkbox input "true"
click at [829, 134] on span "Отключить от обучения" at bounding box center [874, 128] width 119 height 17
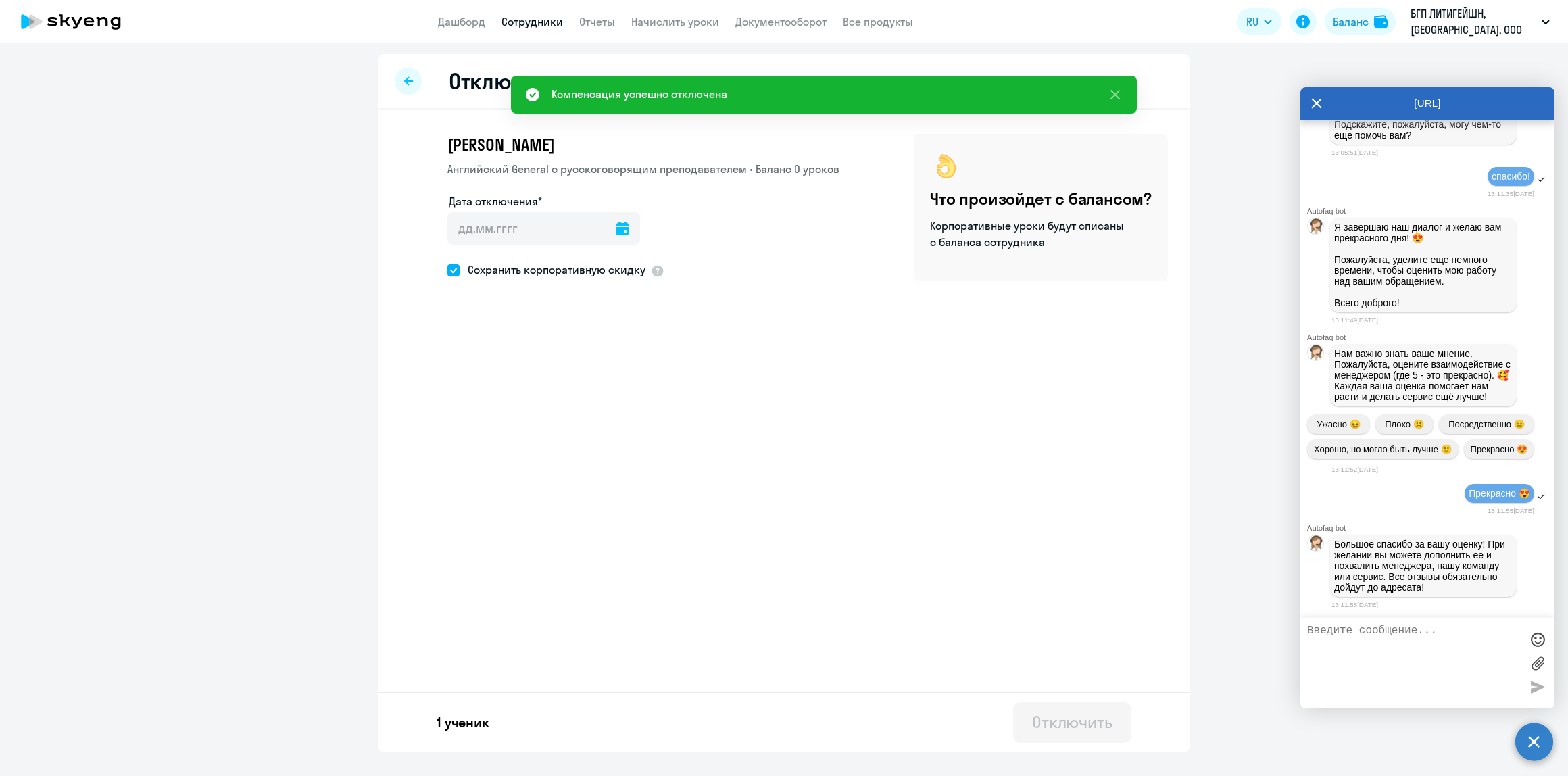
click at [615, 224] on icon at bounding box center [622, 228] width 13 height 13
click at [517, 438] on span "27" at bounding box center [520, 439] width 25 height 25
type input "[DATE]"
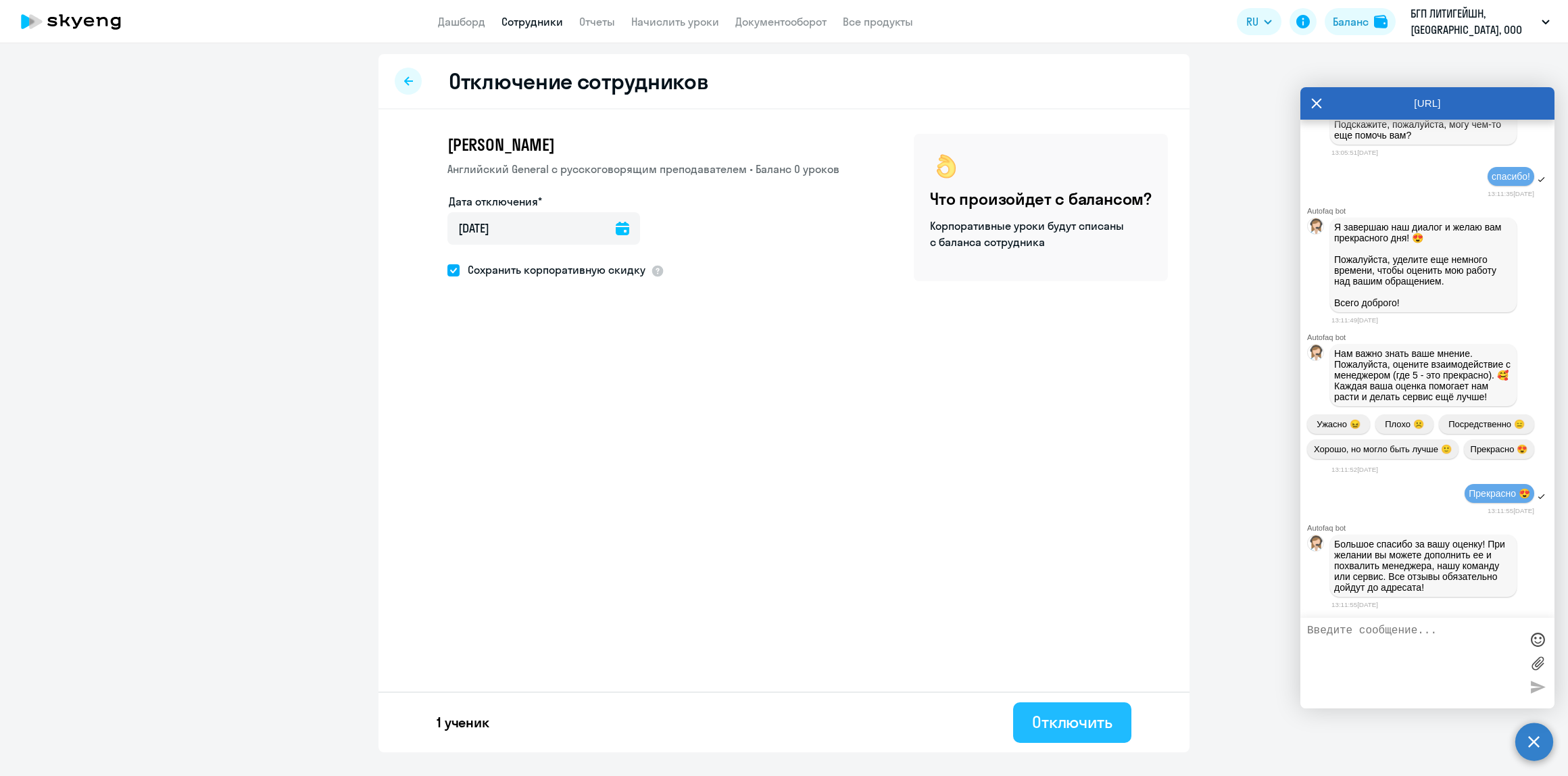
click at [1093, 708] on button "Отключить" at bounding box center [1073, 722] width 119 height 40
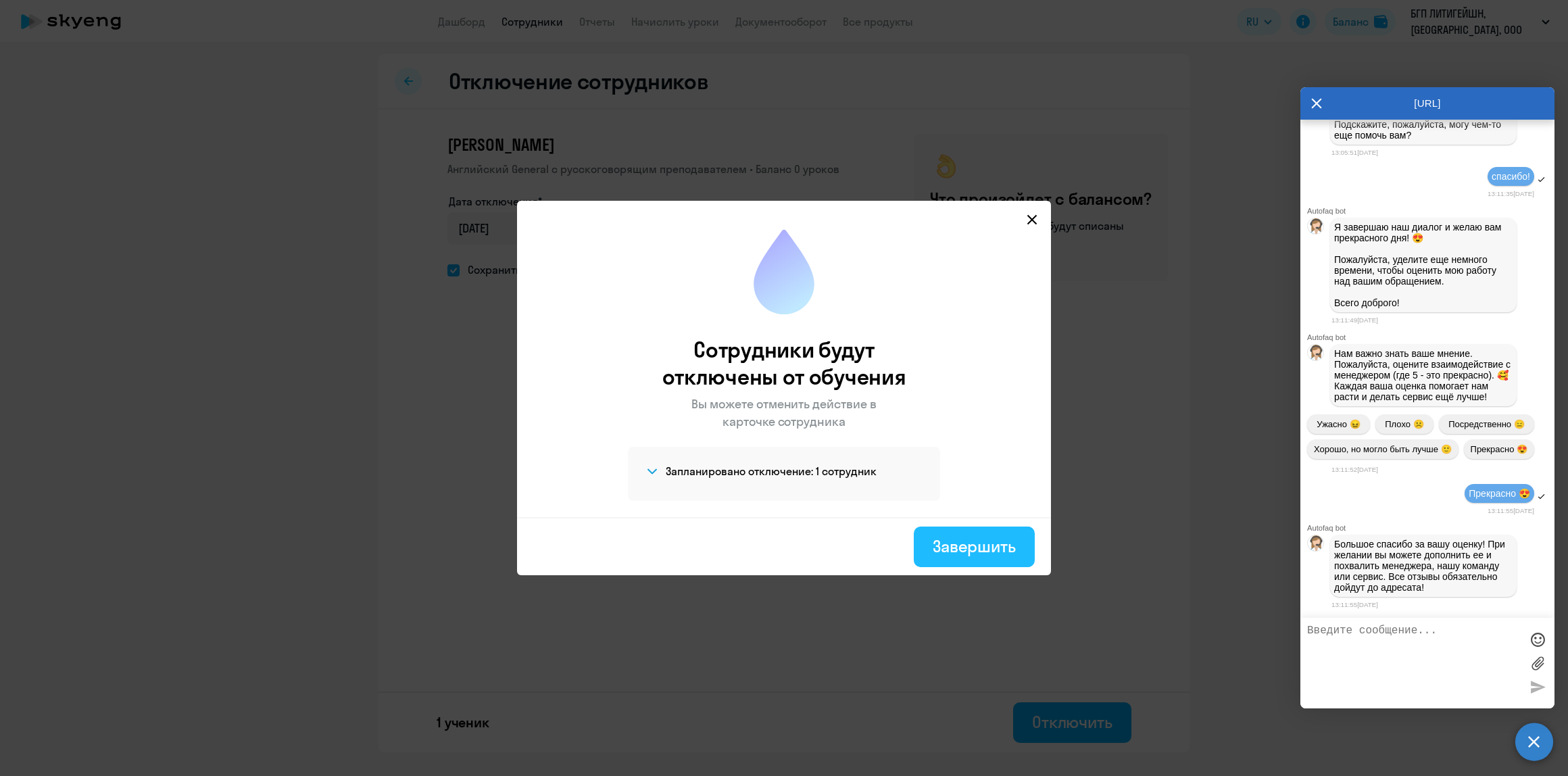
click at [992, 547] on div "Завершить" at bounding box center [974, 546] width 83 height 21
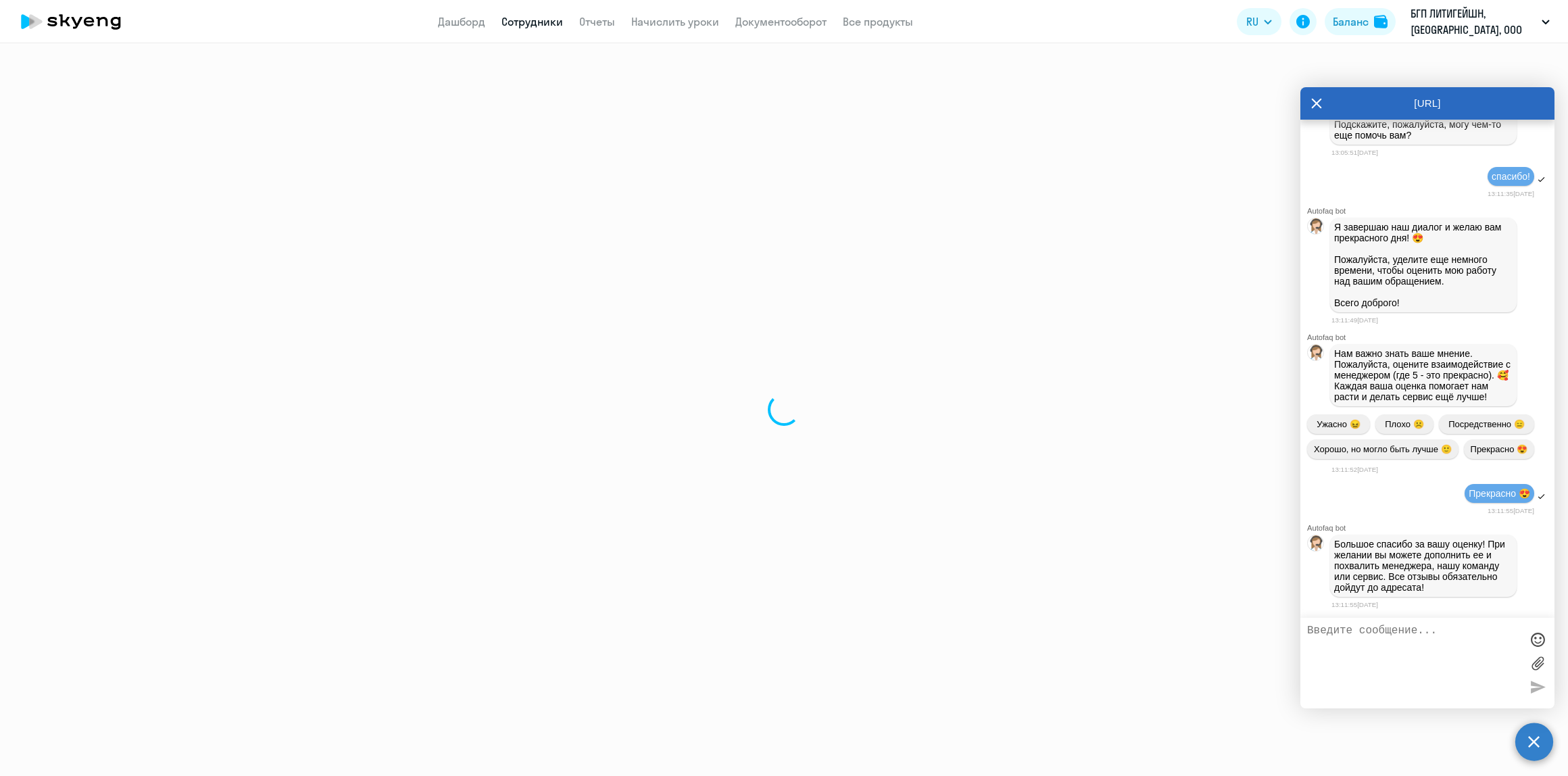
select select "30"
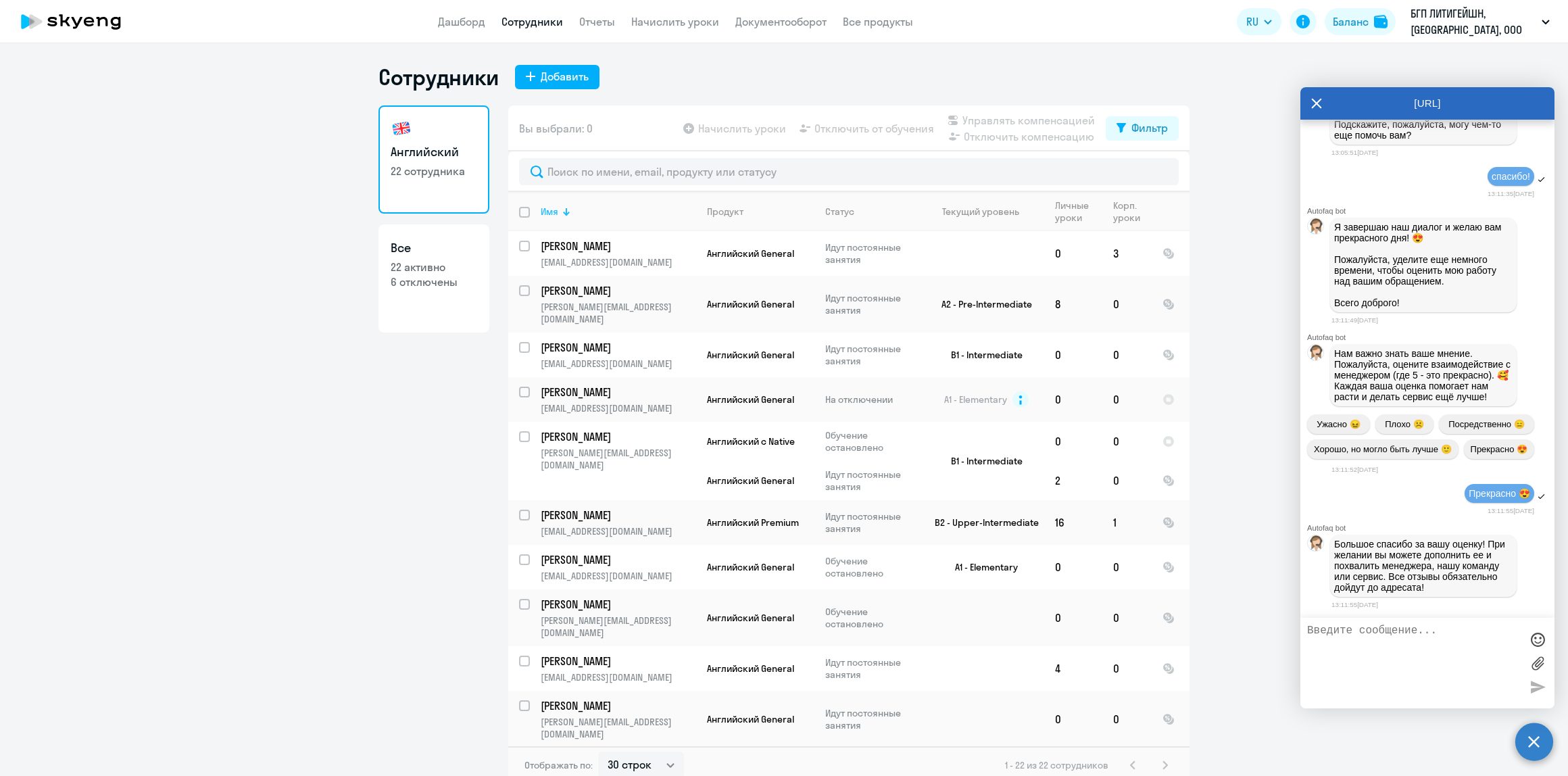
click at [549, 217] on div "Имя" at bounding box center [549, 211] width 17 height 12
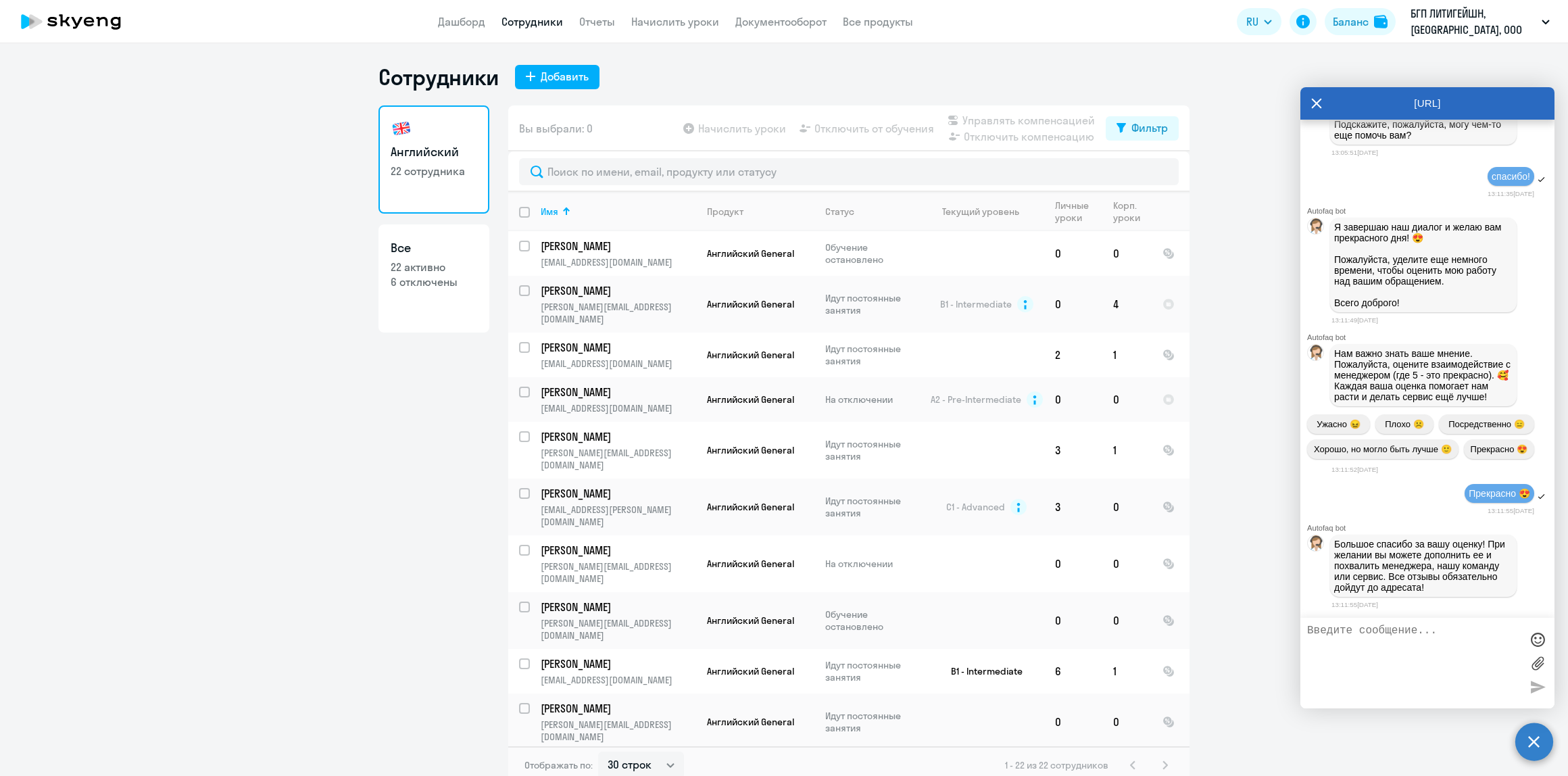
click at [1319, 104] on icon at bounding box center [1316, 103] width 11 height 32
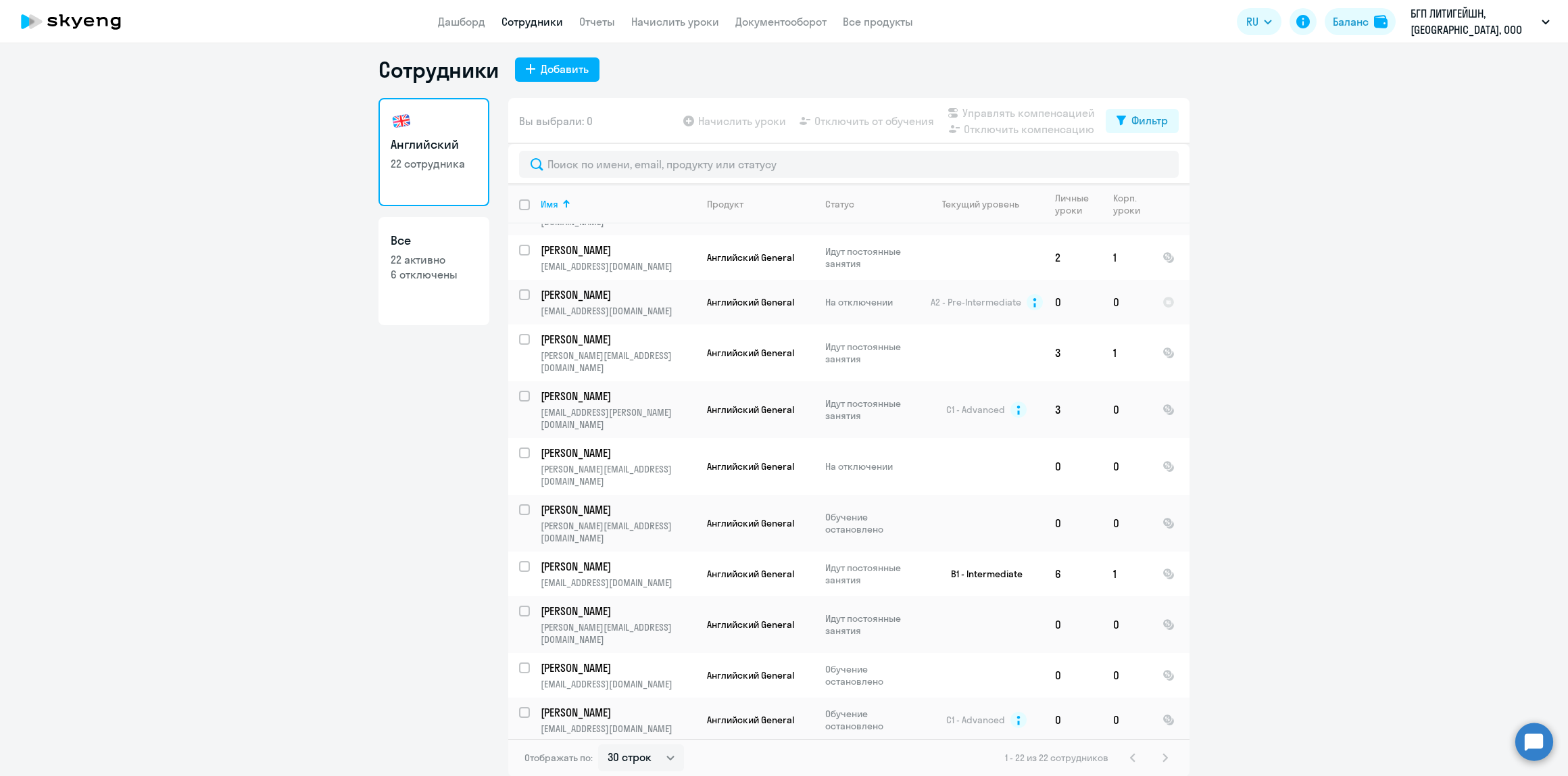
scroll to position [180, 0]
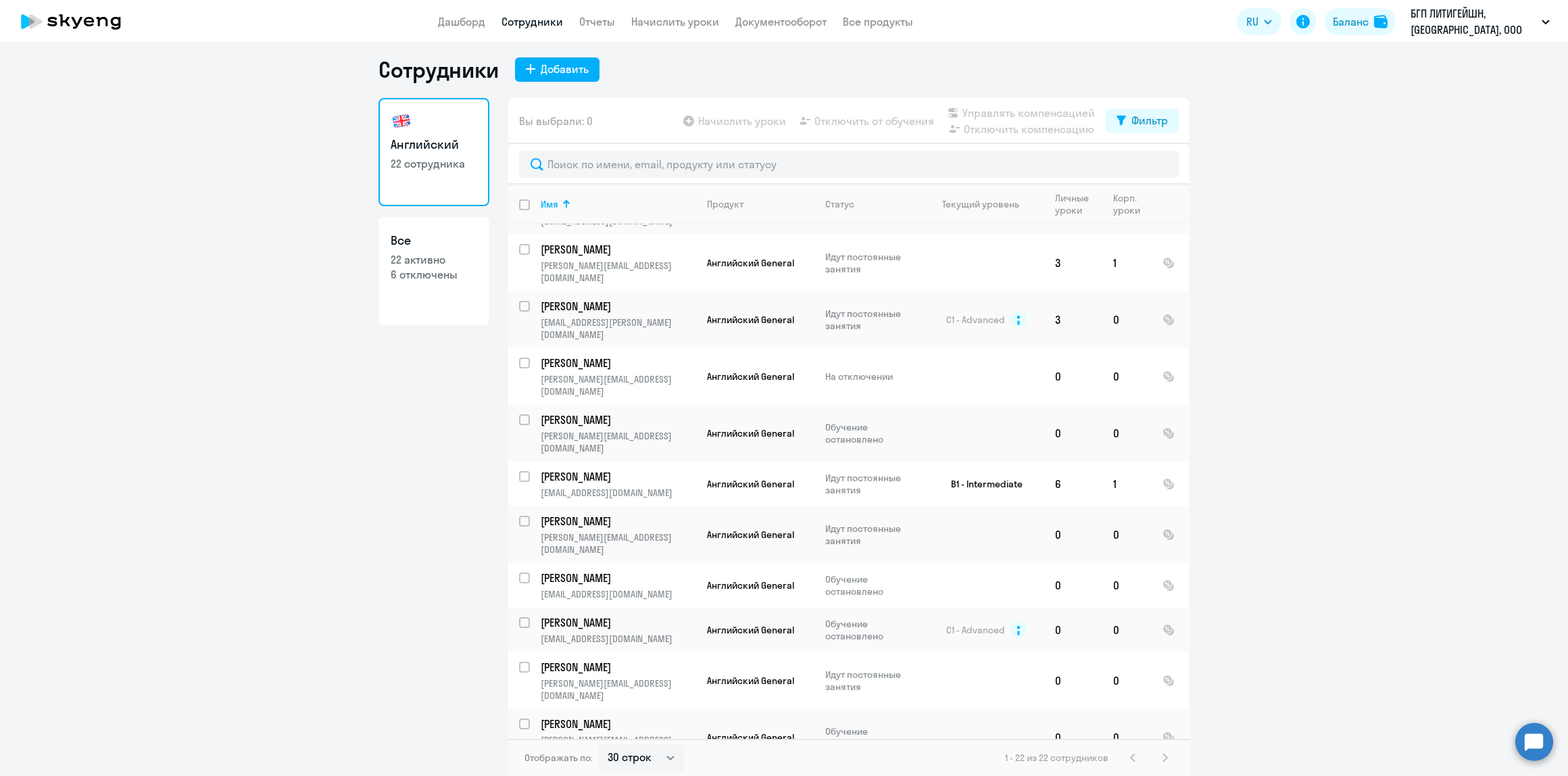
click at [521, 775] on input "select row 38521194" at bounding box center [532, 789] width 27 height 27
checkbox input "true"
click at [530, 766] on td "[PERSON_NAME] [PERSON_NAME][EMAIL_ADDRESS][DOMAIN_NAME]" at bounding box center [613, 788] width 166 height 44
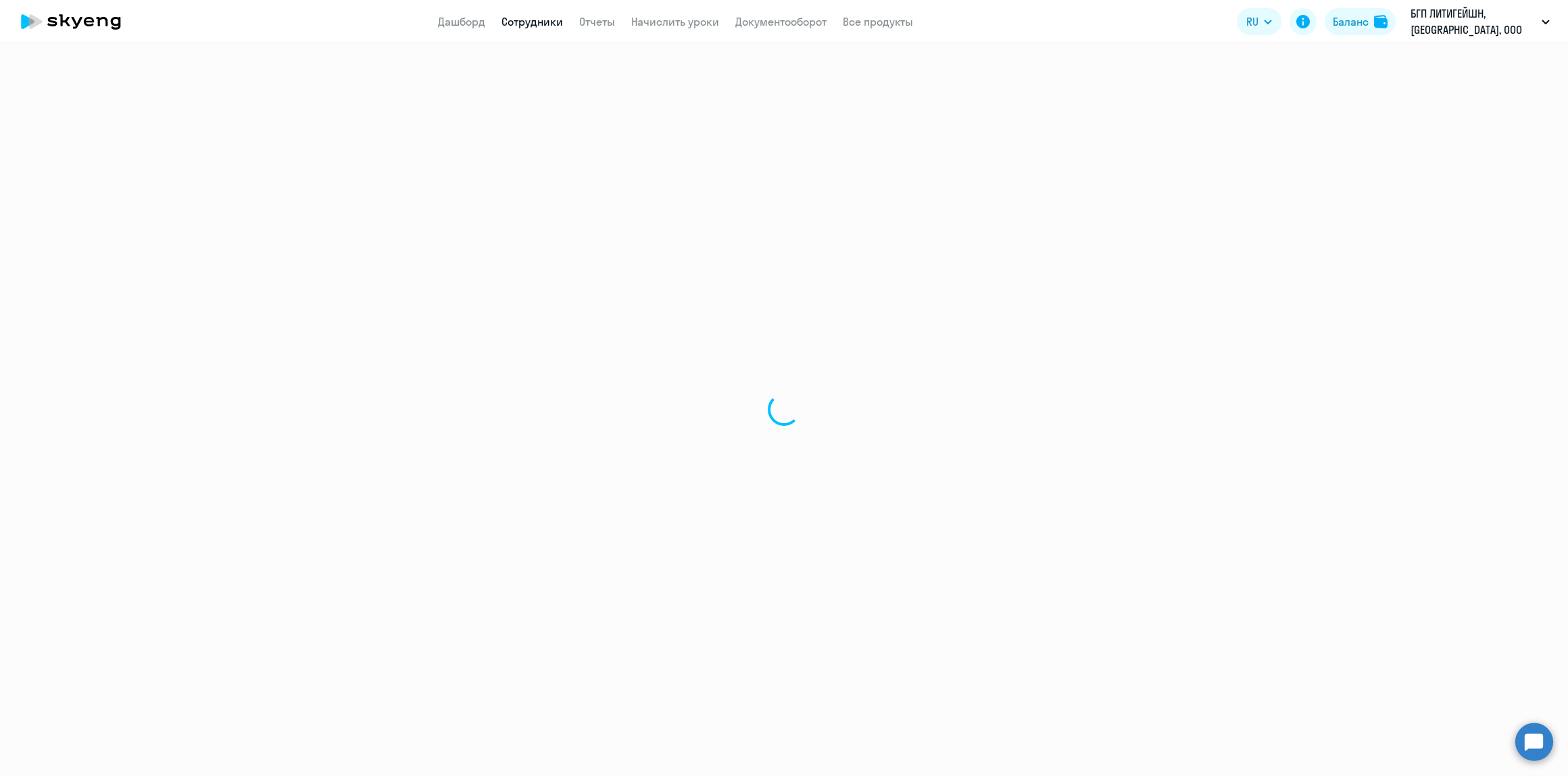
select select "english"
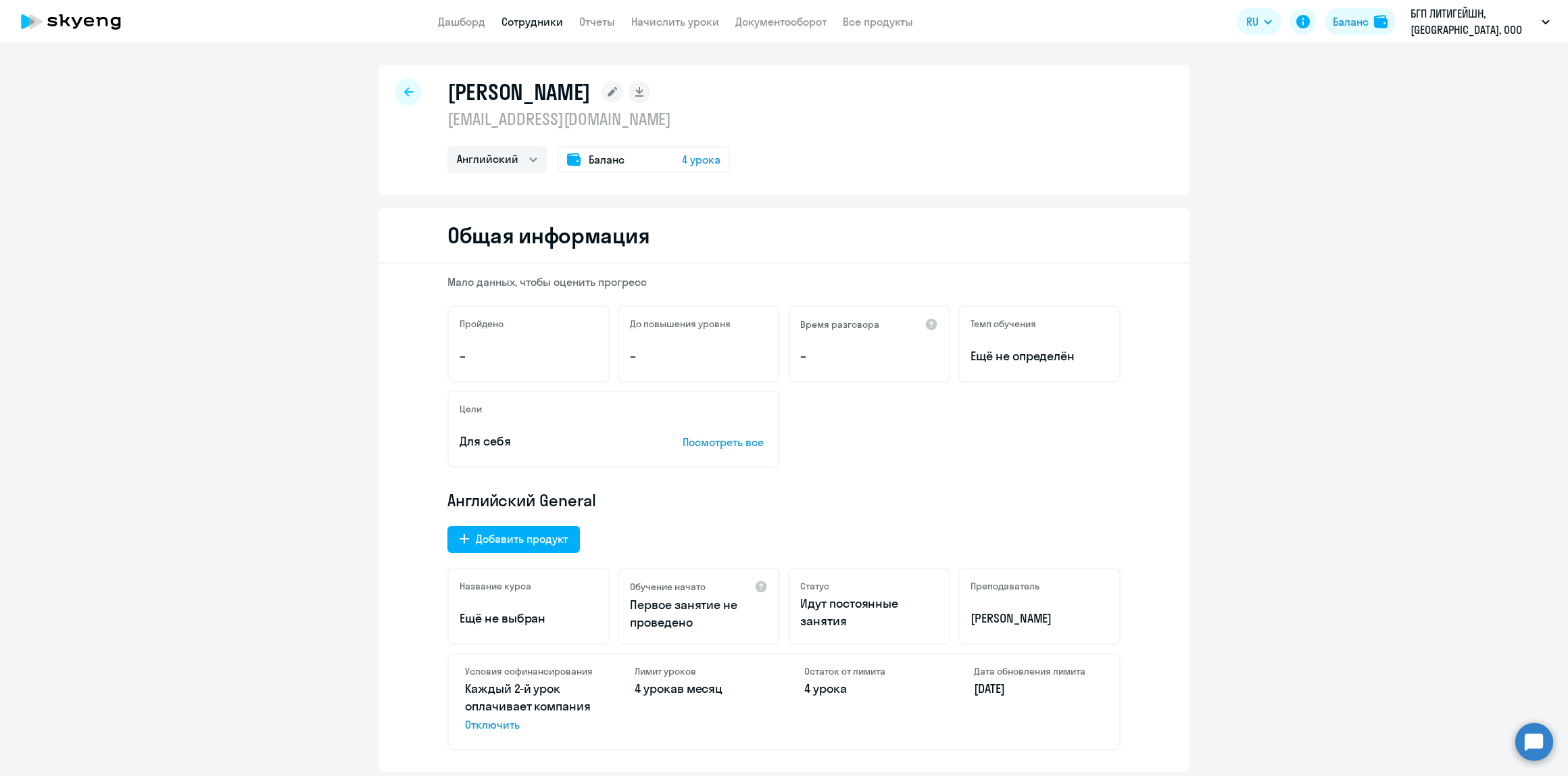
click at [395, 93] on div at bounding box center [408, 92] width 27 height 27
select select "30"
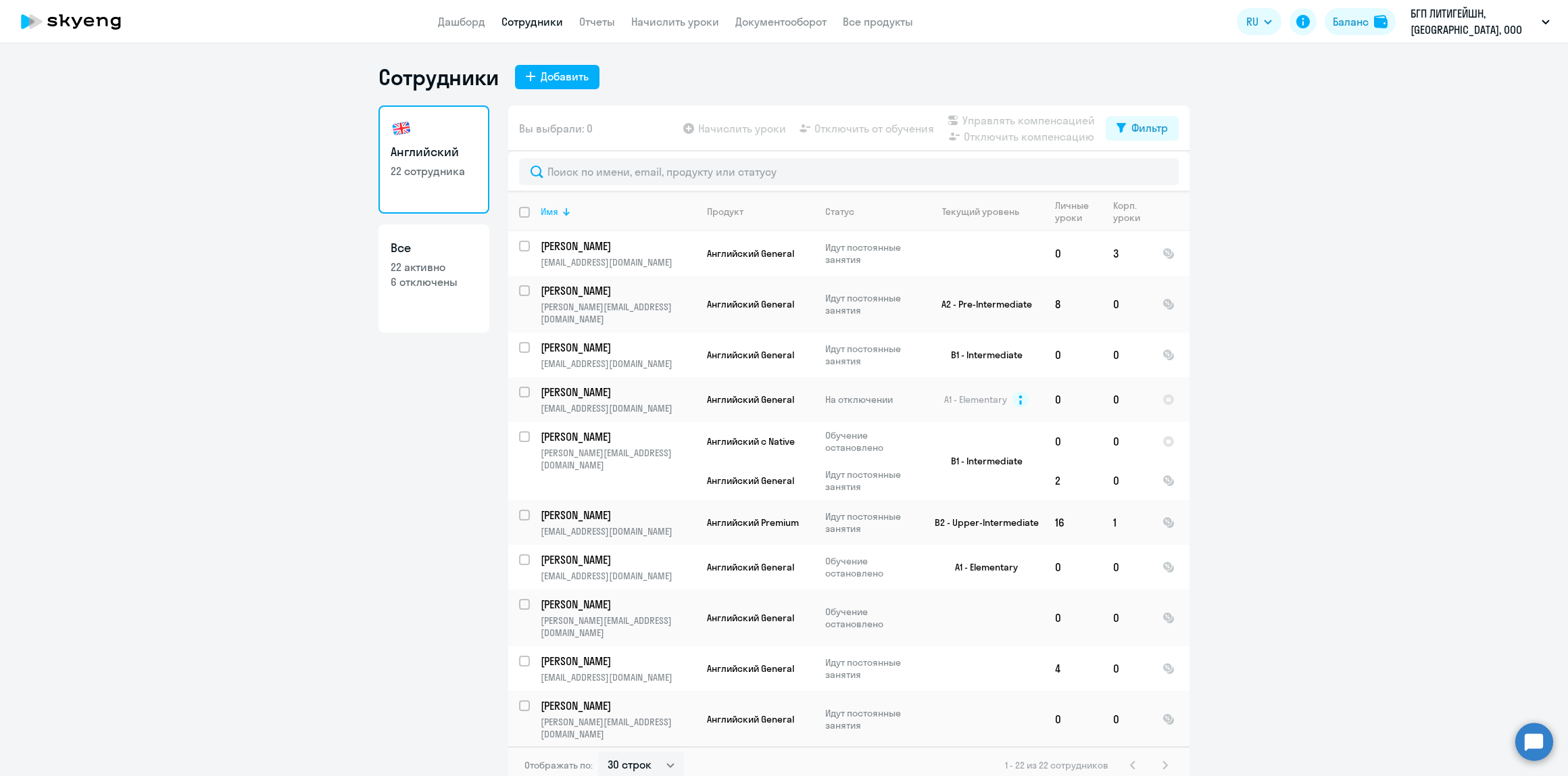
click at [563, 211] on div at bounding box center [566, 211] width 8 height 8
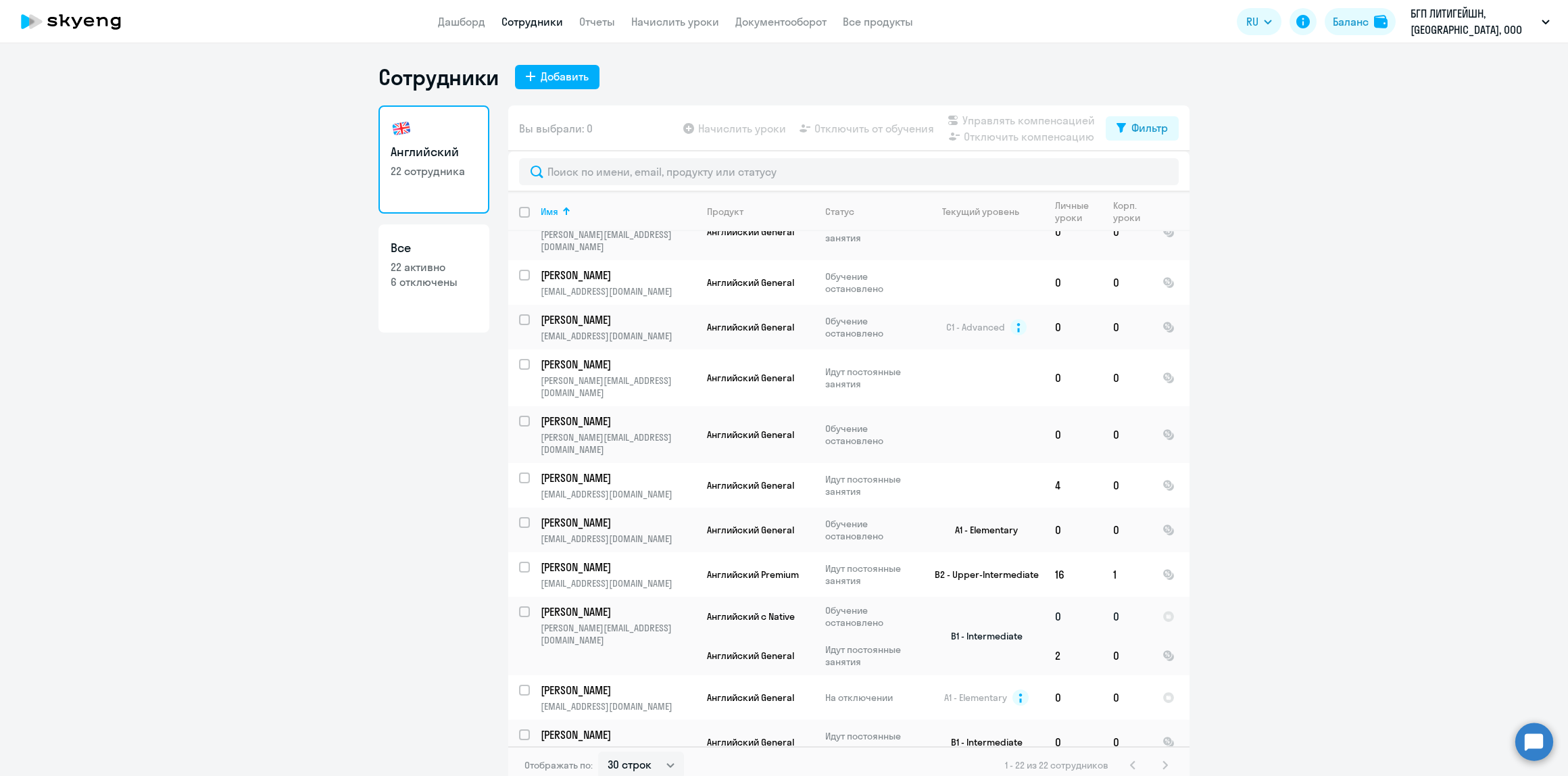
scroll to position [7, 0]
